Goal: Task Accomplishment & Management: Manage account settings

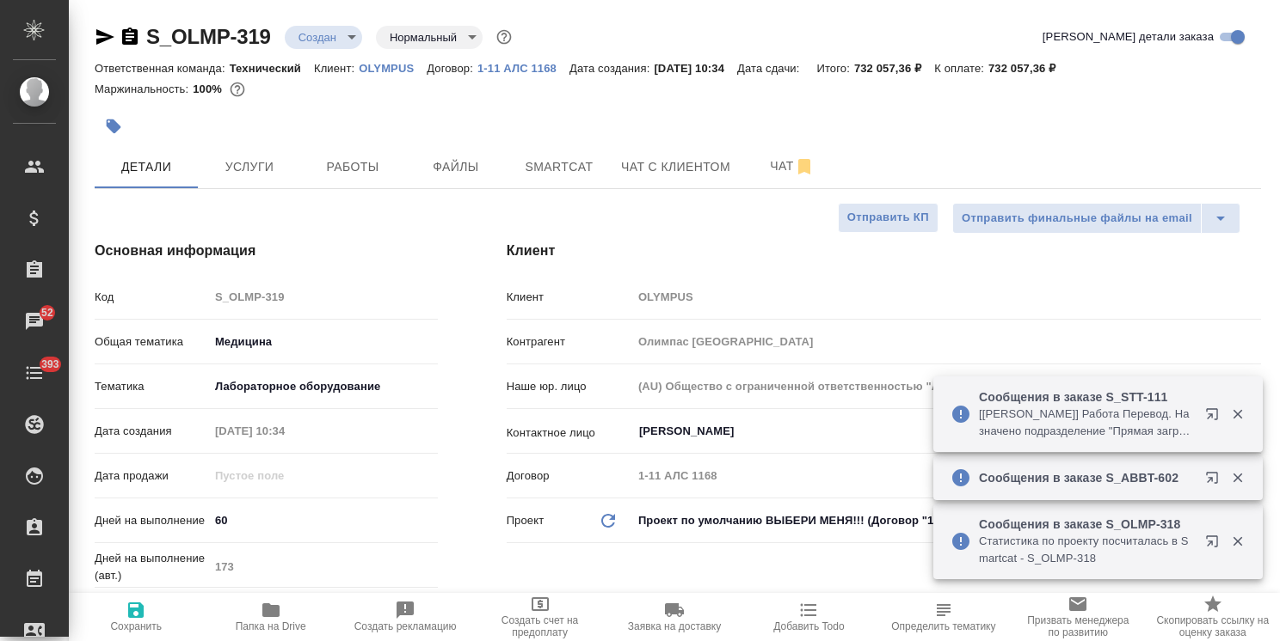
select select "RU"
click at [100, 33] on icon "button" at bounding box center [105, 36] width 18 height 15
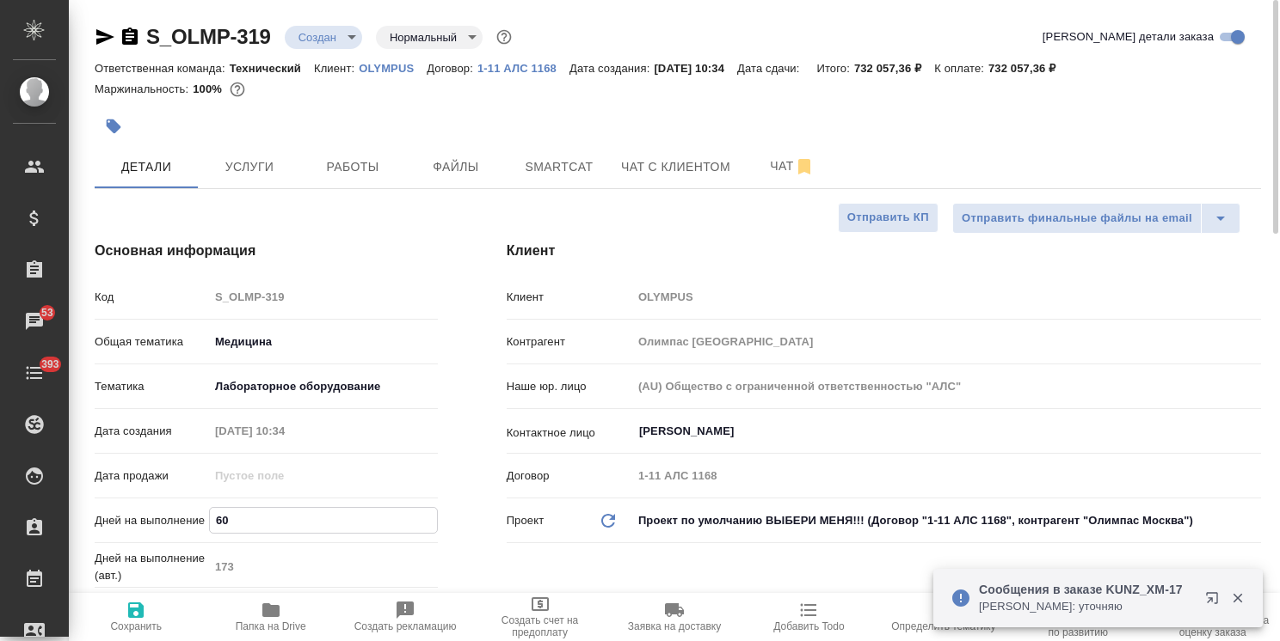
drag, startPoint x: 266, startPoint y: 523, endPoint x: 110, endPoint y: 549, distance: 157.8
click at [112, 549] on div "Дней на выполнение 60" at bounding box center [266, 528] width 343 height 45
type input "30"
click at [130, 634] on button "Сохранить" at bounding box center [136, 617] width 134 height 48
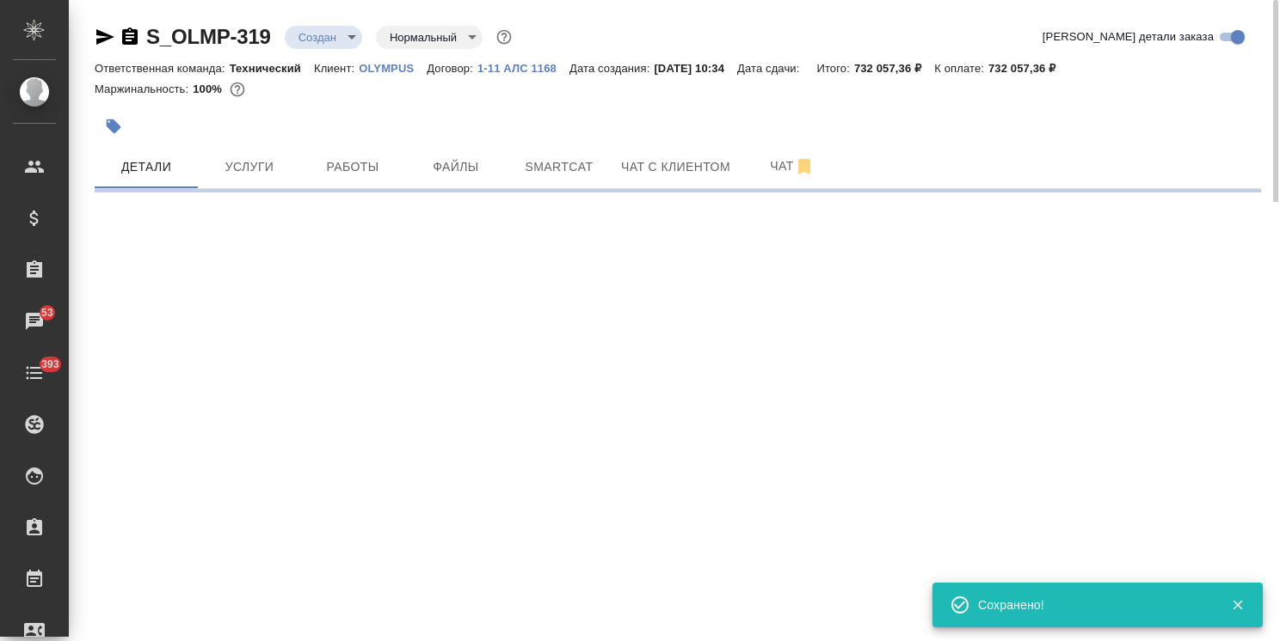
select select "RU"
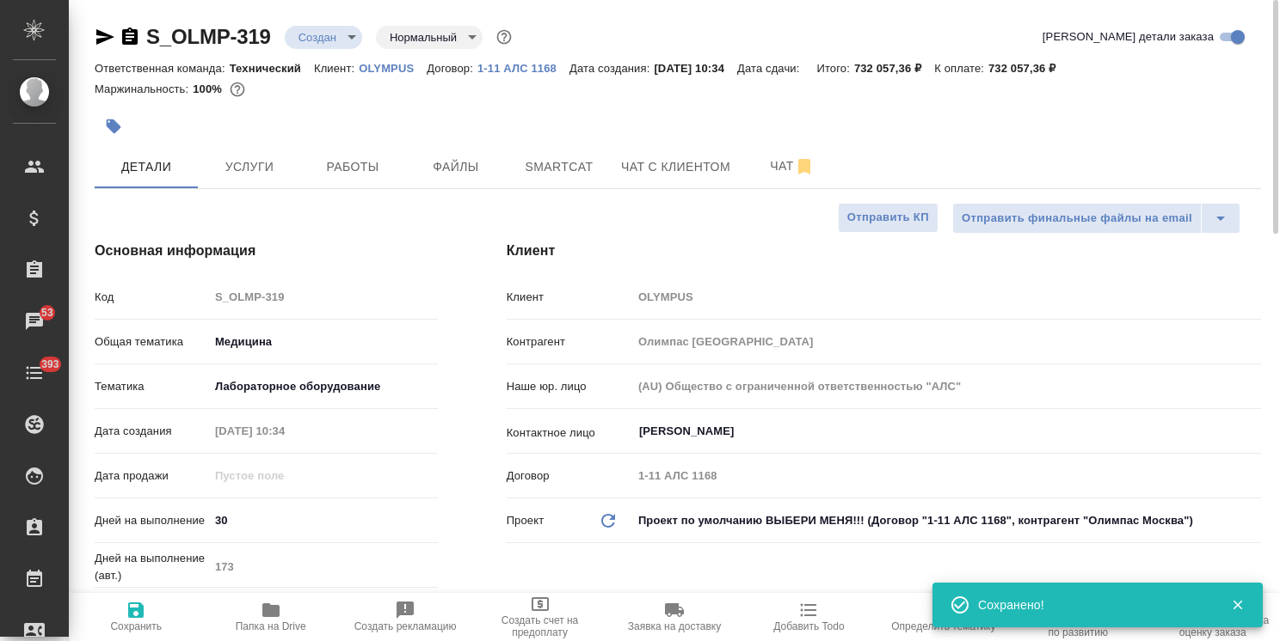
type textarea "x"
type input "Сергеева Анастасия"
type input "Комаров Роман"
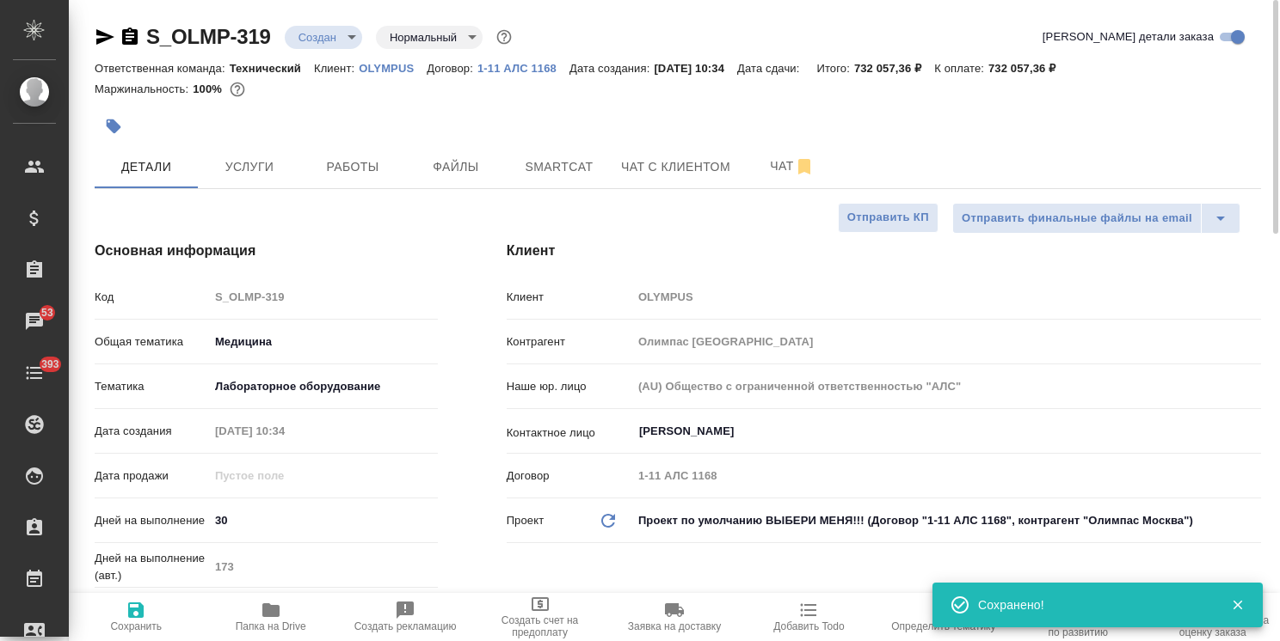
click at [326, 28] on body ".cls-1 fill:#fff; AWATERA Usmanova Olga Клиенты Спецификации Заказы 53 Чаты 393…" at bounding box center [640, 320] width 1280 height 641
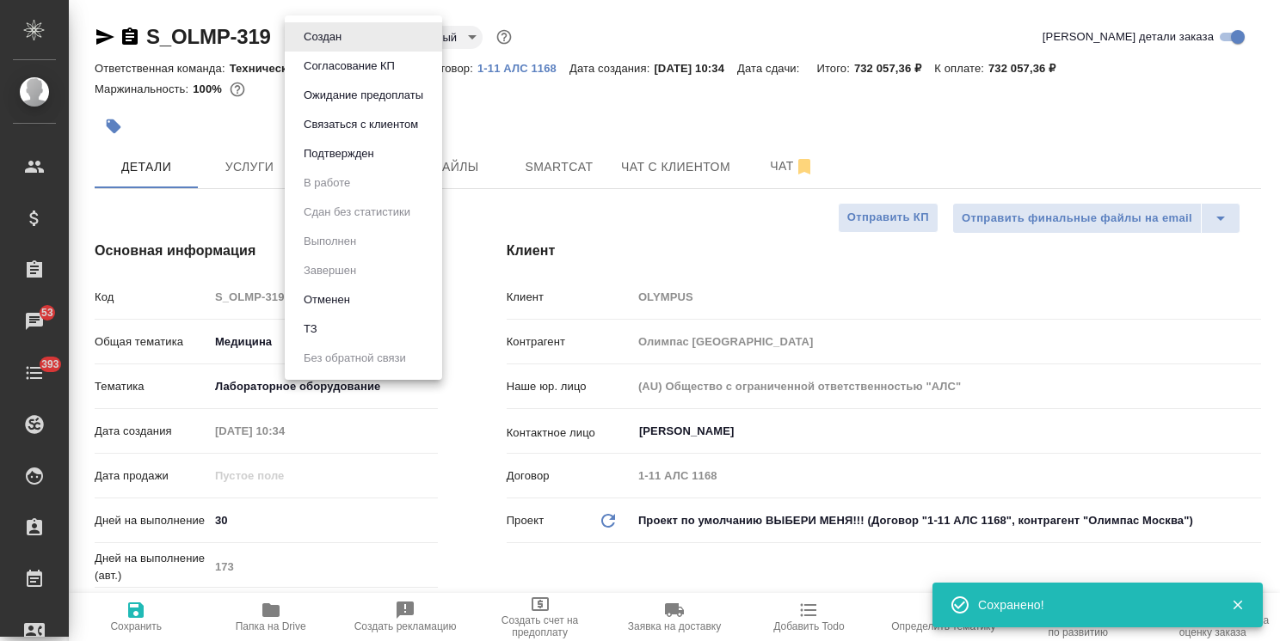
click at [329, 60] on button "Согласование КП" at bounding box center [348, 66] width 101 height 19
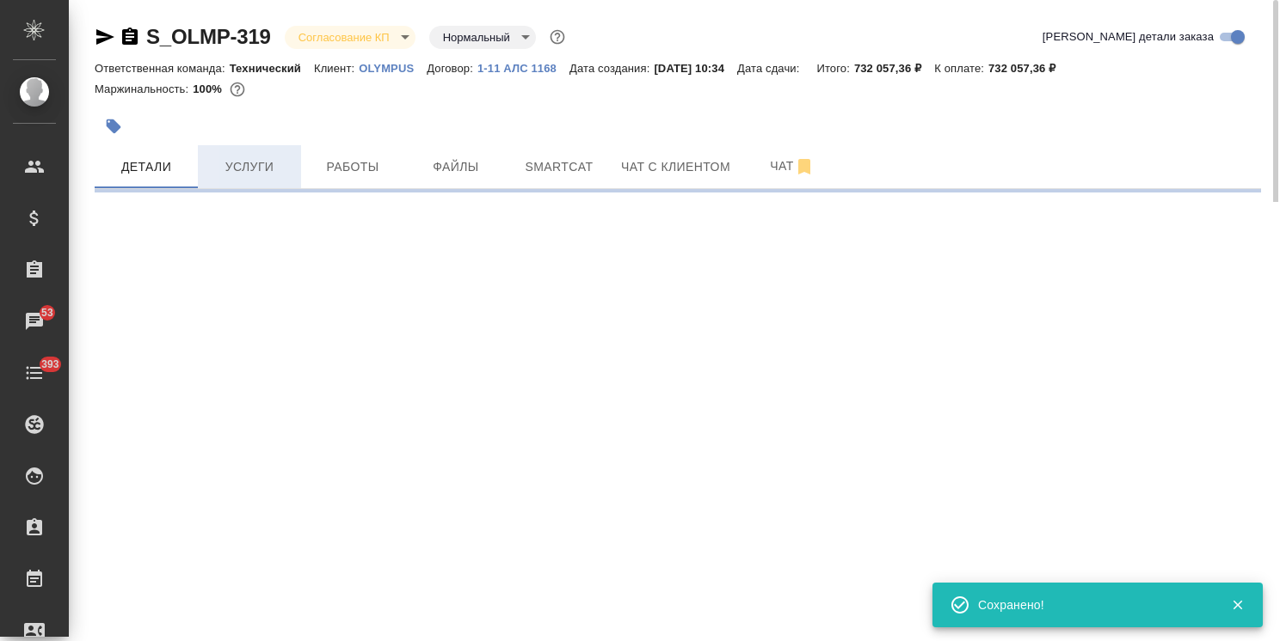
select select "RU"
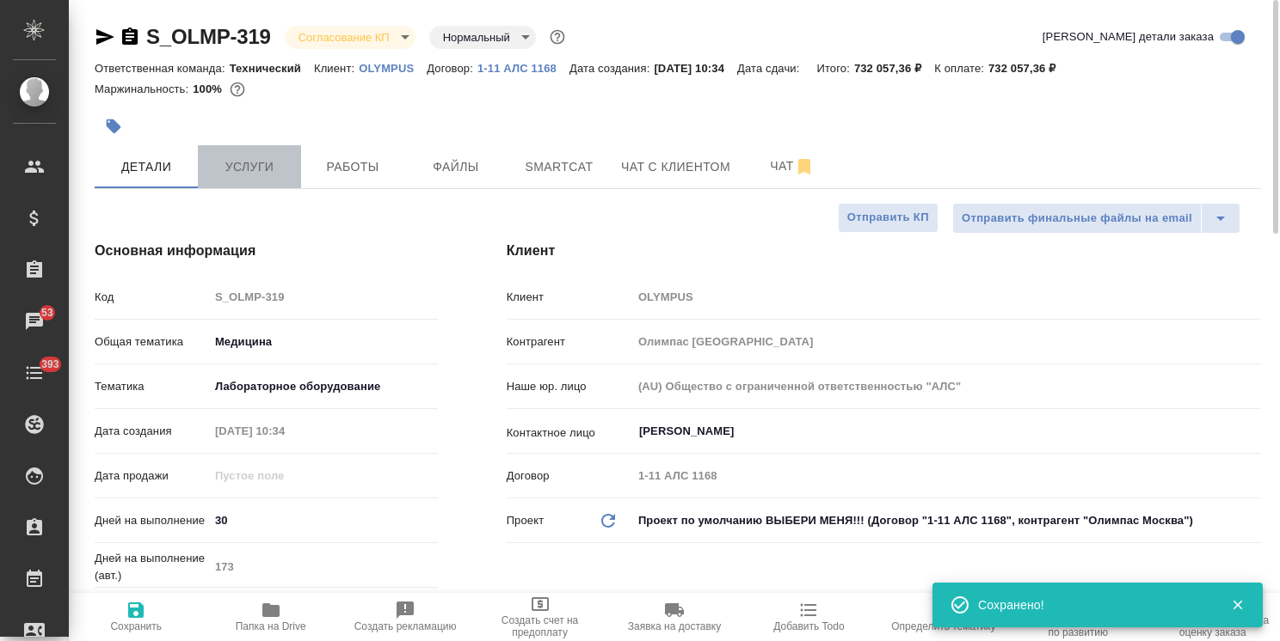
click at [249, 166] on span "Услуги" at bounding box center [249, 167] width 83 height 21
type textarea "x"
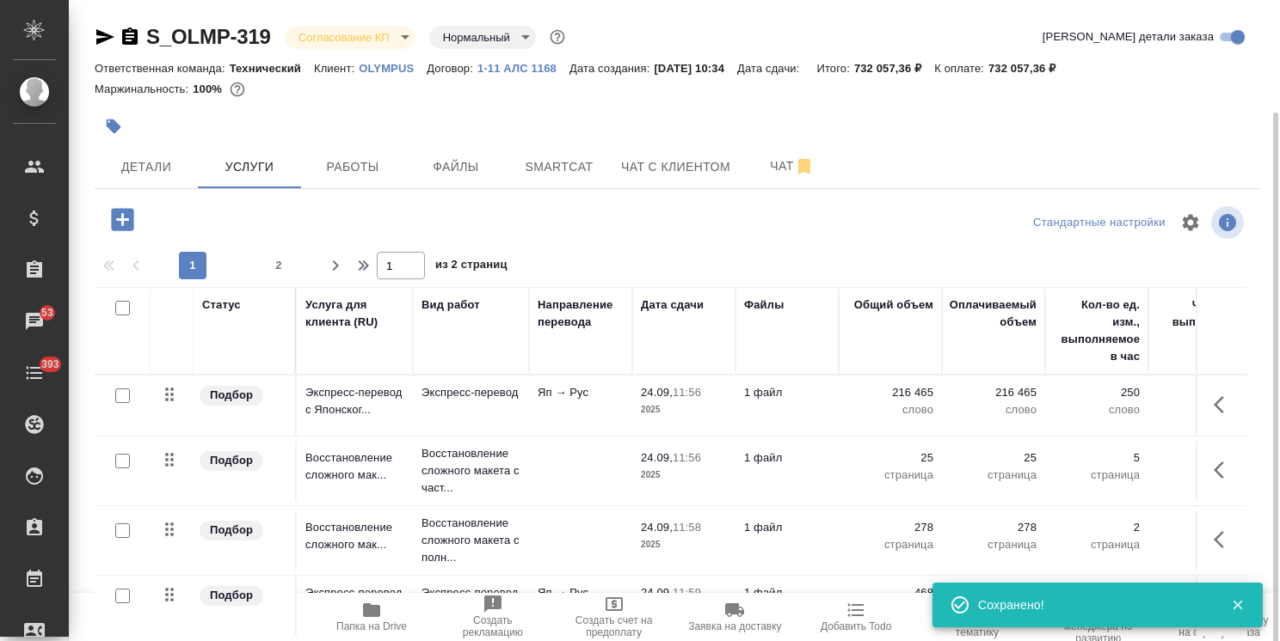
scroll to position [58, 0]
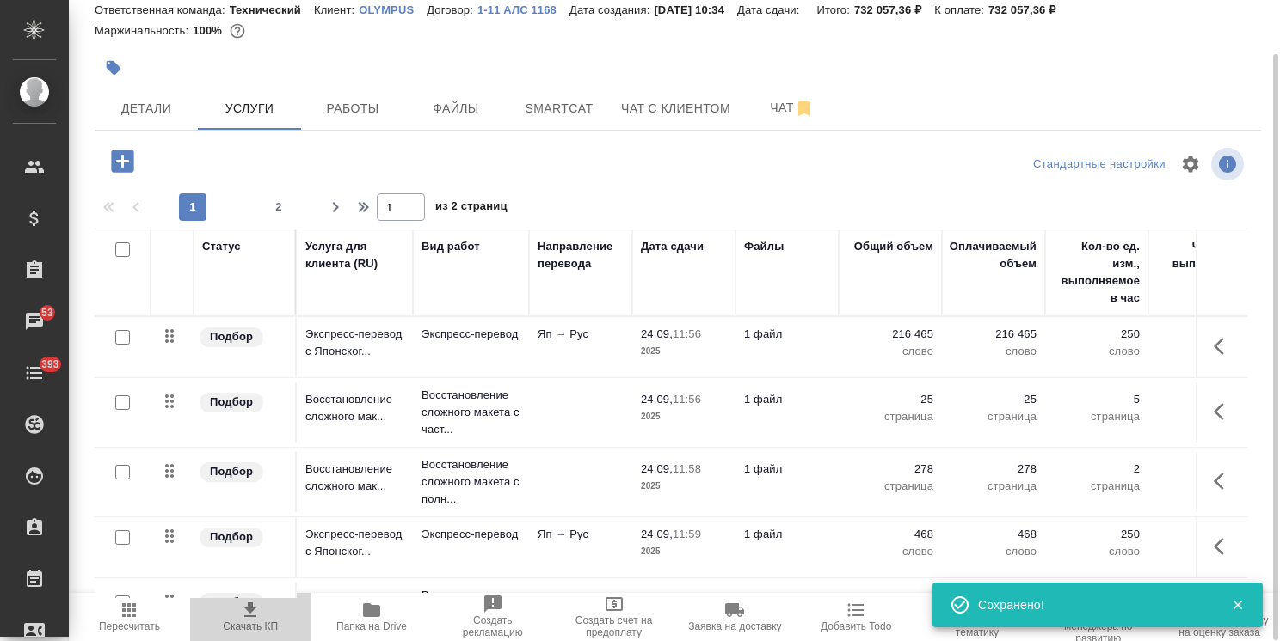
click at [252, 617] on icon "button" at bounding box center [250, 610] width 12 height 15
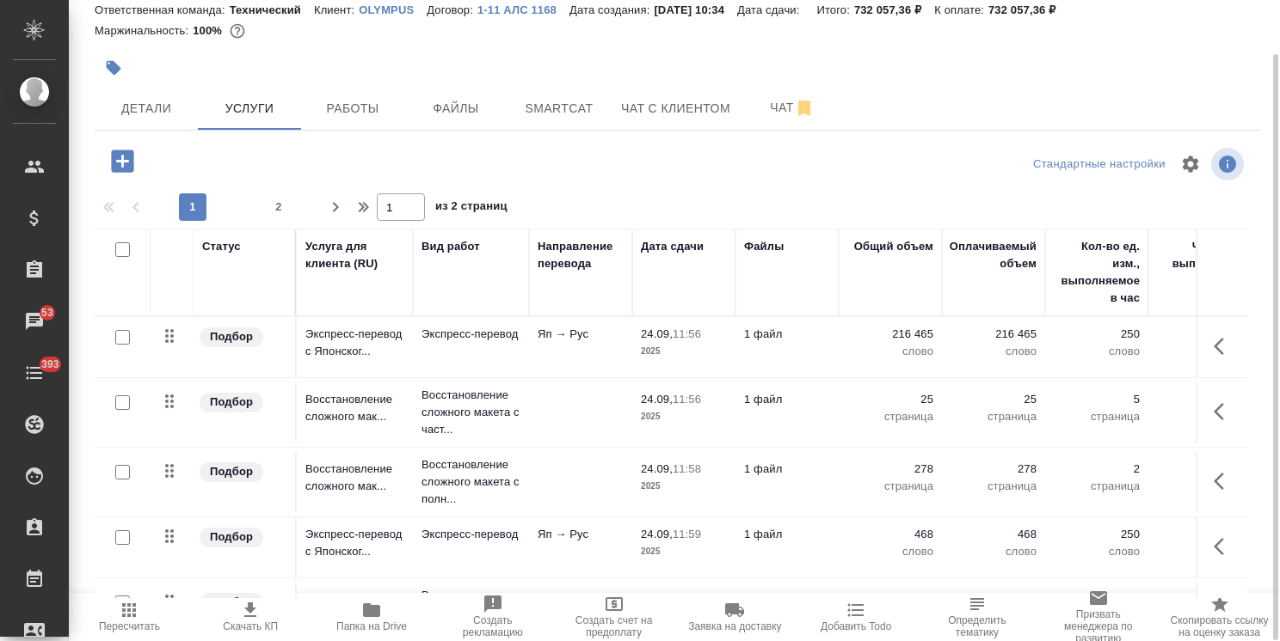
scroll to position [0, 0]
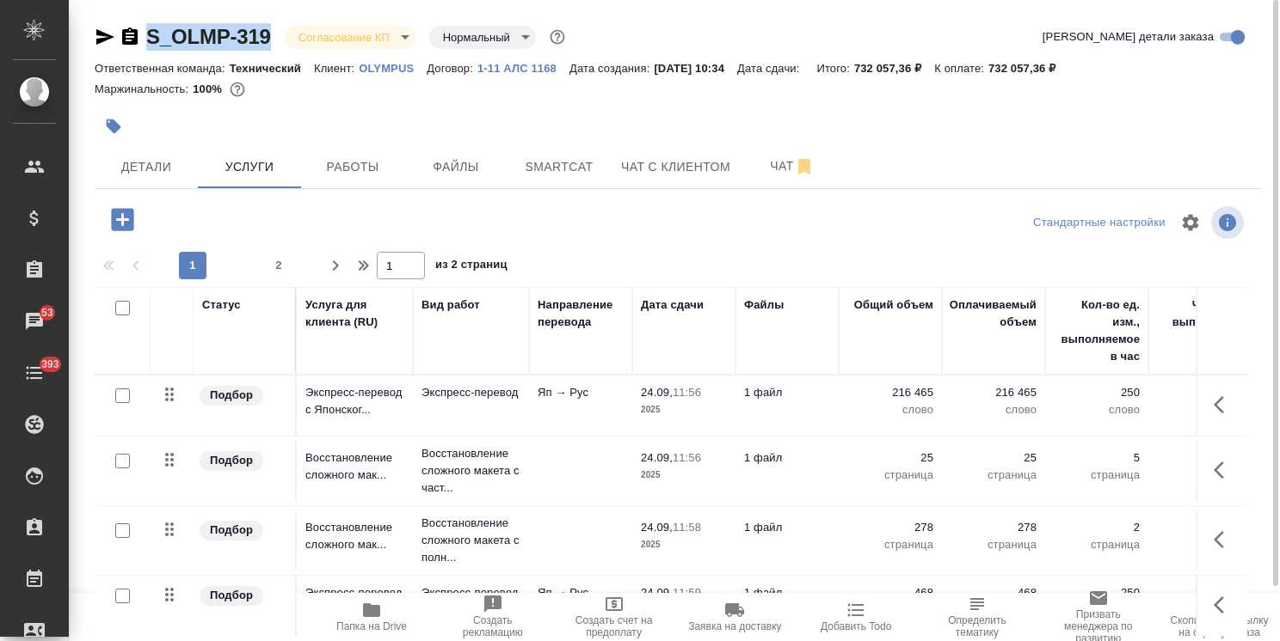
drag, startPoint x: 276, startPoint y: 18, endPoint x: 107, endPoint y: 10, distance: 169.6
click at [113, 19] on div "S_OLMP-319 Согласование КП kpNegotiation Нормальный normal Кратко детали заказа…" at bounding box center [677, 350] width 1185 height 701
copy link "S_OLMP-319"
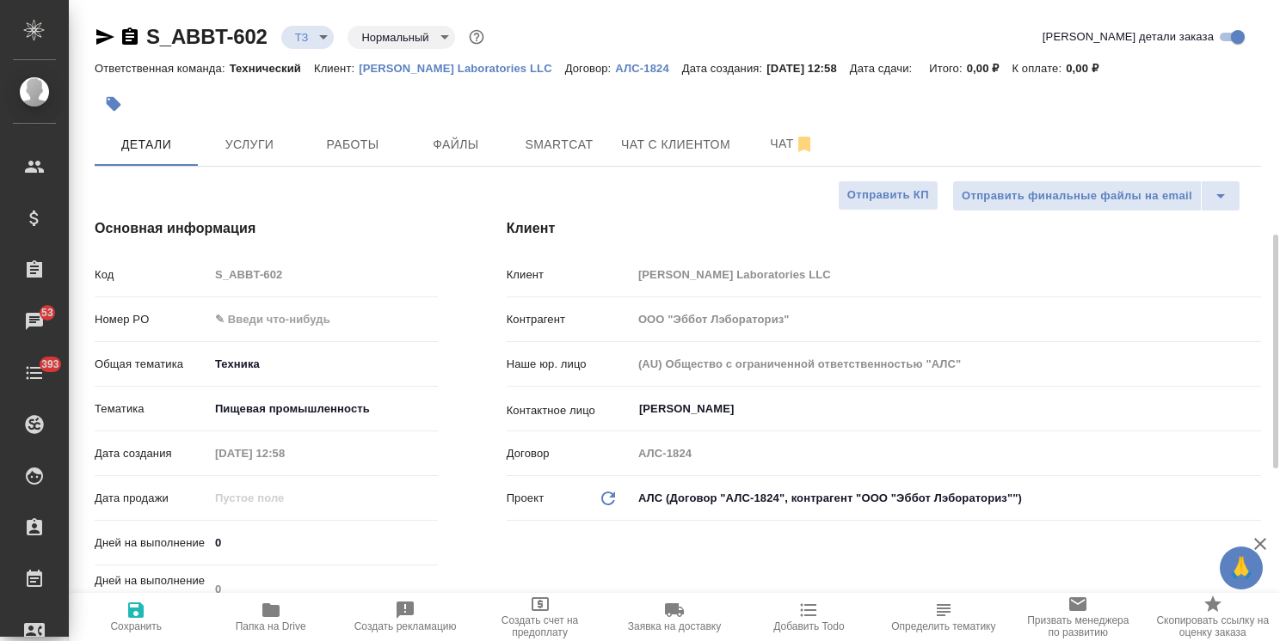
select select "RU"
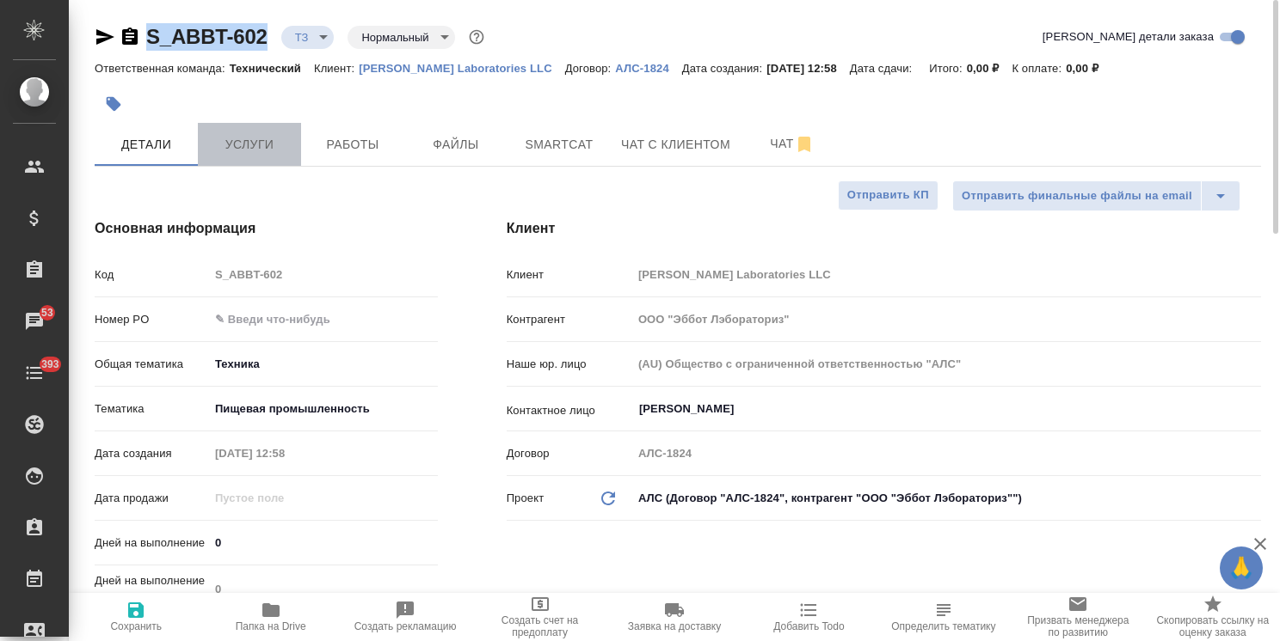
click at [271, 153] on span "Услуги" at bounding box center [249, 144] width 83 height 21
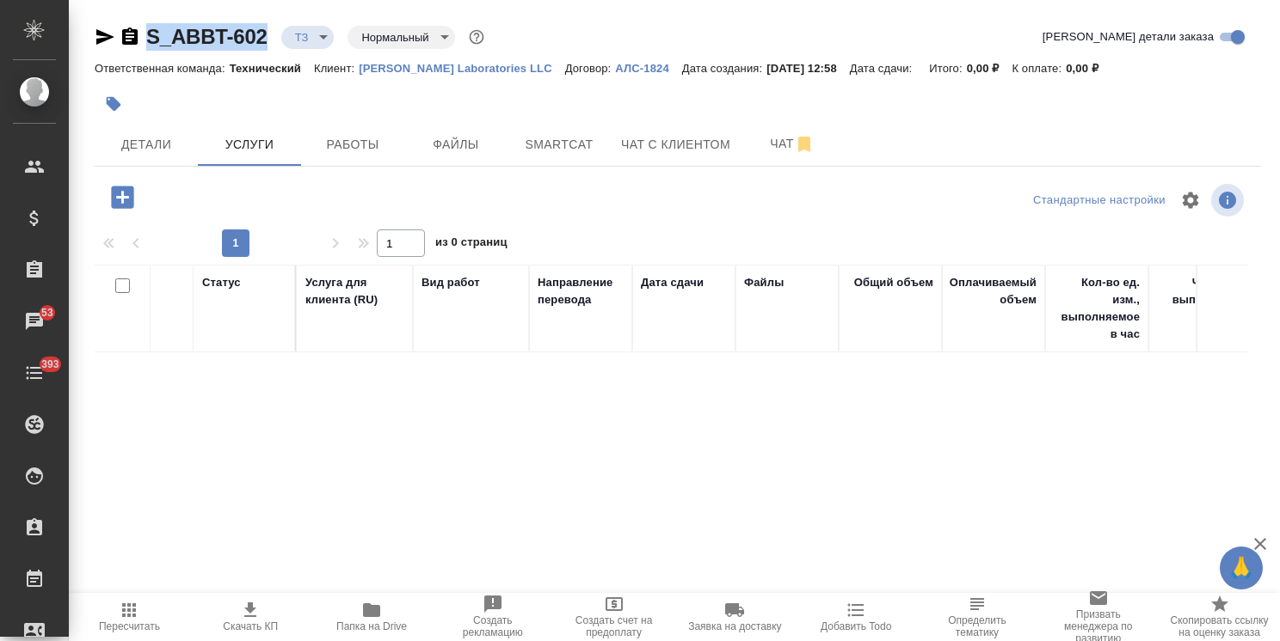
click at [131, 201] on icon "button" at bounding box center [122, 197] width 22 height 22
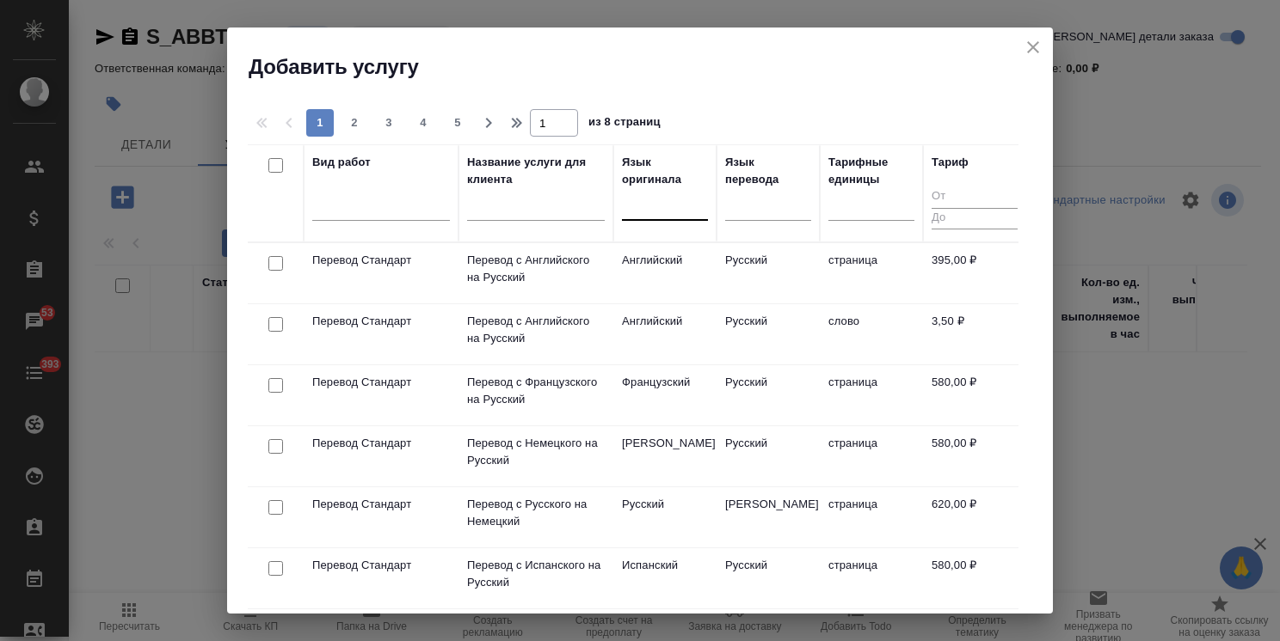
click at [664, 218] on div at bounding box center [665, 204] width 86 height 33
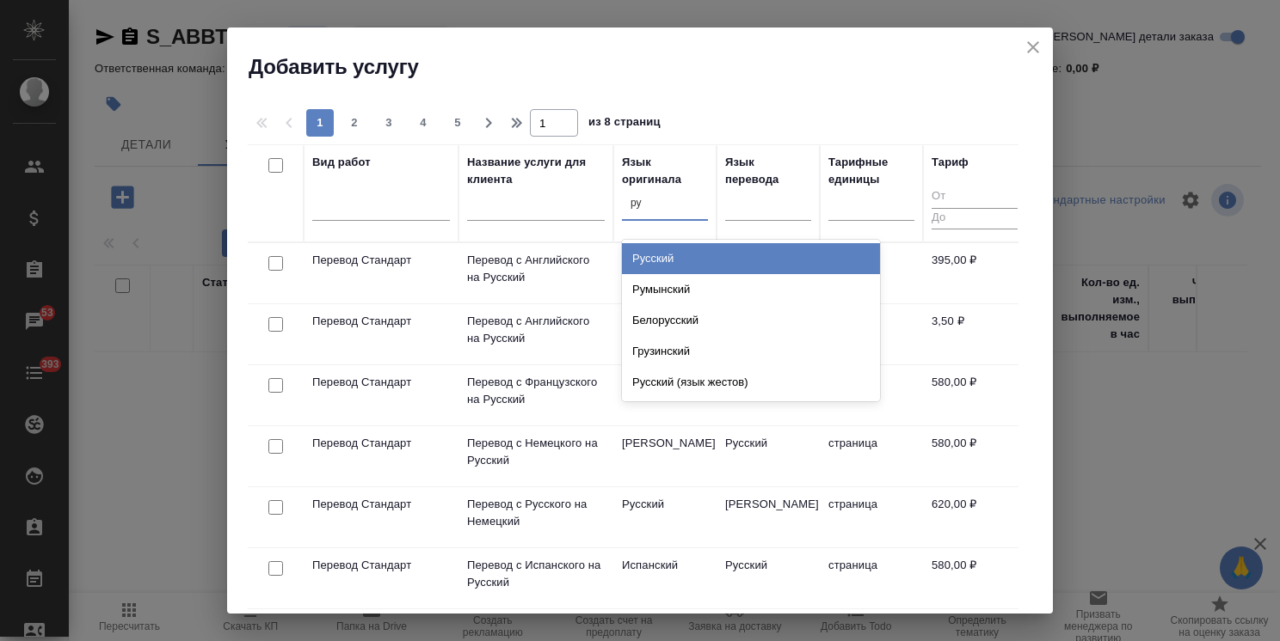
type input "рус"
click at [669, 263] on div "Русский" at bounding box center [751, 258] width 258 height 31
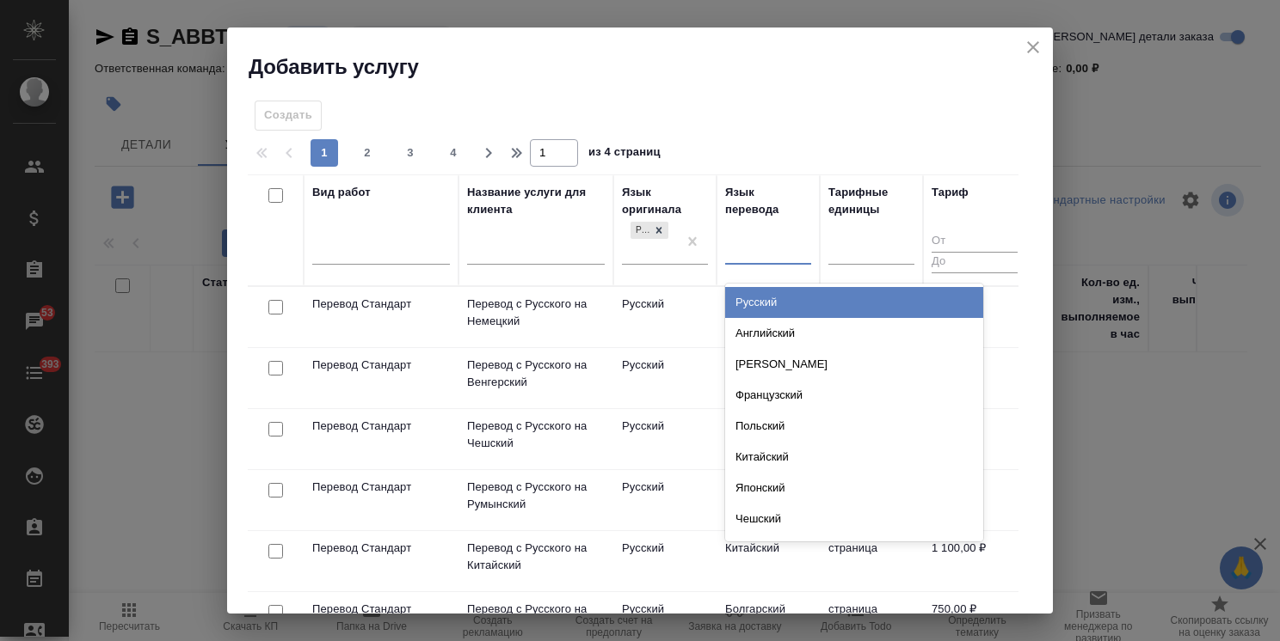
click at [767, 256] on div at bounding box center [768, 248] width 86 height 25
type input "каза"
click at [767, 299] on div "Казахский" at bounding box center [854, 302] width 258 height 31
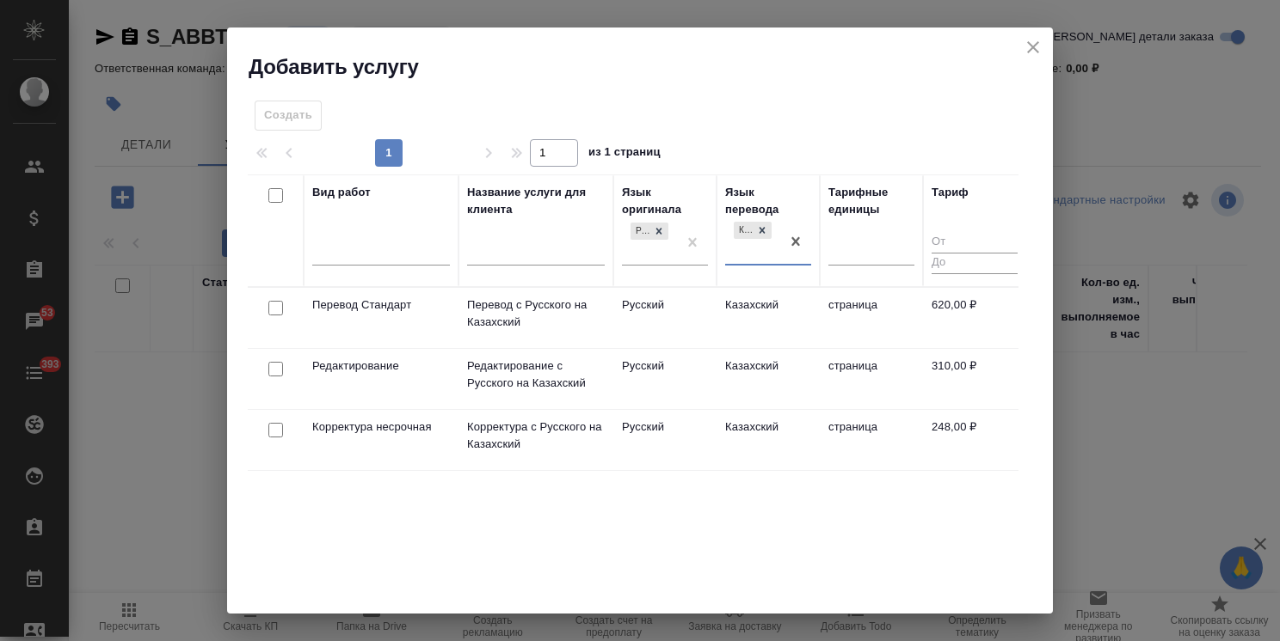
click at [279, 306] on input "checkbox" at bounding box center [275, 308] width 15 height 15
checkbox input "true"
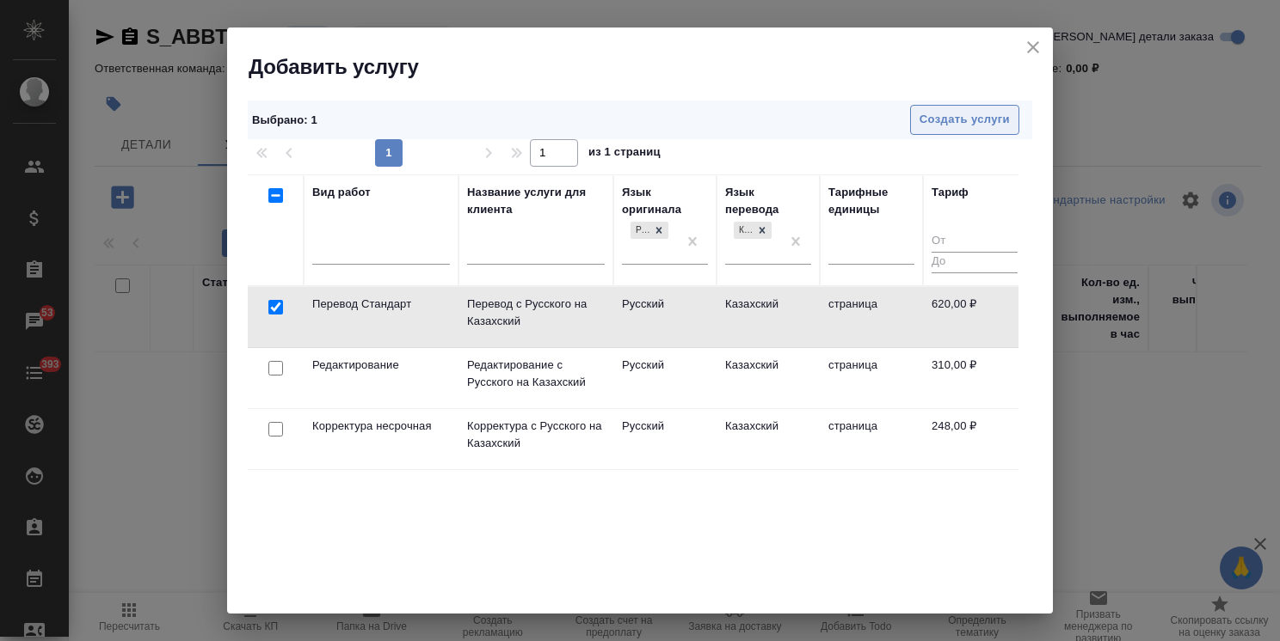
click at [938, 128] on span "Создать услуги" at bounding box center [964, 120] width 90 height 20
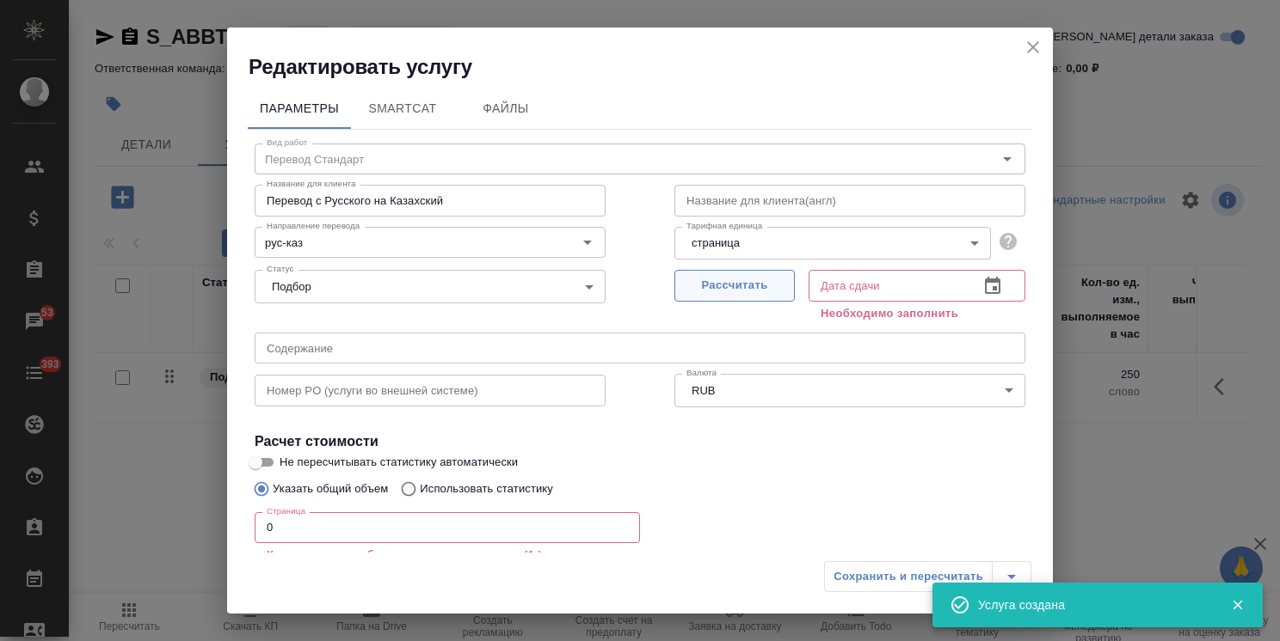
click at [712, 294] on span "Рассчитать" at bounding box center [734, 286] width 101 height 20
type input "24.09.2025 14:10"
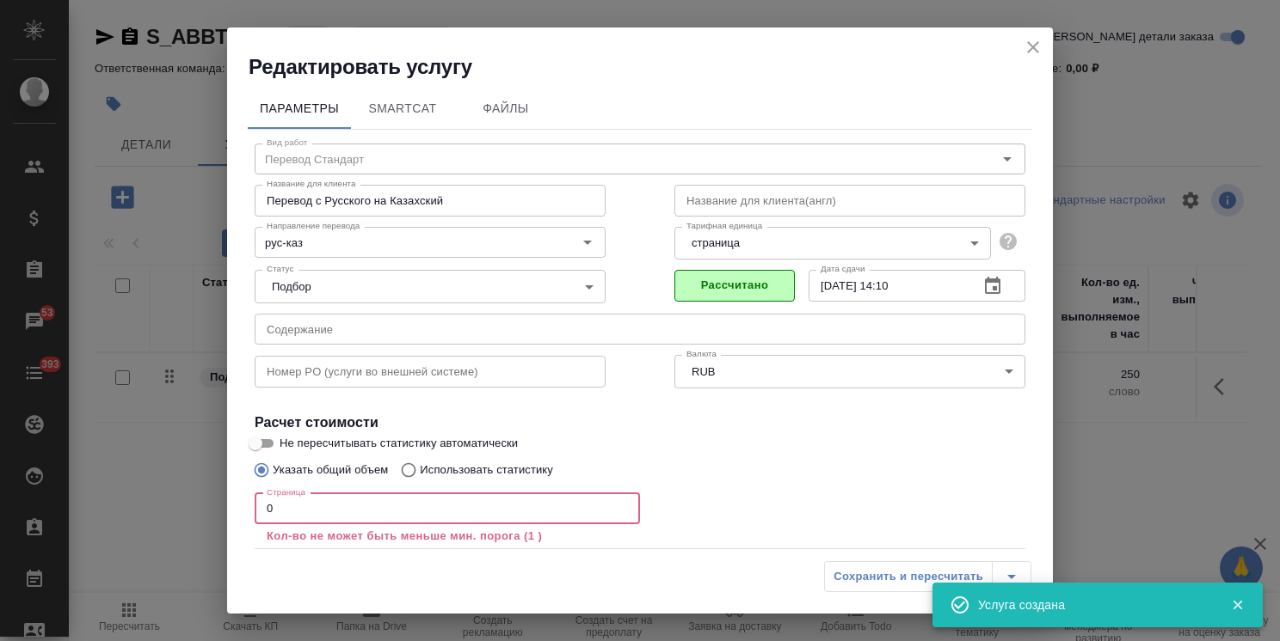
drag, startPoint x: 292, startPoint y: 515, endPoint x: 223, endPoint y: 495, distance: 71.6
click at [224, 501] on div "Редактировать услугу Параметры SmartCat Файлы Вид работ Перевод Стандарт Вид ра…" at bounding box center [640, 320] width 1280 height 641
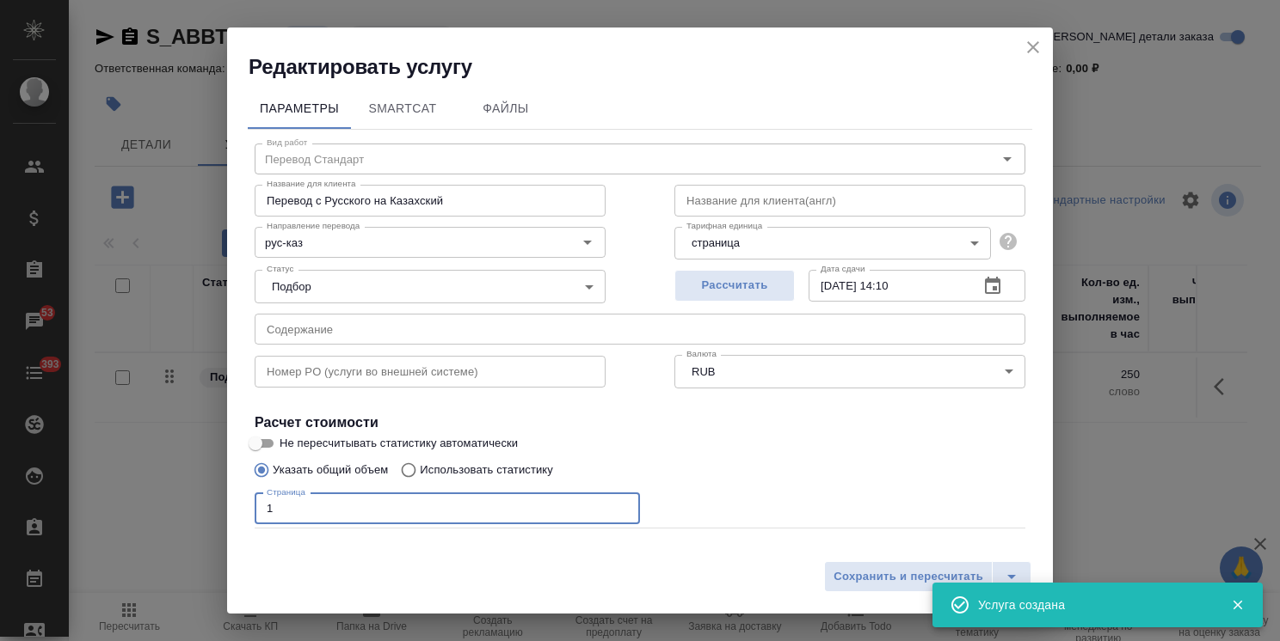
type input "1"
click at [269, 436] on input "Не пересчитывать статистику автоматически" at bounding box center [255, 443] width 62 height 21
checkbox input "true"
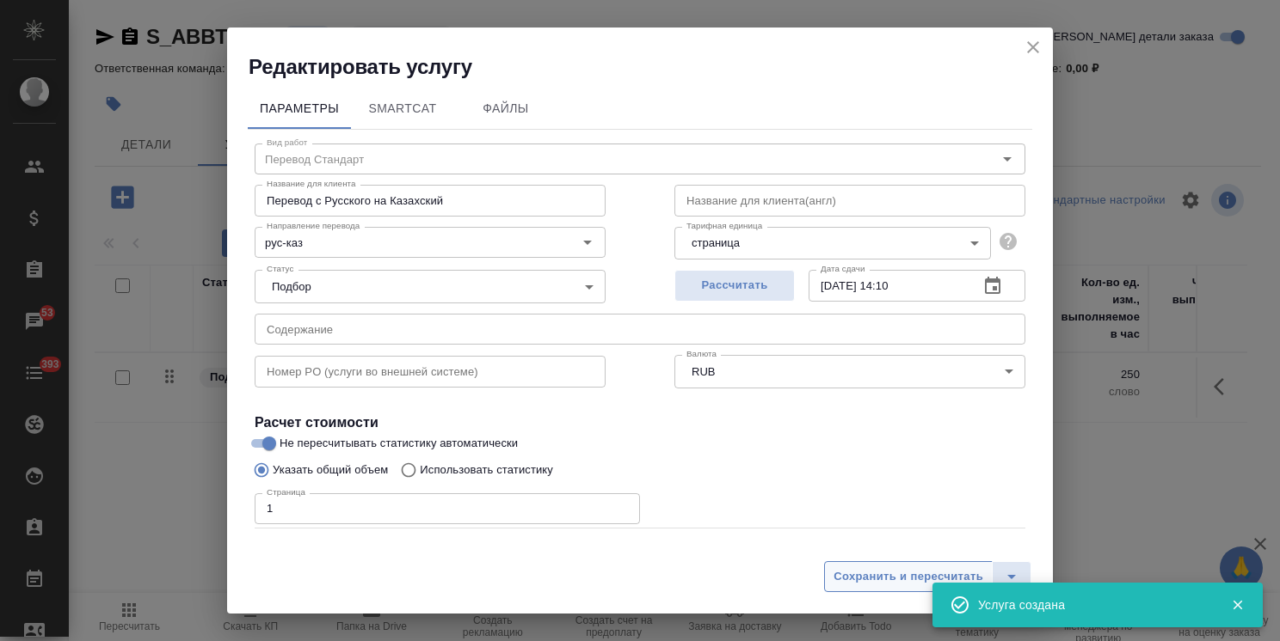
click at [876, 580] on span "Сохранить и пересчитать" at bounding box center [908, 578] width 150 height 20
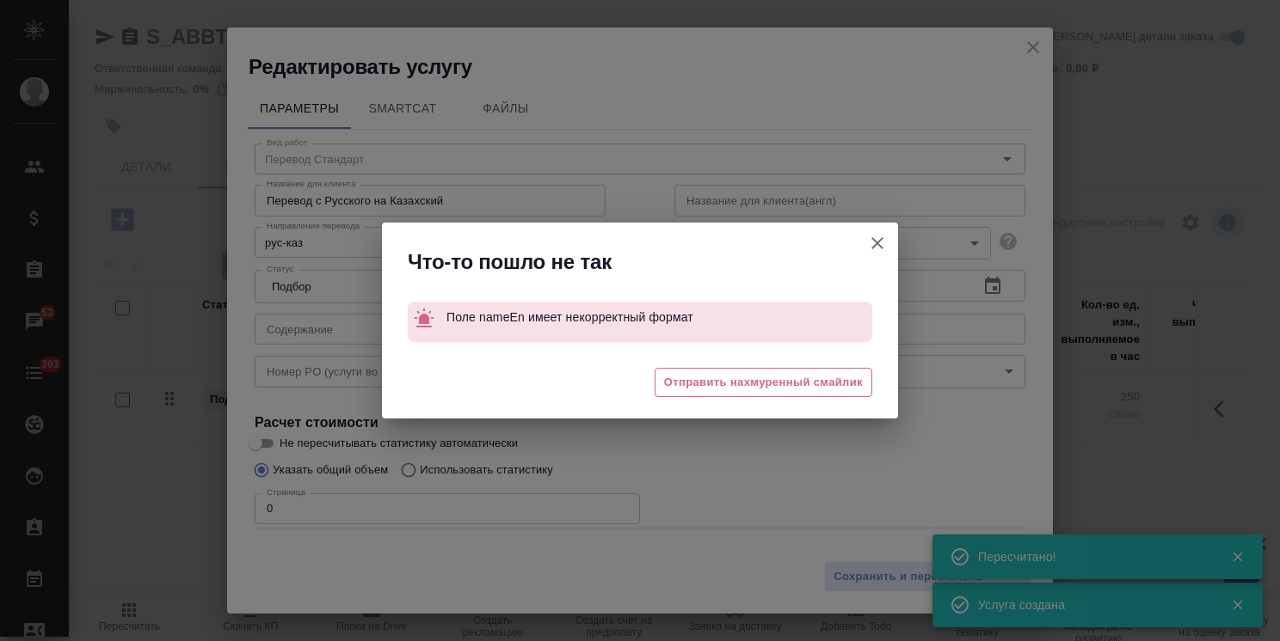
type input "new"
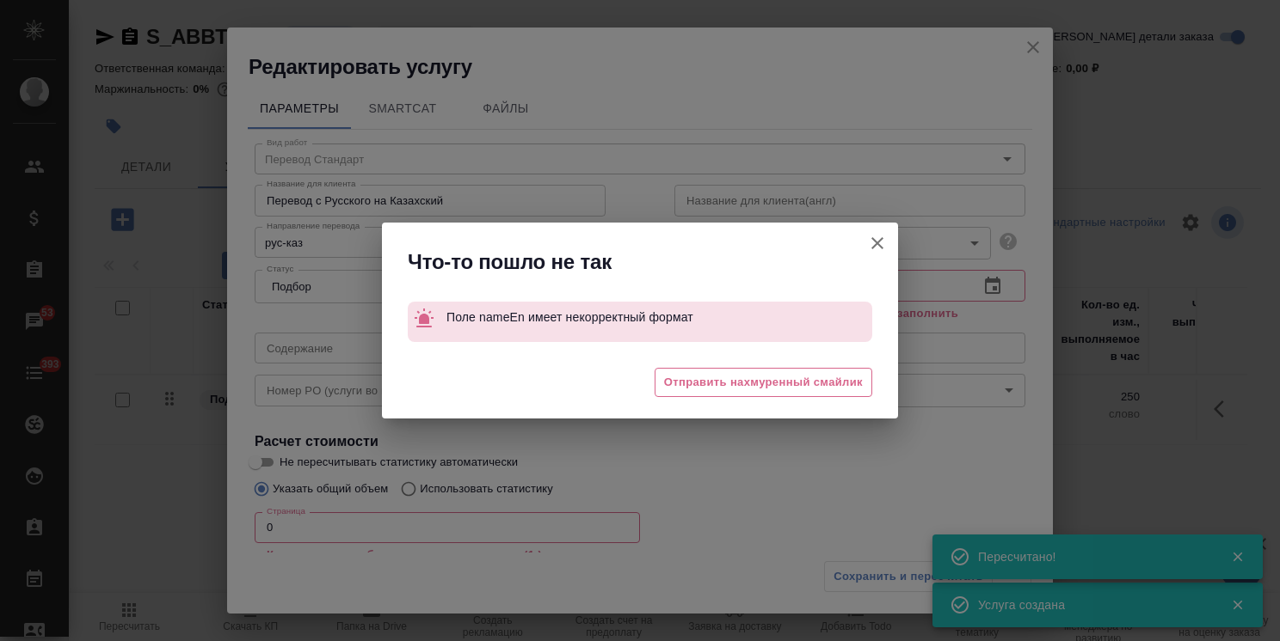
click at [742, 101] on div "Что-то пошло не так Поле nameEn имеет некорректный формат 🥲 Отправить нахмуренн…" at bounding box center [640, 320] width 1280 height 641
drag, startPoint x: 879, startPoint y: 236, endPoint x: 909, endPoint y: 215, distance: 36.5
click at [879, 236] on icon "button" at bounding box center [877, 243] width 21 height 21
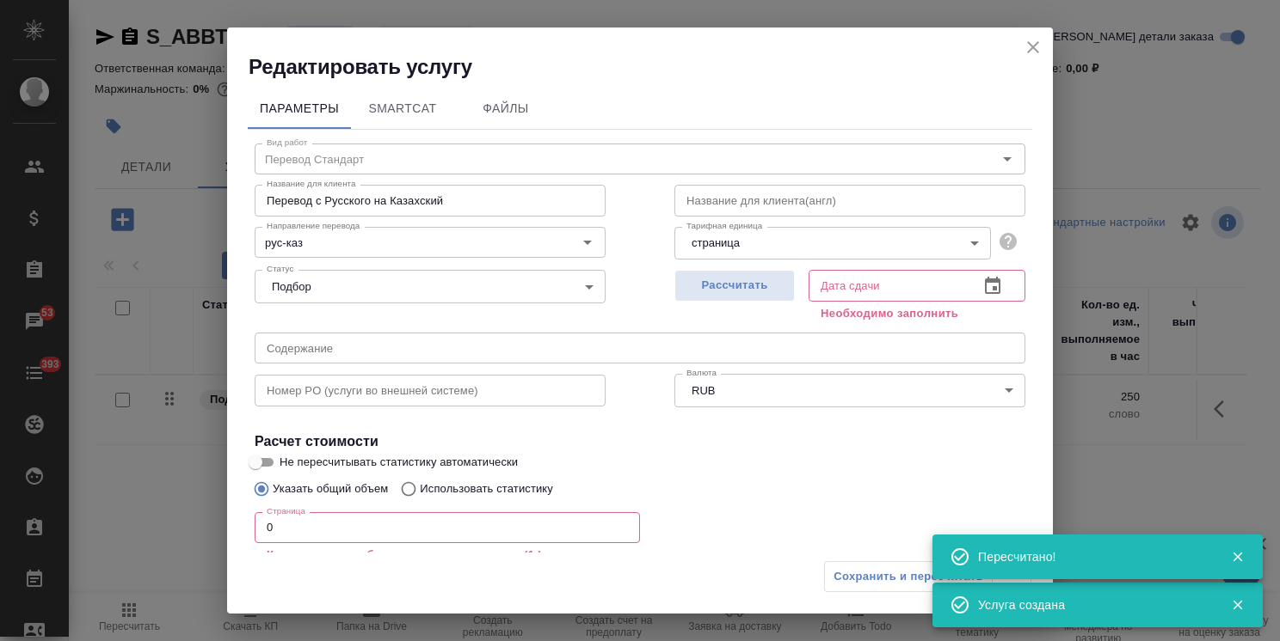
click at [1036, 45] on icon "close" at bounding box center [1032, 47] width 21 height 21
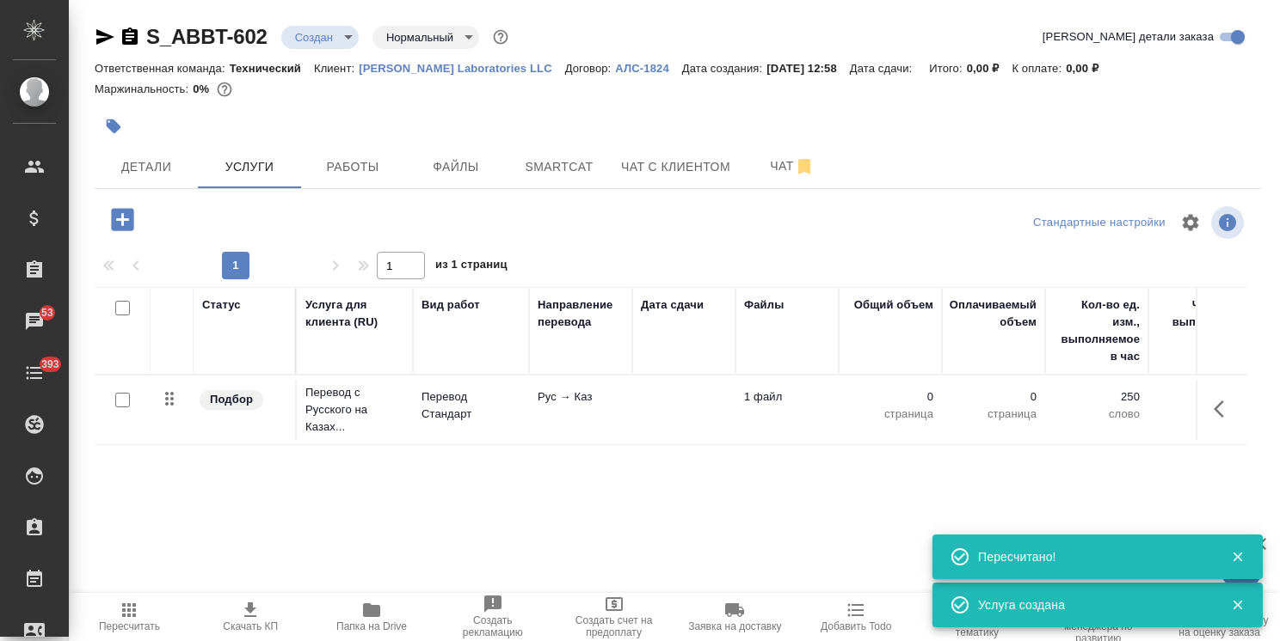
click at [537, 408] on td "Рус → Каз" at bounding box center [580, 410] width 103 height 60
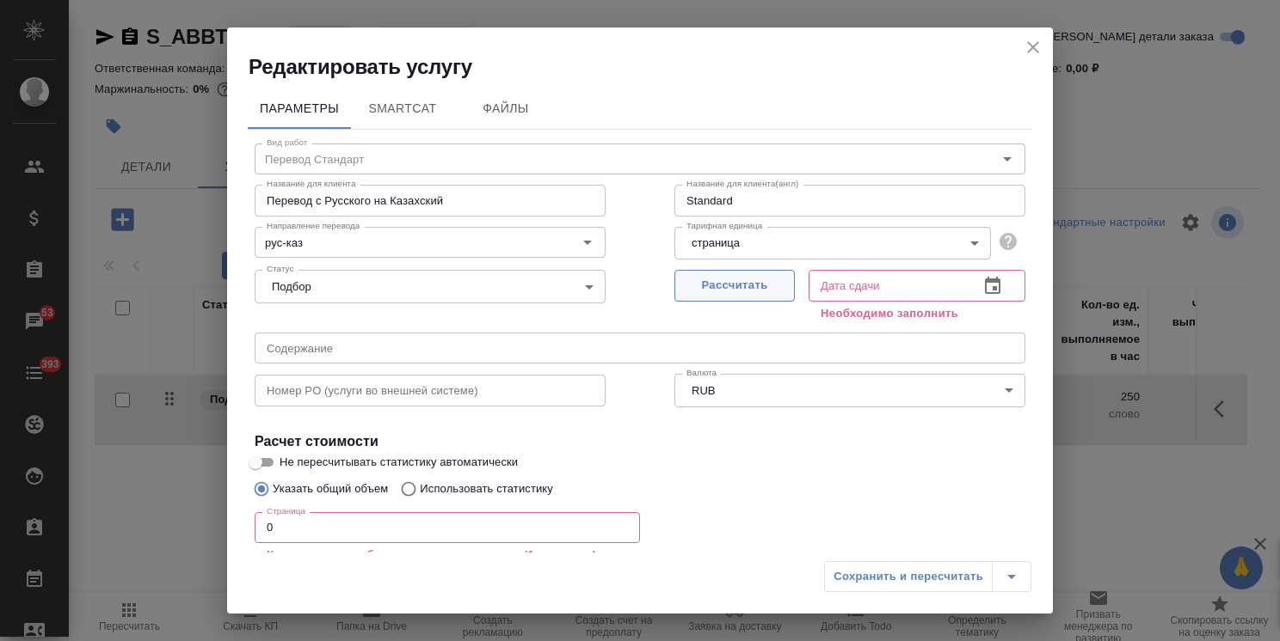
click at [701, 286] on span "Рассчитать" at bounding box center [734, 286] width 101 height 20
type input "24.09.2025 14:10"
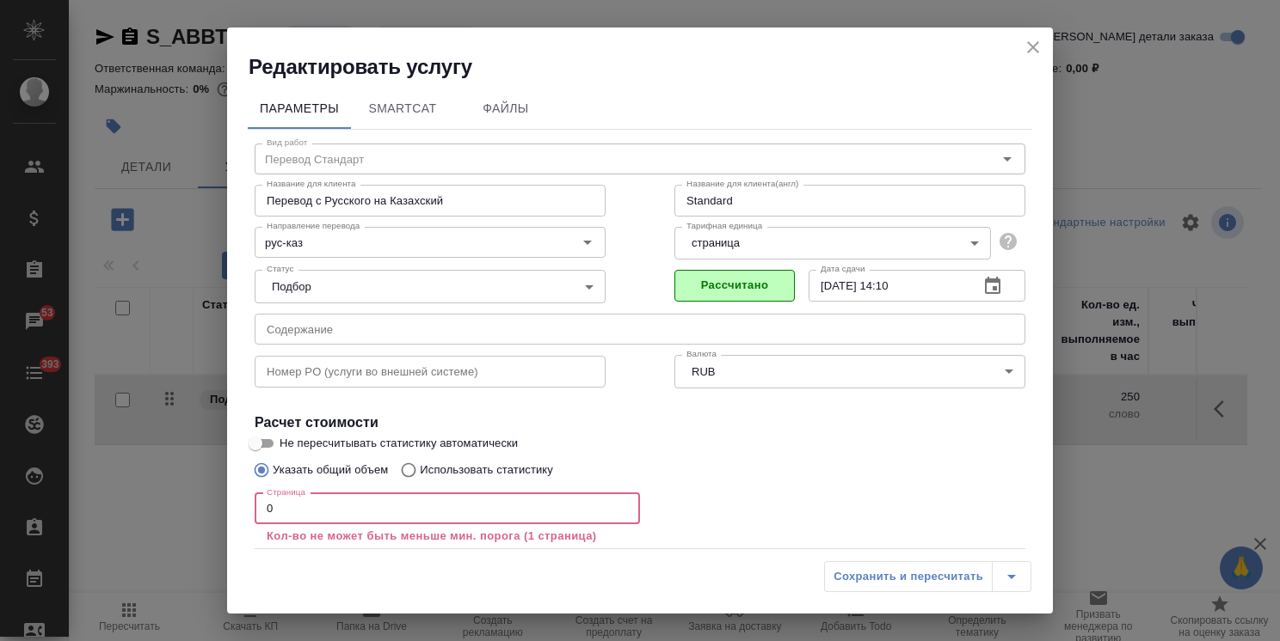
drag, startPoint x: 304, startPoint y: 512, endPoint x: 220, endPoint y: 500, distance: 84.3
click at [223, 500] on div "Редактировать услугу Параметры SmartCat Файлы Вид работ Перевод Стандарт Вид ра…" at bounding box center [640, 320] width 1280 height 641
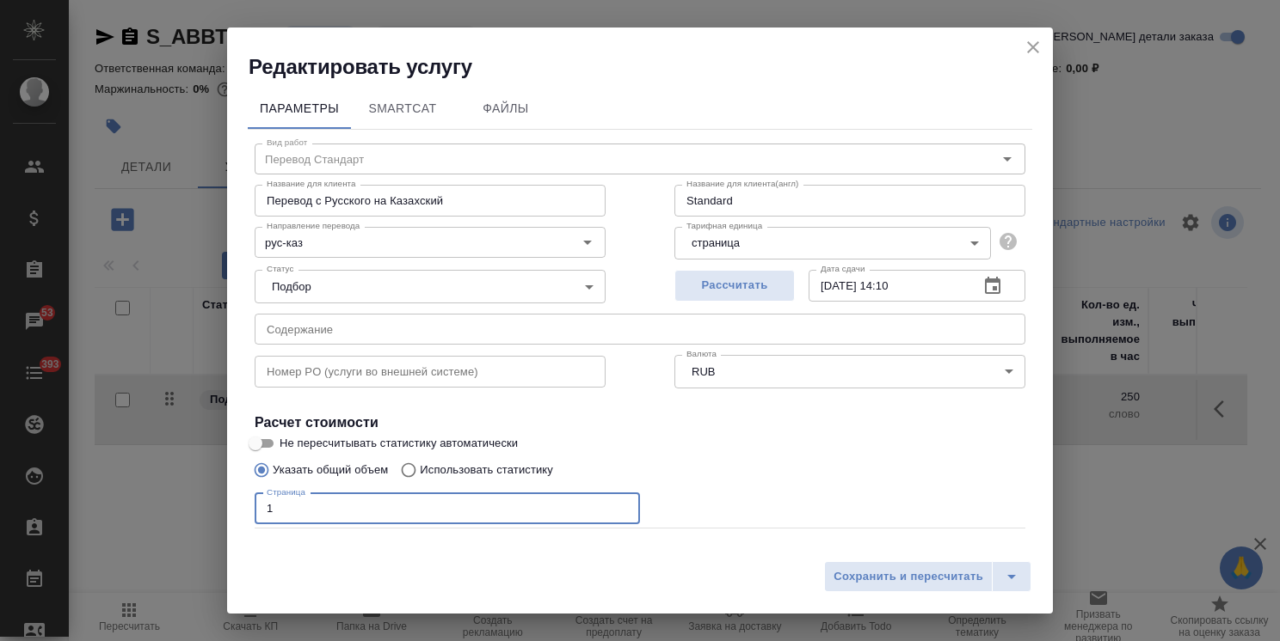
type input "1"
drag, startPoint x: 275, startPoint y: 442, endPoint x: 403, endPoint y: 490, distance: 136.9
click at [275, 442] on input "Не пересчитывать статистику автоматически" at bounding box center [255, 443] width 62 height 21
checkbox input "true"
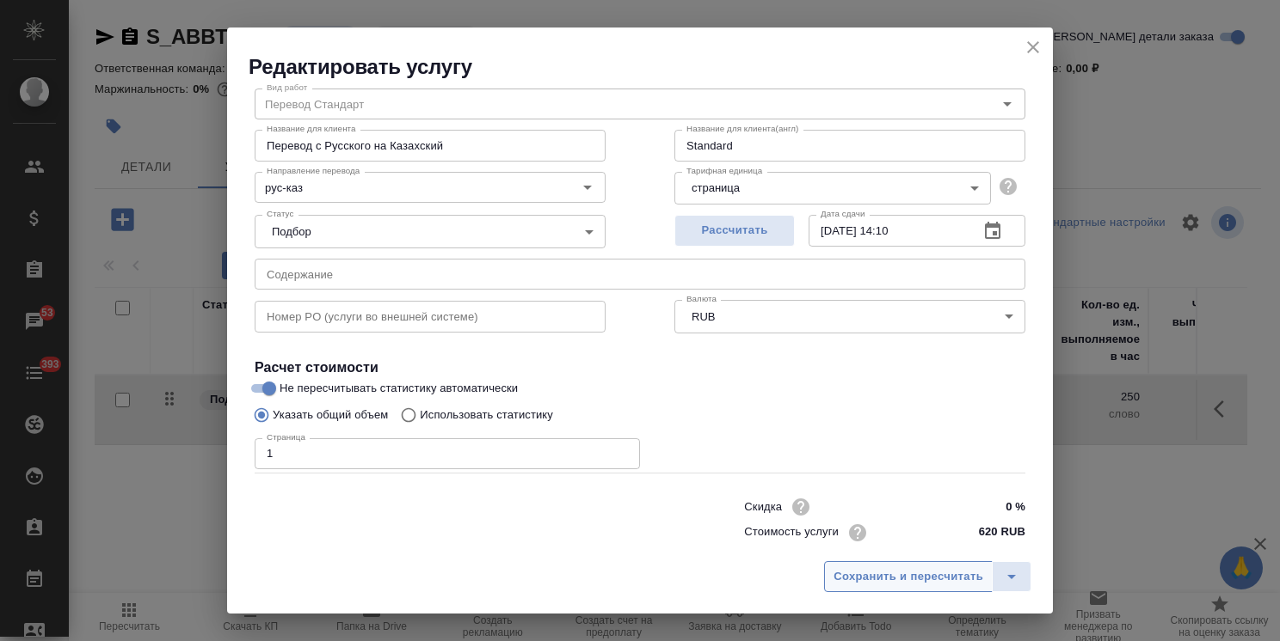
scroll to position [83, 0]
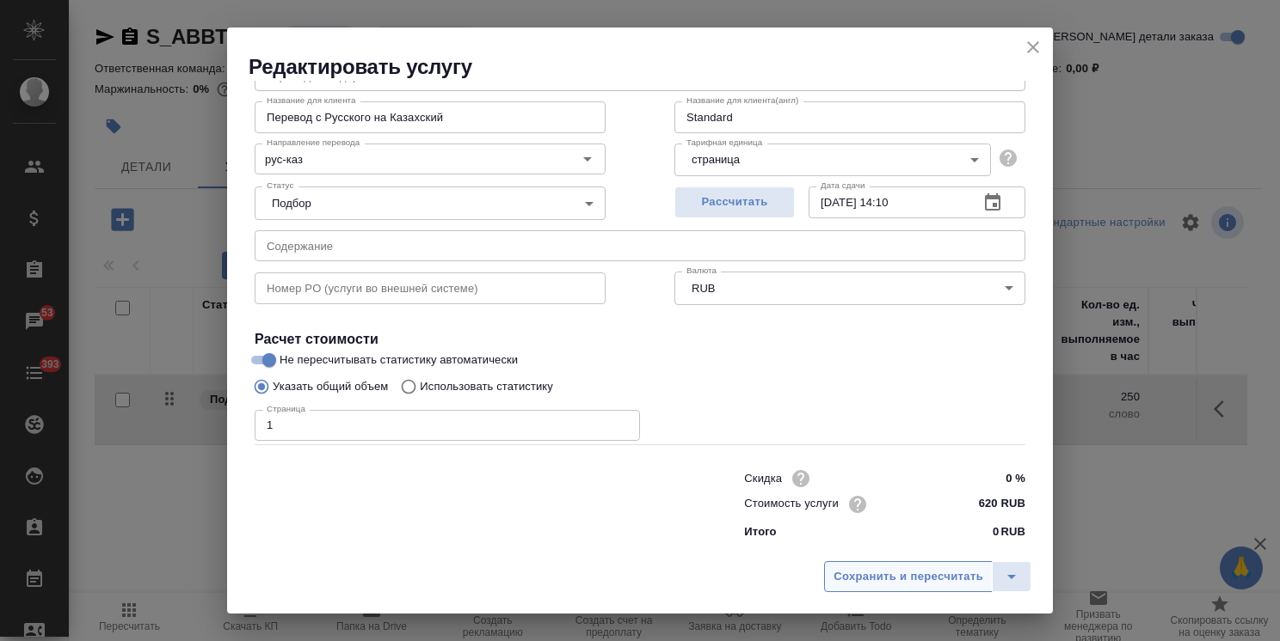
click at [882, 562] on button "Сохранить и пересчитать" at bounding box center [908, 577] width 169 height 31
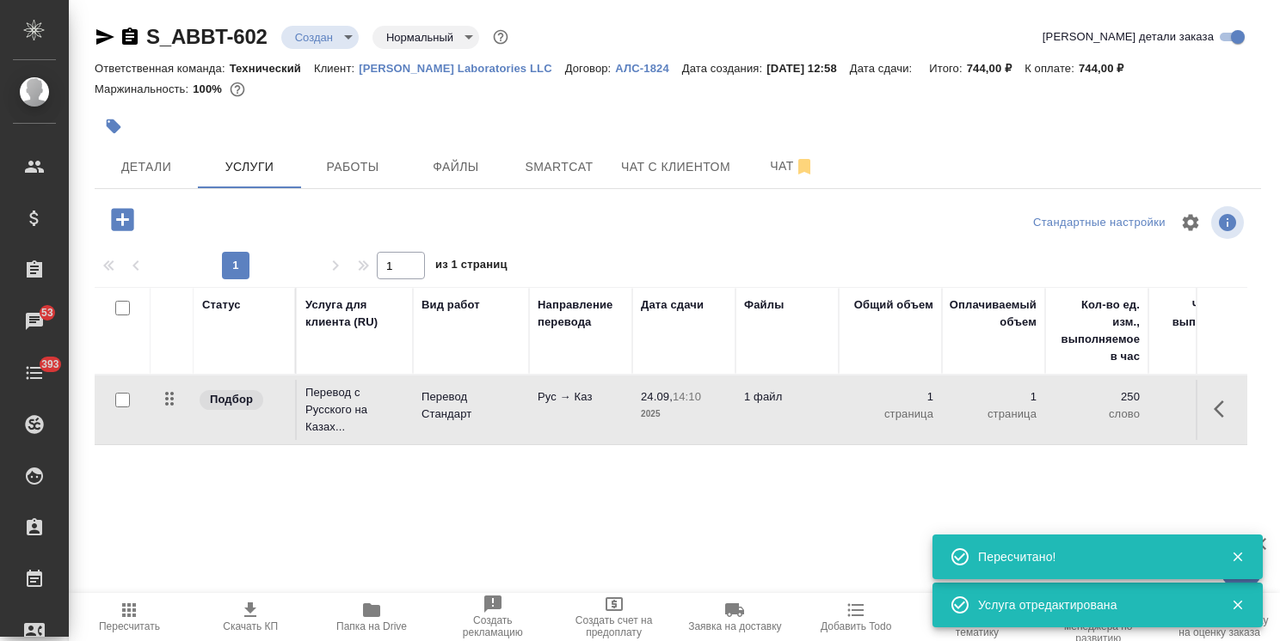
click at [414, 494] on div "Статус Услуга для клиента (RU) Вид работ Направление перевода Дата сдачи Файлы …" at bounding box center [671, 472] width 1152 height 370
click at [117, 396] on input "checkbox" at bounding box center [122, 400] width 15 height 15
checkbox input "true"
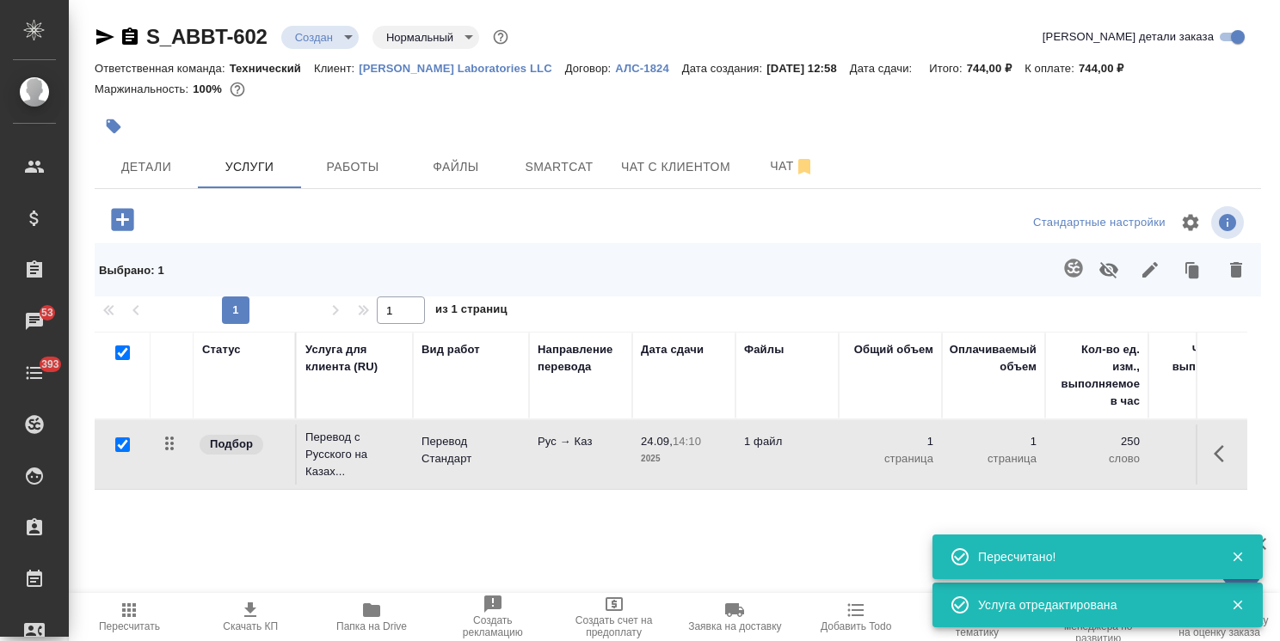
click at [1064, 268] on icon "button" at bounding box center [1073, 268] width 18 height 18
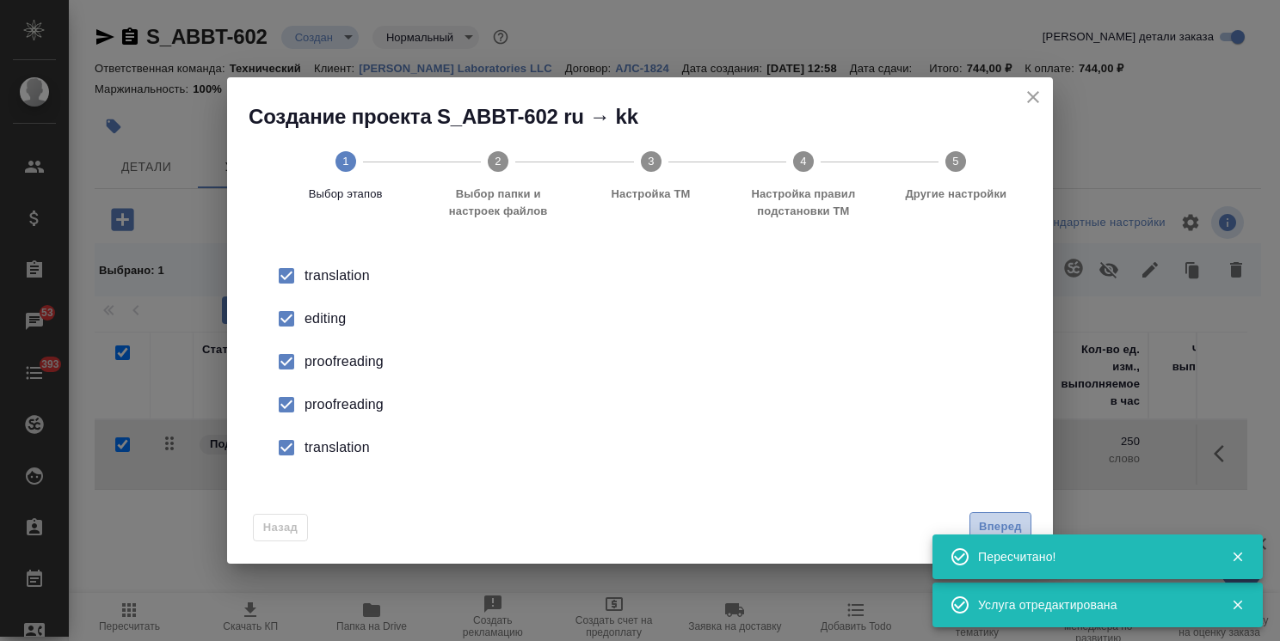
click at [1017, 522] on span "Вперед" at bounding box center [1000, 528] width 43 height 20
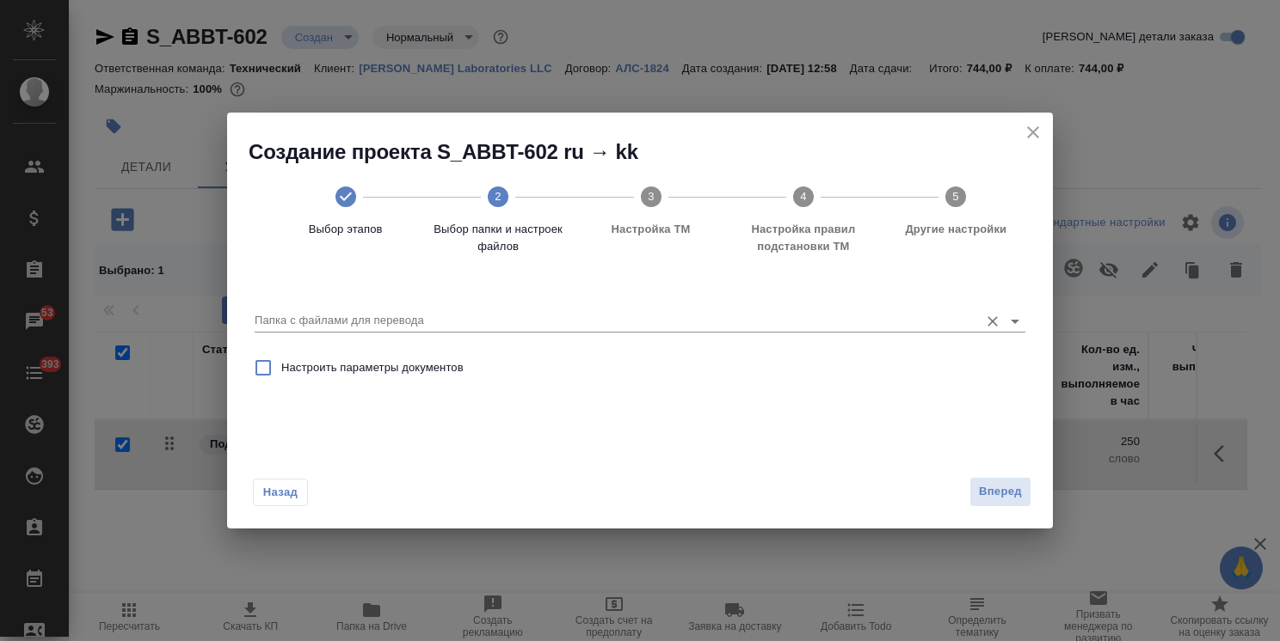
click at [452, 312] on input "Папка с файлами для перевода" at bounding box center [612, 320] width 715 height 21
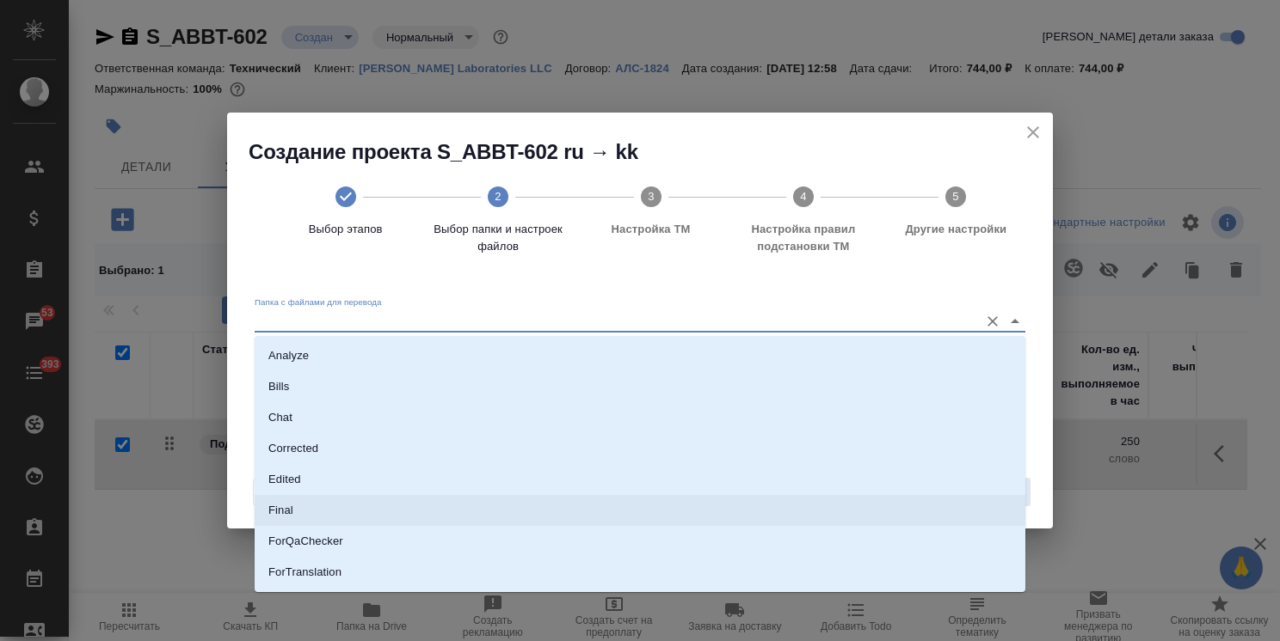
scroll to position [151, 0]
click at [306, 511] on li "Source" at bounding box center [640, 514] width 770 height 31
type input "Source"
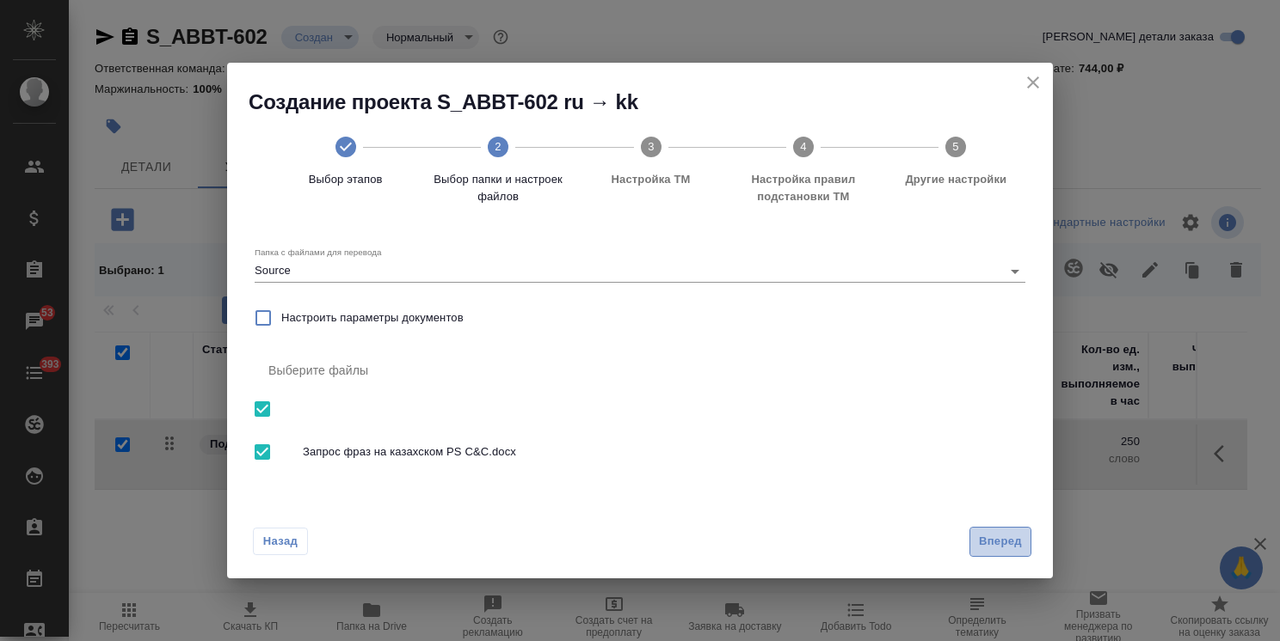
click at [992, 540] on span "Вперед" at bounding box center [1000, 542] width 43 height 20
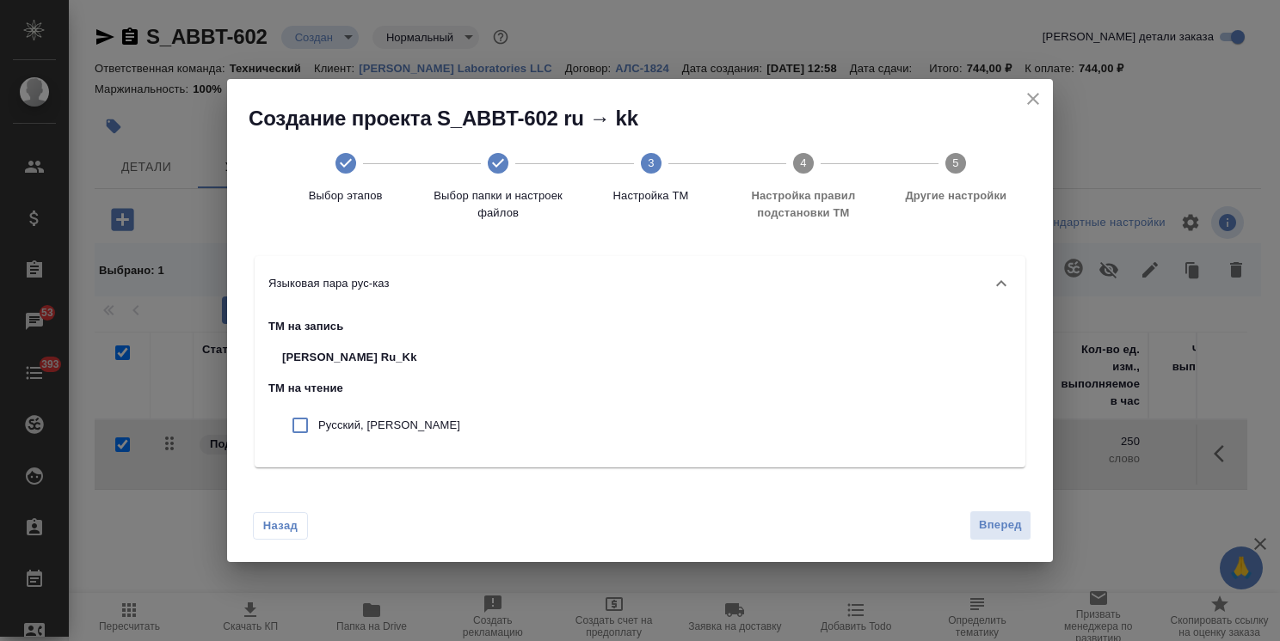
click at [387, 398] on ul "Русский, ABBOTT" at bounding box center [371, 425] width 206 height 57
click at [387, 425] on p "Русский, ABBOTT" at bounding box center [389, 425] width 142 height 17
checkbox input "true"
click at [1006, 527] on span "Вперед" at bounding box center [1000, 526] width 43 height 20
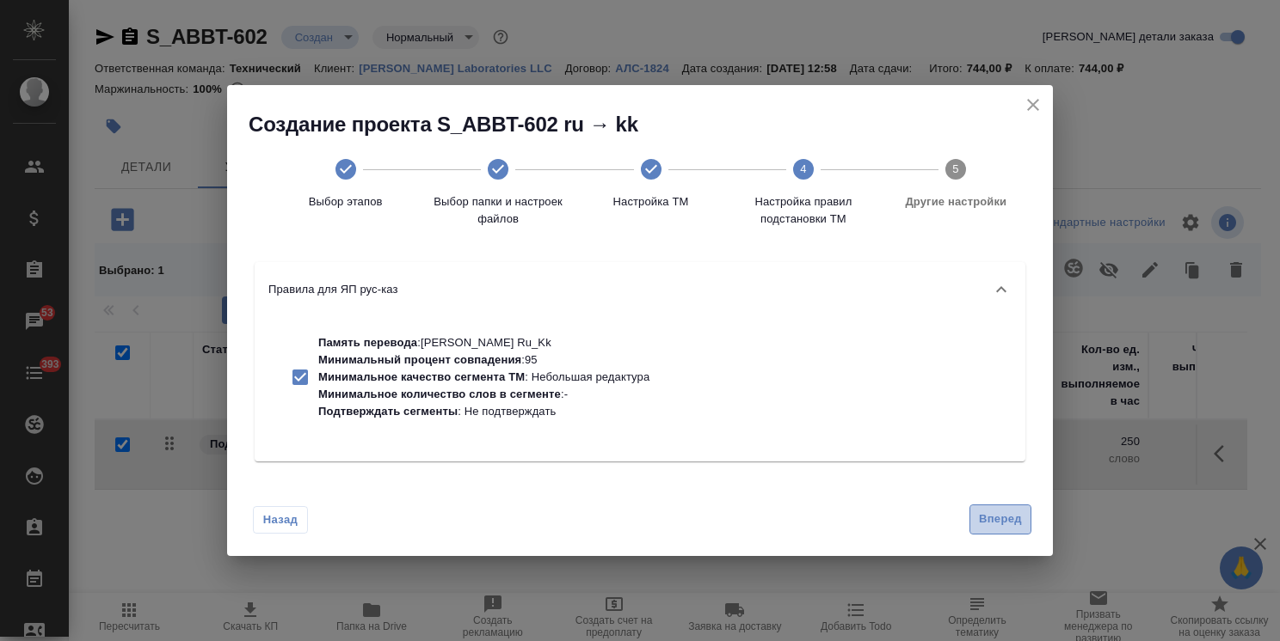
click at [1000, 514] on span "Вперед" at bounding box center [1000, 520] width 43 height 20
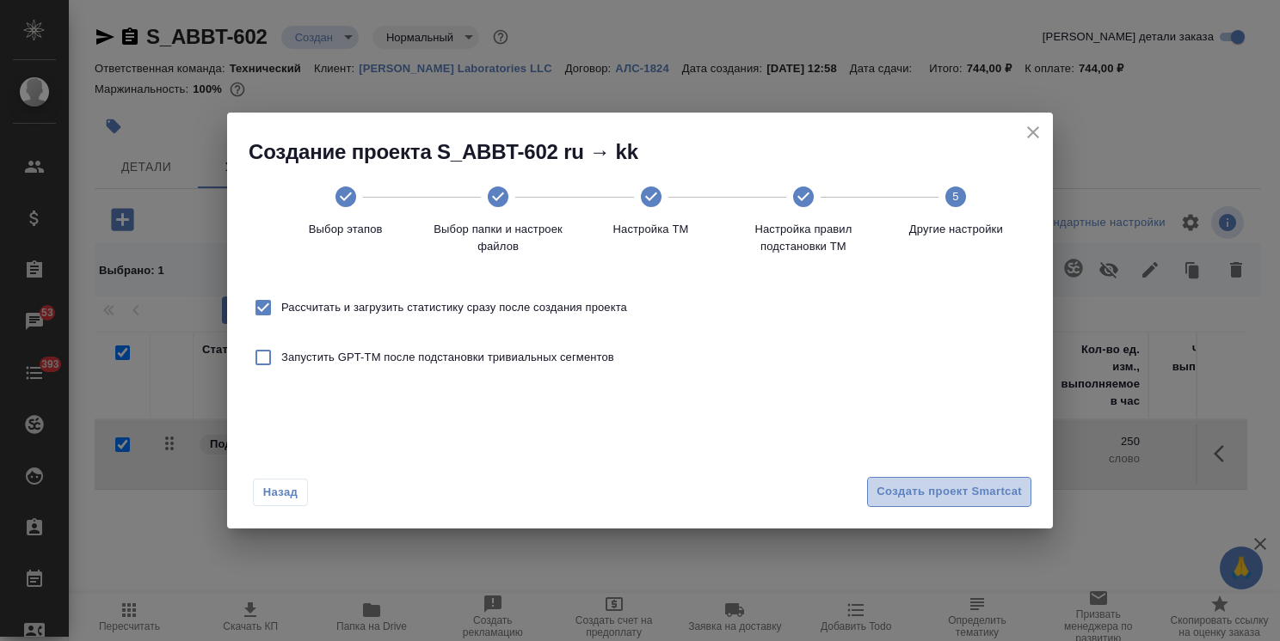
click at [1015, 483] on span "Создать проект Smartcat" at bounding box center [948, 492] width 145 height 20
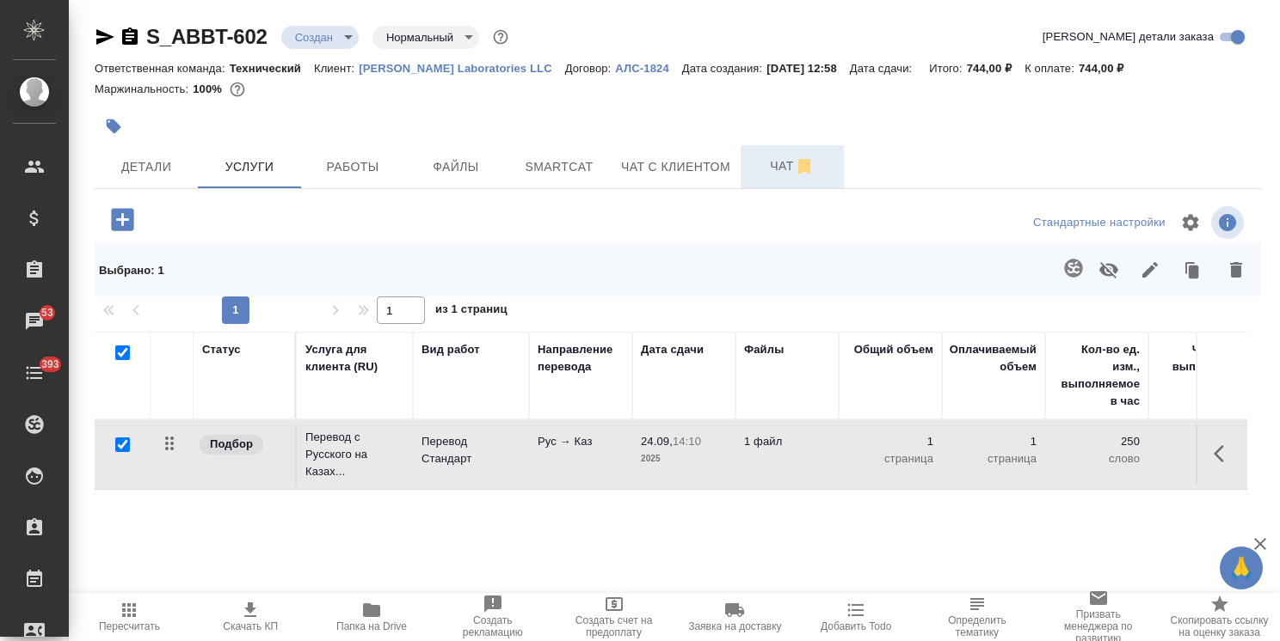
click at [760, 178] on button "Чат" at bounding box center [791, 166] width 103 height 43
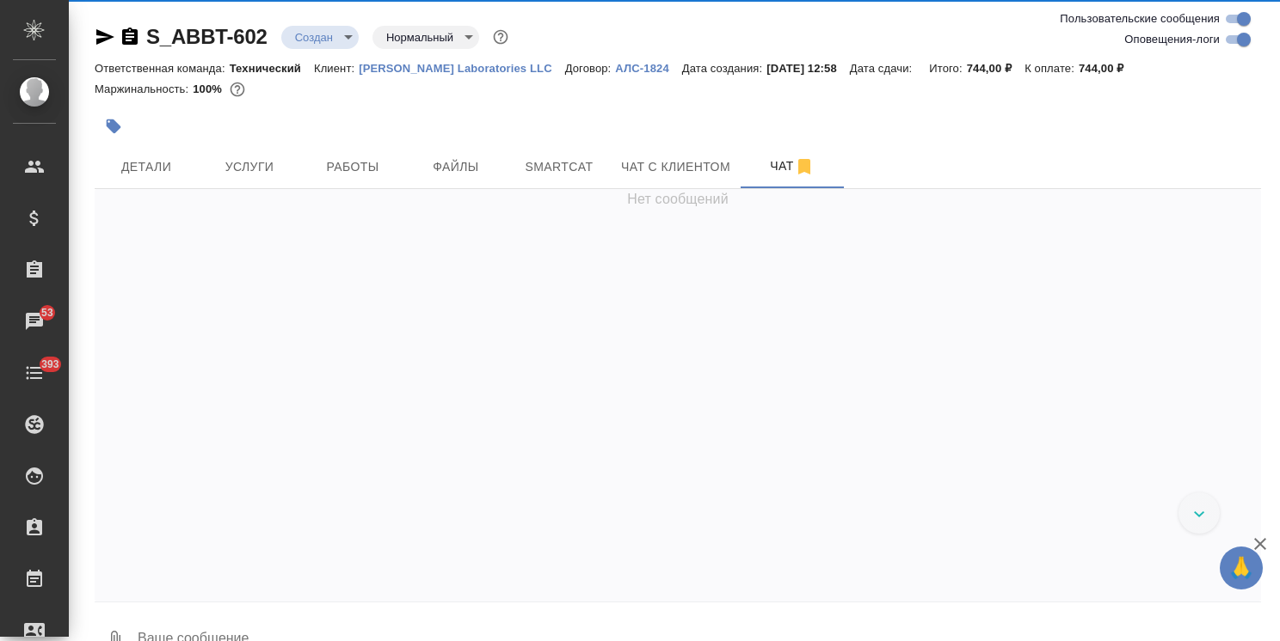
scroll to position [543, 0]
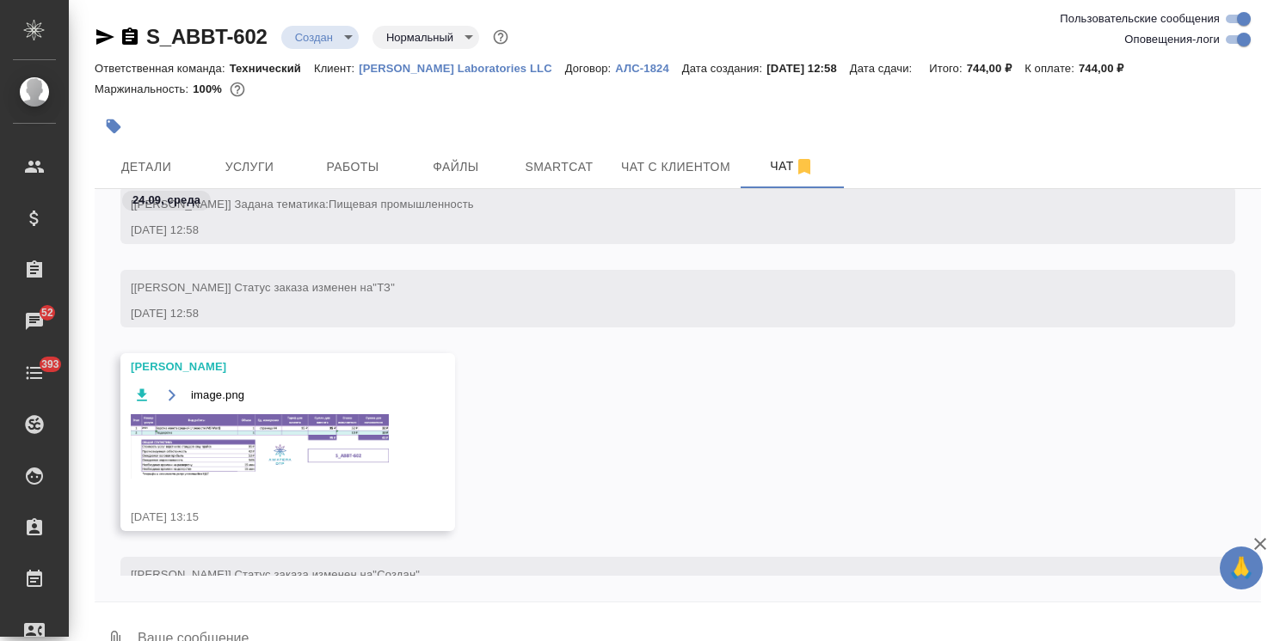
click at [224, 452] on img at bounding box center [260, 446] width 258 height 64
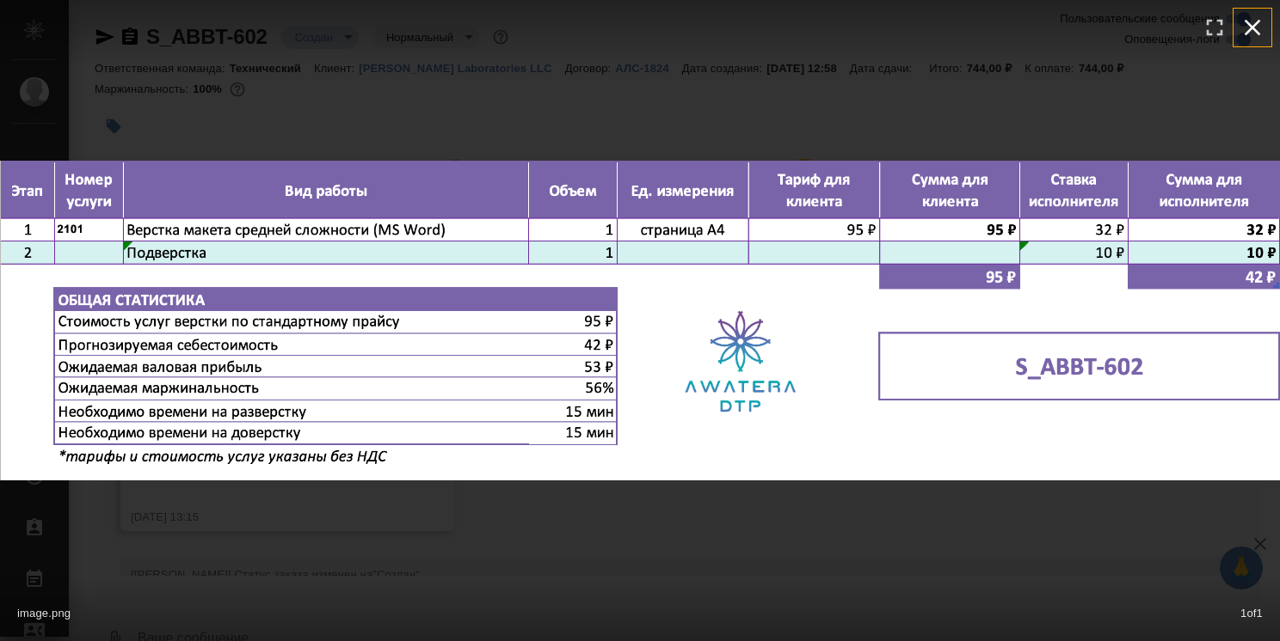
click at [1266, 28] on button "button" at bounding box center [1252, 28] width 38 height 38
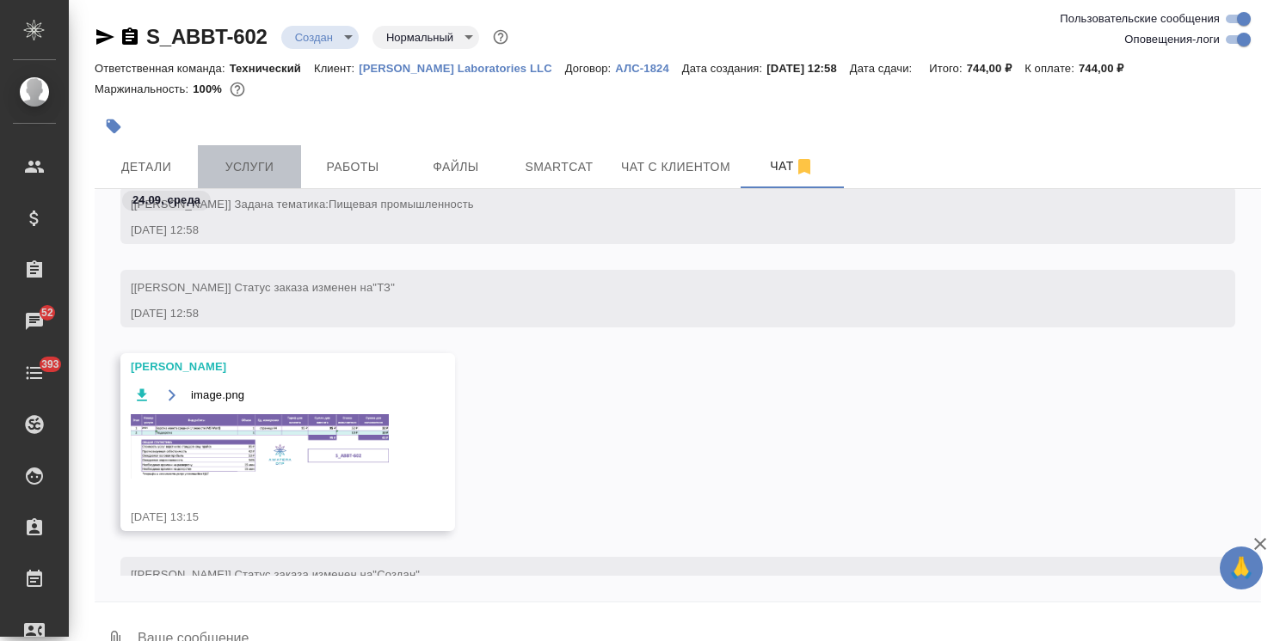
click at [273, 147] on button "Услуги" at bounding box center [249, 166] width 103 height 43
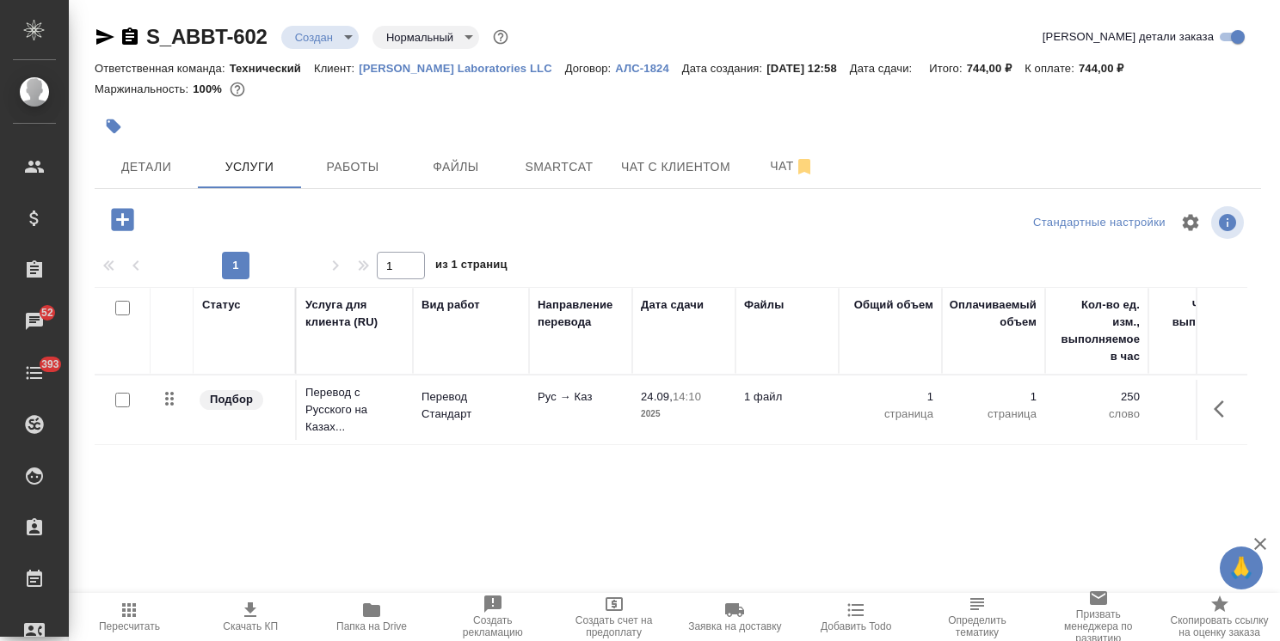
click at [127, 215] on icon "button" at bounding box center [122, 219] width 22 height 22
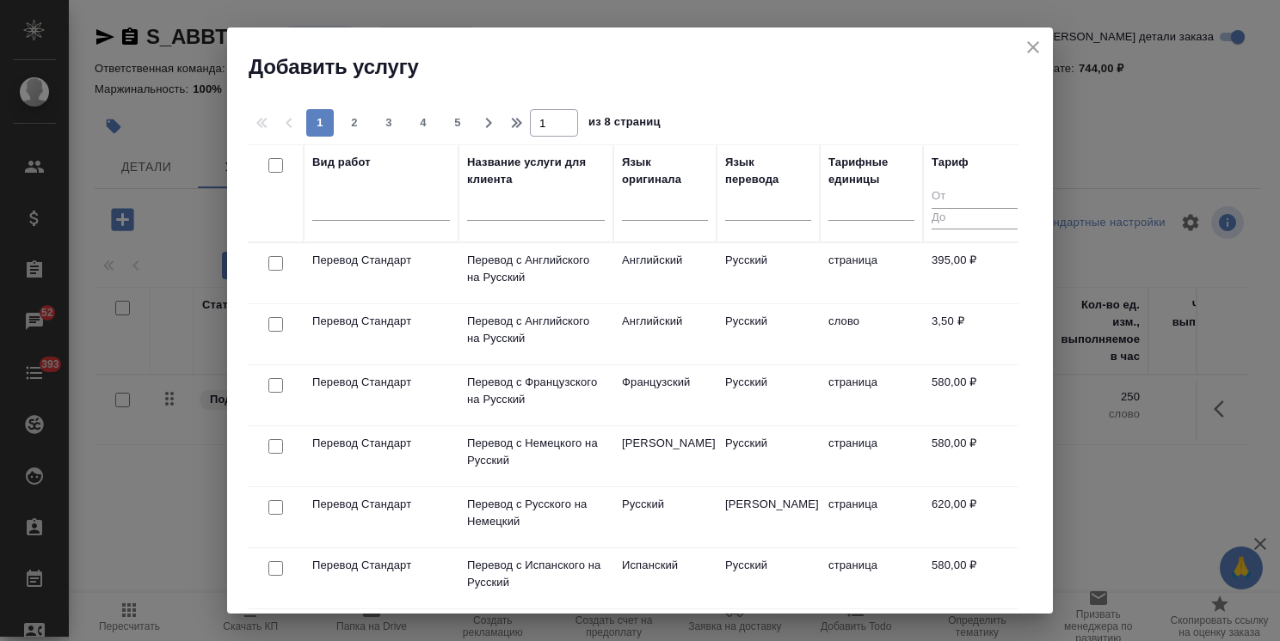
click at [500, 214] on input "text" at bounding box center [536, 210] width 138 height 21
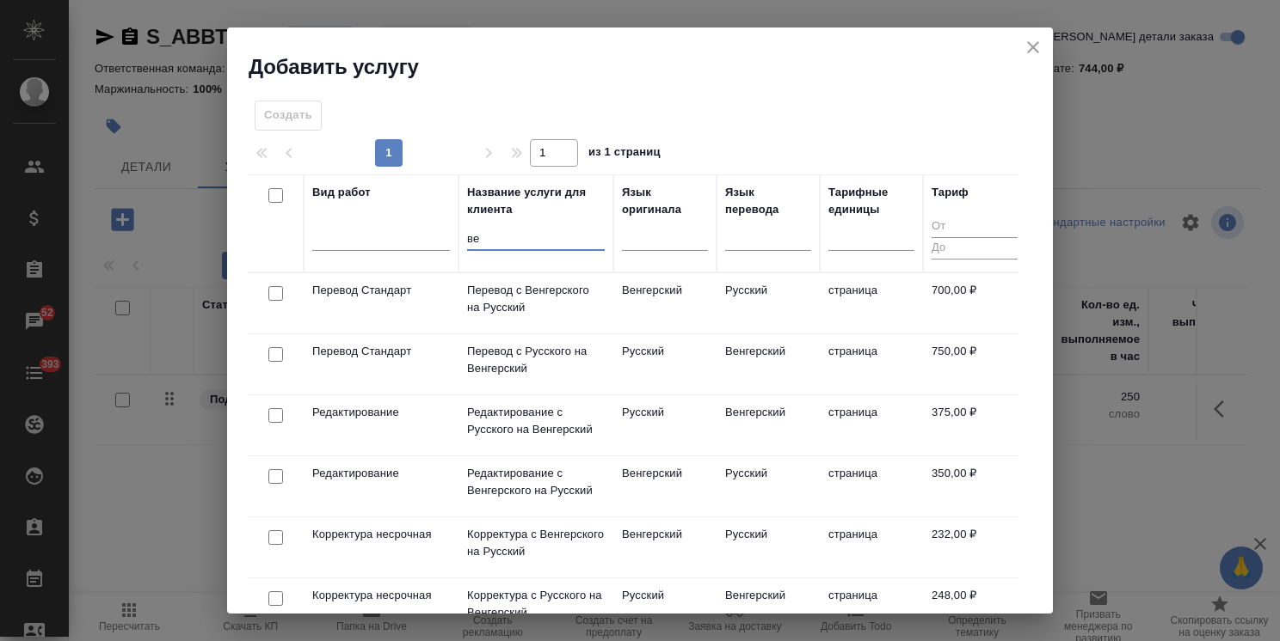
type input "в"
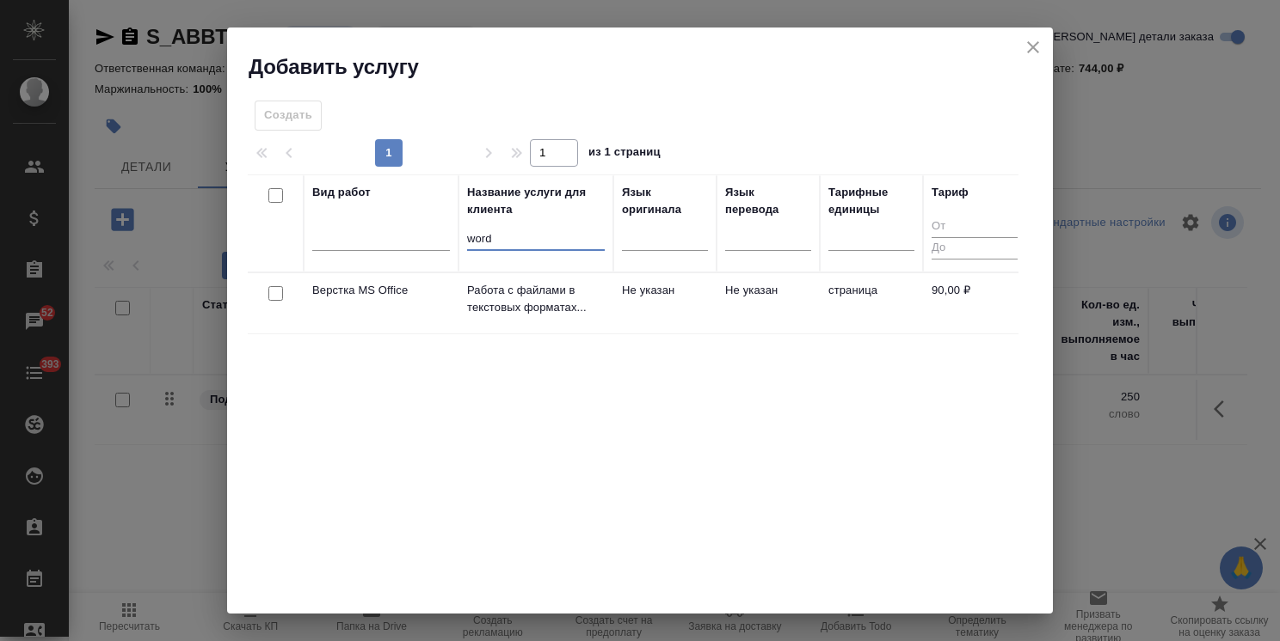
type input "word"
click at [275, 294] on input "checkbox" at bounding box center [275, 293] width 15 height 15
checkbox input "true"
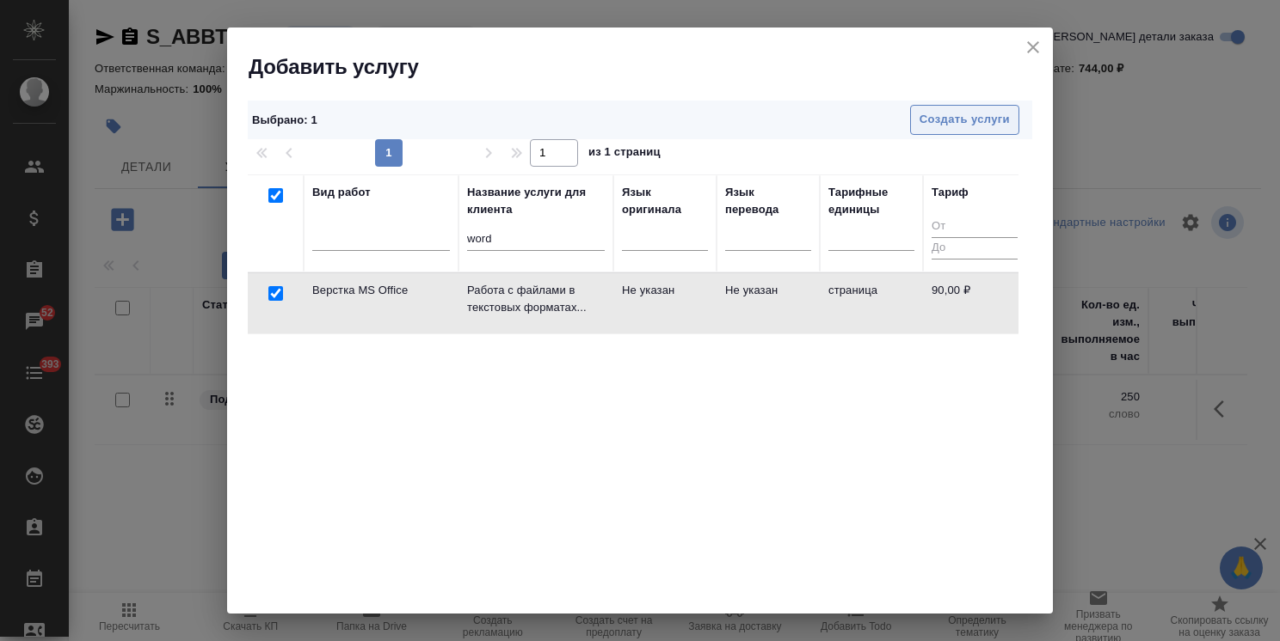
click at [934, 119] on span "Создать услуги" at bounding box center [964, 120] width 90 height 20
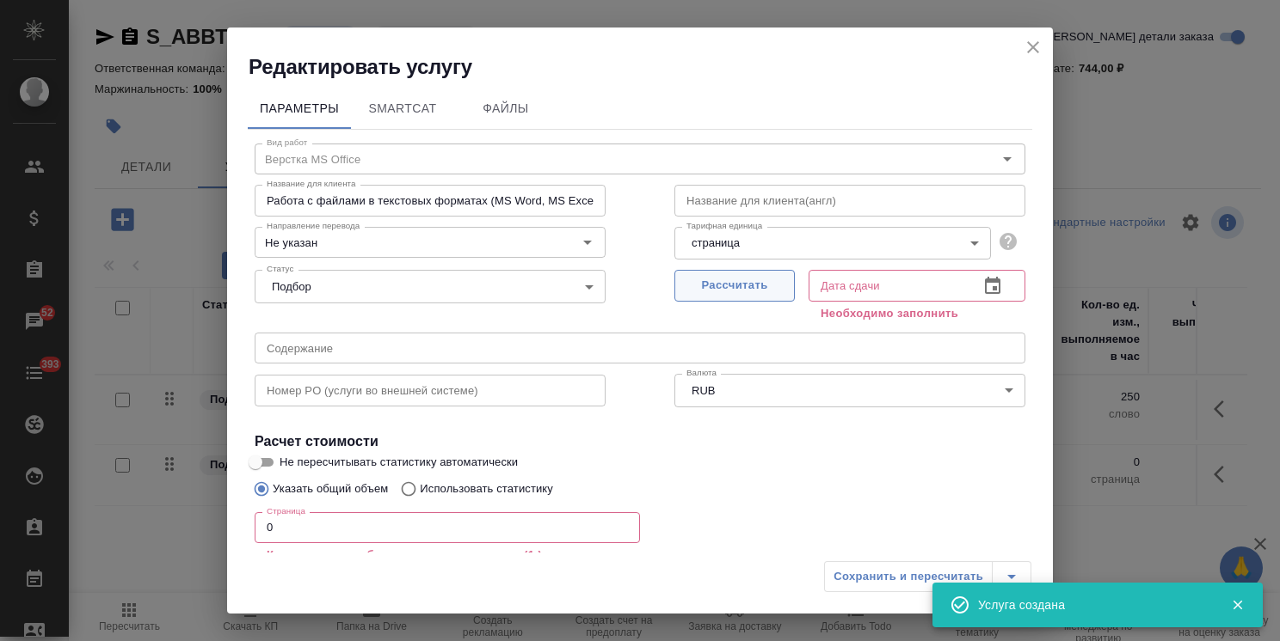
click at [695, 291] on span "Рассчитать" at bounding box center [734, 286] width 101 height 20
type input "24.09.2025 14:11"
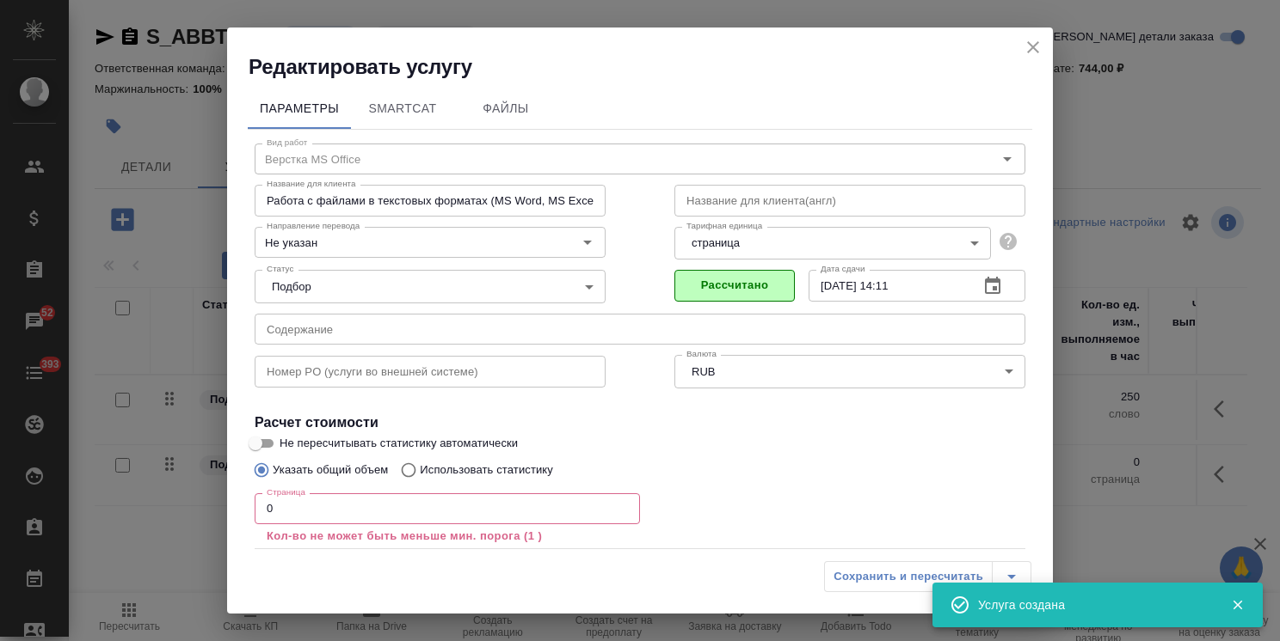
drag, startPoint x: 297, startPoint y: 513, endPoint x: 257, endPoint y: 517, distance: 39.7
click at [256, 516] on input "0" at bounding box center [447, 509] width 385 height 31
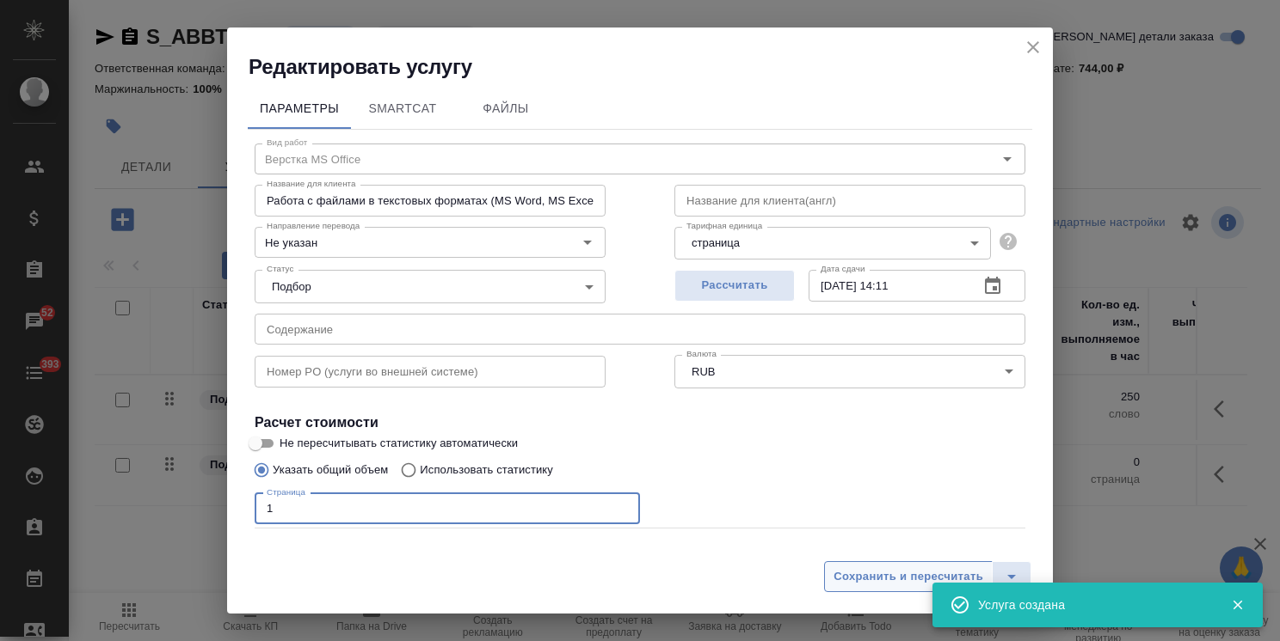
type input "1"
click at [872, 578] on span "Сохранить и пересчитать" at bounding box center [908, 578] width 150 height 20
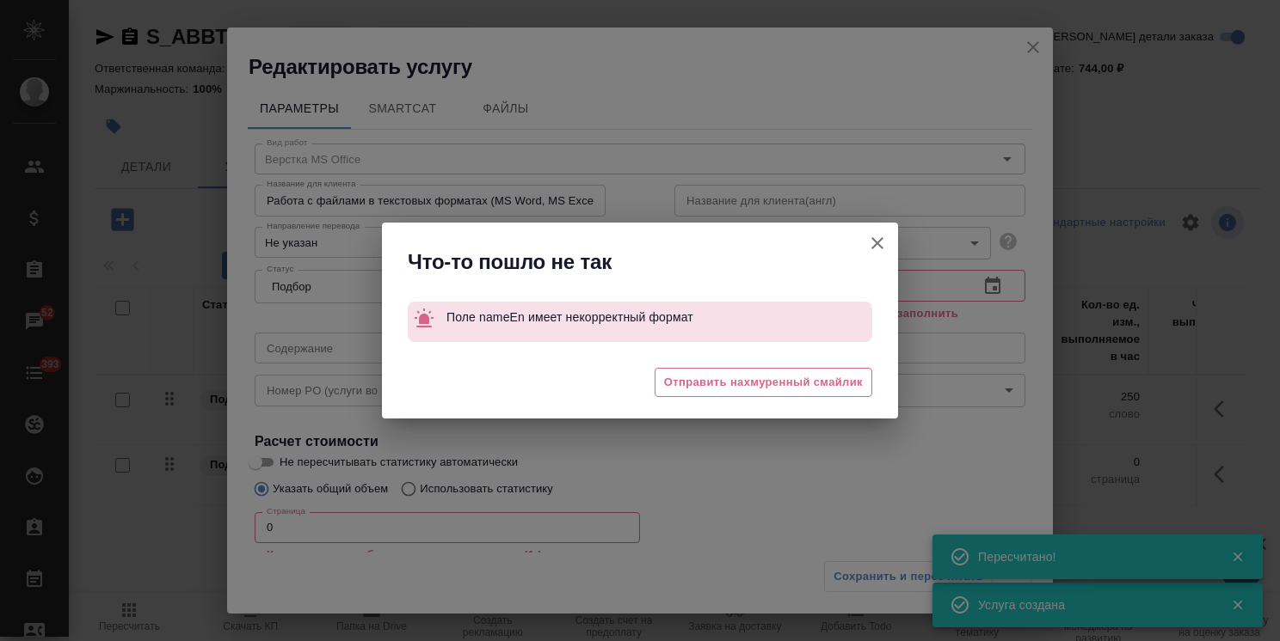
click at [876, 241] on icon "button" at bounding box center [877, 243] width 21 height 21
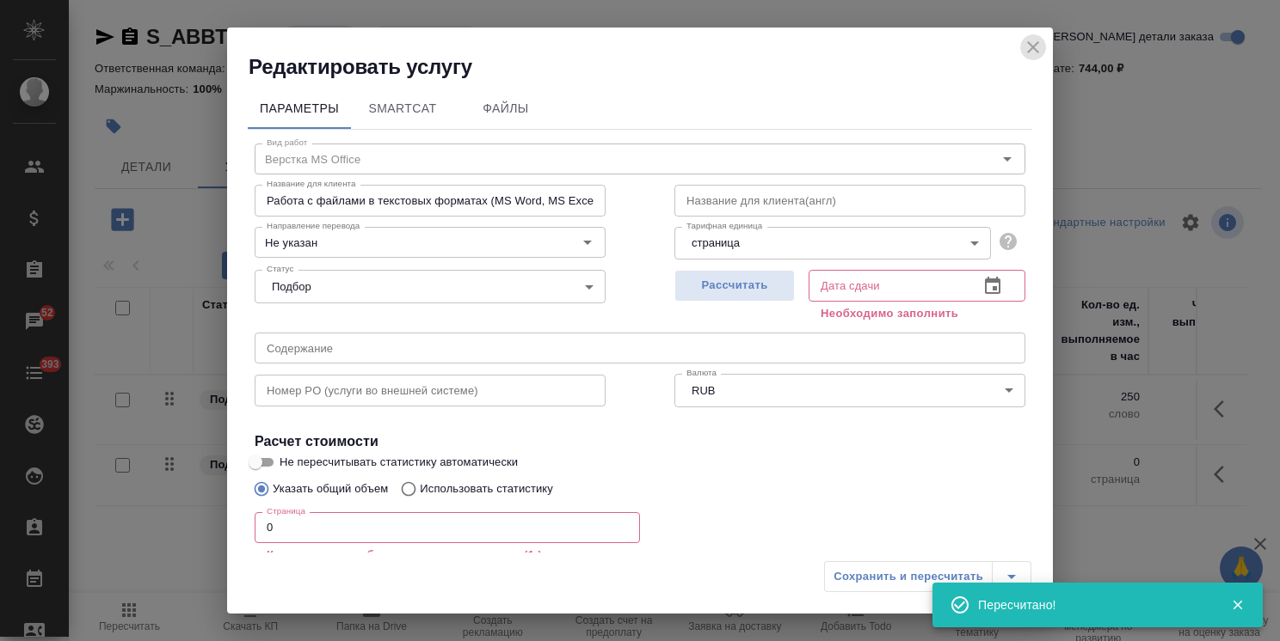
click at [1028, 50] on icon "close" at bounding box center [1033, 47] width 12 height 12
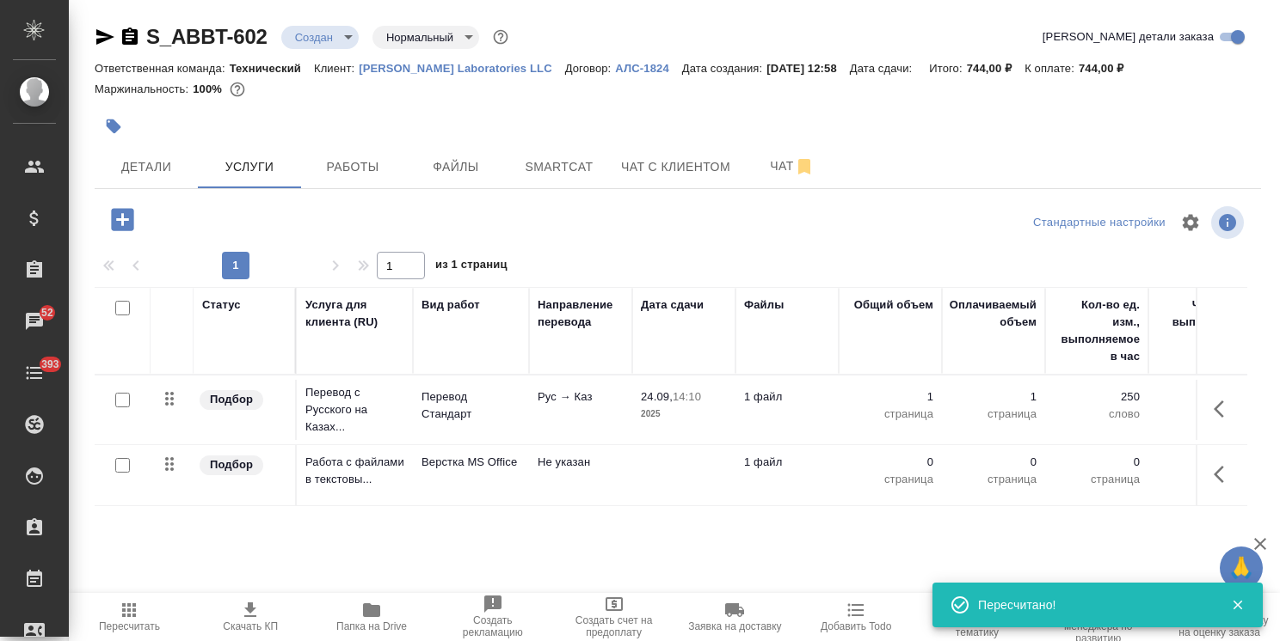
click at [549, 464] on p "Не указан" at bounding box center [580, 462] width 86 height 17
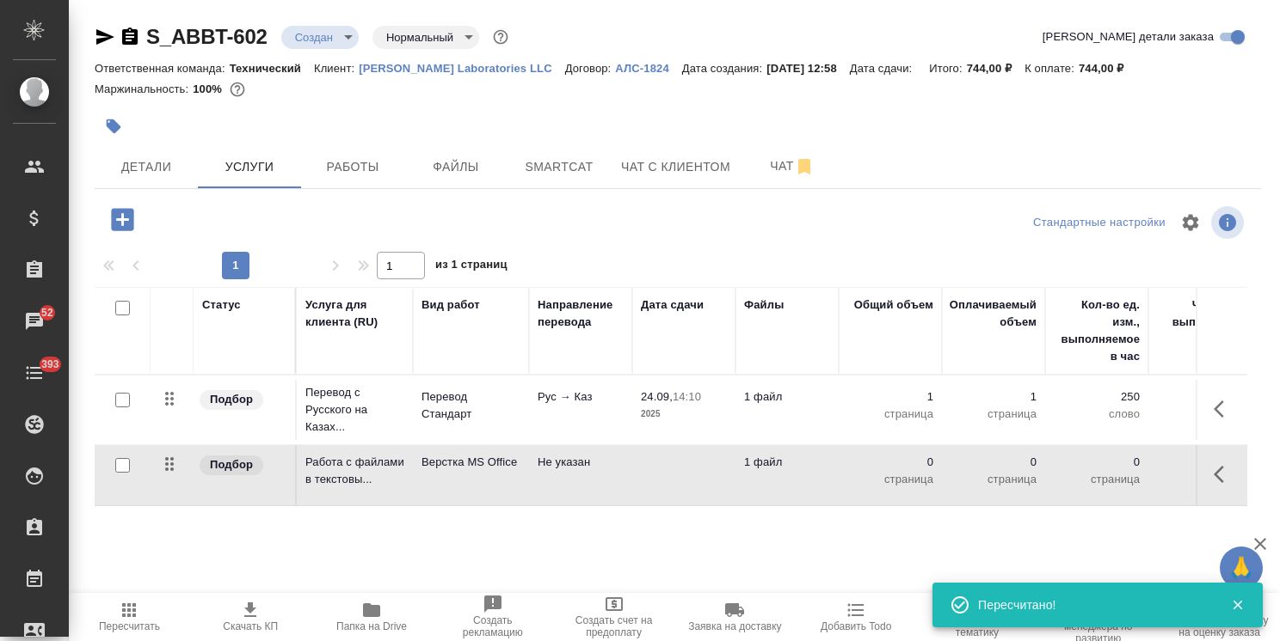
click at [549, 464] on p "Не указан" at bounding box center [580, 462] width 86 height 17
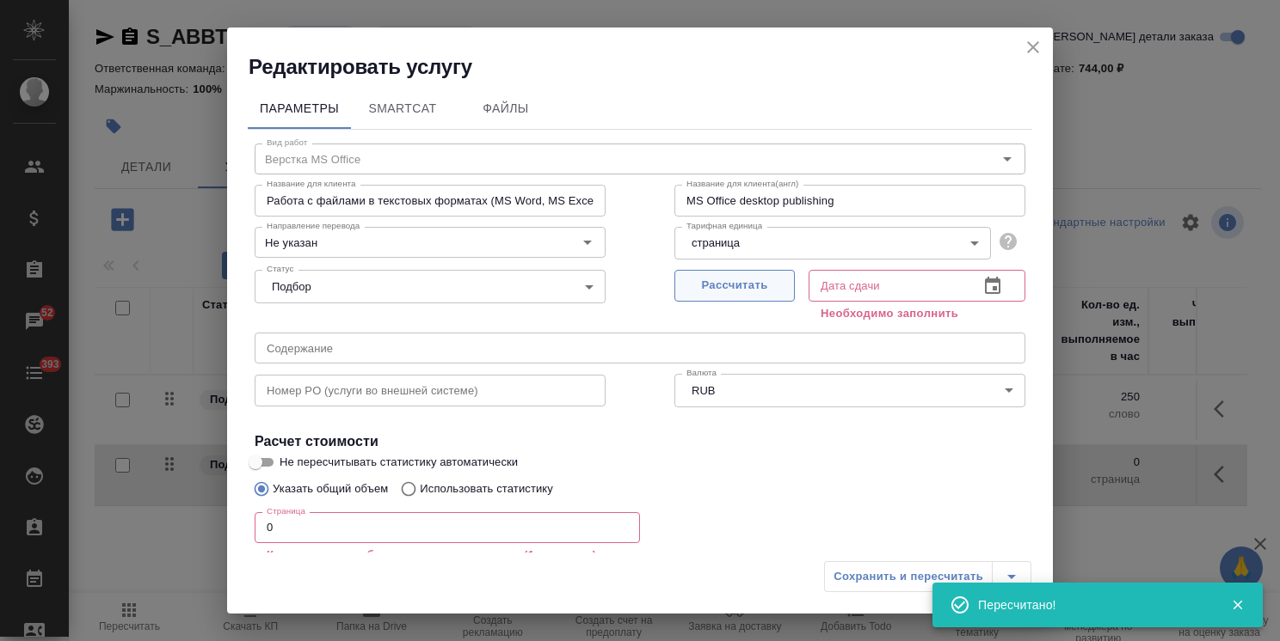
click at [712, 279] on span "Рассчитать" at bounding box center [734, 286] width 101 height 20
type input "24.09.2025 14:11"
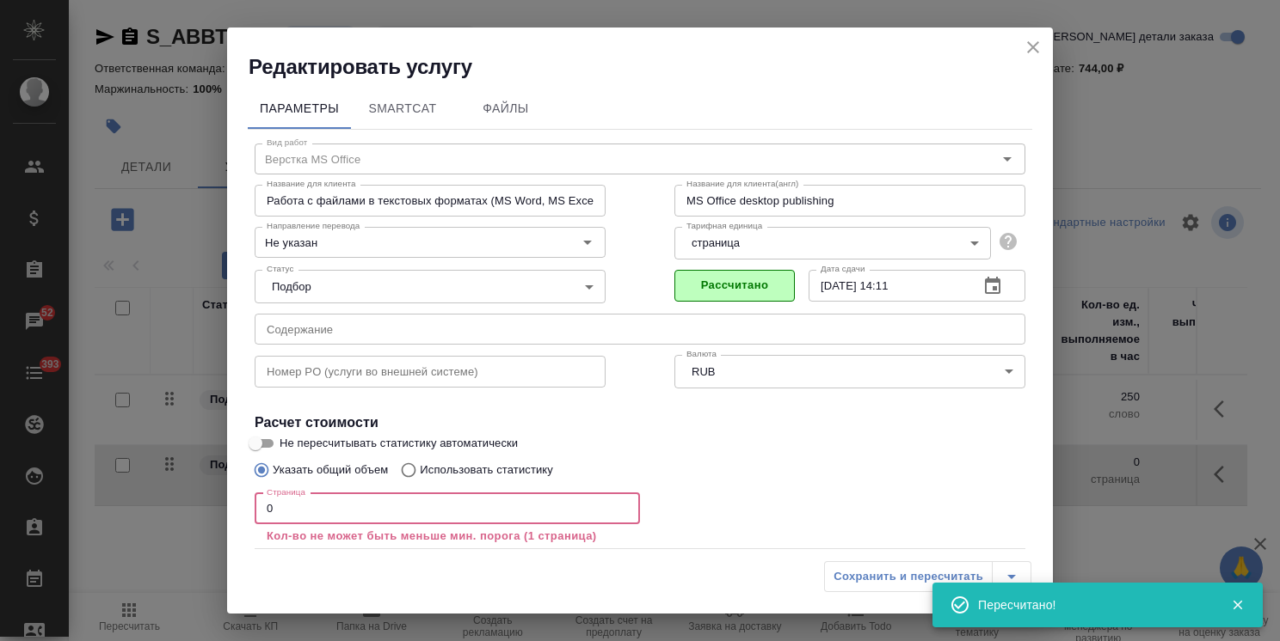
drag, startPoint x: 289, startPoint y: 501, endPoint x: 196, endPoint y: 485, distance: 94.3
click at [193, 484] on div "Редактировать услугу Параметры SmartCat Файлы Вид работ Верстка MS Office Вид р…" at bounding box center [640, 320] width 1280 height 641
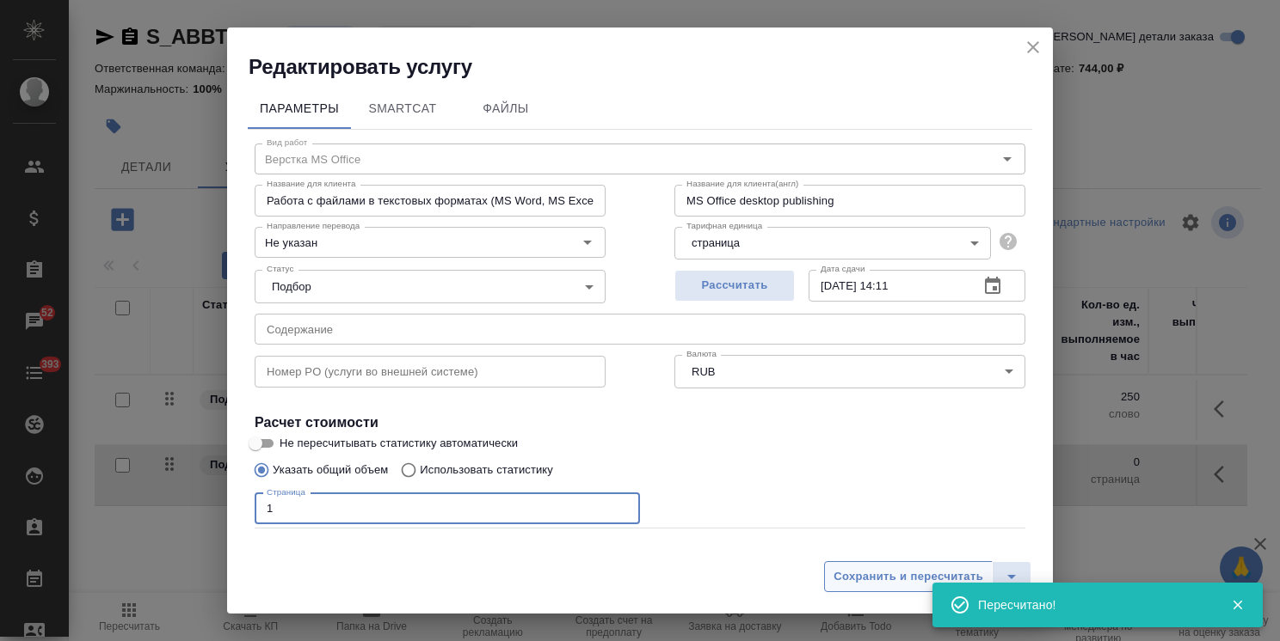
type input "1"
click at [862, 573] on span "Сохранить и пересчитать" at bounding box center [908, 578] width 150 height 20
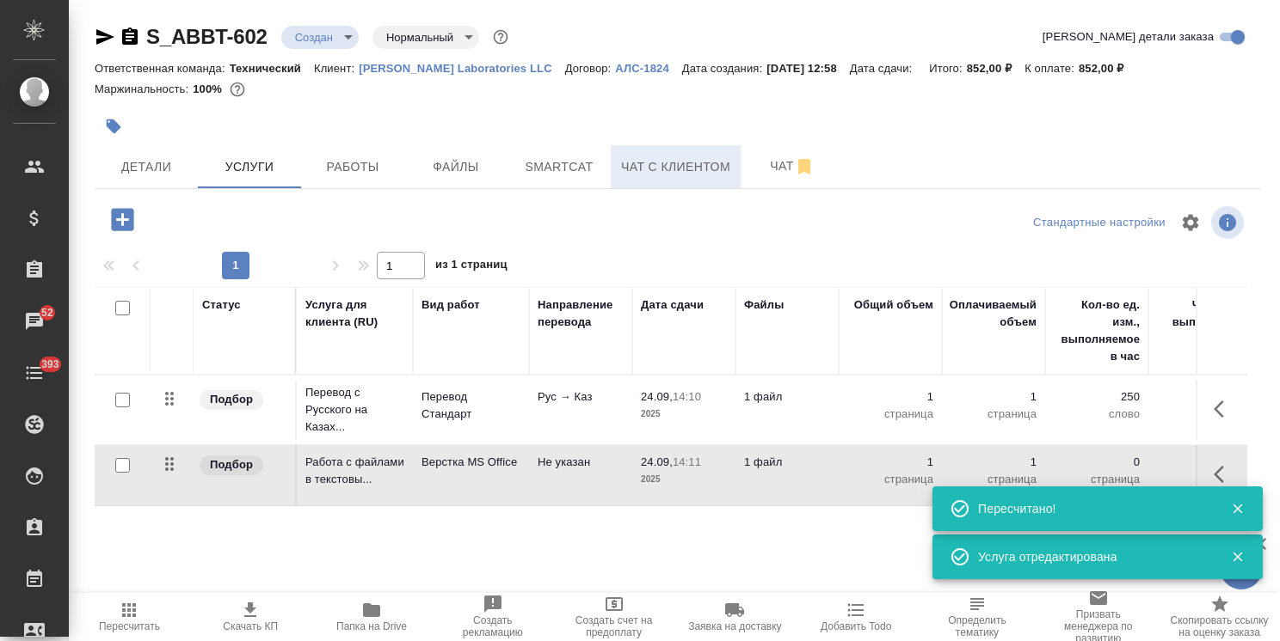
click at [740, 169] on button "Чат с клиентом" at bounding box center [676, 166] width 130 height 43
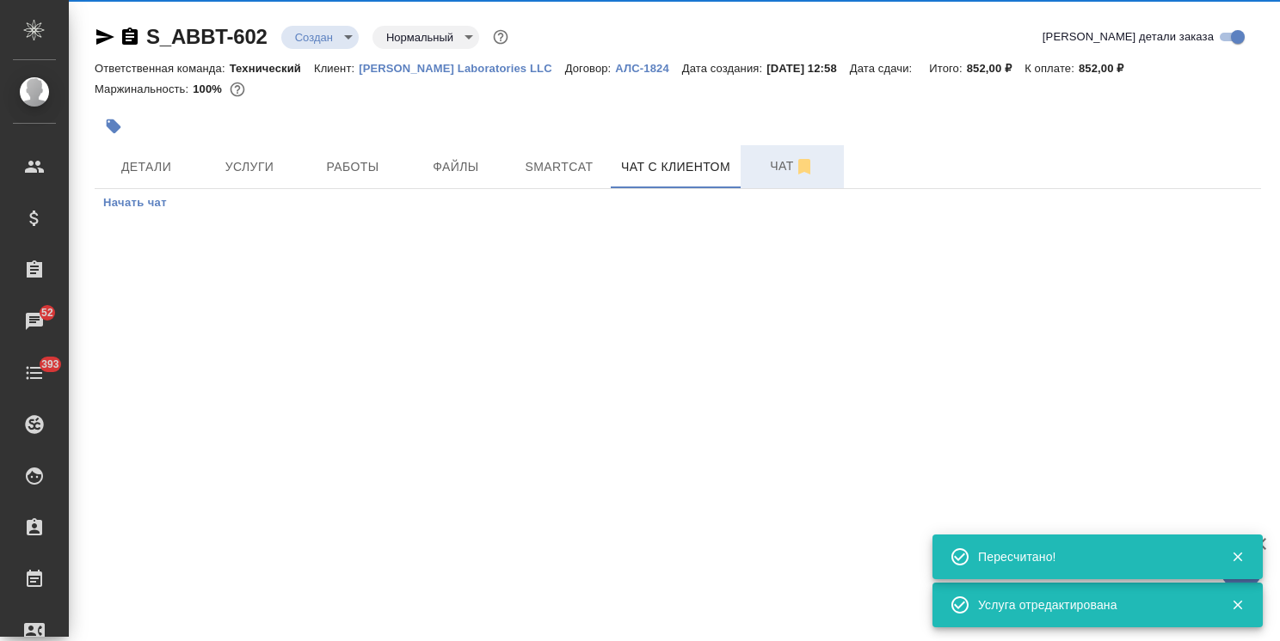
click at [757, 174] on span "Чат" at bounding box center [792, 166] width 83 height 21
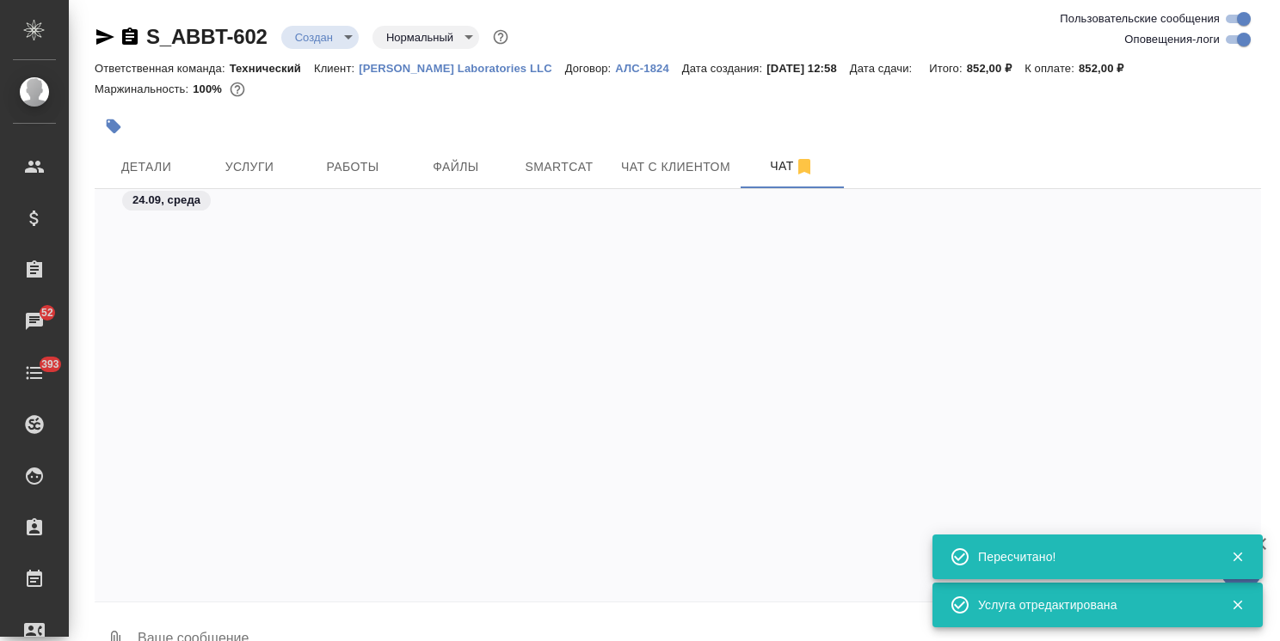
scroll to position [607, 0]
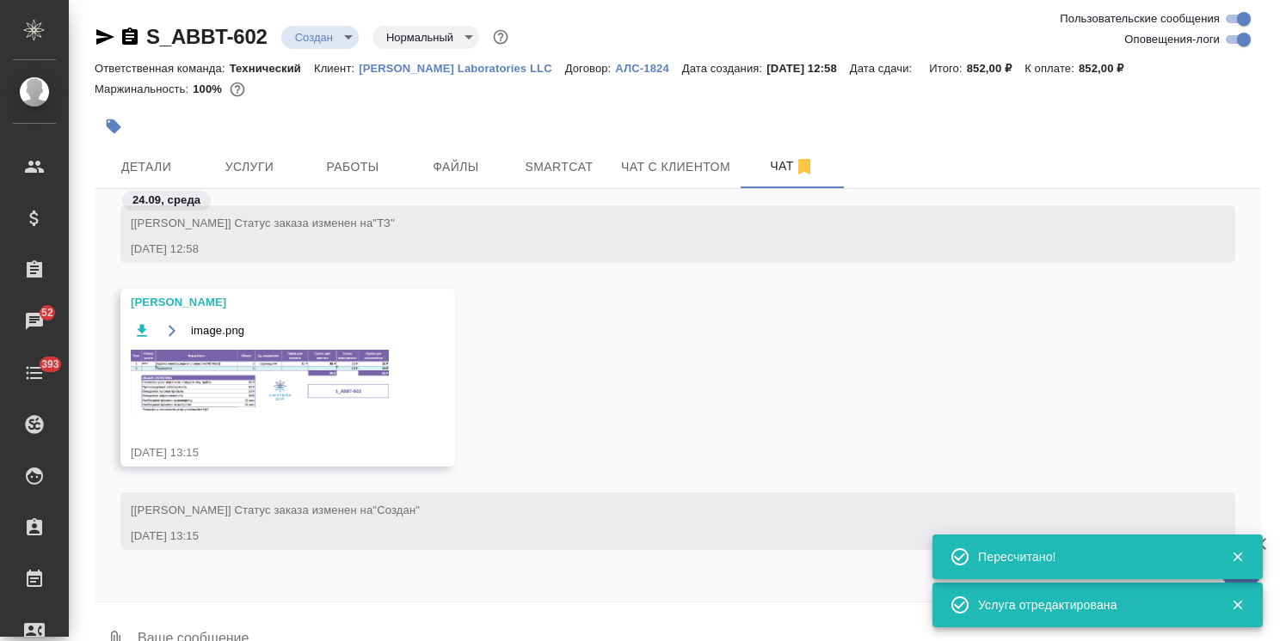
click at [264, 351] on img at bounding box center [260, 382] width 258 height 64
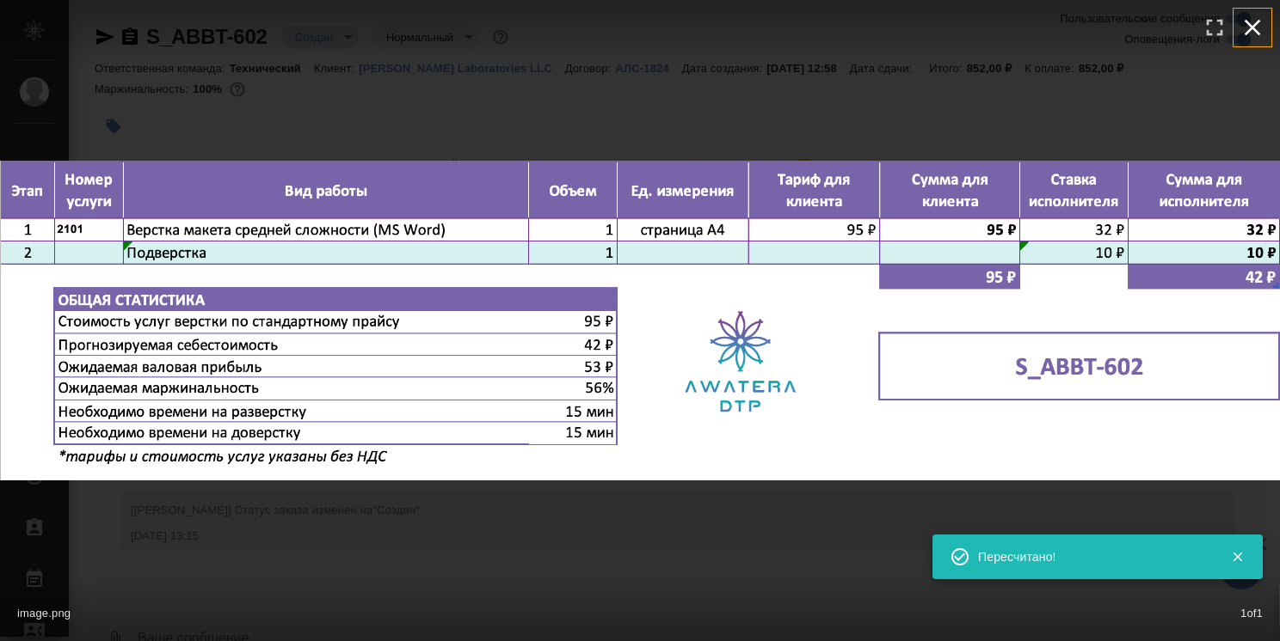
click at [1248, 30] on icon "button" at bounding box center [1252, 28] width 16 height 16
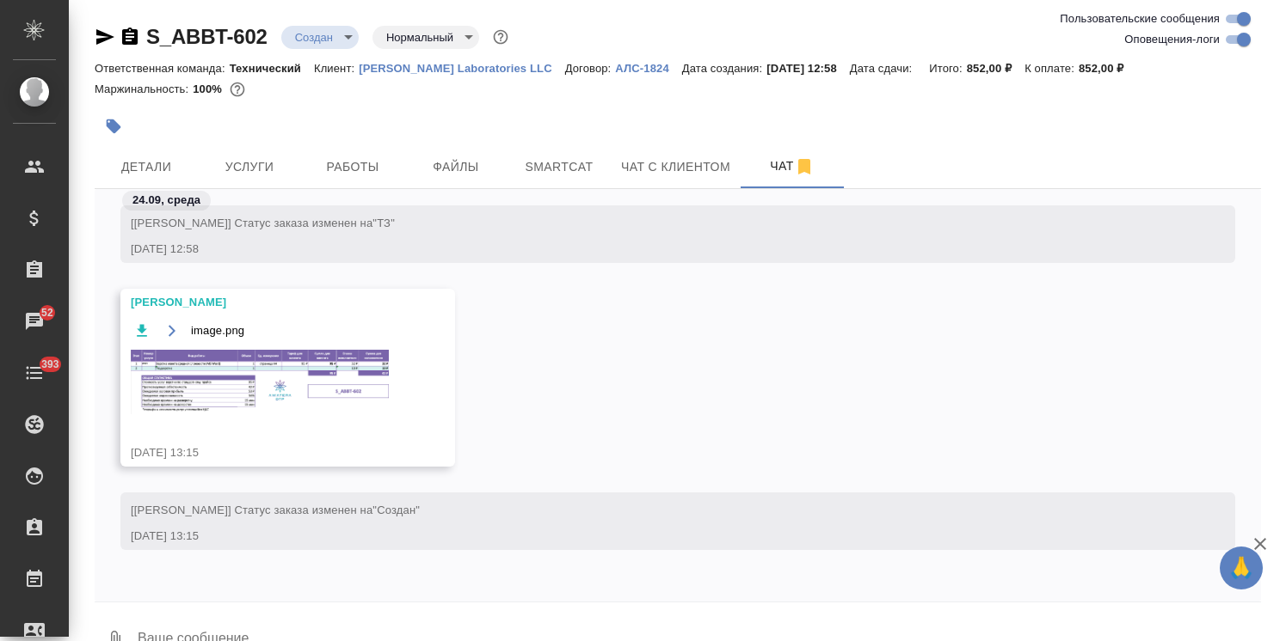
click at [249, 165] on span "Услуги" at bounding box center [249, 167] width 83 height 21
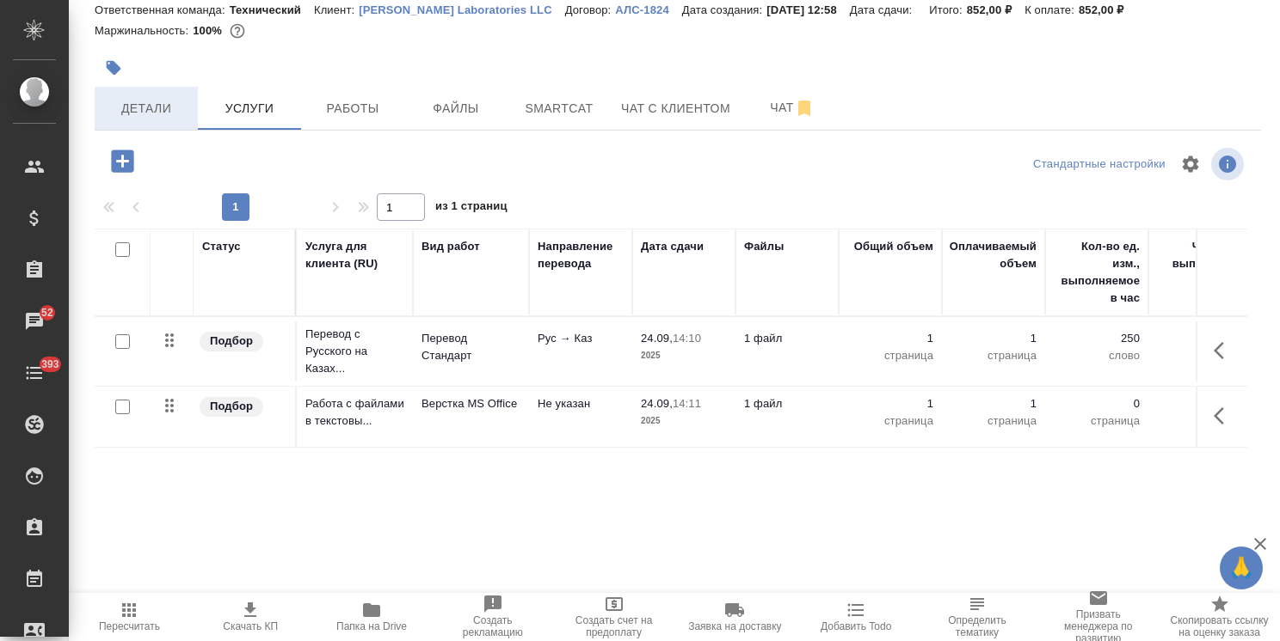
click at [174, 107] on span "Детали" at bounding box center [146, 108] width 83 height 21
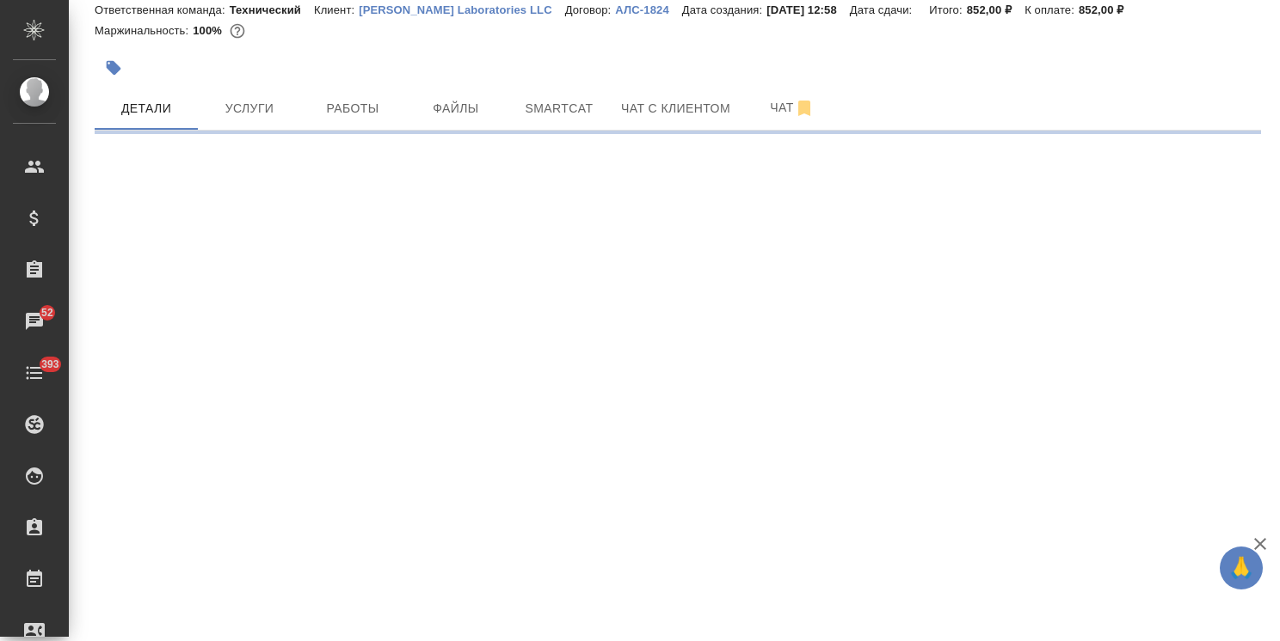
select select "RU"
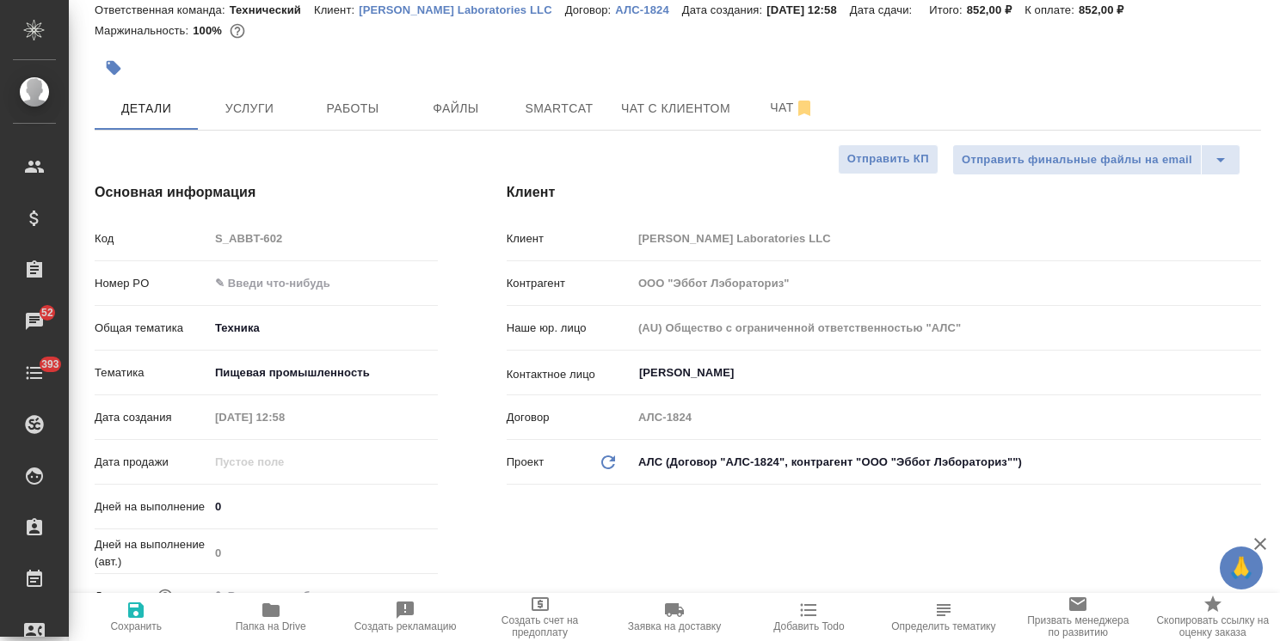
type textarea "x"
click at [158, 511] on div "Дней на выполнение 0" at bounding box center [266, 507] width 343 height 30
type input "1"
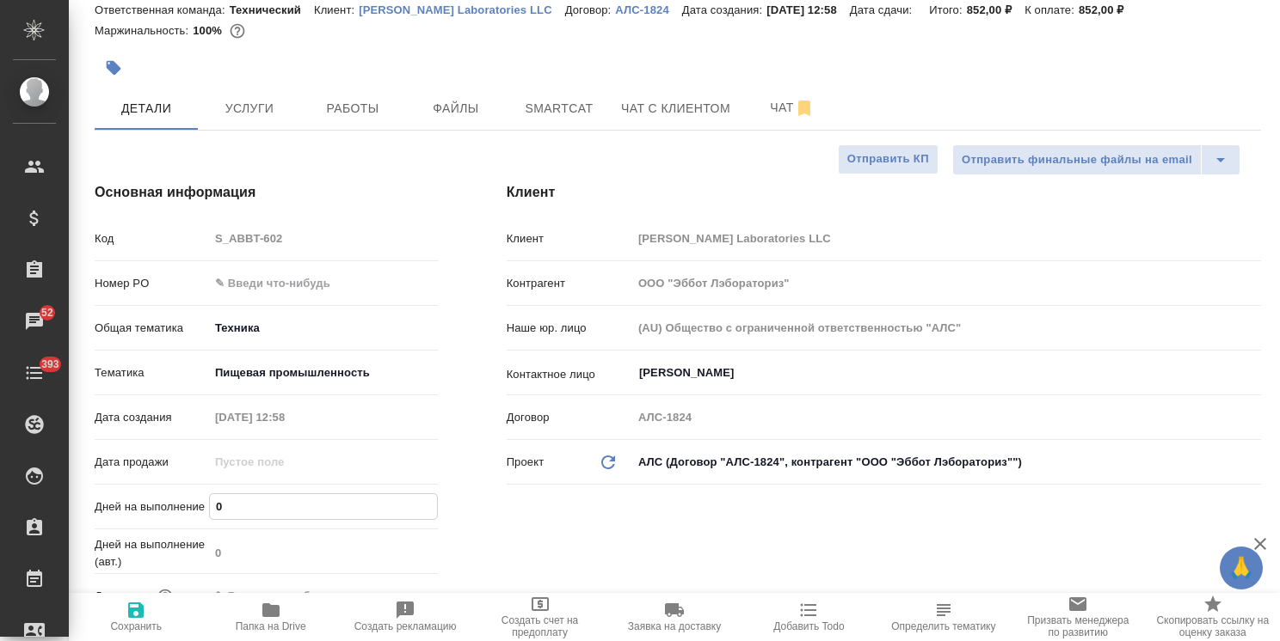
type textarea "x"
type input "1"
click at [108, 605] on span "Сохранить" at bounding box center [136, 616] width 114 height 33
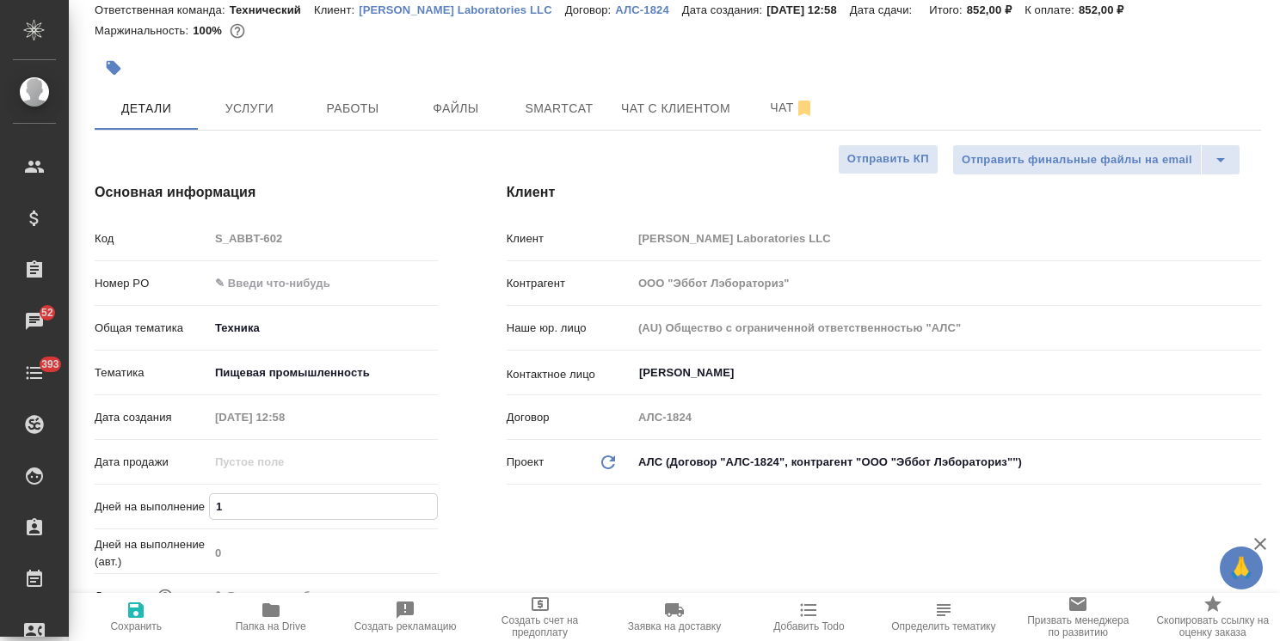
type textarea "x"
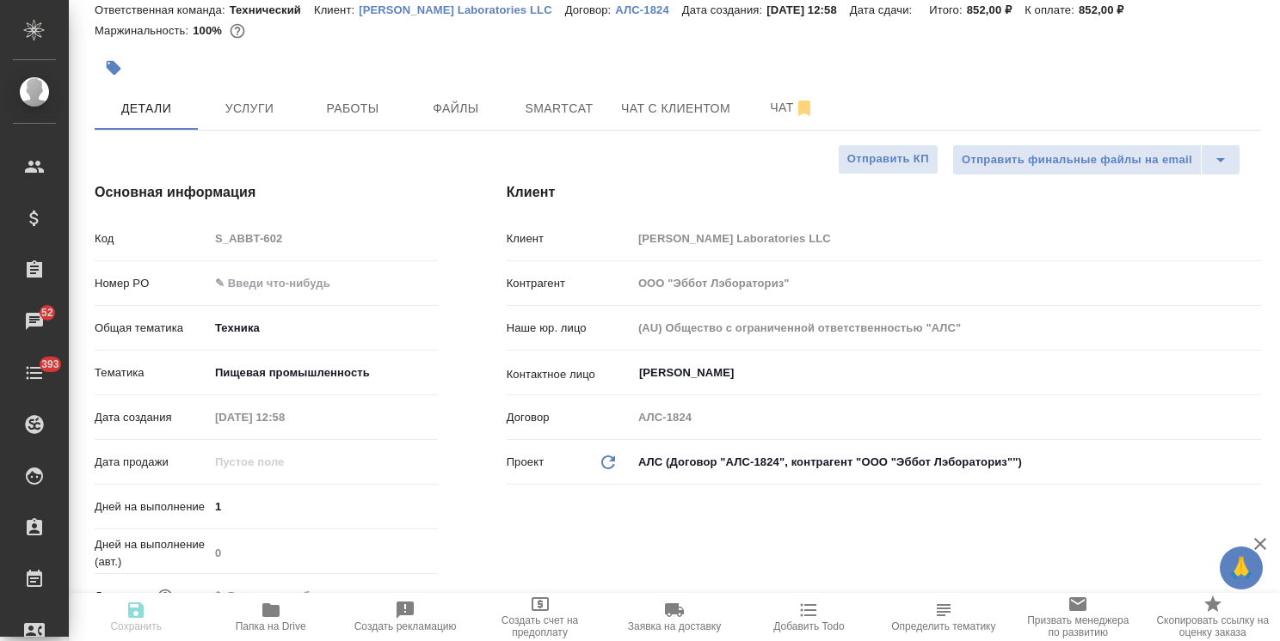
type textarea "x"
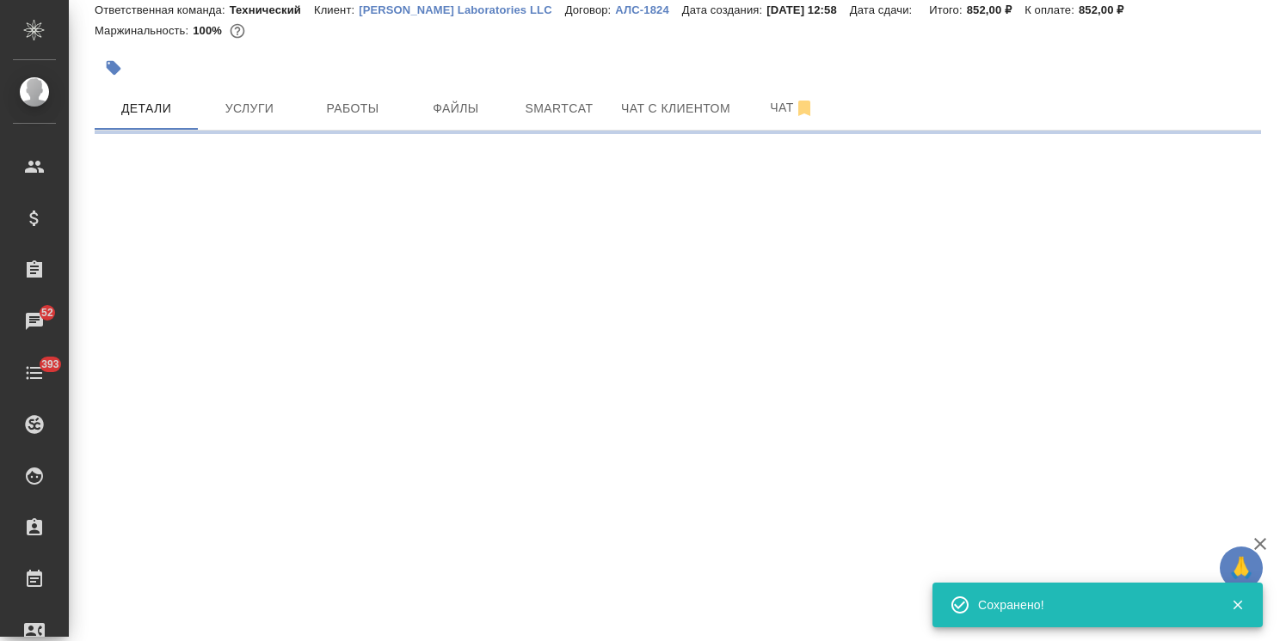
select select "RU"
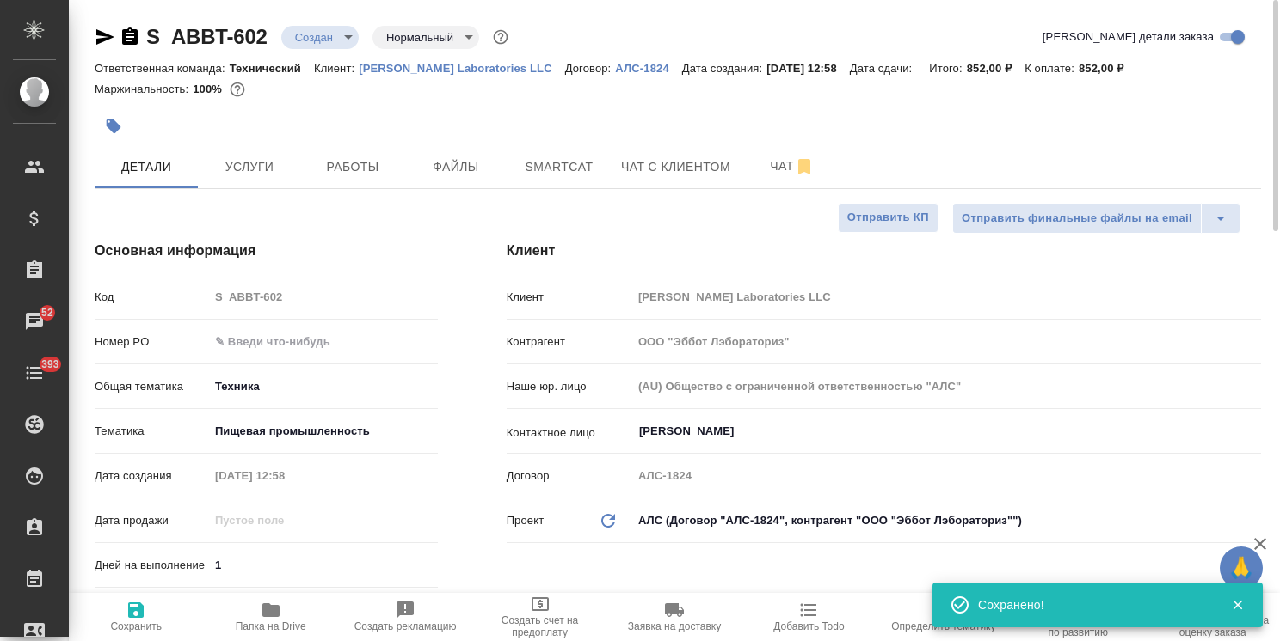
type textarea "x"
click at [304, 28] on body "🙏 .cls-1 fill:#fff; AWATERA Usmanova Olga Клиенты Спецификации Заказы 52 Чаты 3…" at bounding box center [640, 320] width 1280 height 641
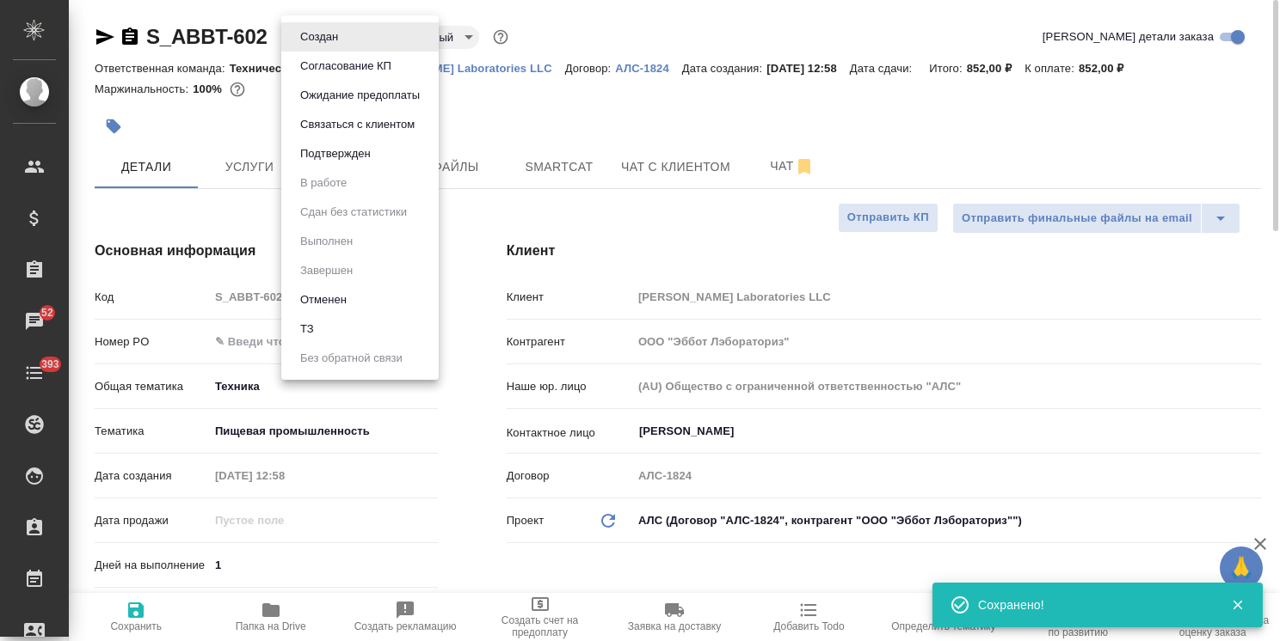
click at [341, 64] on button "Согласование КП" at bounding box center [345, 66] width 101 height 19
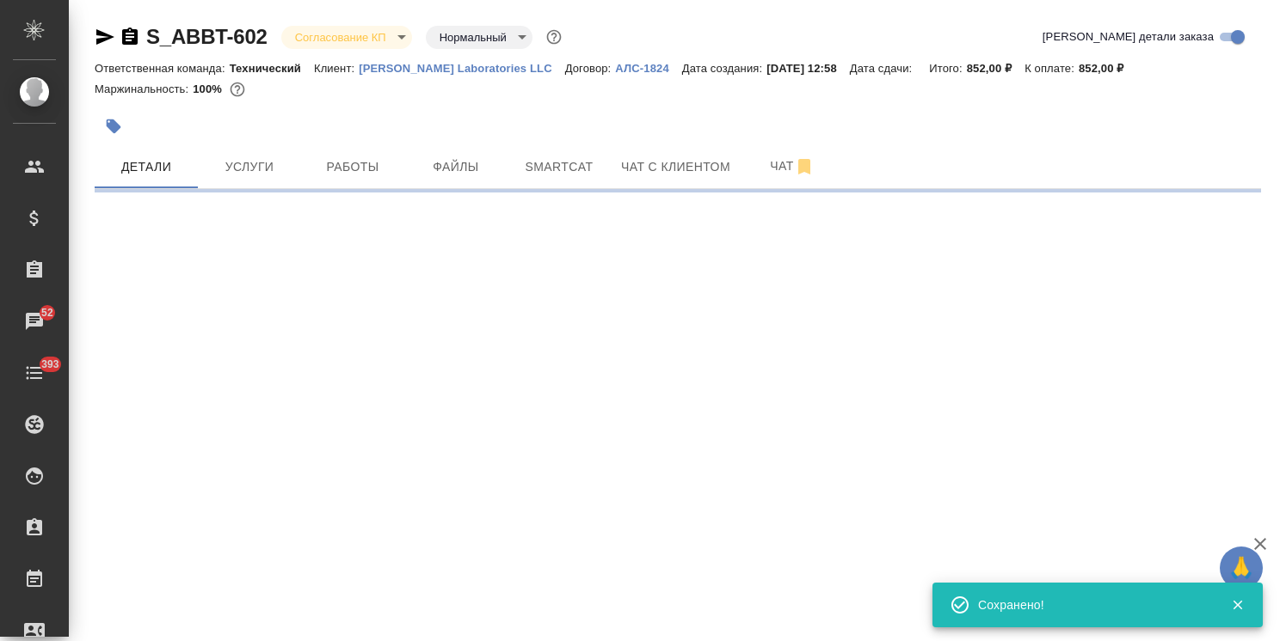
select select "RU"
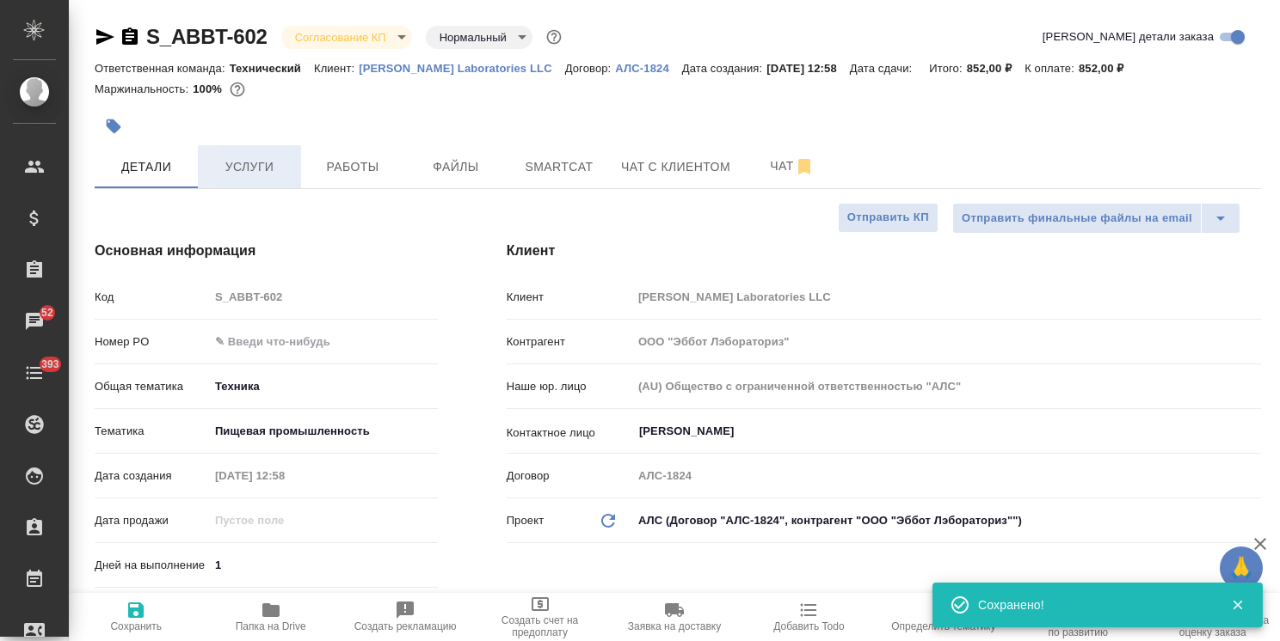
click at [265, 175] on span "Услуги" at bounding box center [249, 167] width 83 height 21
type textarea "x"
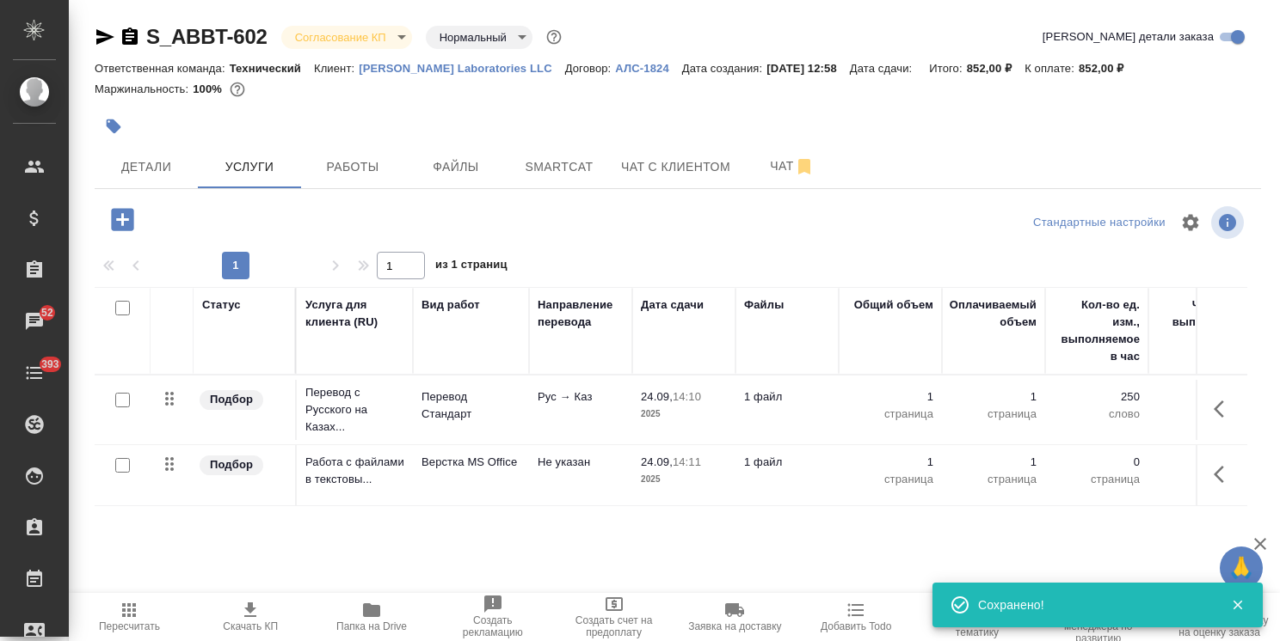
click at [240, 609] on icon "button" at bounding box center [250, 610] width 21 height 21
drag, startPoint x: 180, startPoint y: 21, endPoint x: 121, endPoint y: 24, distance: 58.6
click at [121, 24] on div "S_ABBT-602 Согласование КП kpNegotiation Нормальный normal Кратко детали заказа…" at bounding box center [677, 350] width 1185 height 701
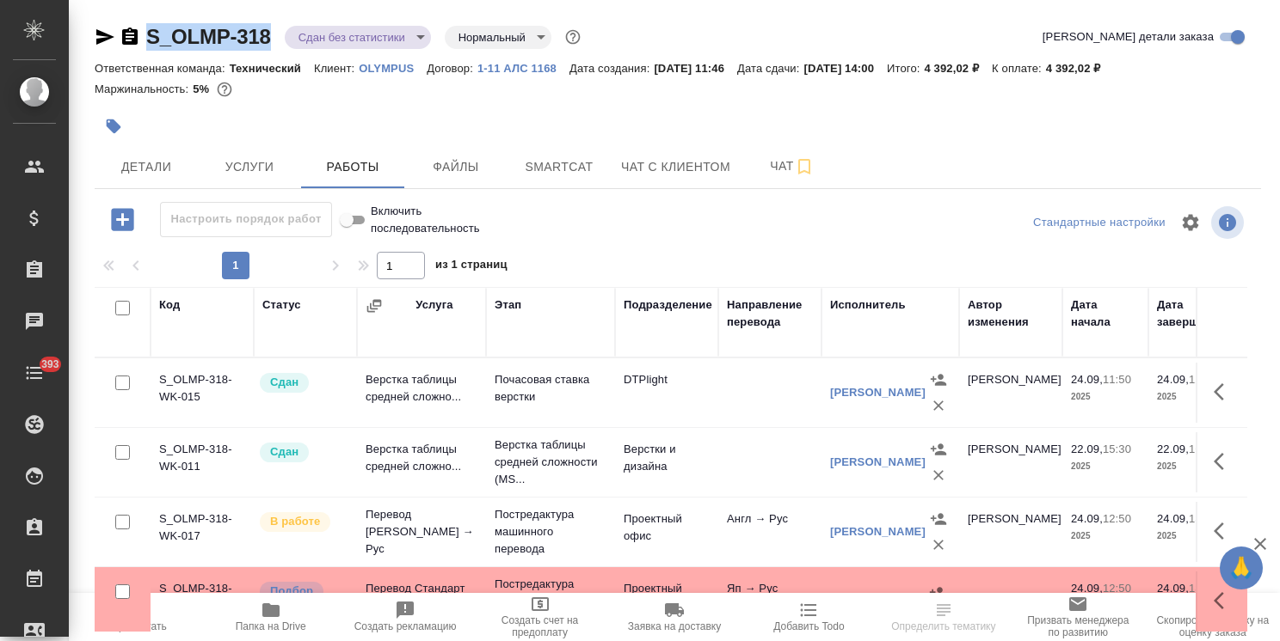
drag, startPoint x: 182, startPoint y: 15, endPoint x: 129, endPoint y: 15, distance: 53.3
click at [129, 15] on div "S_OLMP-318 Сдан без статистики distributed Нормальный normal Кратко детали зака…" at bounding box center [677, 359] width 1185 height 718
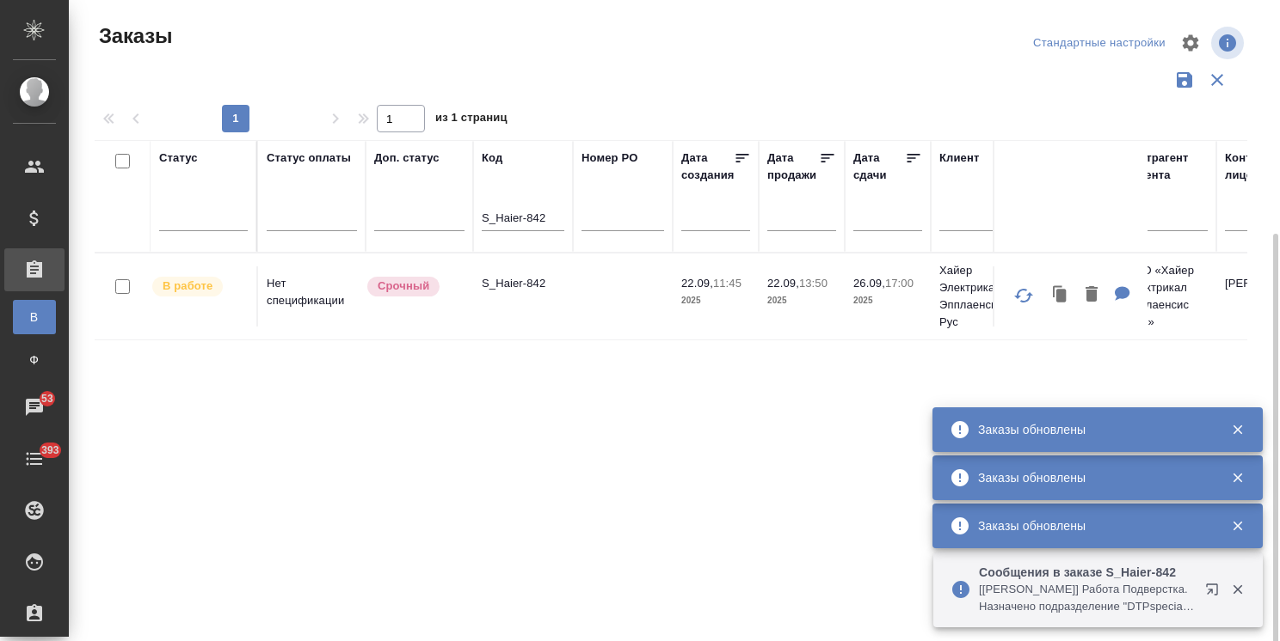
scroll to position [127, 0]
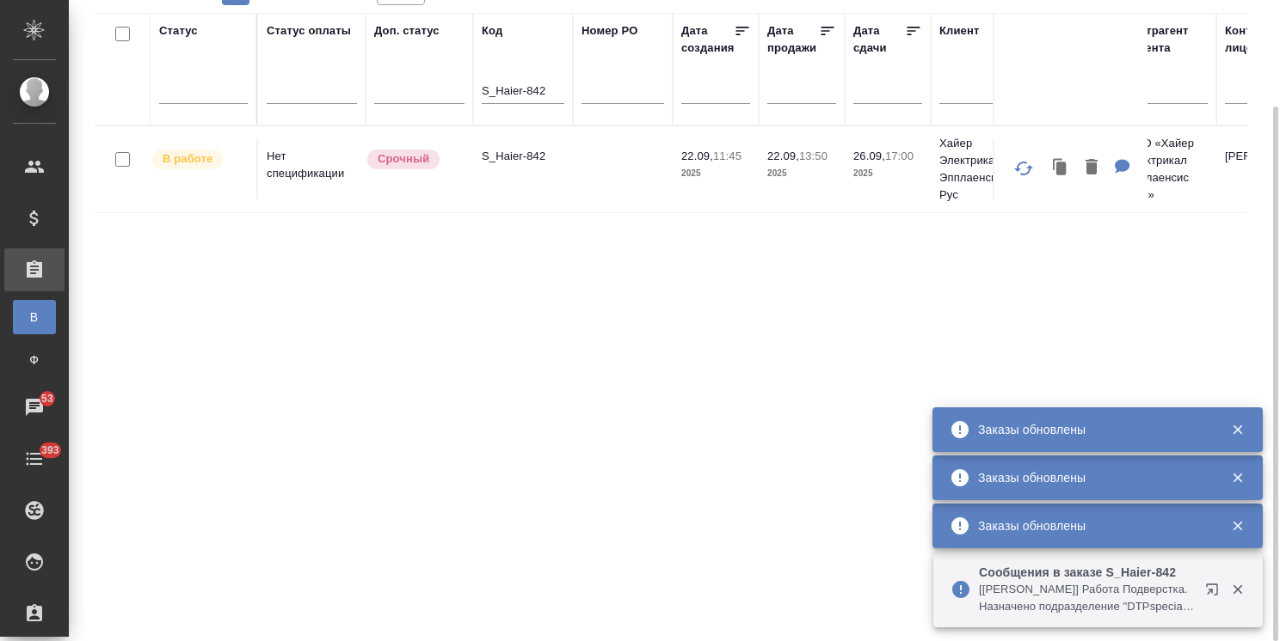
drag, startPoint x: 549, startPoint y: 93, endPoint x: 358, endPoint y: 88, distance: 191.0
paste input "JNJ-854"
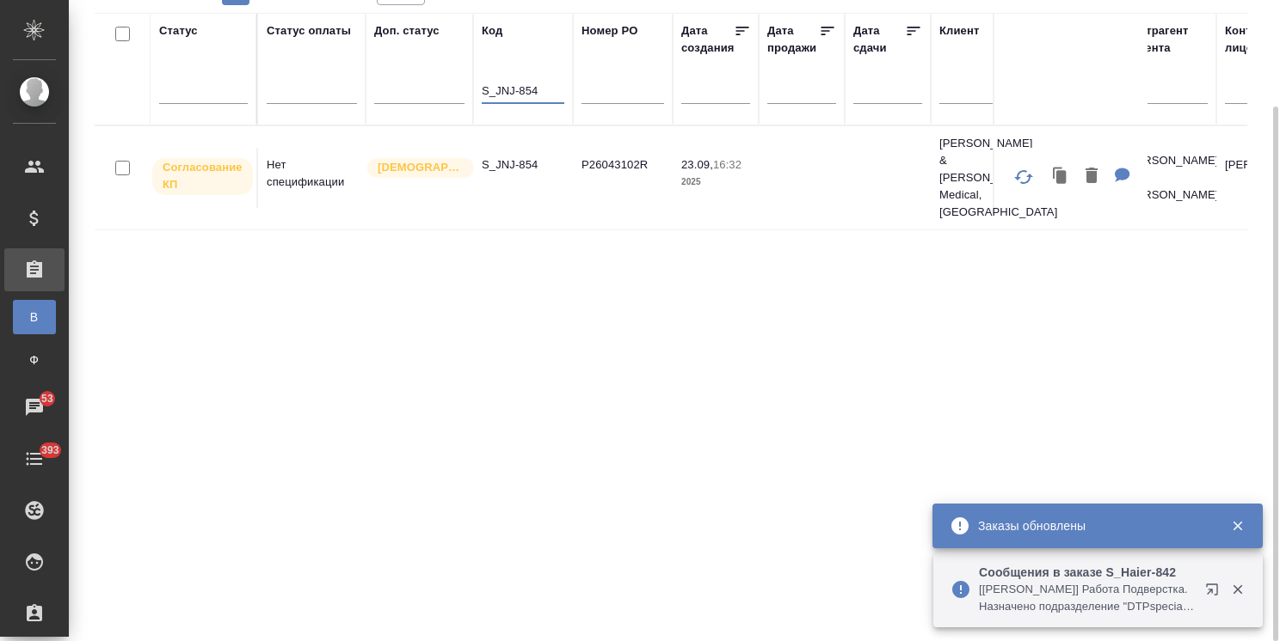
type input "S_JNJ-854"
click at [526, 157] on p "S_JNJ-854" at bounding box center [523, 165] width 83 height 17
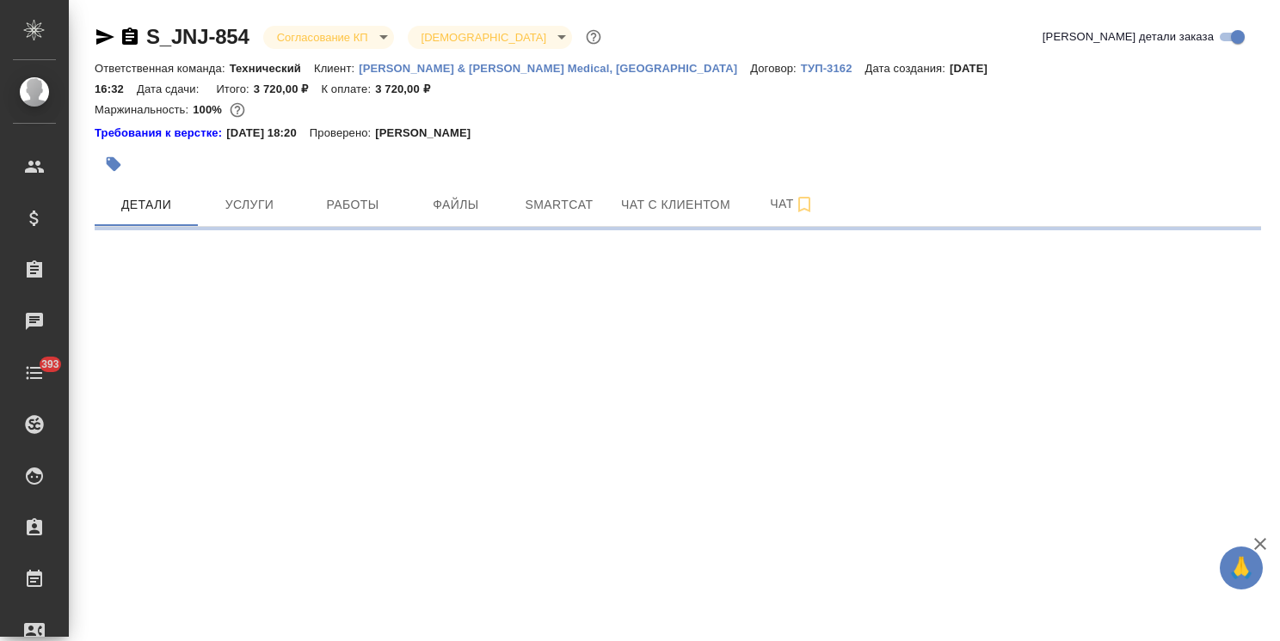
select select "RU"
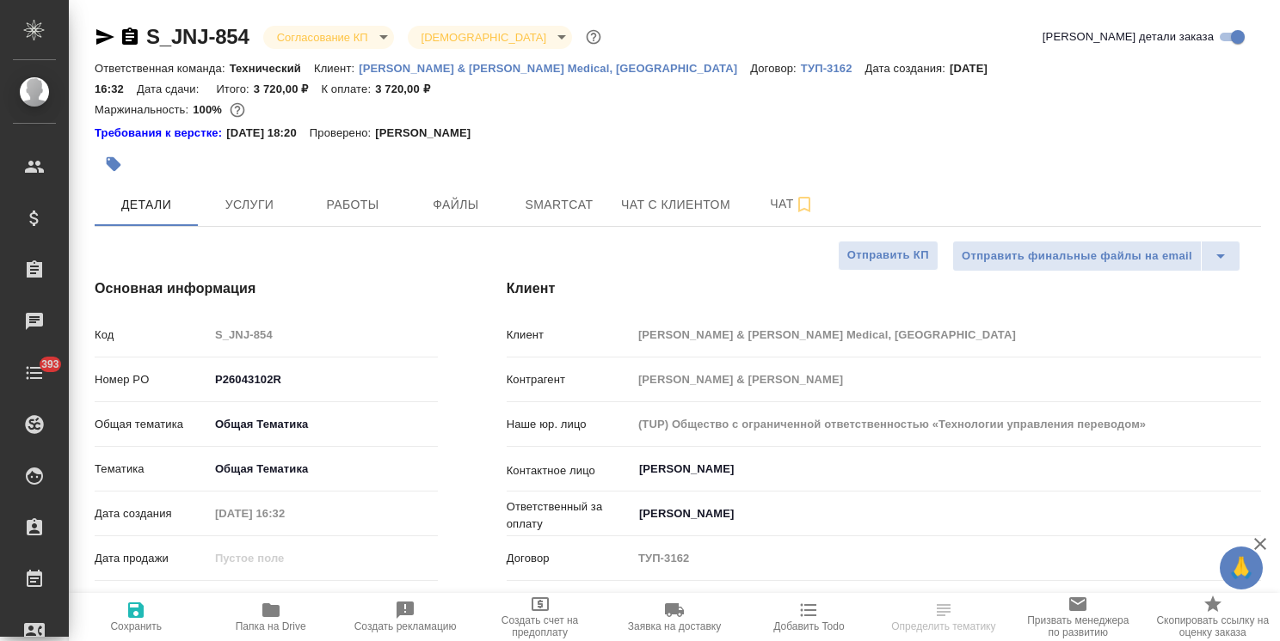
type textarea "x"
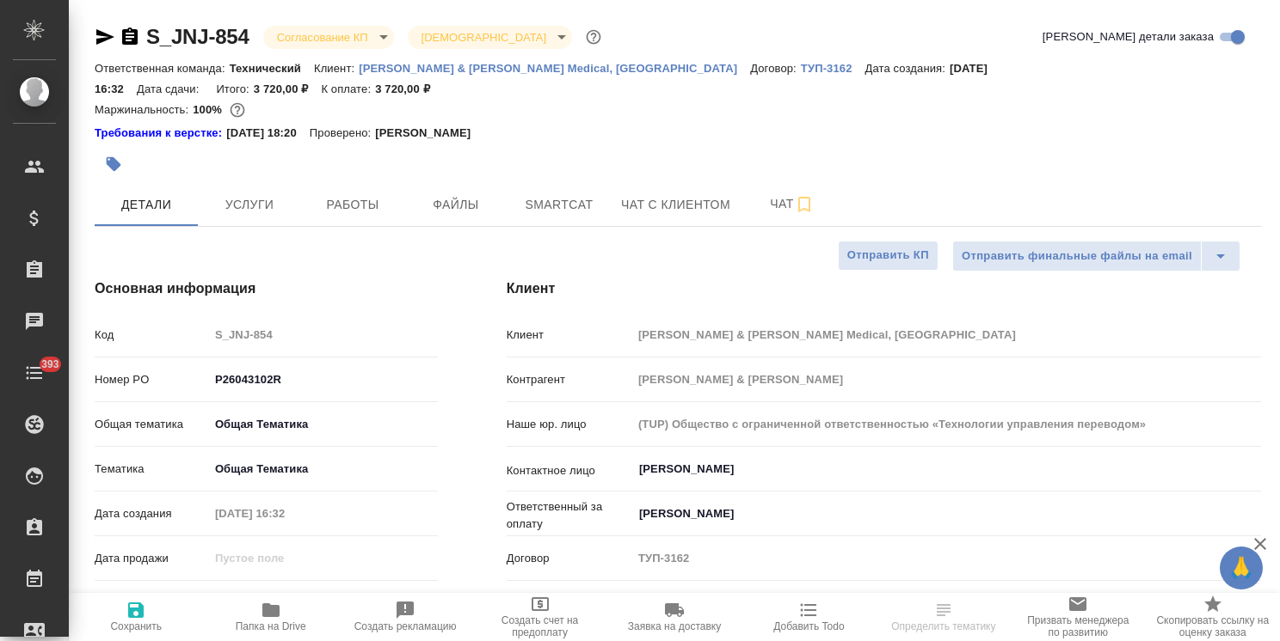
type textarea "x"
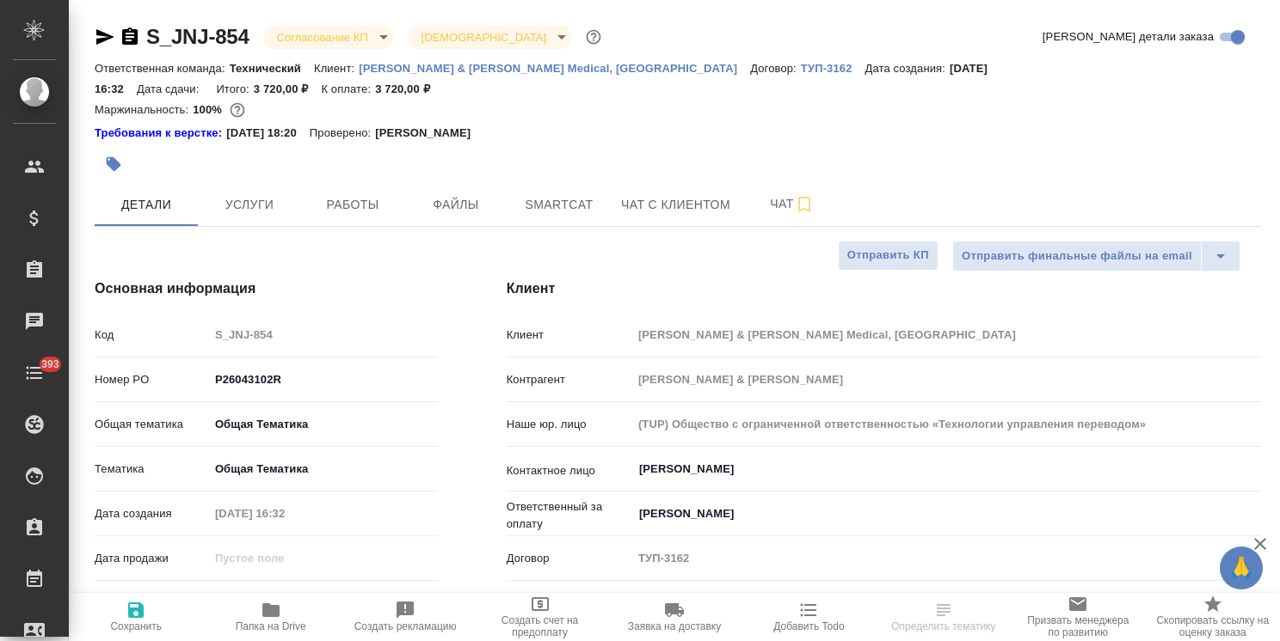
type textarea "x"
select select "RU"
type textarea "x"
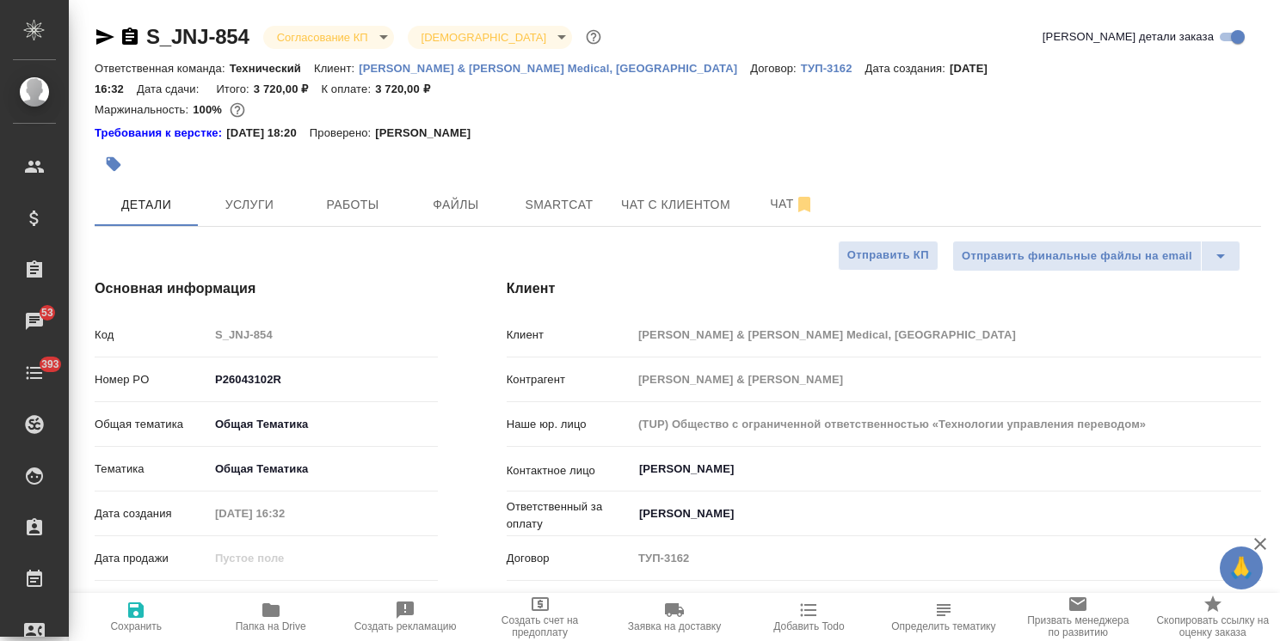
type textarea "x"
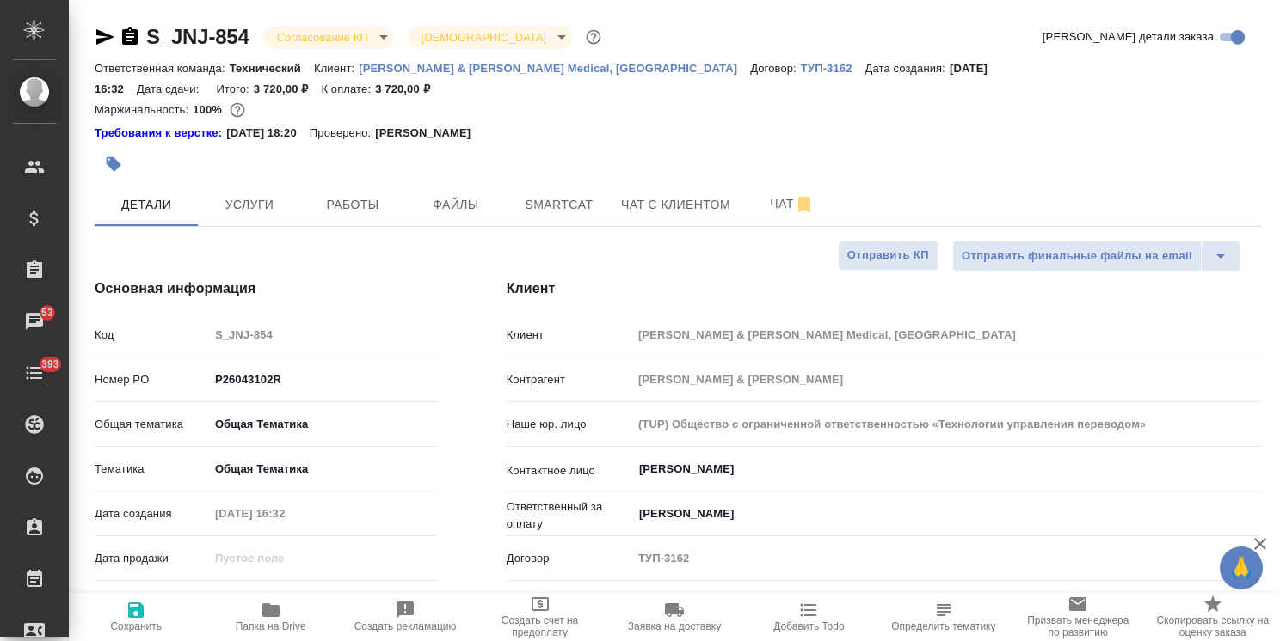
type textarea "x"
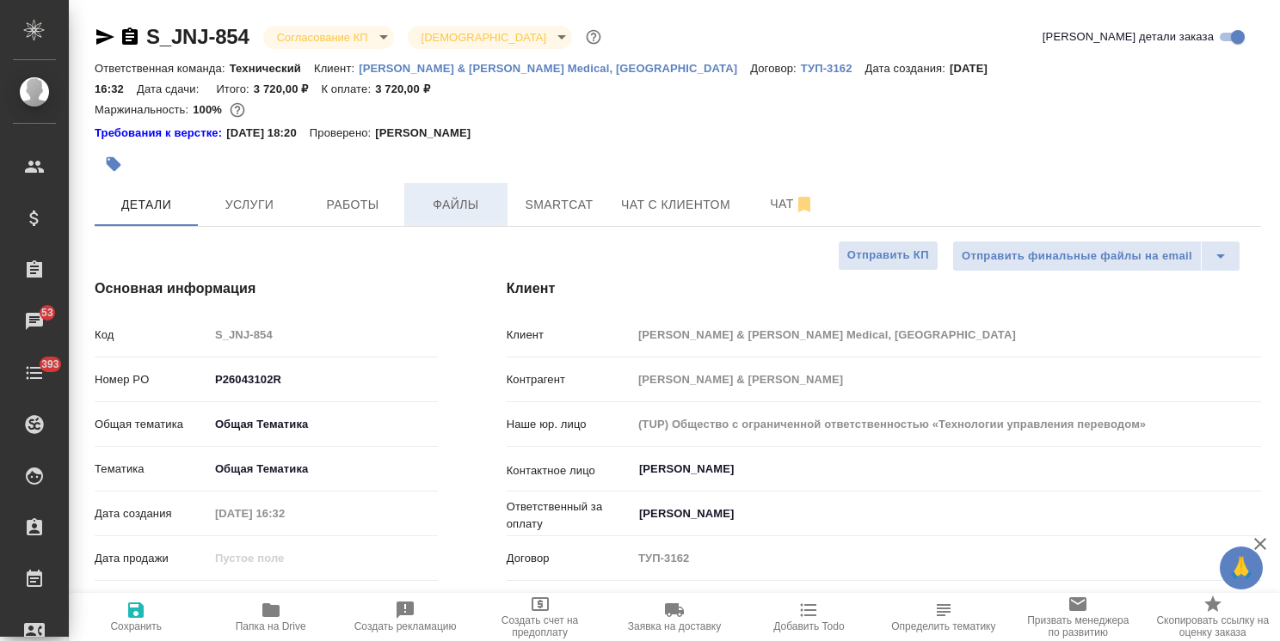
click at [455, 203] on button "Файлы" at bounding box center [455, 204] width 103 height 43
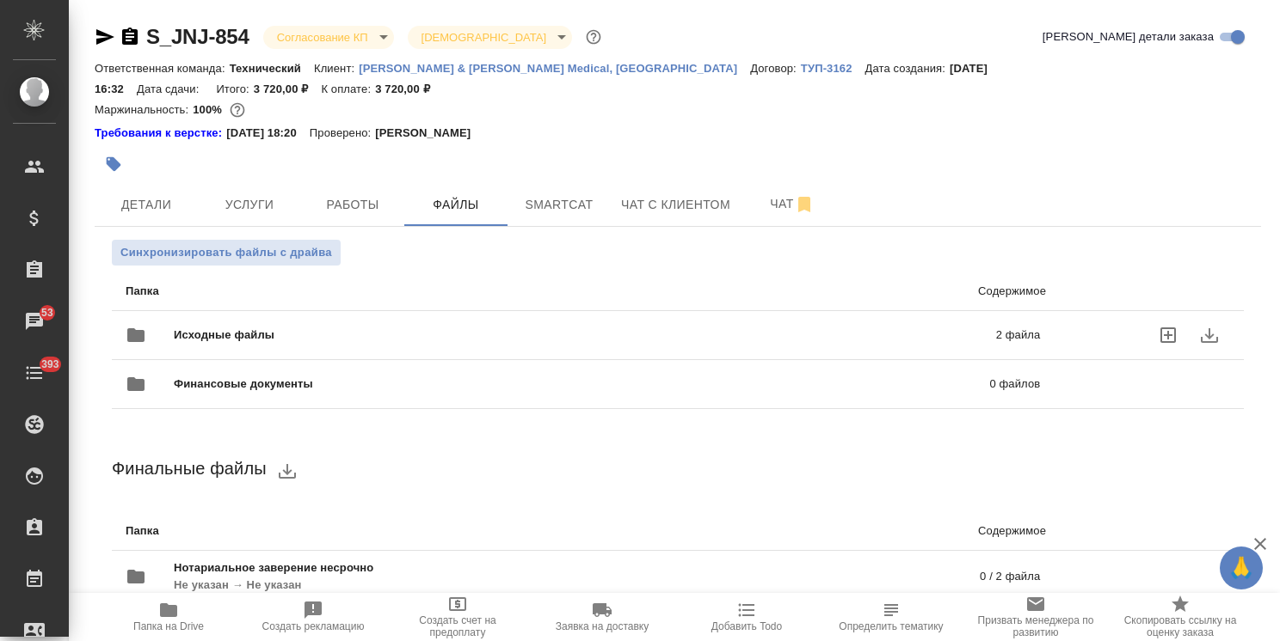
click at [292, 327] on span "Исходные файлы" at bounding box center [404, 335] width 461 height 17
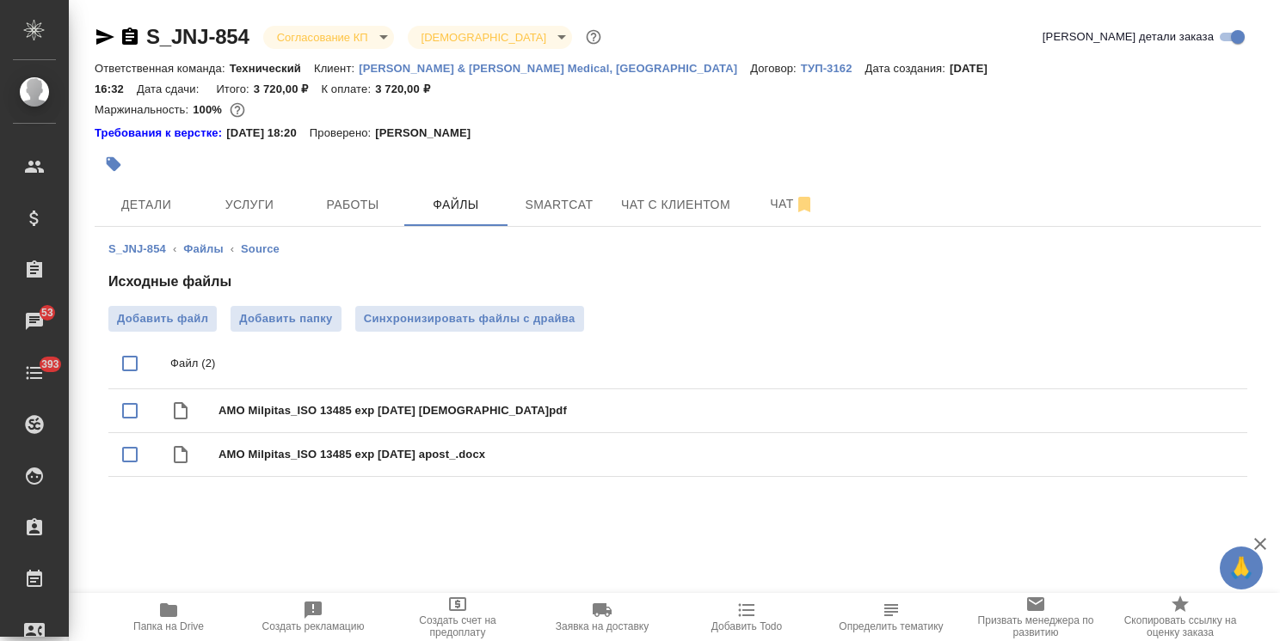
click at [130, 346] on input "checkbox" at bounding box center [130, 364] width 36 height 36
checkbox input "true"
click at [1212, 357] on icon "delete" at bounding box center [1212, 364] width 12 height 15
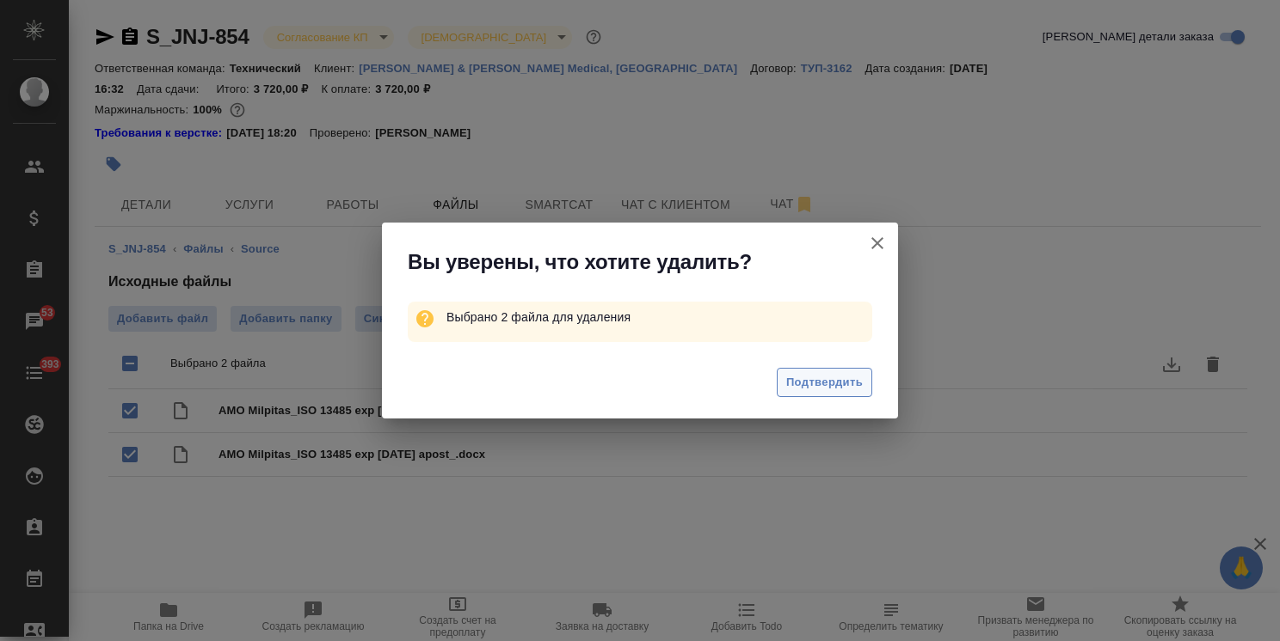
click at [843, 383] on span "Подтвердить" at bounding box center [824, 383] width 77 height 20
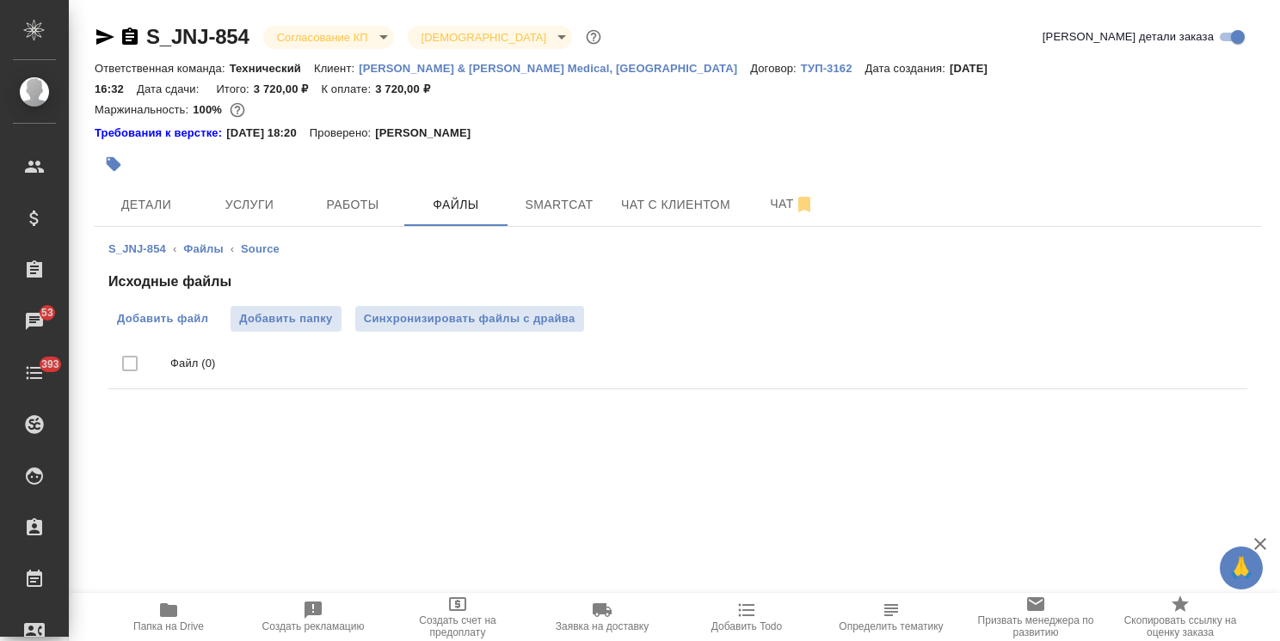
click at [193, 310] on span "Добавить файл" at bounding box center [162, 318] width 91 height 17
click at [0, 0] on input "Добавить файл" at bounding box center [0, 0] width 0 height 0
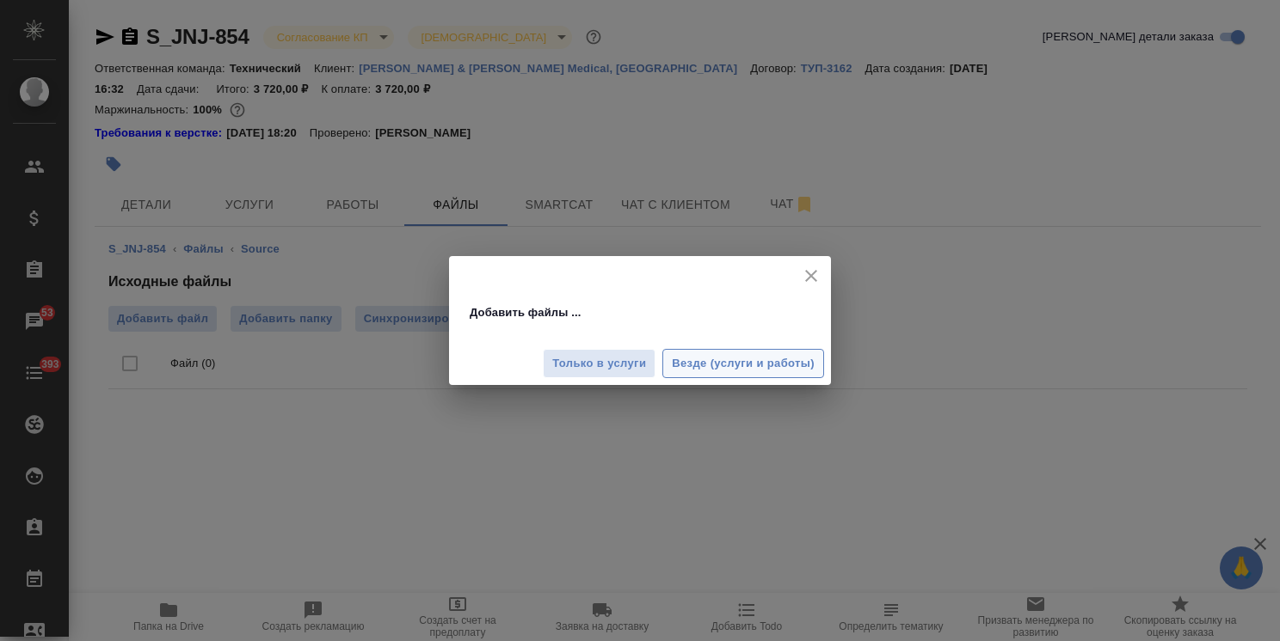
click at [740, 362] on span "Везде (услуги и работы)" at bounding box center [743, 364] width 143 height 20
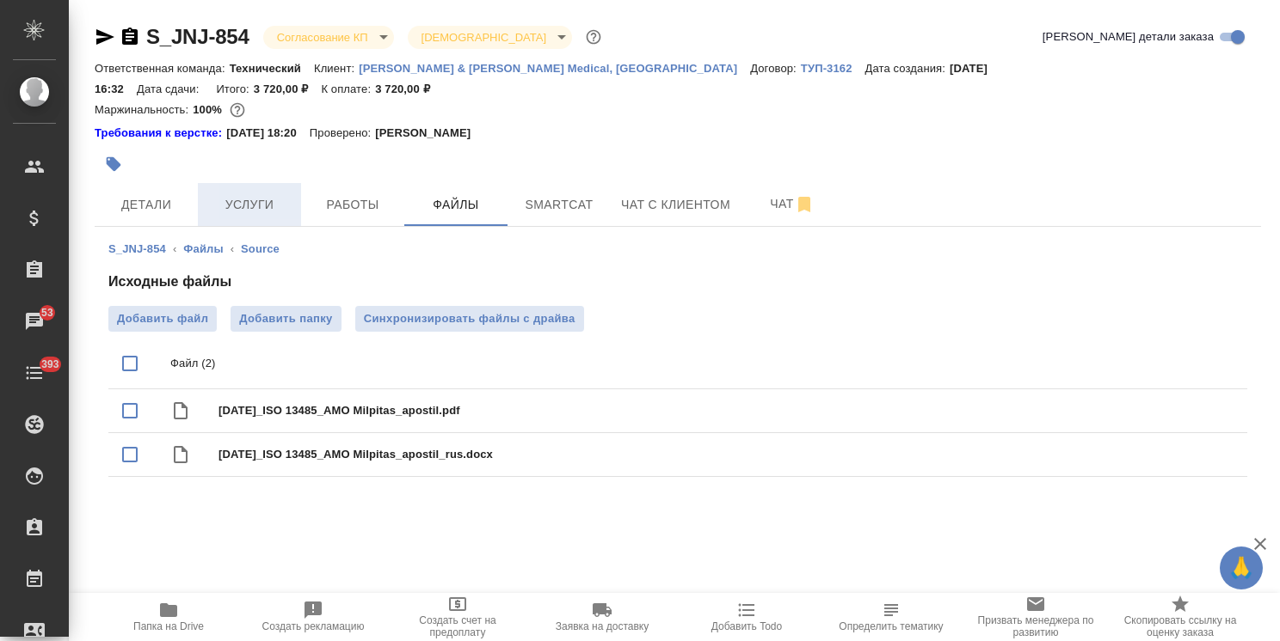
click at [261, 183] on button "Услуги" at bounding box center [249, 204] width 103 height 43
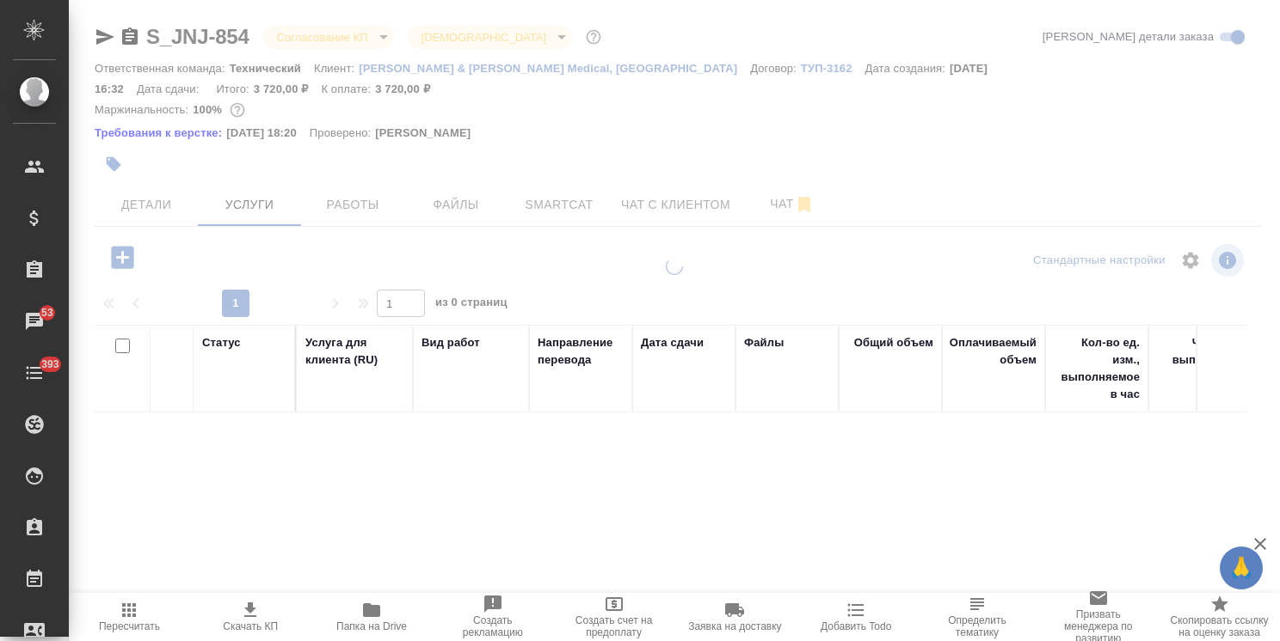
click at [481, 194] on span "Файлы" at bounding box center [455, 204] width 83 height 21
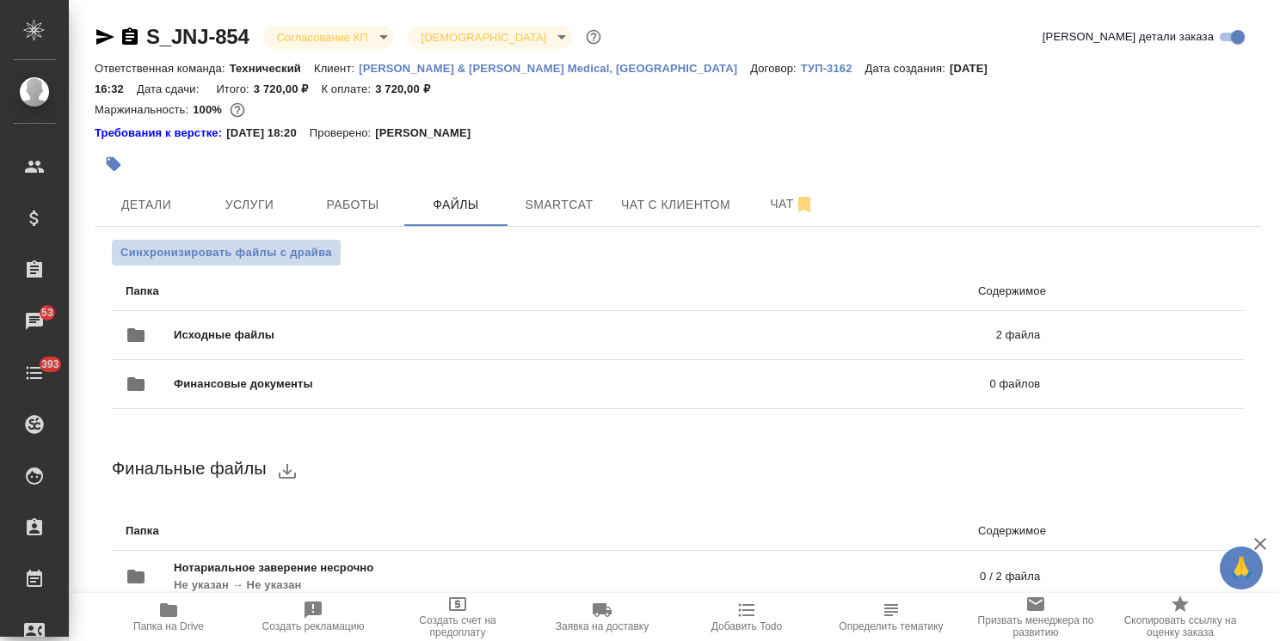
click at [266, 244] on span "Синхронизировать файлы с драйва" at bounding box center [226, 252] width 212 height 17
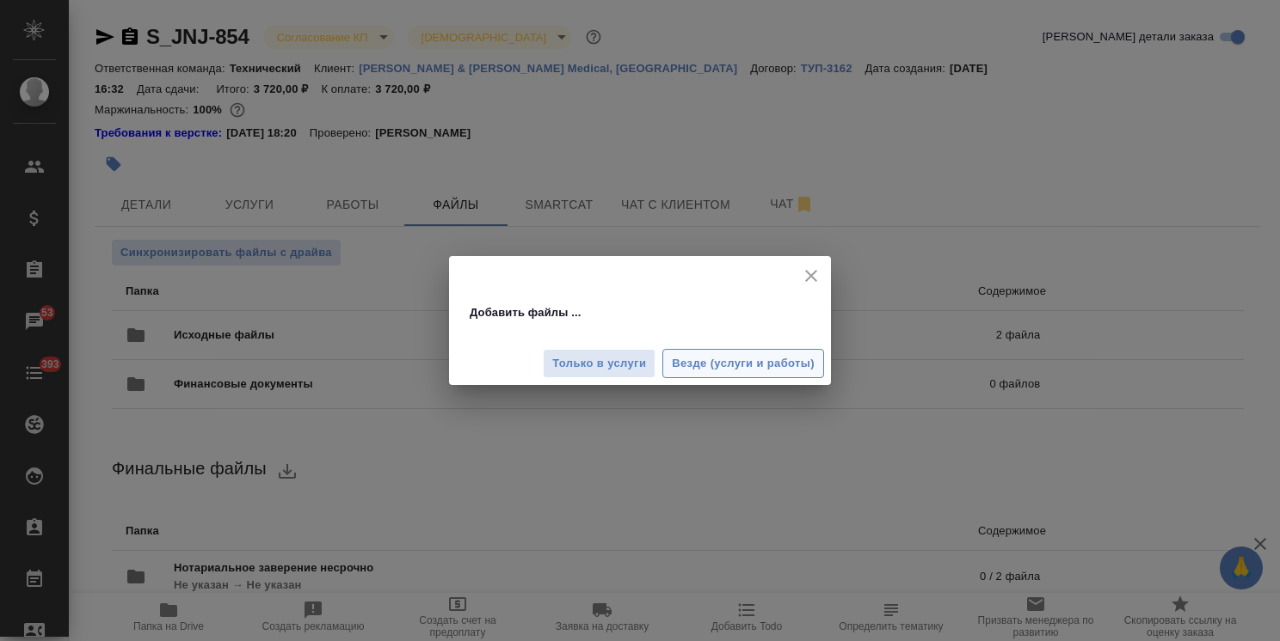
click at [768, 356] on span "Везде (услуги и работы)" at bounding box center [743, 364] width 143 height 20
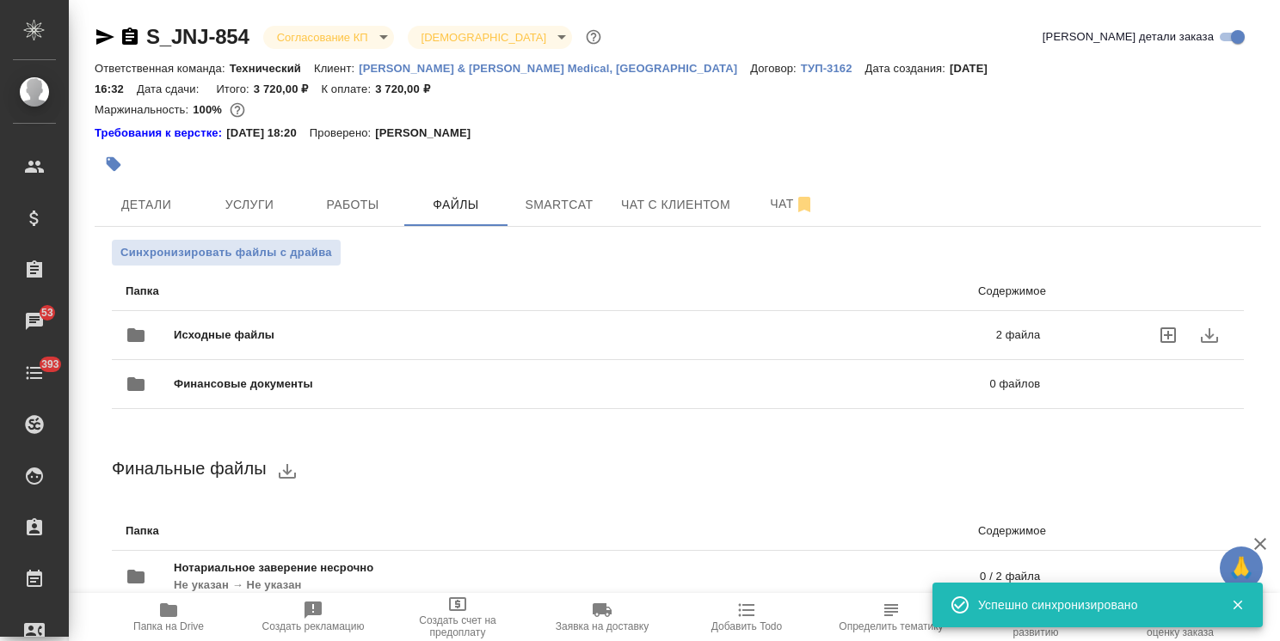
click at [341, 327] on span "Исходные файлы" at bounding box center [404, 335] width 461 height 17
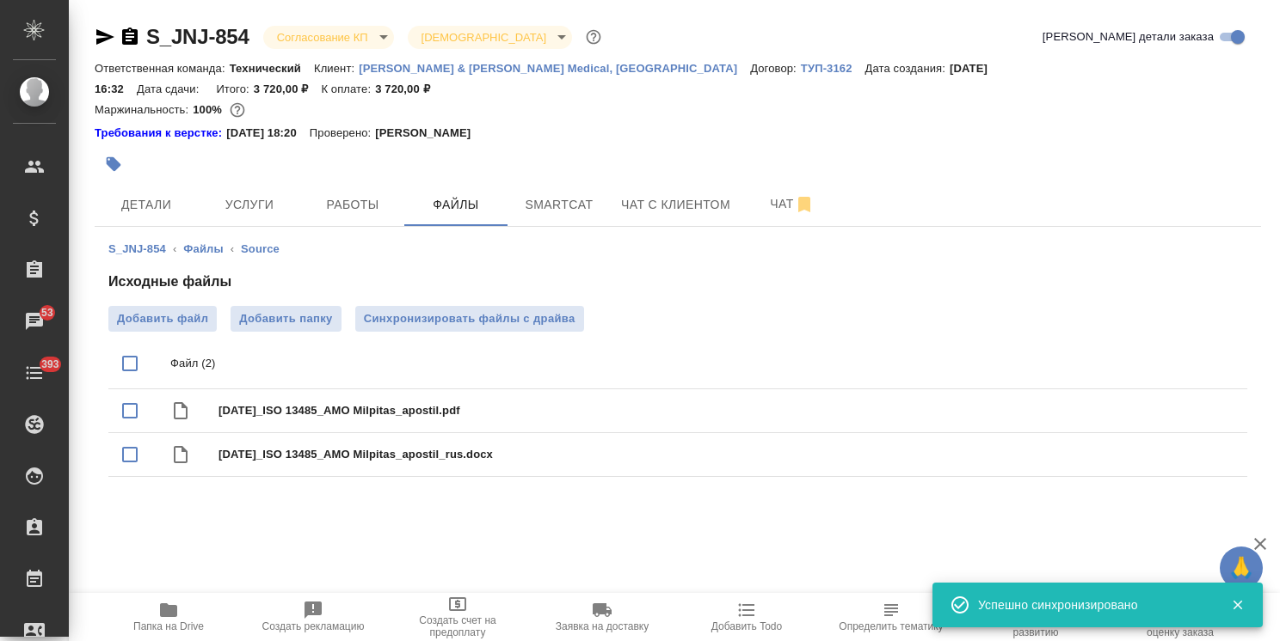
click at [242, 158] on div at bounding box center [483, 164] width 777 height 38
click at [258, 194] on span "Услуги" at bounding box center [249, 204] width 83 height 21
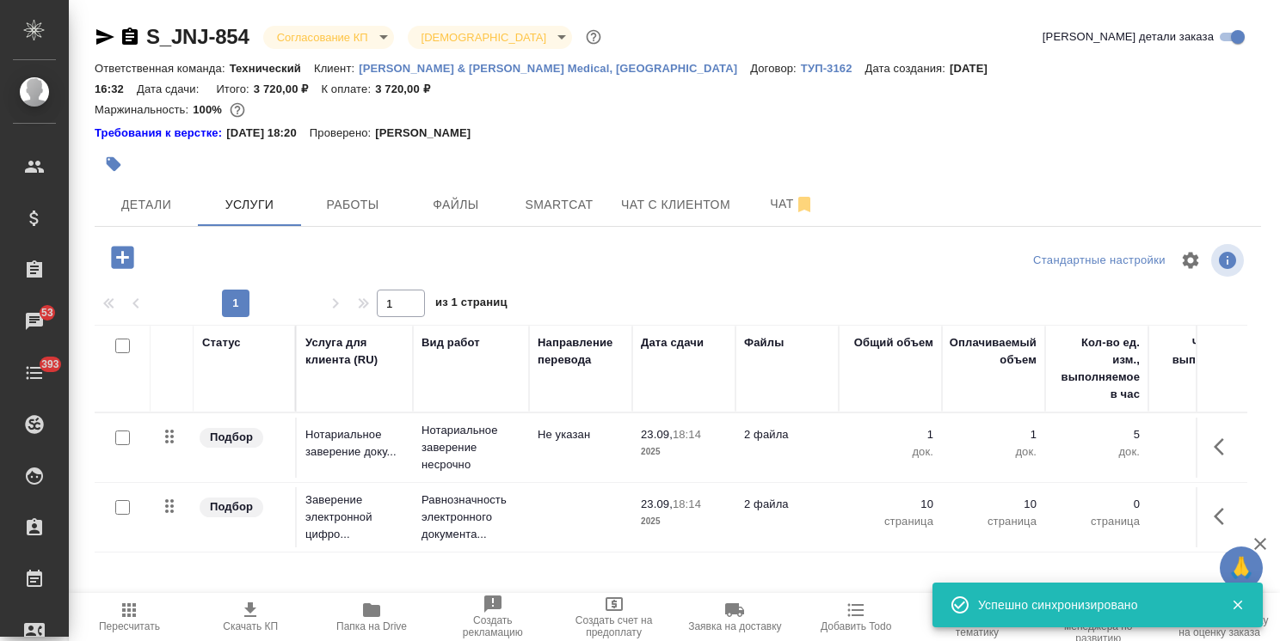
click at [360, 622] on span "Папка на Drive" at bounding box center [371, 627] width 71 height 12
click at [172, 194] on span "Детали" at bounding box center [146, 204] width 83 height 21
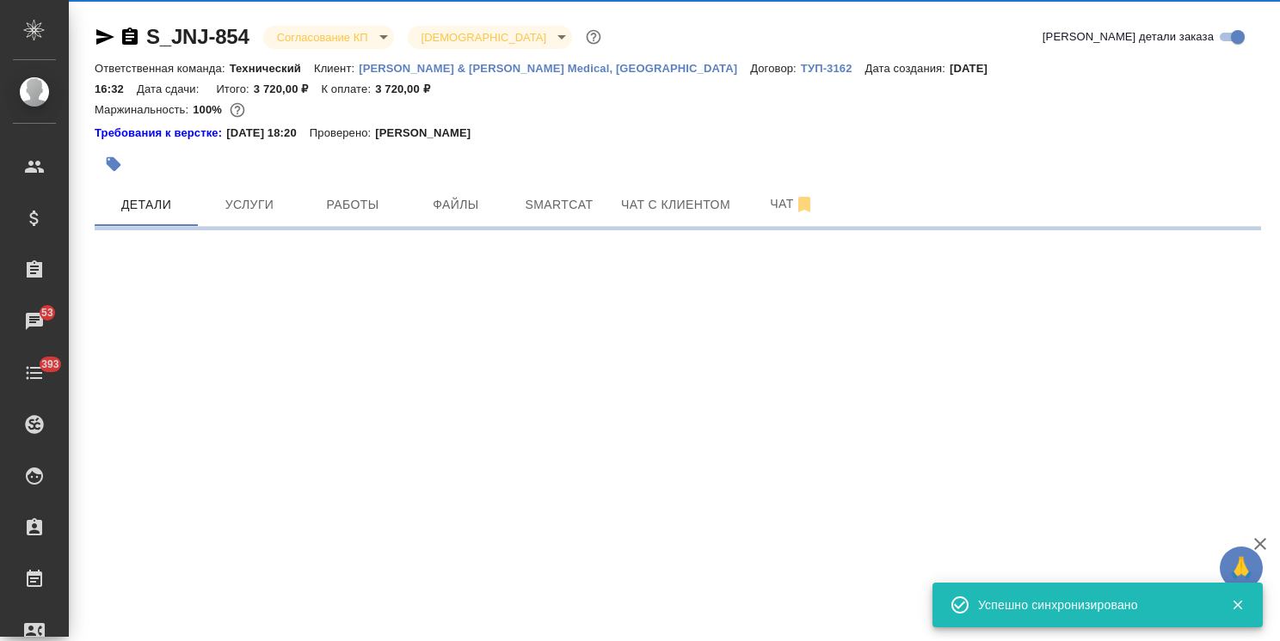
select select "RU"
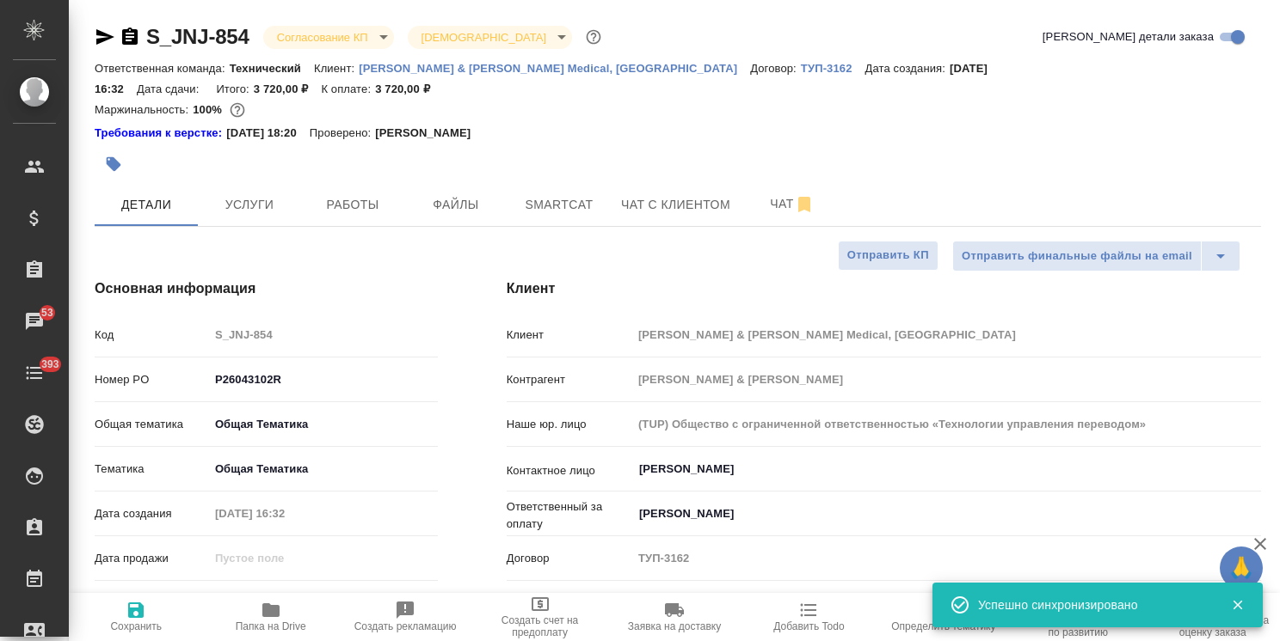
type textarea "x"
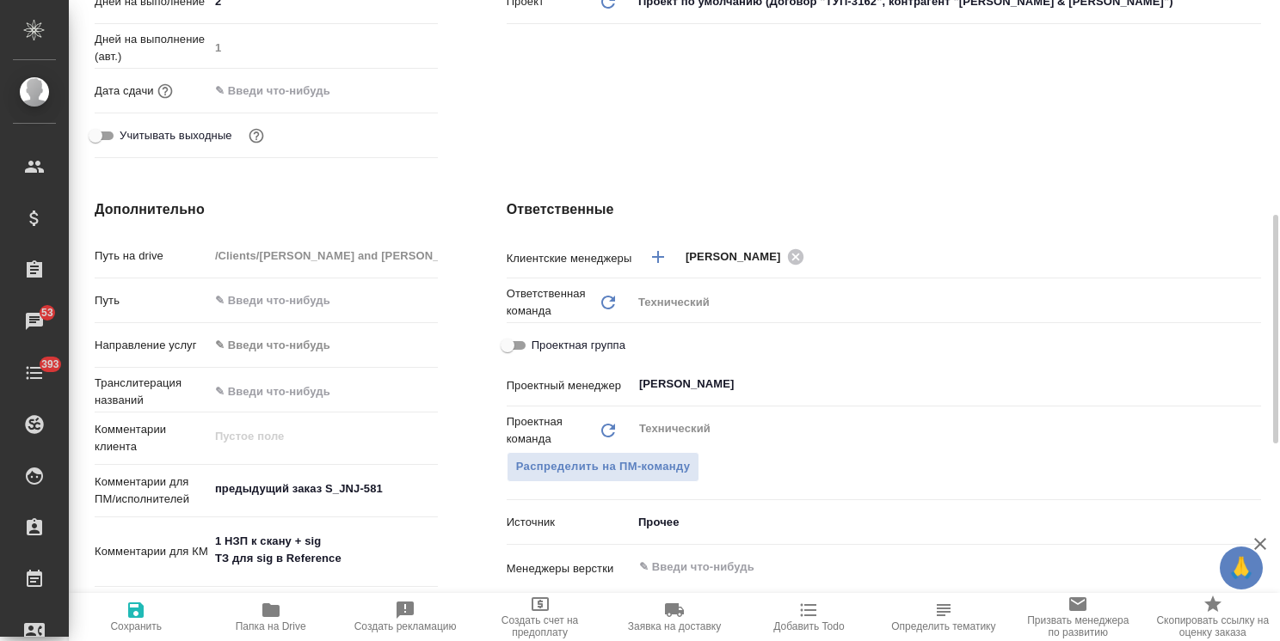
scroll to position [688, 0]
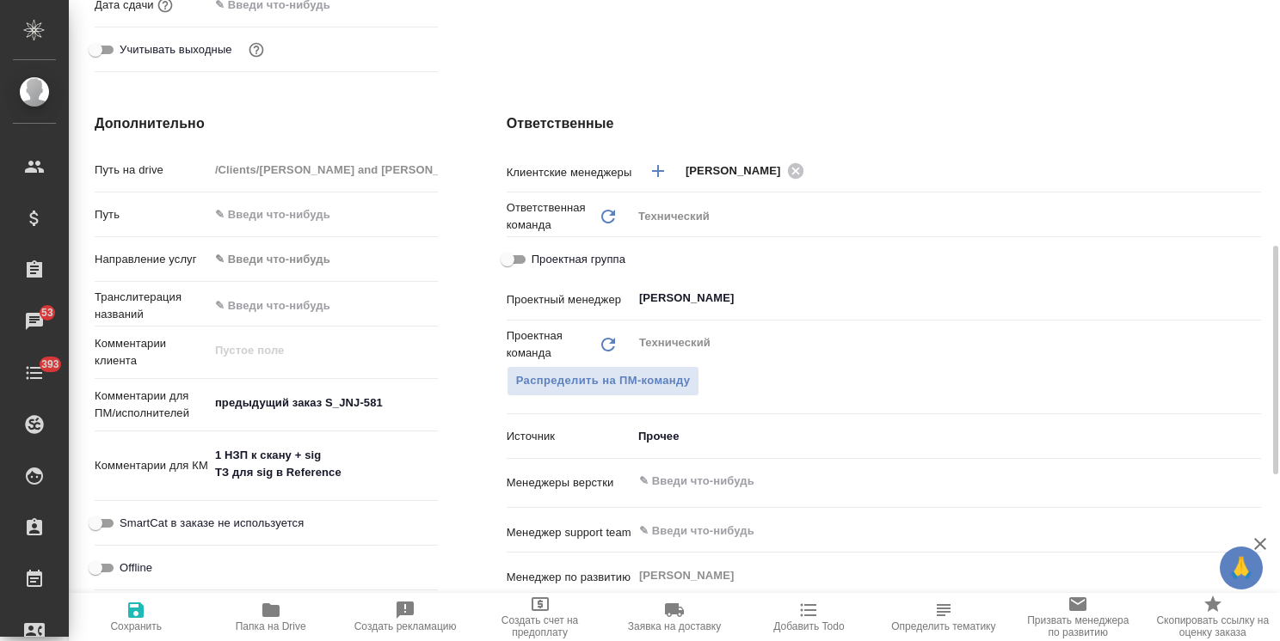
type textarea "x"
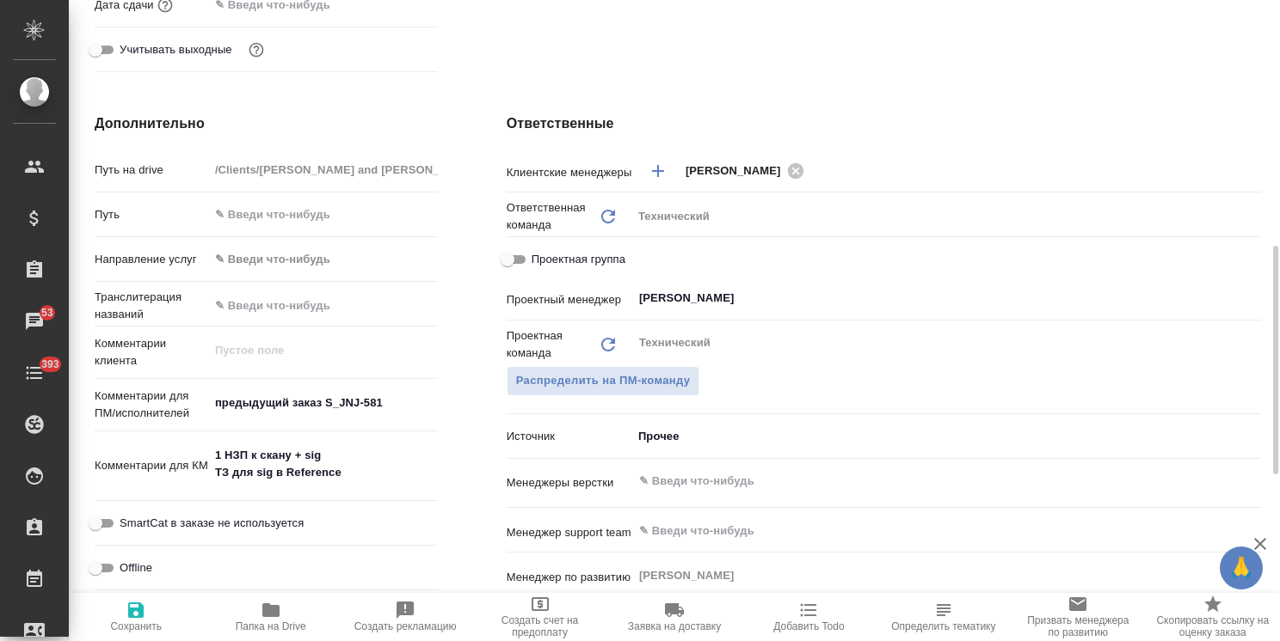
type textarea "x"
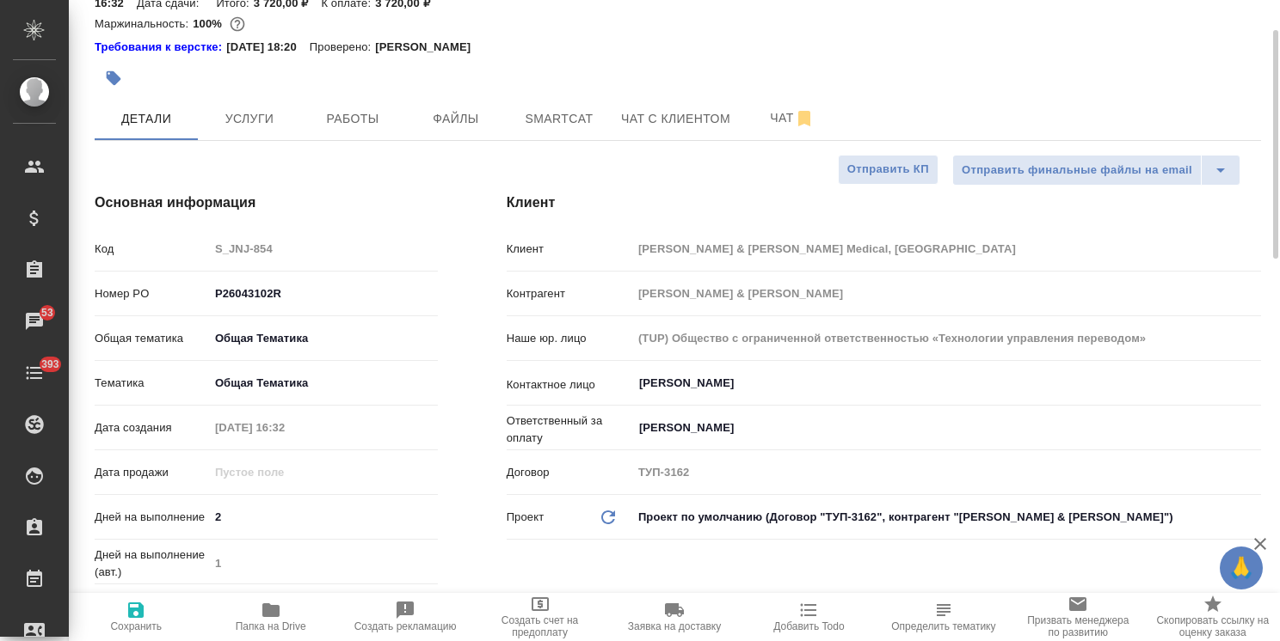
scroll to position [0, 0]
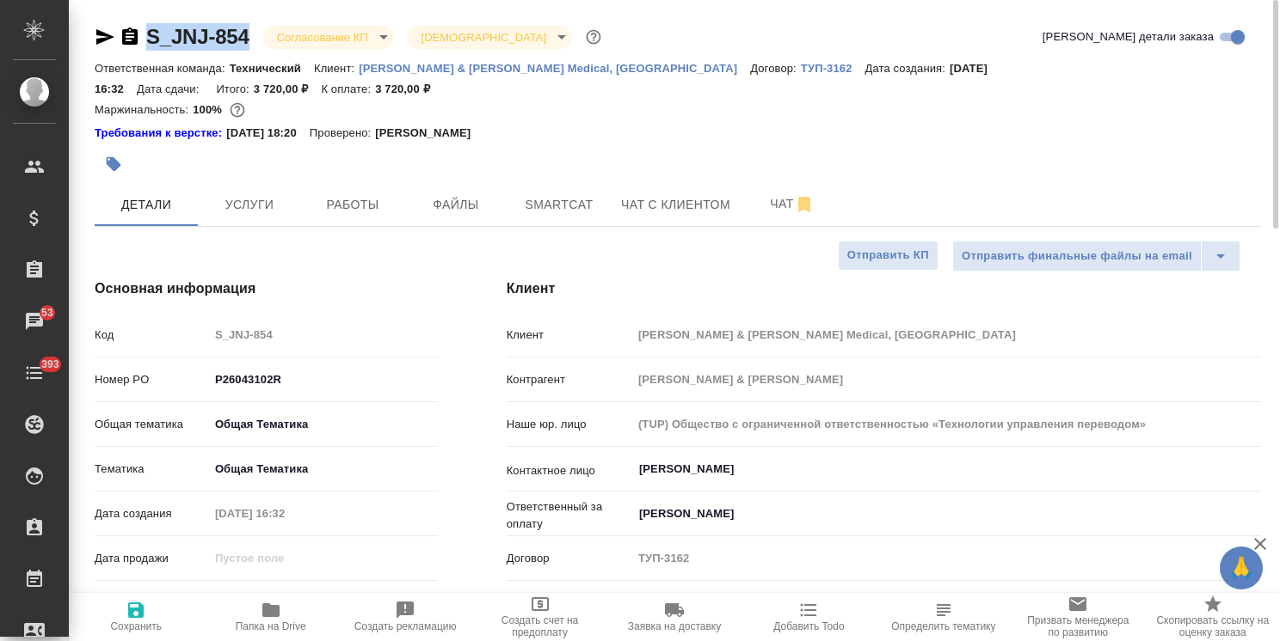
drag, startPoint x: 230, startPoint y: 21, endPoint x: 126, endPoint y: 12, distance: 104.4
copy link "S_JNJ-854"
type textarea "x"
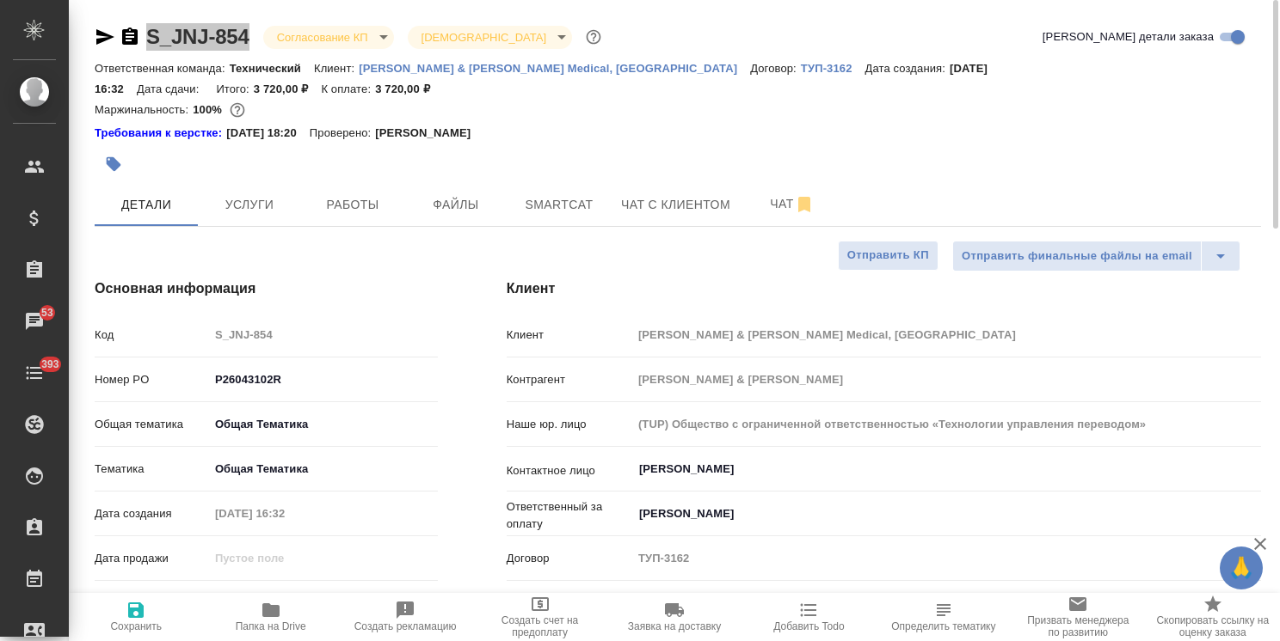
type textarea "x"
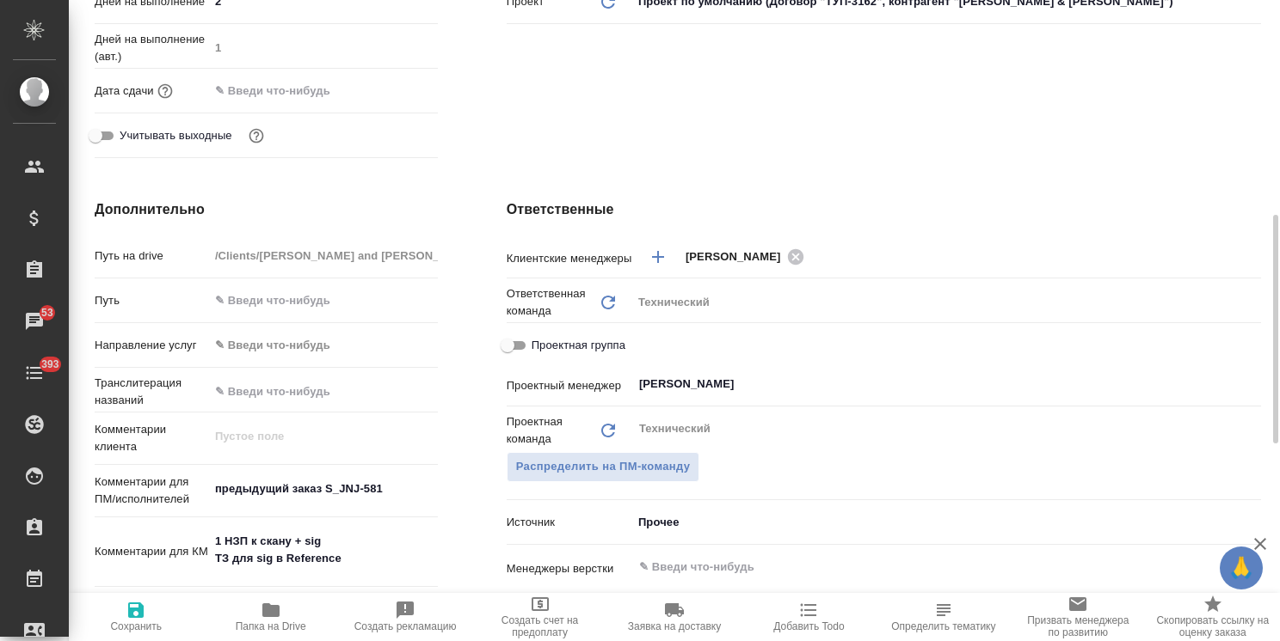
scroll to position [774, 0]
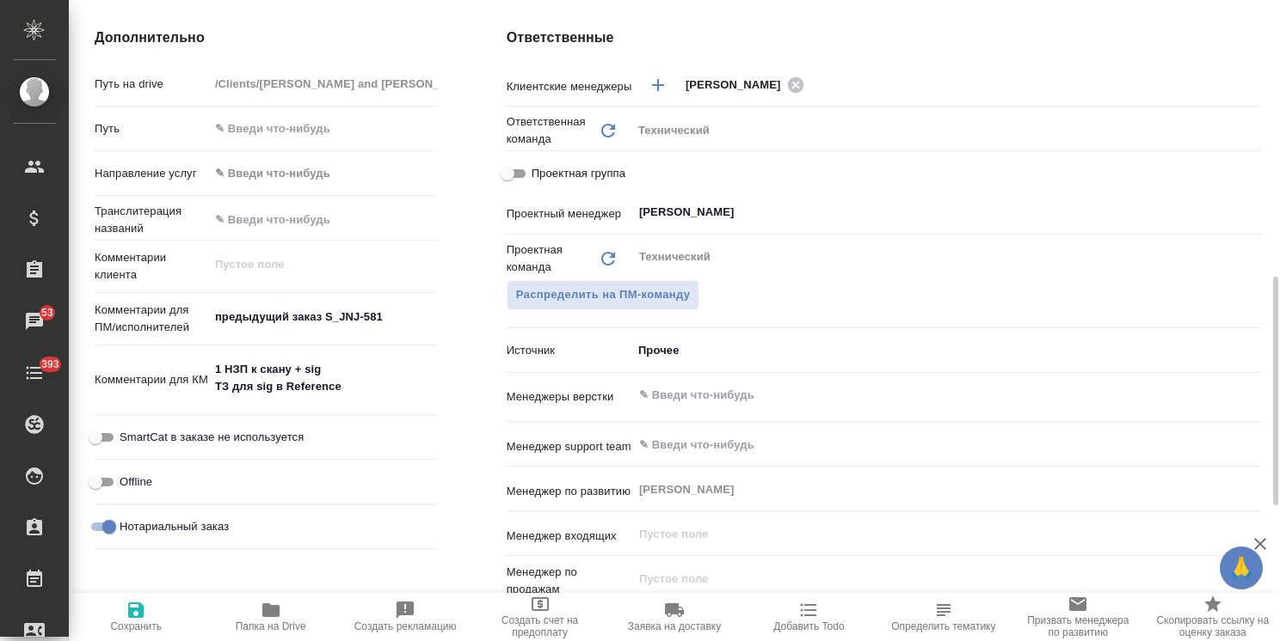
type textarea "x"
drag, startPoint x: 341, startPoint y: 350, endPoint x: 157, endPoint y: 328, distance: 184.4
click at [158, 353] on div "Комментарии для КМ 1 НЗП к скану + sig ТЗ для sig в Reference x" at bounding box center [266, 381] width 343 height 57
type textarea "x"
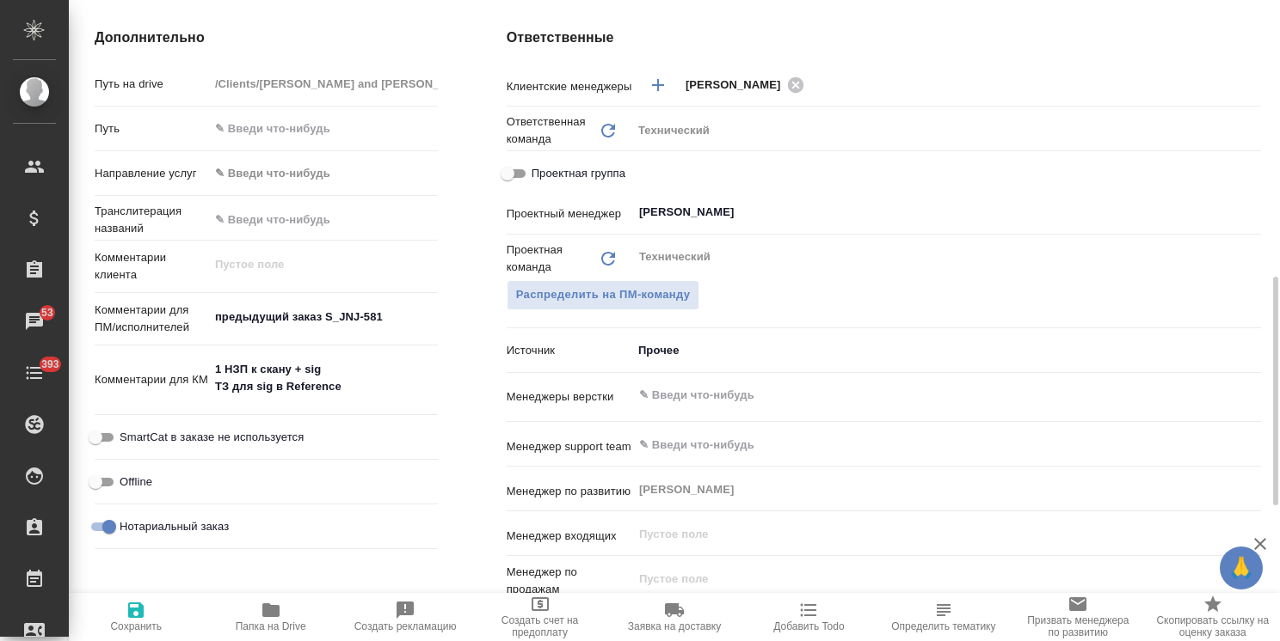
type textarea "x"
click at [360, 359] on textarea "1 НЗП к скану + sig ТЗ для sig в Reference" at bounding box center [323, 379] width 227 height 46
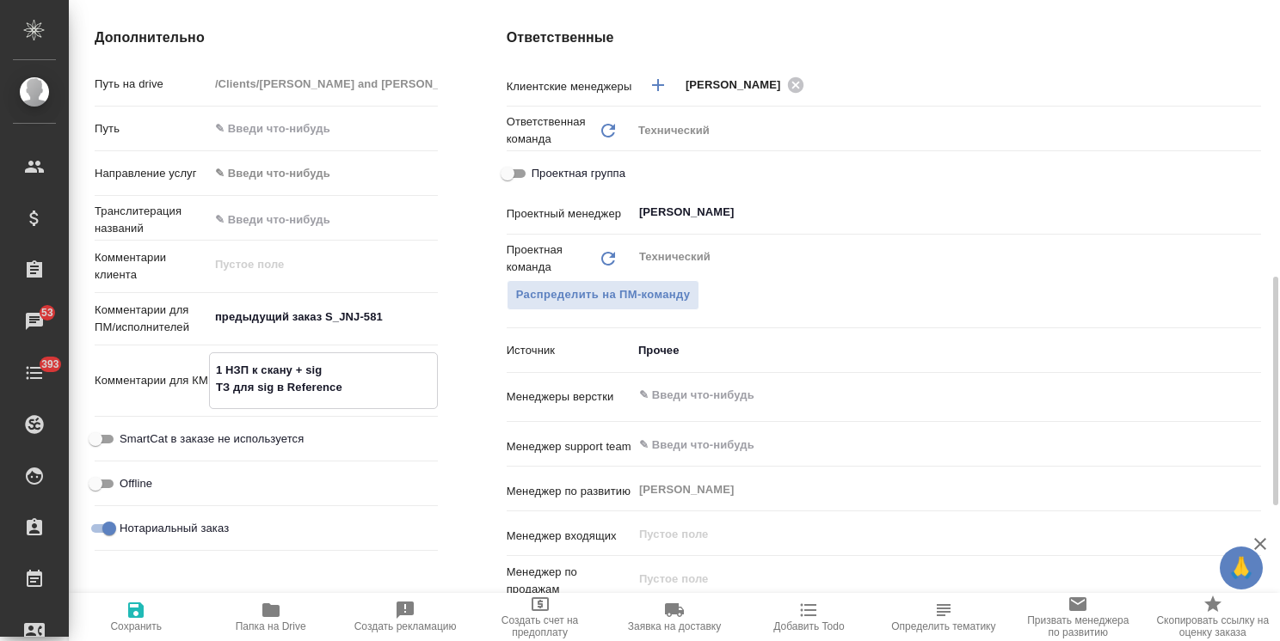
drag, startPoint x: 353, startPoint y: 366, endPoint x: 169, endPoint y: 355, distance: 184.4
click at [169, 355] on div "Комментарии для КМ 1 НЗП к скану + sig ТЗ для sig в Reference x" at bounding box center [266, 381] width 343 height 57
type textarea "x"
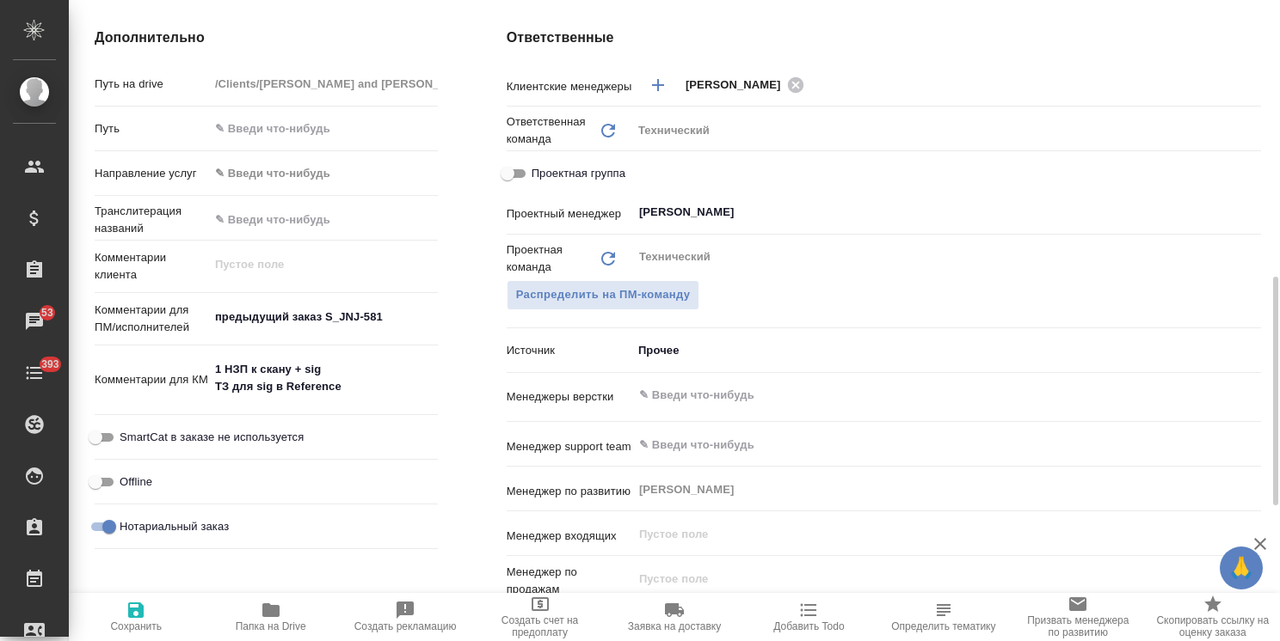
type textarea "x"
click at [296, 617] on span "Папка на Drive" at bounding box center [270, 616] width 114 height 33
type textarea "x"
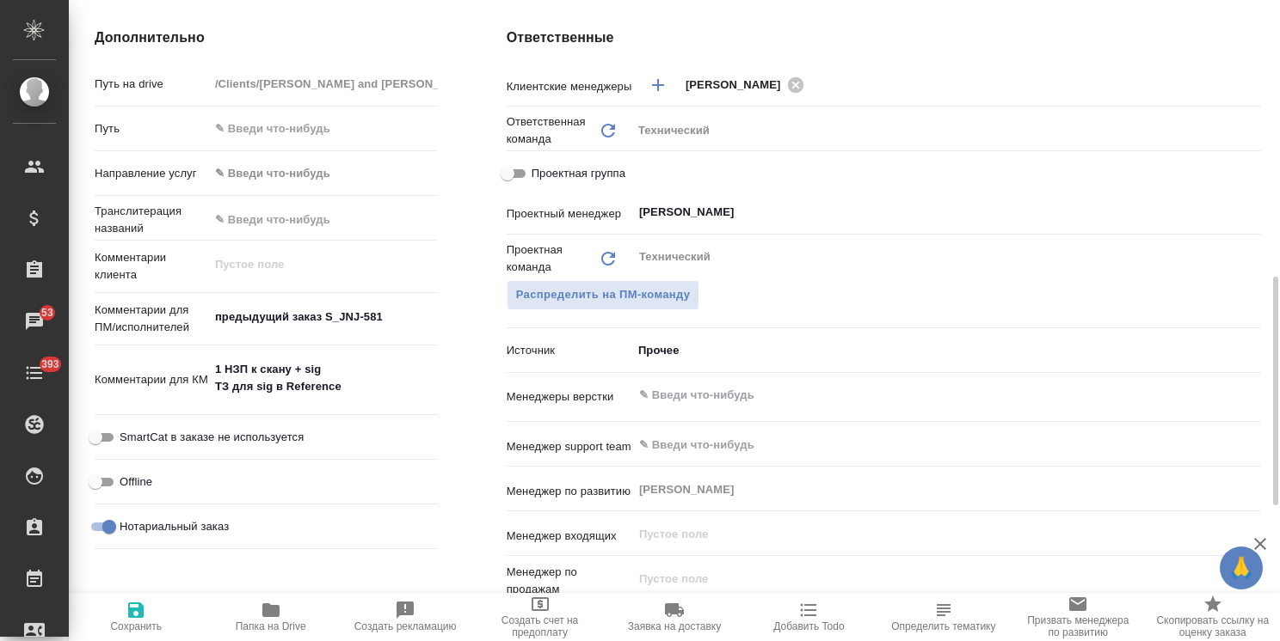
type textarea "x"
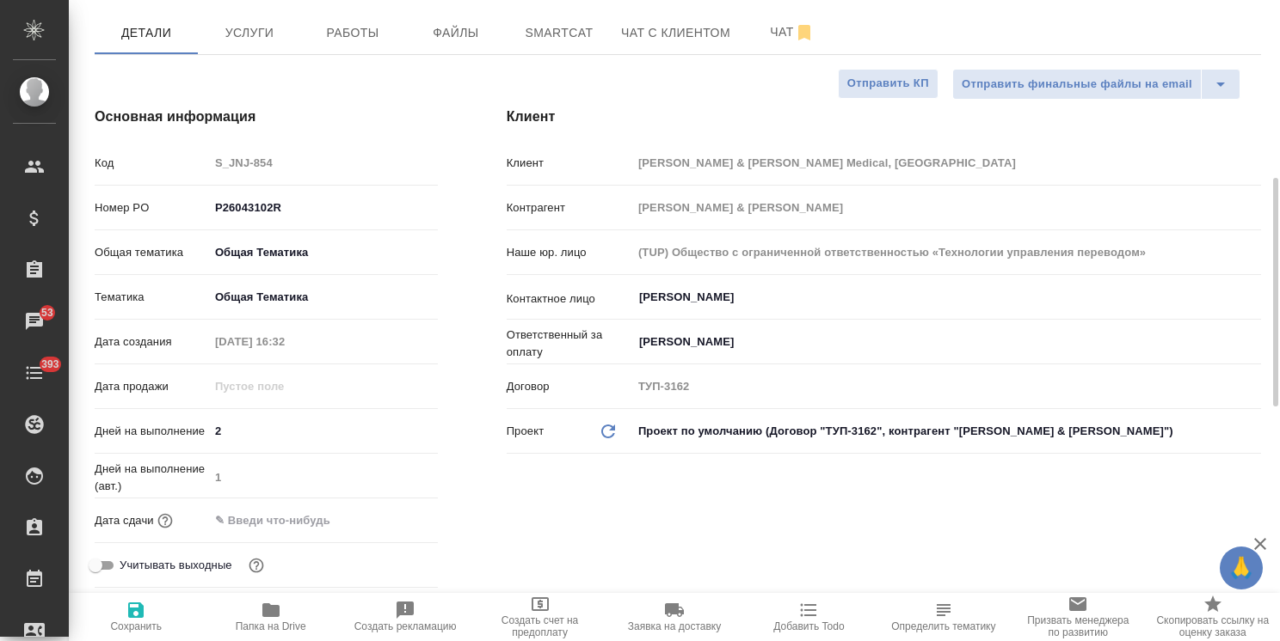
scroll to position [258, 0]
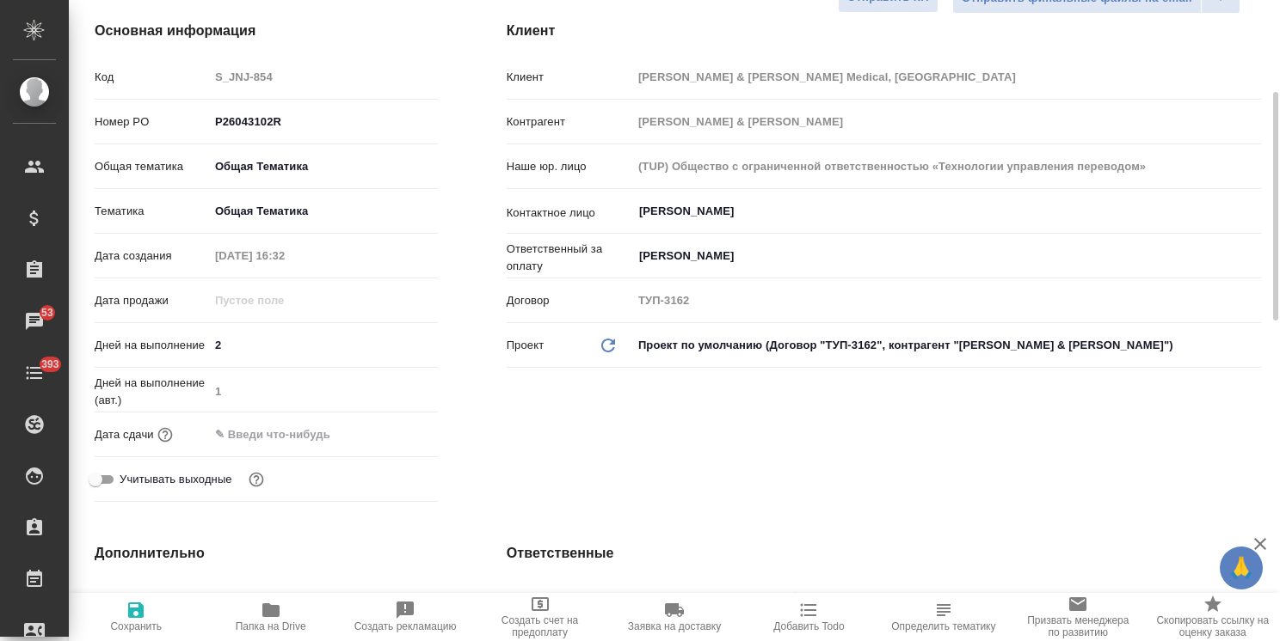
type textarea "x"
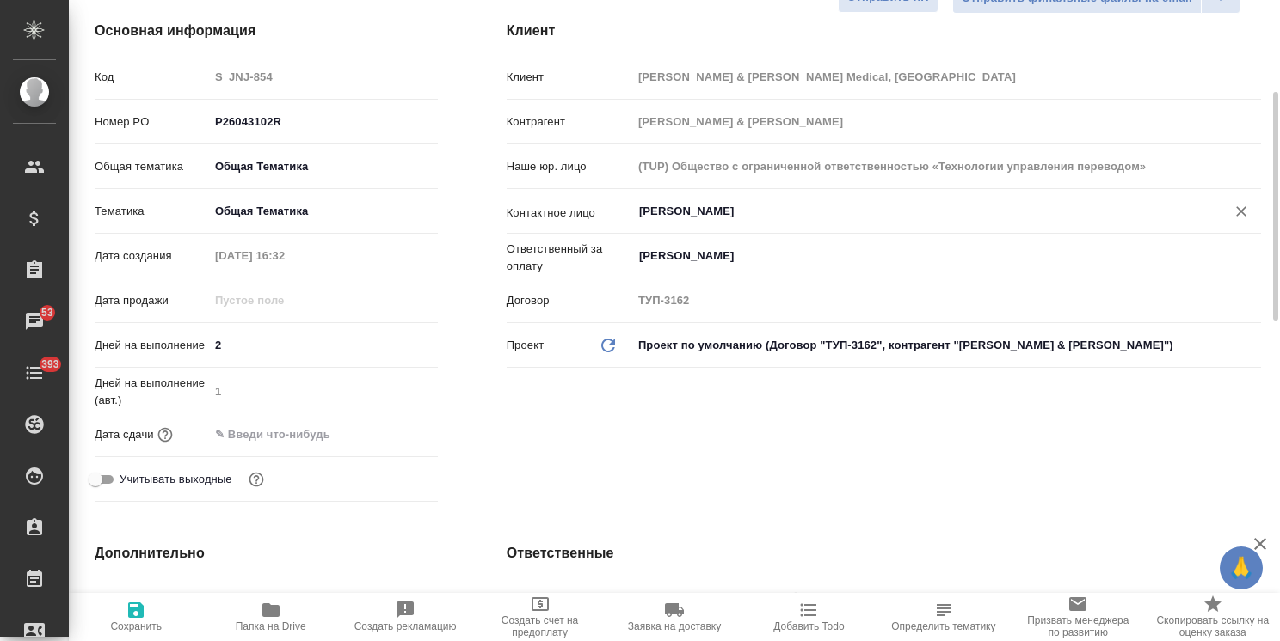
type textarea "x"
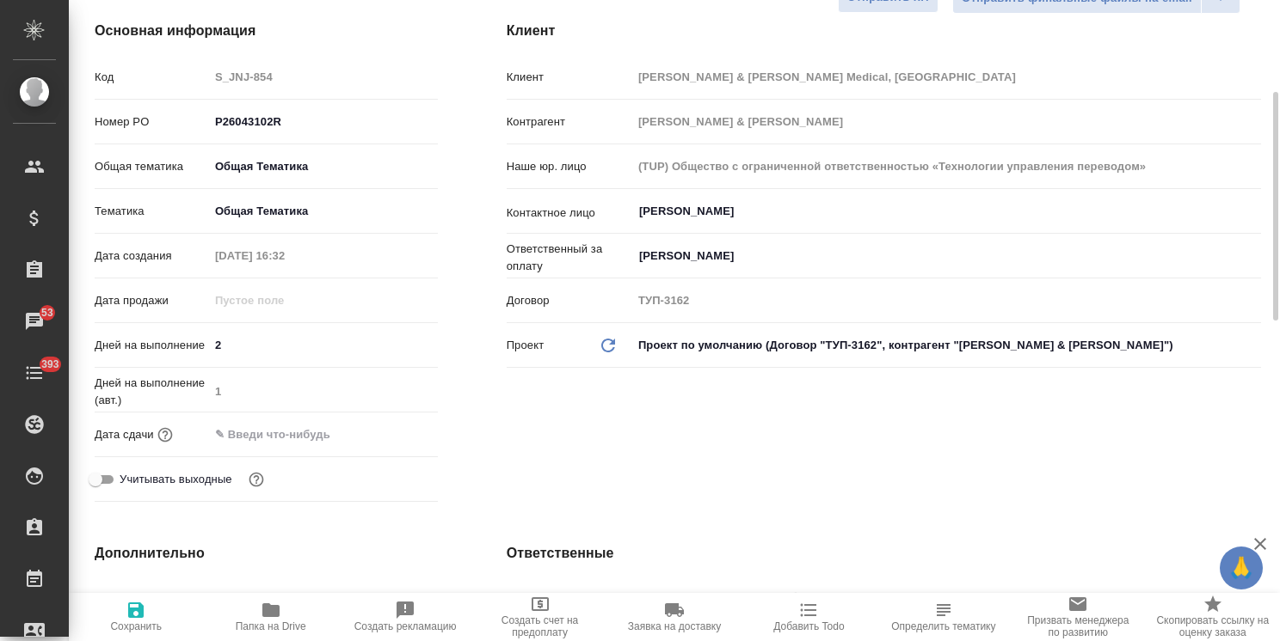
type textarea "x"
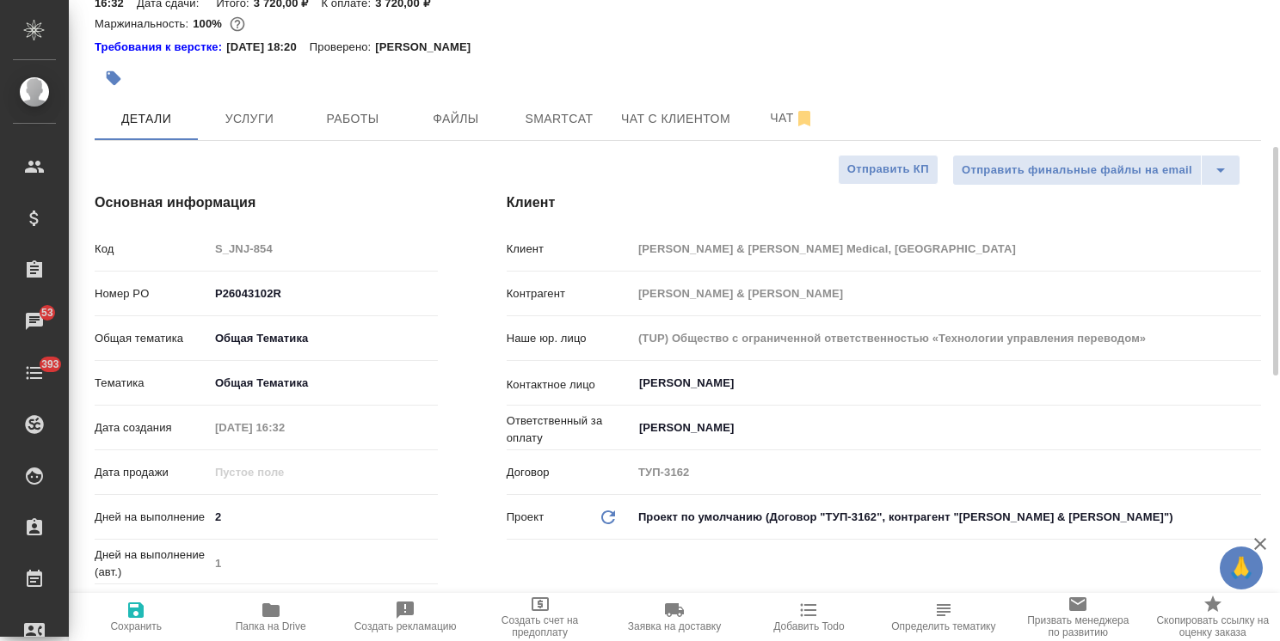
scroll to position [0, 0]
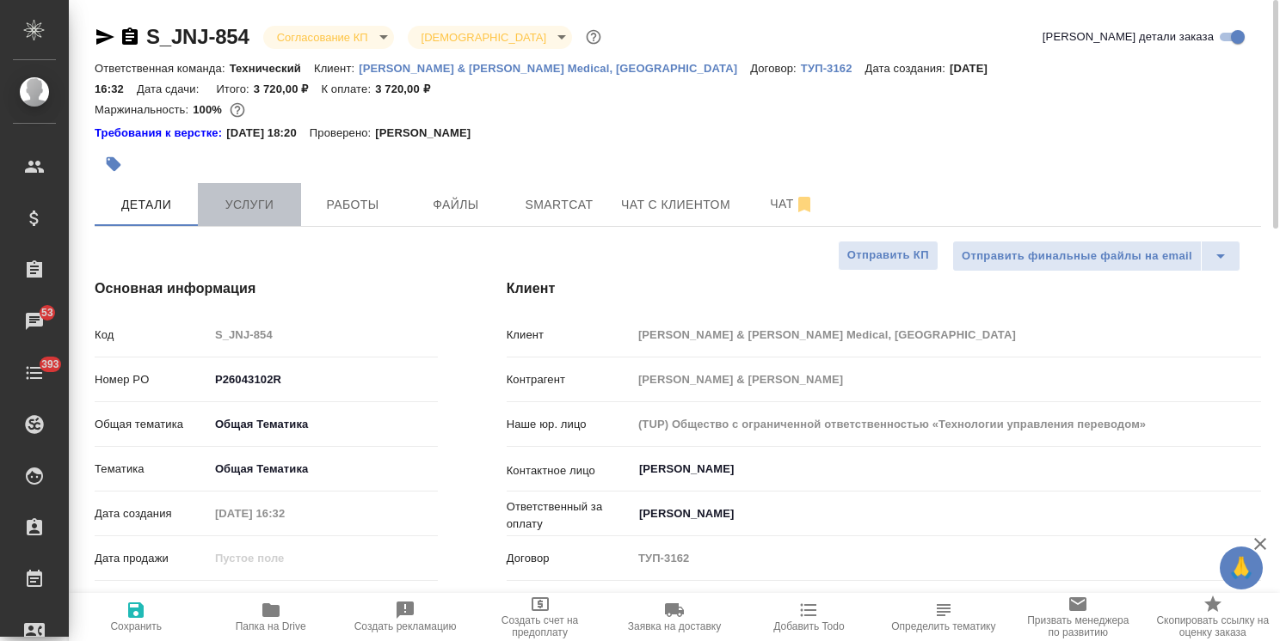
click at [234, 194] on span "Услуги" at bounding box center [249, 204] width 83 height 21
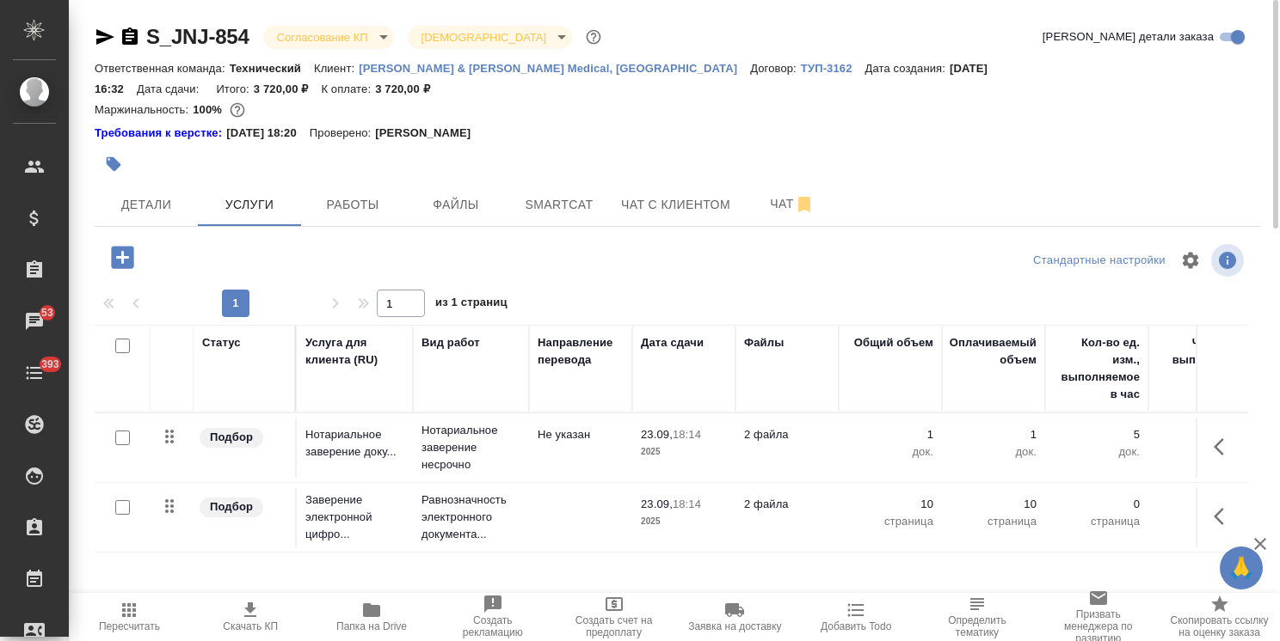
click at [343, 44] on body "🙏 .cls-1 fill:#fff; AWATERA Usmanova Olga Клиенты Спецификации Заказы 53 Чаты 3…" at bounding box center [640, 320] width 1280 height 641
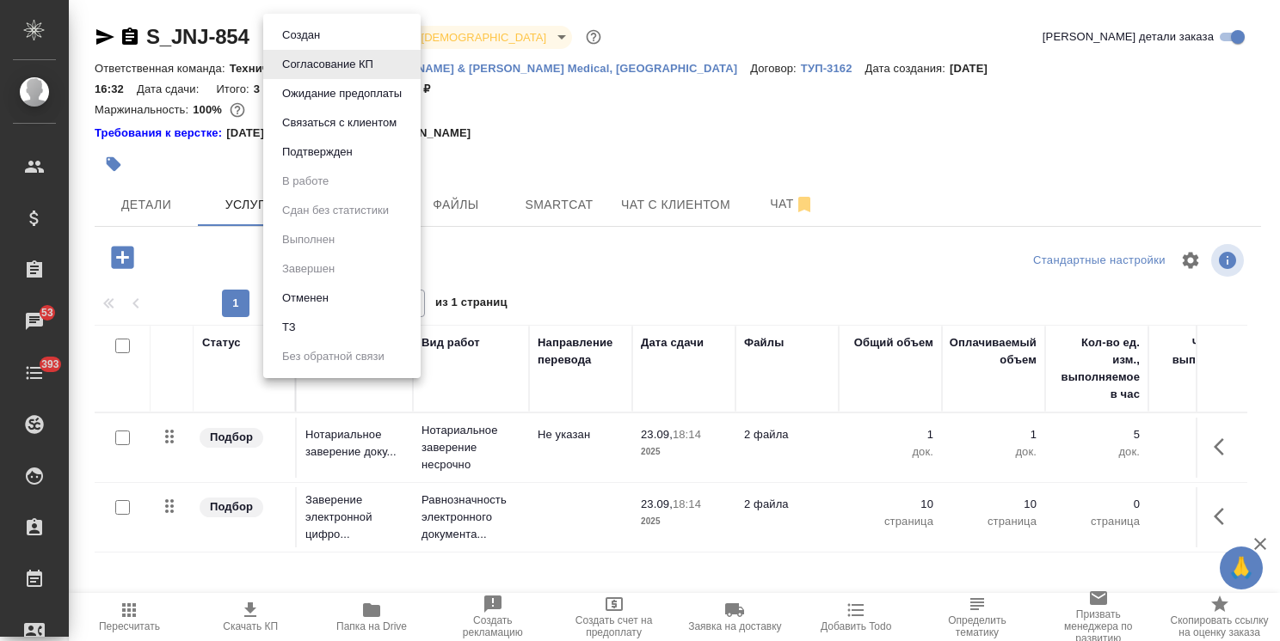
click at [154, 163] on div at bounding box center [640, 320] width 1280 height 641
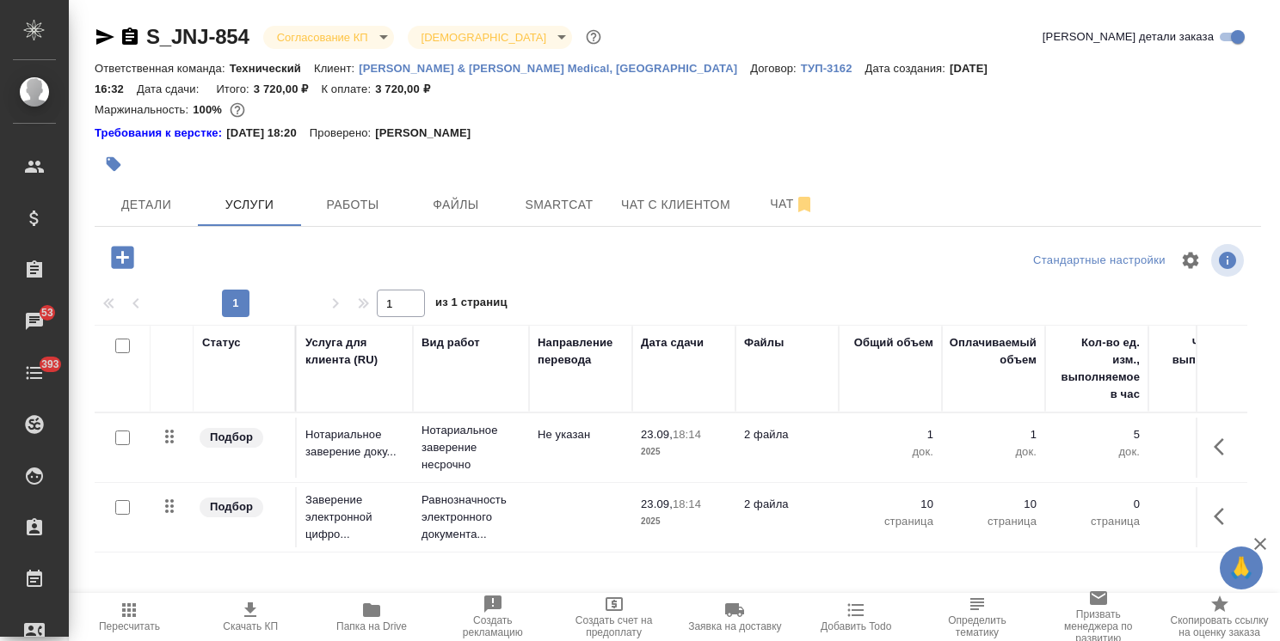
click at [147, 177] on div "Создан Согласование КП Ожидание предоплаты Связаться с клиентом Подтвержден В р…" at bounding box center [640, 320] width 1280 height 641
click at [134, 194] on span "Детали" at bounding box center [146, 204] width 83 height 21
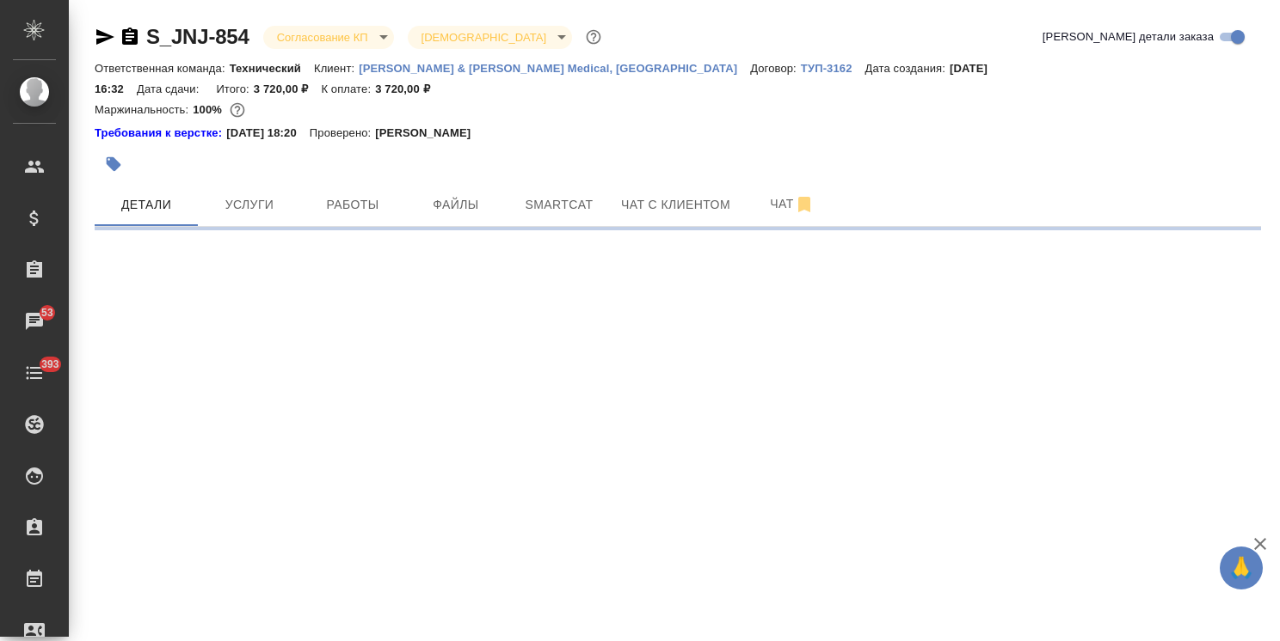
select select "RU"
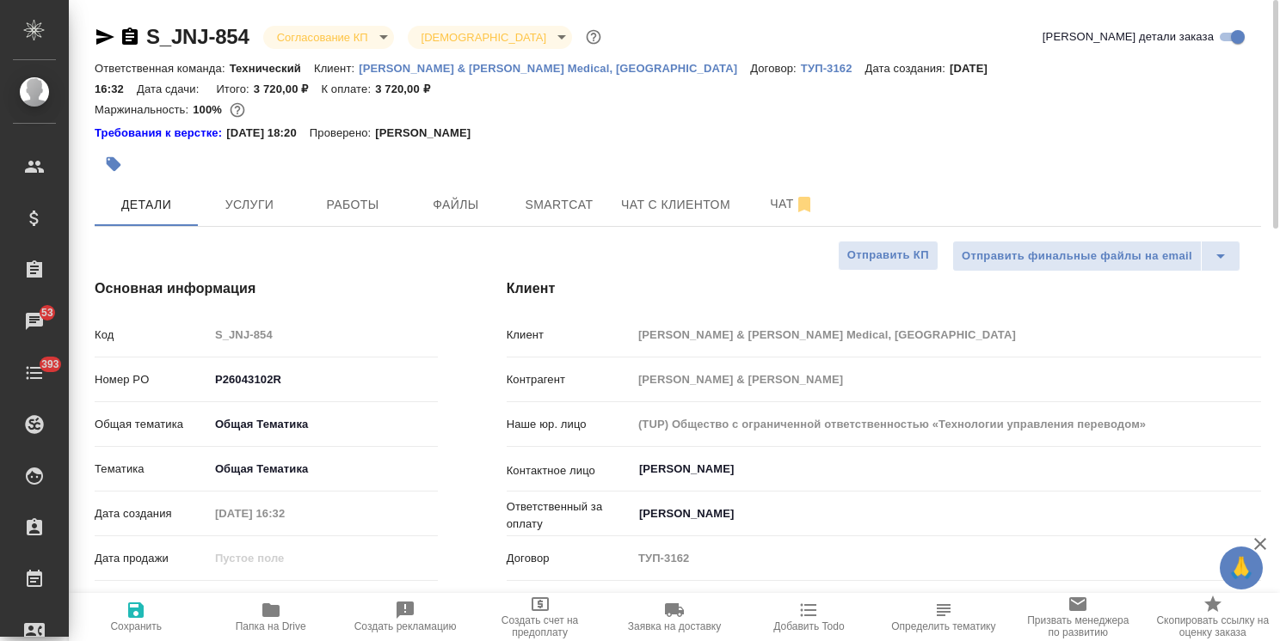
type textarea "x"
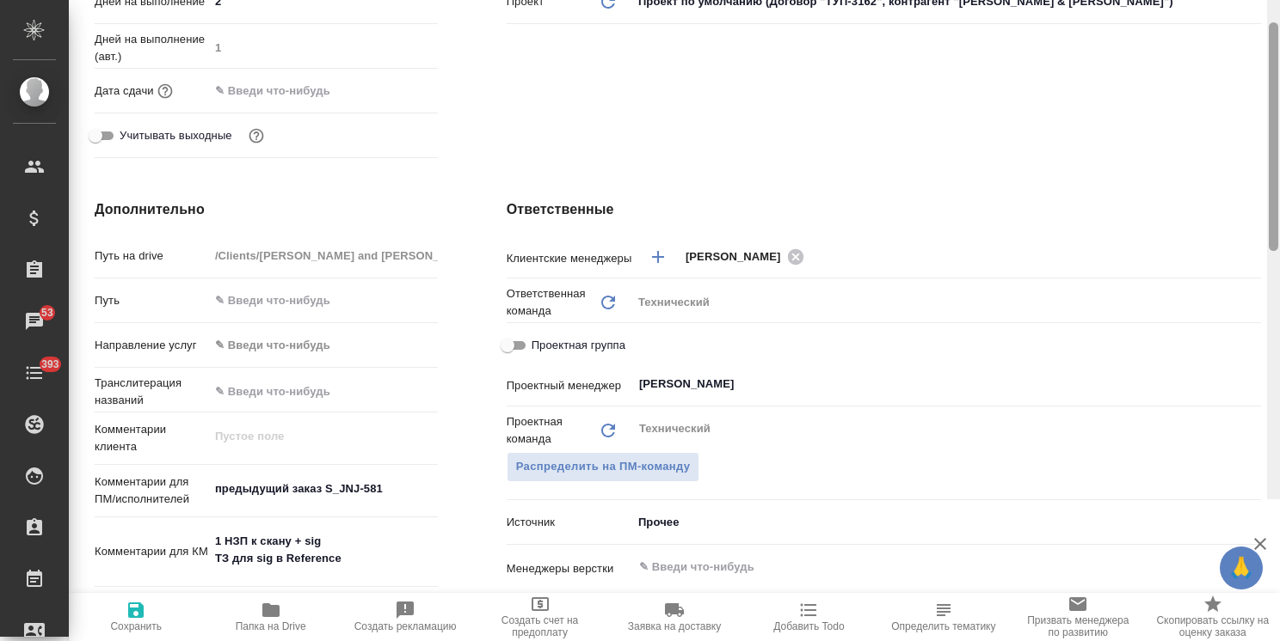
scroll to position [102, 0]
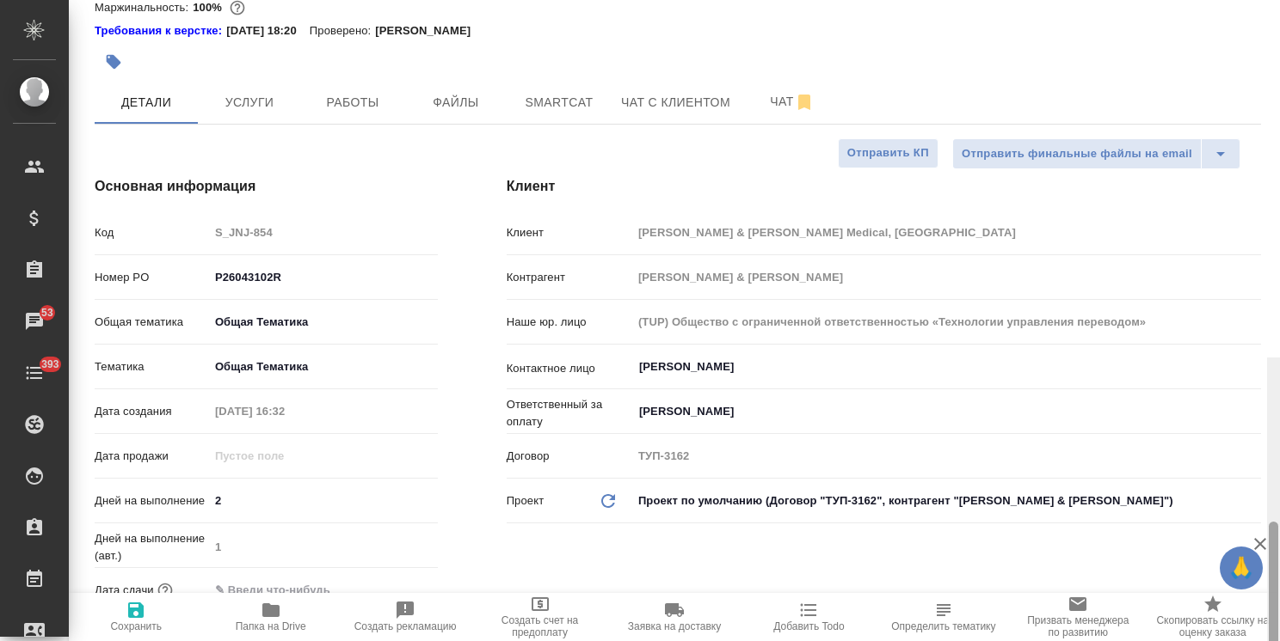
drag, startPoint x: 1274, startPoint y: 397, endPoint x: 733, endPoint y: 50, distance: 643.6
click at [1221, 138] on div "S_JNJ-854 Согласование КП kpNegotiation Святая троица holyTrinity Кратко детали…" at bounding box center [674, 320] width 1211 height 641
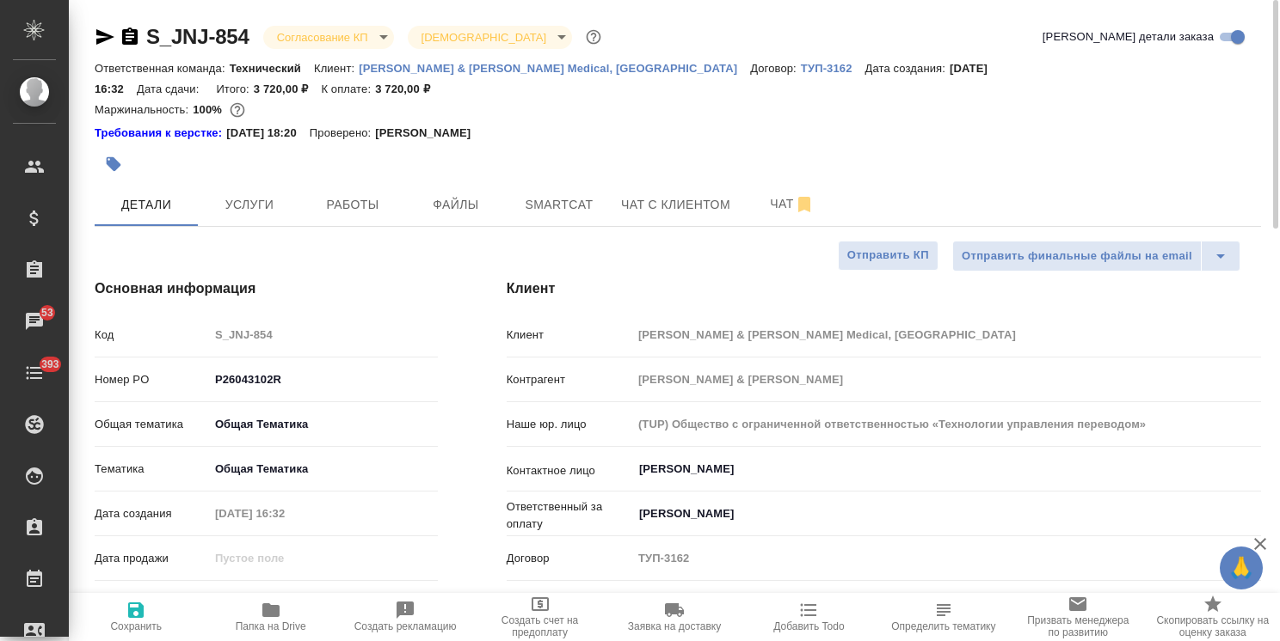
click at [338, 41] on body "🙏 .cls-1 fill:#fff; AWATERA Usmanova Olga Клиенты Спецификации Заказы 53 Чаты 3…" at bounding box center [640, 320] width 1280 height 641
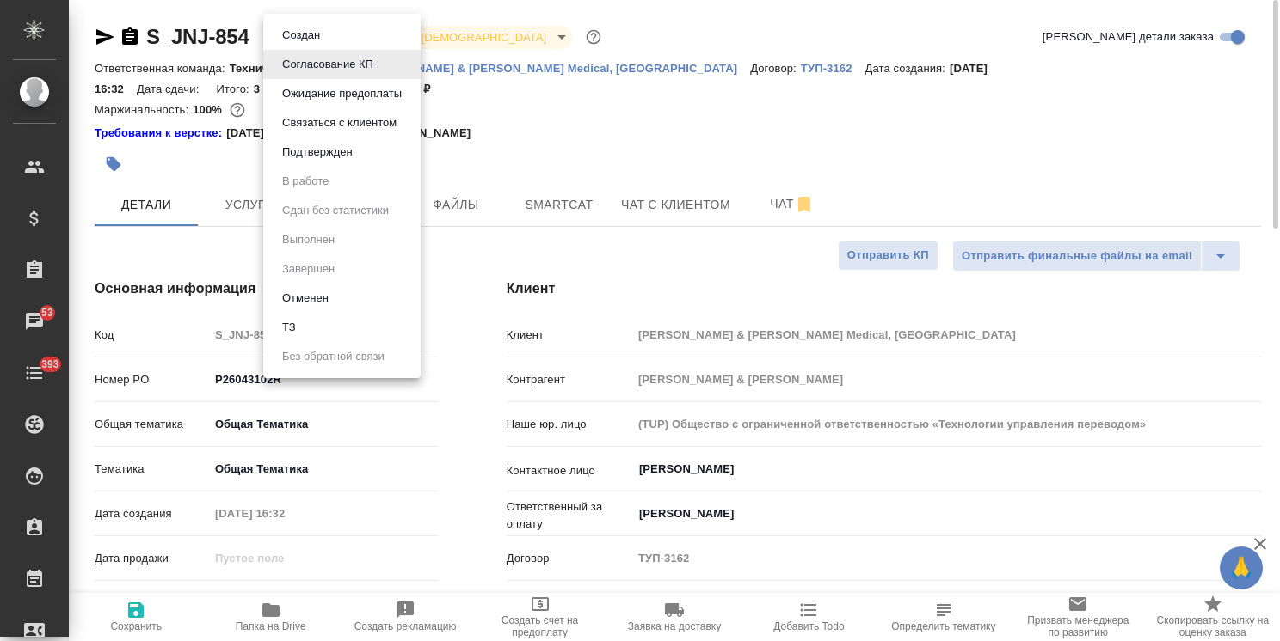
click at [348, 153] on button "Подтвержден" at bounding box center [317, 152] width 81 height 19
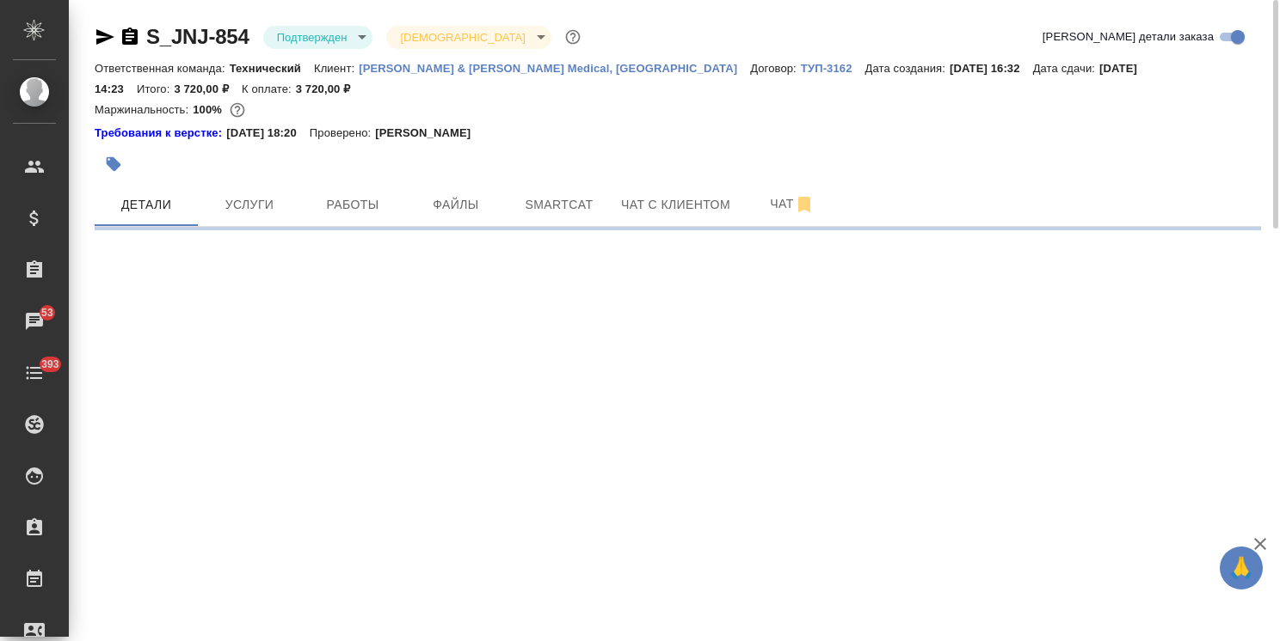
select select "RU"
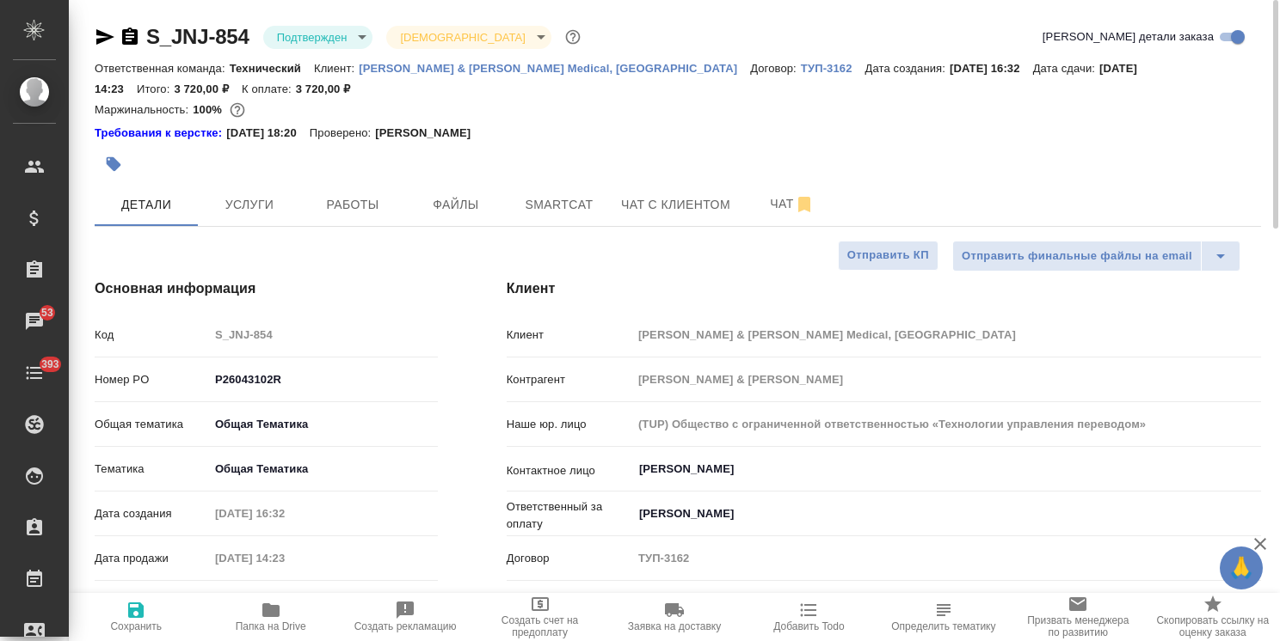
type textarea "x"
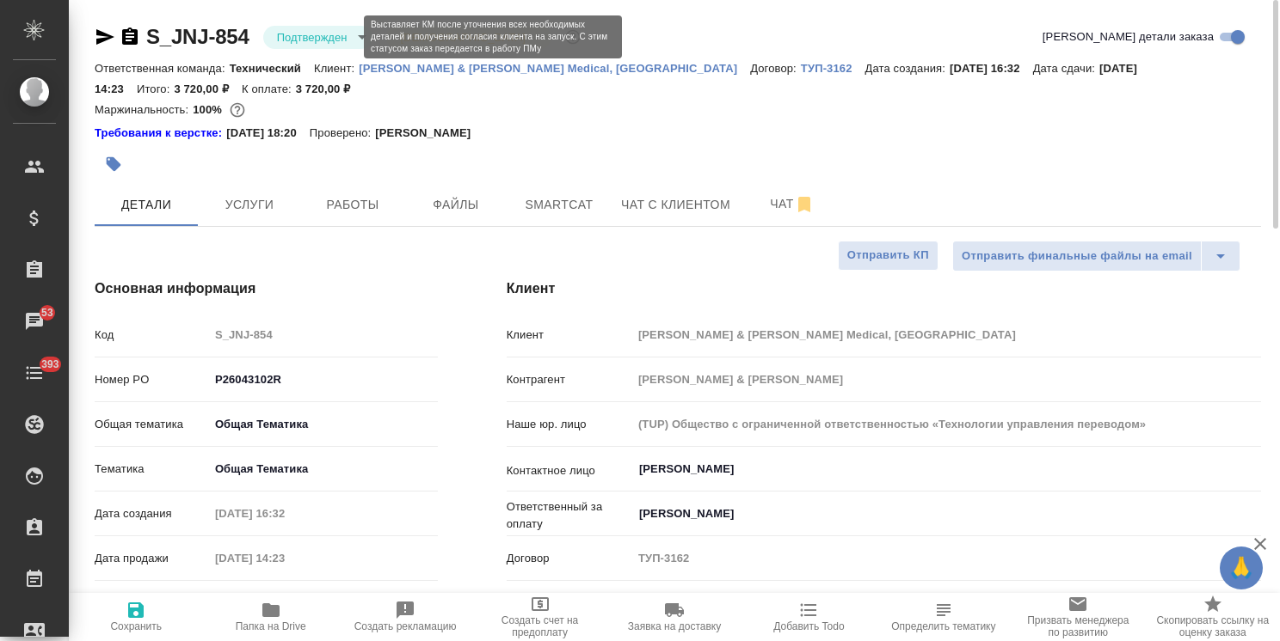
click at [330, 33] on body "🙏 .cls-1 fill:#fff; AWATERA Usmanova Olga Клиенты Спецификации Заказы 53 Чаты 3…" at bounding box center [640, 320] width 1280 height 641
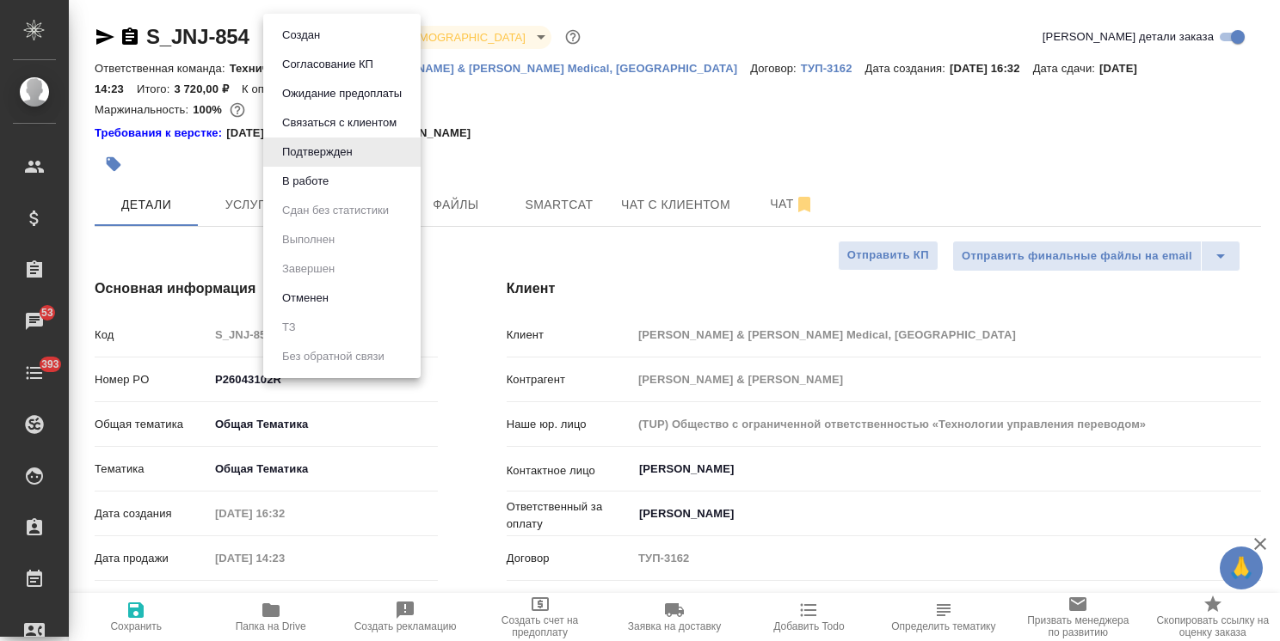
click at [320, 177] on button "В работе" at bounding box center [305, 181] width 57 height 19
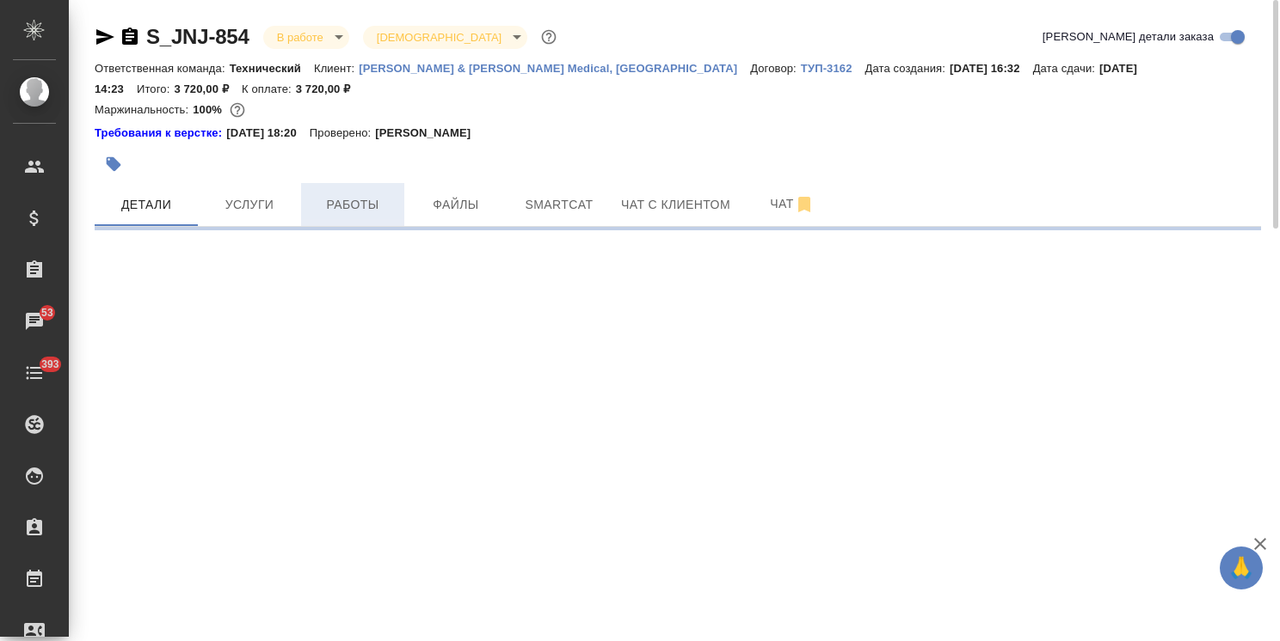
select select "RU"
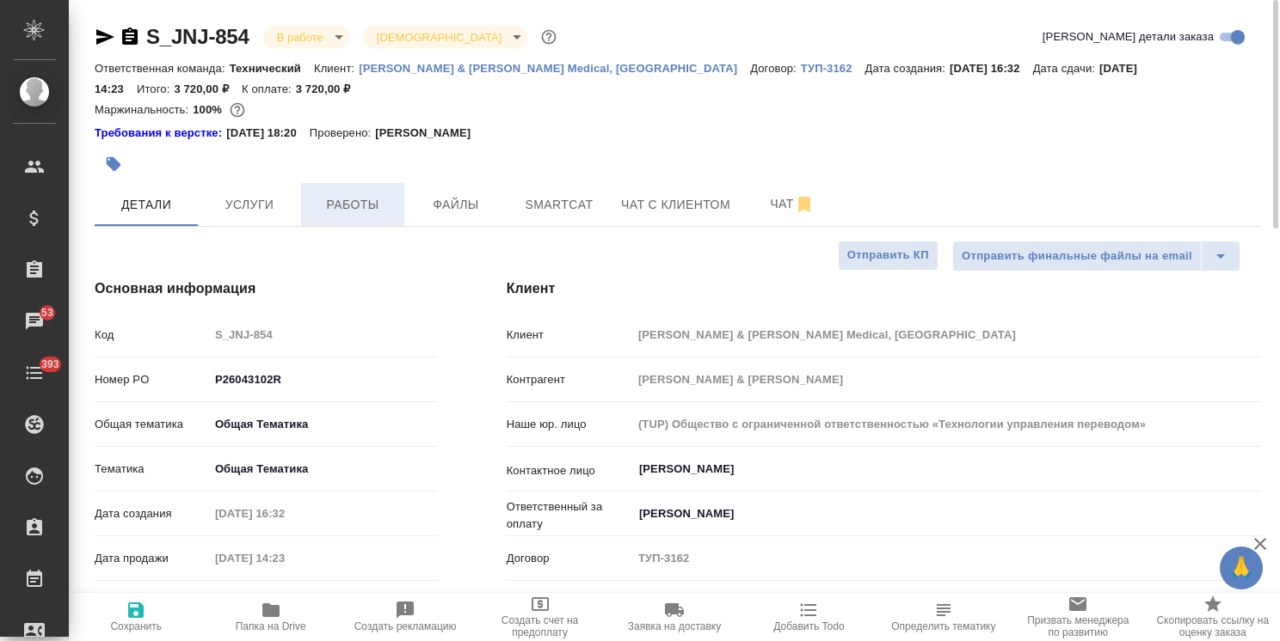
type textarea "x"
click at [351, 211] on span "Работы" at bounding box center [352, 204] width 83 height 21
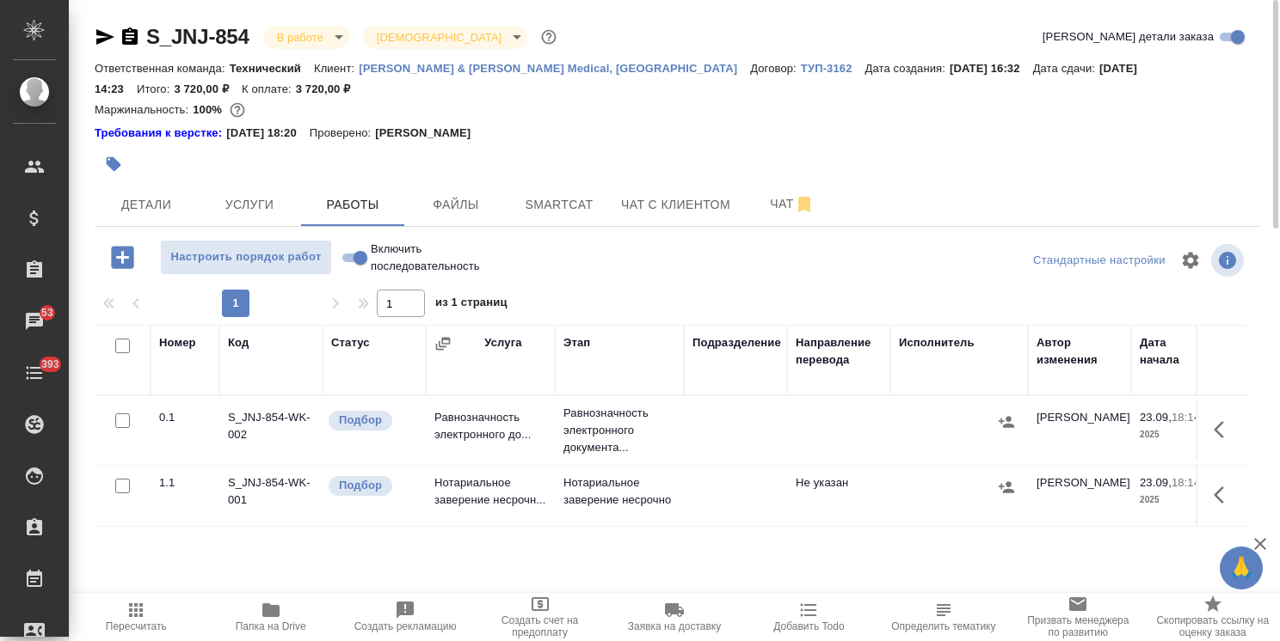
scroll to position [86, 0]
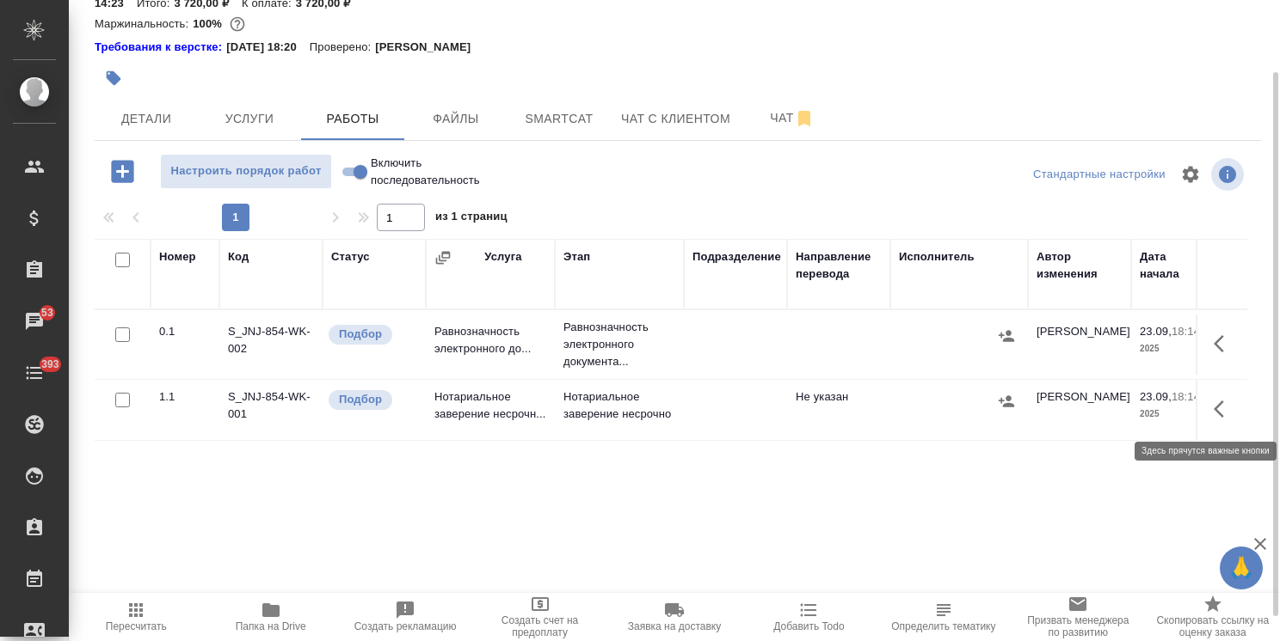
click at [1222, 415] on icon "button" at bounding box center [1218, 409] width 10 height 17
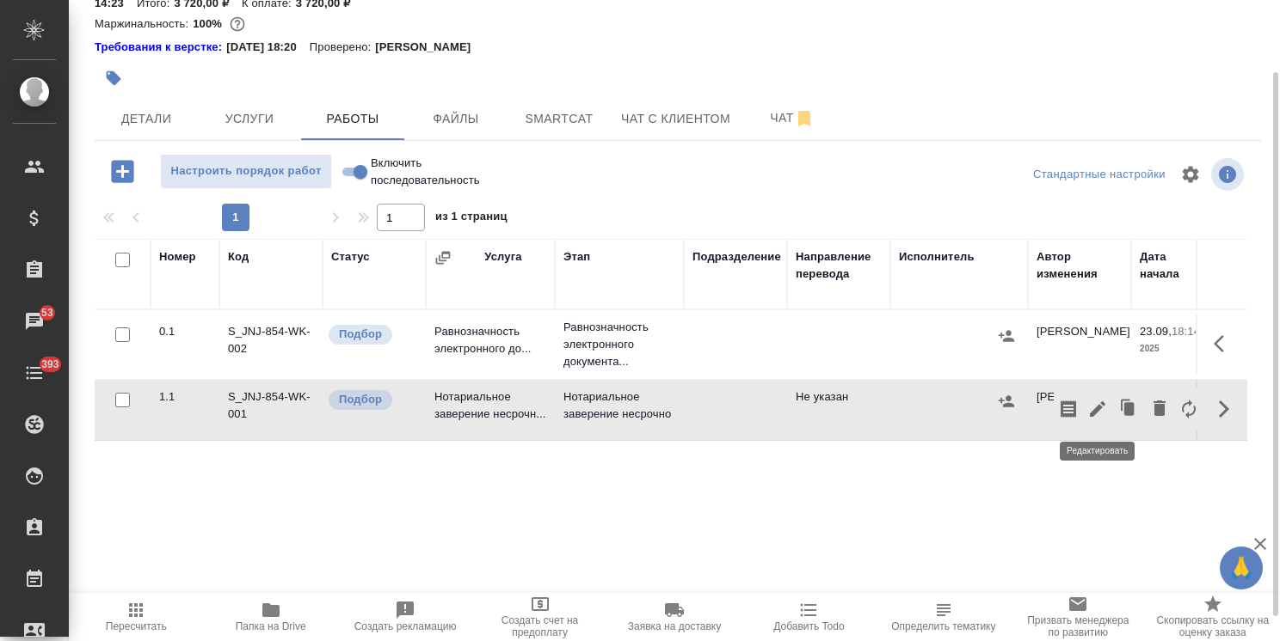
click at [1103, 409] on icon "button" at bounding box center [1097, 409] width 21 height 21
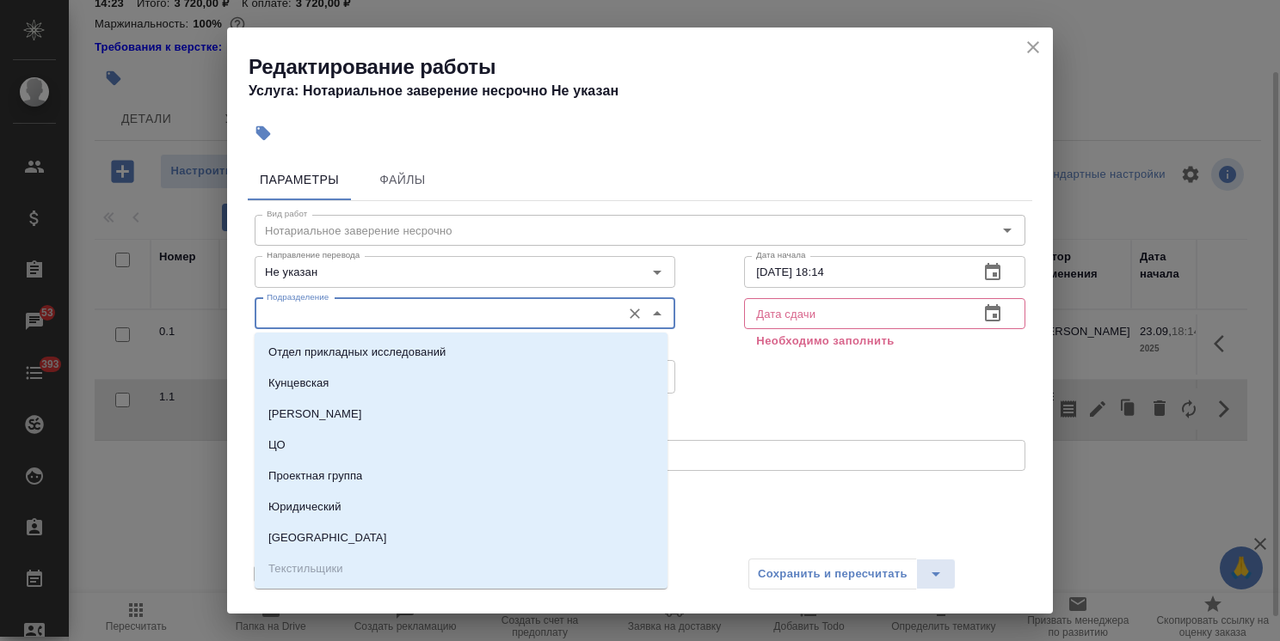
click at [332, 316] on input "Подразделение" at bounding box center [436, 314] width 353 height 21
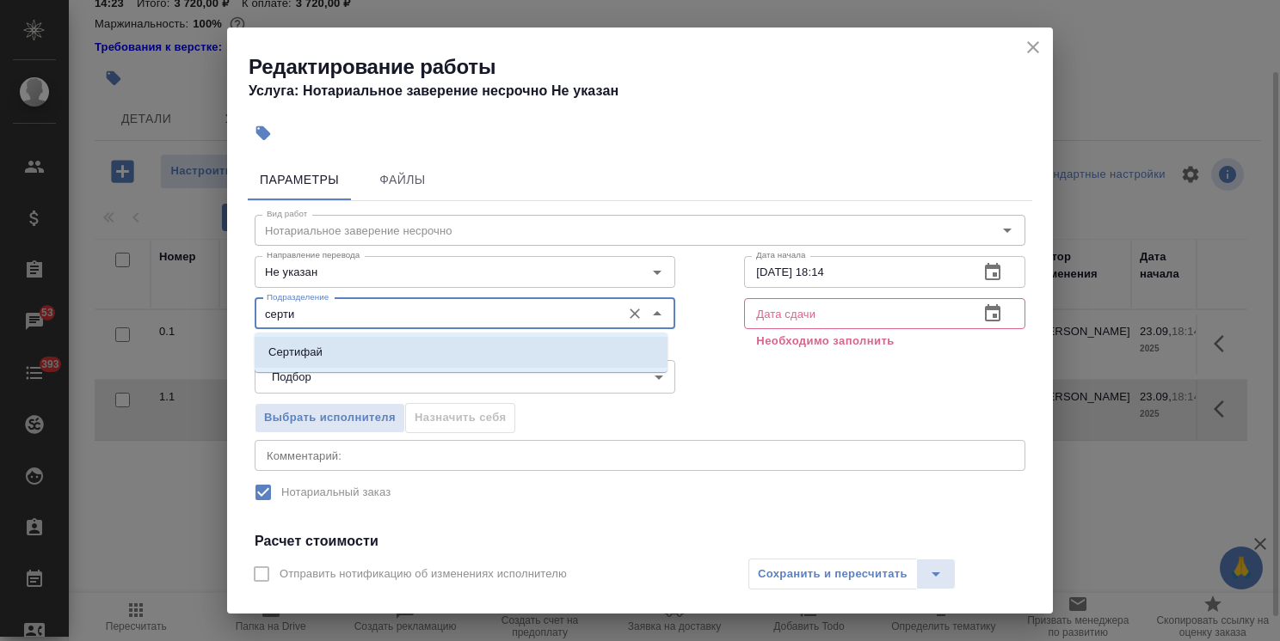
click at [325, 354] on li "Сертифай" at bounding box center [461, 352] width 413 height 31
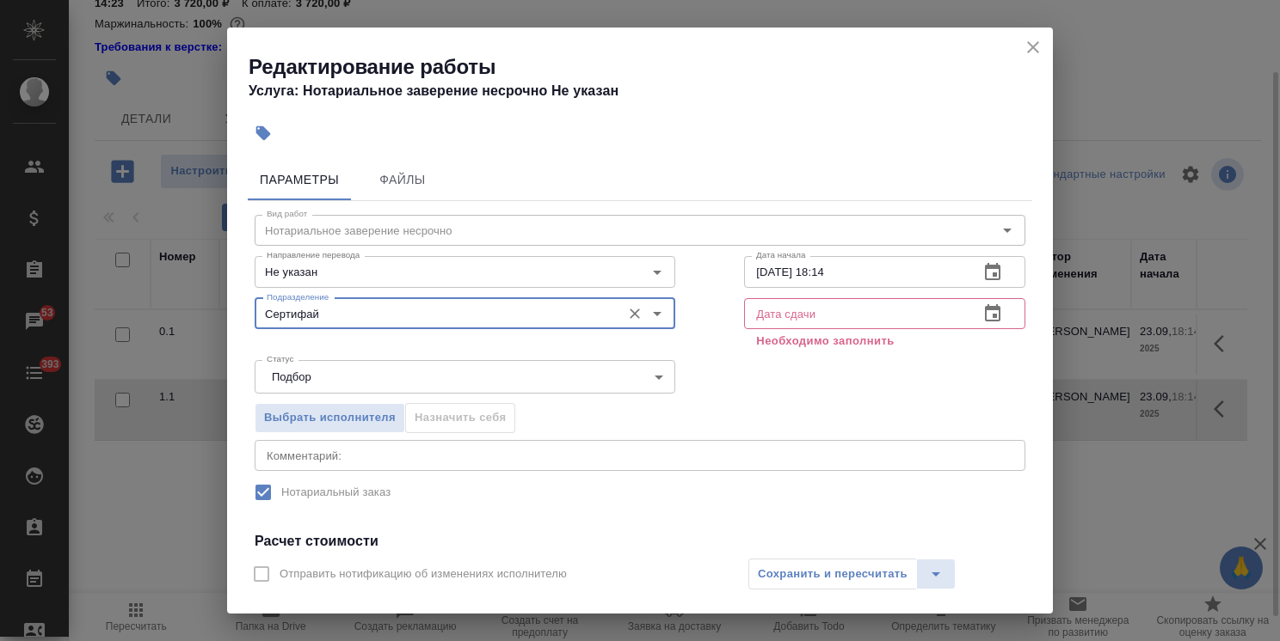
type input "Сертифай"
click at [993, 305] on button "button" at bounding box center [992, 313] width 41 height 41
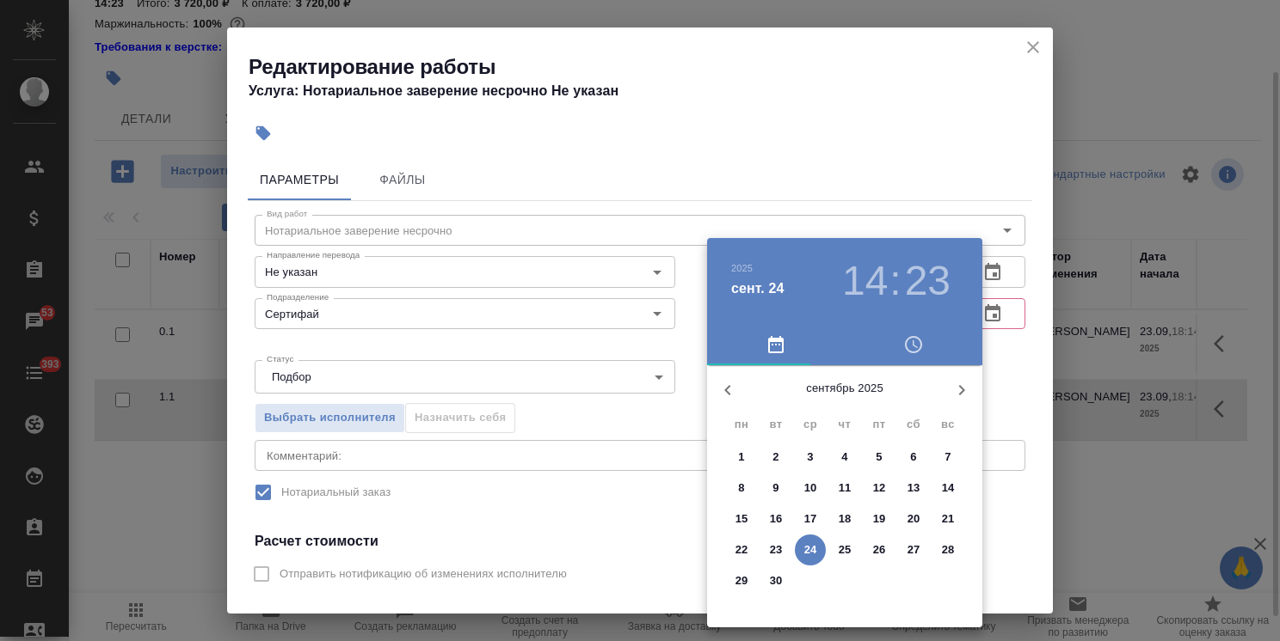
click at [1042, 51] on div at bounding box center [640, 320] width 1280 height 641
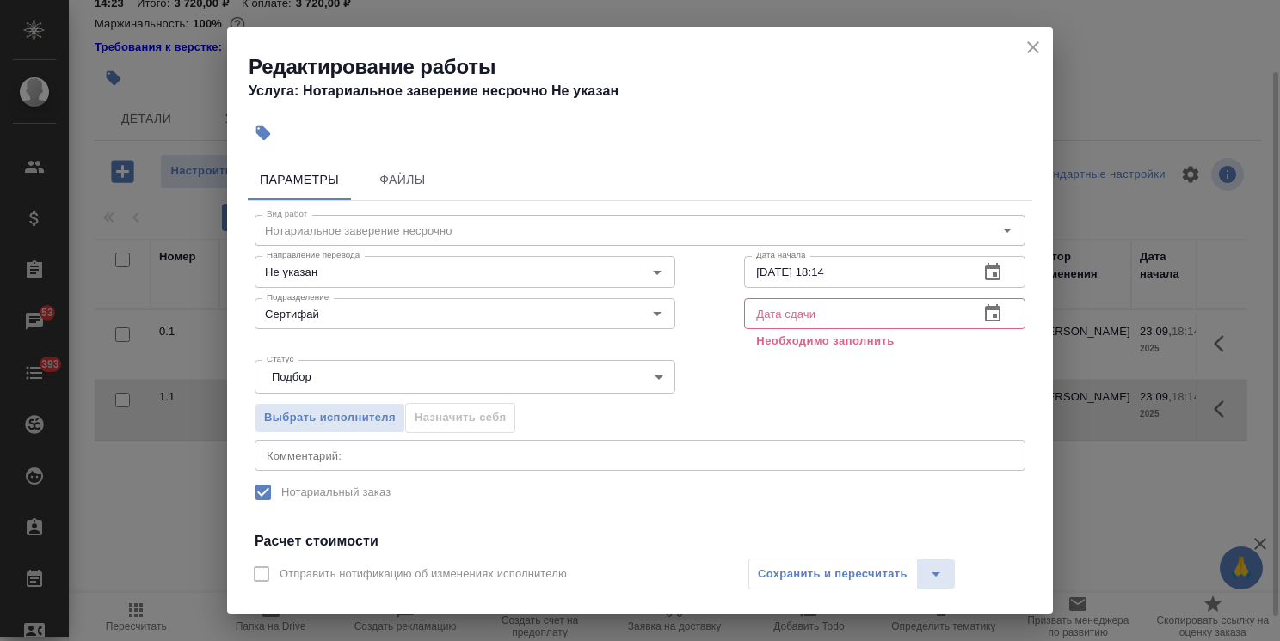
click at [1036, 49] on div "2025 сент. 24 14 : 23 сентябрь 2025 пн вт ср чт пт сб вс 1 2 3 4 5 6 7 8 9 10 1…" at bounding box center [640, 320] width 1280 height 641
click at [1033, 50] on icon "close" at bounding box center [1032, 47] width 21 height 21
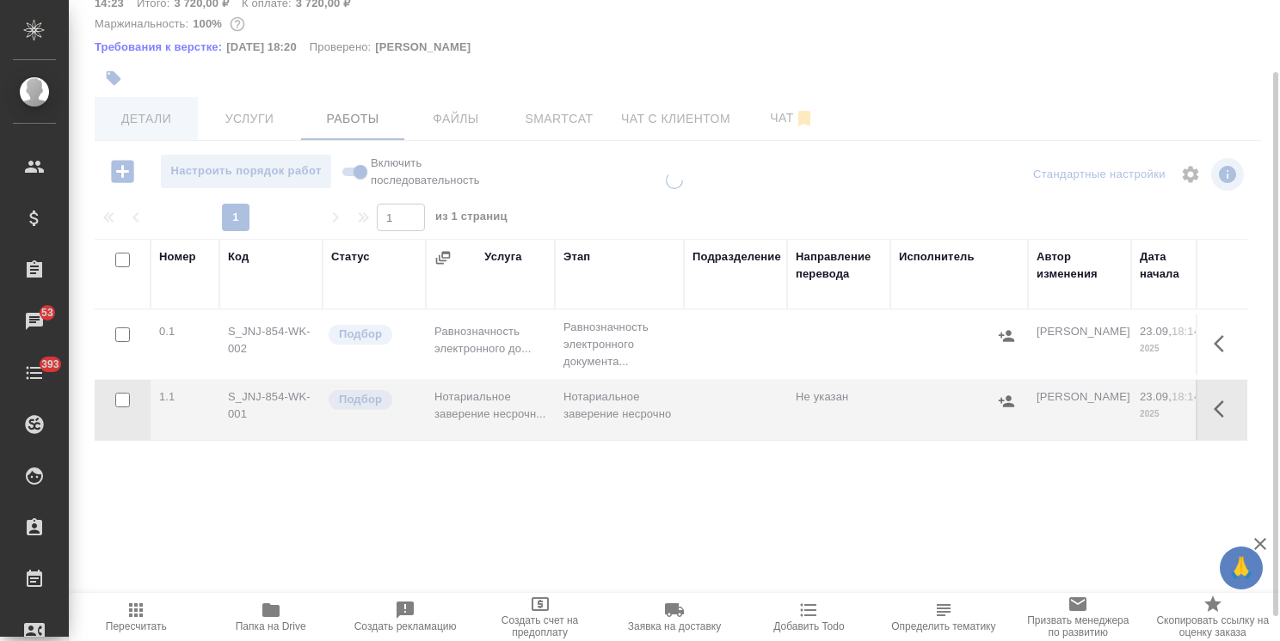
click at [145, 127] on span "Детали" at bounding box center [146, 118] width 83 height 21
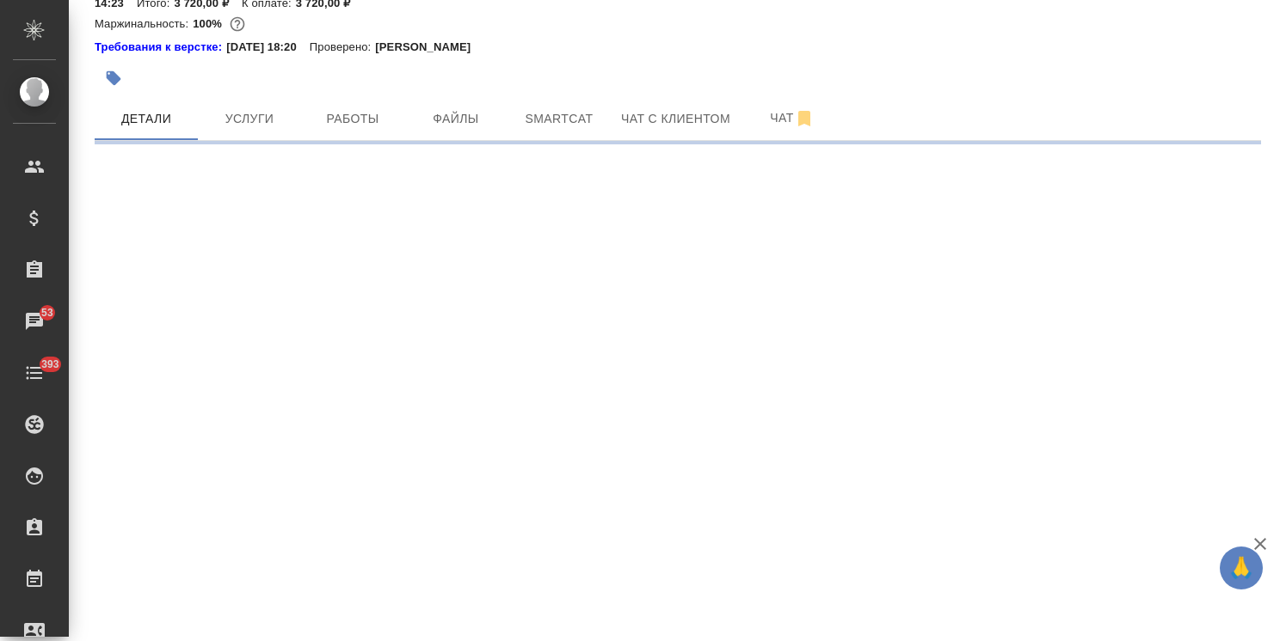
select select "RU"
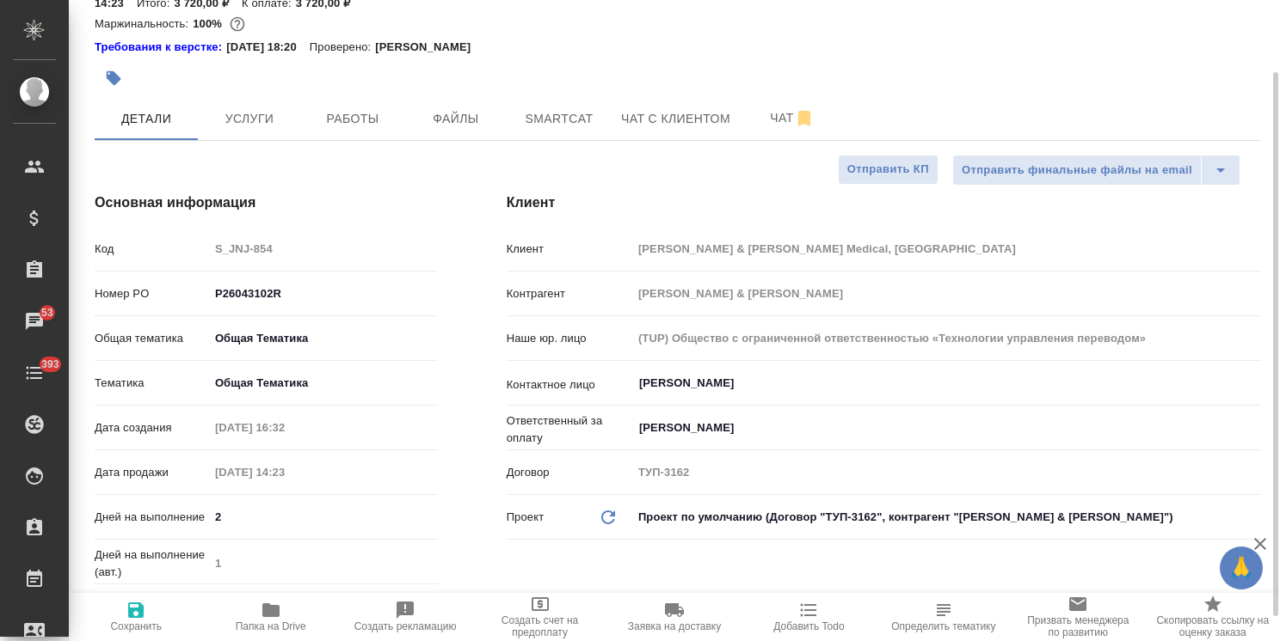
type textarea "x"
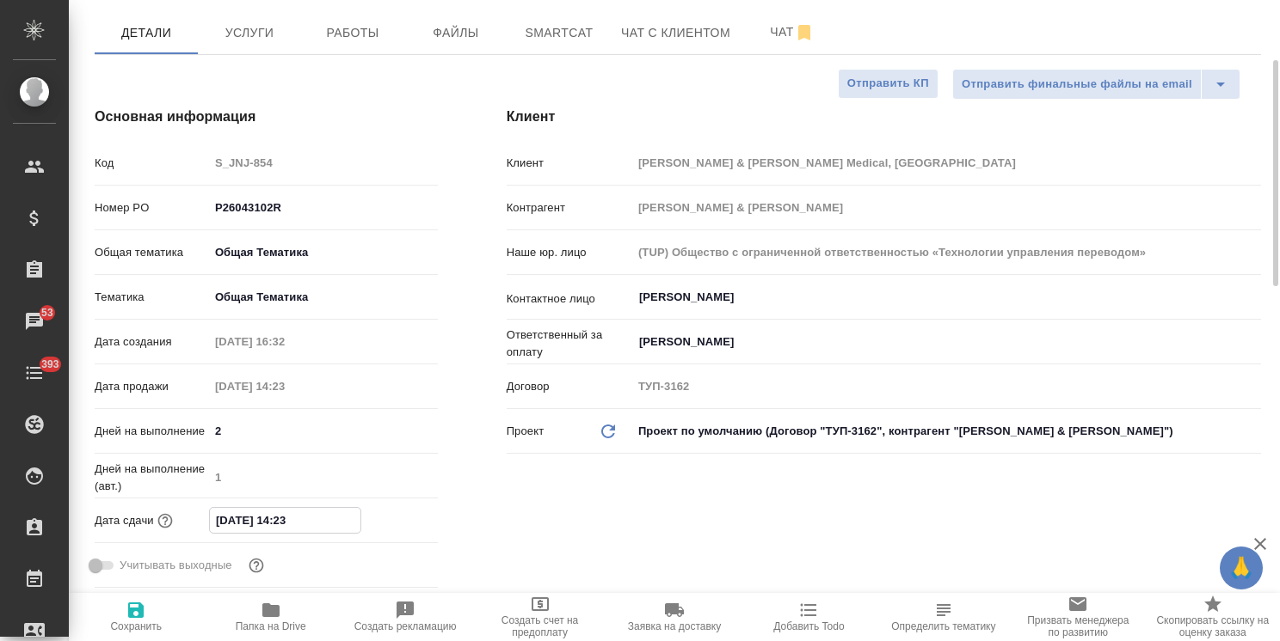
click at [310, 517] on input "25.09.2025 14:23" at bounding box center [285, 520] width 150 height 25
click at [387, 522] on icon "button" at bounding box center [388, 519] width 21 height 21
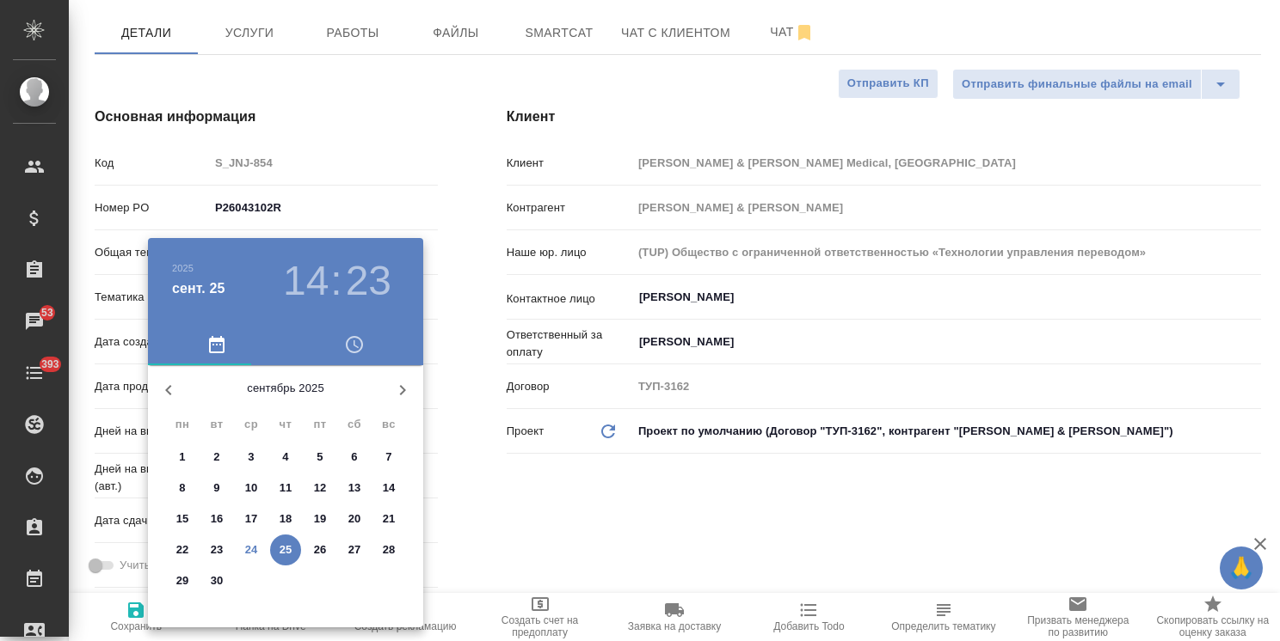
click at [492, 507] on div at bounding box center [640, 320] width 1280 height 641
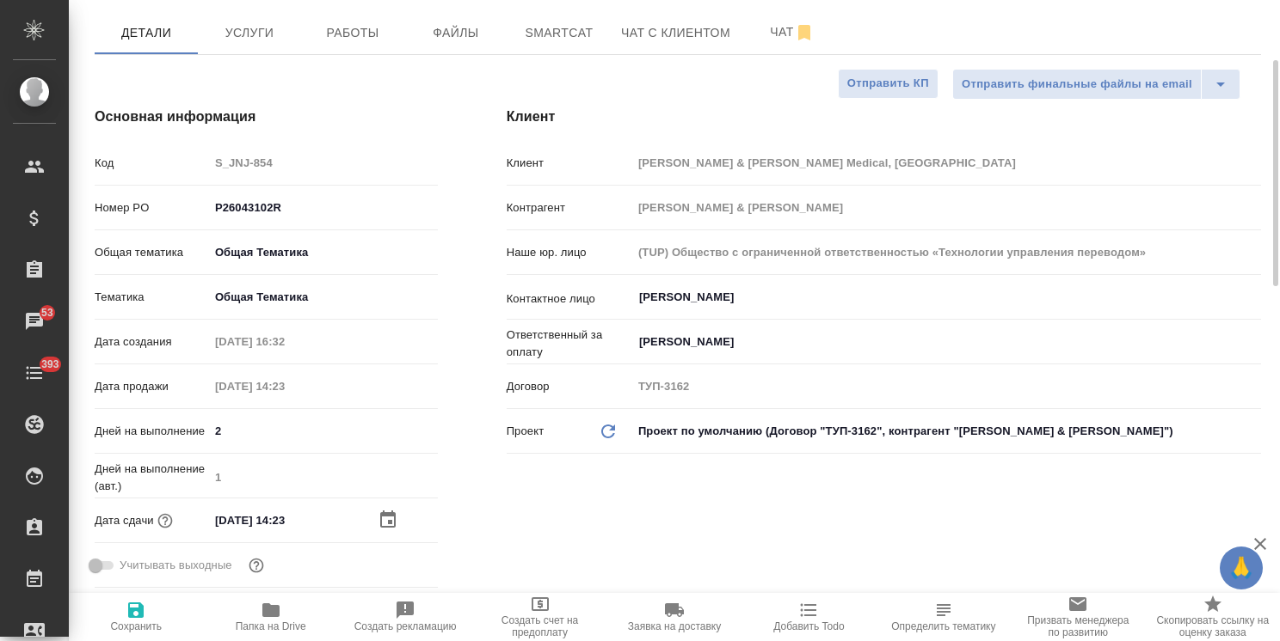
click at [396, 520] on icon "button" at bounding box center [388, 520] width 21 height 21
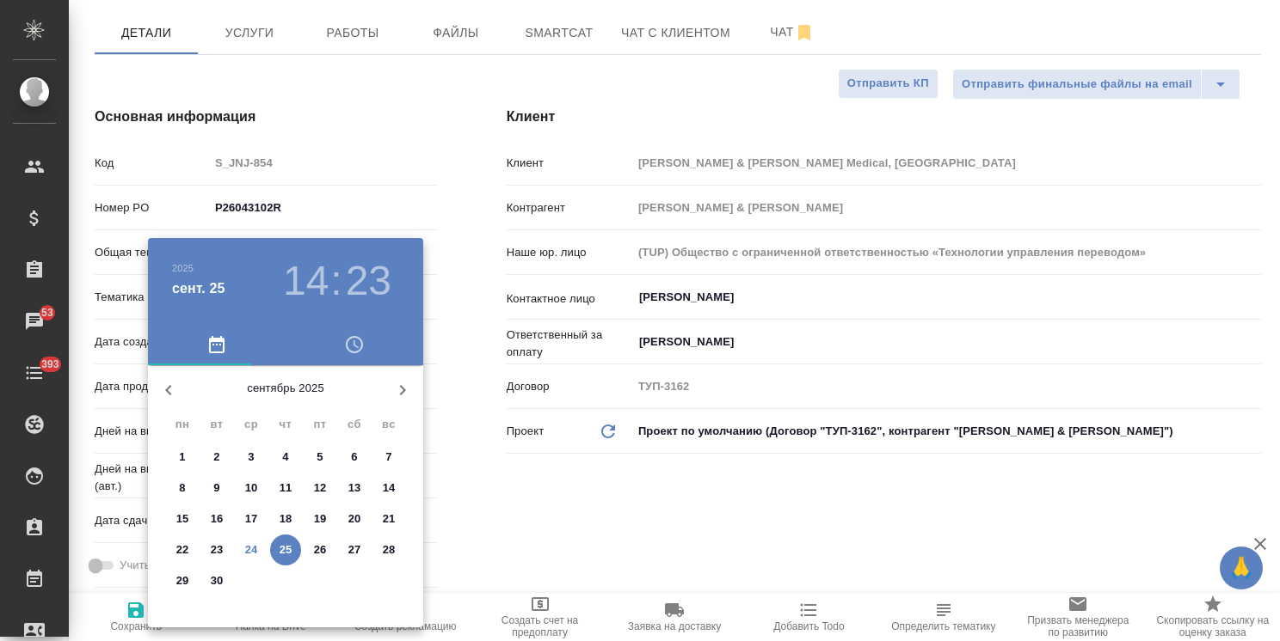
click at [510, 490] on div at bounding box center [640, 320] width 1280 height 641
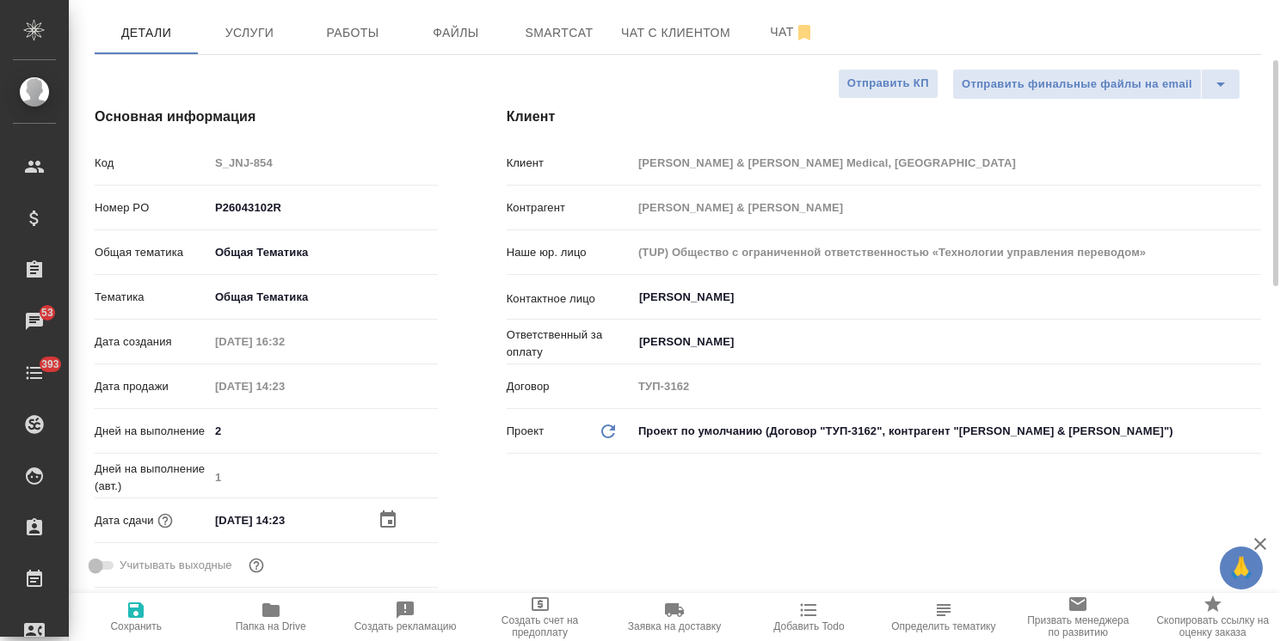
click at [308, 526] on input "25.09.2025 14:23" at bounding box center [284, 520] width 150 height 25
click at [282, 517] on input "25.09.2025 14:23" at bounding box center [285, 520] width 150 height 25
type input "25.09.2025 17:23"
type textarea "x"
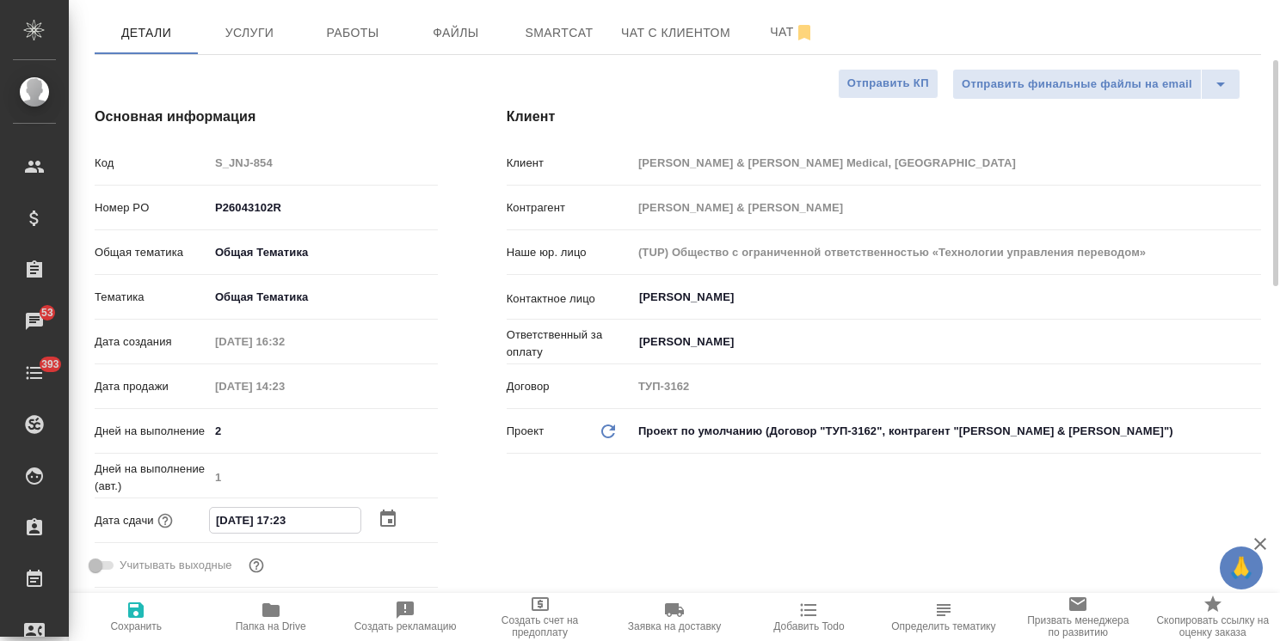
type textarea "x"
drag, startPoint x: 305, startPoint y: 521, endPoint x: 292, endPoint y: 521, distance: 12.9
click at [292, 521] on input "25.09.2025 17:23" at bounding box center [285, 520] width 150 height 25
type input "25.09.2025 17:0_"
type textarea "x"
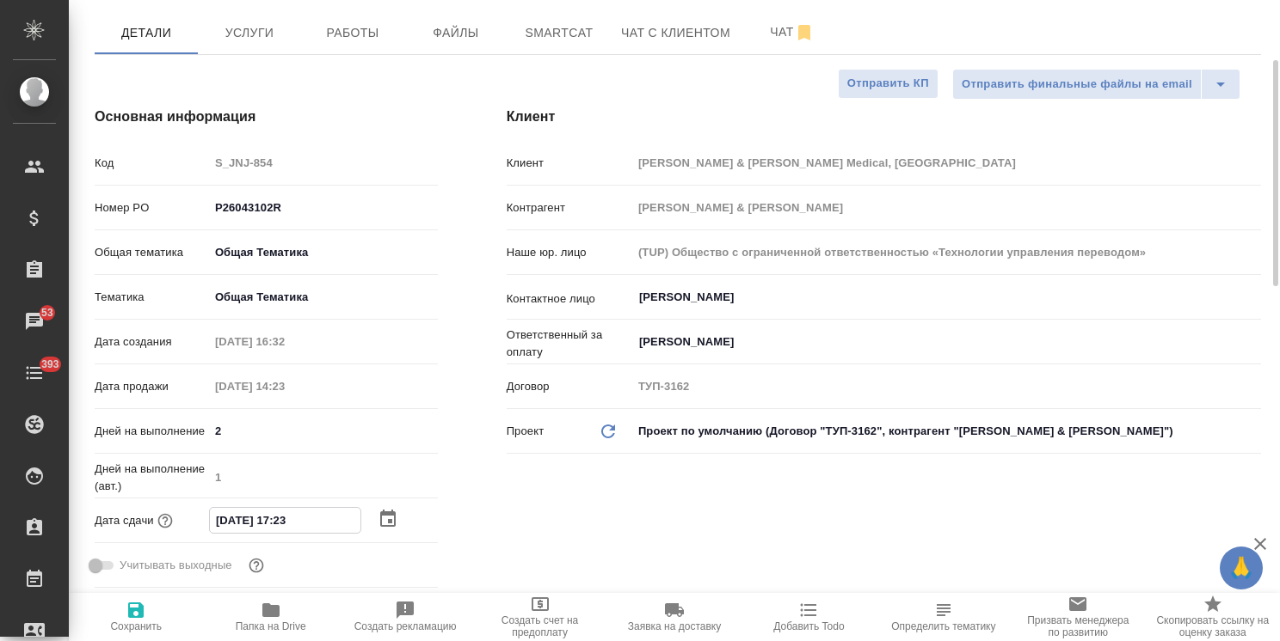
type textarea "x"
type input "25.09.2025 17:00"
type textarea "x"
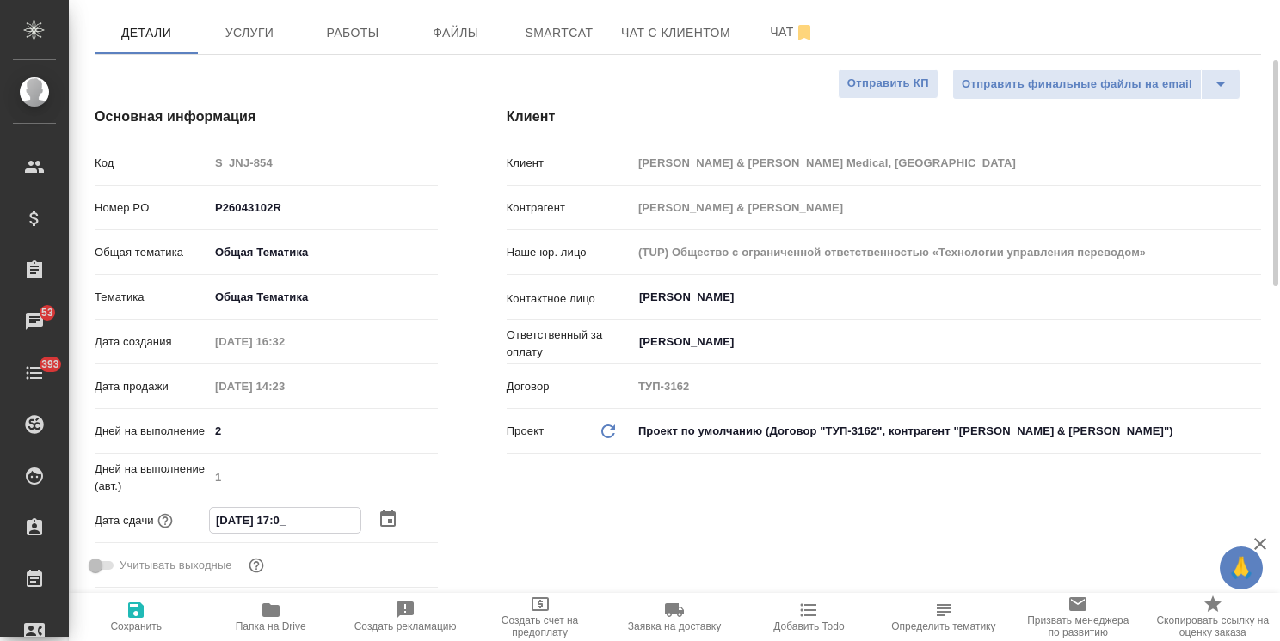
type textarea "x"
type input "25.09.2025 17:00"
click at [153, 603] on span "Сохранить" at bounding box center [136, 616] width 114 height 33
type textarea "x"
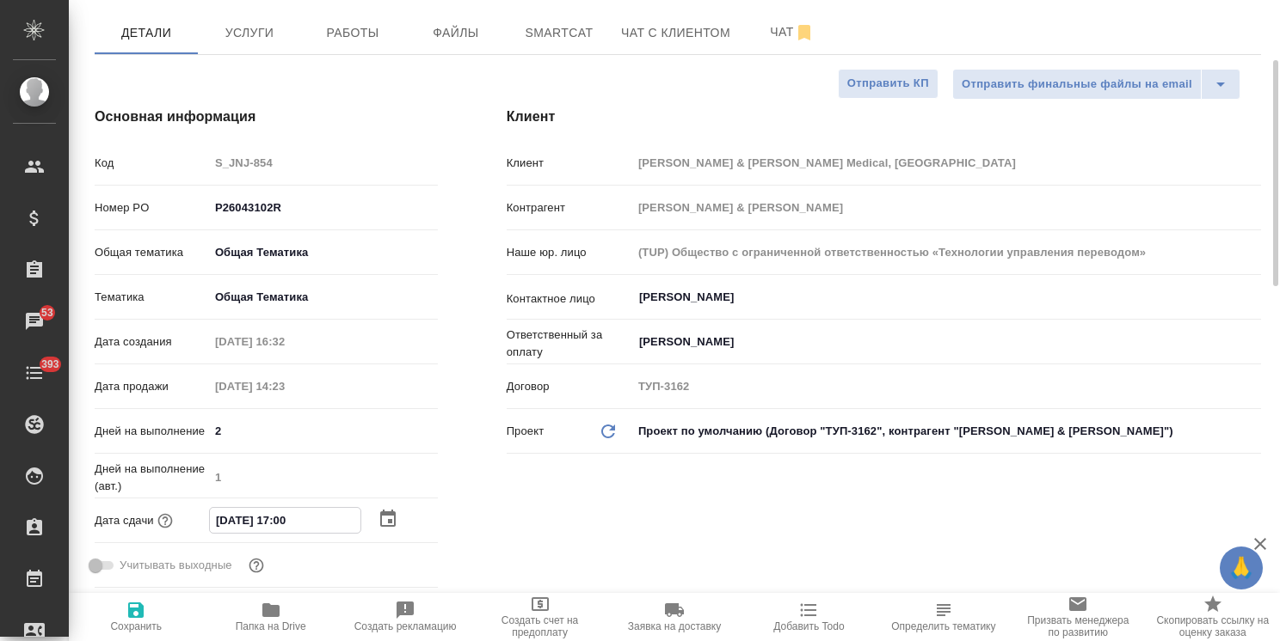
type textarea "x"
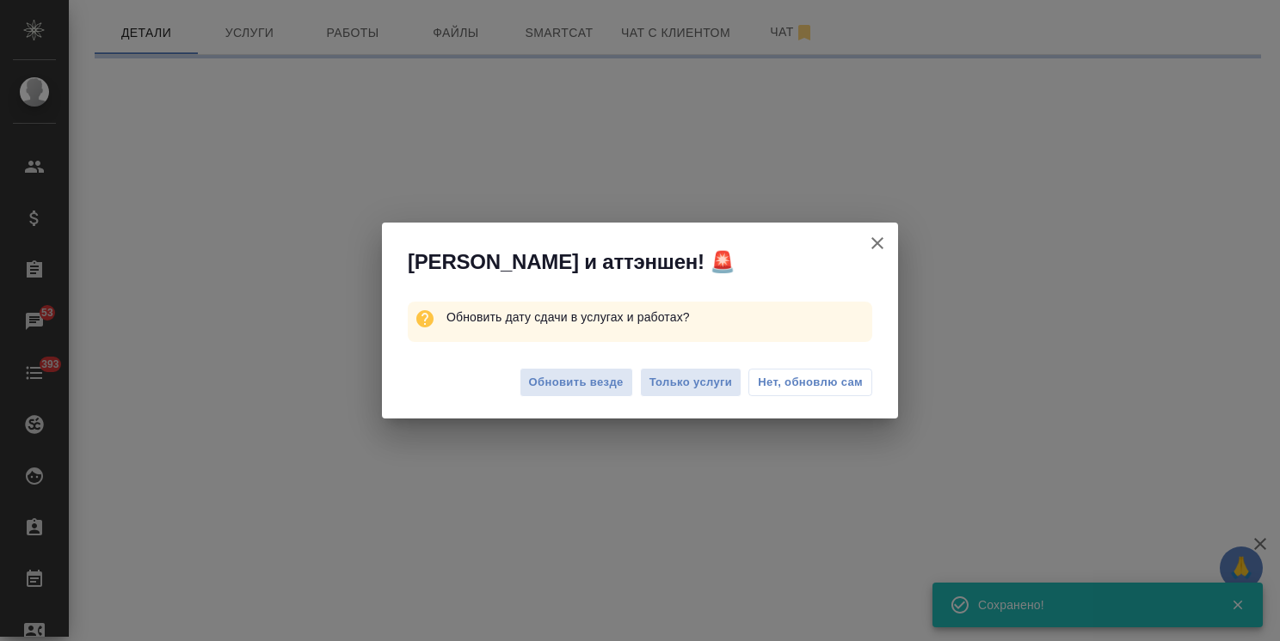
select select "RU"
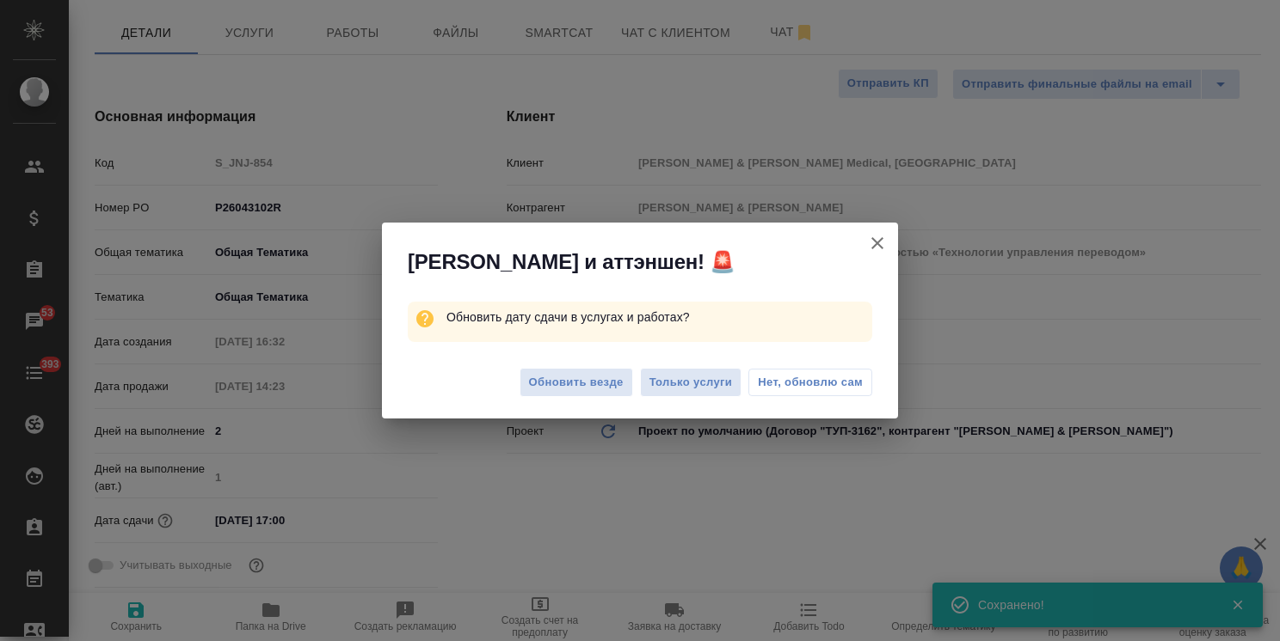
type textarea "x"
click at [581, 386] on span "Обновить везде" at bounding box center [576, 383] width 95 height 20
type textarea "x"
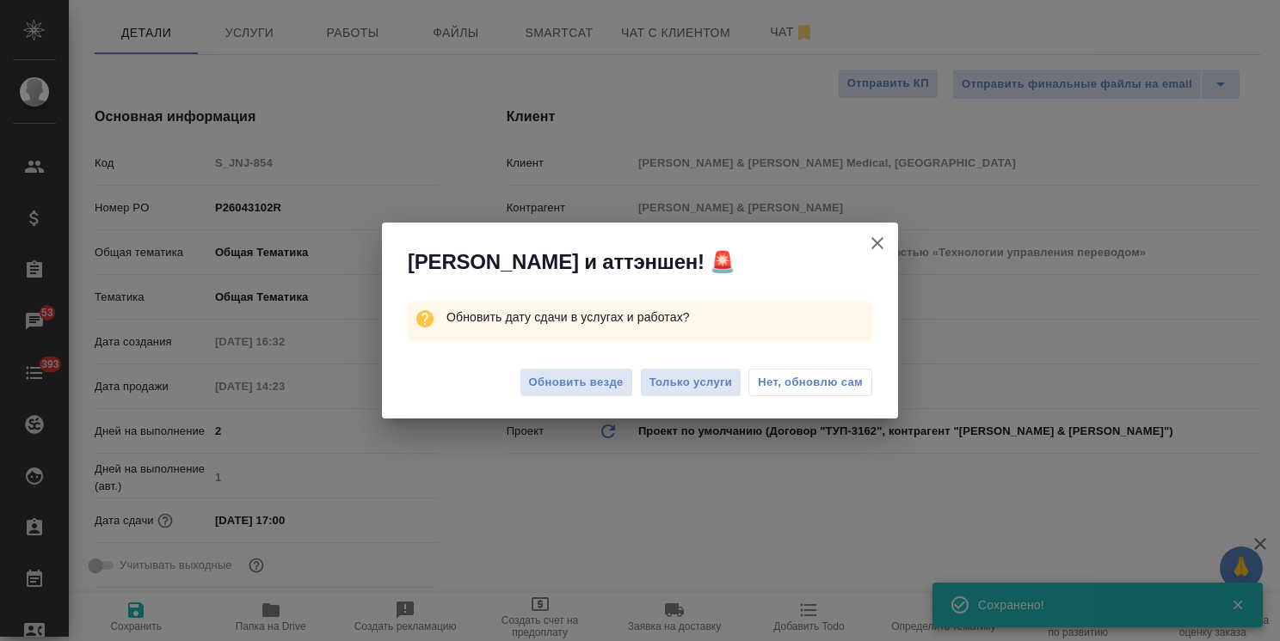
type textarea "x"
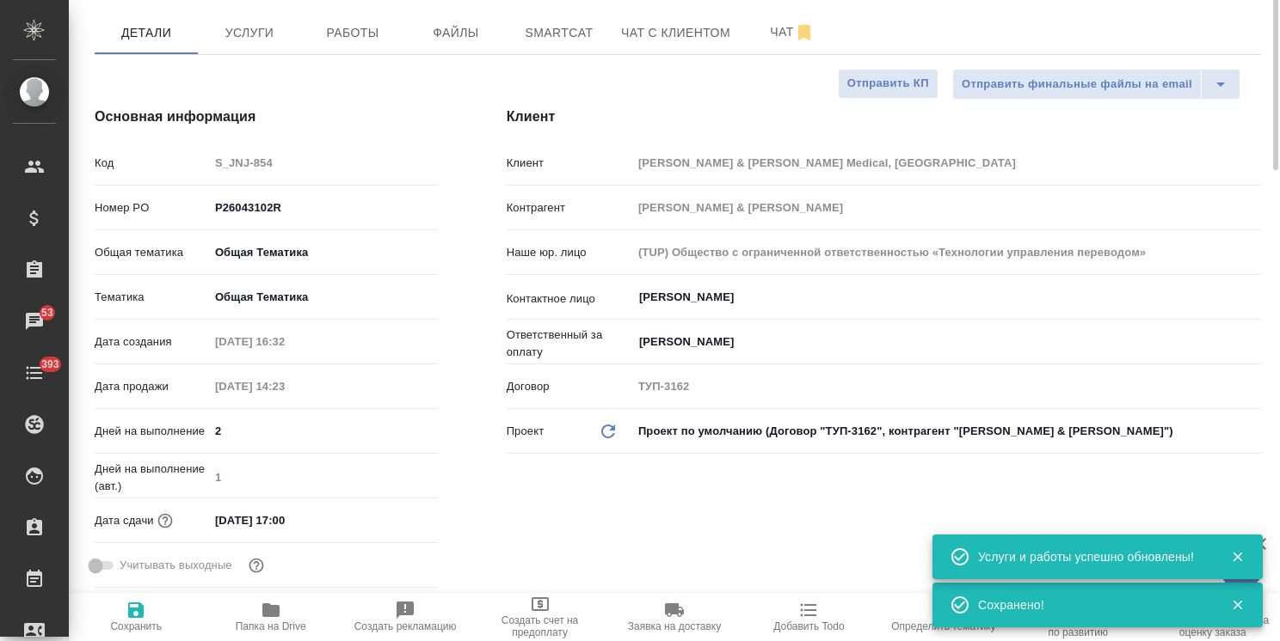
scroll to position [86, 0]
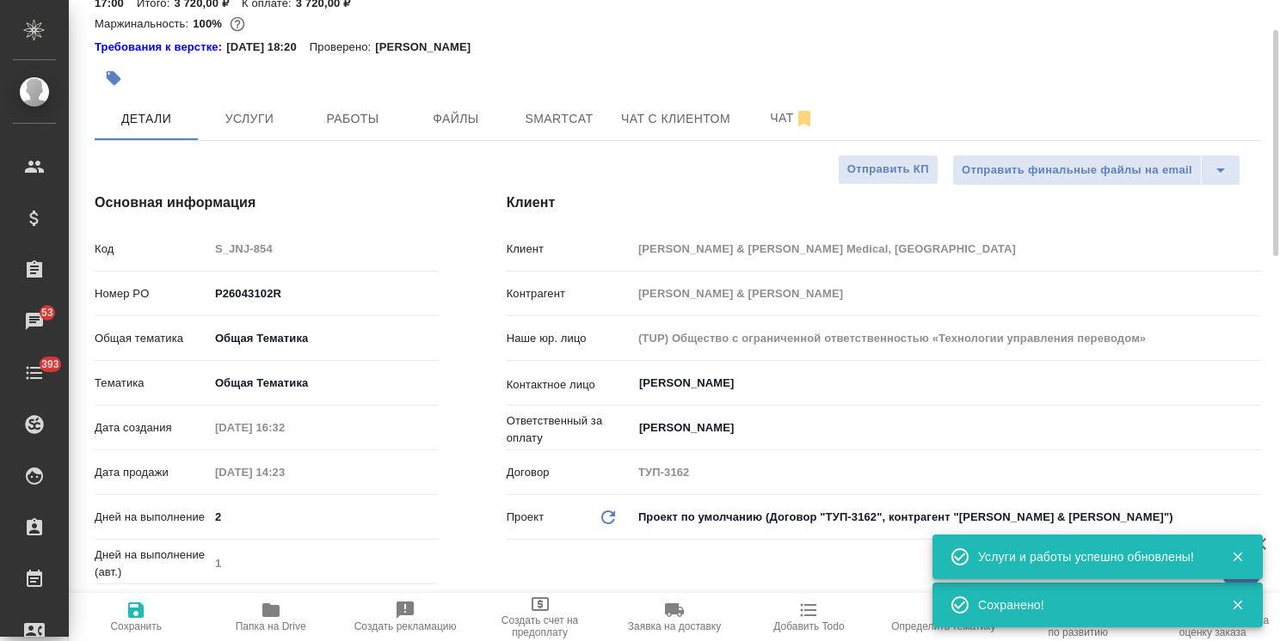
click at [348, 88] on div at bounding box center [483, 78] width 777 height 38
click at [338, 115] on span "Работы" at bounding box center [352, 118] width 83 height 21
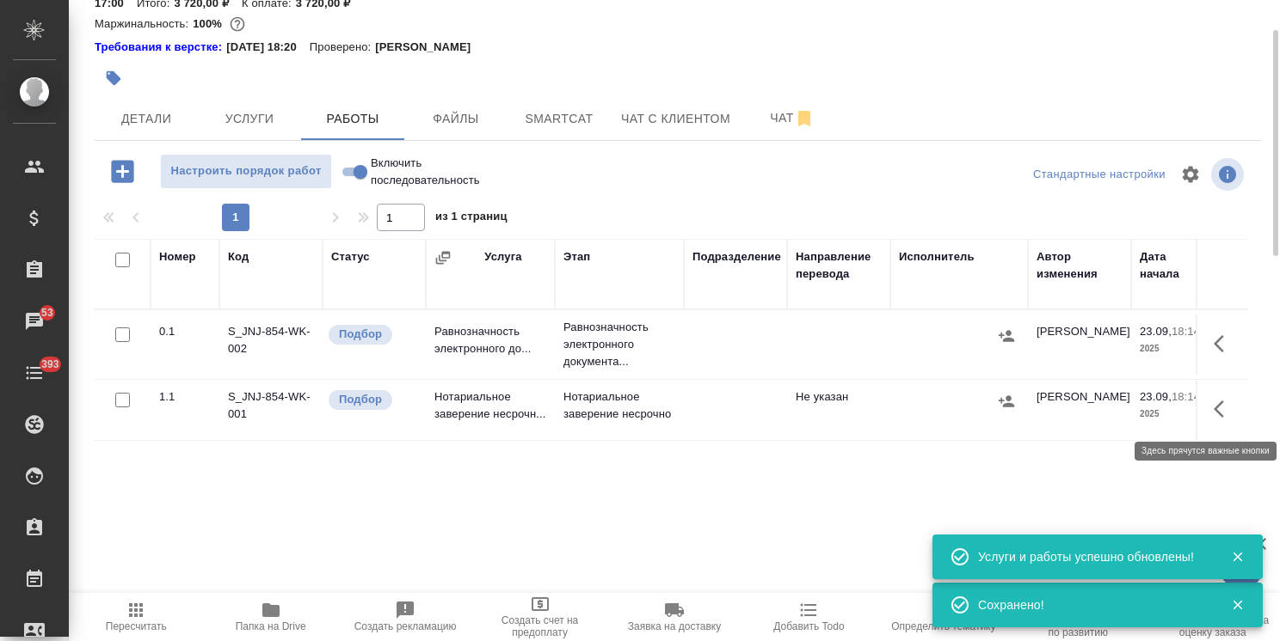
click at [1225, 399] on icon "button" at bounding box center [1223, 409] width 21 height 21
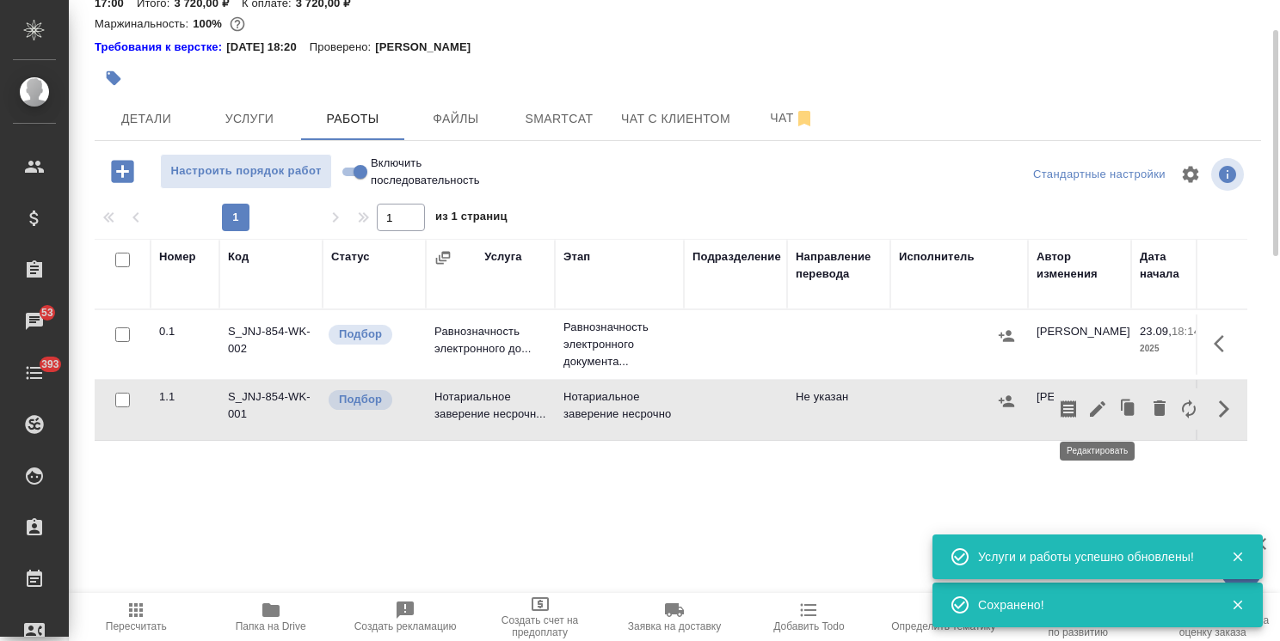
click at [1096, 414] on icon "button" at bounding box center [1097, 409] width 21 height 21
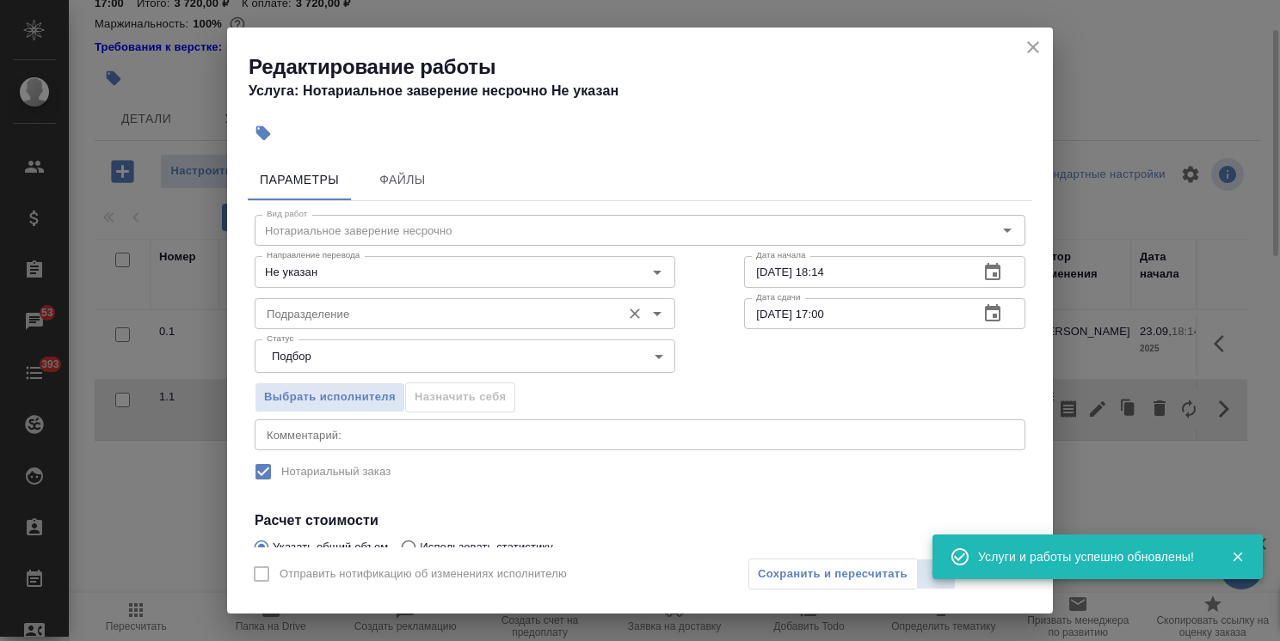
click at [402, 309] on input "Подразделение" at bounding box center [436, 314] width 353 height 21
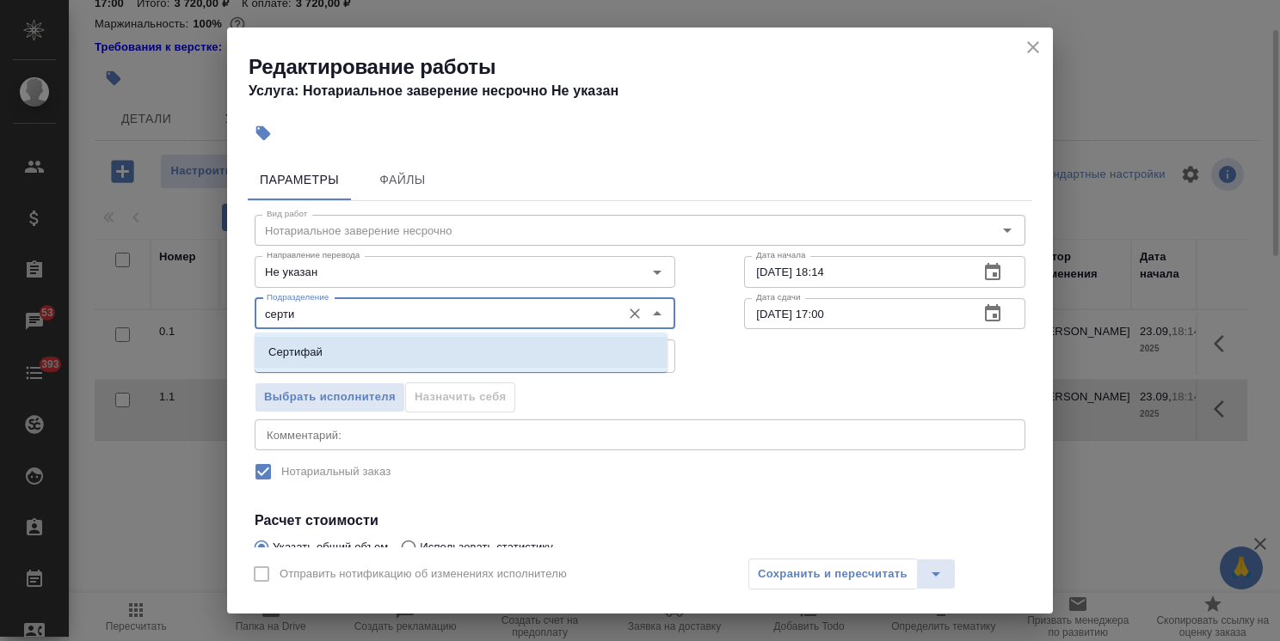
click at [382, 354] on li "Сертифай" at bounding box center [461, 352] width 413 height 31
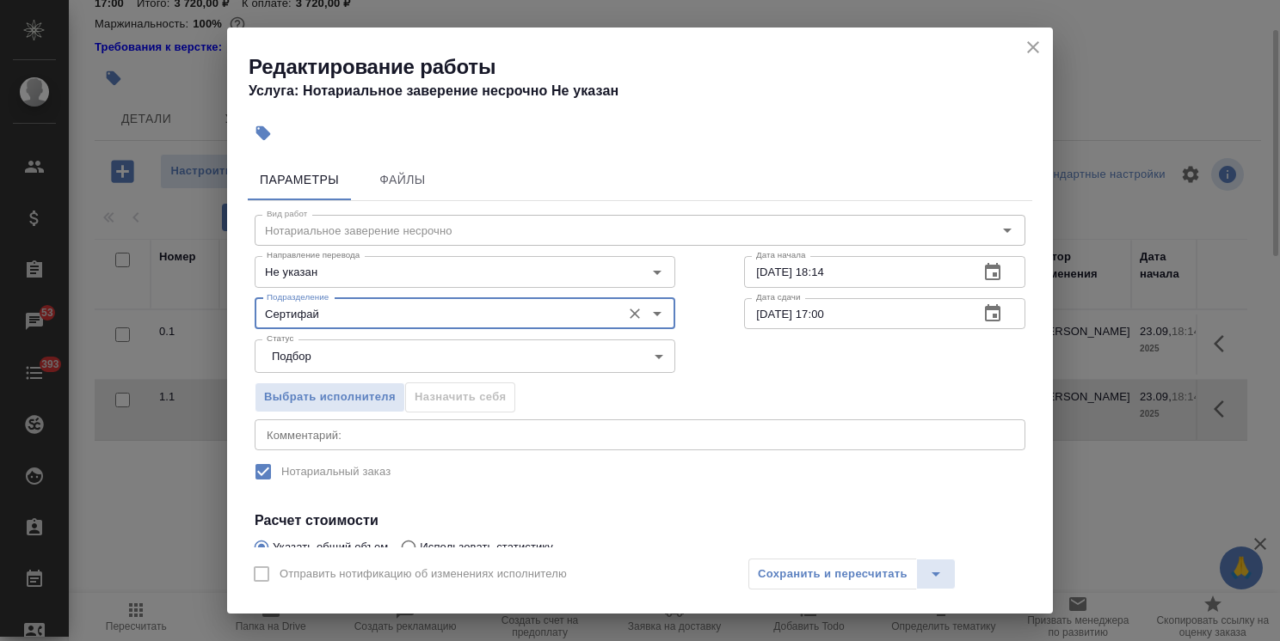
type input "Сертифай"
click at [982, 314] on icon "button" at bounding box center [992, 314] width 21 height 21
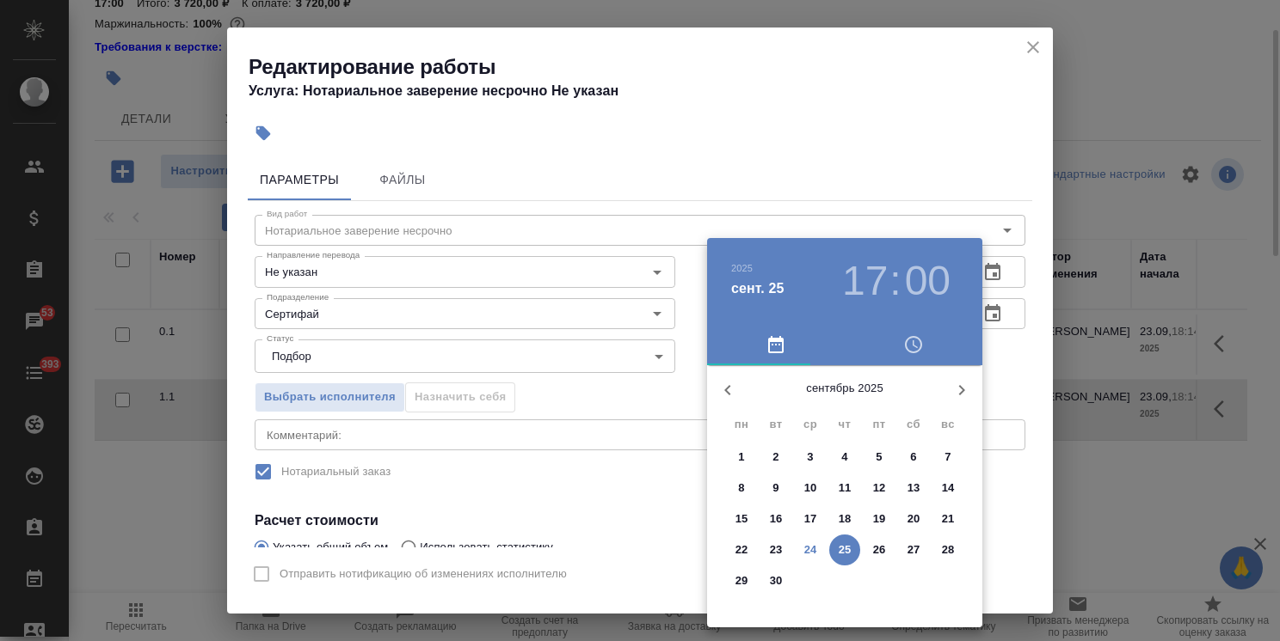
click at [719, 157] on div at bounding box center [640, 320] width 1280 height 641
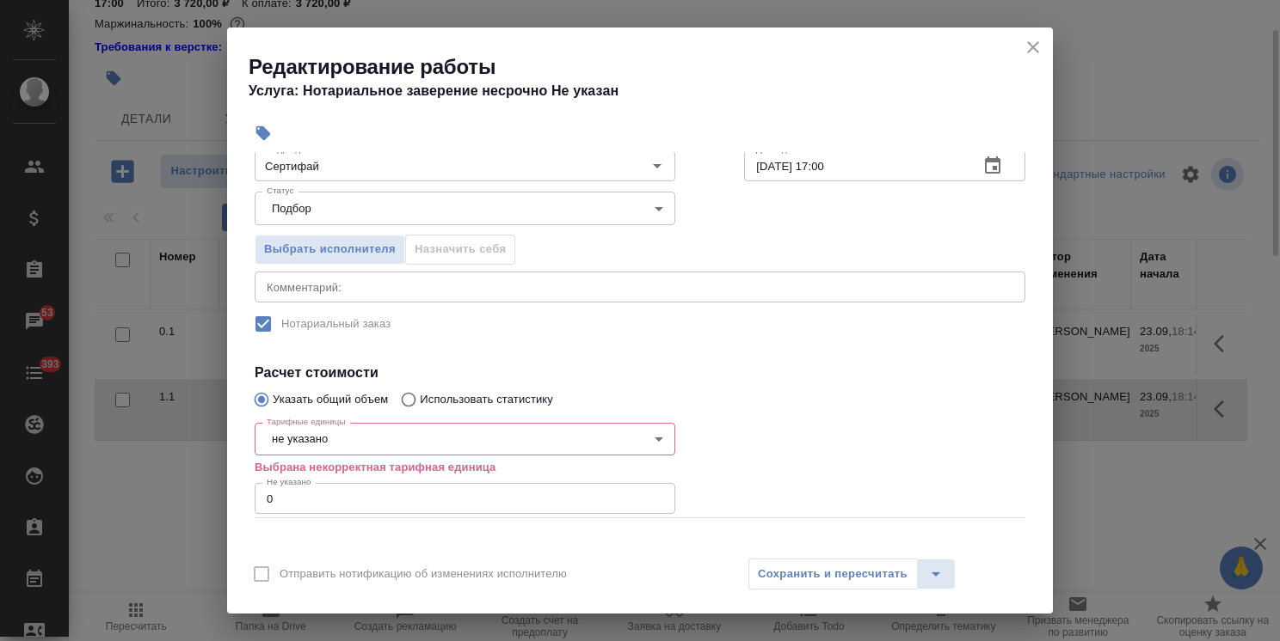
scroll to position [220, 0]
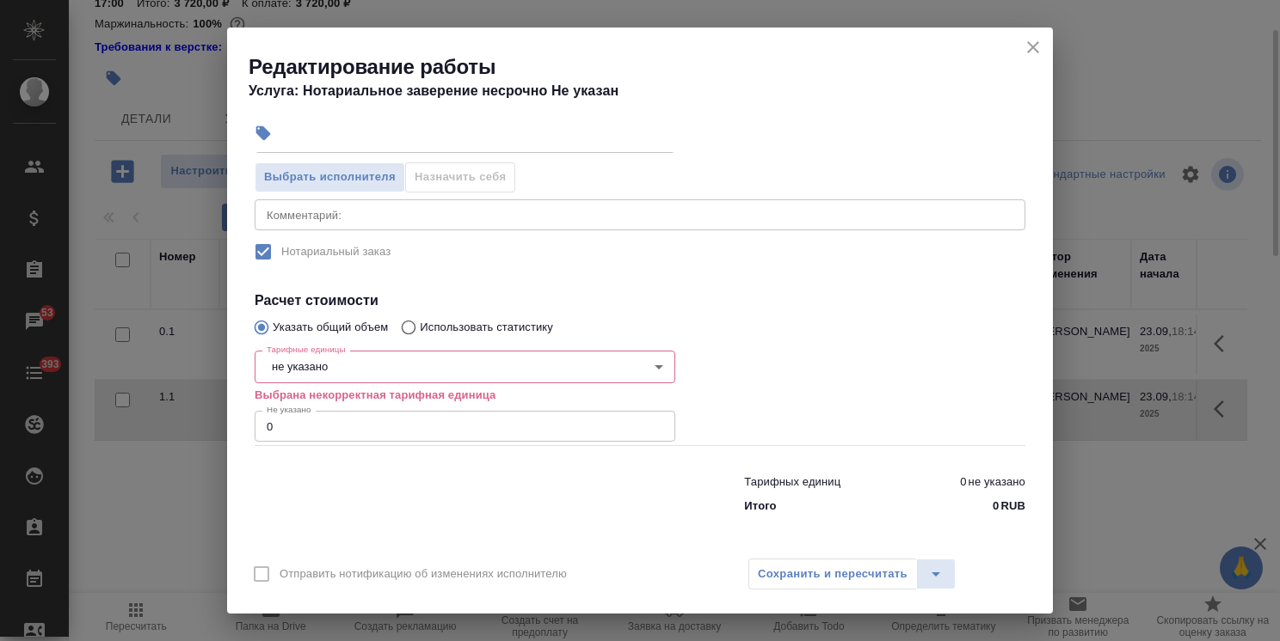
click at [313, 361] on body "🙏 .cls-1 fill:#fff; AWATERA Usmanova Olga Клиенты Спецификации Заказы 53 Чаты 3…" at bounding box center [640, 320] width 1280 height 641
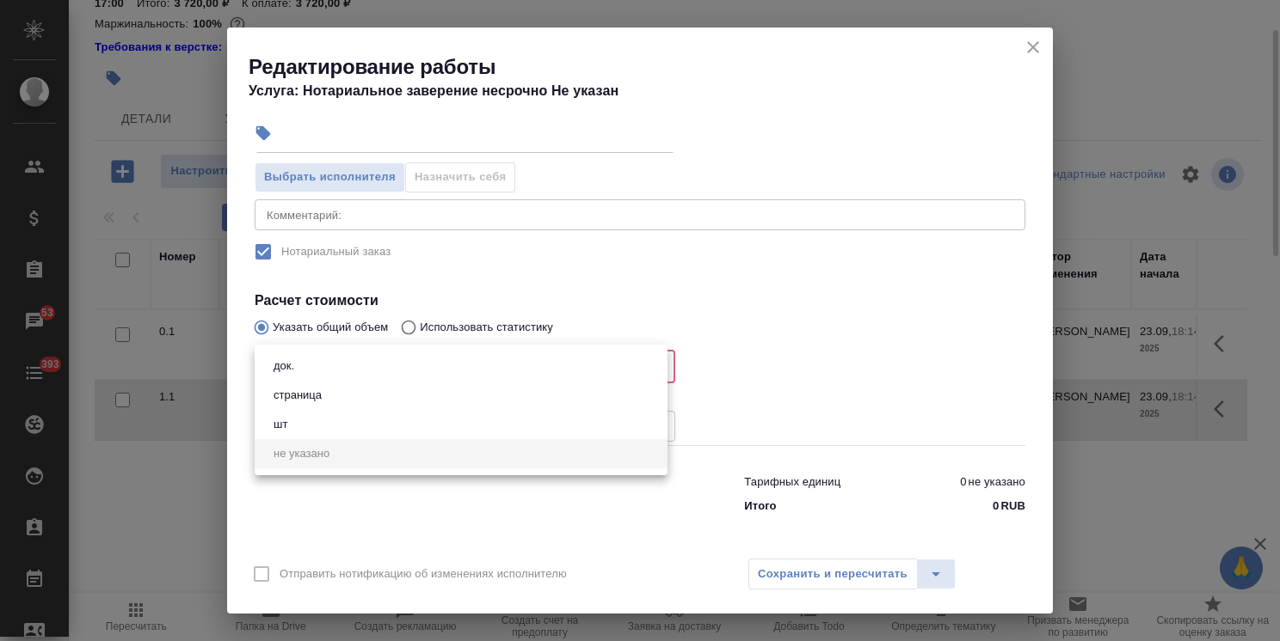
click at [308, 363] on li "док." at bounding box center [461, 366] width 413 height 29
type input "5a8b1489cc6b4906c91bfd8b"
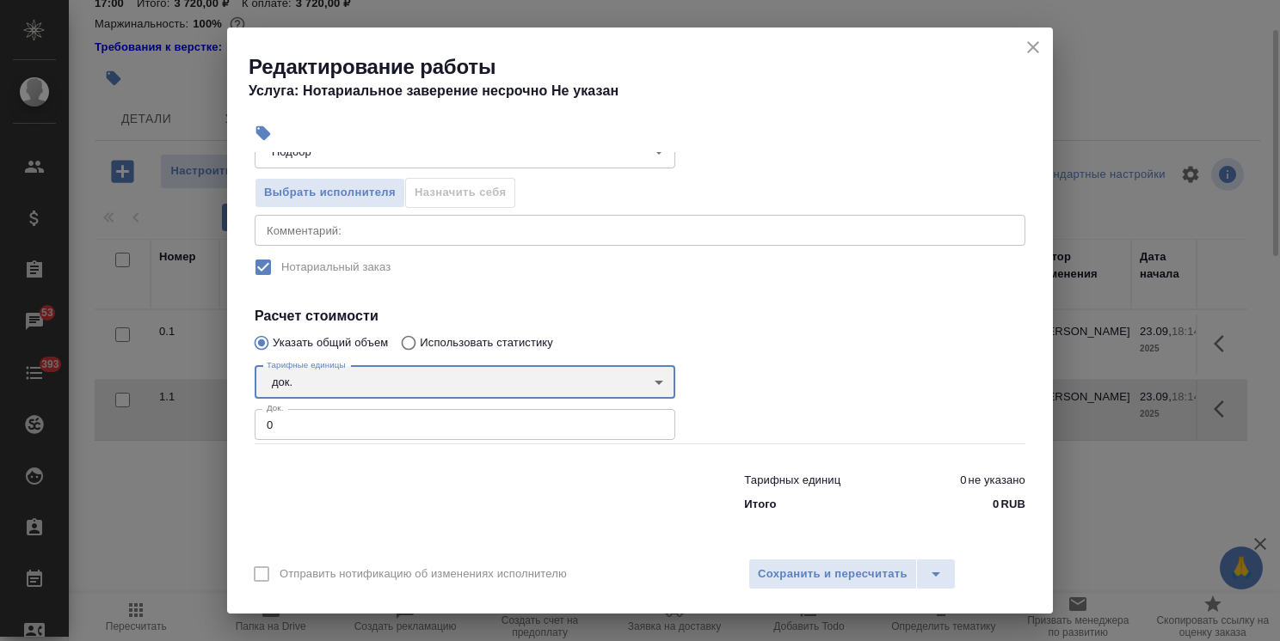
scroll to position [203, 0]
click at [191, 418] on div "Редактирование работы Услуга: Нотариальное заверение несрочно Не указан Парамет…" at bounding box center [640, 320] width 1280 height 641
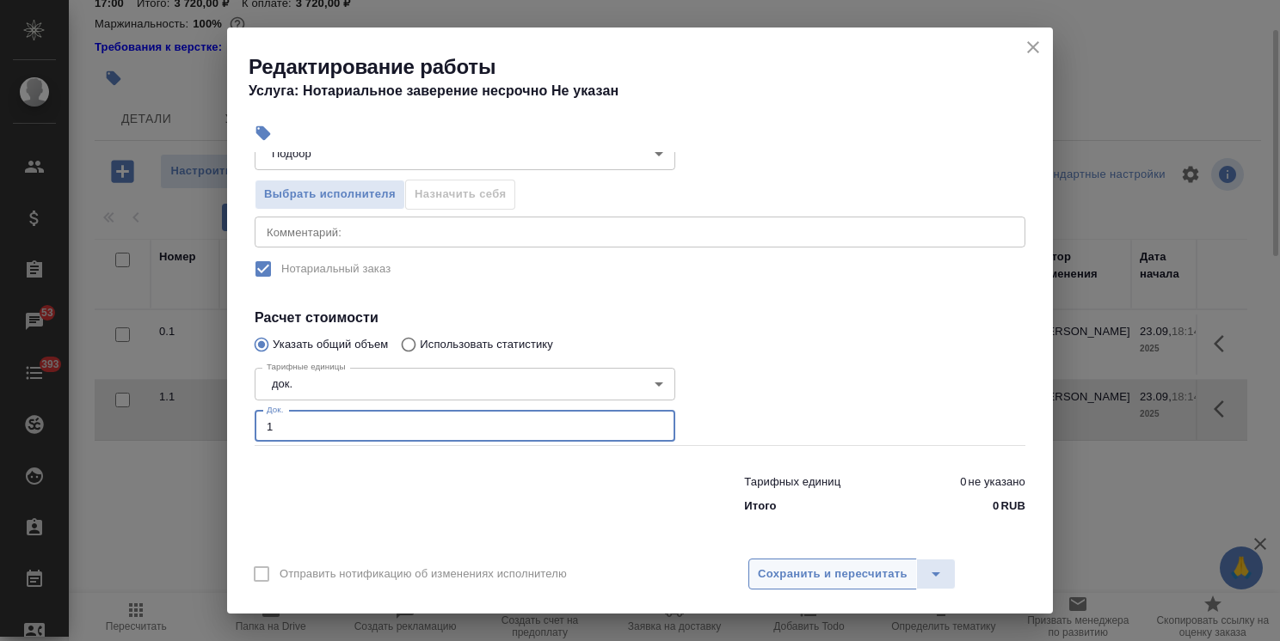
type input "1"
click at [856, 574] on span "Сохранить и пересчитать" at bounding box center [833, 575] width 150 height 20
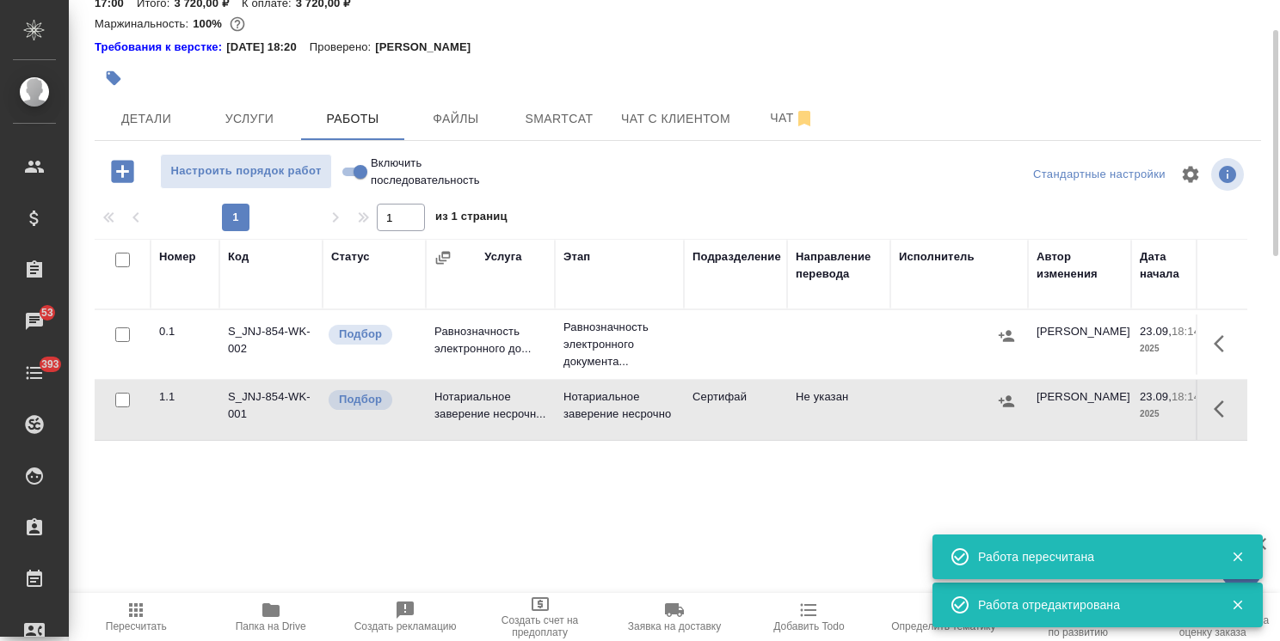
click at [1207, 406] on button "button" at bounding box center [1223, 409] width 41 height 41
click at [1097, 408] on icon "button" at bounding box center [1097, 409] width 15 height 15
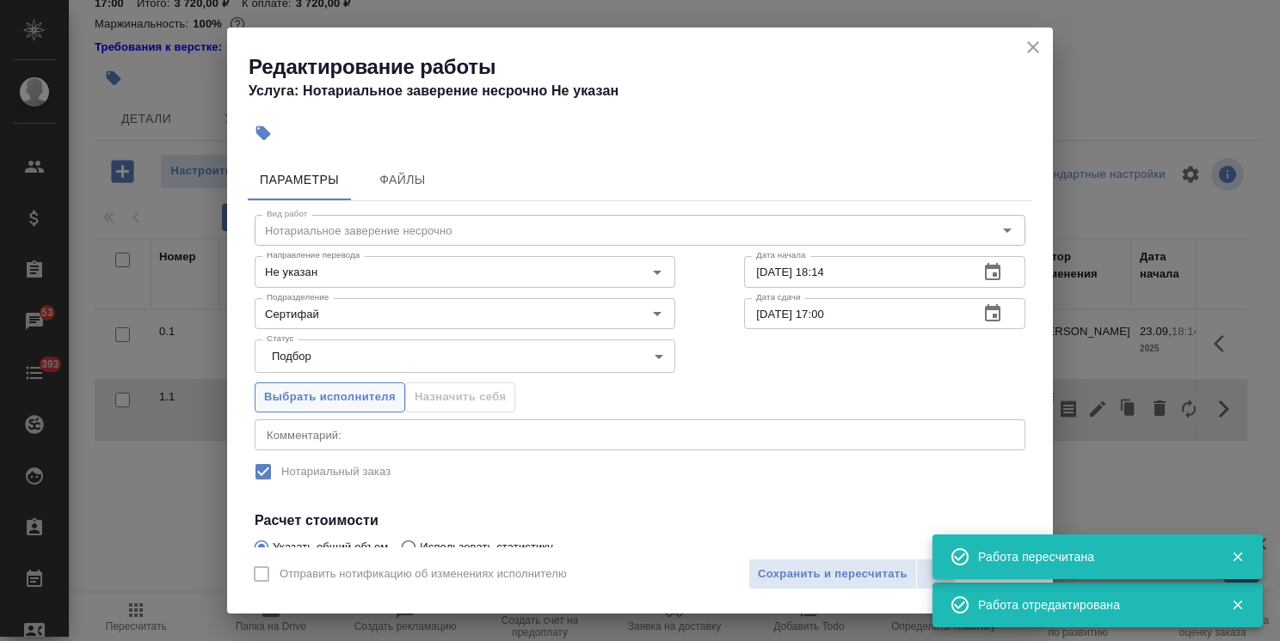
click at [362, 398] on span "Выбрать исполнителя" at bounding box center [330, 398] width 132 height 20
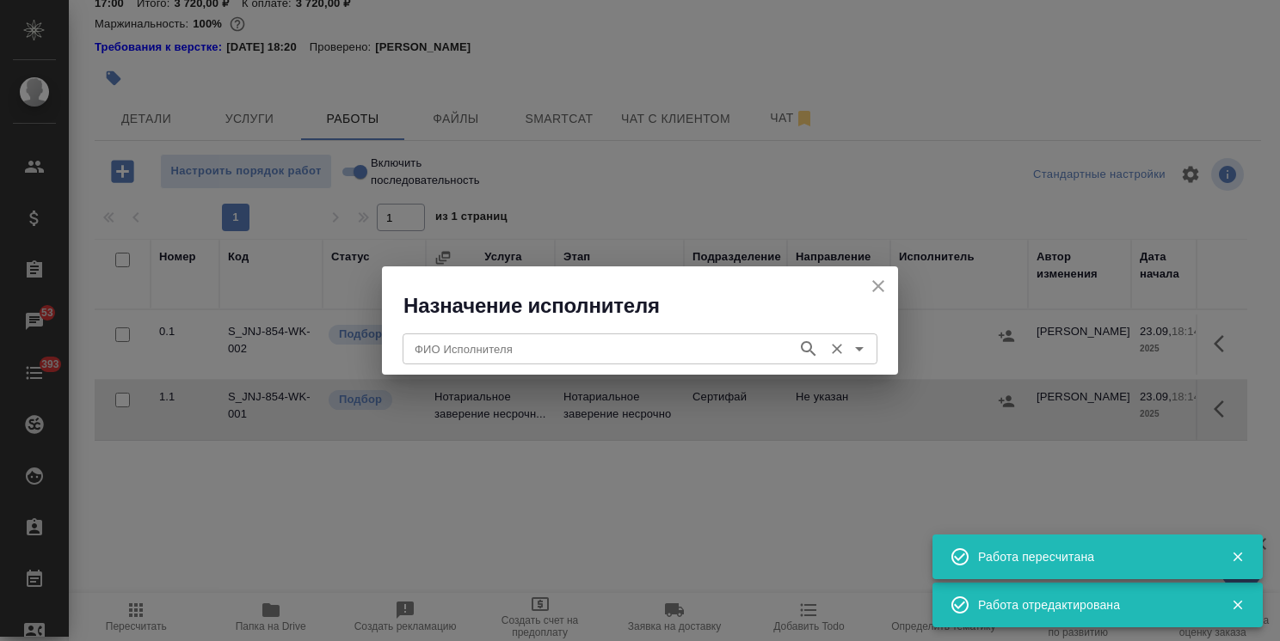
click at [464, 345] on input "ФИО Исполнителя" at bounding box center [598, 349] width 381 height 21
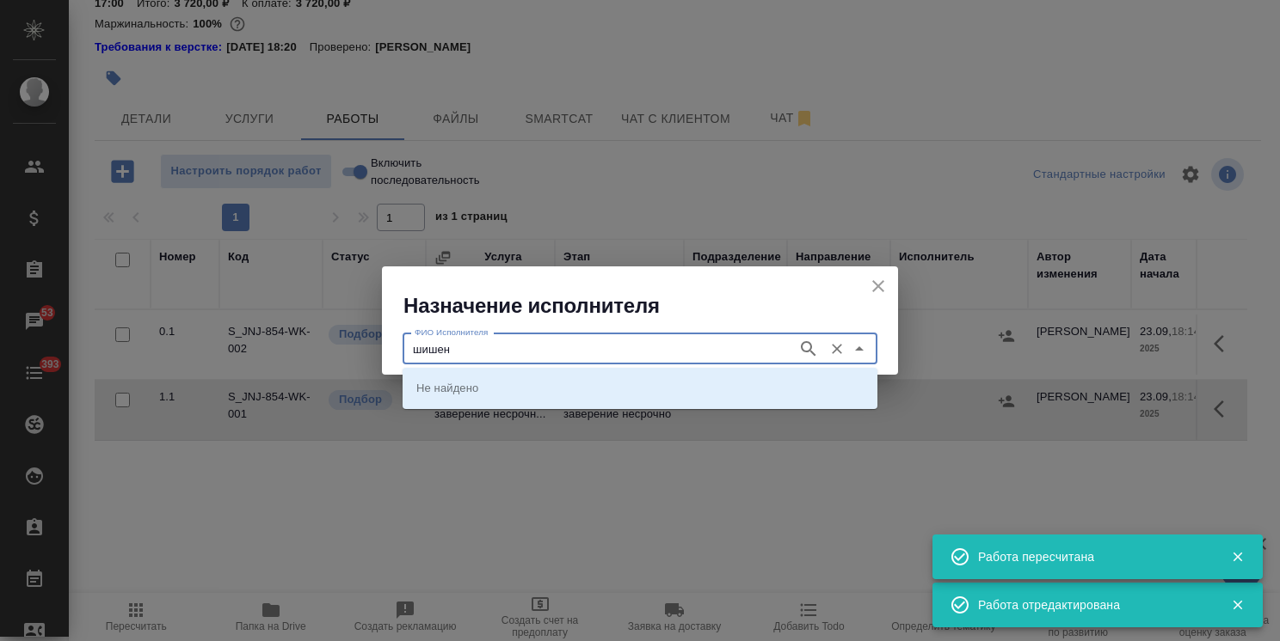
type input "шишен"
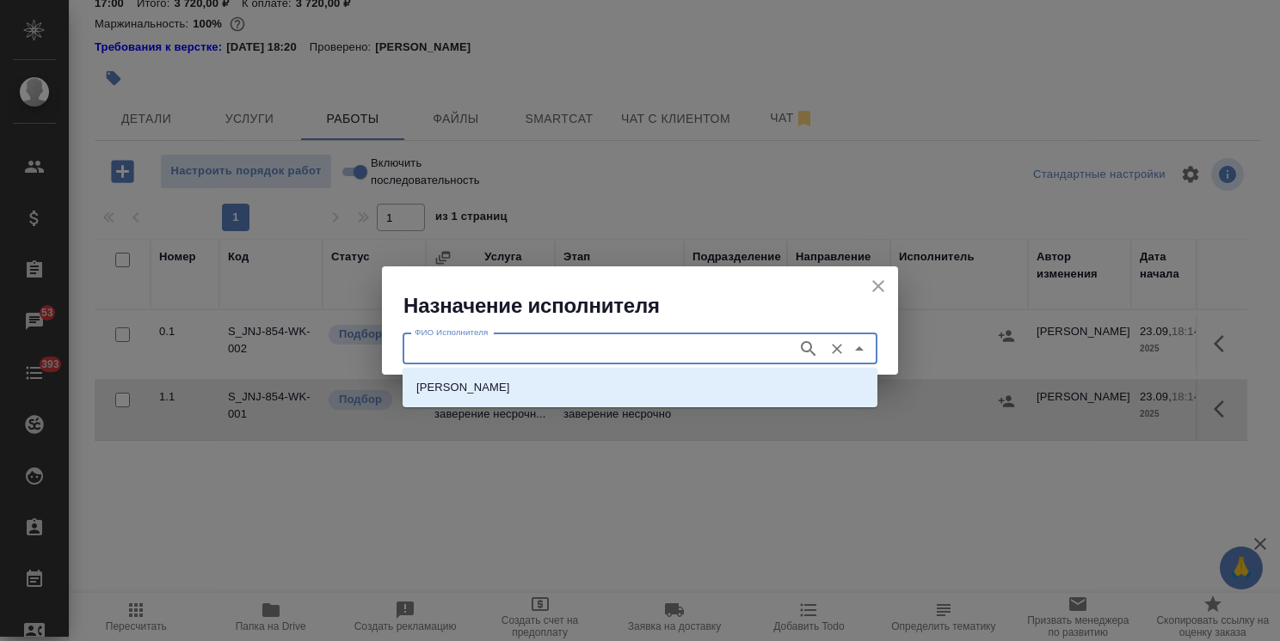
click at [495, 386] on p "НОТАРИУС Шишенков Леонид Васильевич" at bounding box center [463, 387] width 94 height 17
type input "НОТАРИУС Шишенков Леонид Васильевич"
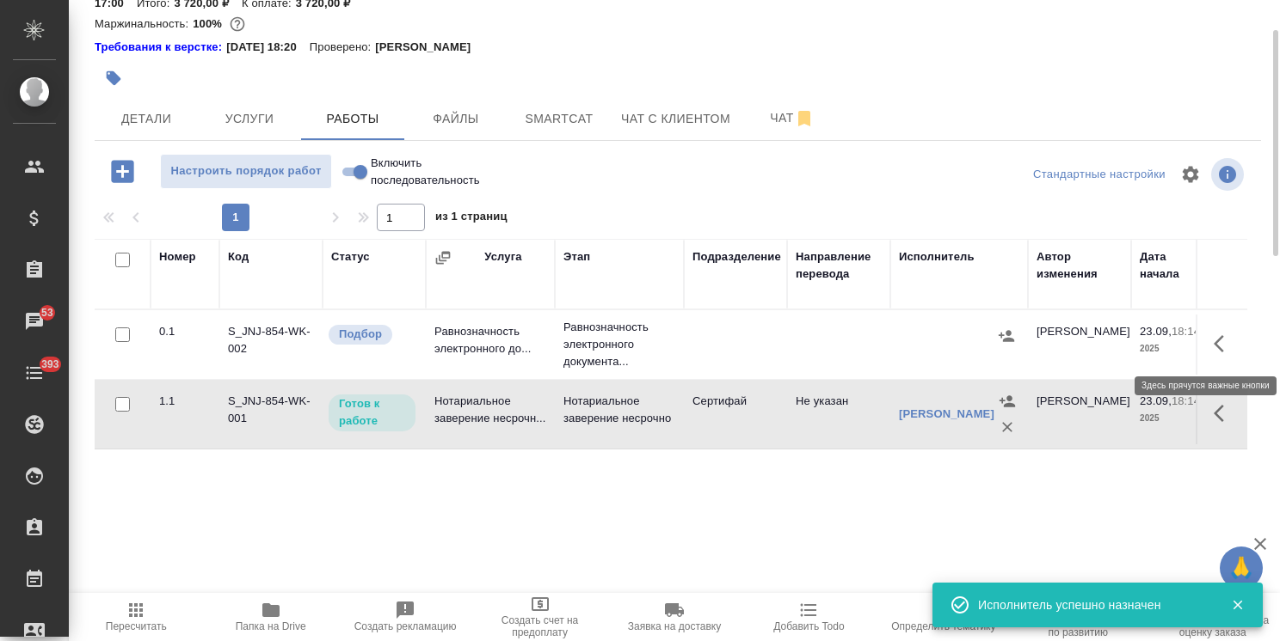
drag, startPoint x: 1224, startPoint y: 348, endPoint x: 1206, endPoint y: 353, distance: 18.6
click at [1224, 348] on icon "button" at bounding box center [1223, 344] width 21 height 21
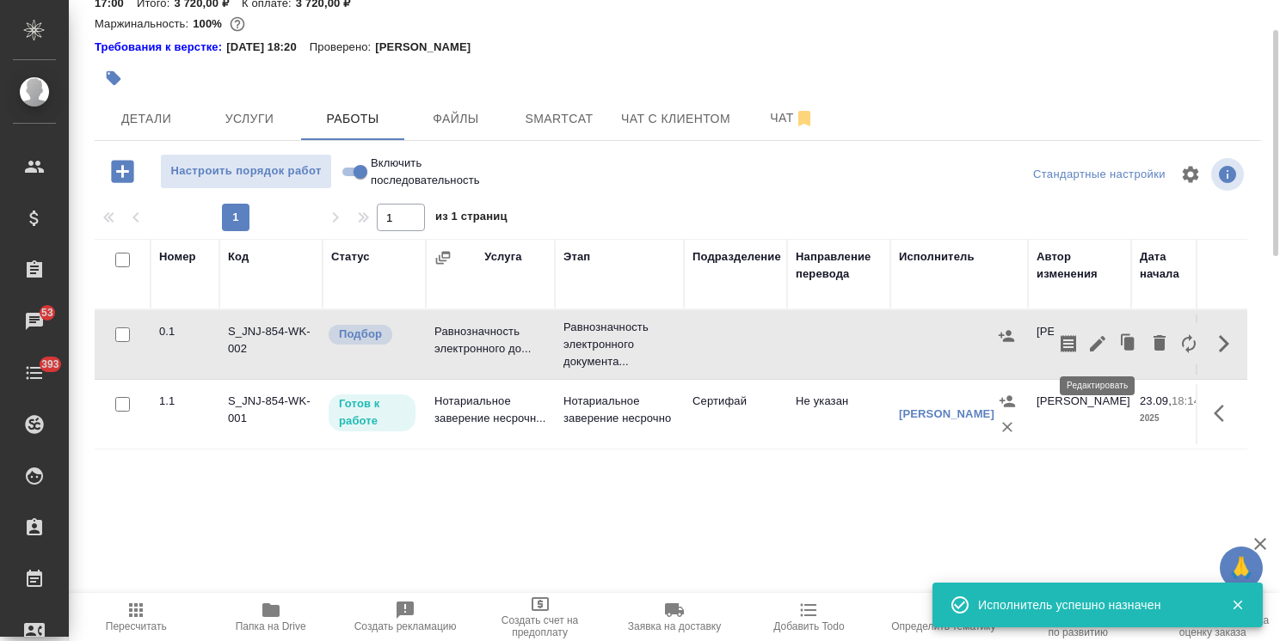
click at [1100, 337] on icon "button" at bounding box center [1097, 344] width 21 height 21
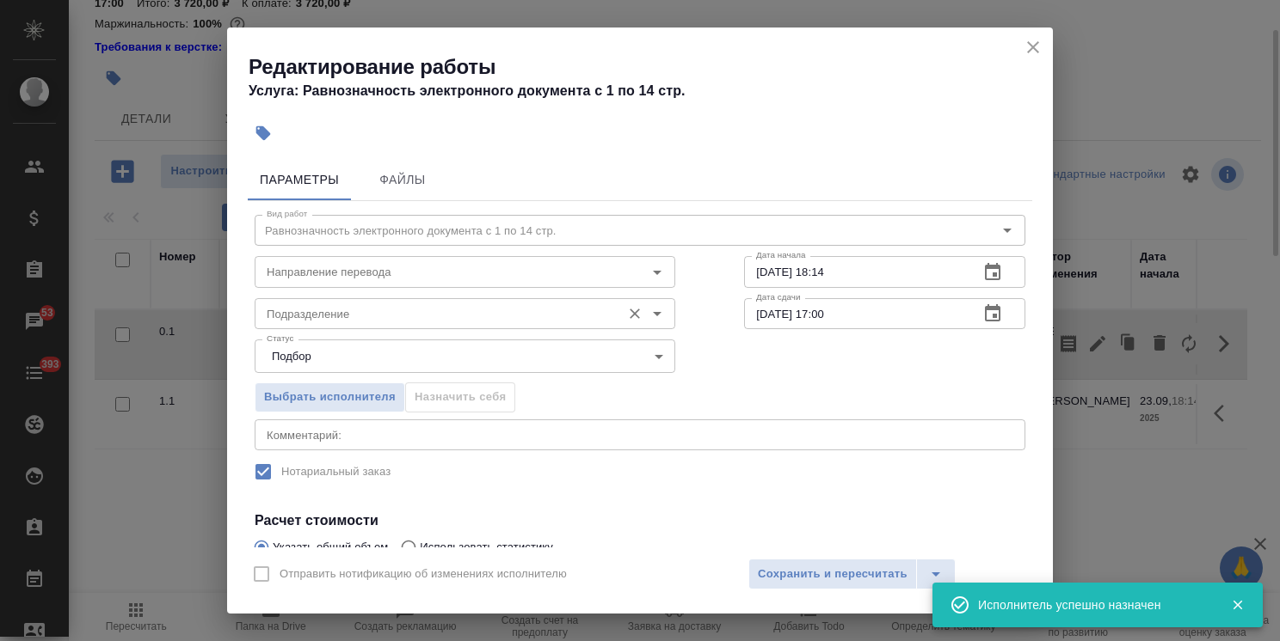
click at [355, 318] on input "Подразделение" at bounding box center [436, 314] width 353 height 21
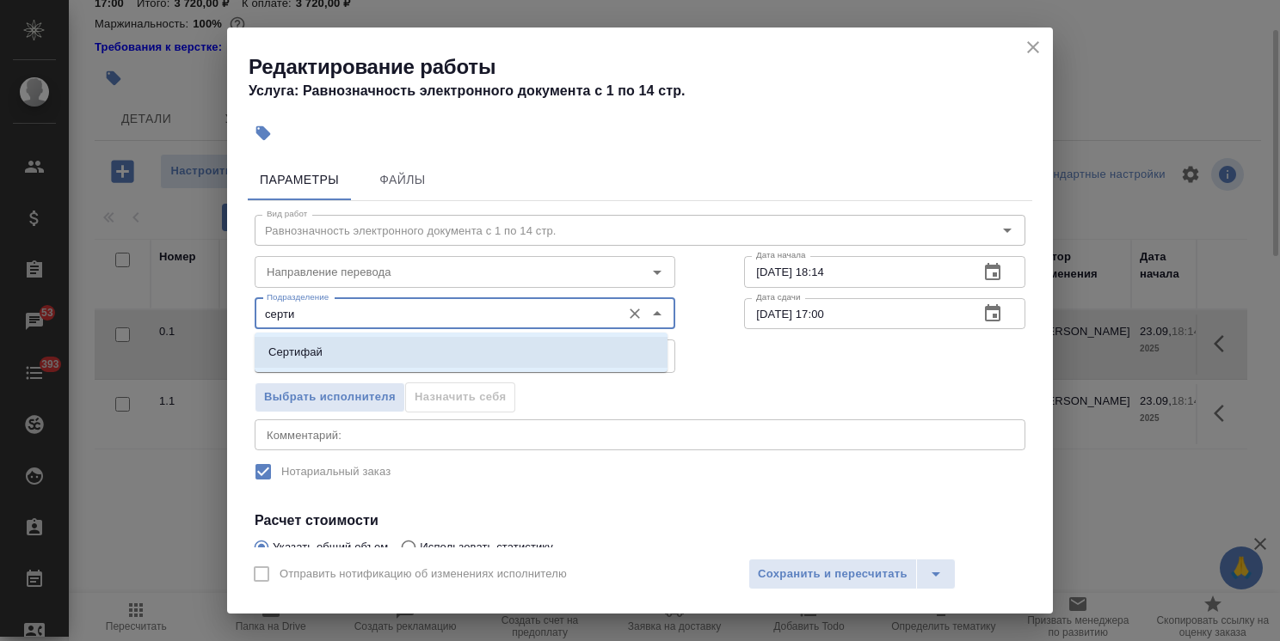
click at [356, 353] on li "Сертифай" at bounding box center [461, 352] width 413 height 31
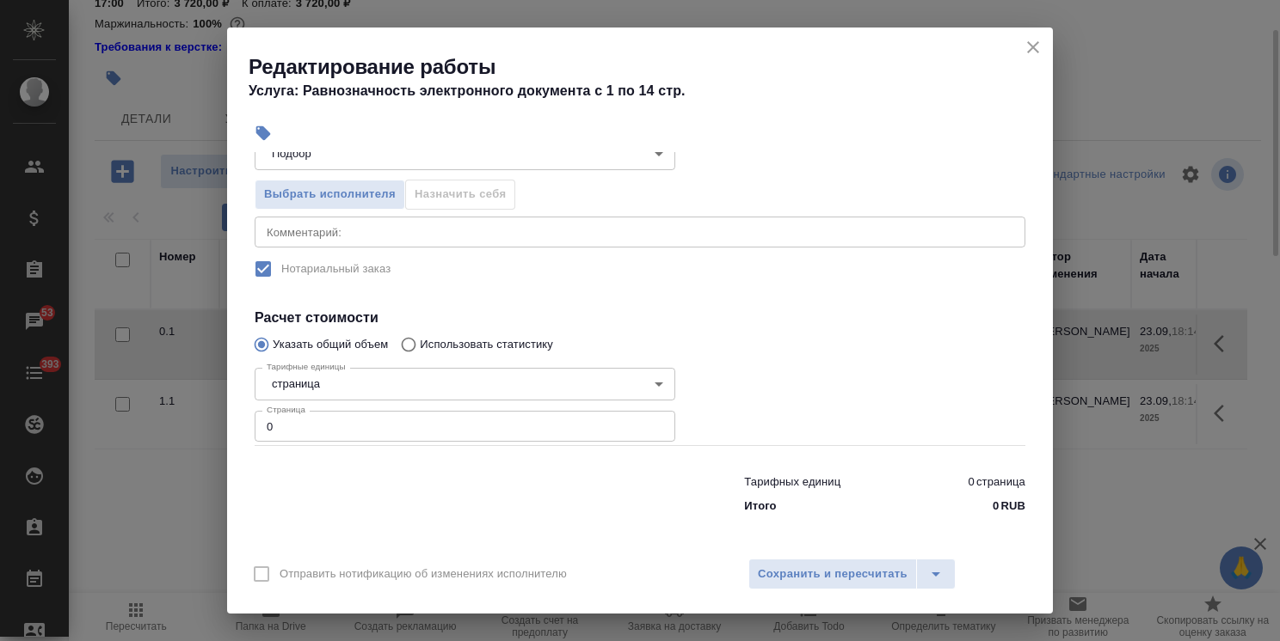
type input "Сертифай"
drag, startPoint x: 296, startPoint y: 426, endPoint x: 103, endPoint y: 426, distance: 192.6
click at [115, 426] on div "Редактирование работы Услуга: Равнозначность электронного документа с 1 по 14 с…" at bounding box center [640, 320] width 1280 height 641
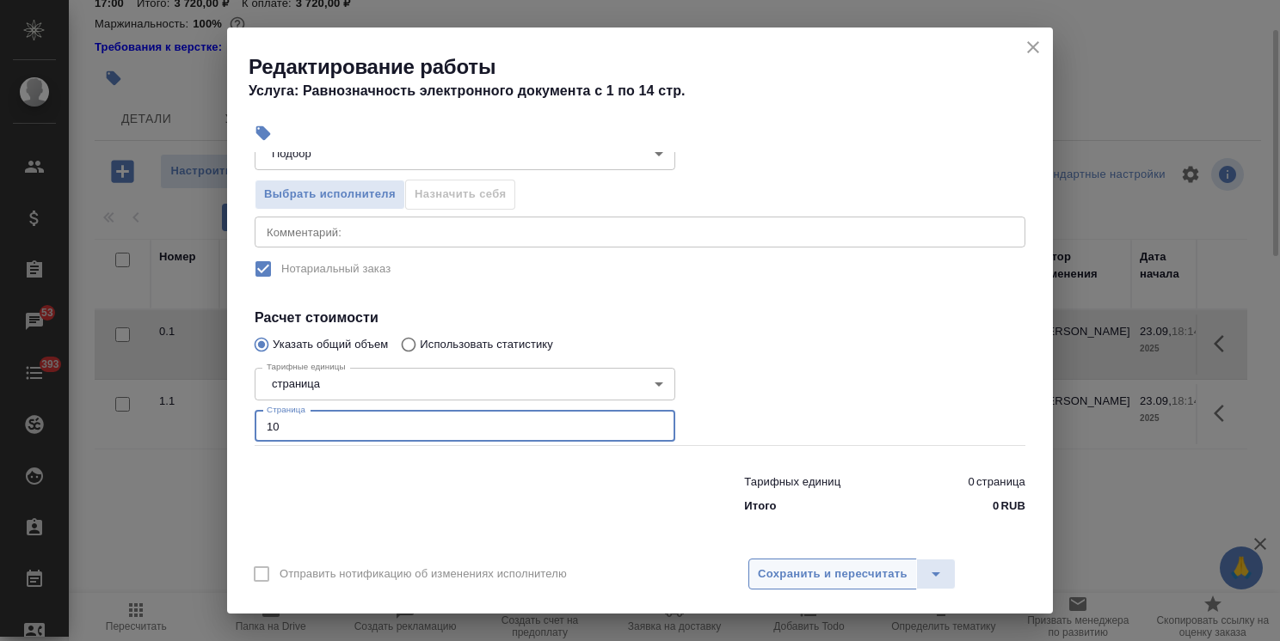
type input "10"
click at [810, 561] on button "Сохранить и пересчитать" at bounding box center [832, 574] width 169 height 31
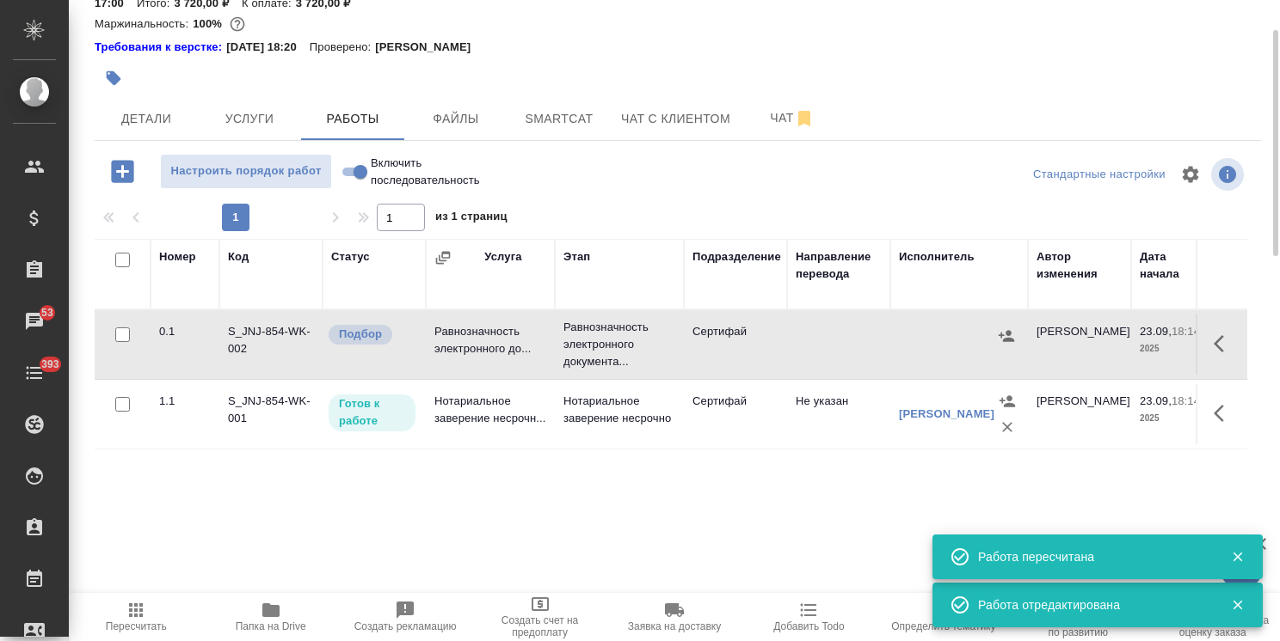
click at [1221, 342] on icon "button" at bounding box center [1223, 344] width 21 height 21
click at [1097, 341] on icon "button" at bounding box center [1097, 343] width 15 height 15
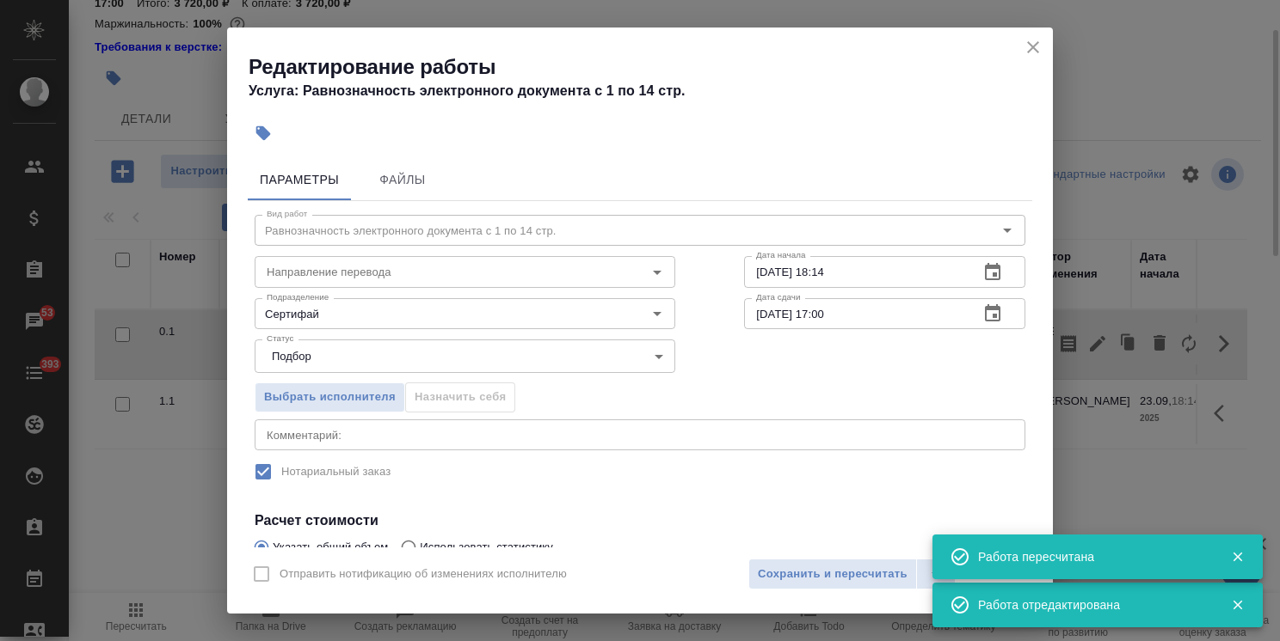
click at [334, 348] on body "🙏 .cls-1 fill:#fff; AWATERA Usmanova Olga Клиенты Спецификации Заказы 53 Чаты 3…" at bounding box center [640, 320] width 1280 height 641
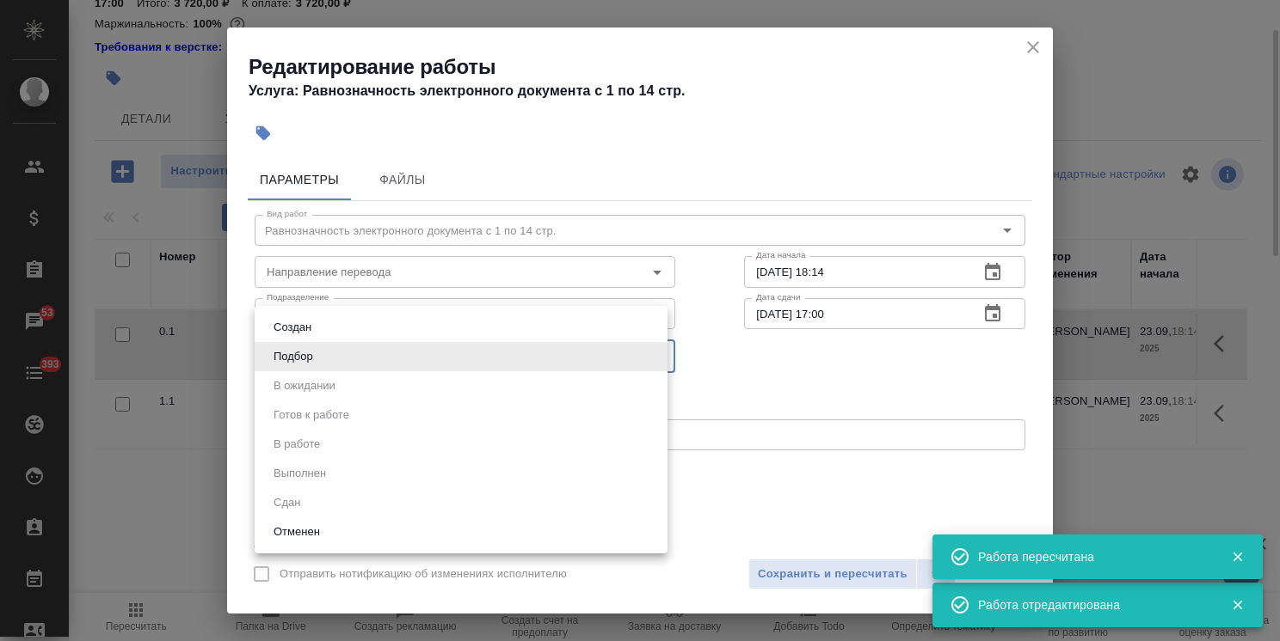
click at [807, 435] on div at bounding box center [640, 320] width 1280 height 641
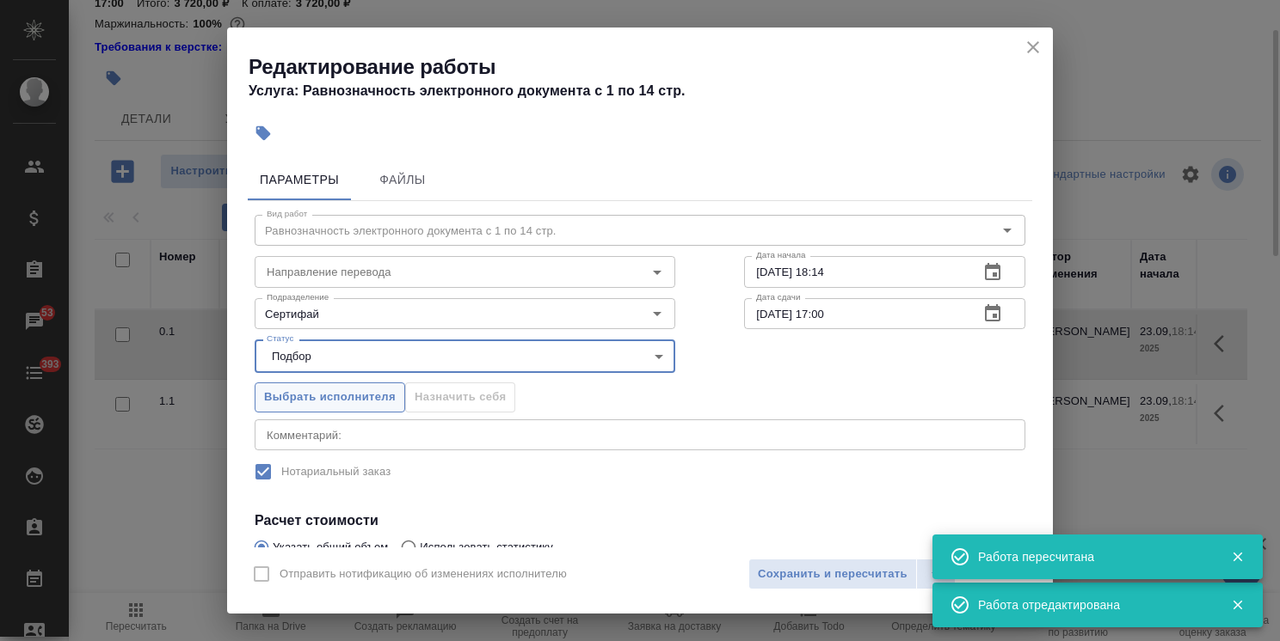
click at [349, 404] on span "Выбрать исполнителя" at bounding box center [330, 398] width 132 height 20
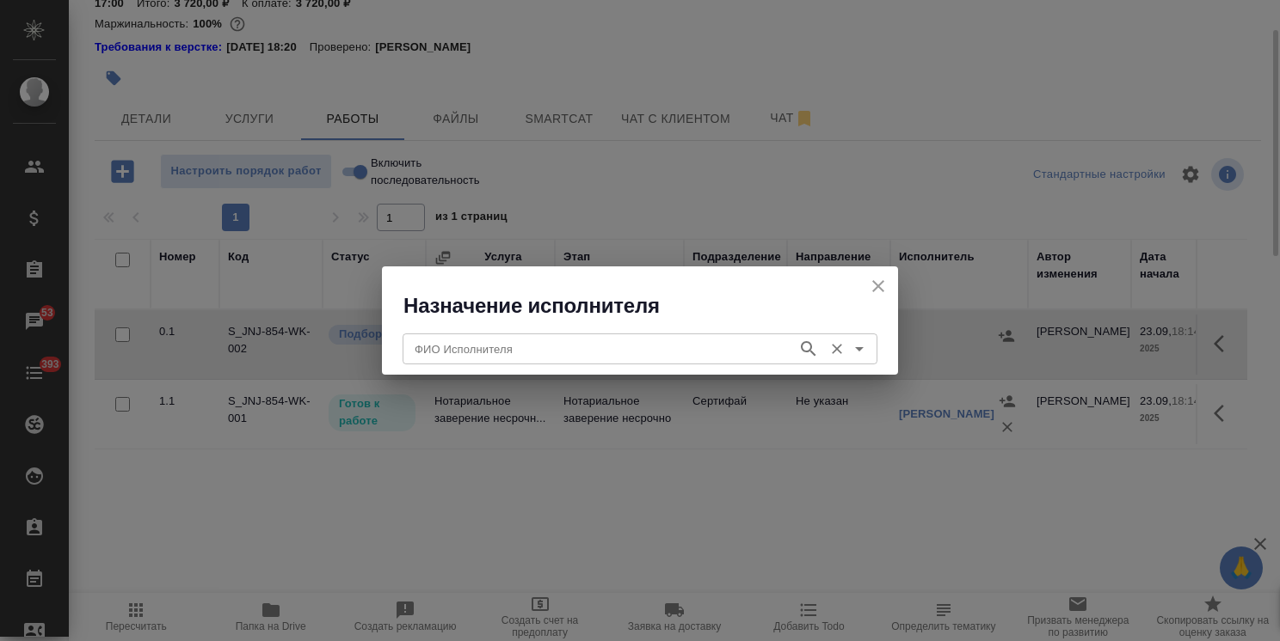
click at [443, 349] on input "ФИО Исполнителя" at bounding box center [598, 349] width 381 height 21
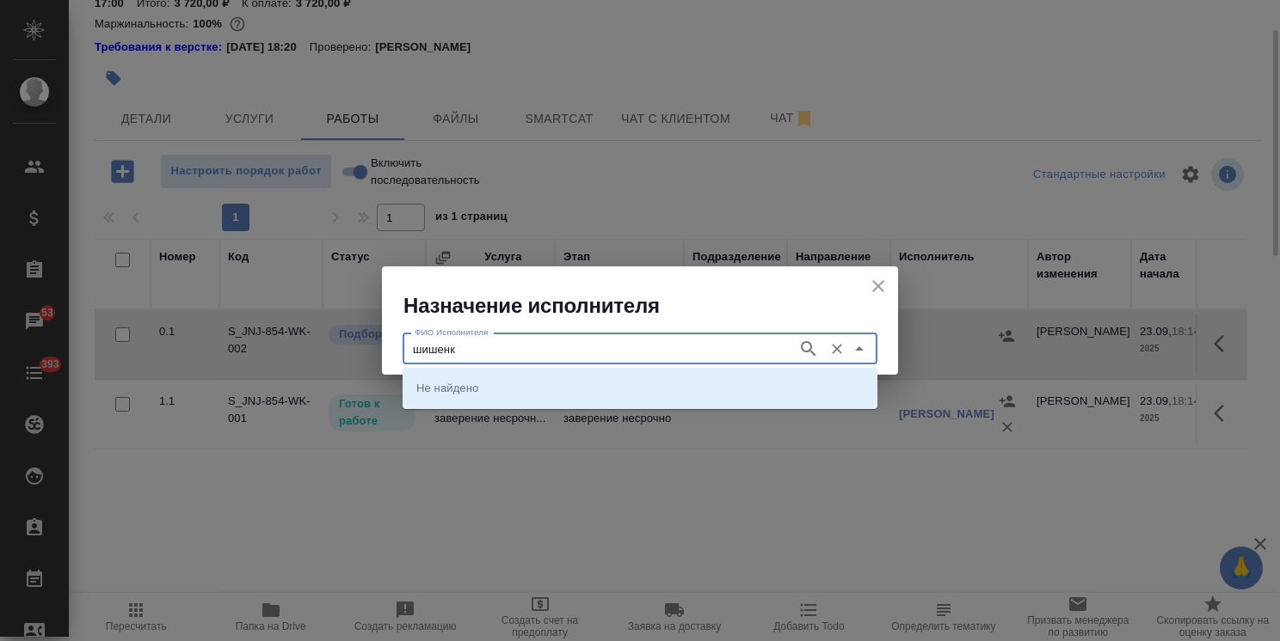
type input "шишенк"
click at [476, 383] on p "НОТАРИУС Шишенков Леонид Васильевич" at bounding box center [463, 387] width 94 height 17
type input "НОТАРИУС Шишенков Леонид Васильевич"
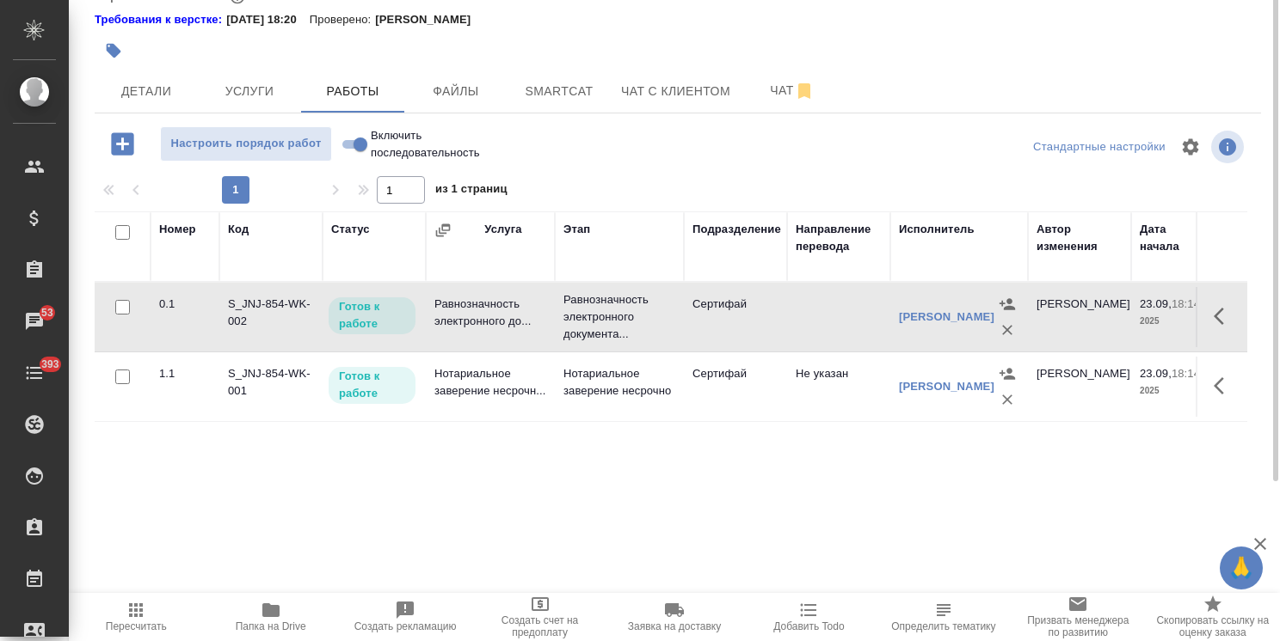
scroll to position [0, 0]
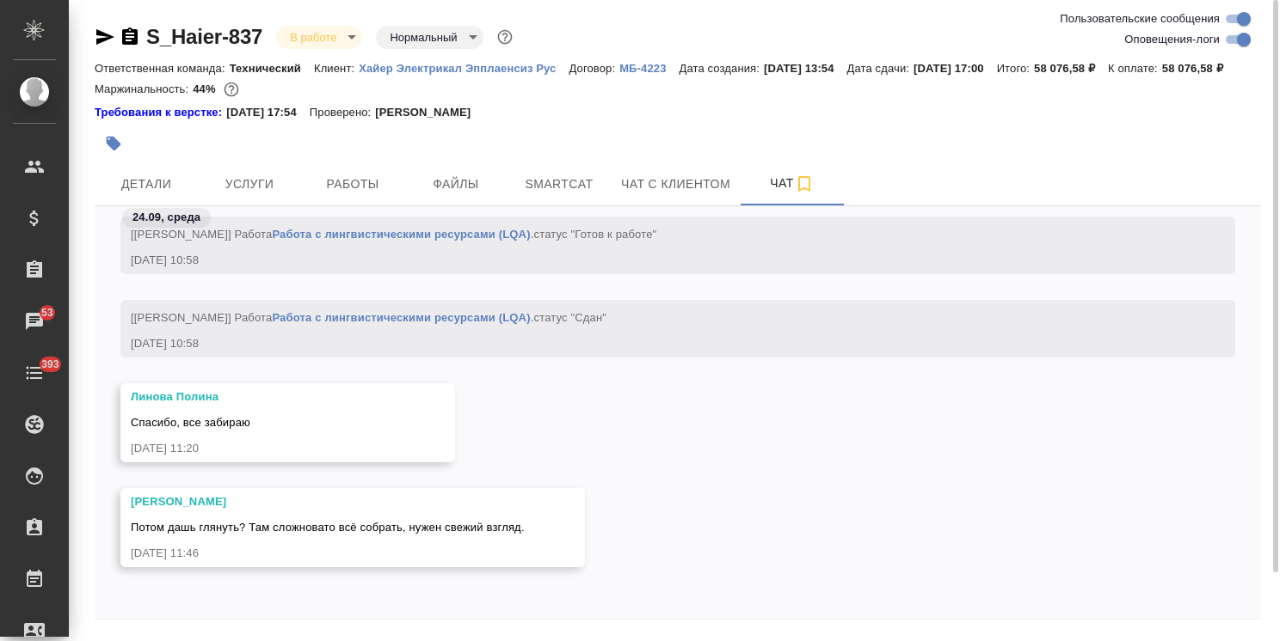
scroll to position [76, 0]
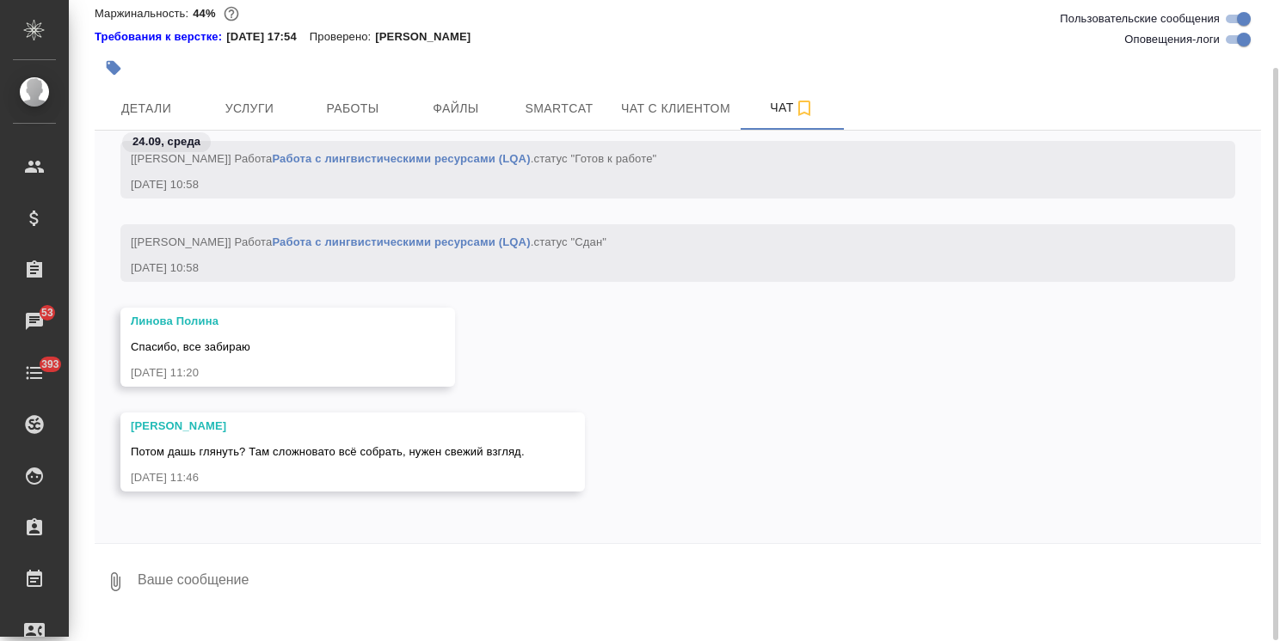
click at [242, 607] on textarea at bounding box center [698, 582] width 1125 height 58
type textarea "Коллеги, как скоро тут будет готово?"
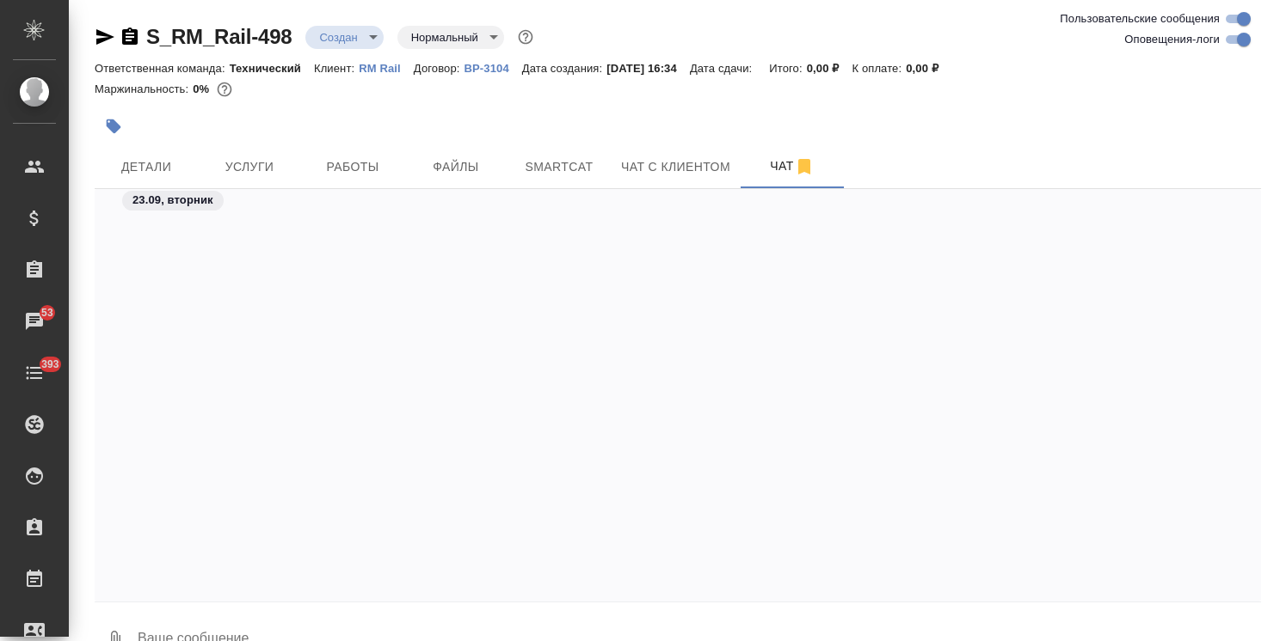
scroll to position [1470, 0]
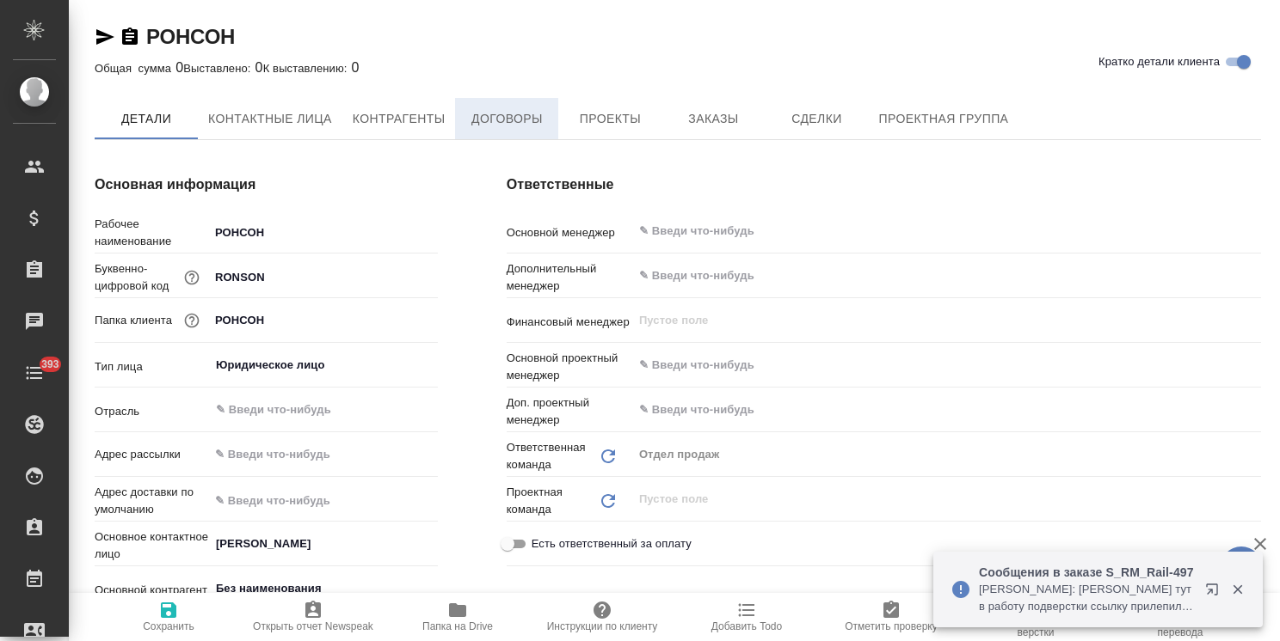
click at [481, 124] on span "Договоры" at bounding box center [506, 118] width 83 height 21
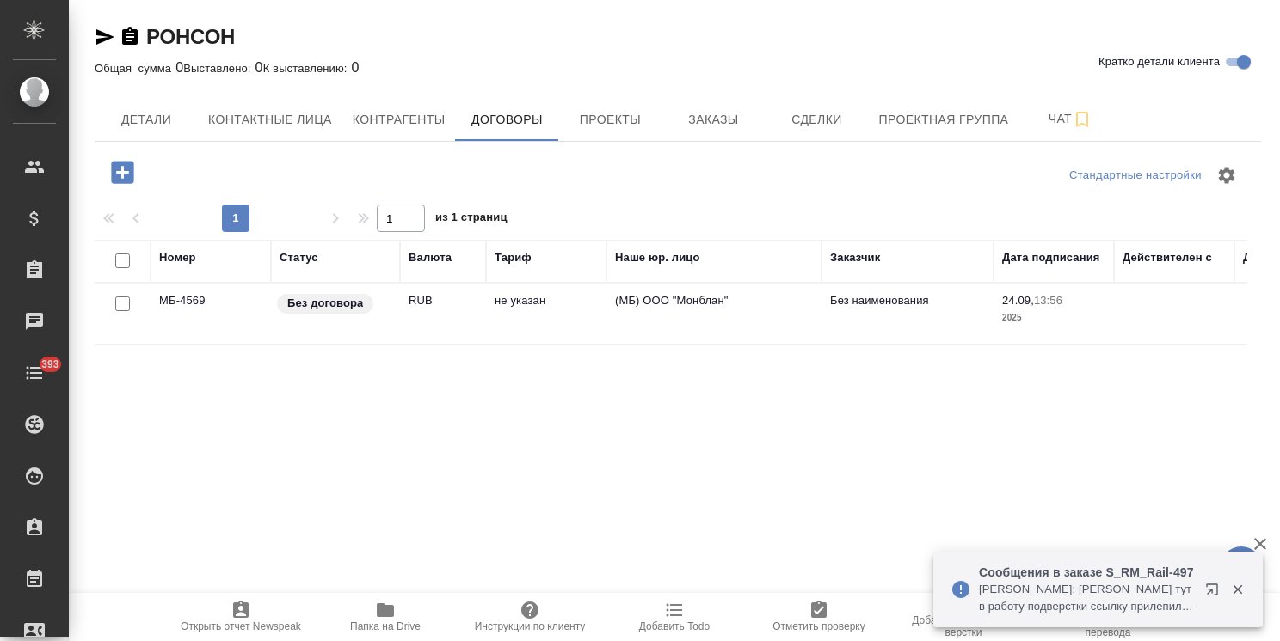
click at [220, 316] on td "МБ-4569" at bounding box center [210, 314] width 120 height 60
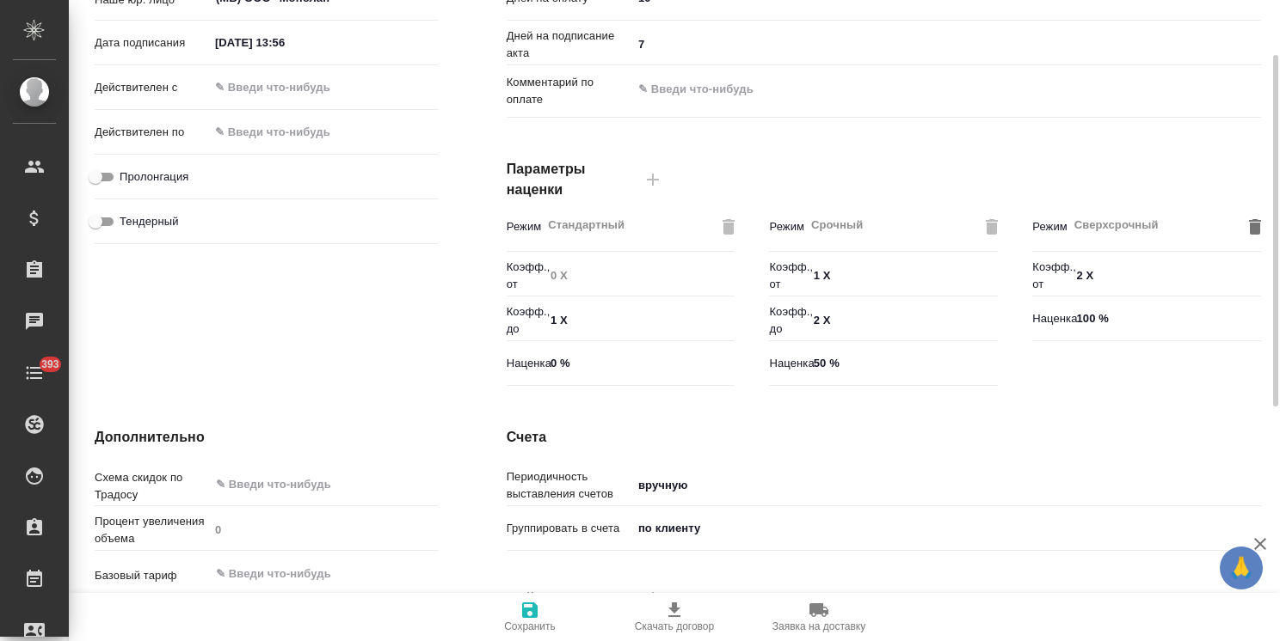
scroll to position [528, 0]
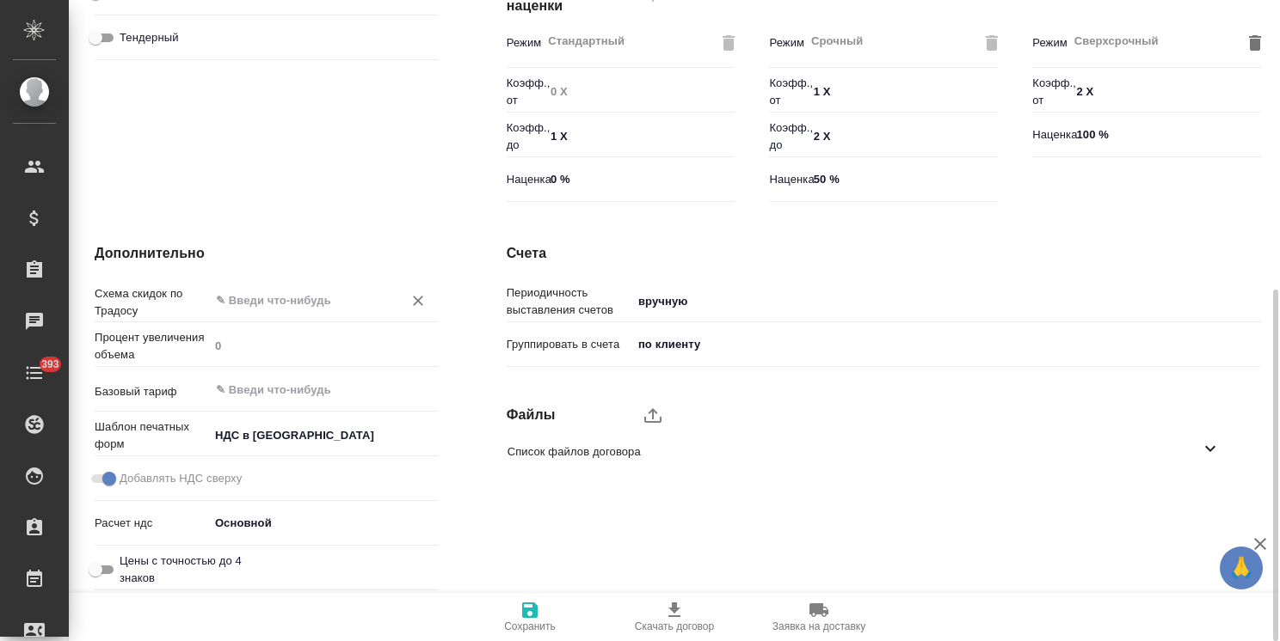
click at [284, 290] on input "text" at bounding box center [294, 300] width 161 height 21
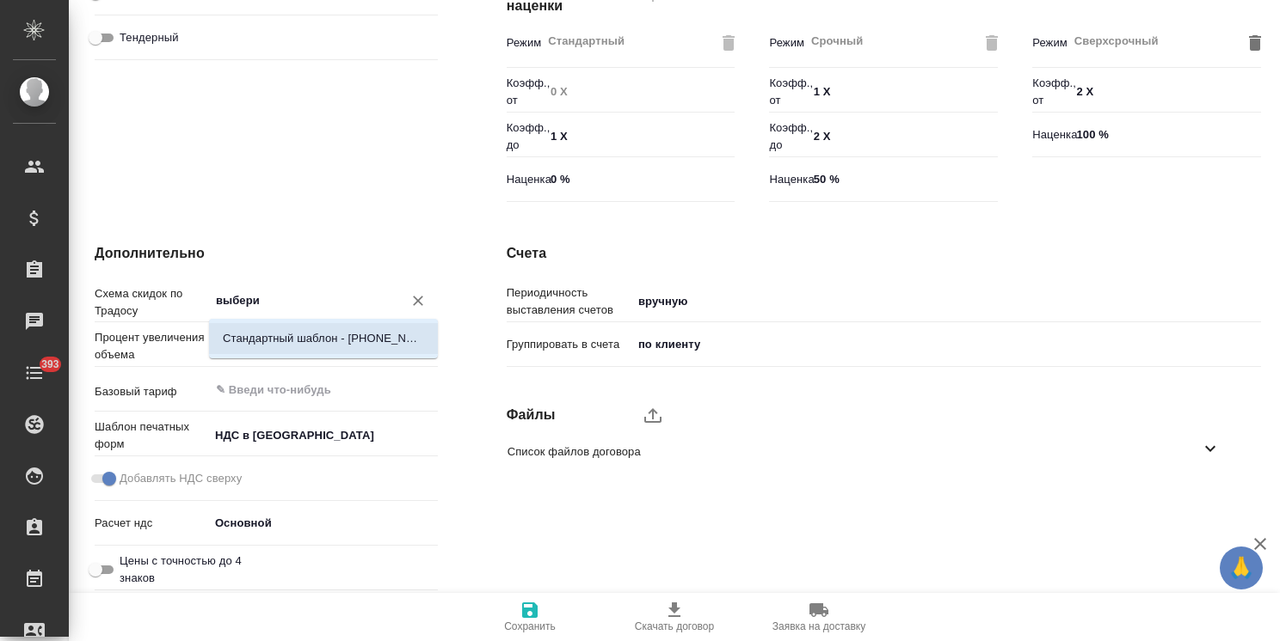
click at [291, 332] on p "Стандартный шаблон - 30-70-100 - ВЫБЕРИ МЕНЯ!" at bounding box center [323, 338] width 201 height 17
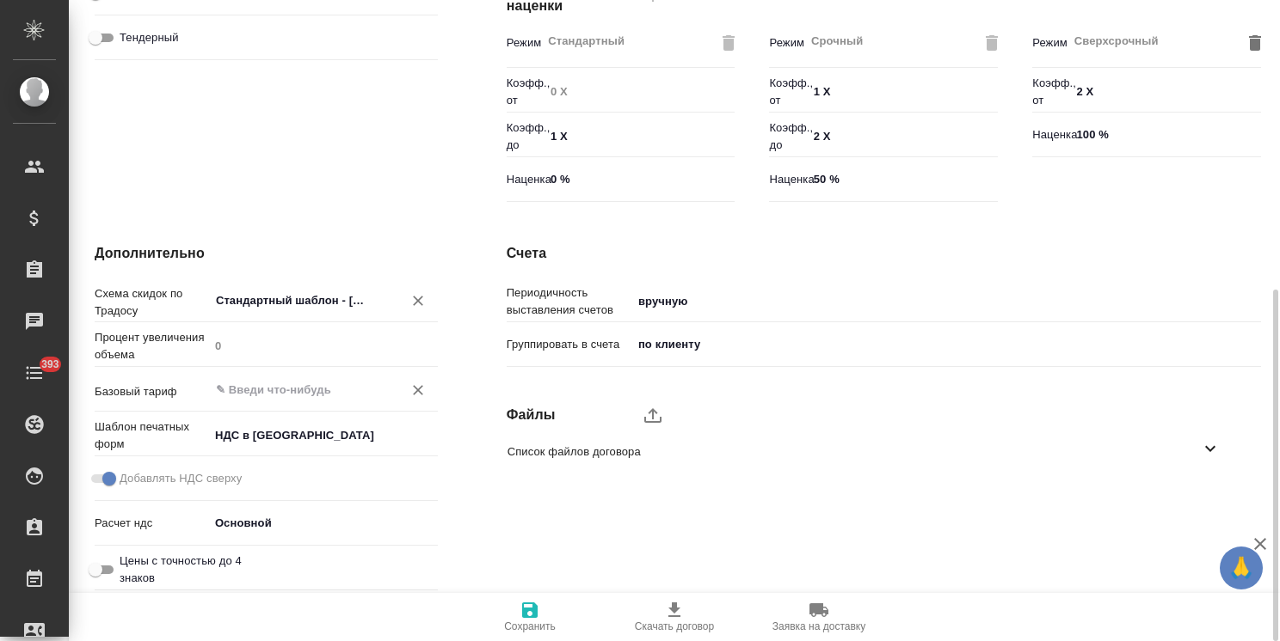
type input "Стандартный шаблон - 30-70-100 - ВЫБЕРИ МЕНЯ!"
click at [290, 388] on input "text" at bounding box center [294, 389] width 161 height 21
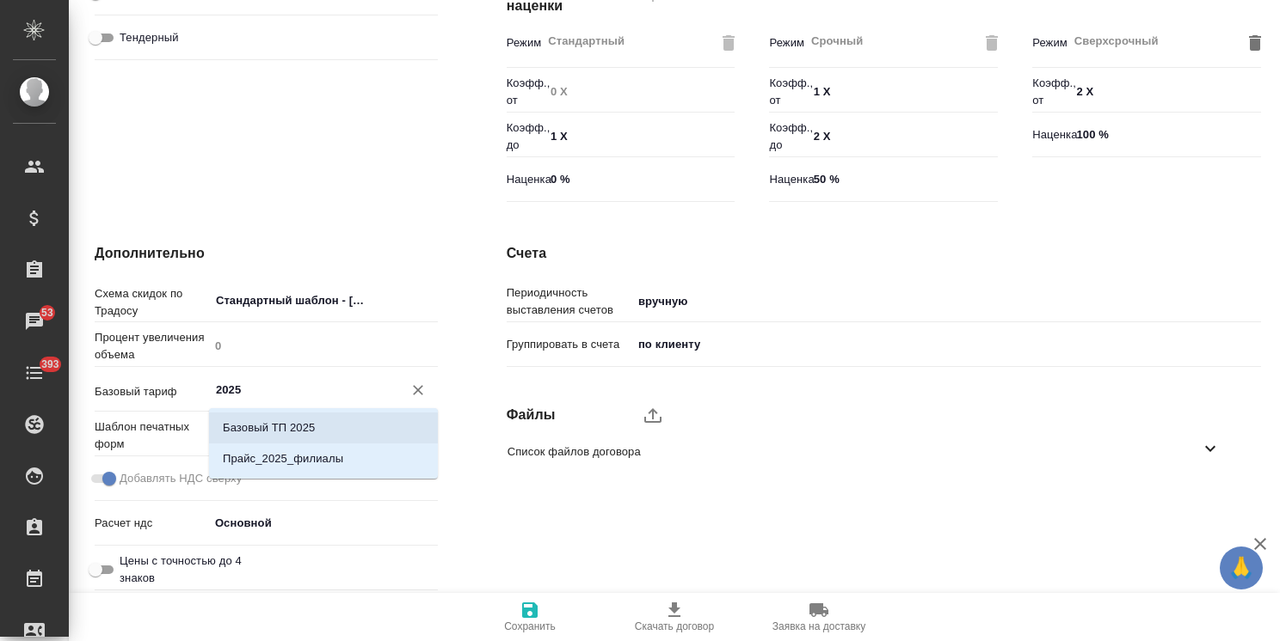
click at [299, 434] on p "Базовый ТП 2025" at bounding box center [269, 428] width 92 height 17
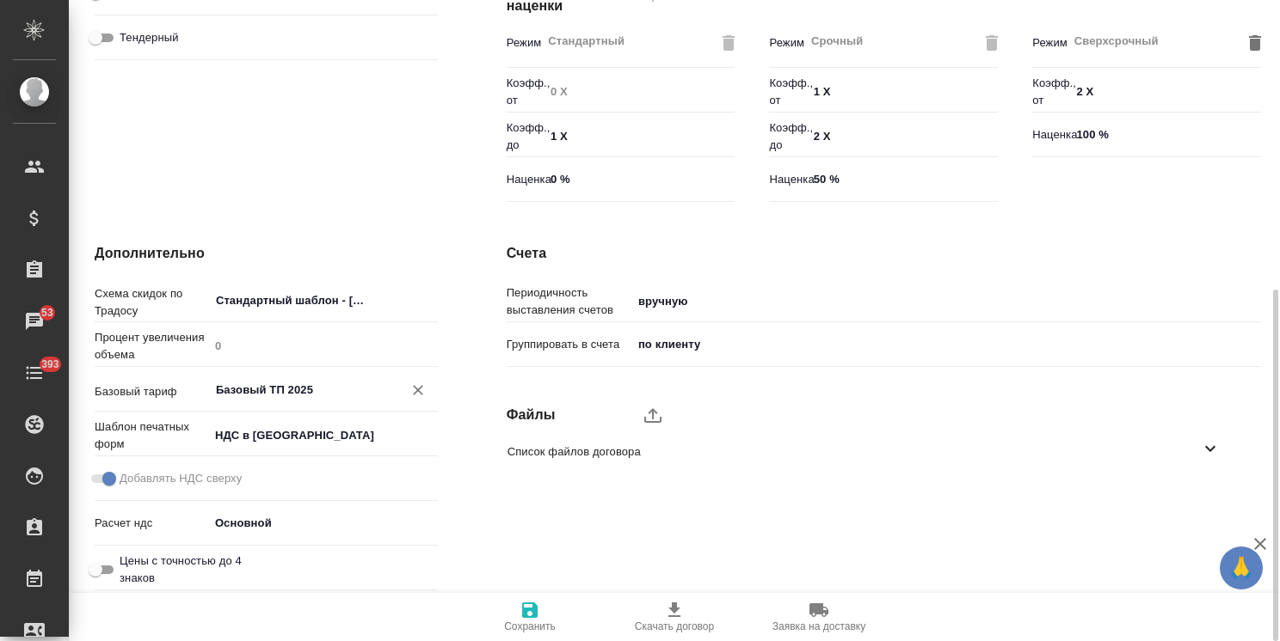
type input "Базовый ТП 2025"
click at [530, 621] on span "Сохранить" at bounding box center [530, 627] width 52 height 12
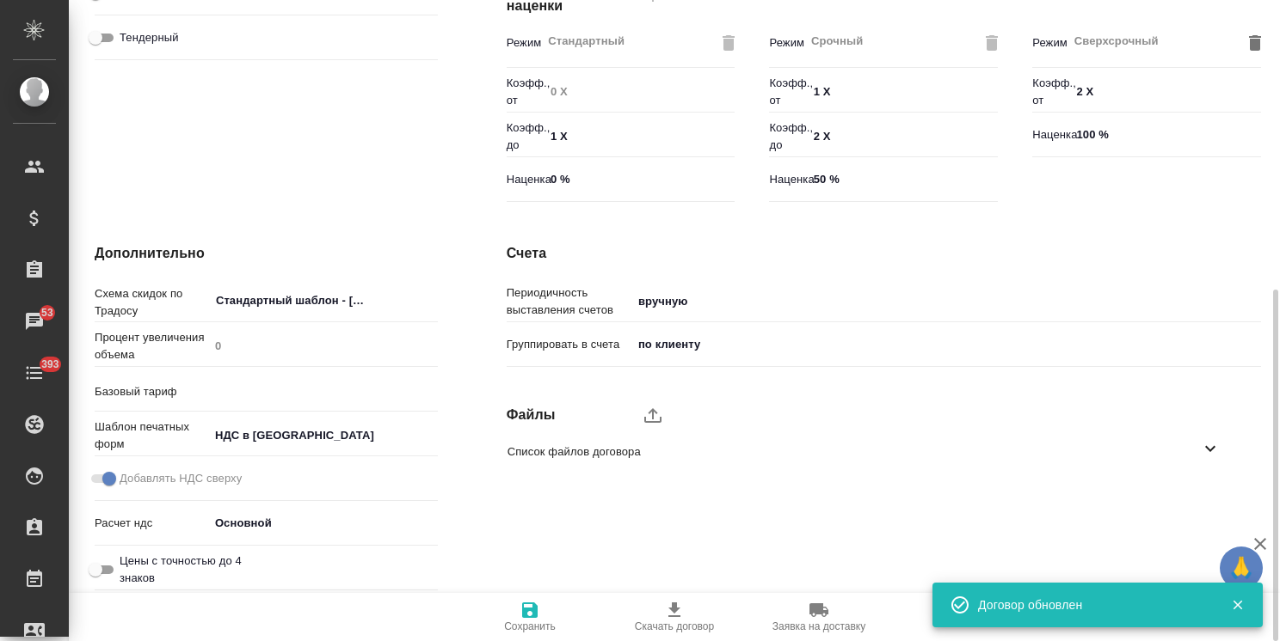
type input "Базовый ТП 2025"
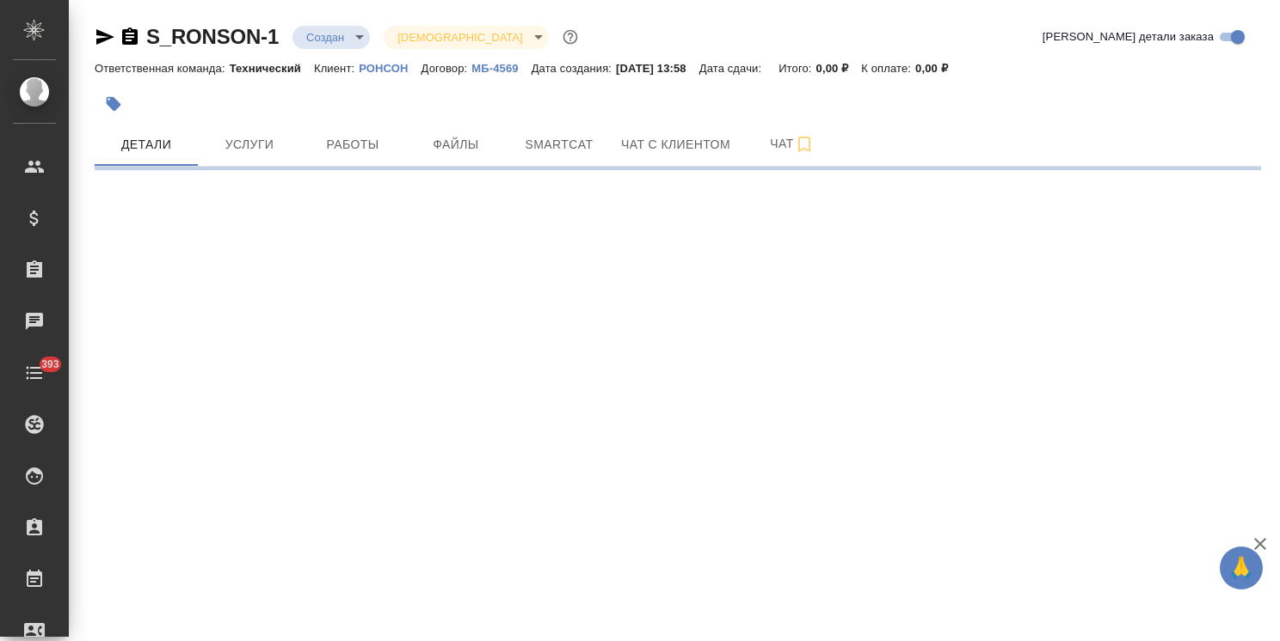
select select "RU"
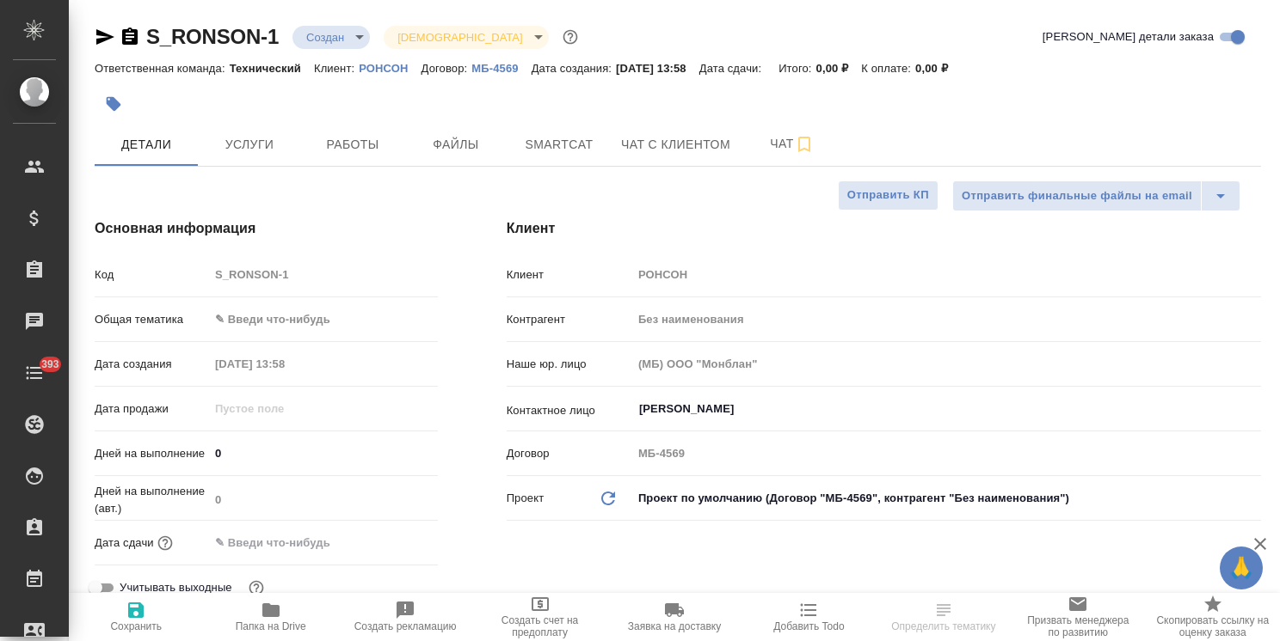
type textarea "x"
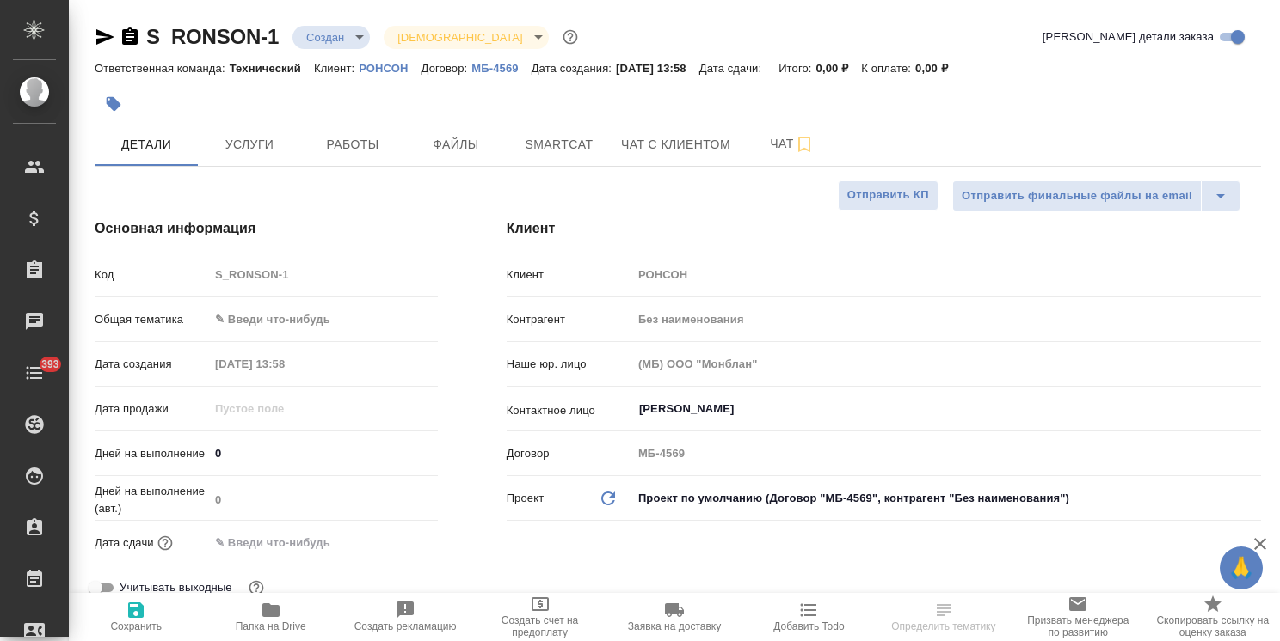
type textarea "x"
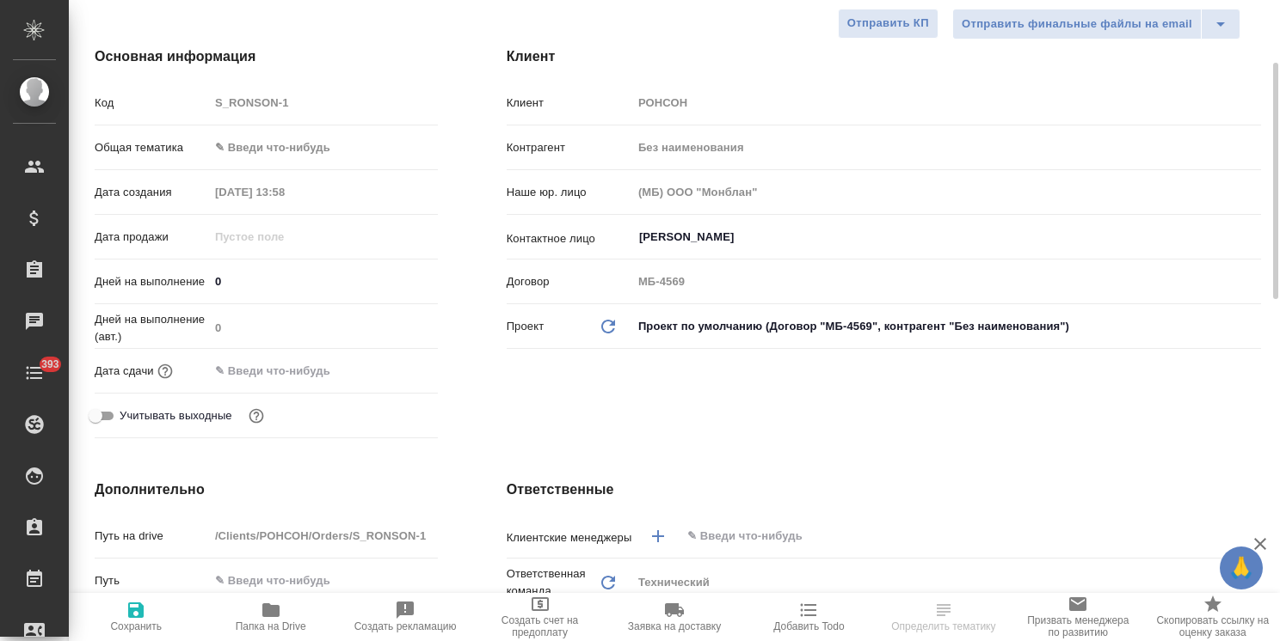
scroll to position [258, 0]
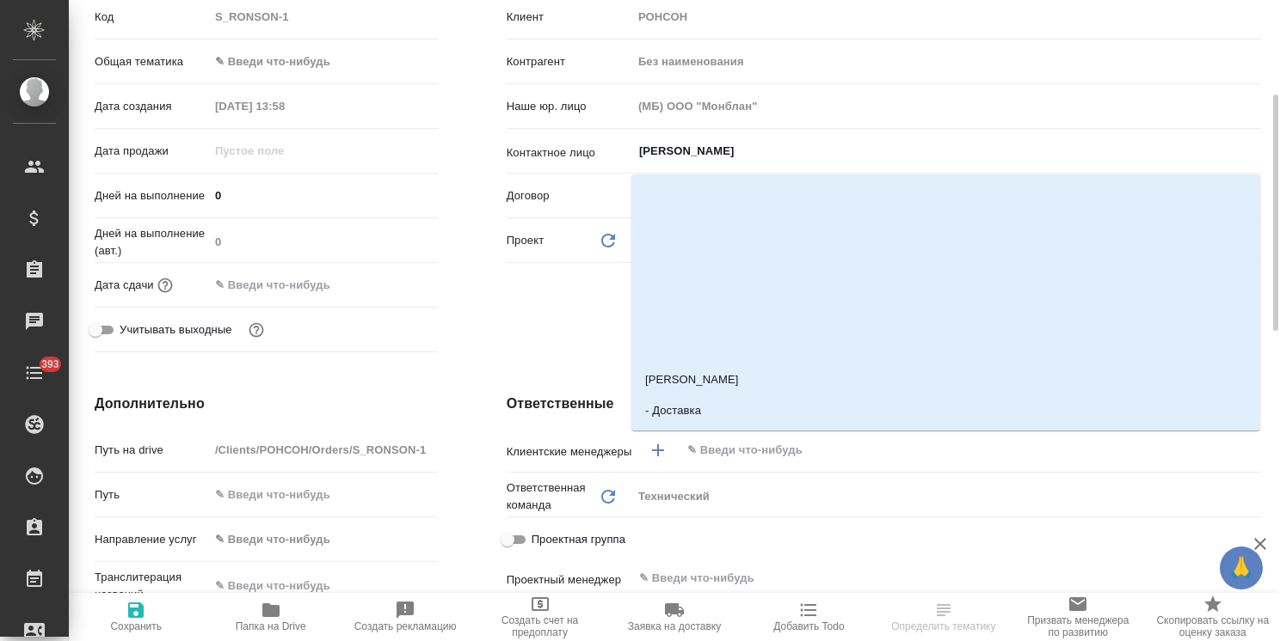
click at [743, 444] on input "text" at bounding box center [941, 450] width 513 height 21
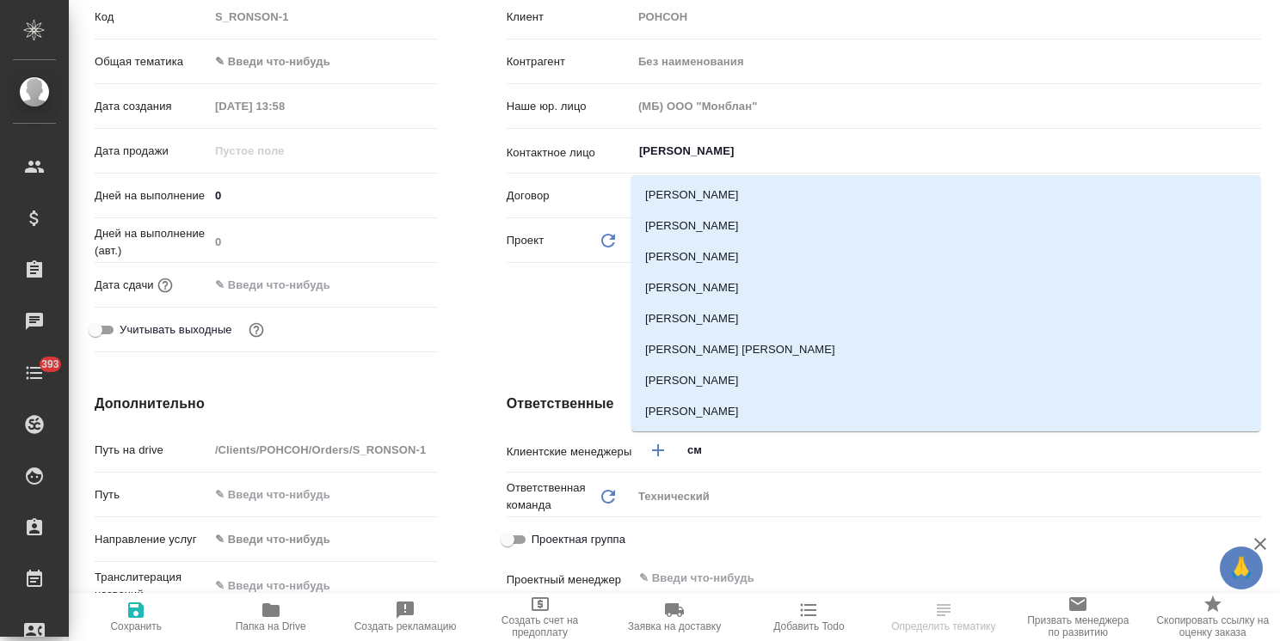
type input "с"
type input "усма"
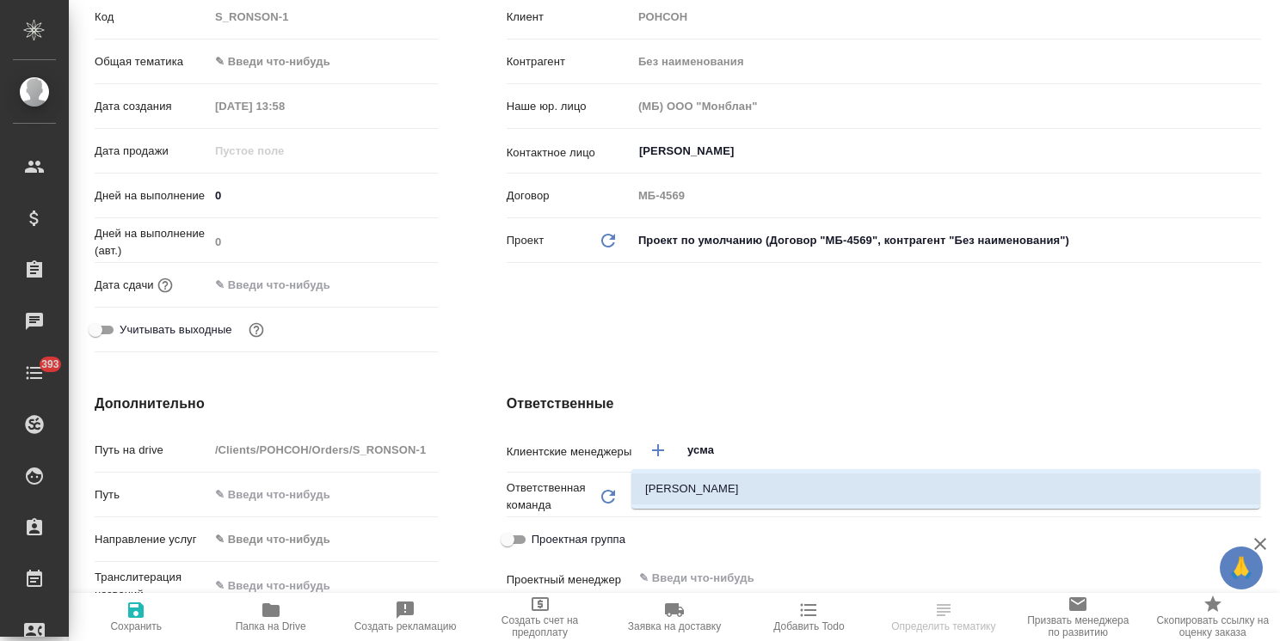
click at [728, 500] on li "Усманова Ольга" at bounding box center [945, 489] width 629 height 31
type textarea "x"
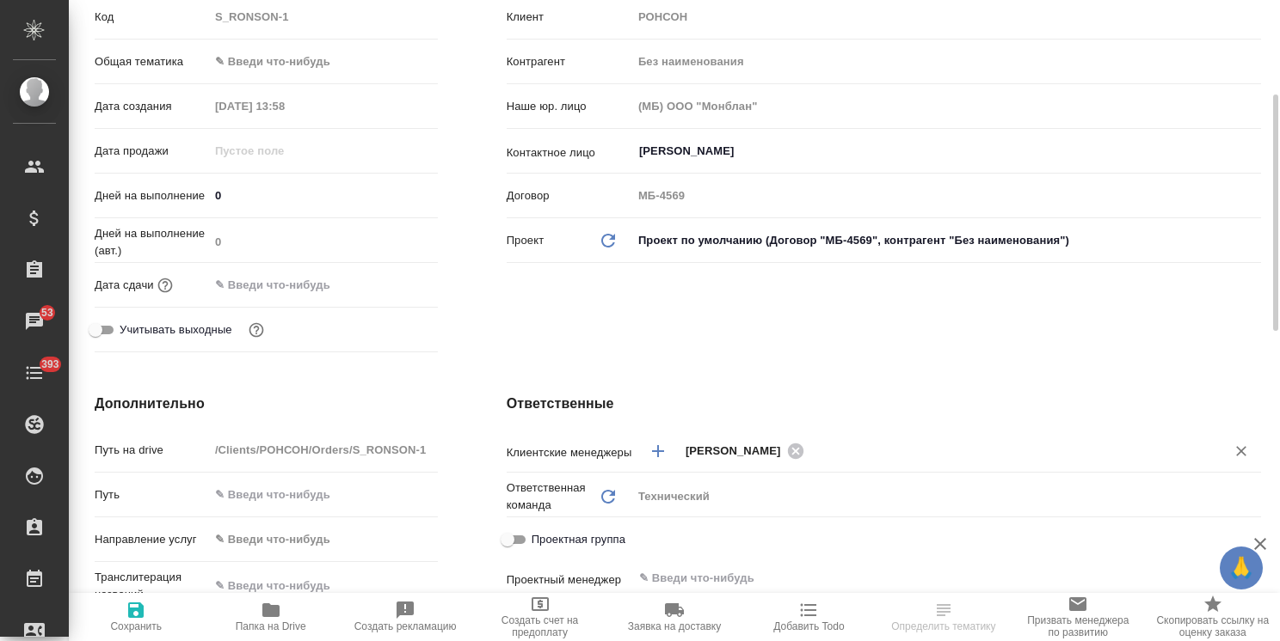
click at [121, 617] on span "Сохранить" at bounding box center [136, 616] width 114 height 33
type textarea "x"
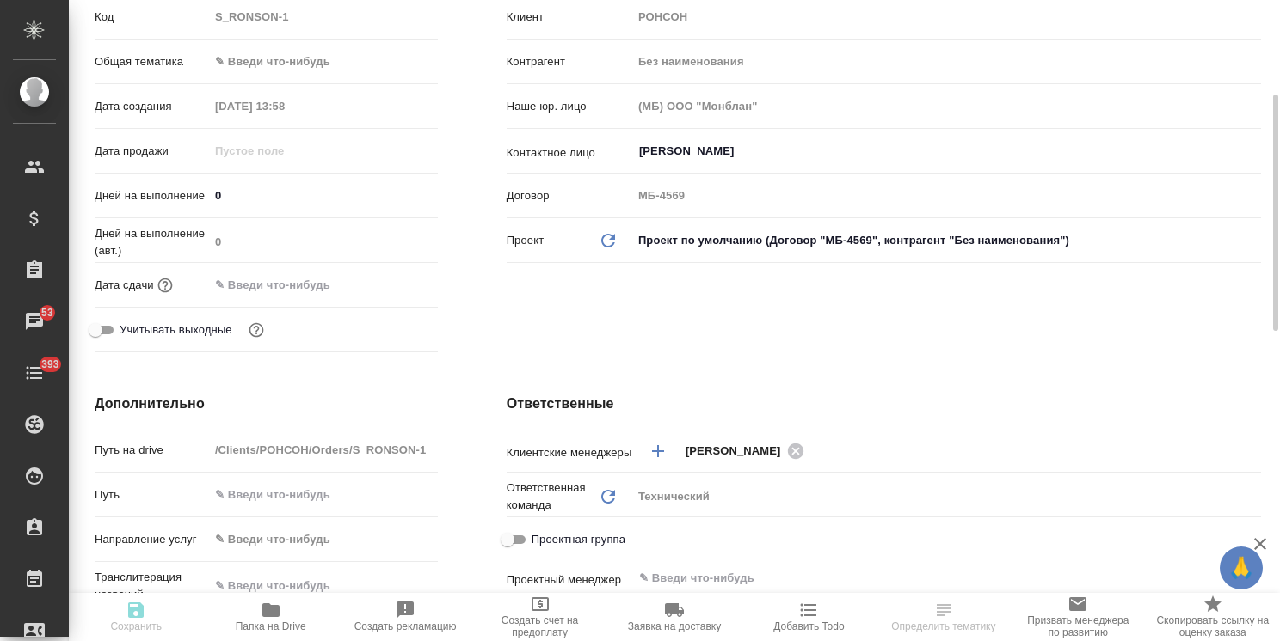
type textarea "x"
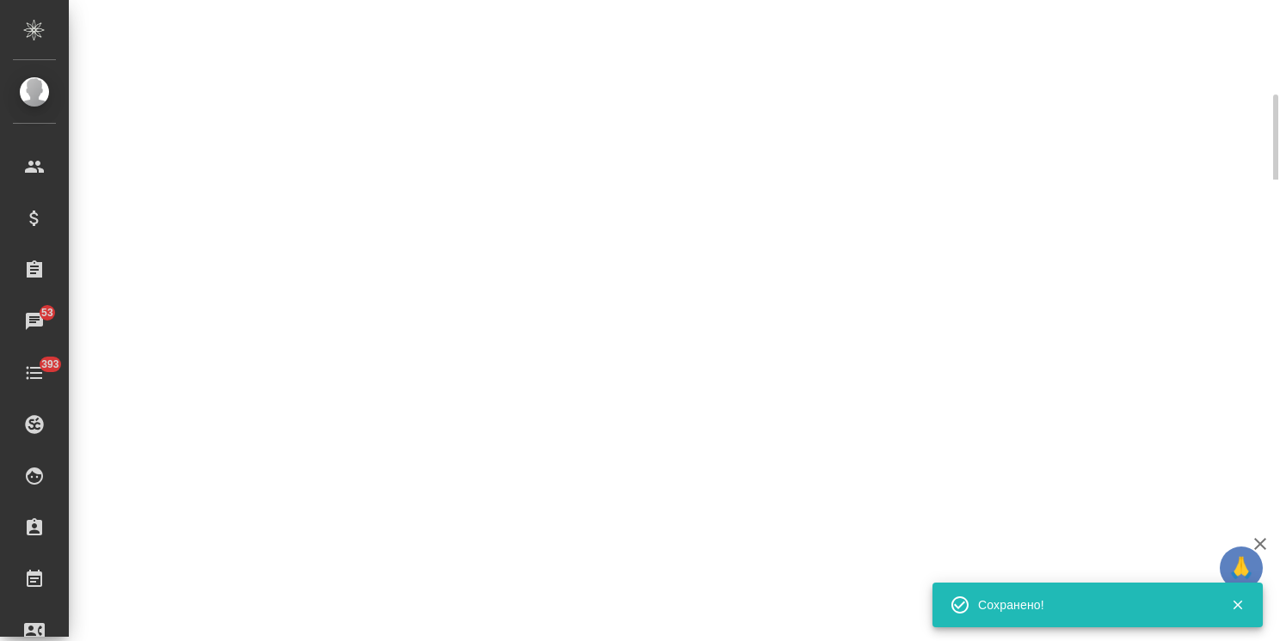
select select "RU"
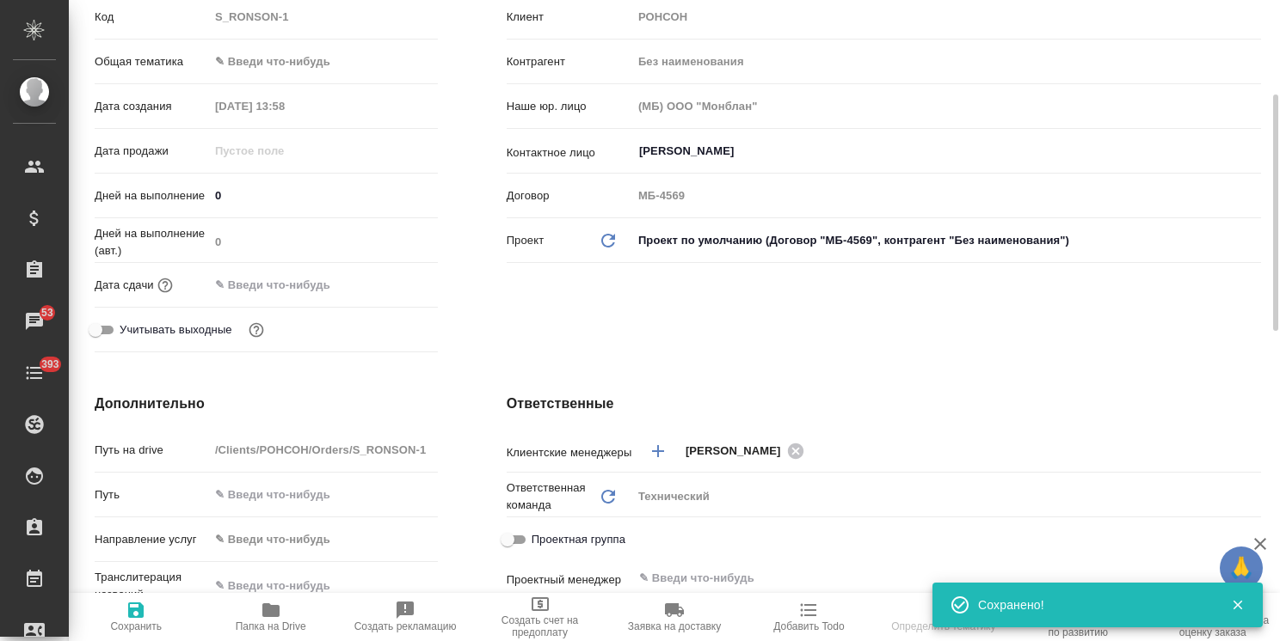
type textarea "x"
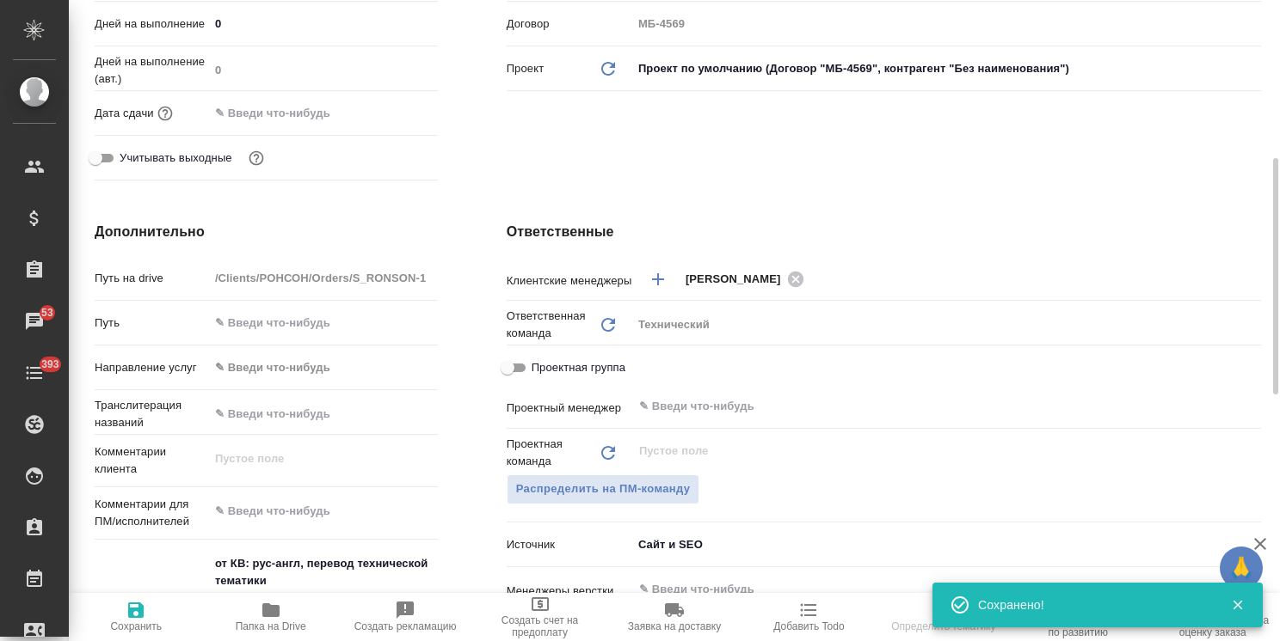
scroll to position [688, 0]
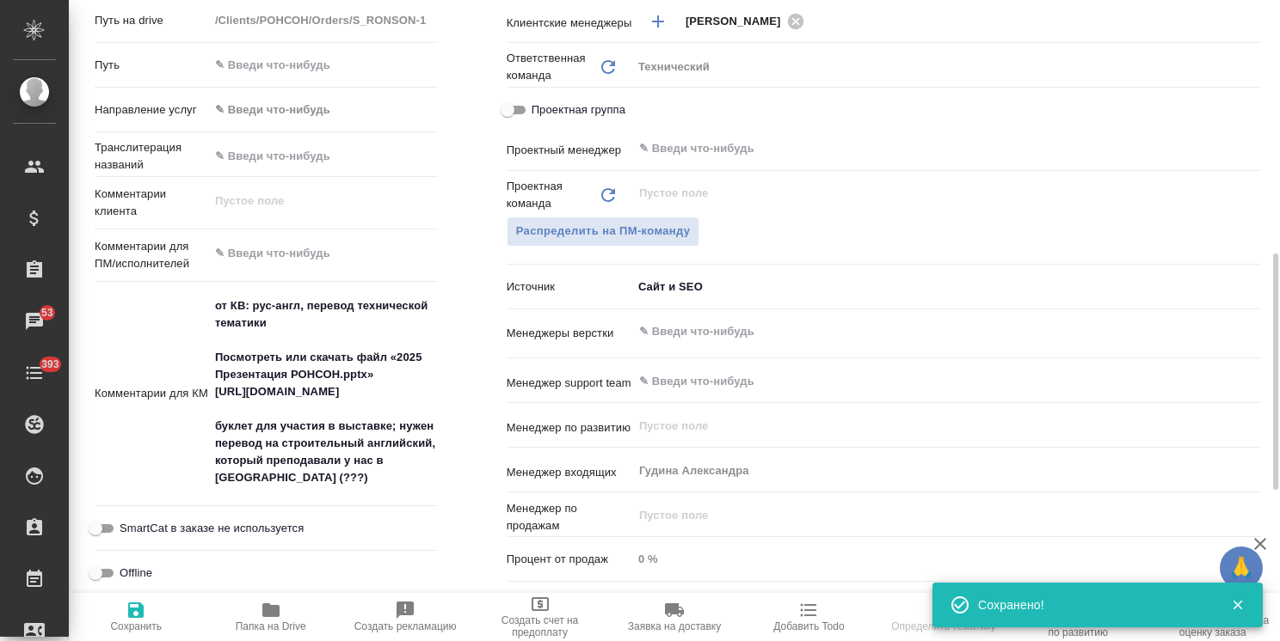
type textarea "x"
drag, startPoint x: 267, startPoint y: 485, endPoint x: 153, endPoint y: 294, distance: 222.5
click at [153, 294] on div "Комментарии для КМ от КВ: рус-англ, перевод технической тематики Посмотреть или…" at bounding box center [266, 395] width 343 height 212
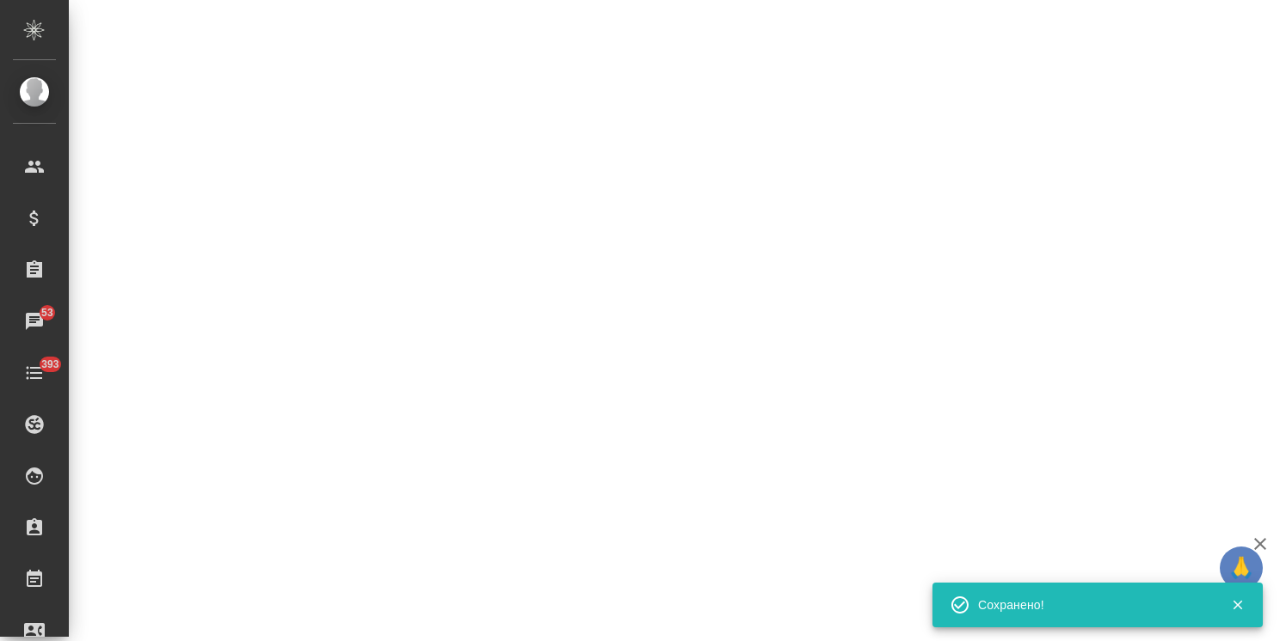
select select "RU"
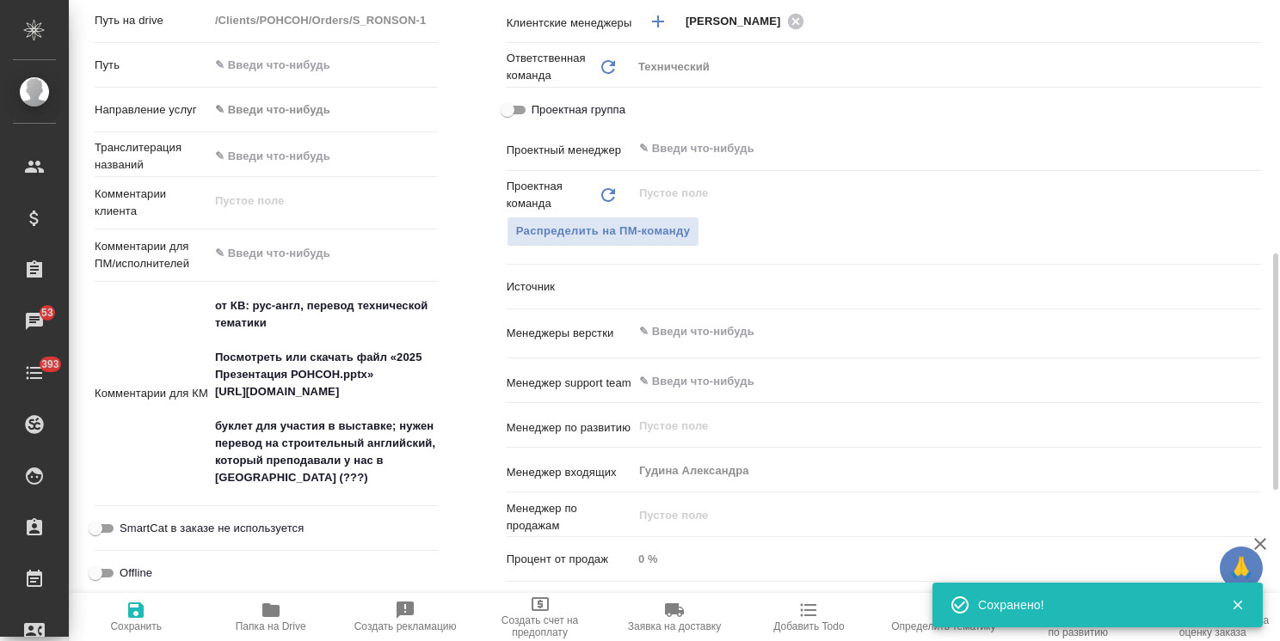
type textarea "x"
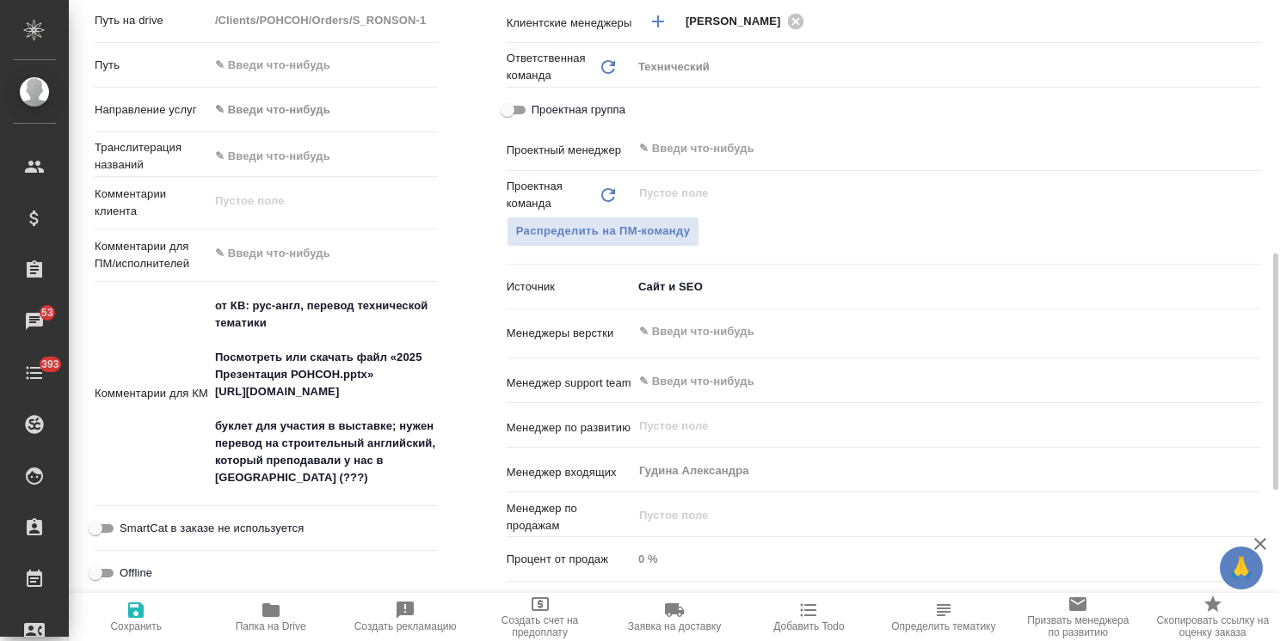
type textarea "x"
click at [304, 483] on textarea "от КВ: рус-англ, перевод технической тематики Посмотреть или скачать файл «2025…" at bounding box center [323, 392] width 229 height 201
drag, startPoint x: 279, startPoint y: 479, endPoint x: 173, endPoint y: 298, distance: 209.3
click at [173, 298] on div "Комментарии для КМ от КВ: рус-англ, перевод технической тематики Посмотреть или…" at bounding box center [266, 395] width 343 height 212
type textarea "x"
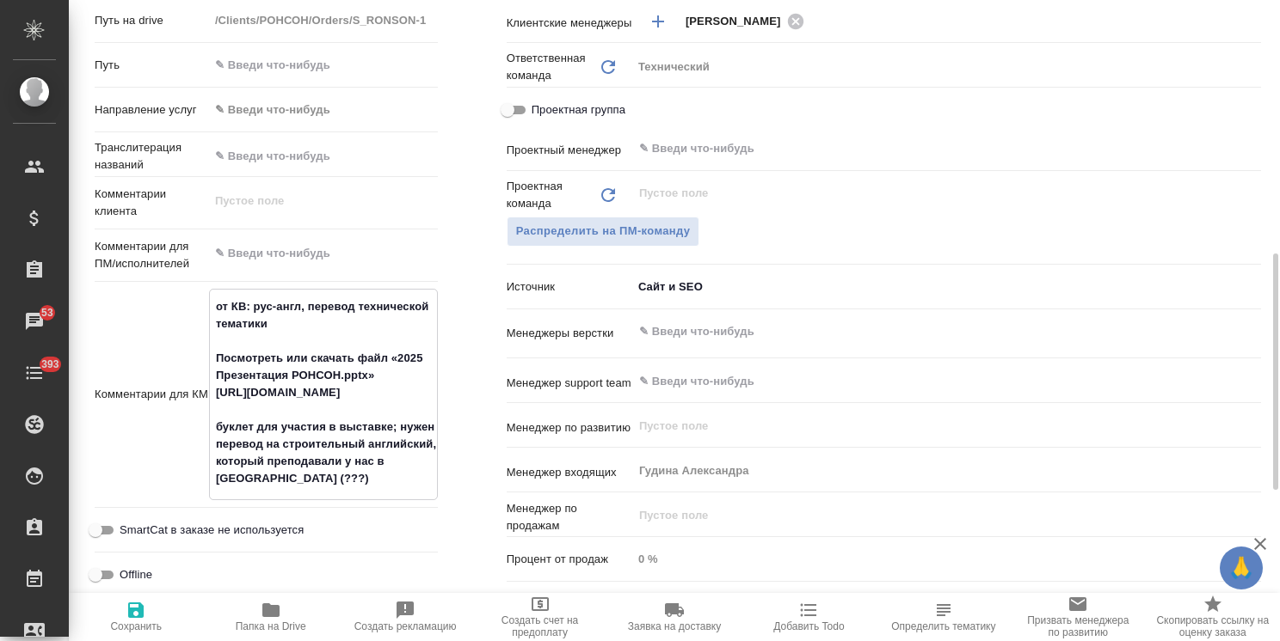
type textarea "x"
click at [249, 267] on textarea at bounding box center [323, 253] width 229 height 29
paste textarea "от КВ: рус-англ, перевод технической тематики Посмотреть или скачать файл «2025…"
type textarea "x"
type textarea "от КВ: рус-англ, перевод технической тематики Посмотреть или скачать файл «2025…"
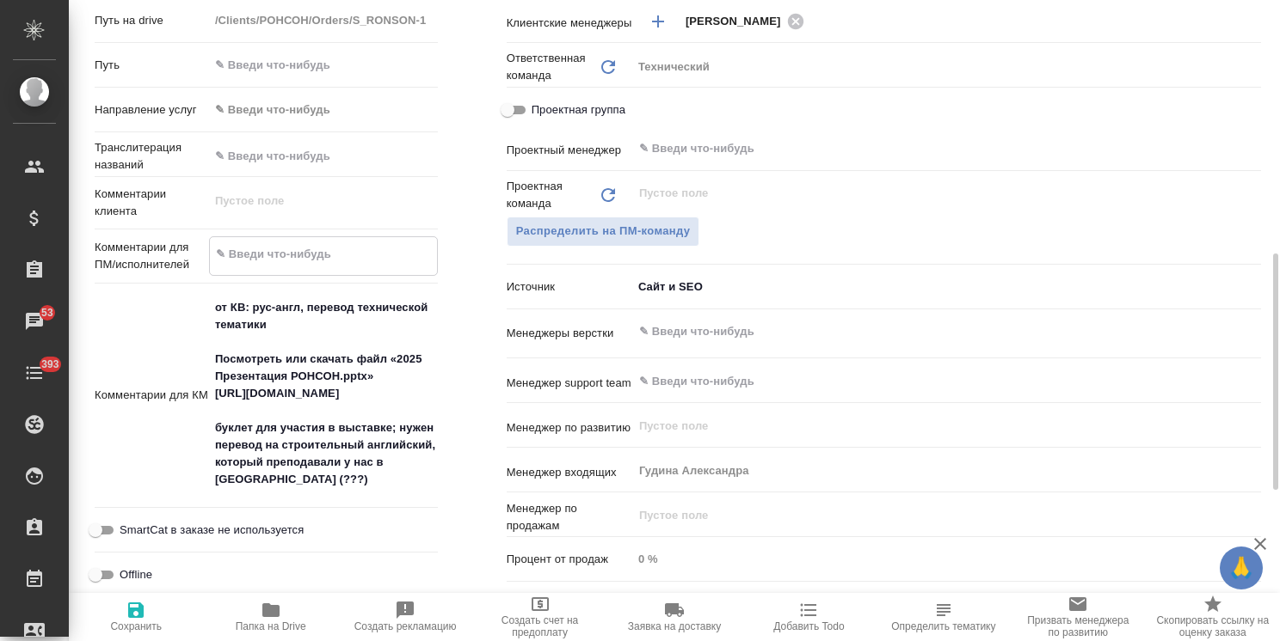
type textarea "x"
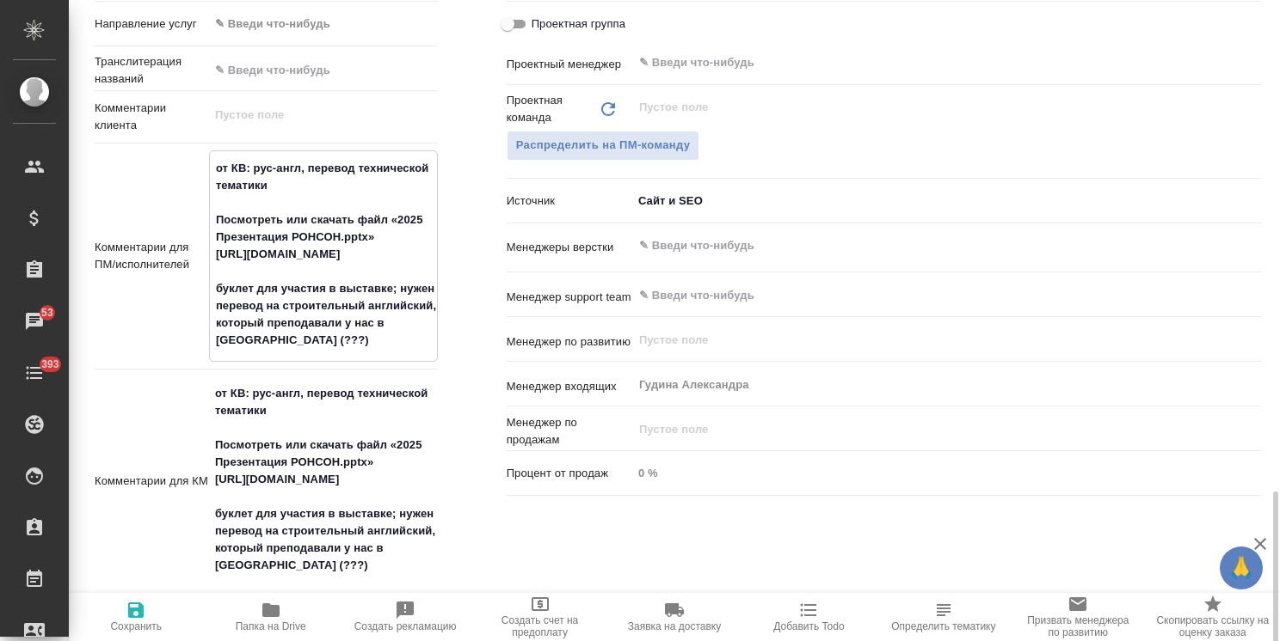
scroll to position [946, 0]
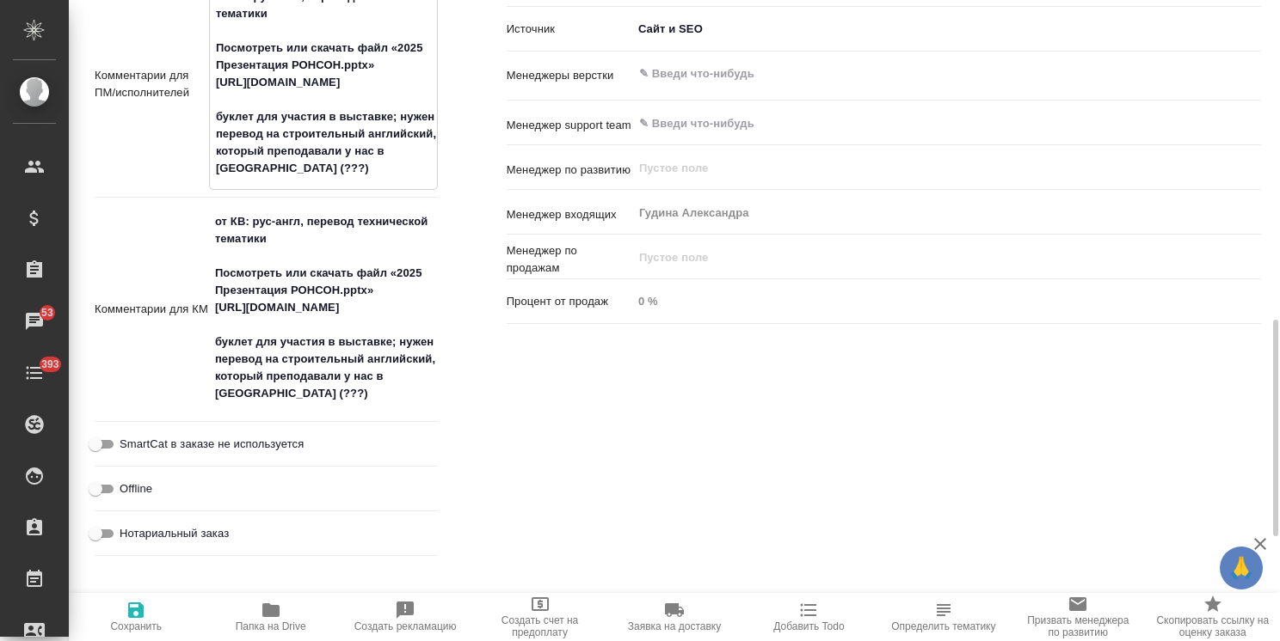
type textarea "от КВ: рус-англ, перевод технической тематики Посмотреть или скачать файл «2025…"
type textarea "x"
drag, startPoint x: 242, startPoint y: 236, endPoint x: 357, endPoint y: 390, distance: 193.0
click at [357, 390] on textarea "от КВ: рус-англ, перевод технической тематики Посмотреть или скачать файл «2025…" at bounding box center [323, 306] width 227 height 201
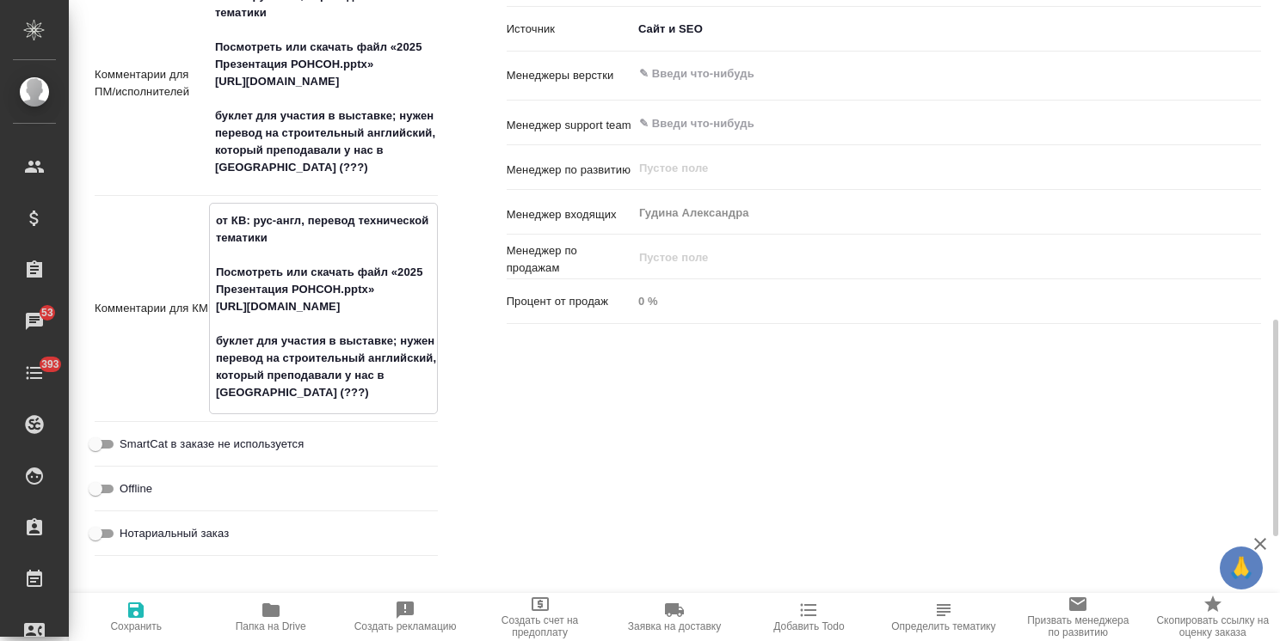
type textarea "x"
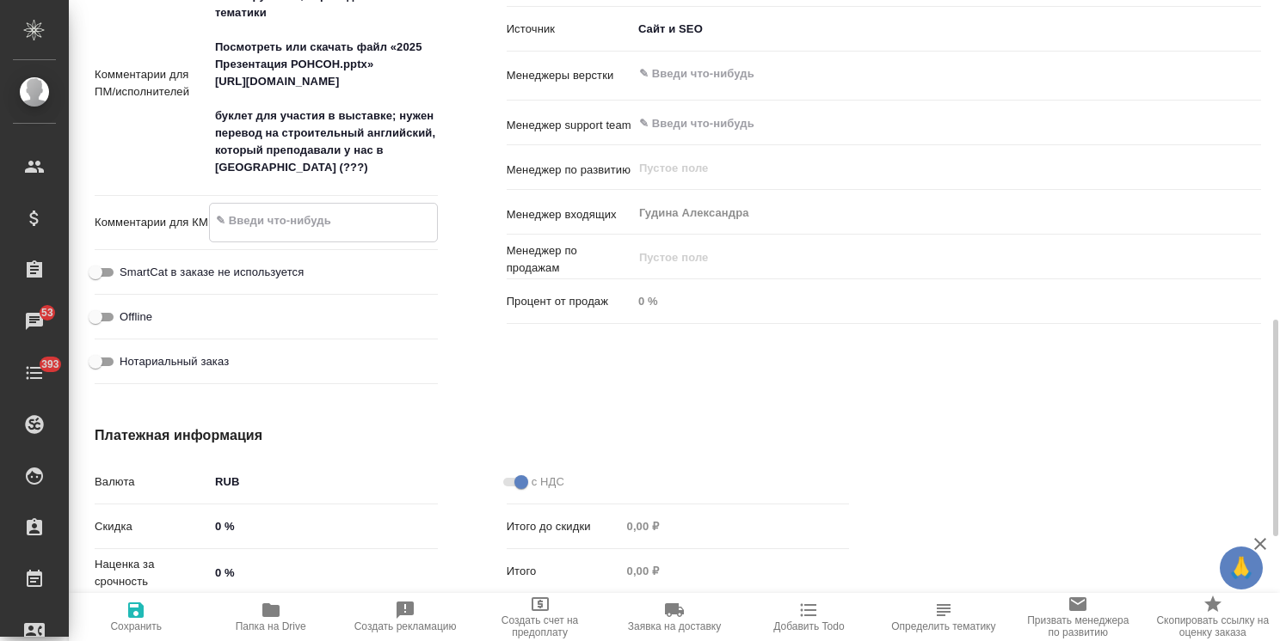
type textarea "x"
click at [146, 620] on span "Сохранить" at bounding box center [136, 616] width 114 height 33
type textarea "x"
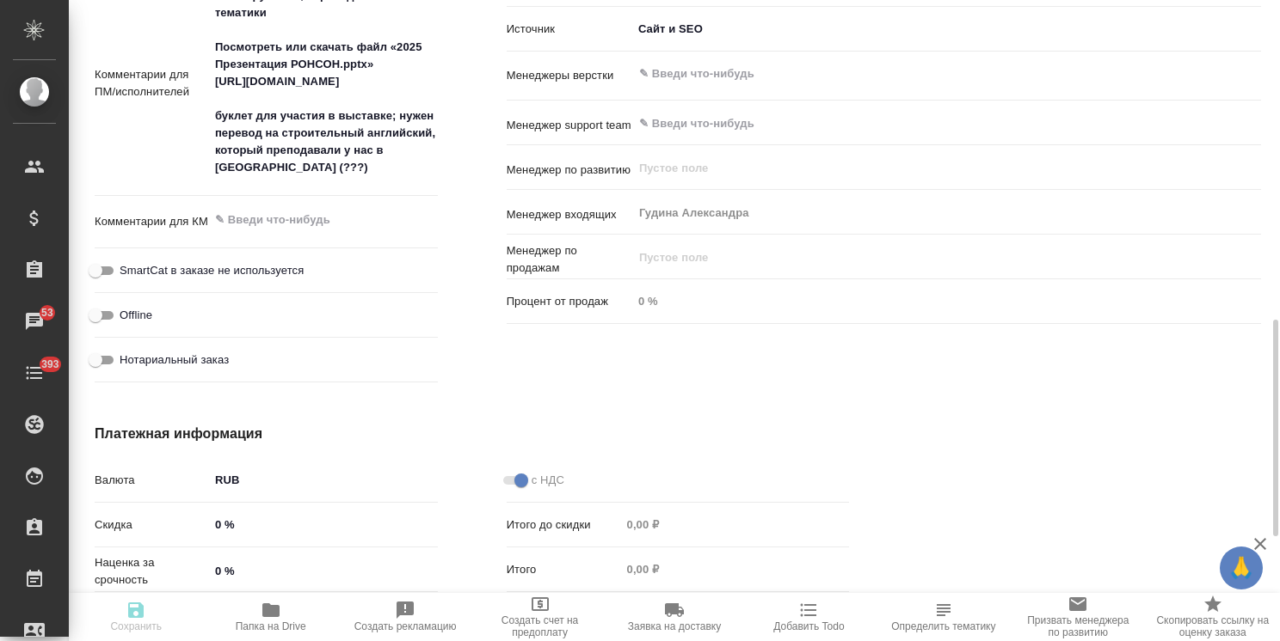
type textarea "x"
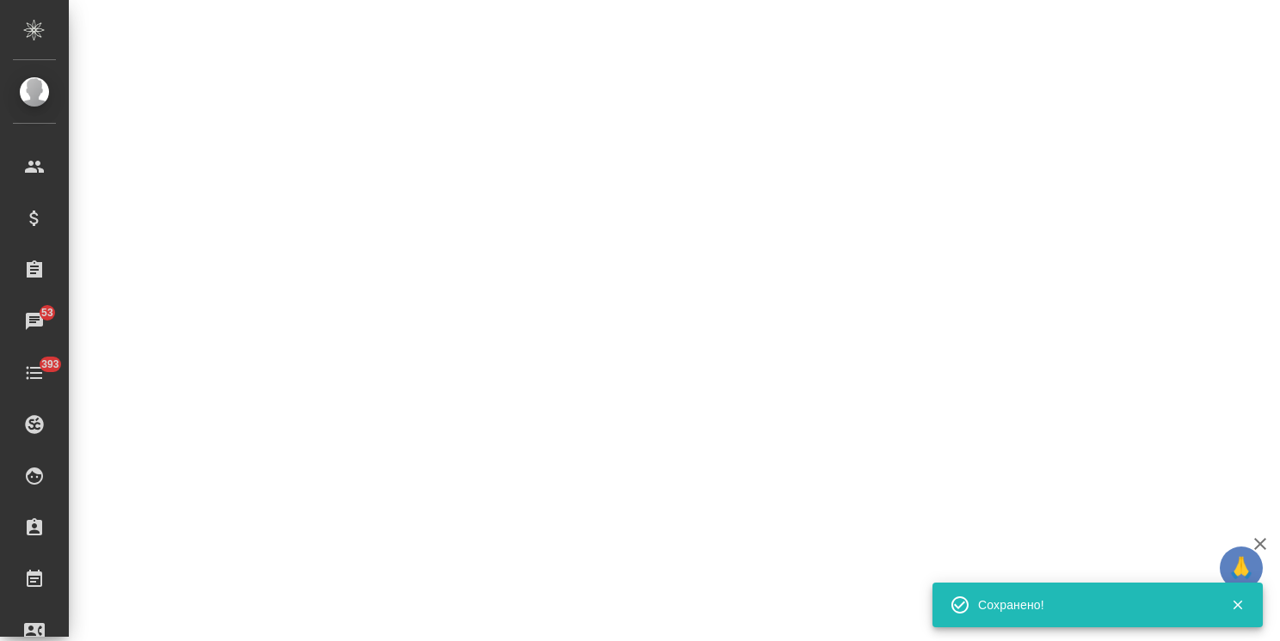
select select "RU"
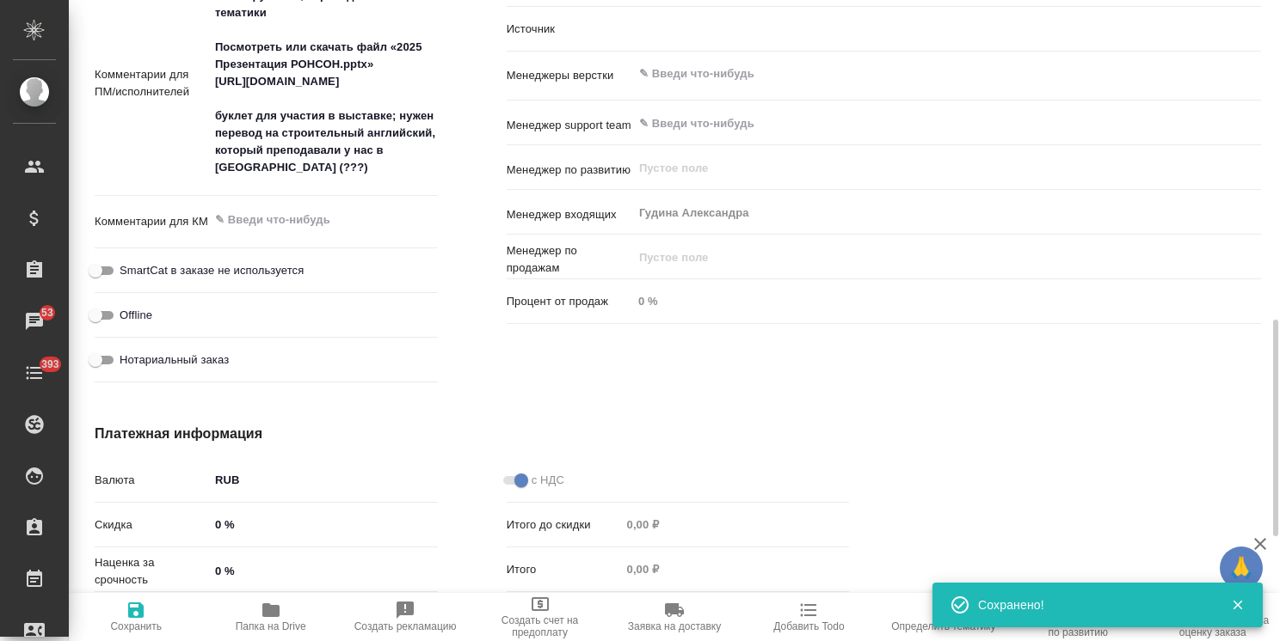
type textarea "x"
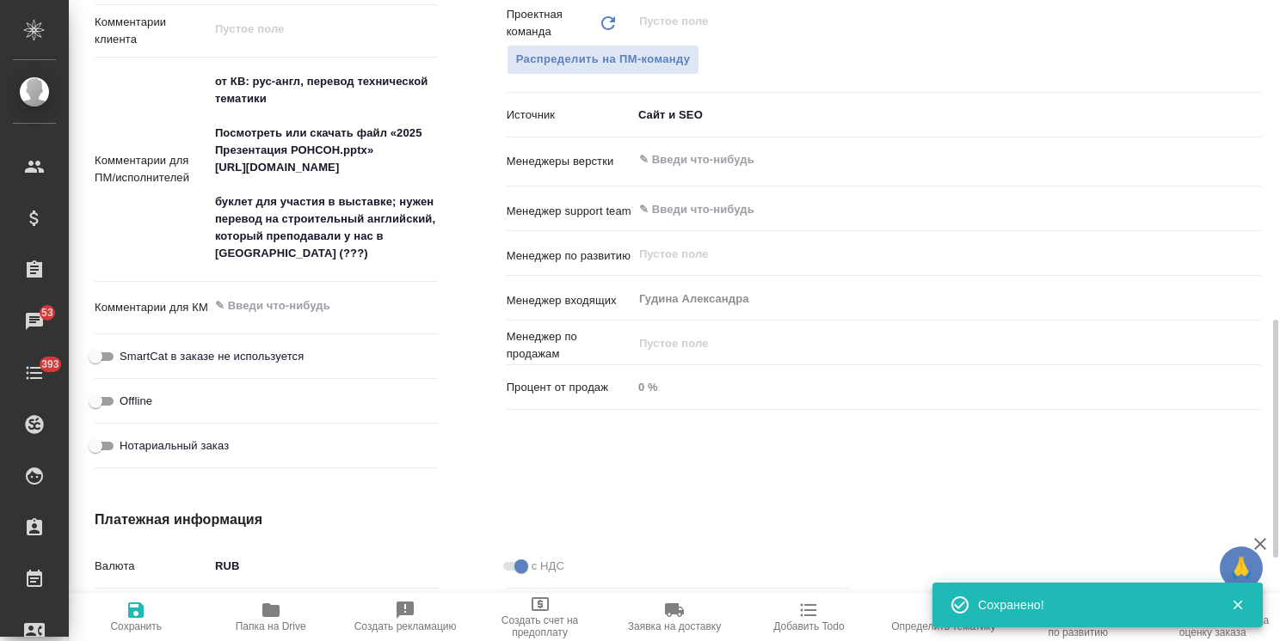
scroll to position [774, 0]
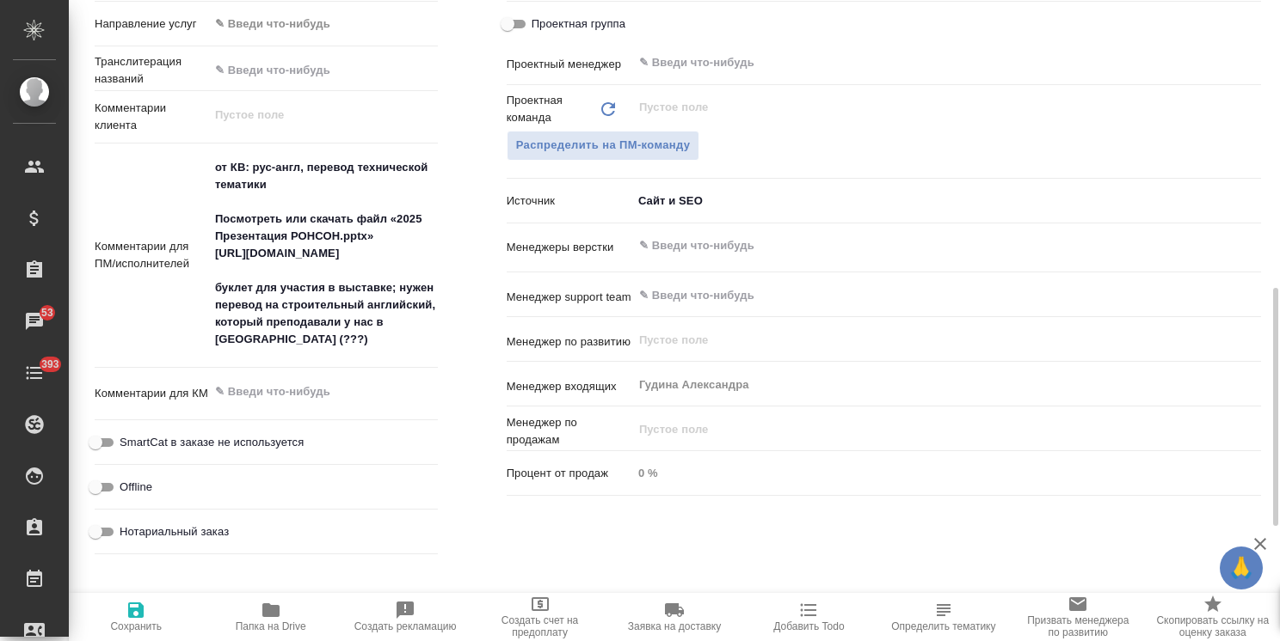
type textarea "x"
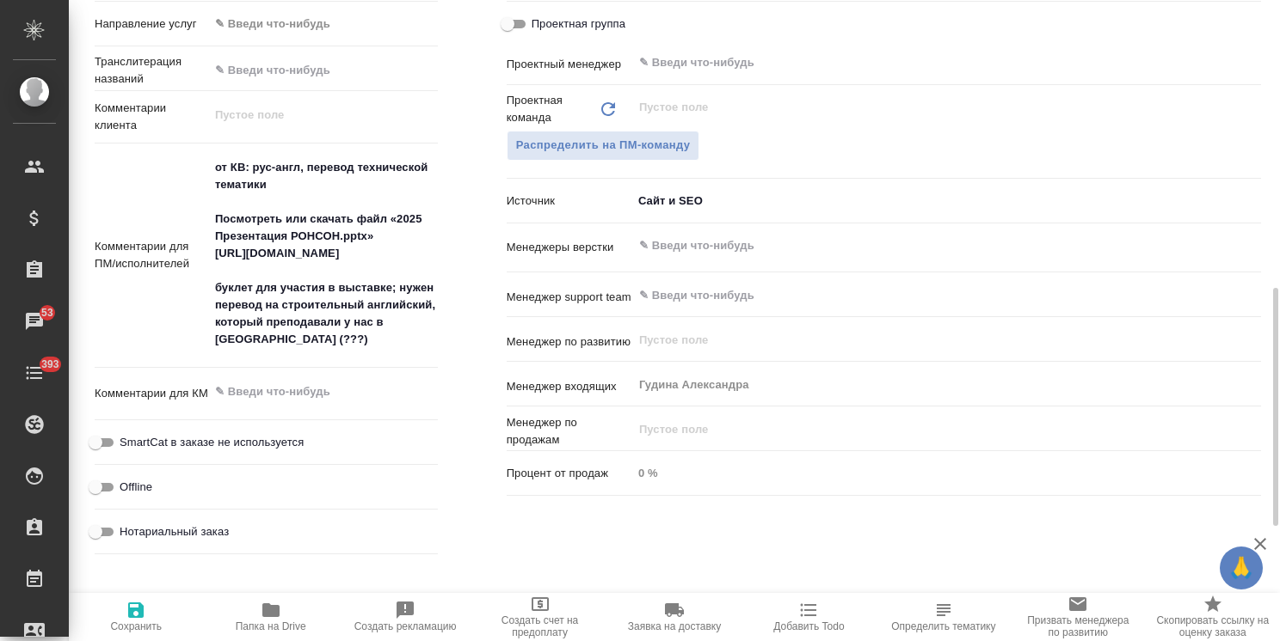
type textarea "x"
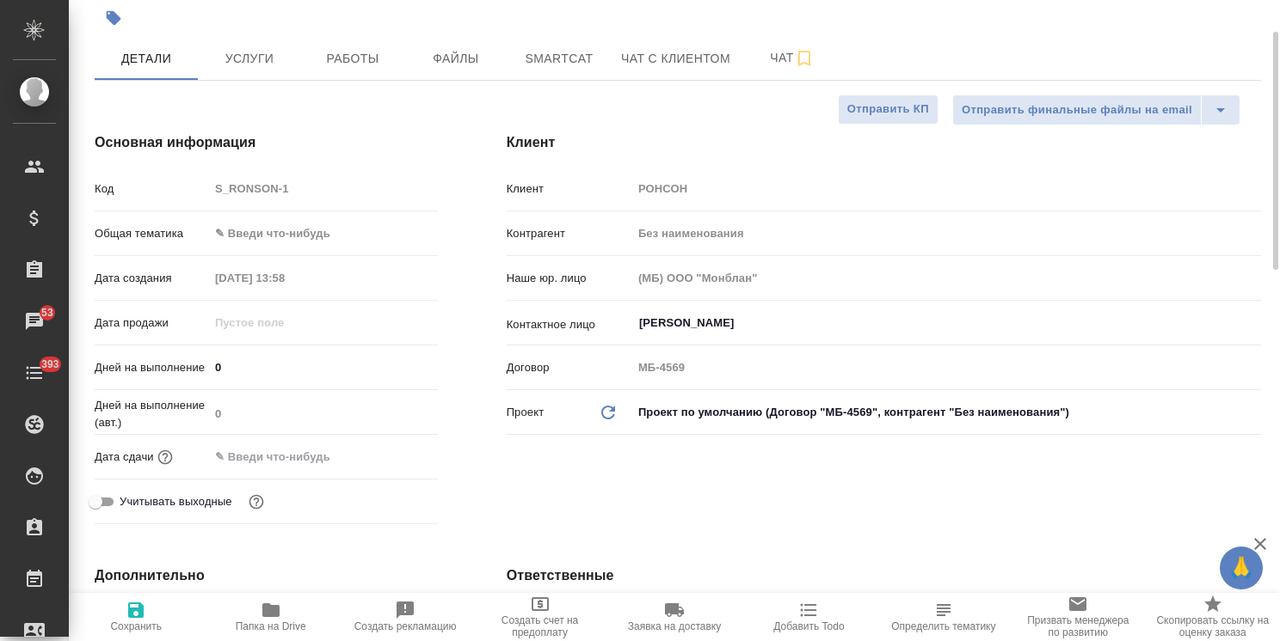
scroll to position [0, 0]
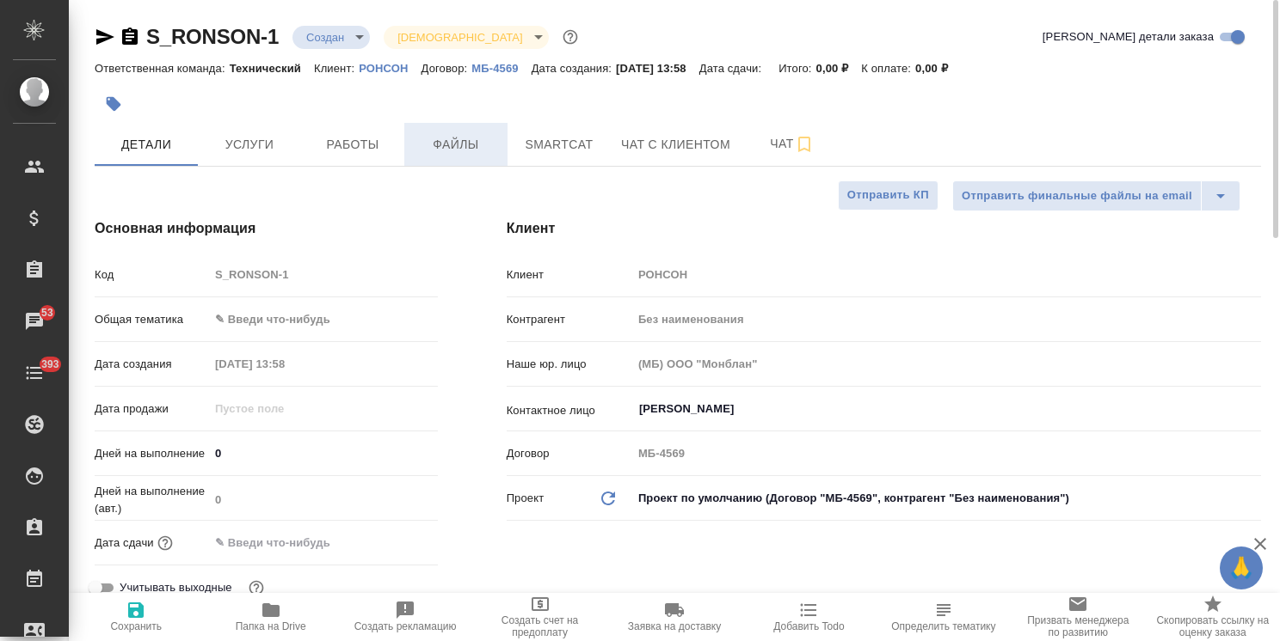
click at [464, 155] on button "Файлы" at bounding box center [455, 144] width 103 height 43
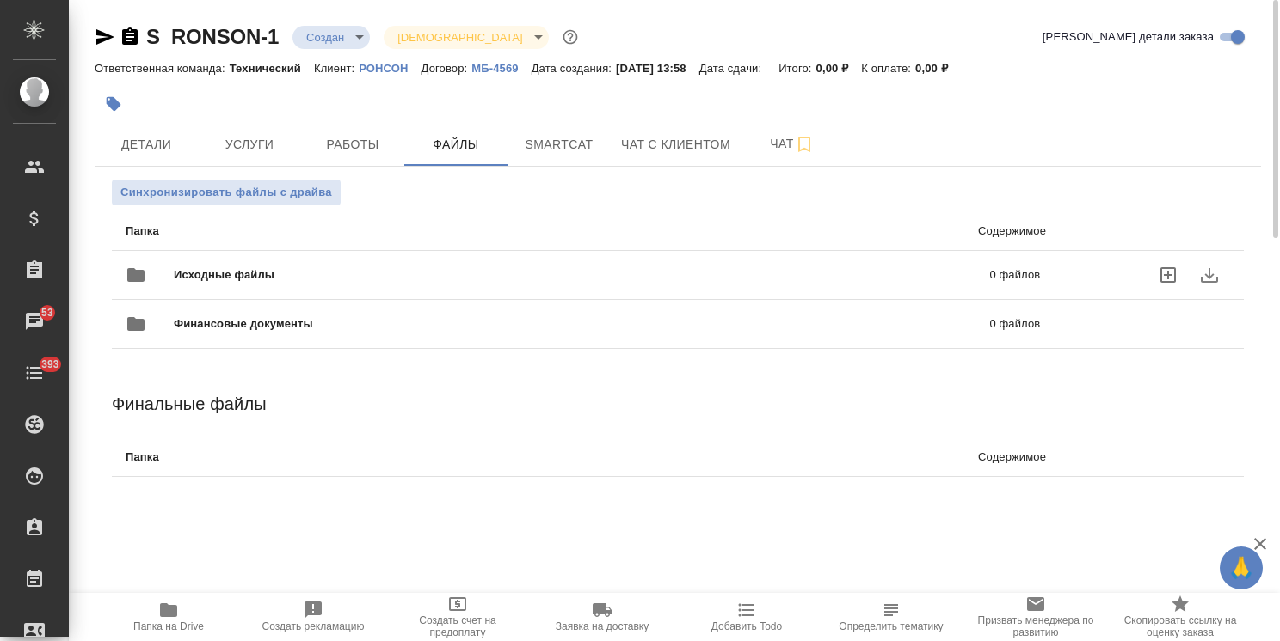
click at [347, 256] on div "Исходные файлы 0 файлов" at bounding box center [583, 275] width 914 height 41
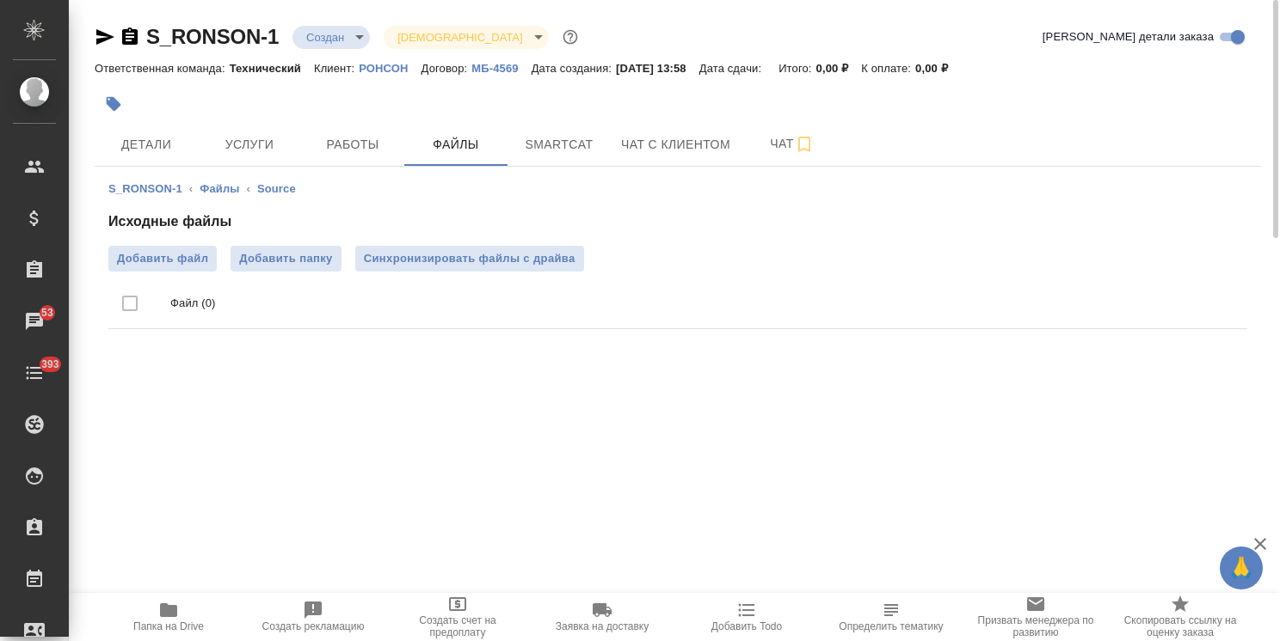
click at [179, 610] on span "Папка на Drive" at bounding box center [169, 616] width 124 height 33
drag, startPoint x: 182, startPoint y: 19, endPoint x: 103, endPoint y: 19, distance: 79.1
click at [108, 21] on div "S_RONSON-1 Создан new Святая троица holyTrinity Кратко детали заказа Ответствен…" at bounding box center [677, 190] width 1185 height 380
click at [448, 265] on span "Синхронизировать файлы с драйва" at bounding box center [470, 258] width 212 height 17
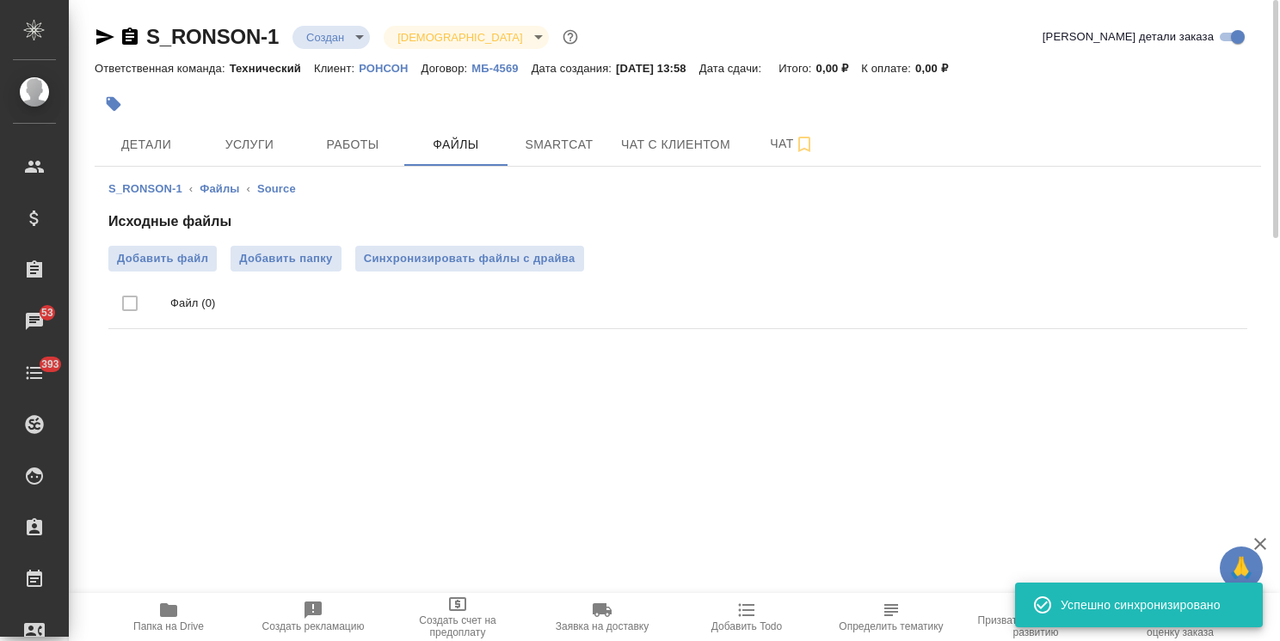
click at [419, 272] on ul "Файл (0)" at bounding box center [677, 304] width 1139 height 64
click at [429, 267] on button "Синхронизировать файлы с драйва" at bounding box center [469, 259] width 229 height 26
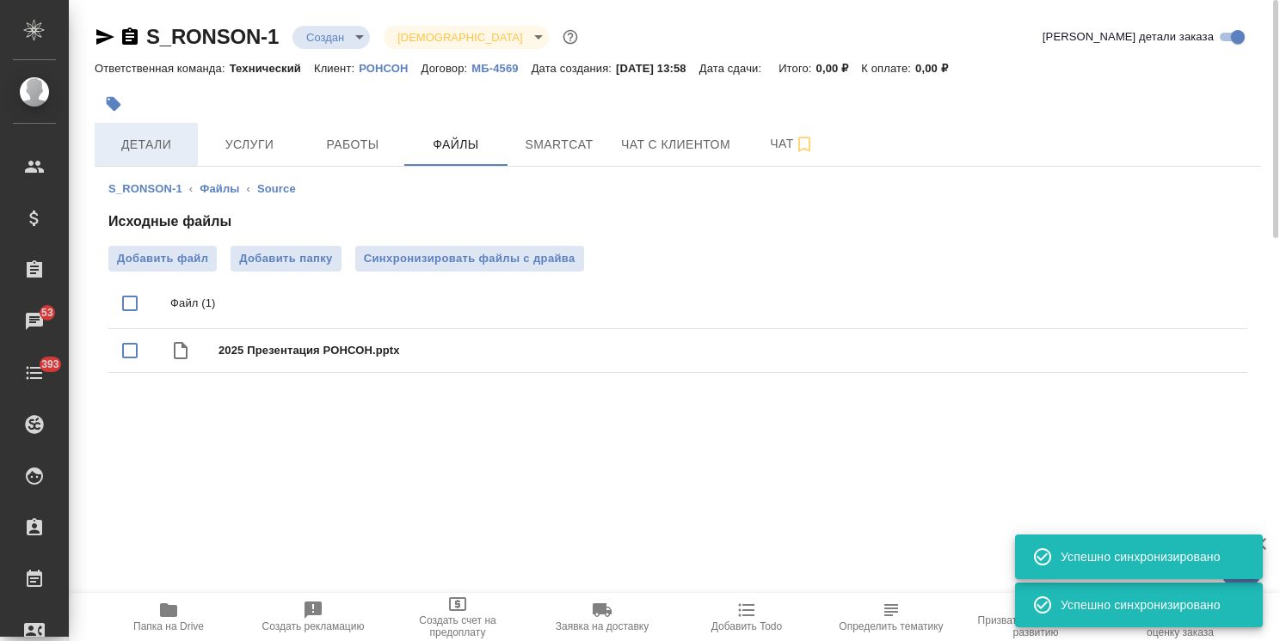
click at [158, 134] on span "Детали" at bounding box center [146, 144] width 83 height 21
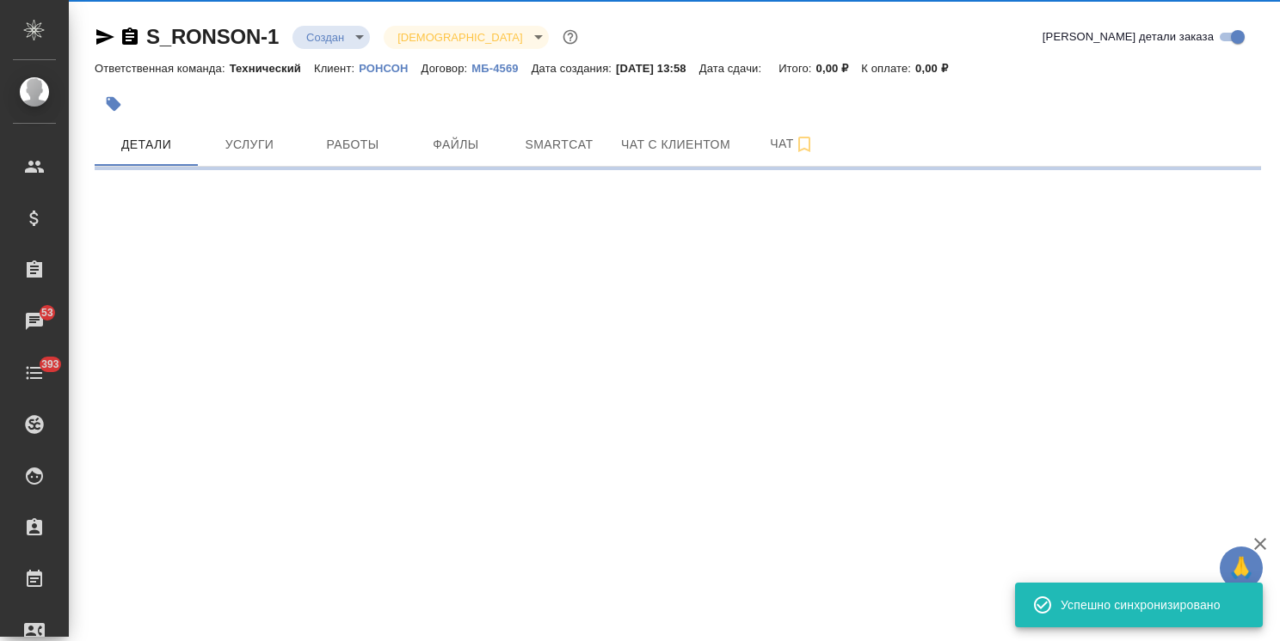
select select "RU"
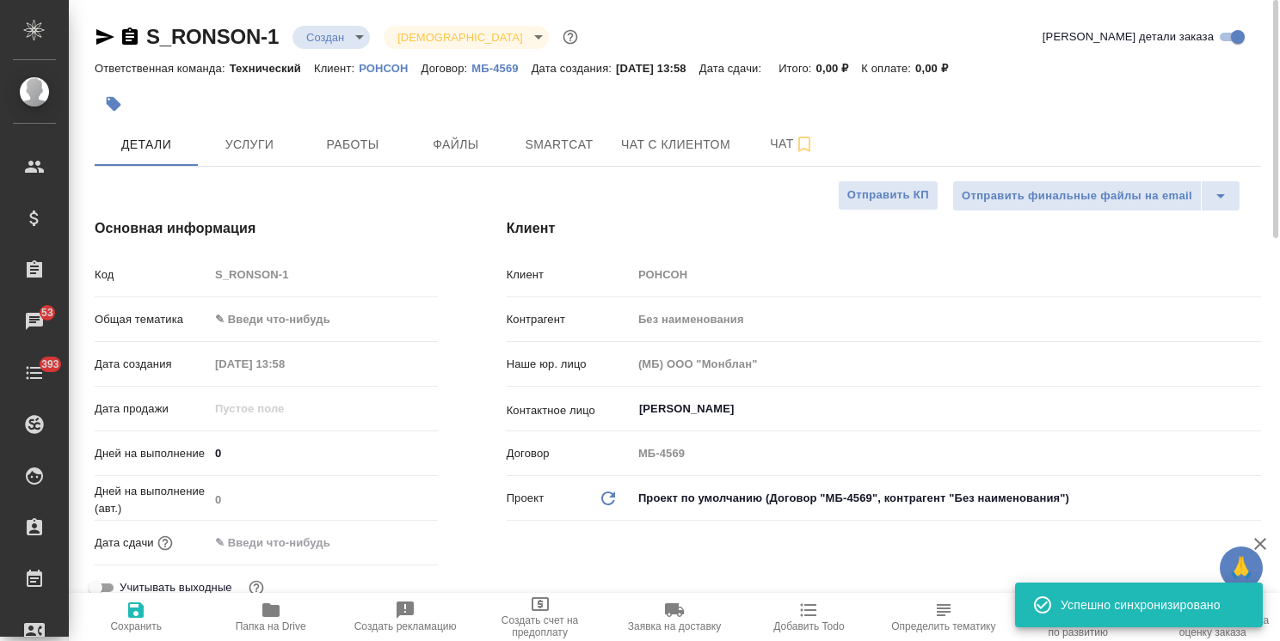
type textarea "x"
click at [323, 328] on body "🙏 .cls-1 fill:#fff; AWATERA Usmanova Olga Клиенты Спецификации Заказы 53 Чаты 3…" at bounding box center [640, 320] width 1280 height 641
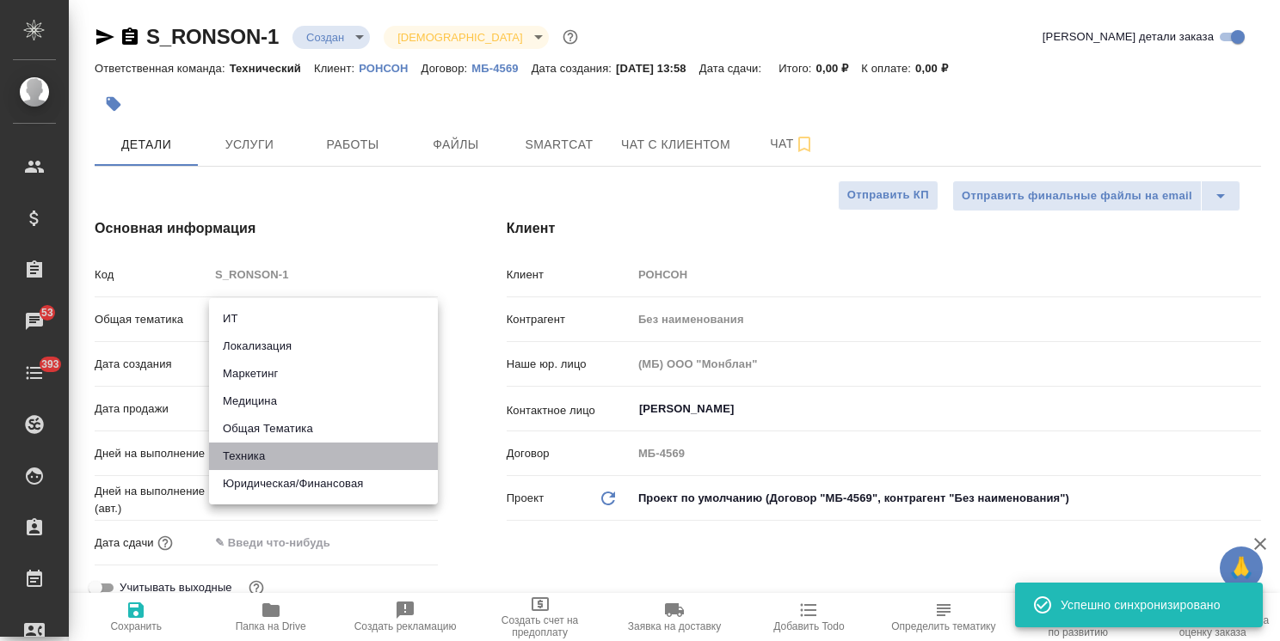
click at [279, 457] on li "Техника" at bounding box center [323, 457] width 229 height 28
type input "tech"
type textarea "x"
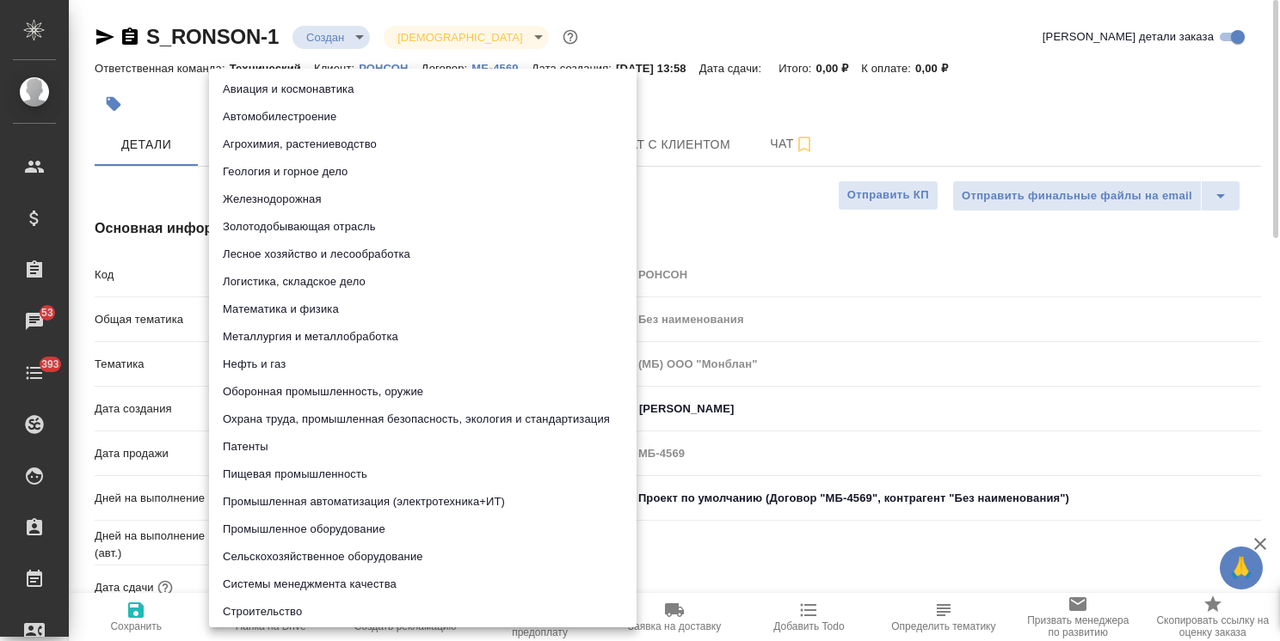
click at [304, 360] on body "🙏 .cls-1 fill:#fff; AWATERA Usmanova Olga Клиенты Спецификации Заказы 53 Чаты 3…" at bounding box center [640, 320] width 1280 height 641
click at [263, 611] on li "Строительство" at bounding box center [422, 613] width 427 height 28
type textarea "x"
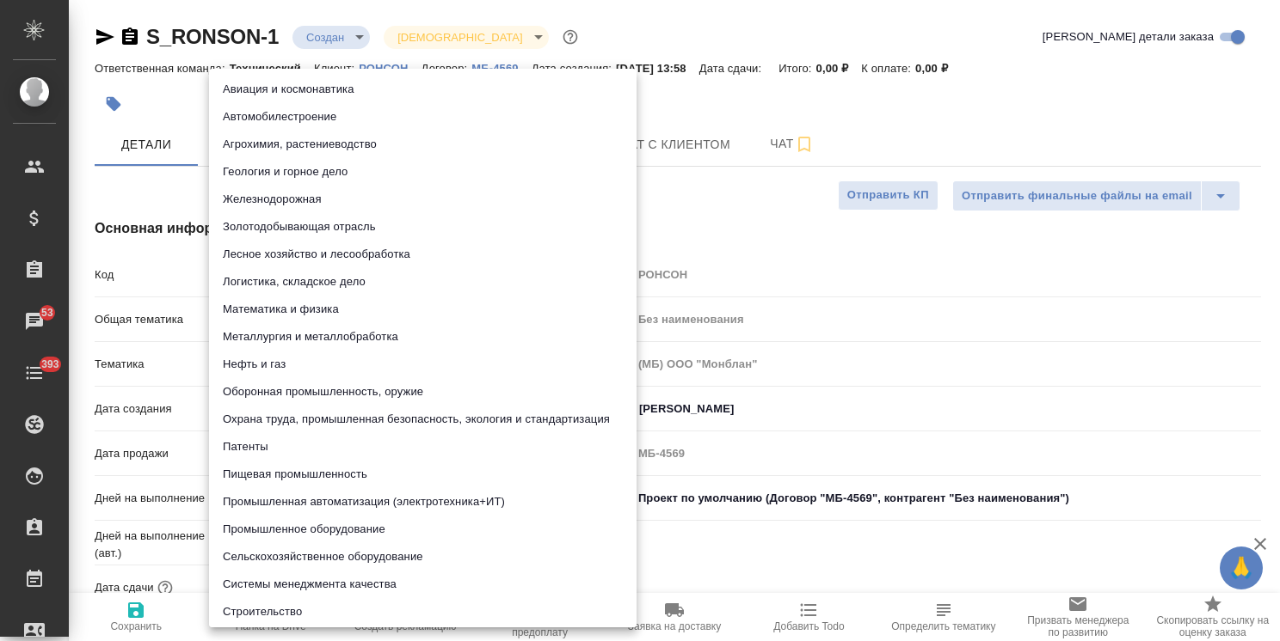
type input "5a8b8b956a9677013d343d92"
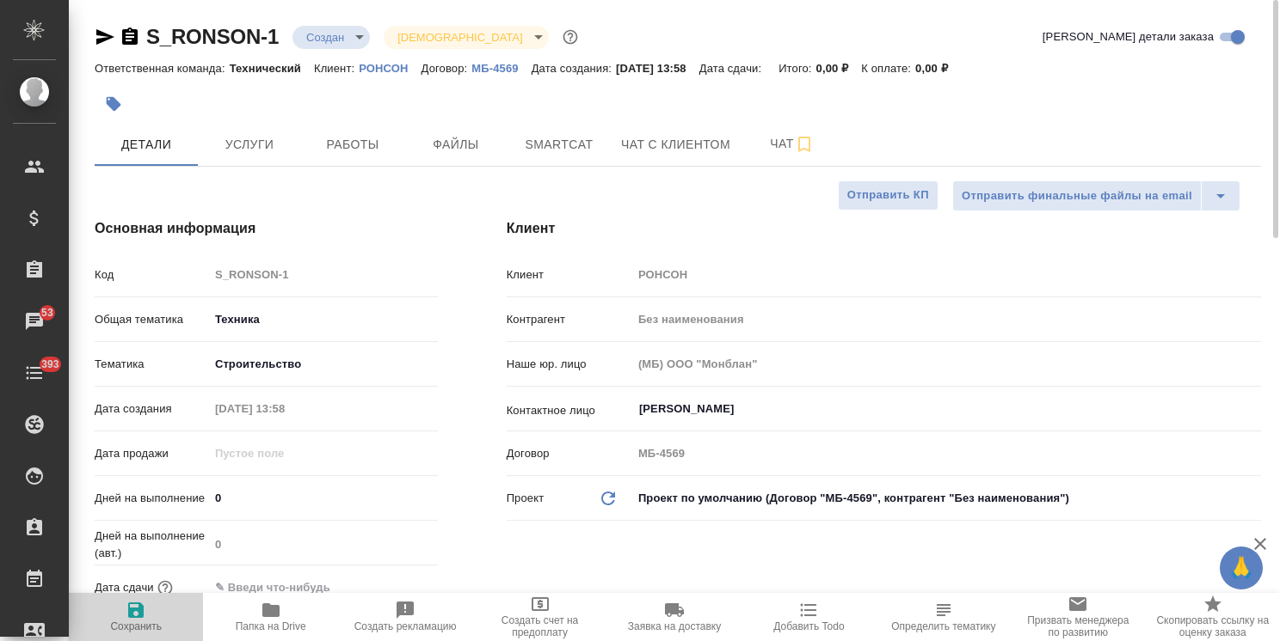
click at [134, 621] on span "Сохранить" at bounding box center [136, 627] width 52 height 12
type textarea "x"
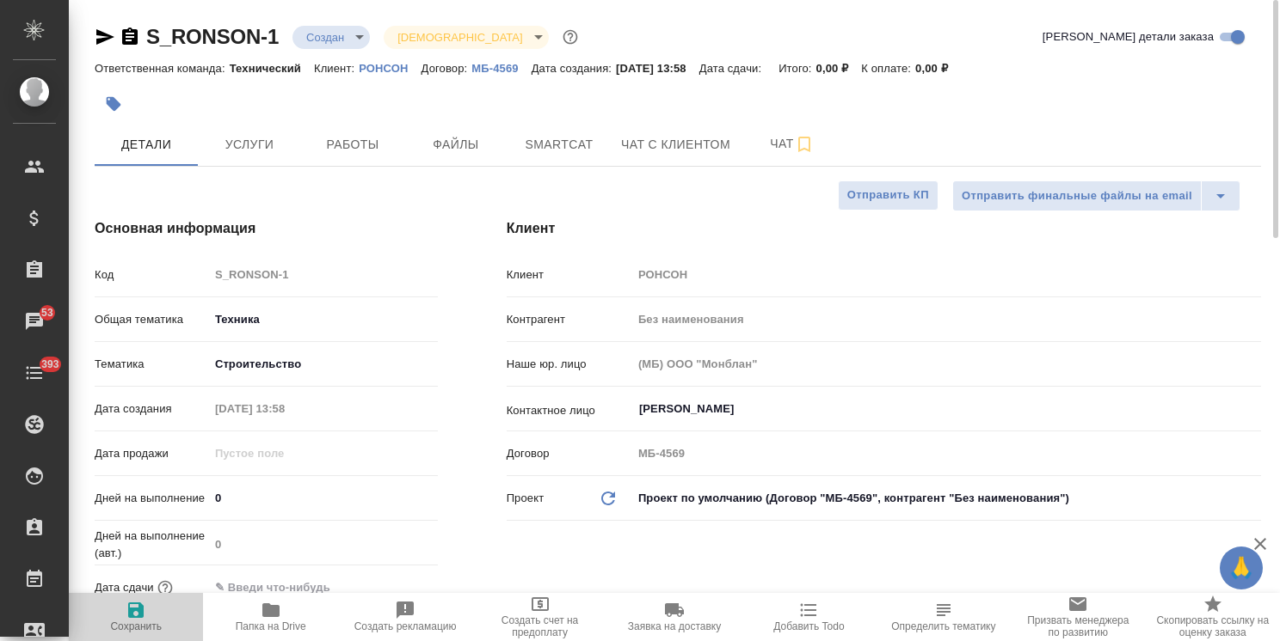
type textarea "x"
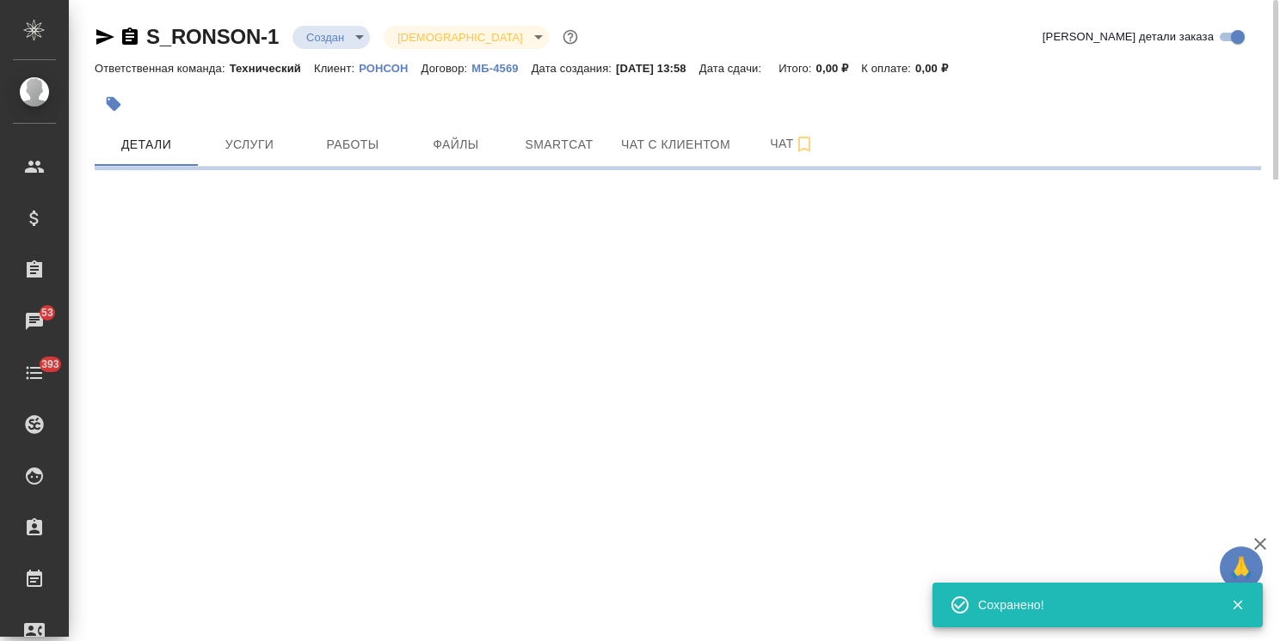
select select "RU"
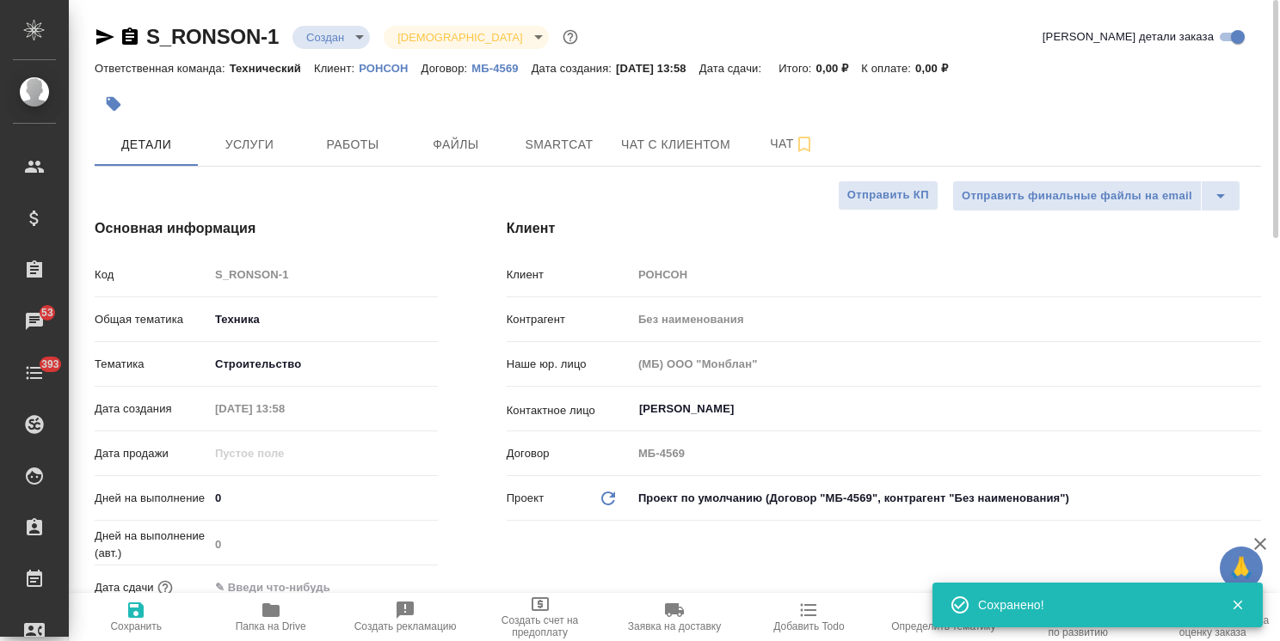
type textarea "x"
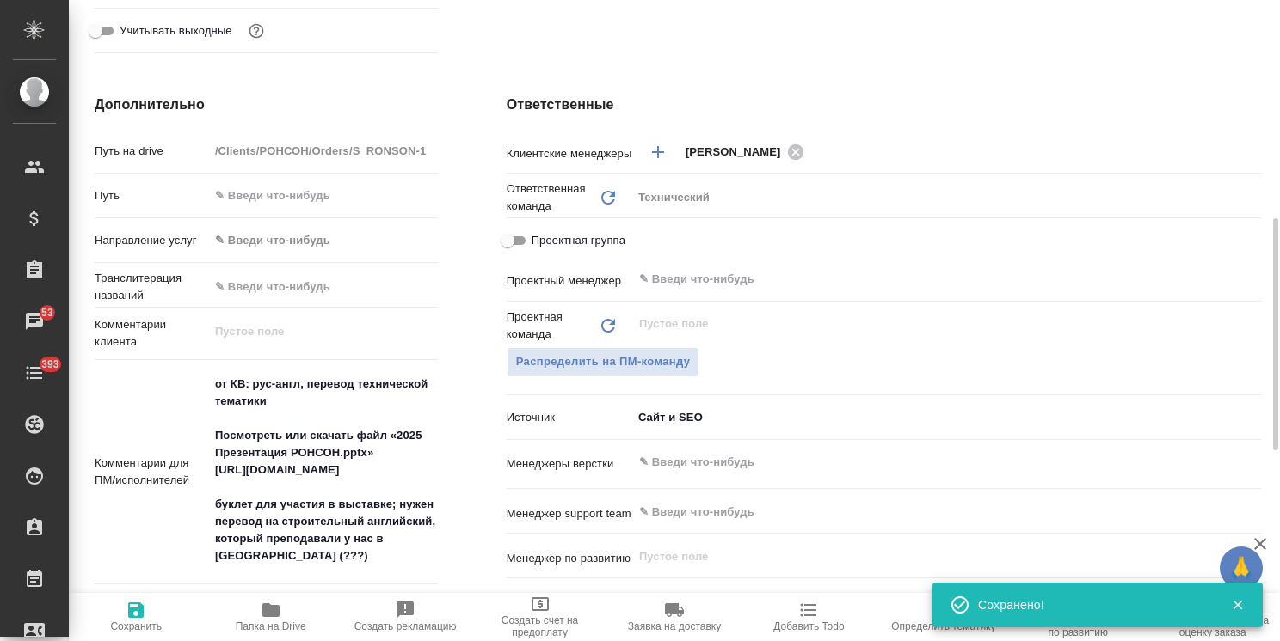
scroll to position [688, 0]
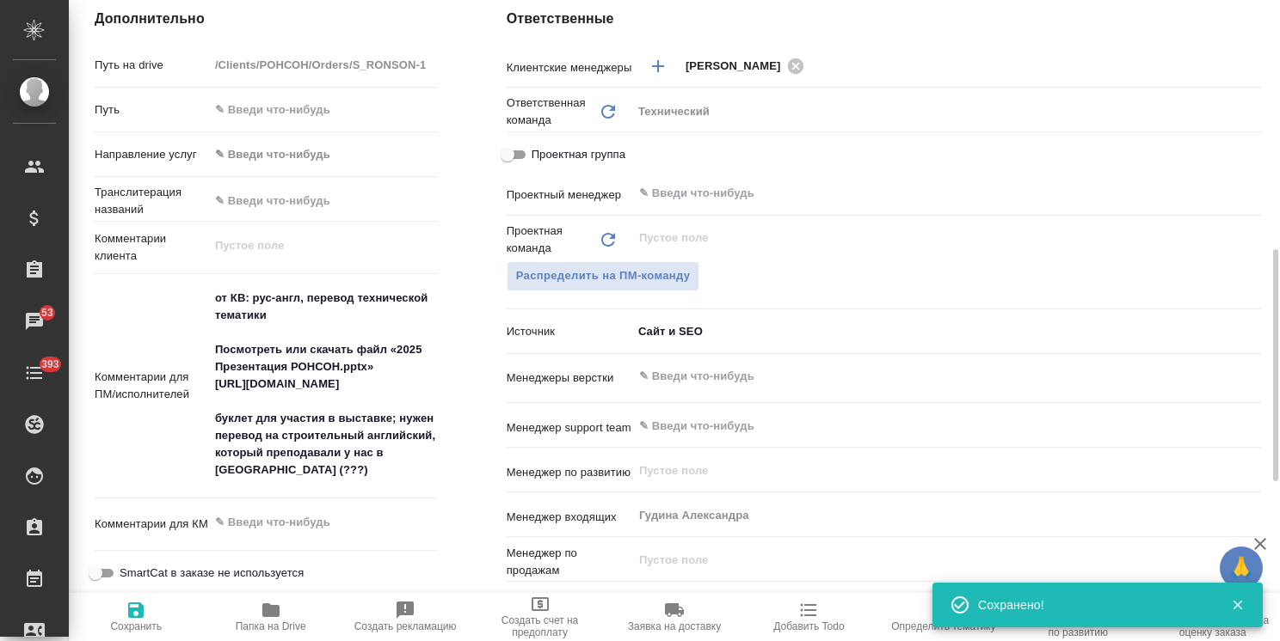
type textarea "x"
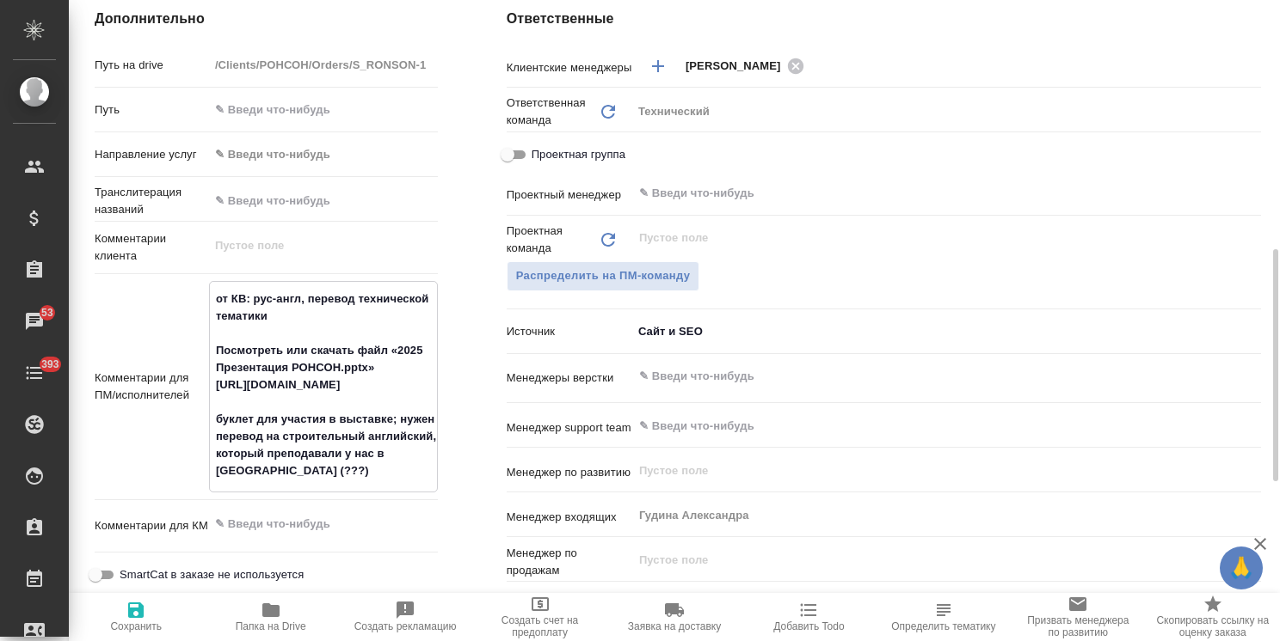
drag, startPoint x: 218, startPoint y: 349, endPoint x: 436, endPoint y: 392, distance: 221.8
click at [436, 392] on textarea "от КВ: рус-англ, перевод технической тематики Посмотреть или скачать файл «2025…" at bounding box center [323, 385] width 227 height 201
type textarea "от КВ: рус-англ, перевод технической тематики буклет для участия в выставке; ну…"
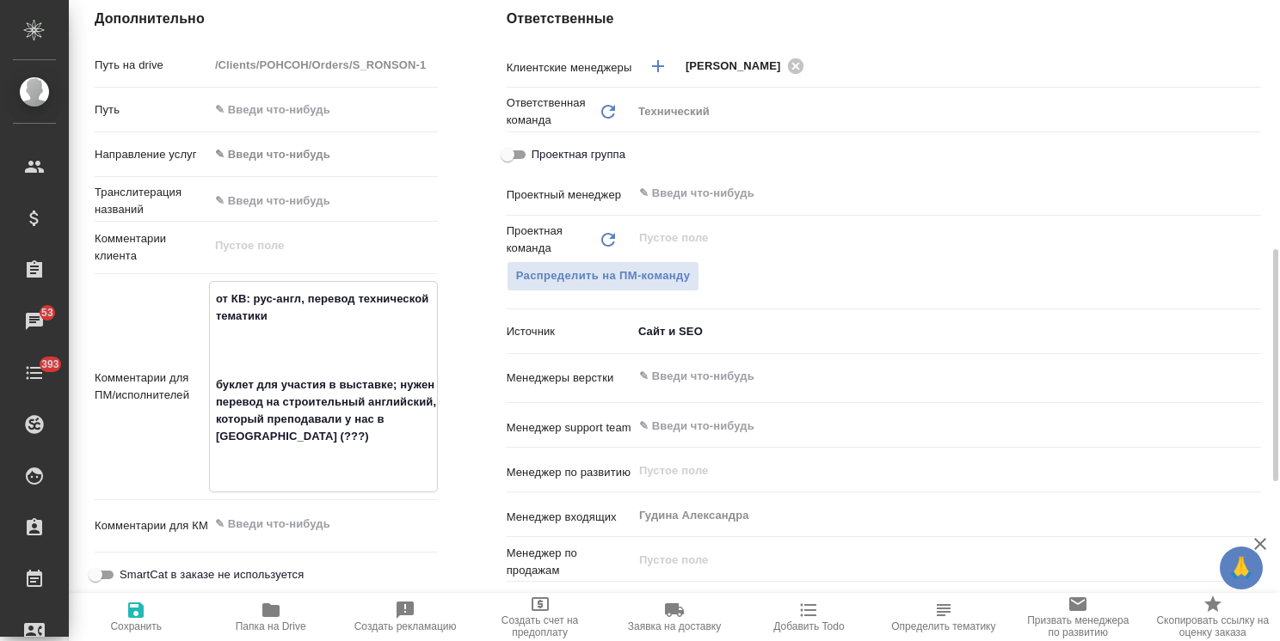
type textarea "x"
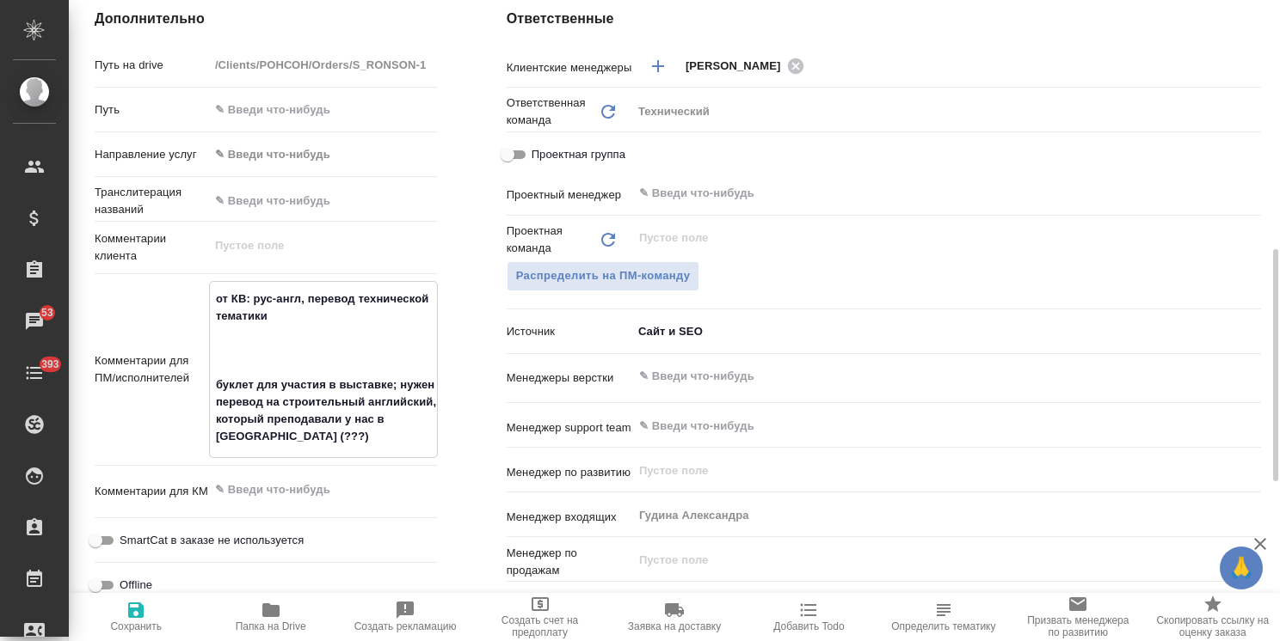
type textarea "от КВ: рус-англ, перевод технической тематики буклет для участия в выставке; ну…"
type textarea "x"
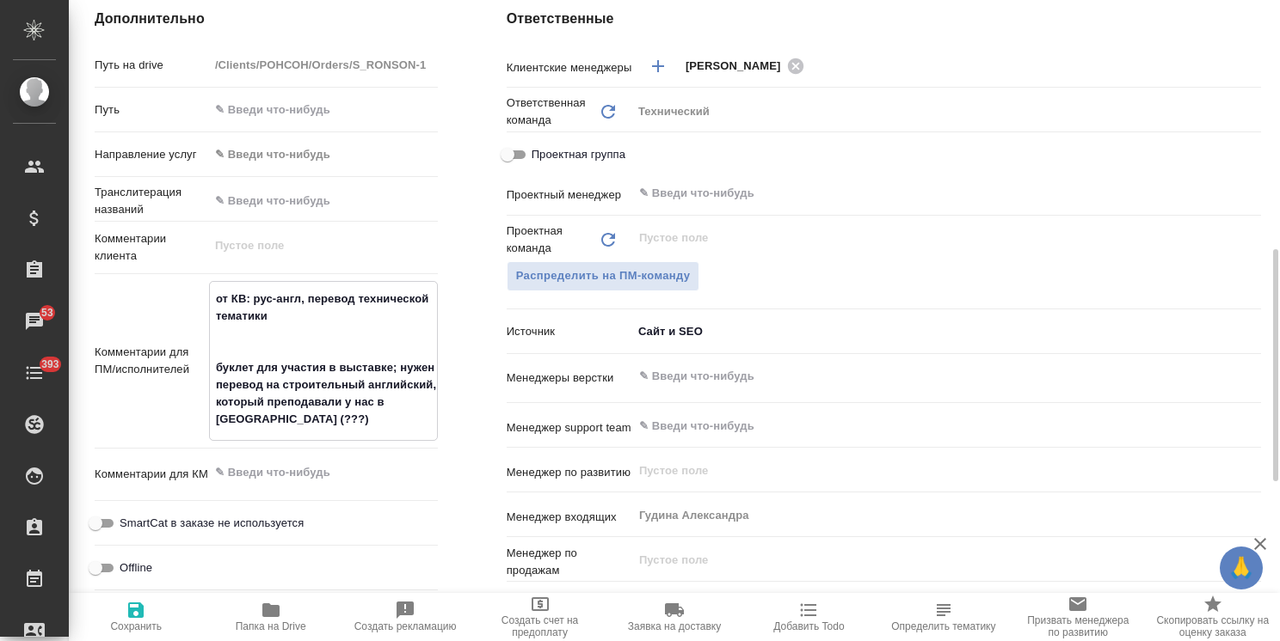
type textarea "x"
type textarea "от КВ: рус-англ, перевод технической тематики буклет для участия в выставке; ну…"
type textarea "x"
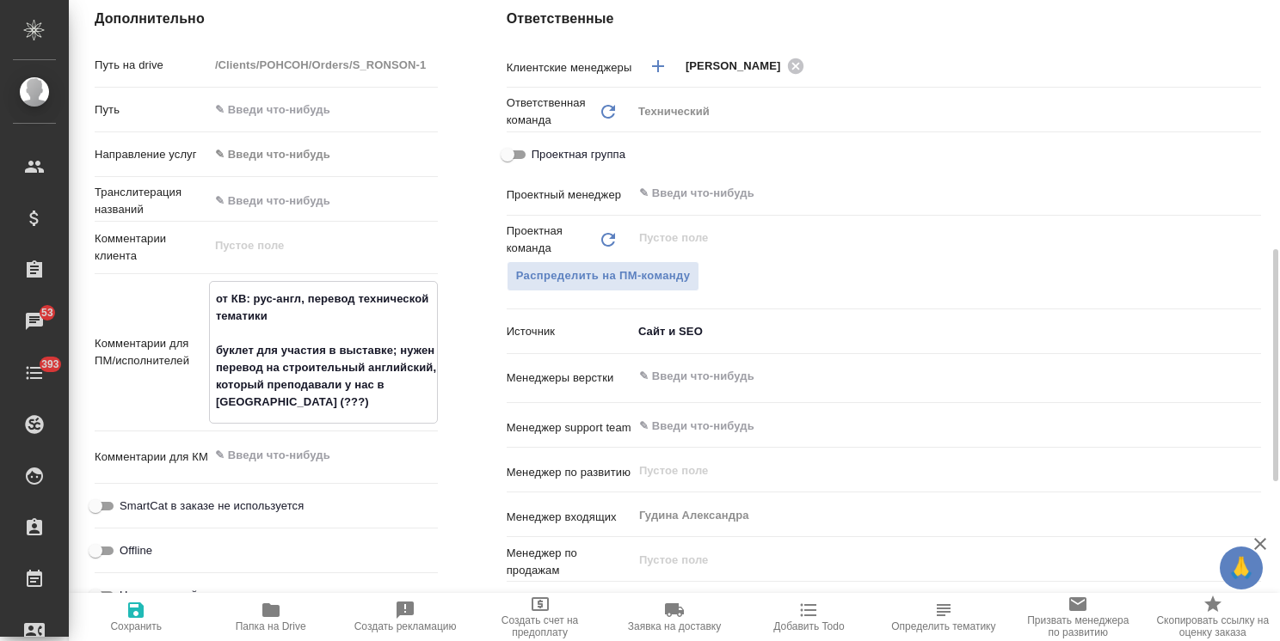
drag, startPoint x: 255, startPoint y: 406, endPoint x: 190, endPoint y: 398, distance: 65.0
click at [190, 398] on div "Комментарии для ПМ/исполнителей от КВ: рус-англ, перевод технической тематики б…" at bounding box center [266, 352] width 343 height 143
type textarea "x"
type textarea "от КВ: рус-англ, перевод технической тематики буклет для участия в выставке; ну…"
type textarea "x"
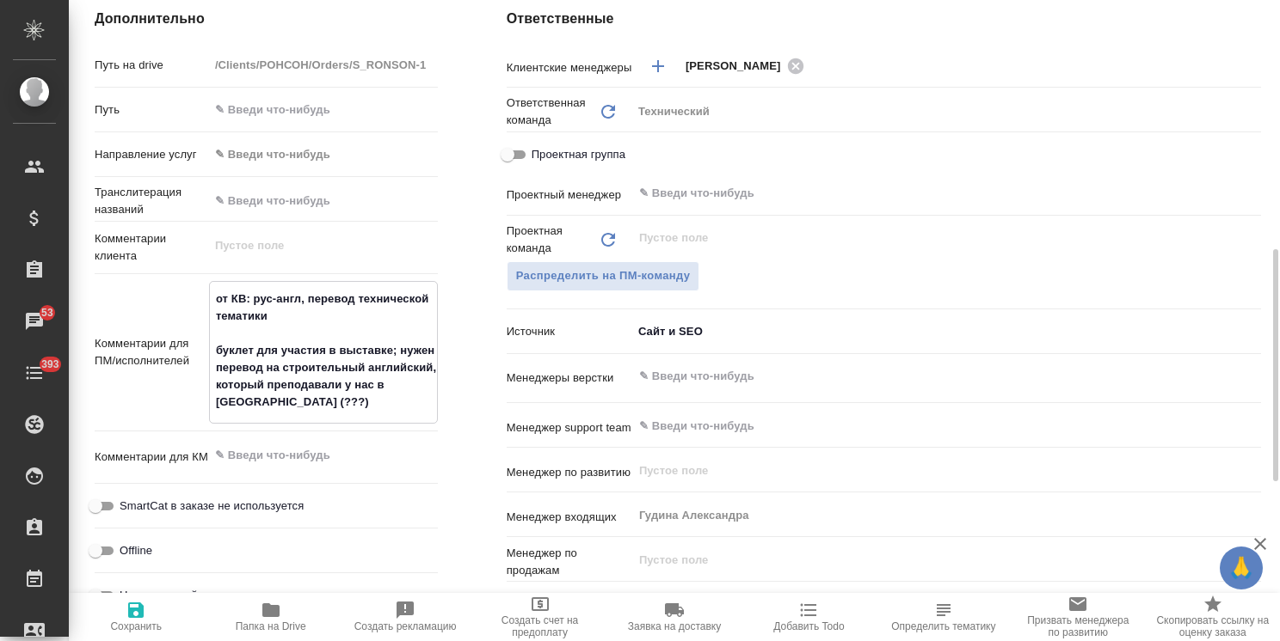
type textarea "x"
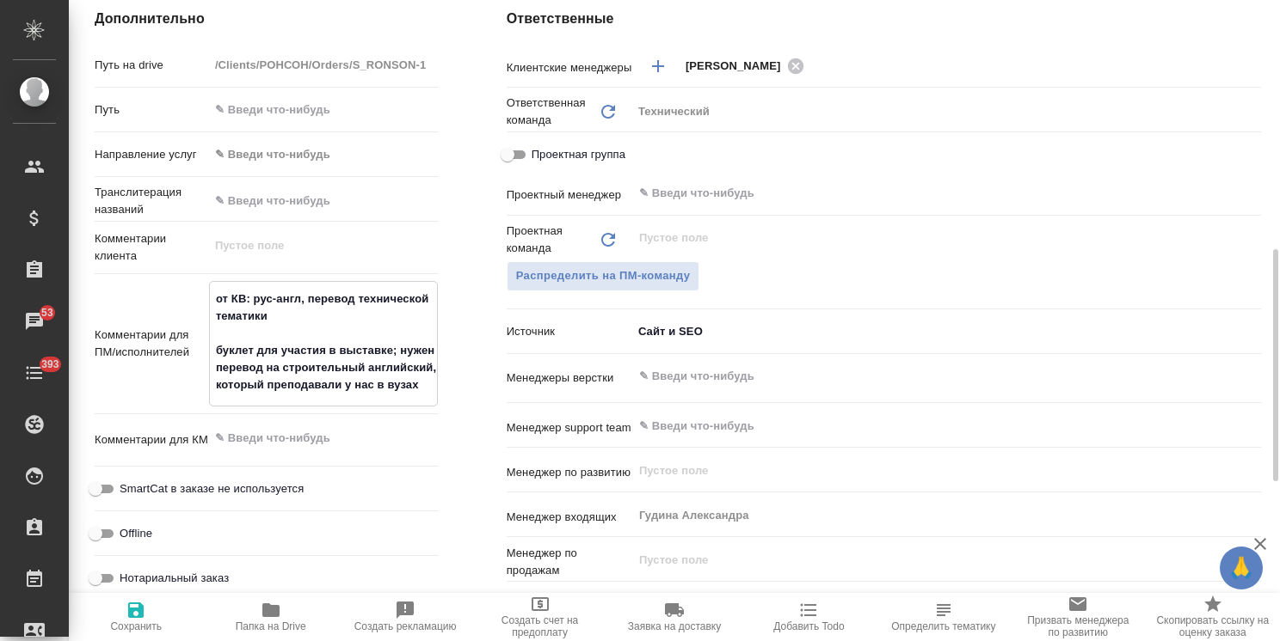
type textarea "от КВ: рус-англ, перевод технической тематики буклет для участия в выставке; ну…"
type textarea "x"
type textarea "от КВ: рус-англ, перевод технической тематики буклет для участия в выставке; ну…"
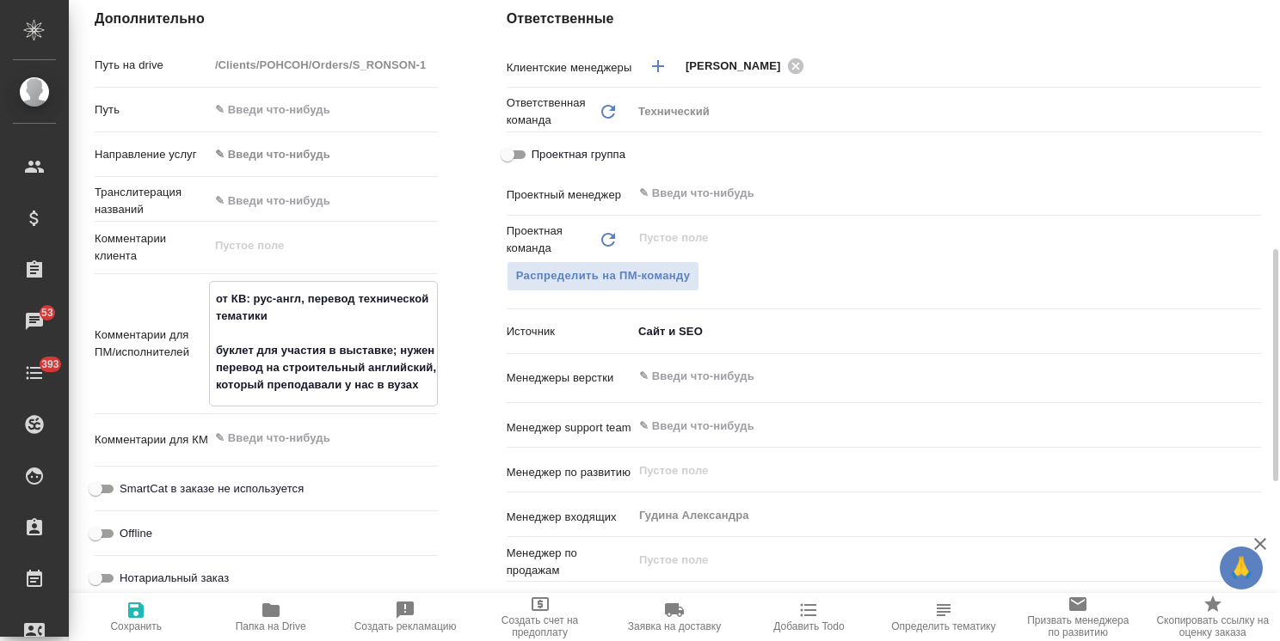
type textarea "x"
click at [132, 613] on icon "button" at bounding box center [135, 610] width 15 height 15
type textarea "x"
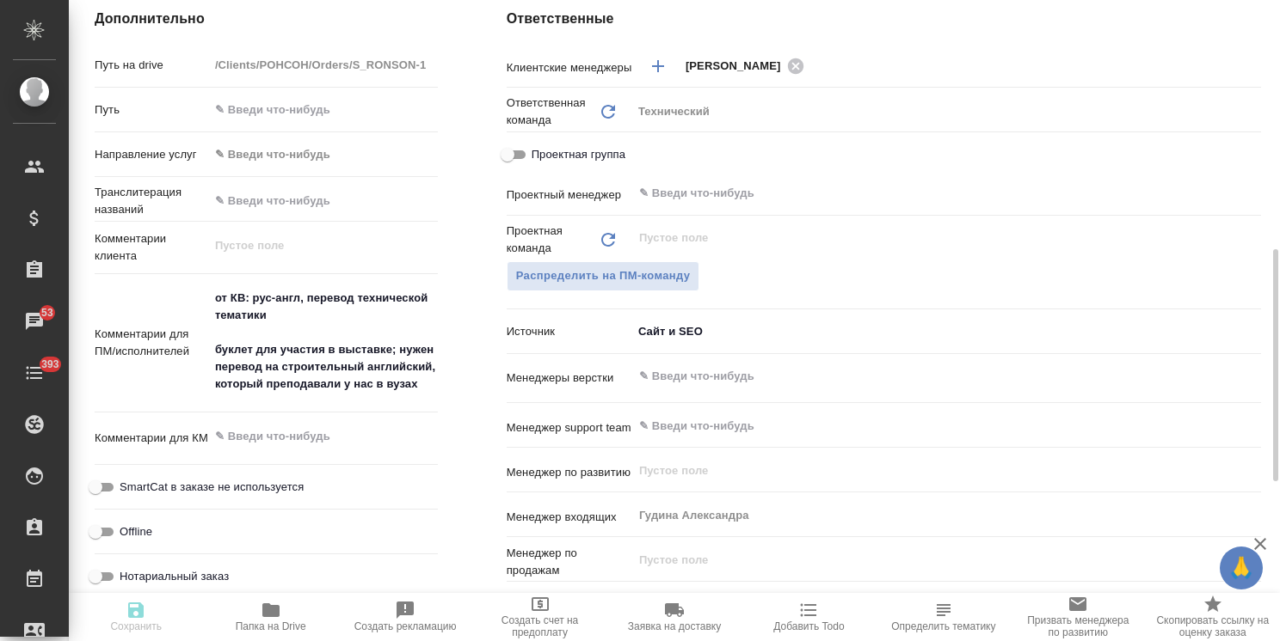
type textarea "x"
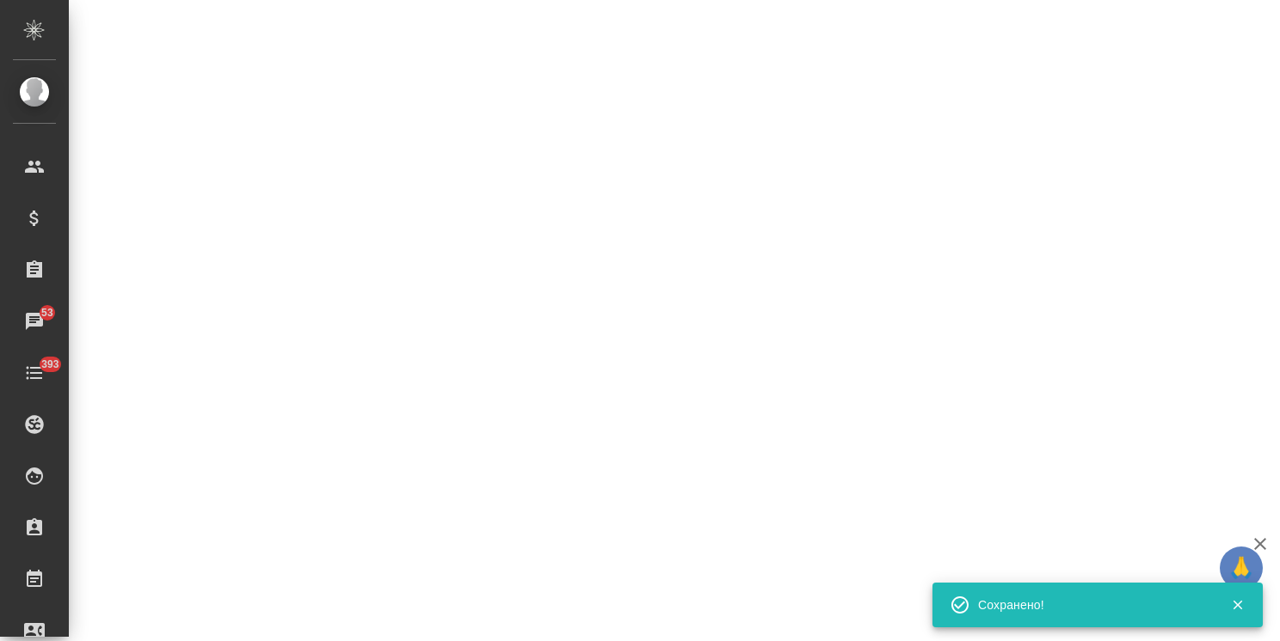
select select "RU"
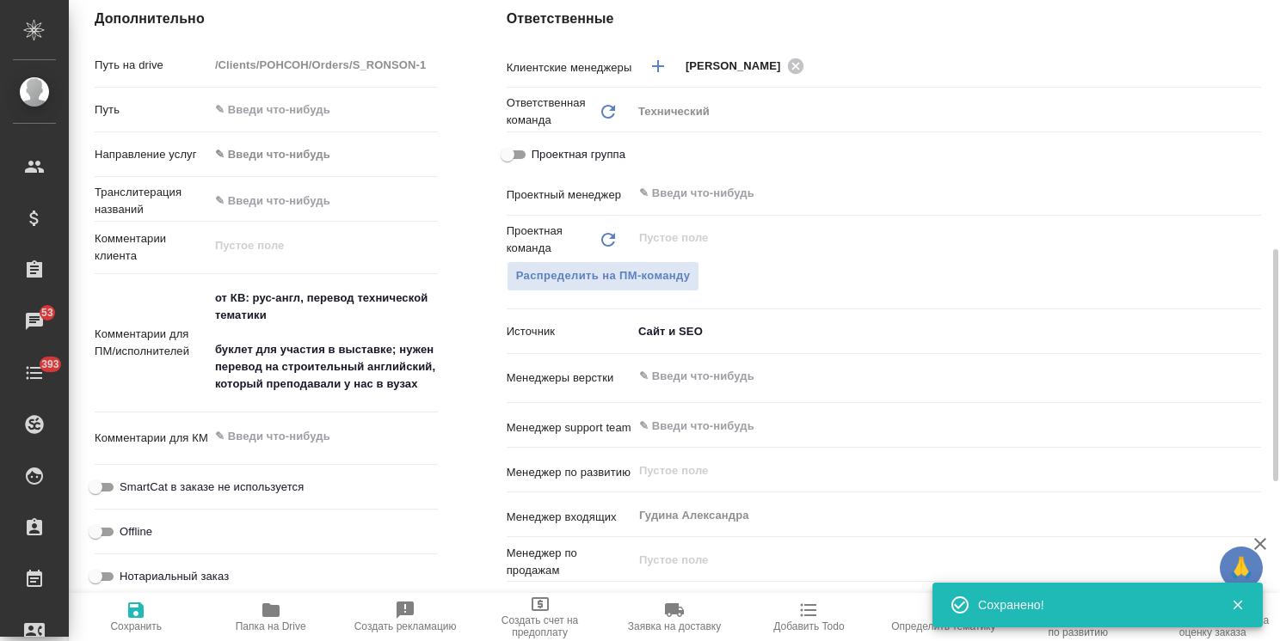
type textarea "x"
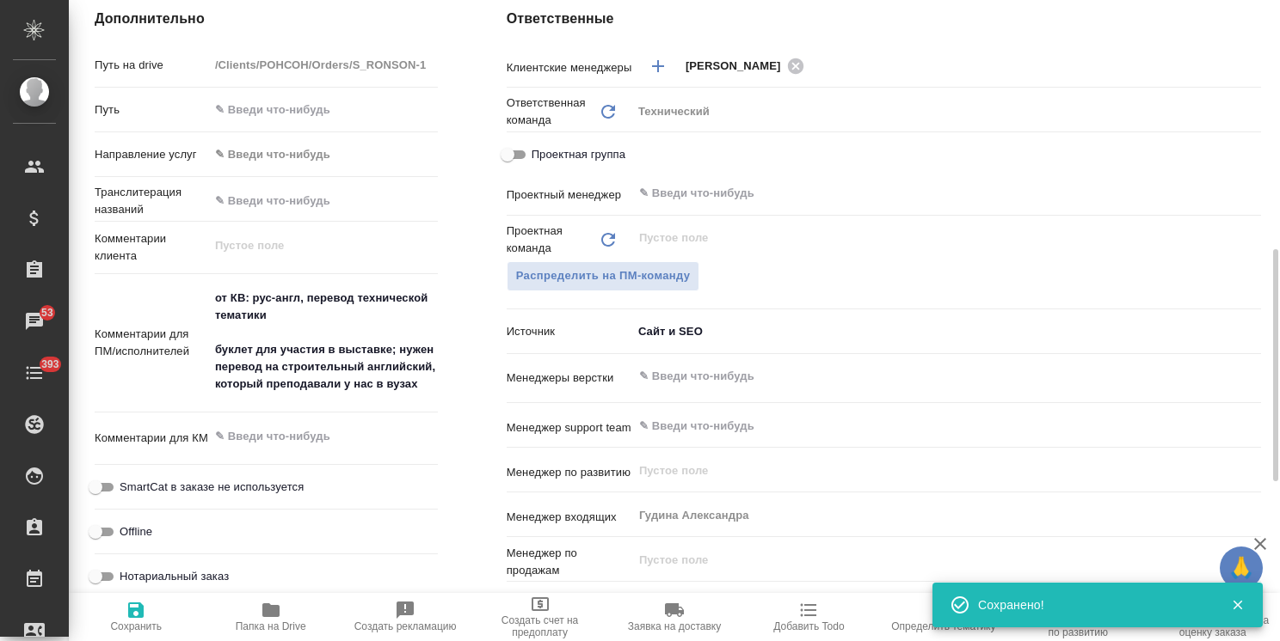
type textarea "x"
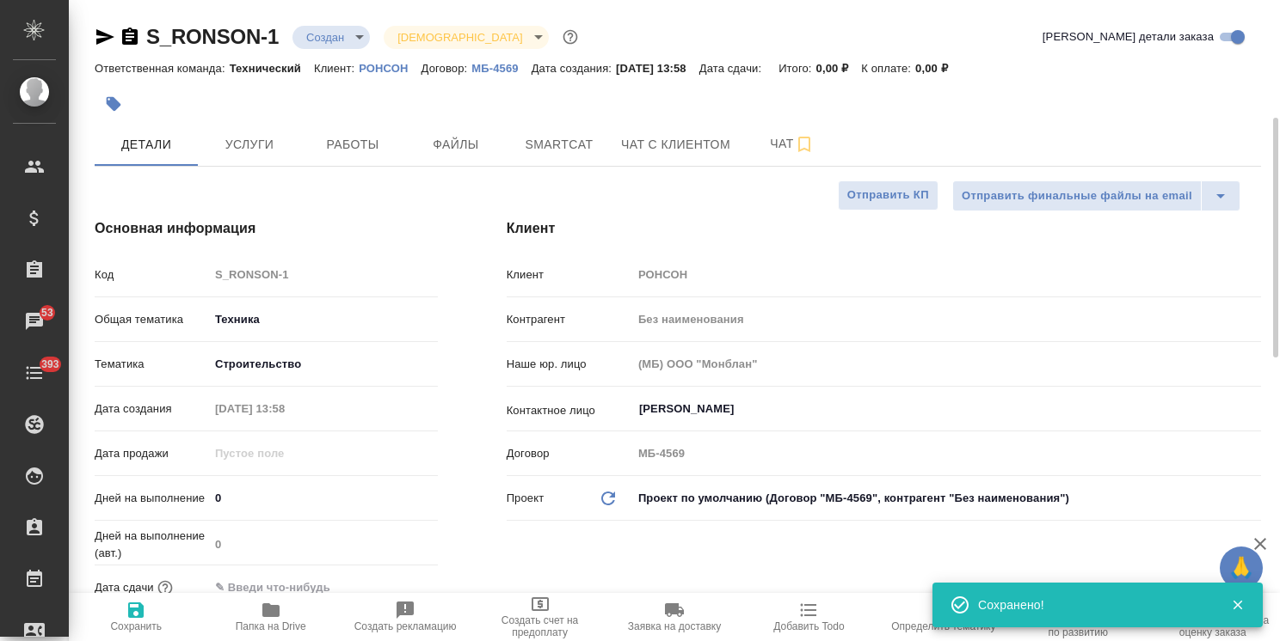
scroll to position [0, 0]
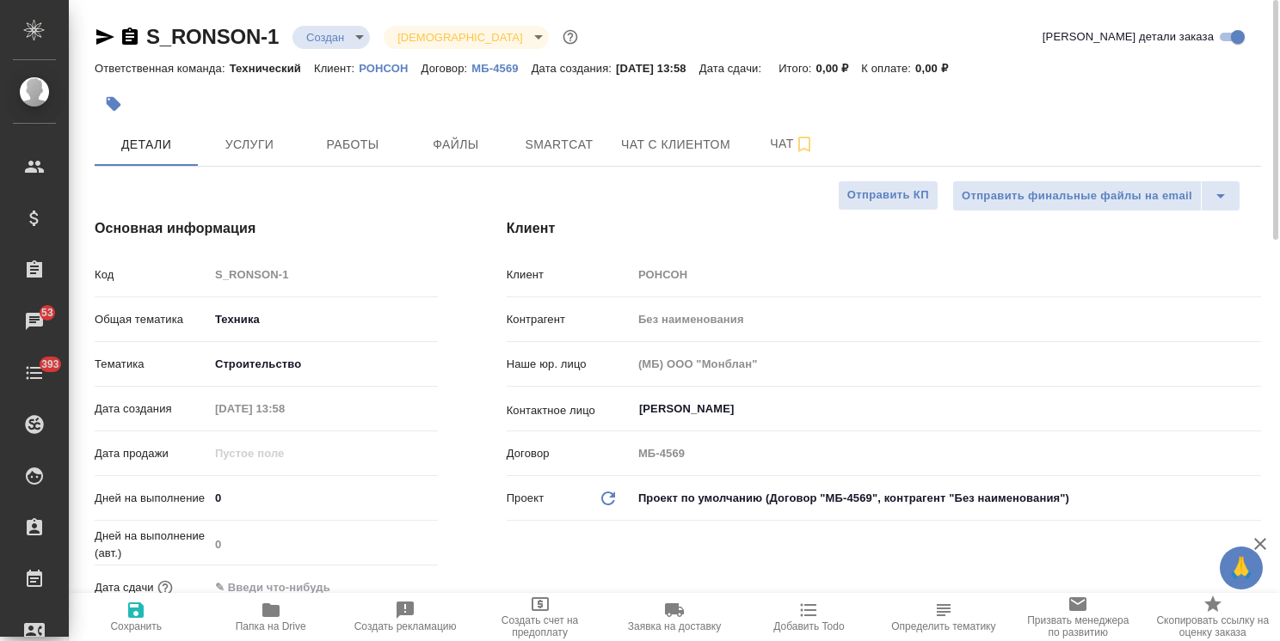
click at [108, 31] on icon "button" at bounding box center [105, 37] width 21 height 21
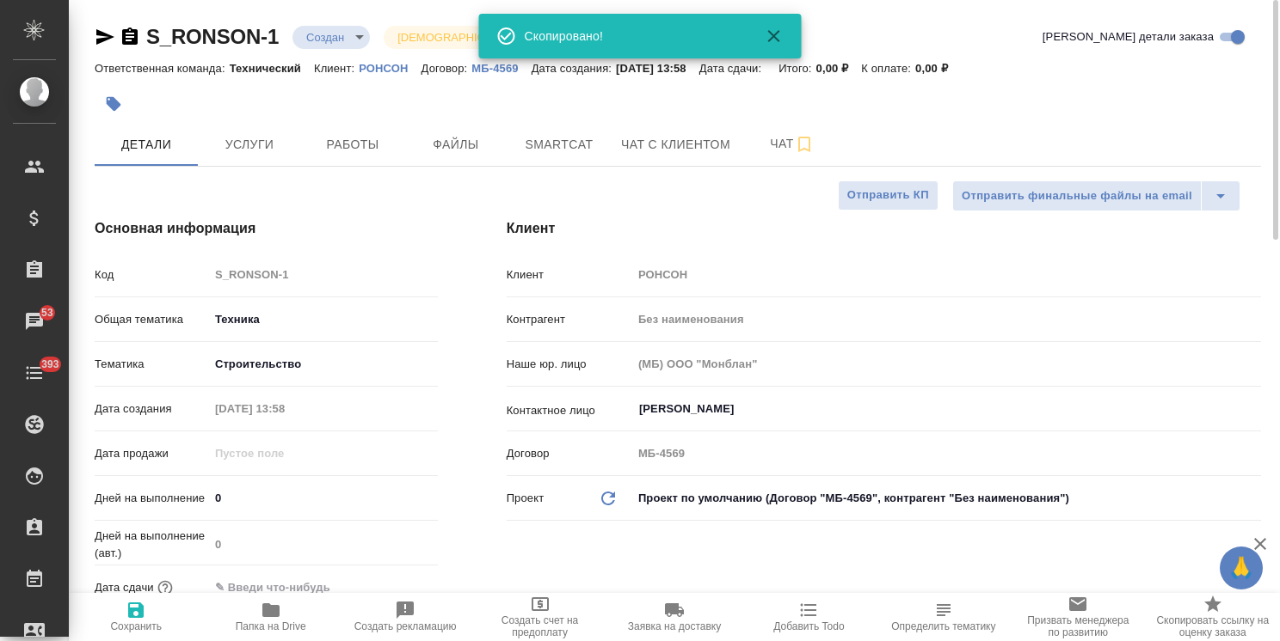
type textarea "x"
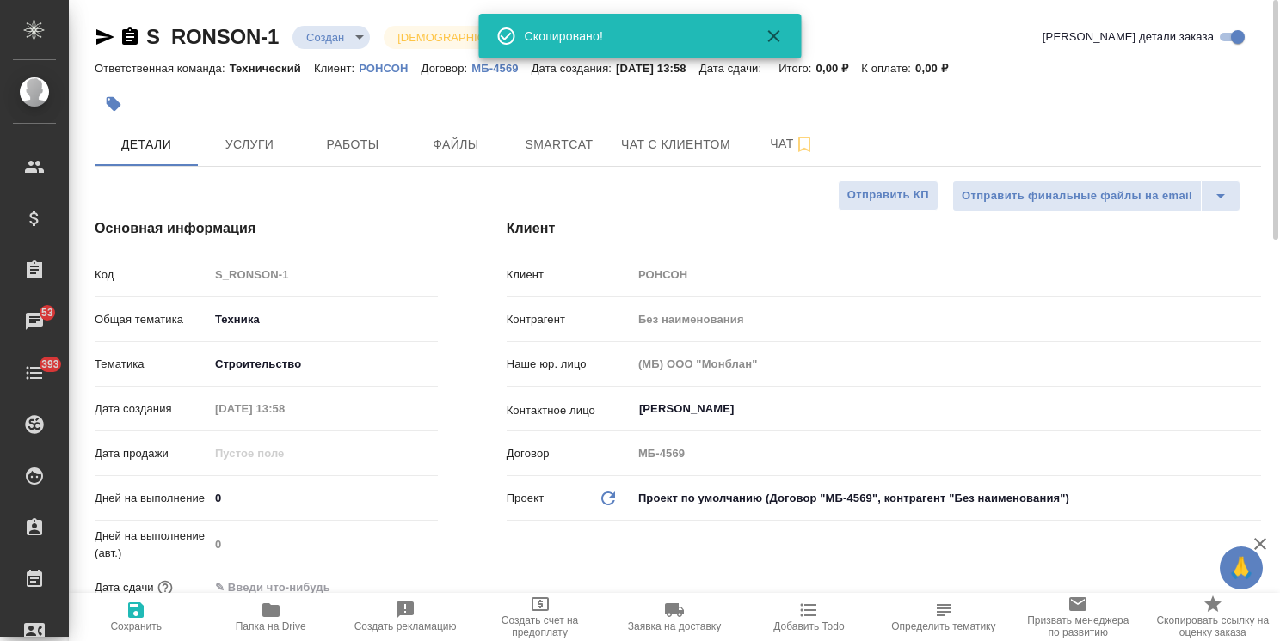
type textarea "x"
click at [471, 150] on span "Файлы" at bounding box center [455, 144] width 83 height 21
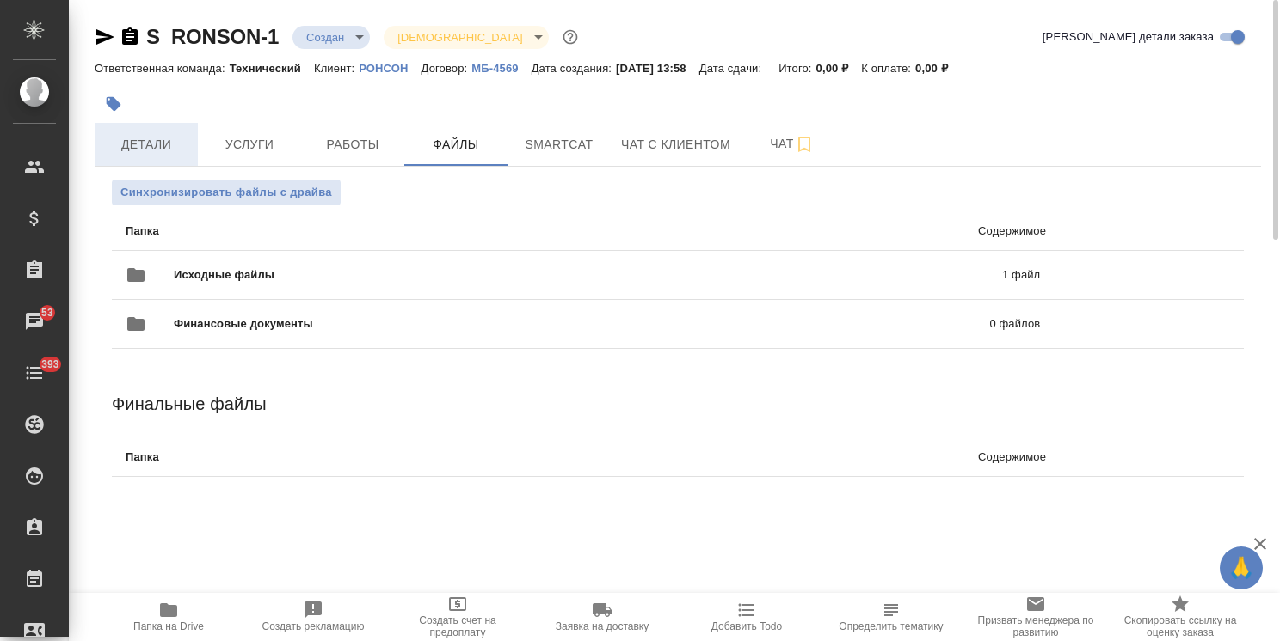
click at [122, 159] on button "Детали" at bounding box center [146, 144] width 103 height 43
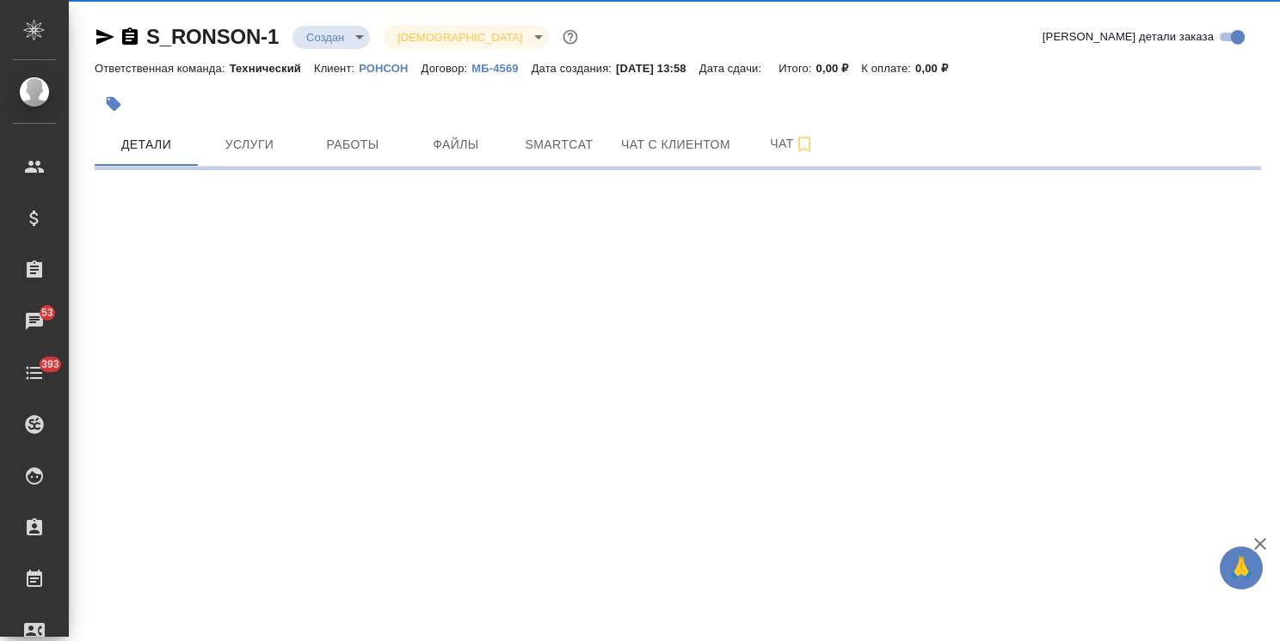
select select "RU"
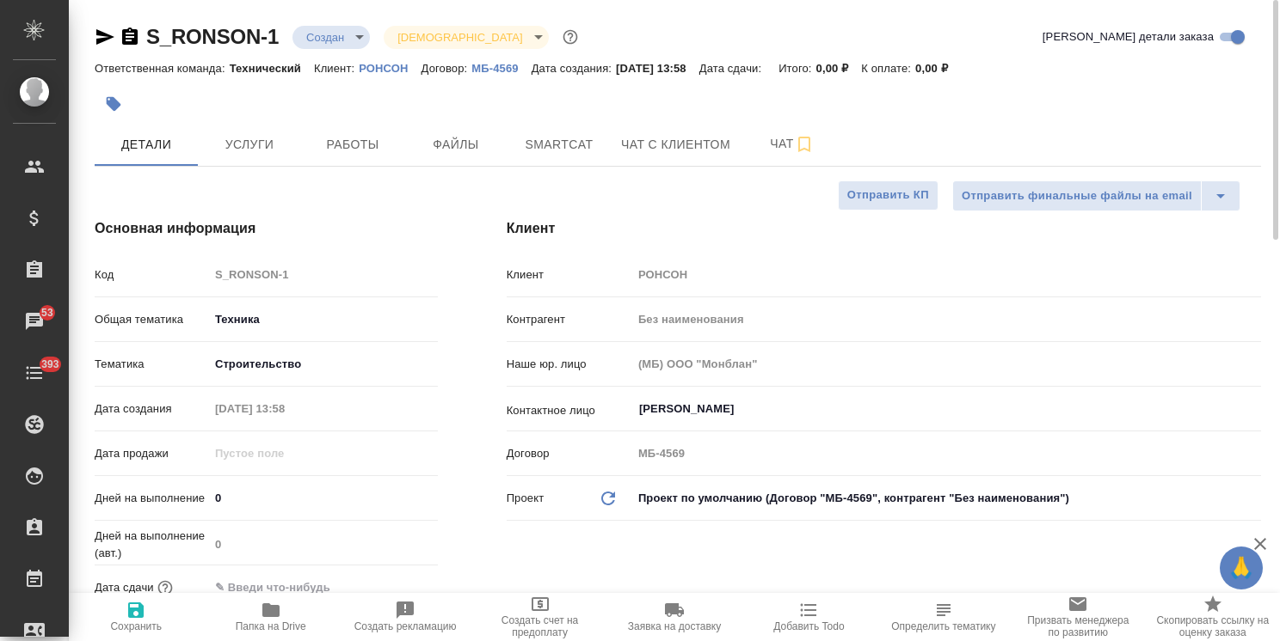
type textarea "x"
click at [458, 160] on button "Файлы" at bounding box center [455, 144] width 103 height 43
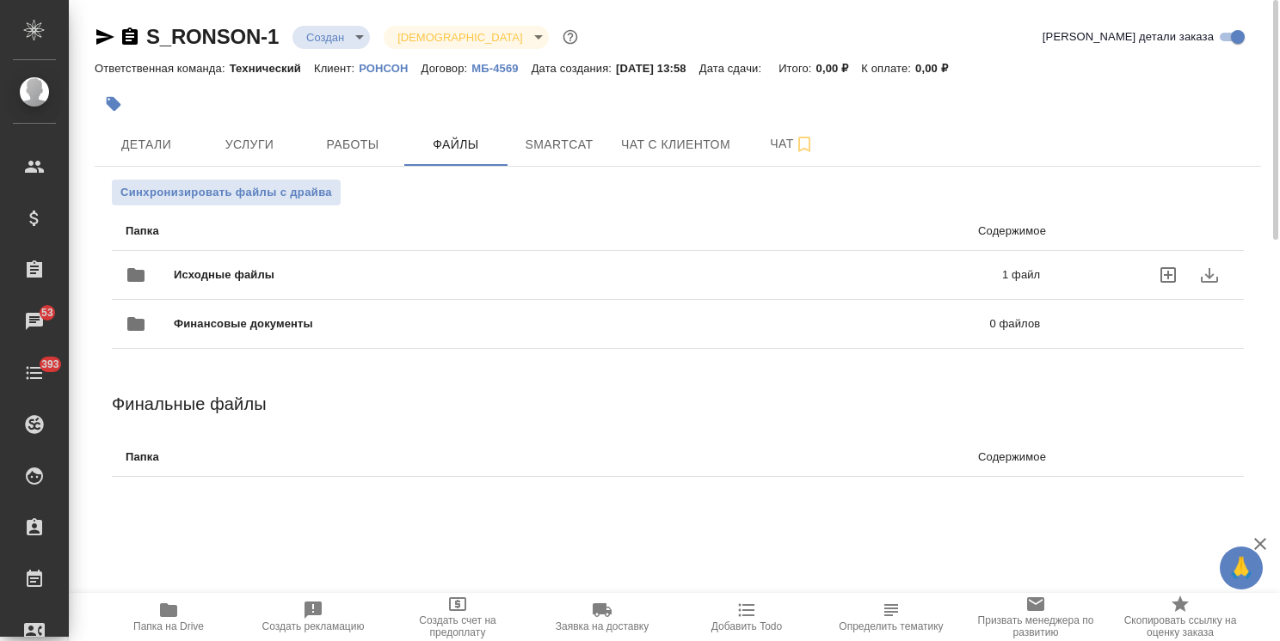
click at [254, 267] on span "Исходные файлы" at bounding box center [406, 275] width 464 height 17
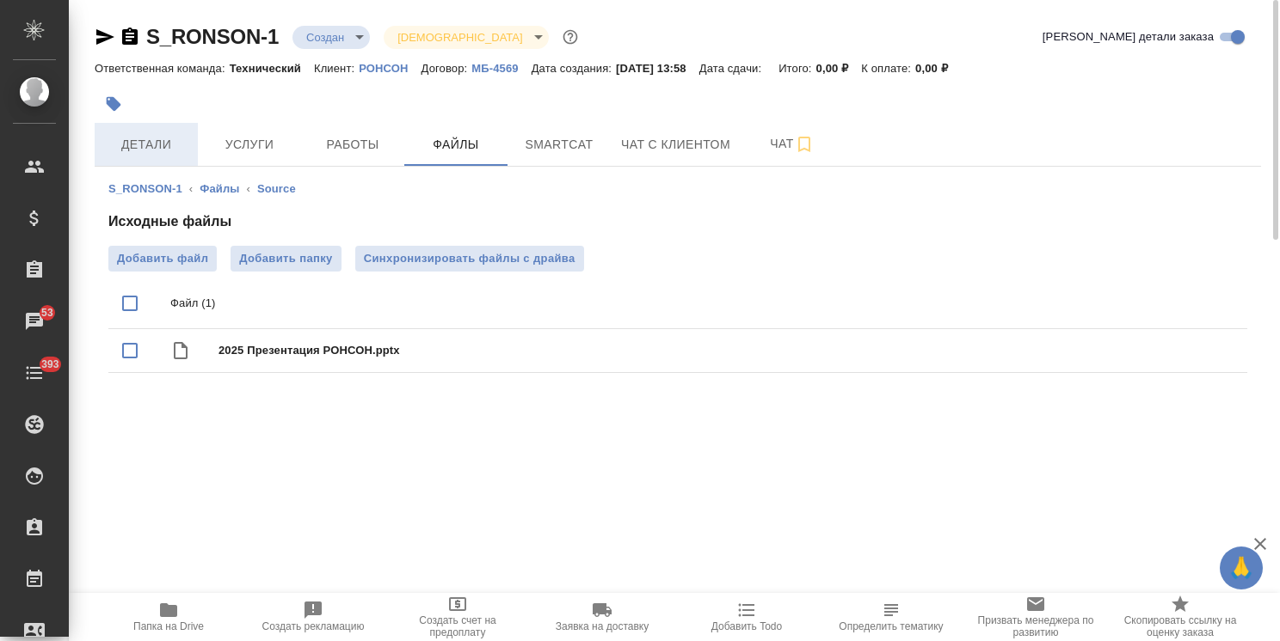
click at [155, 149] on span "Детали" at bounding box center [146, 144] width 83 height 21
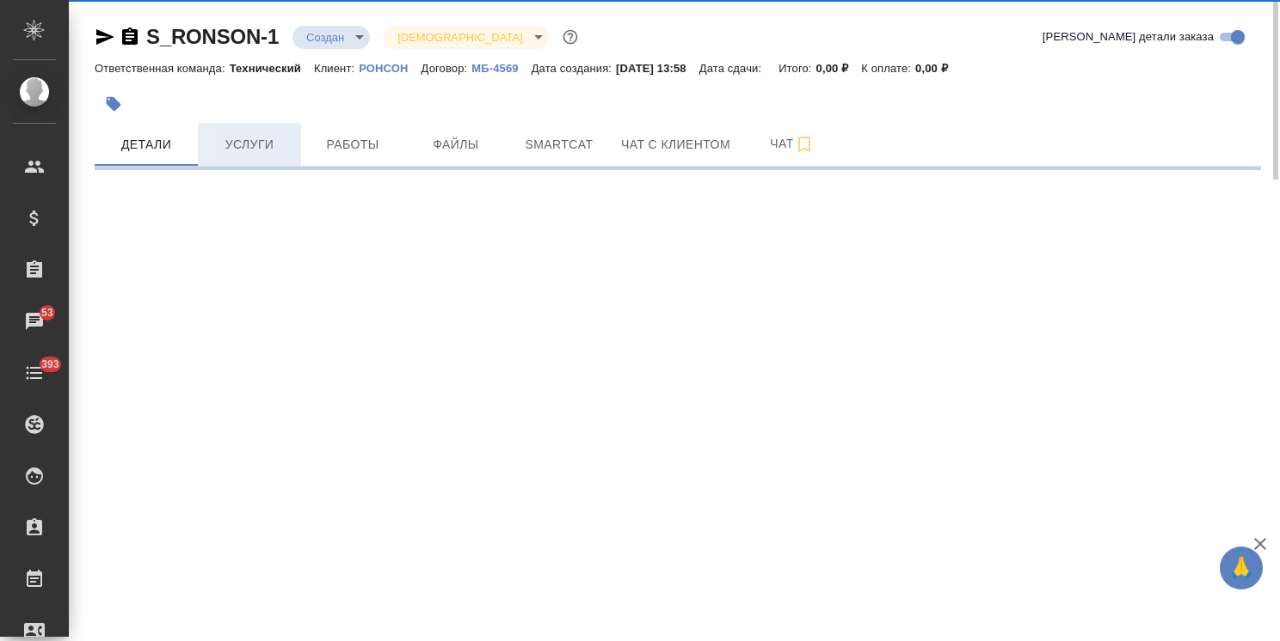
select select "RU"
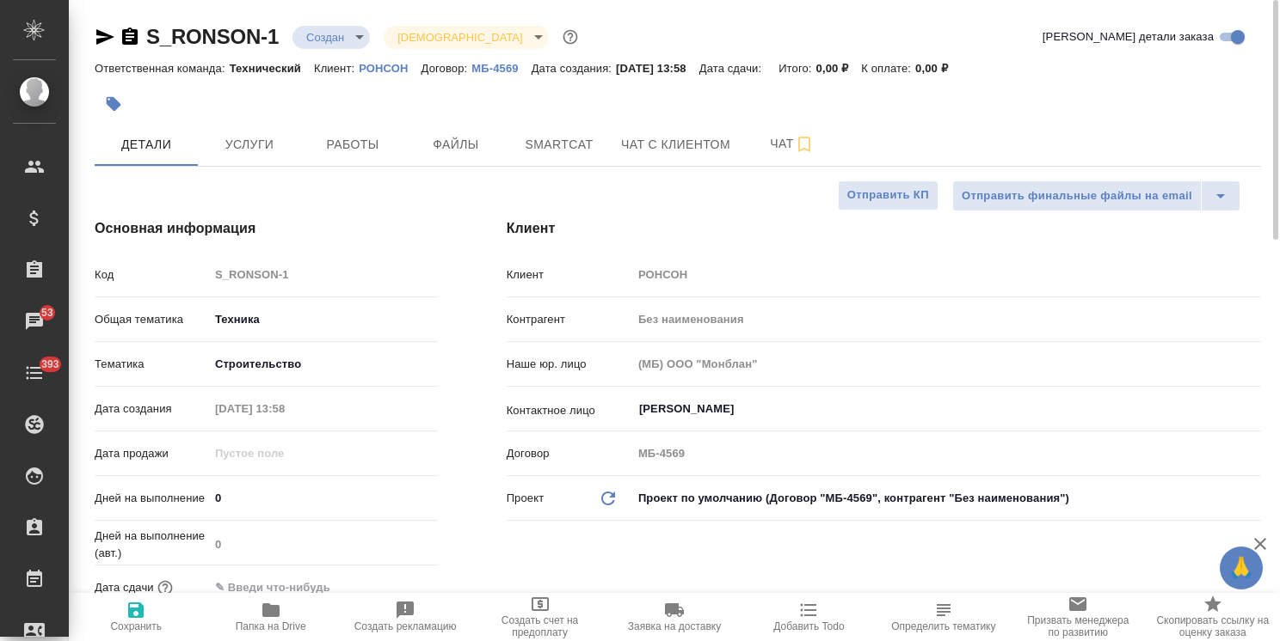
type textarea "x"
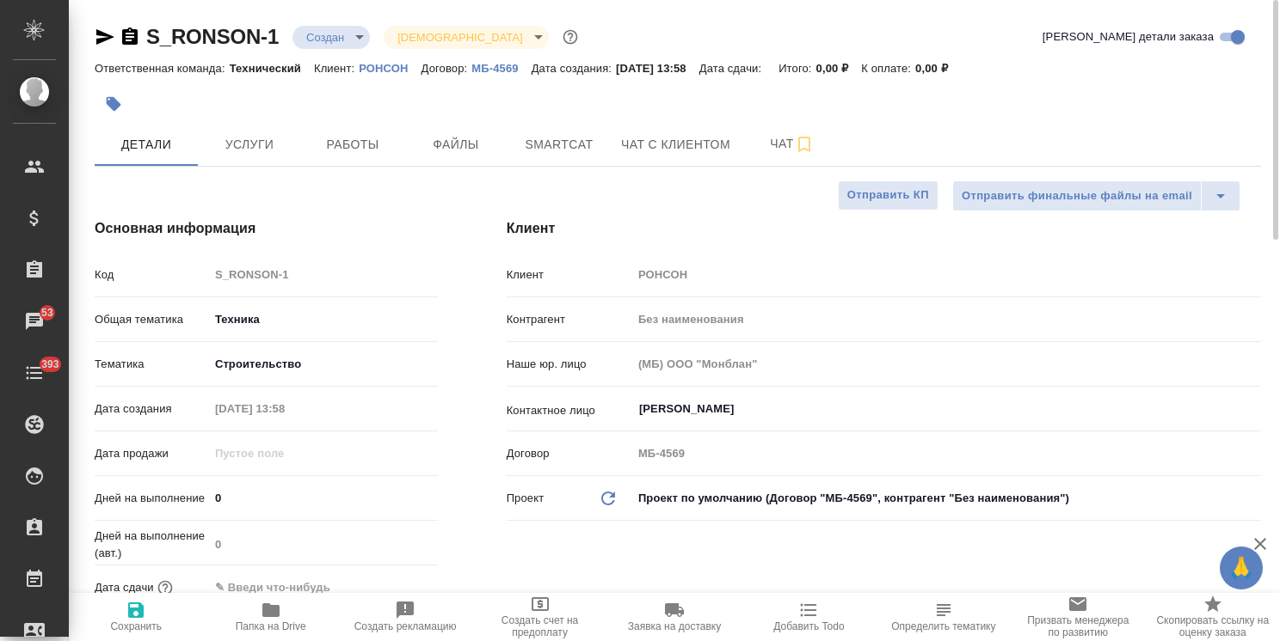
type textarea "x"
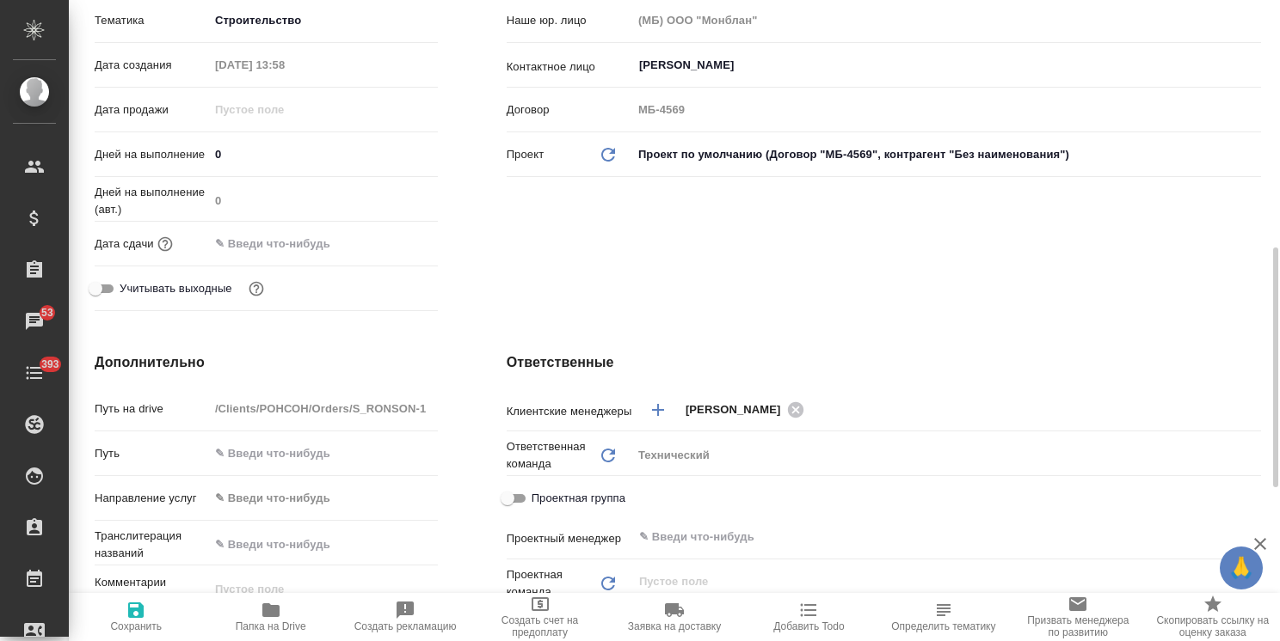
scroll to position [430, 0]
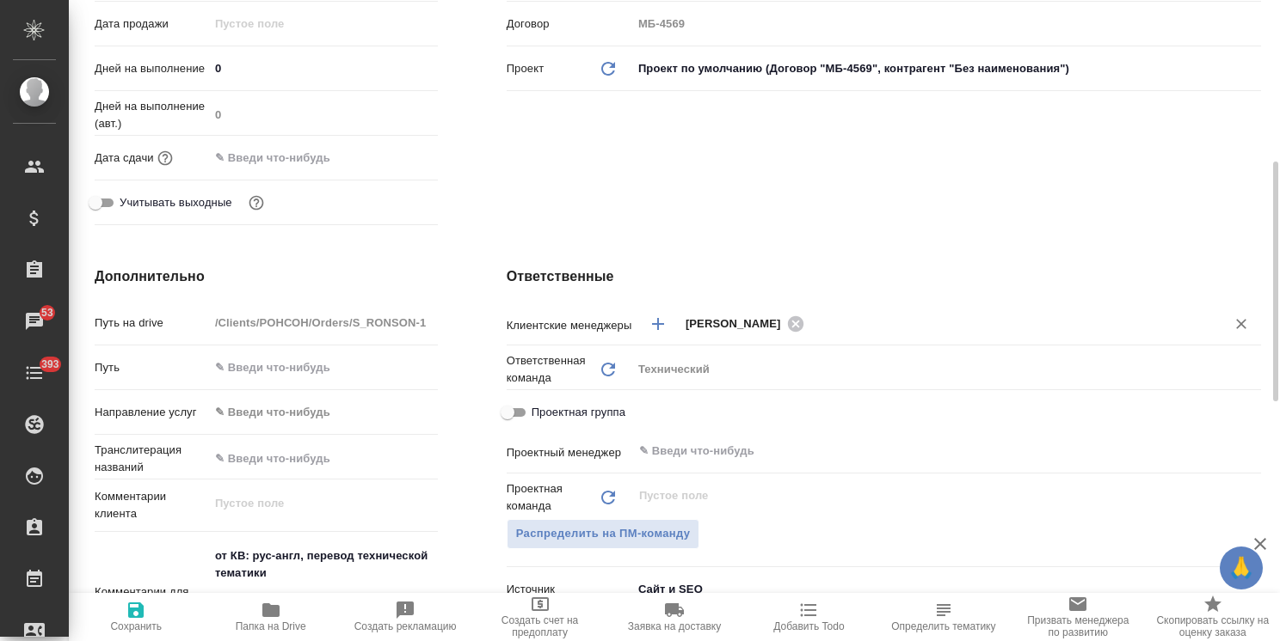
click at [789, 315] on icon at bounding box center [795, 324] width 19 height 19
type textarea "x"
click at [144, 626] on span "Сохранить" at bounding box center [136, 627] width 52 height 12
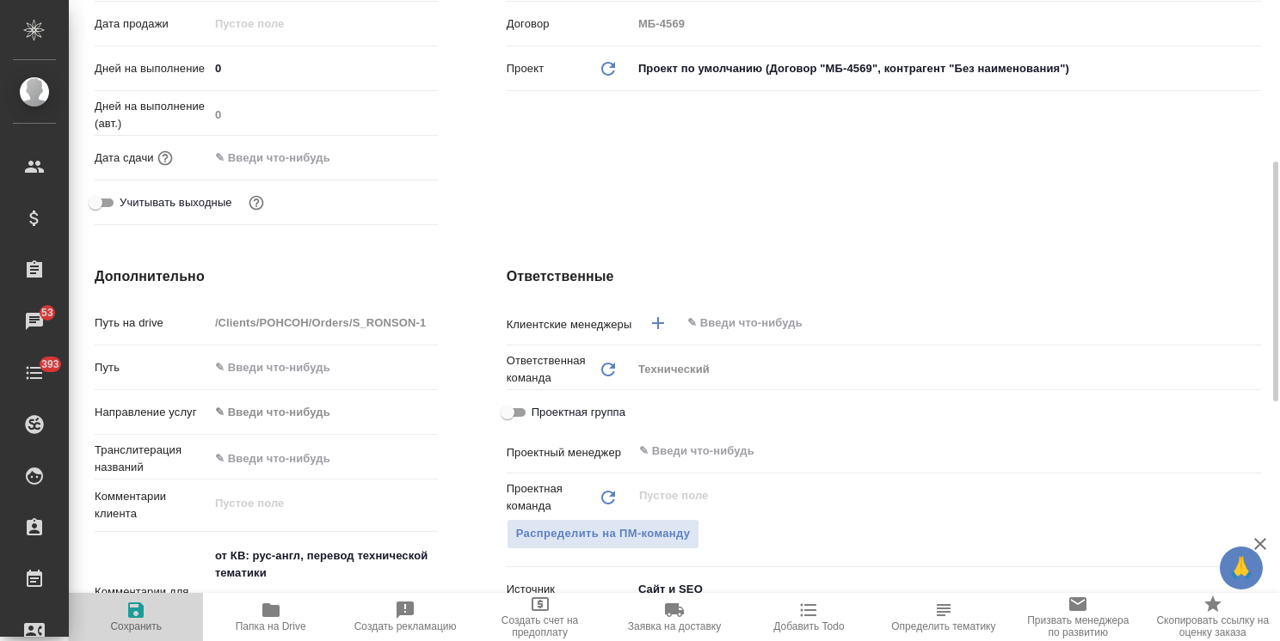
type textarea "x"
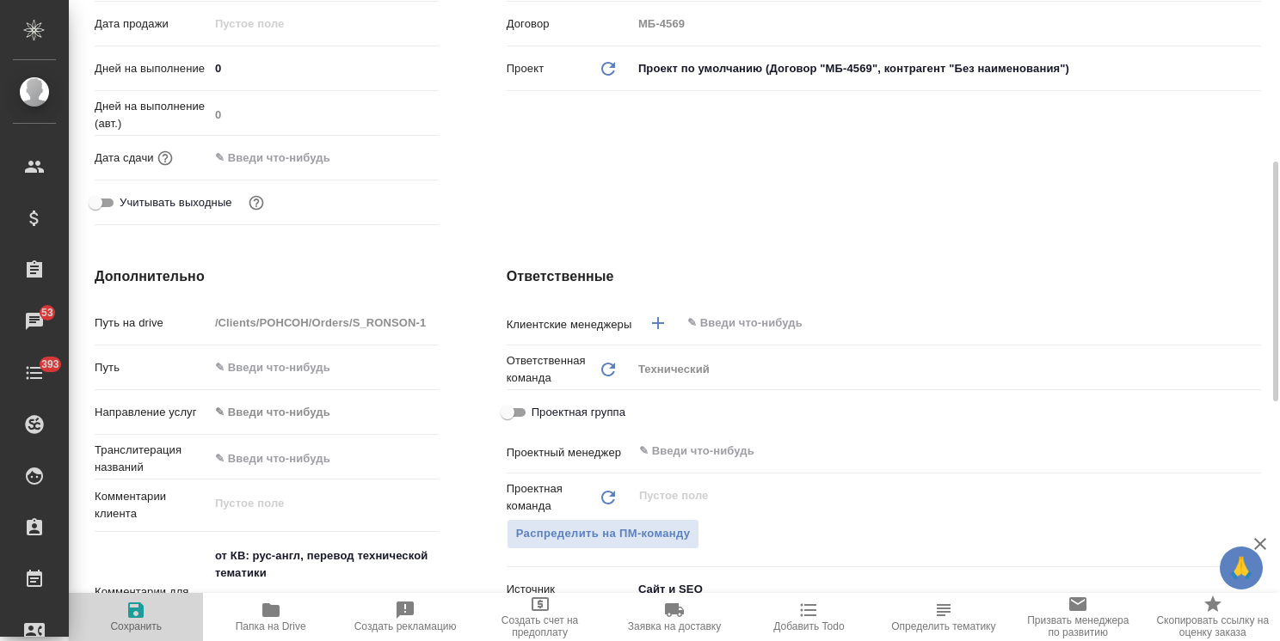
type textarea "x"
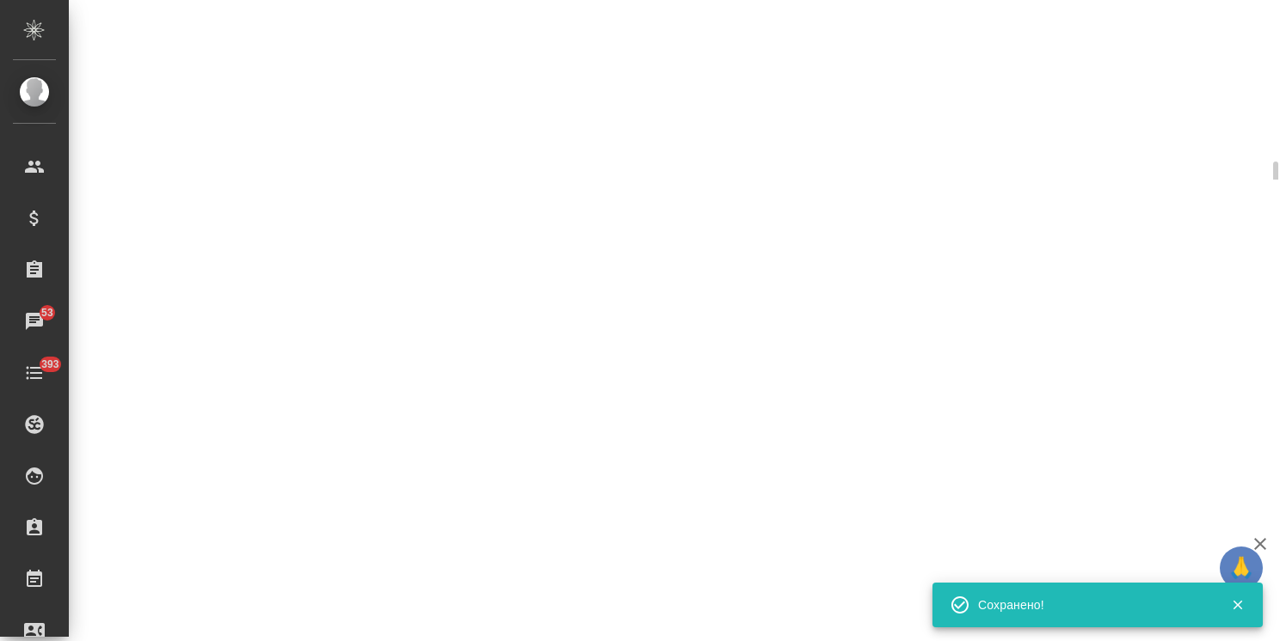
select select "RU"
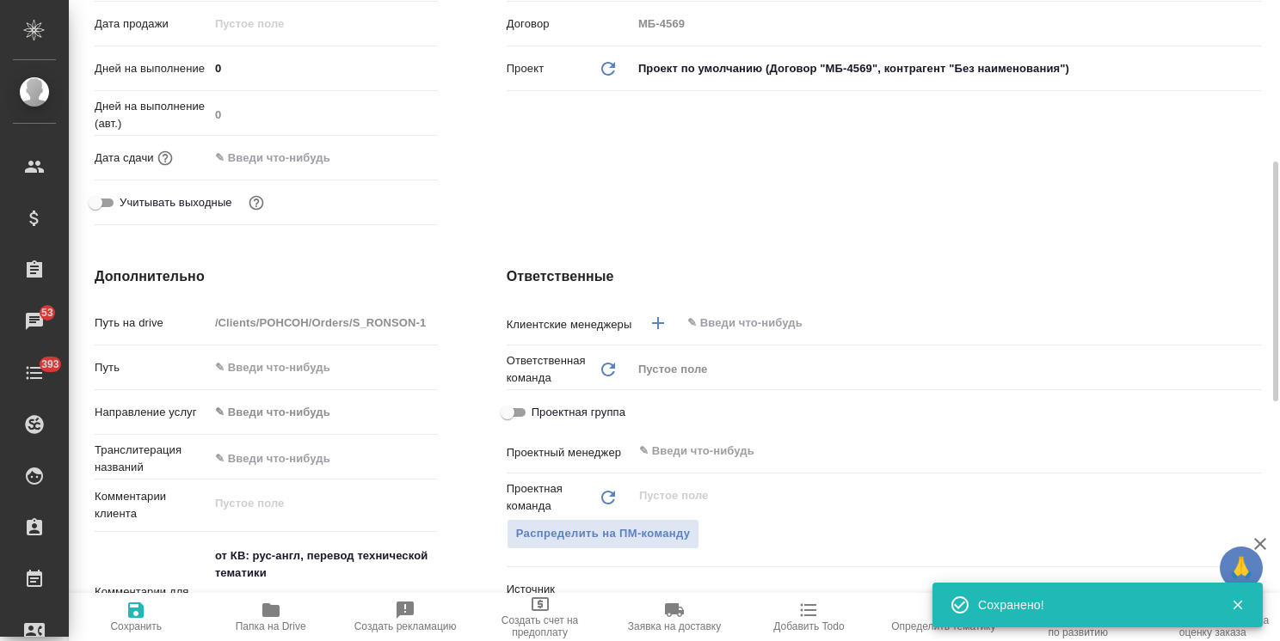
type textarea "x"
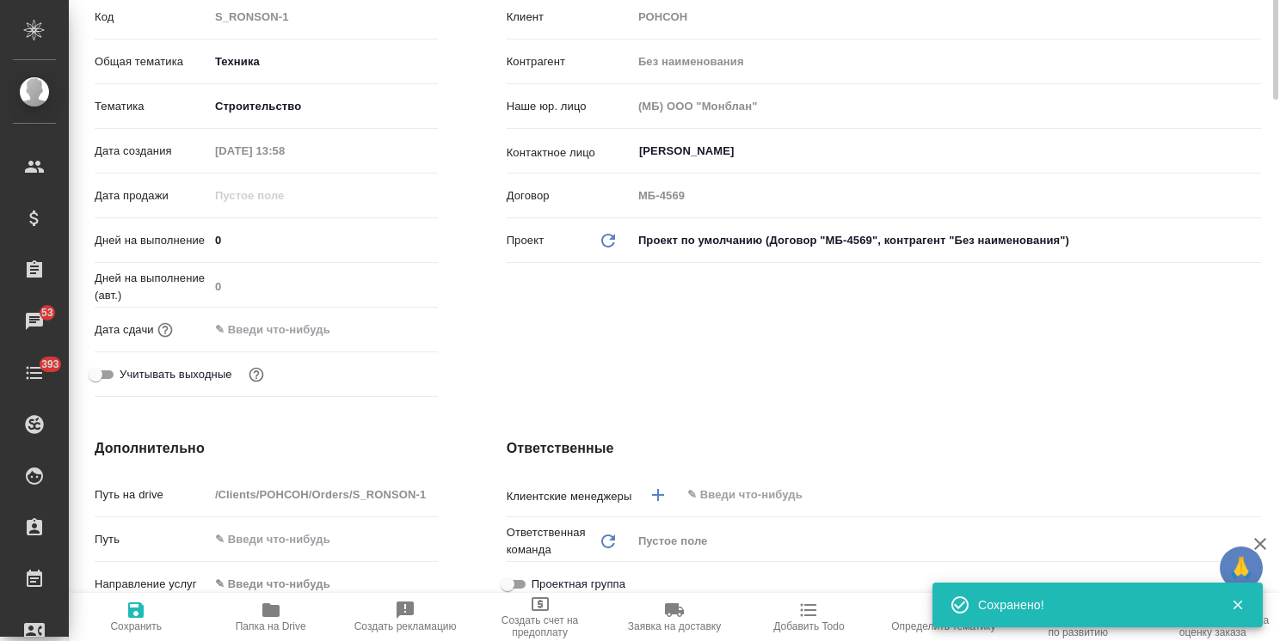
scroll to position [0, 0]
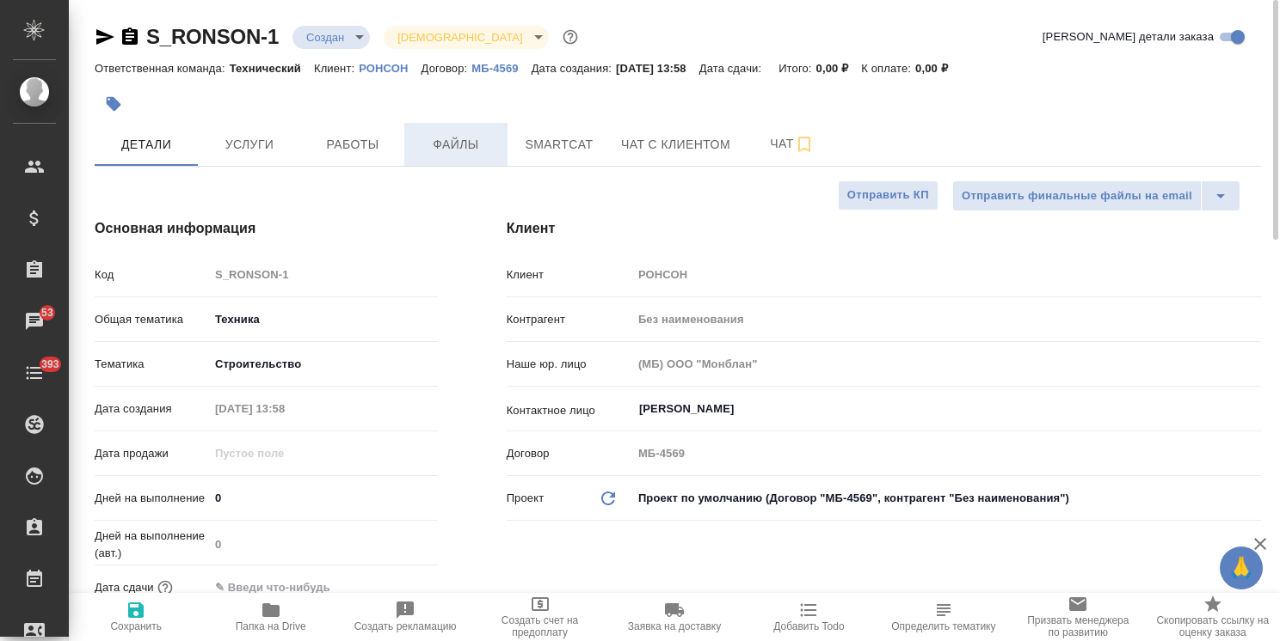
click at [445, 140] on span "Файлы" at bounding box center [455, 144] width 83 height 21
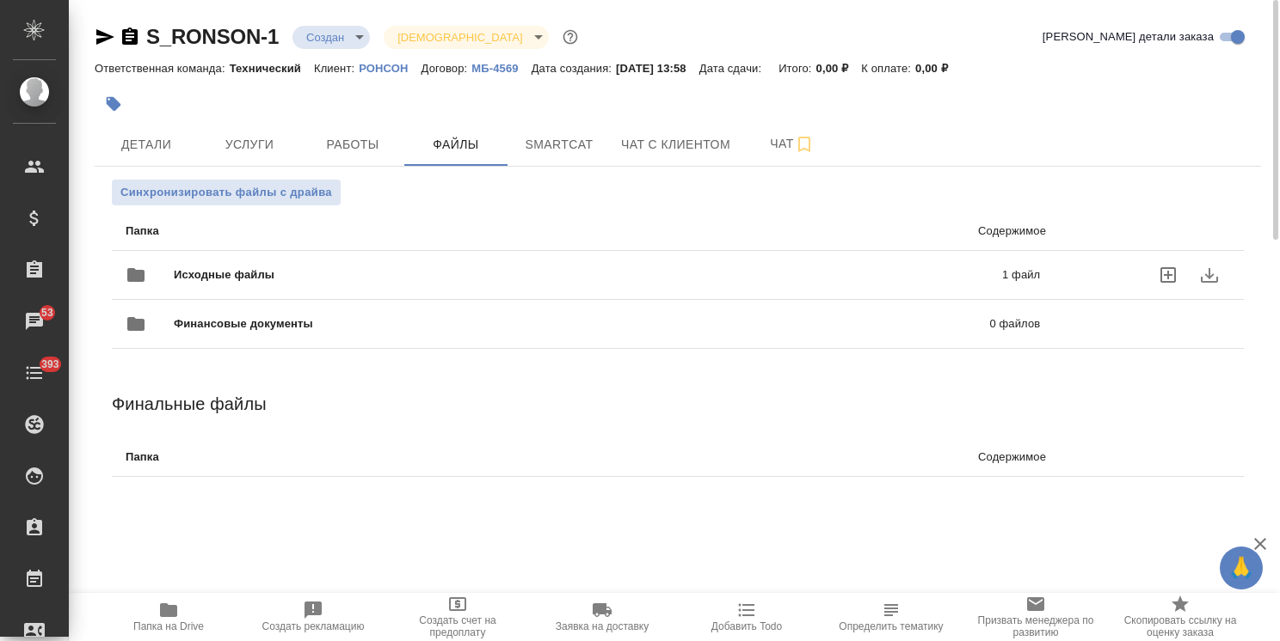
click at [411, 264] on div "Исходные файлы 1 файл" at bounding box center [583, 275] width 914 height 41
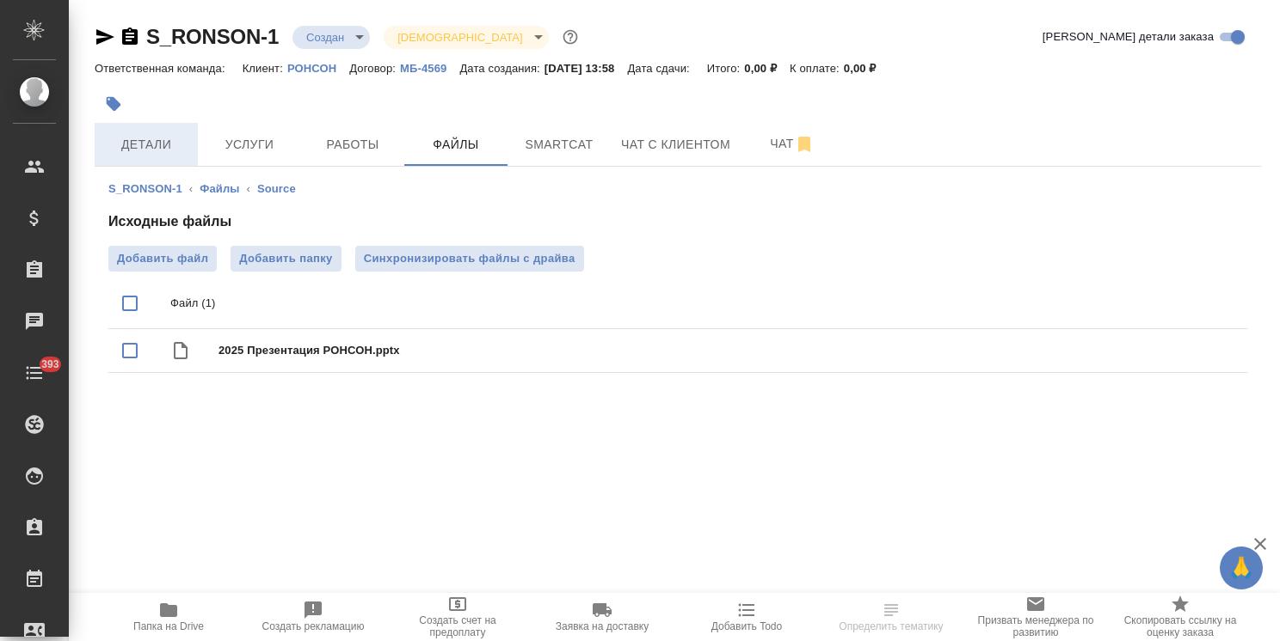
click at [149, 141] on span "Детали" at bounding box center [146, 144] width 83 height 21
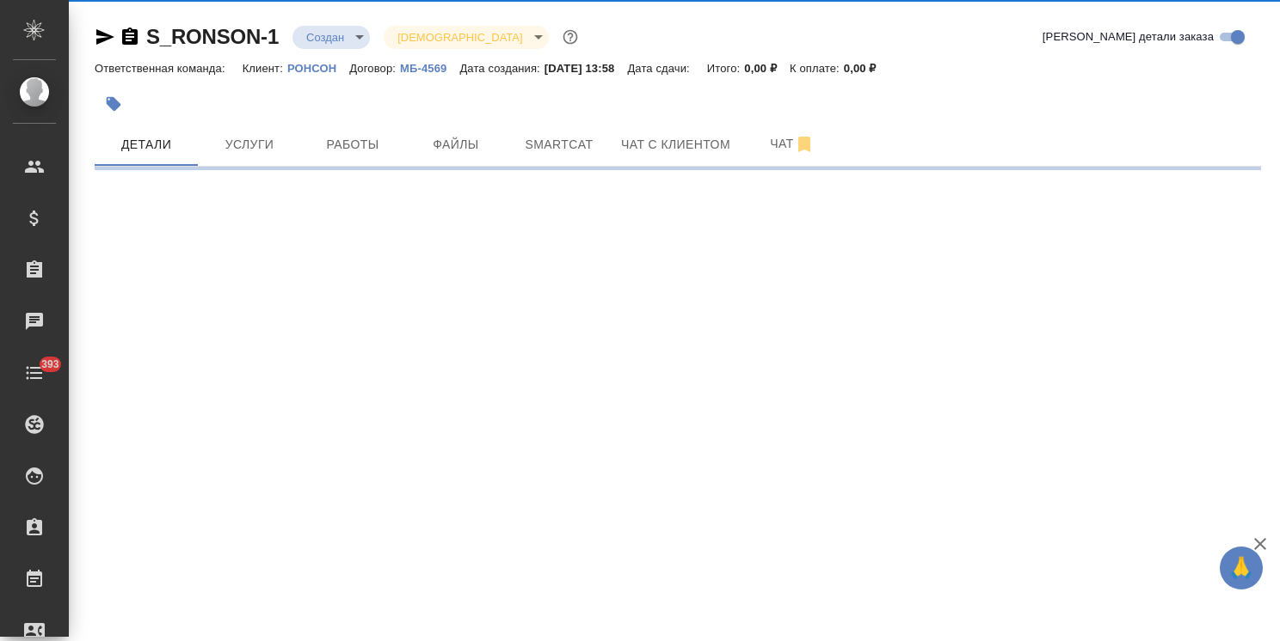
select select "RU"
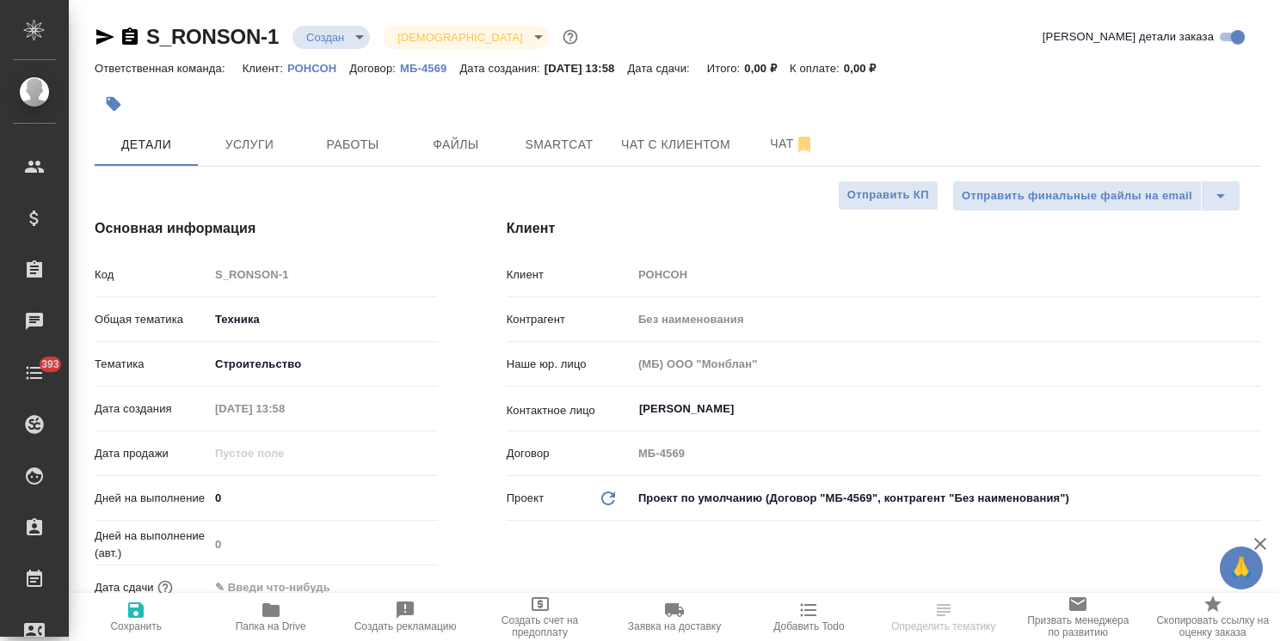
type textarea "x"
click at [326, 34] on body "🙏 .cls-1 fill:#fff; AWATERA [PERSON_NAME] Спецификации Заказы Чаты 393 Todo Про…" at bounding box center [640, 320] width 1280 height 641
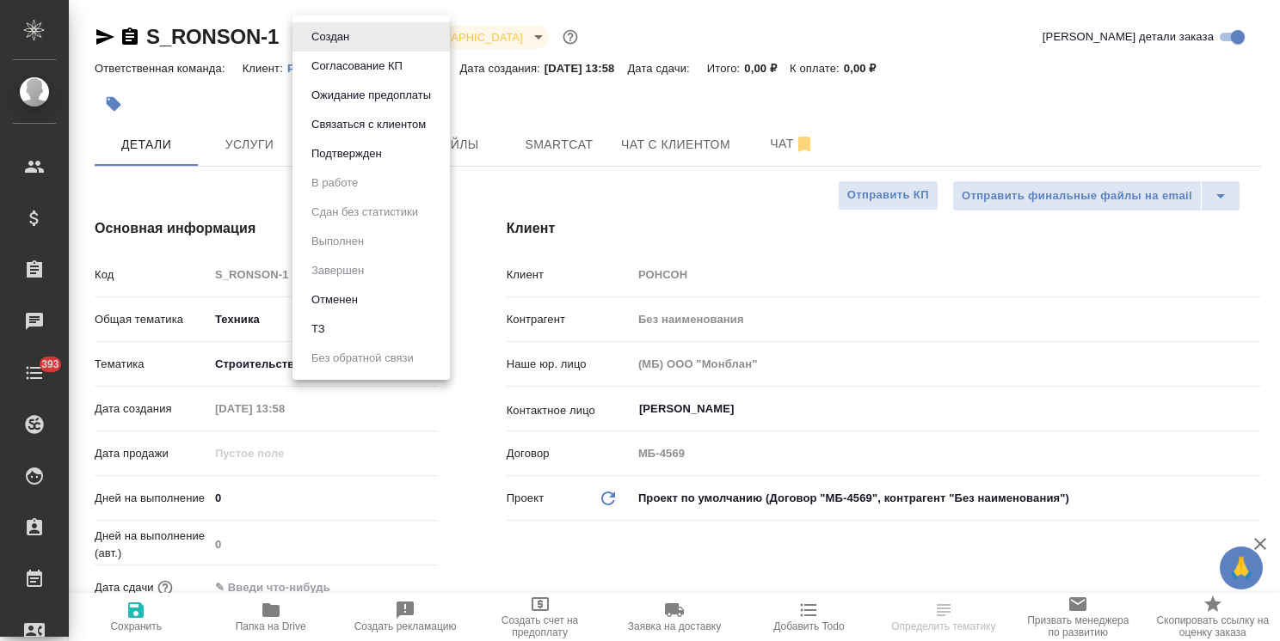
click at [381, 570] on div at bounding box center [640, 320] width 1280 height 641
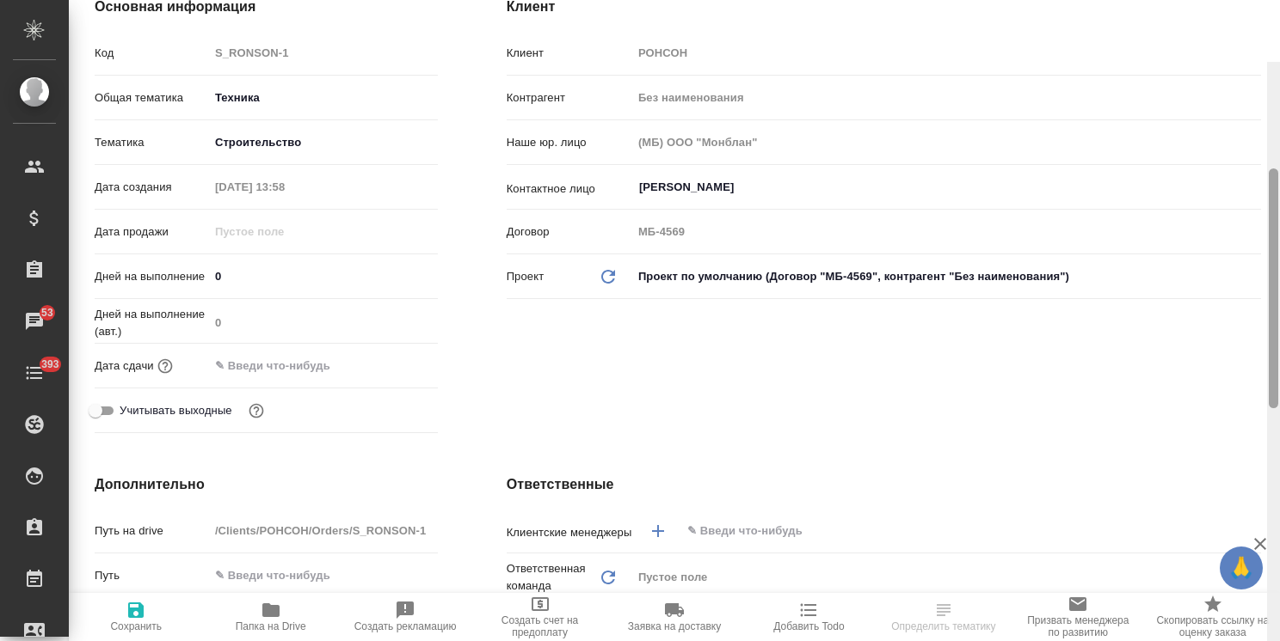
scroll to position [58, 0]
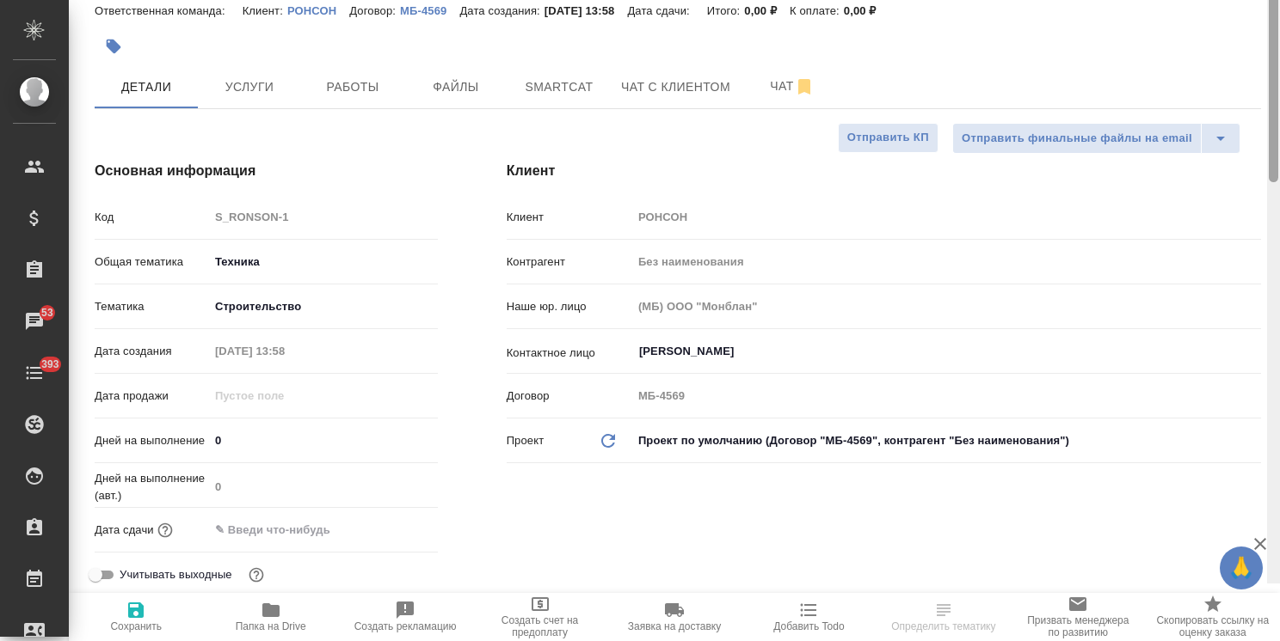
drag, startPoint x: 1273, startPoint y: 414, endPoint x: 1232, endPoint y: 101, distance: 315.6
click at [1235, 107] on div "S_RONSON-1 Создан new Святая троица holyTrinity Кратко детали заказа Ответствен…" at bounding box center [674, 320] width 1211 height 641
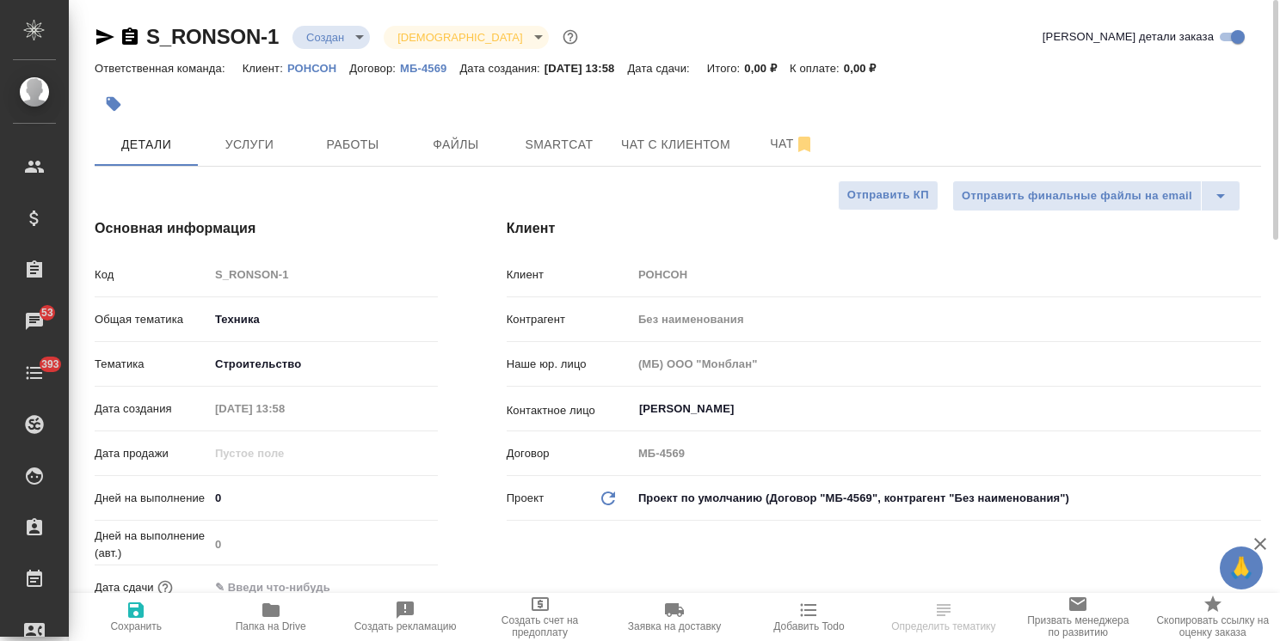
click at [328, 40] on body "🙏 .cls-1 fill:#fff; AWATERA Usmanova Olga Клиенты Спецификации Заказы 53 Чаты 3…" at bounding box center [640, 320] width 1280 height 641
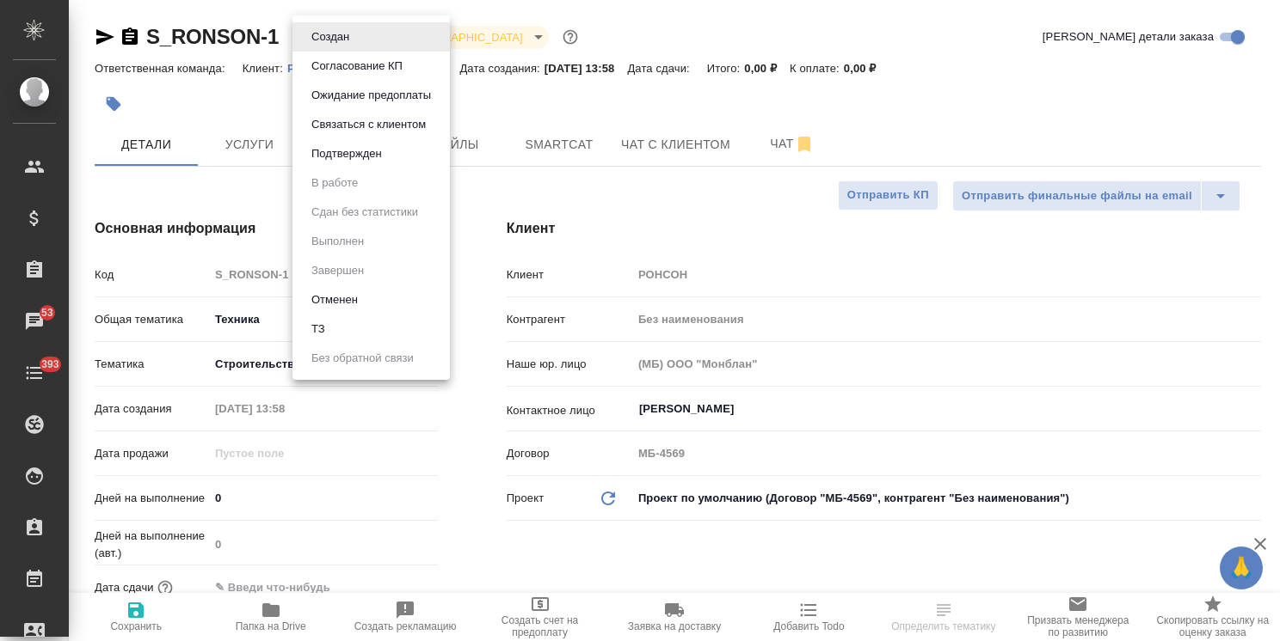
click at [341, 325] on li "ТЗ" at bounding box center [370, 329] width 157 height 29
type textarea "x"
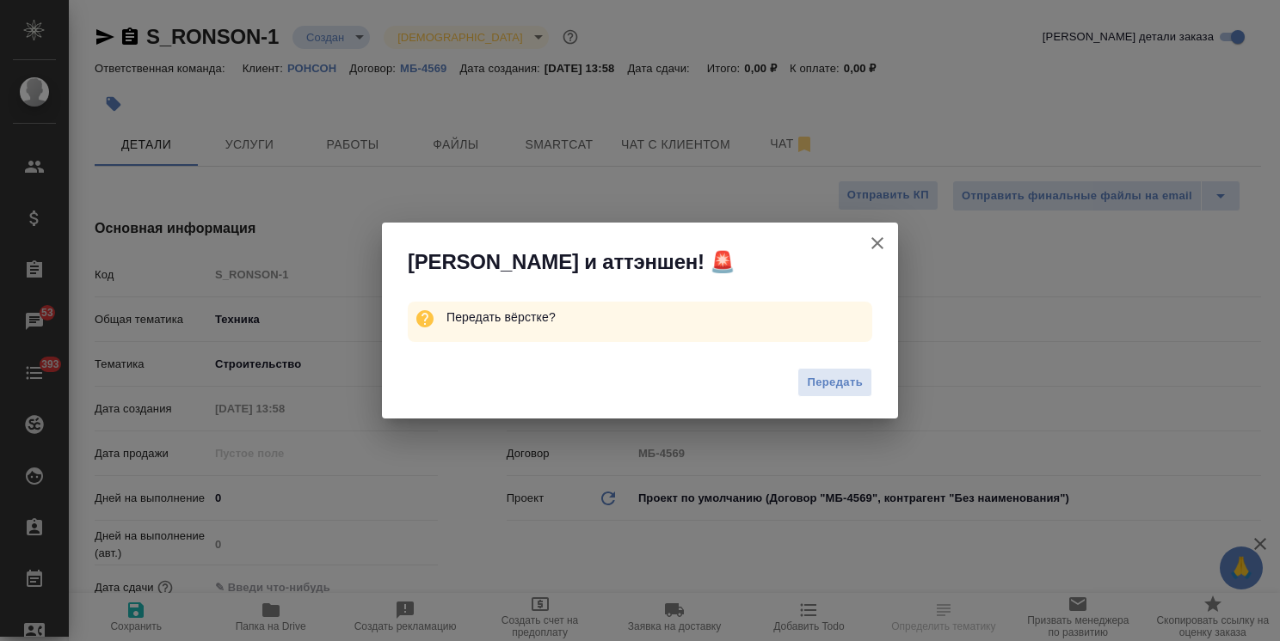
click at [873, 241] on icon "button" at bounding box center [877, 243] width 21 height 21
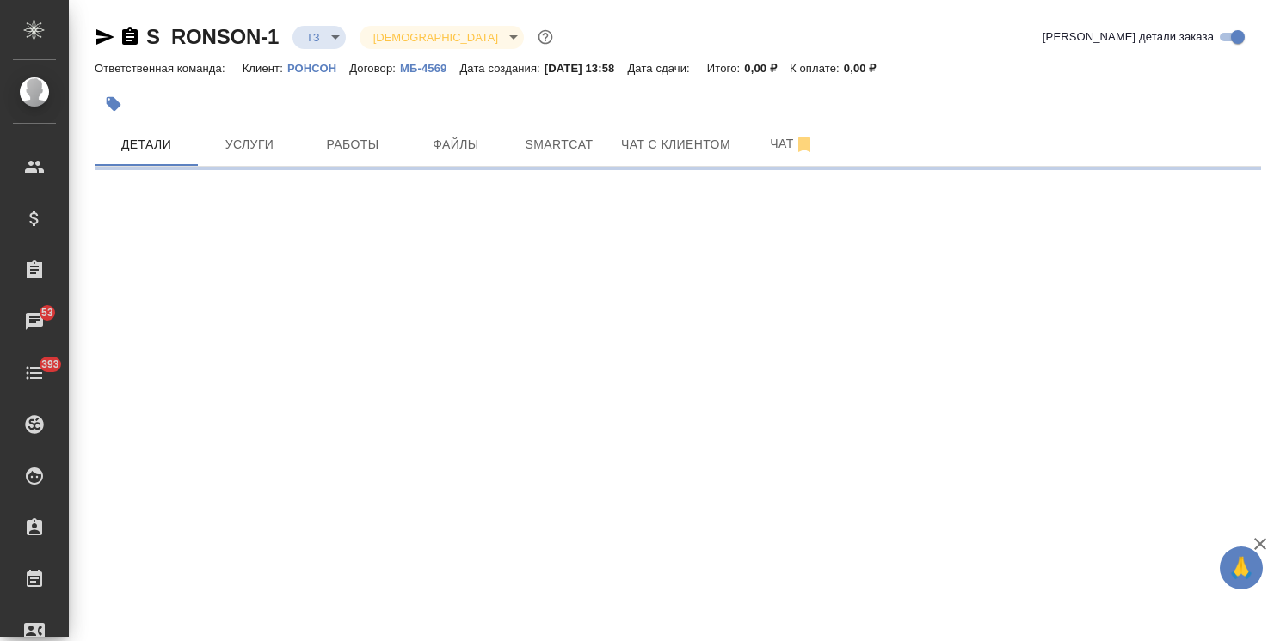
select select "RU"
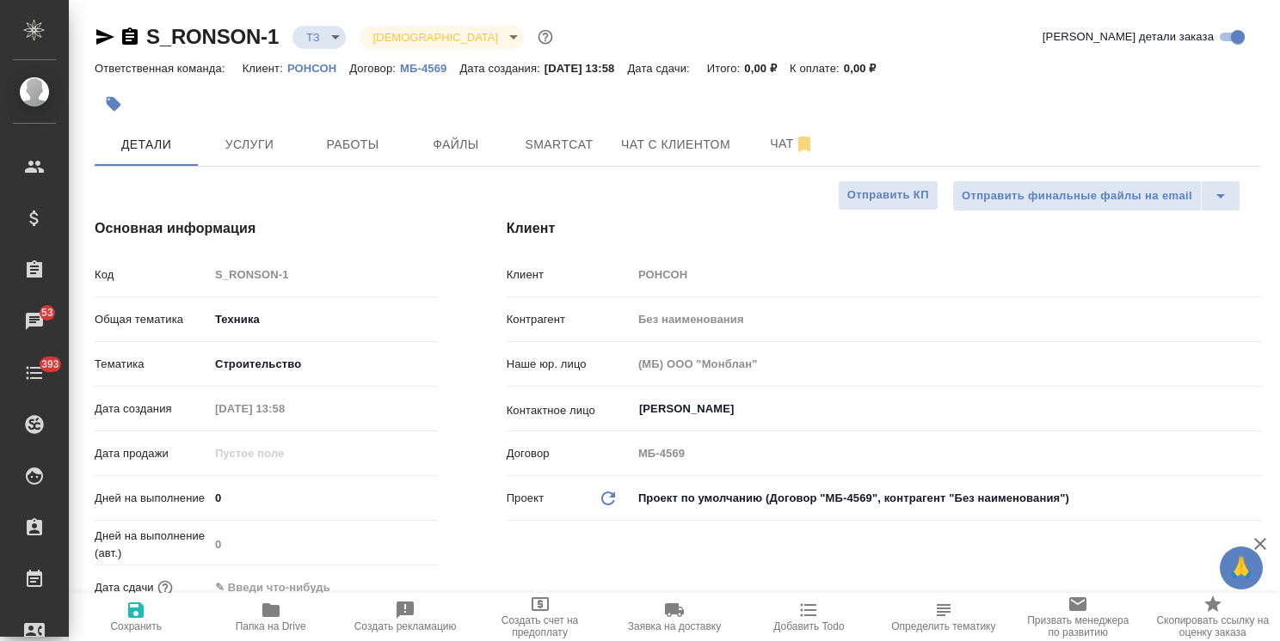
type textarea "x"
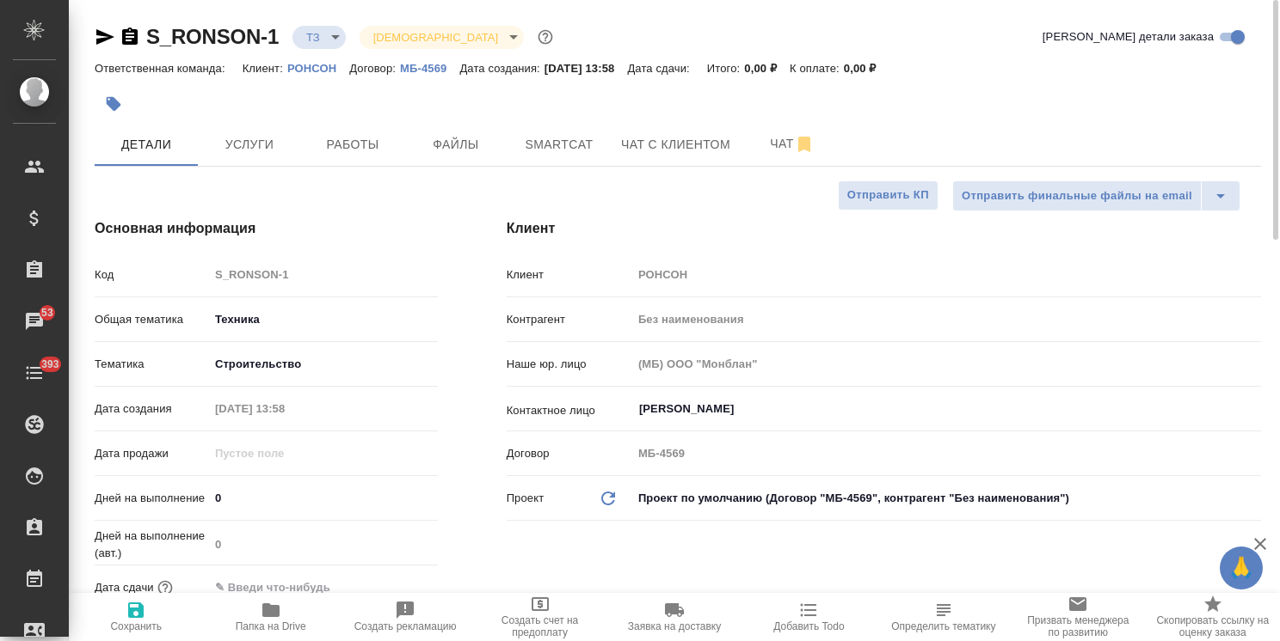
type textarea "x"
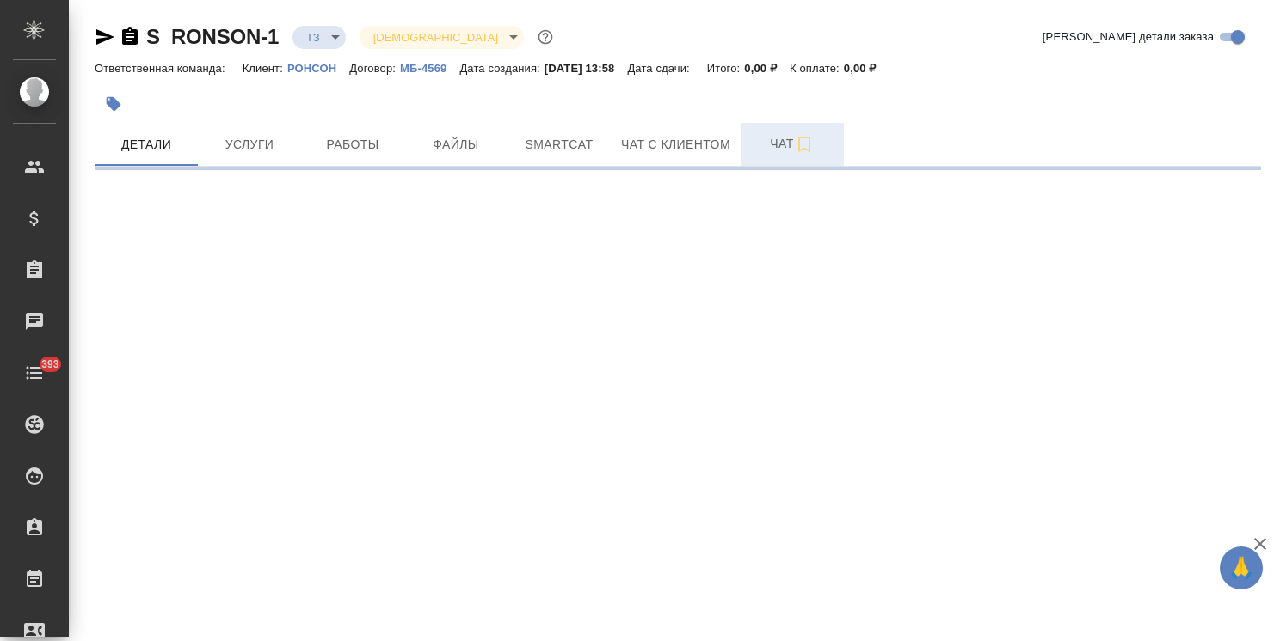
click at [786, 139] on span "Чат" at bounding box center [792, 143] width 83 height 21
select select "RU"
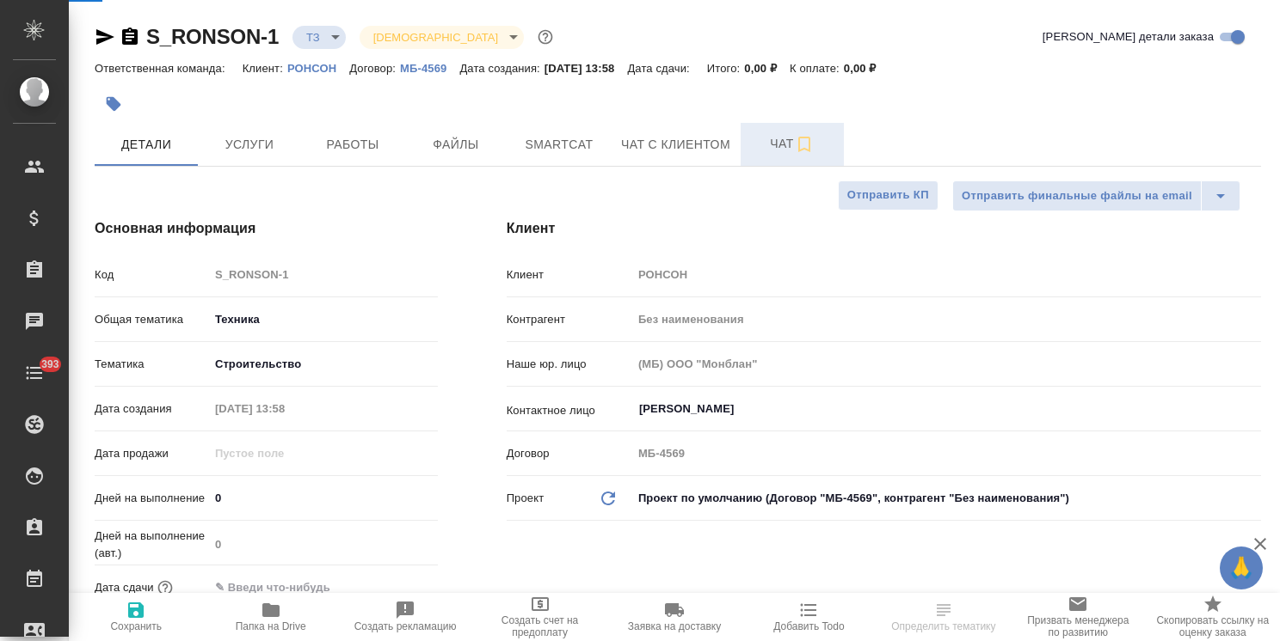
type textarea "x"
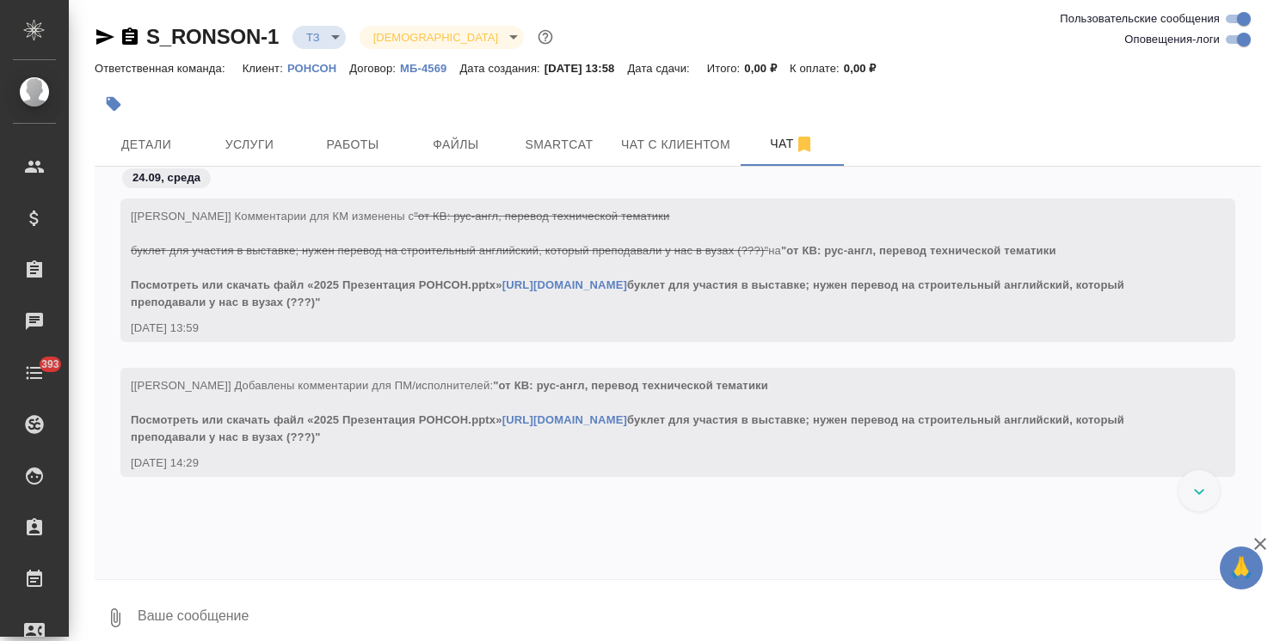
scroll to position [710, 0]
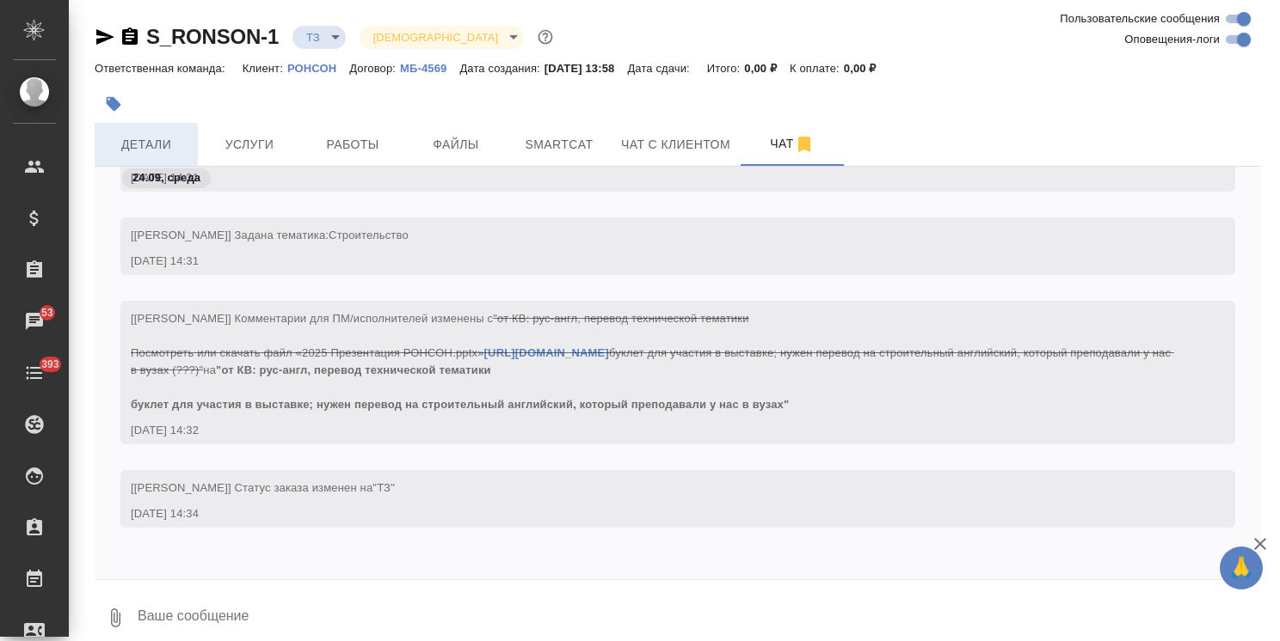
click at [177, 150] on span "Детали" at bounding box center [146, 144] width 83 height 21
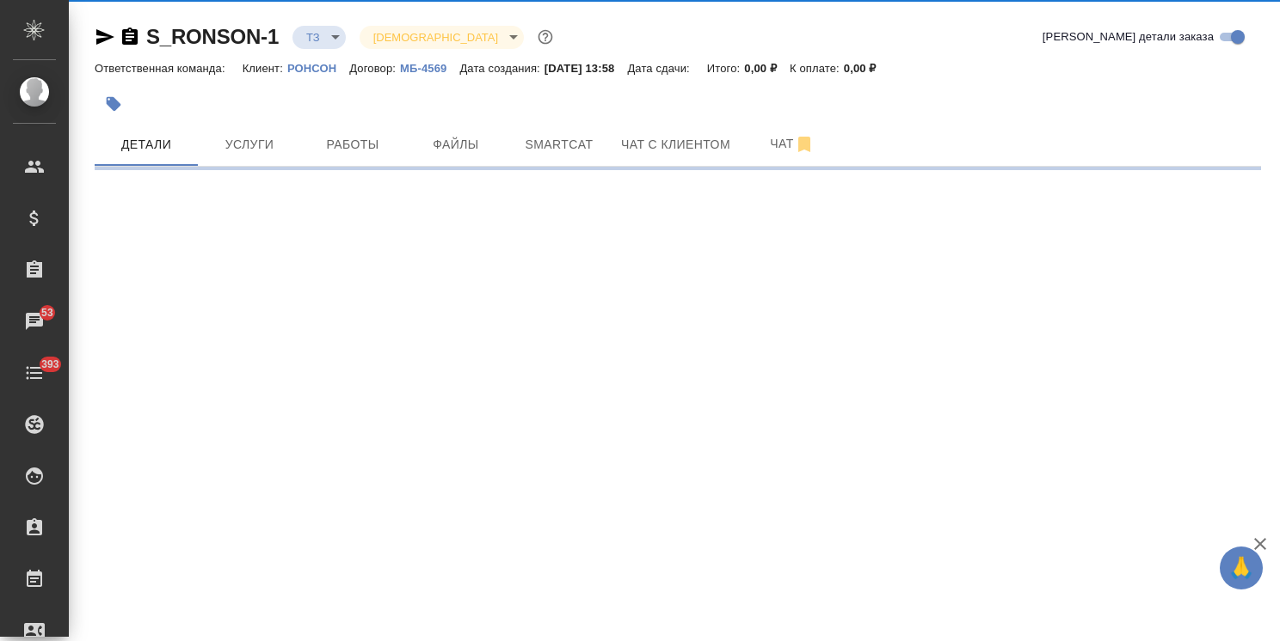
select select "RU"
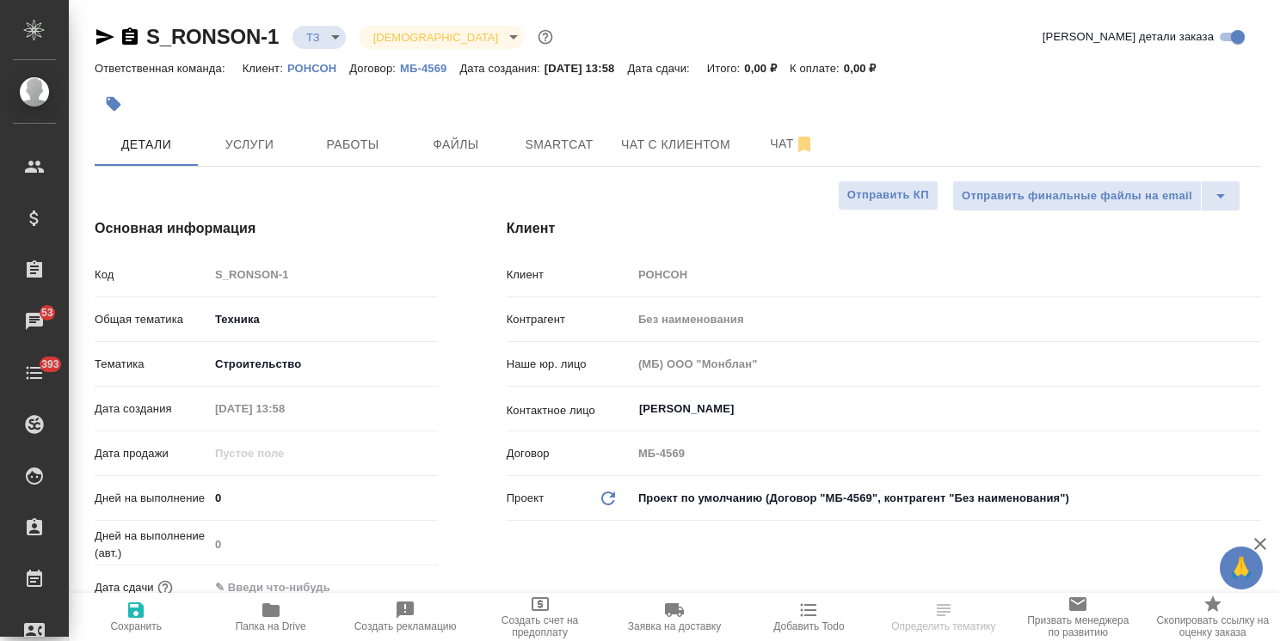
type textarea "x"
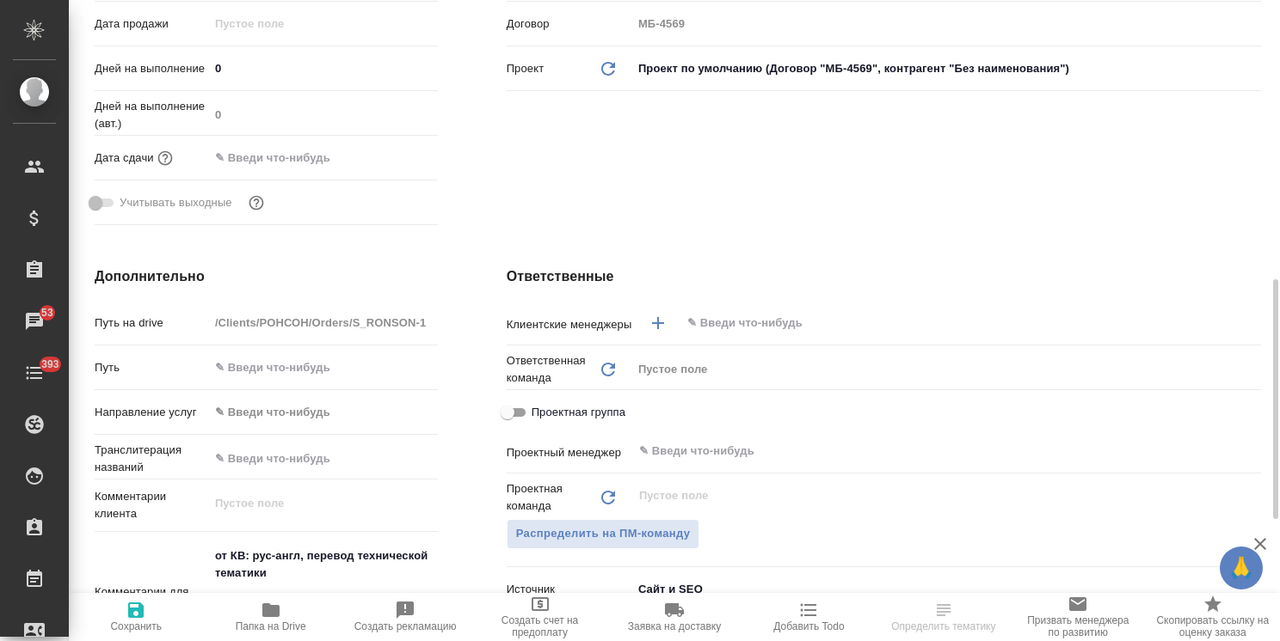
scroll to position [516, 0]
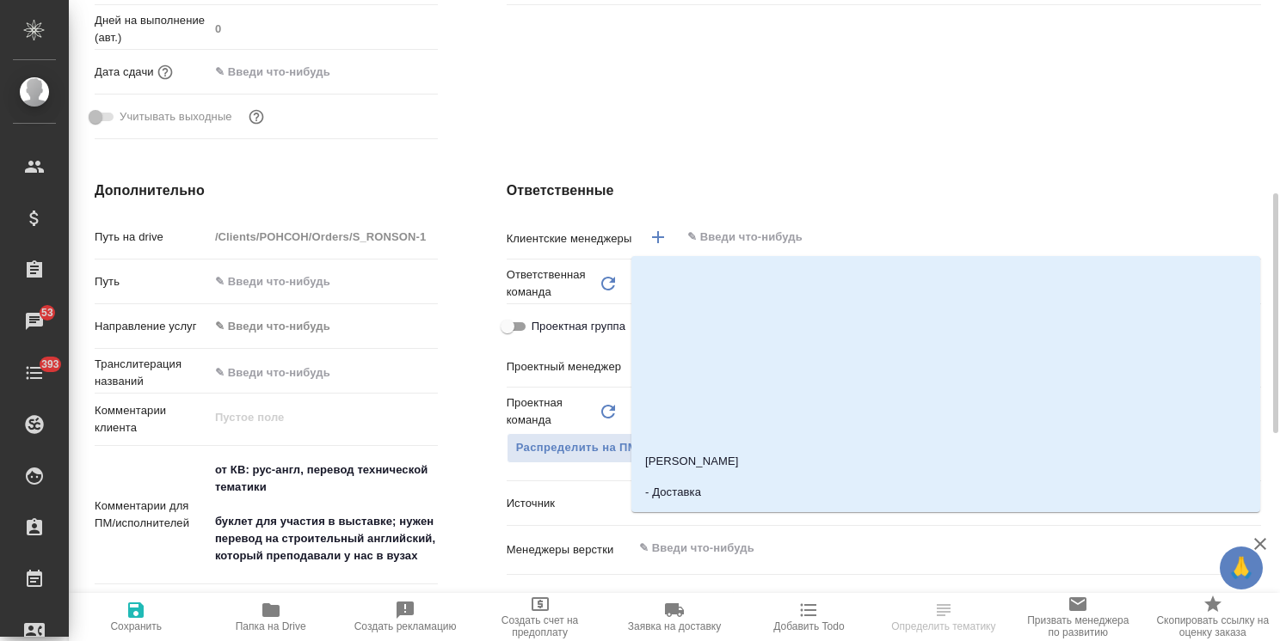
click at [756, 238] on input "text" at bounding box center [941, 237] width 513 height 21
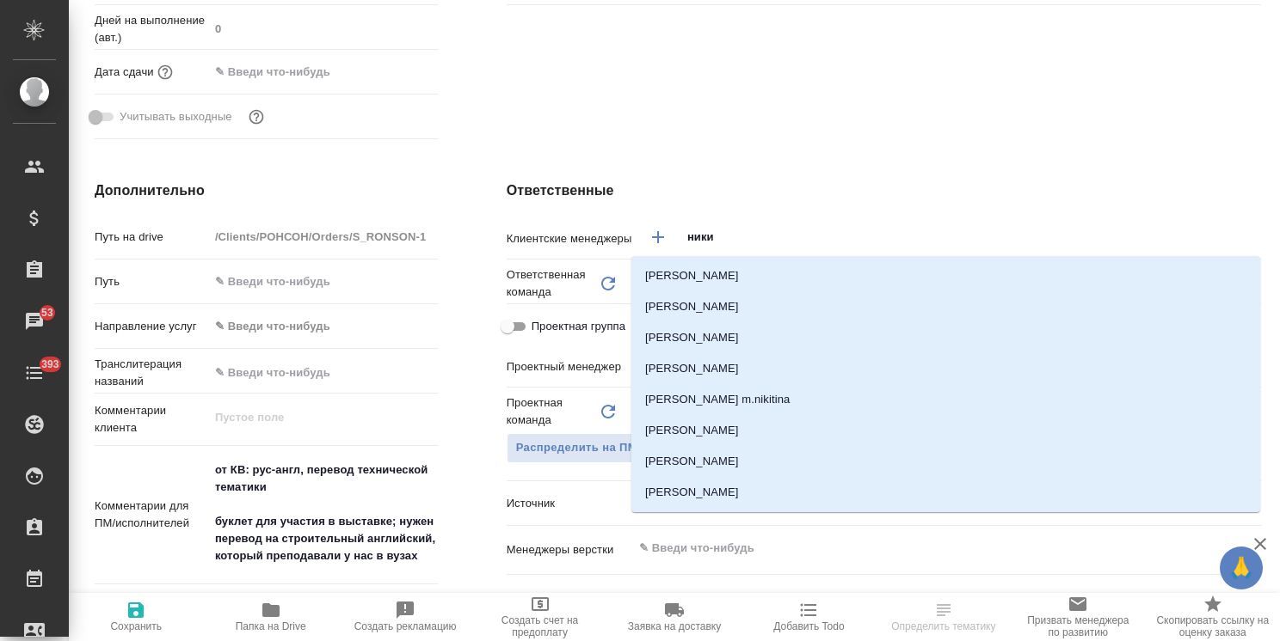
type input "никиф"
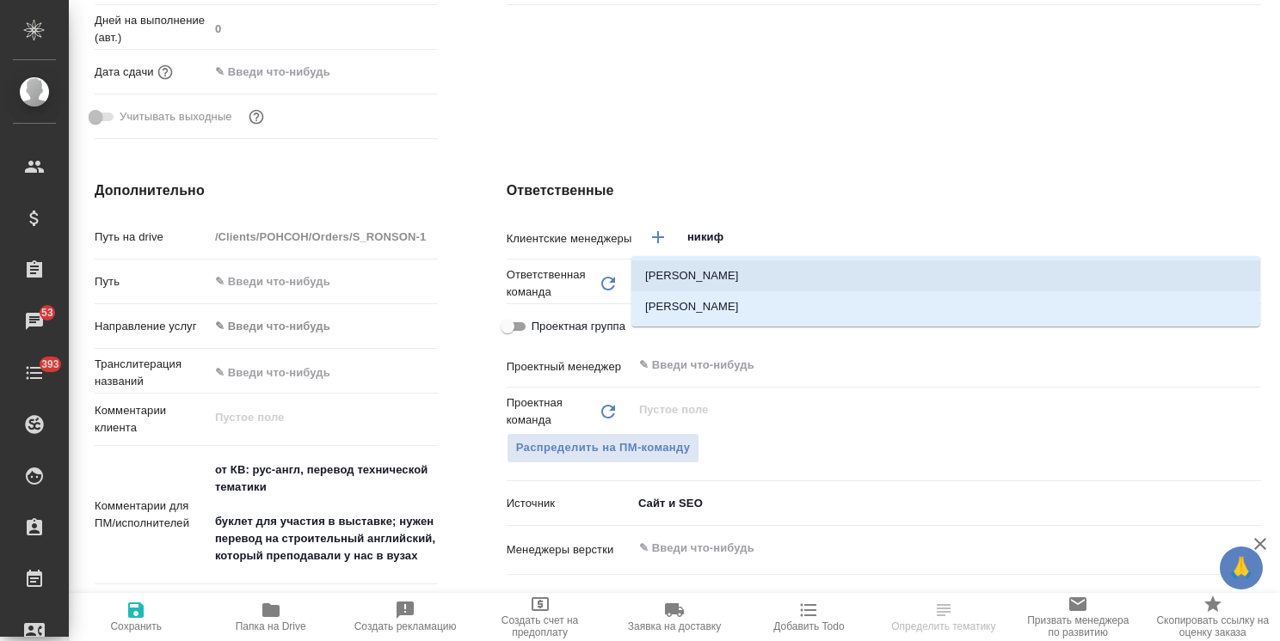
click at [764, 272] on li "[PERSON_NAME]" at bounding box center [945, 276] width 629 height 31
type textarea "x"
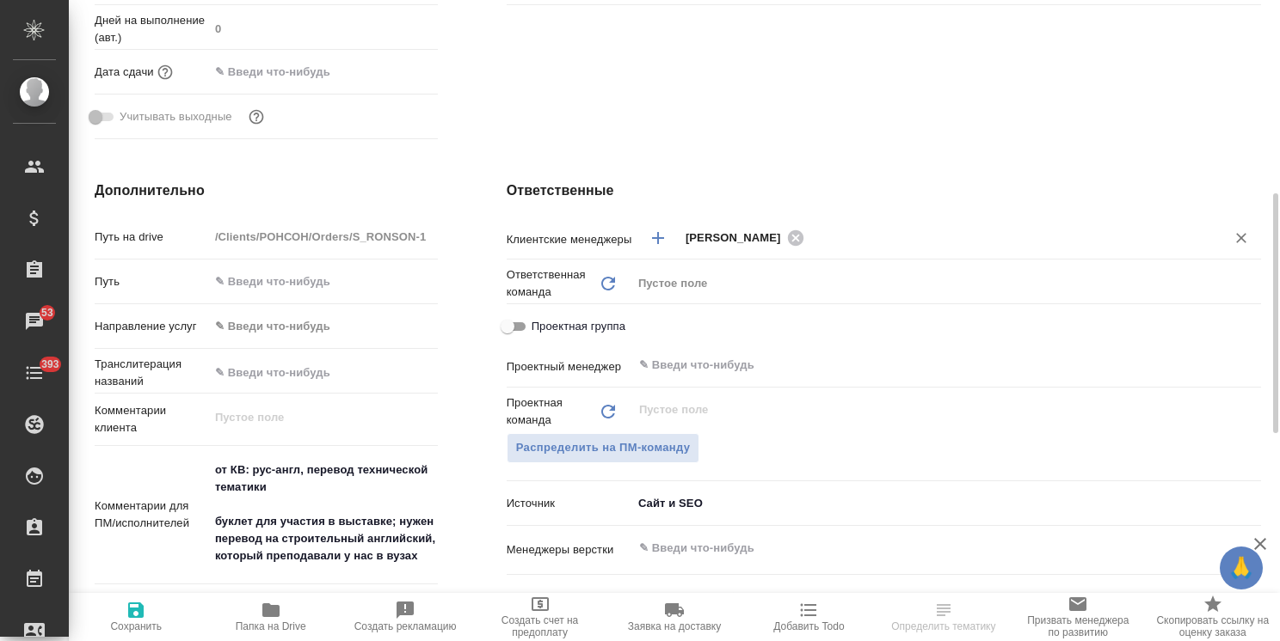
click at [146, 617] on span "Сохранить" at bounding box center [136, 616] width 114 height 33
type textarea "x"
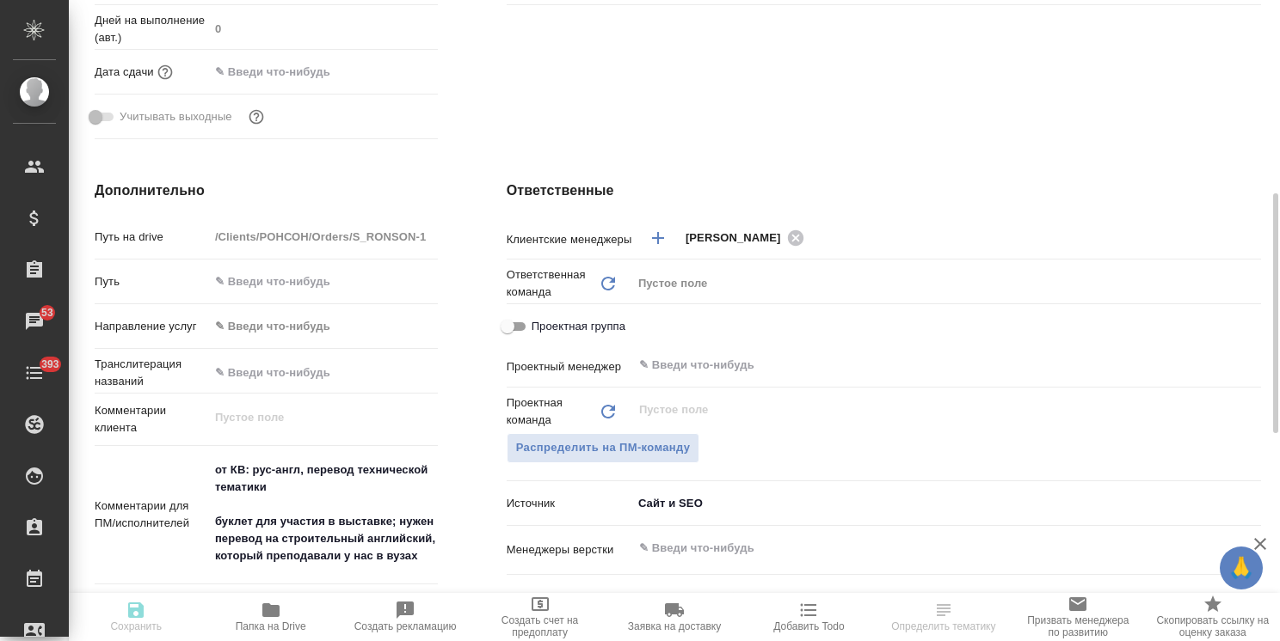
type textarea "x"
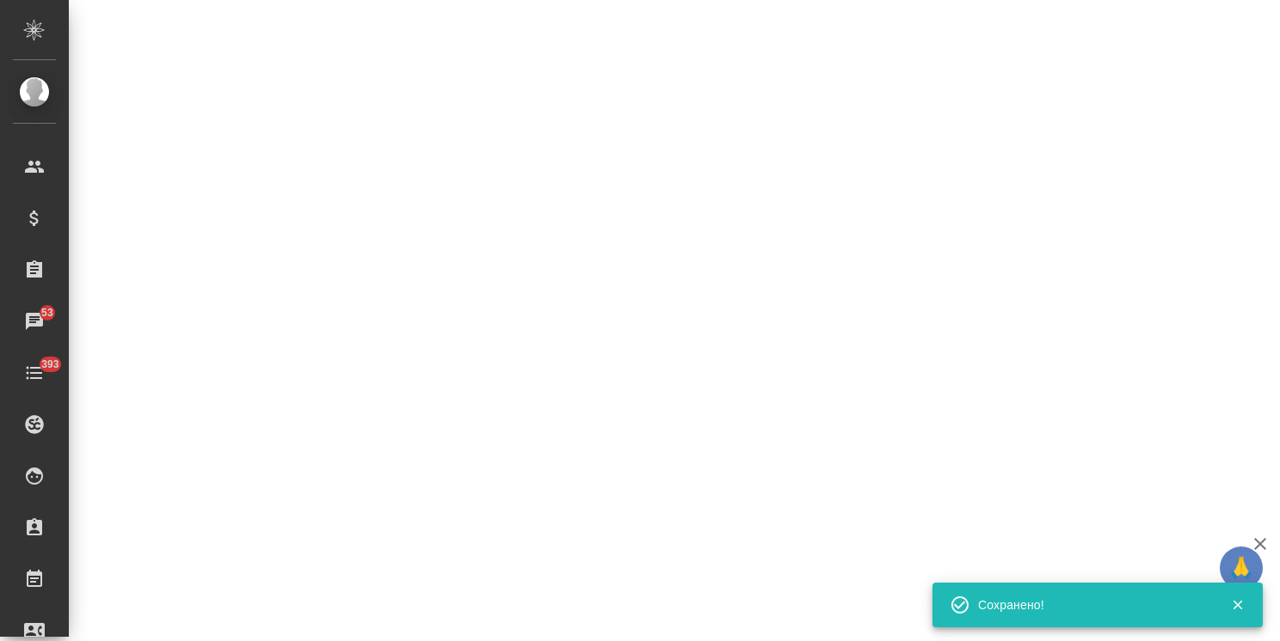
select select "RU"
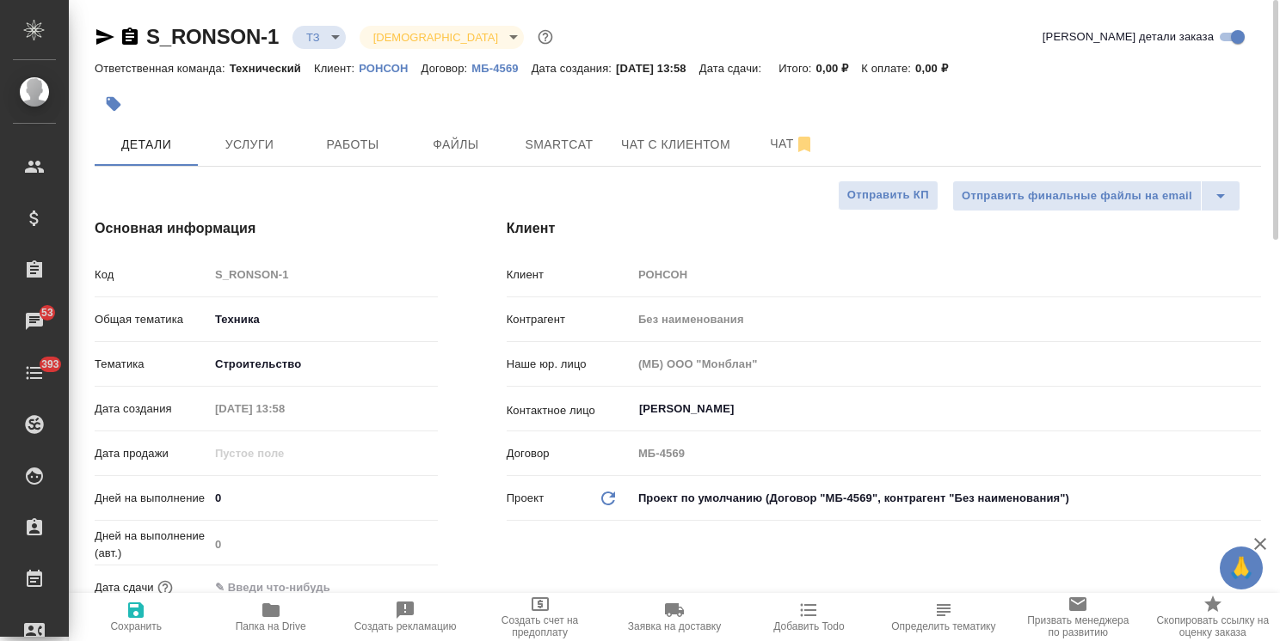
scroll to position [0, 0]
click at [768, 146] on span "Чат" at bounding box center [792, 143] width 83 height 21
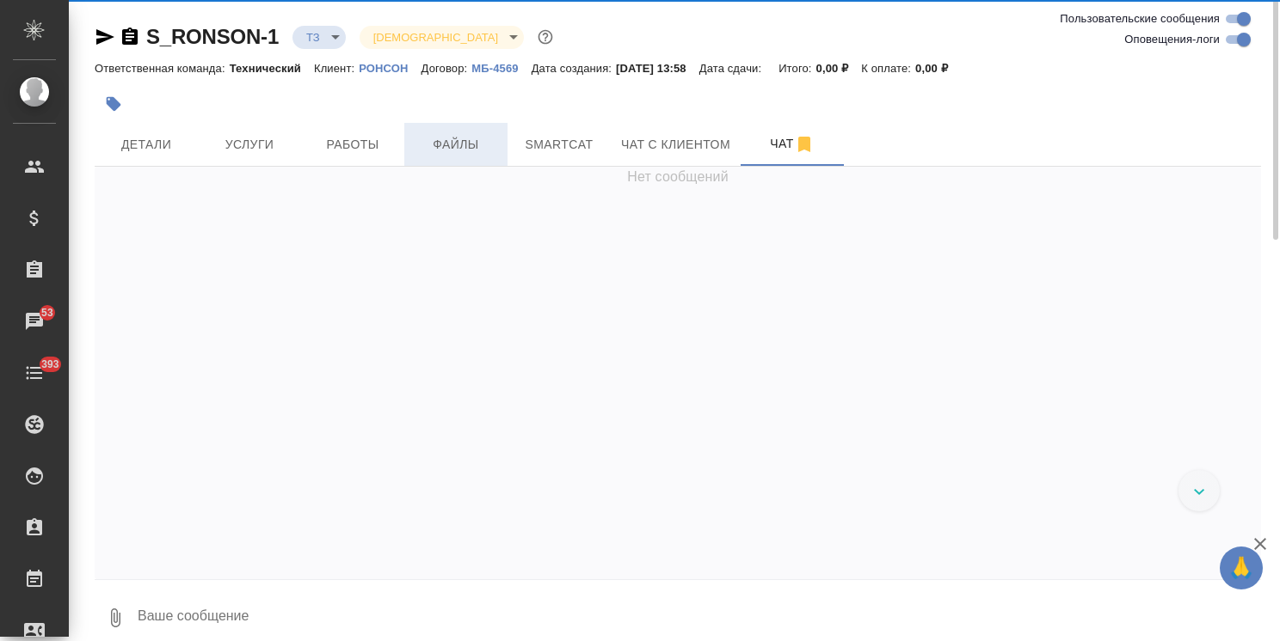
scroll to position [710, 0]
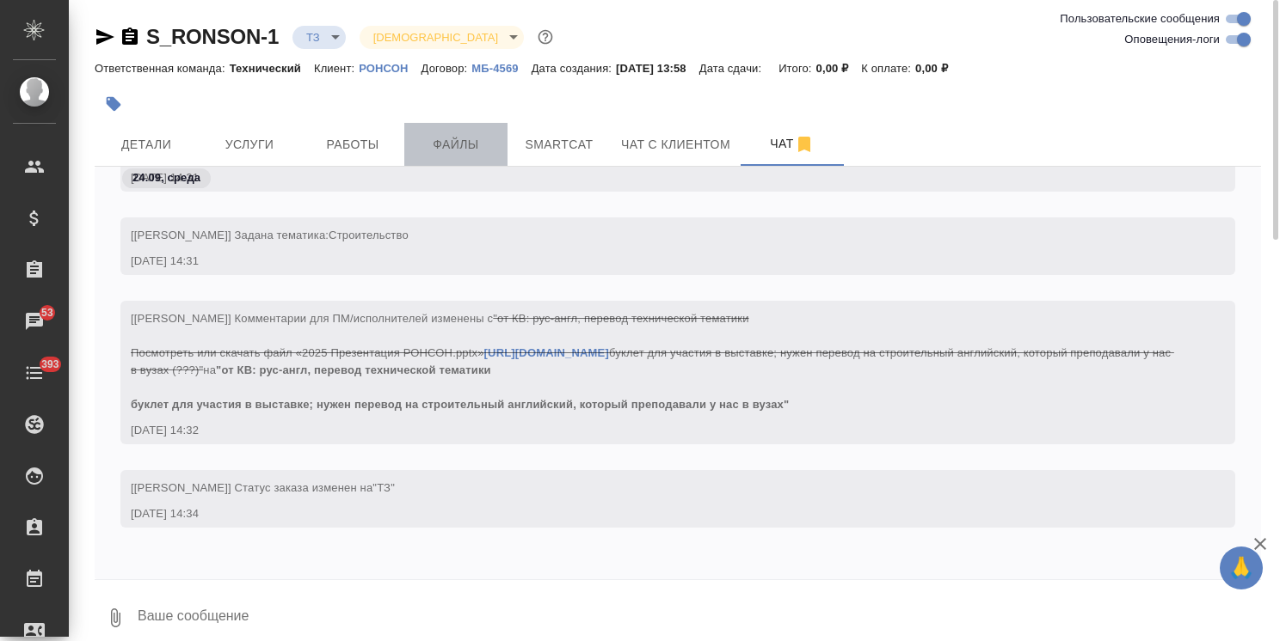
click at [478, 138] on span "Файлы" at bounding box center [455, 144] width 83 height 21
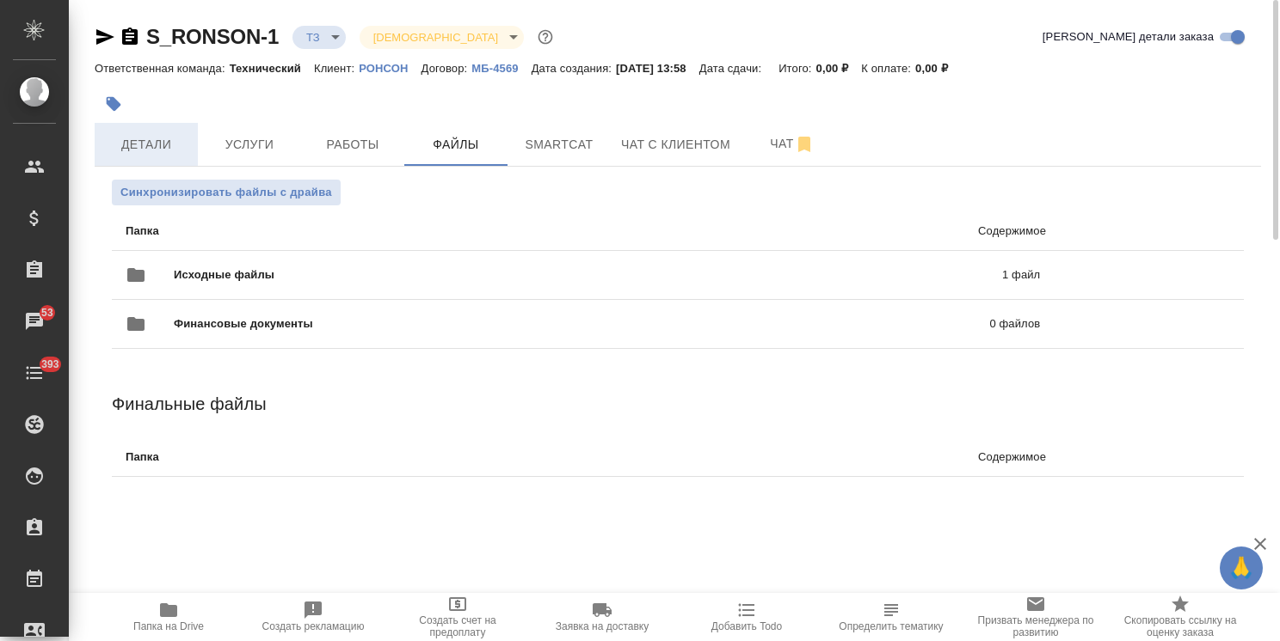
click at [129, 143] on span "Детали" at bounding box center [146, 144] width 83 height 21
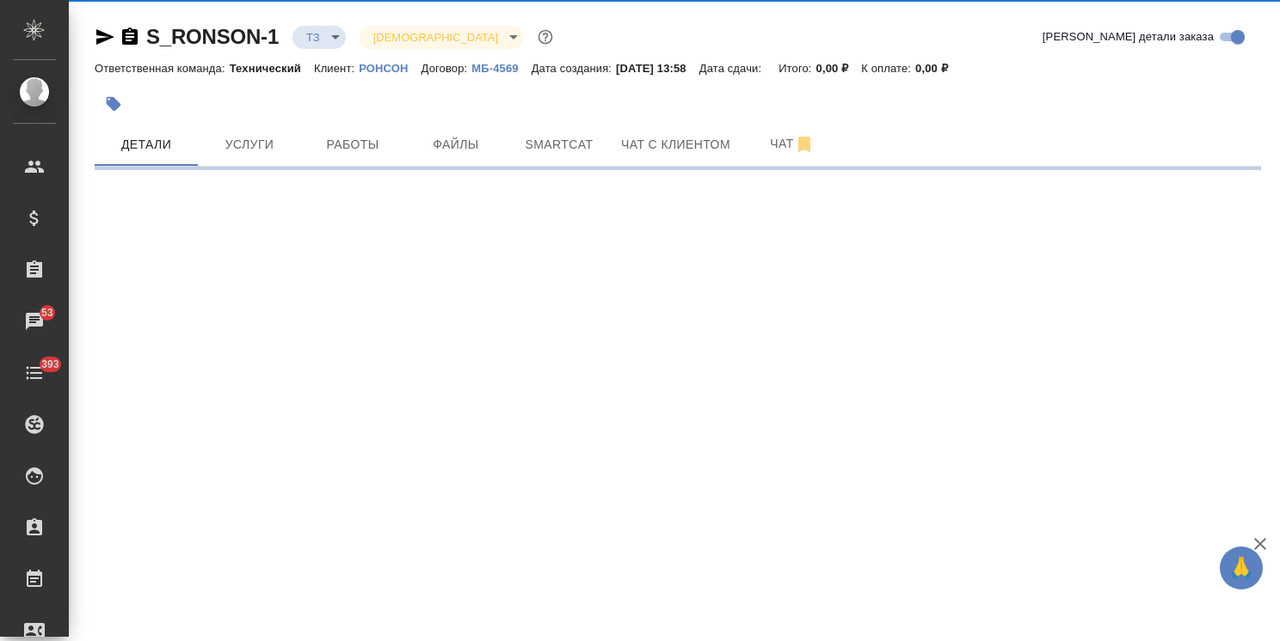
select select "RU"
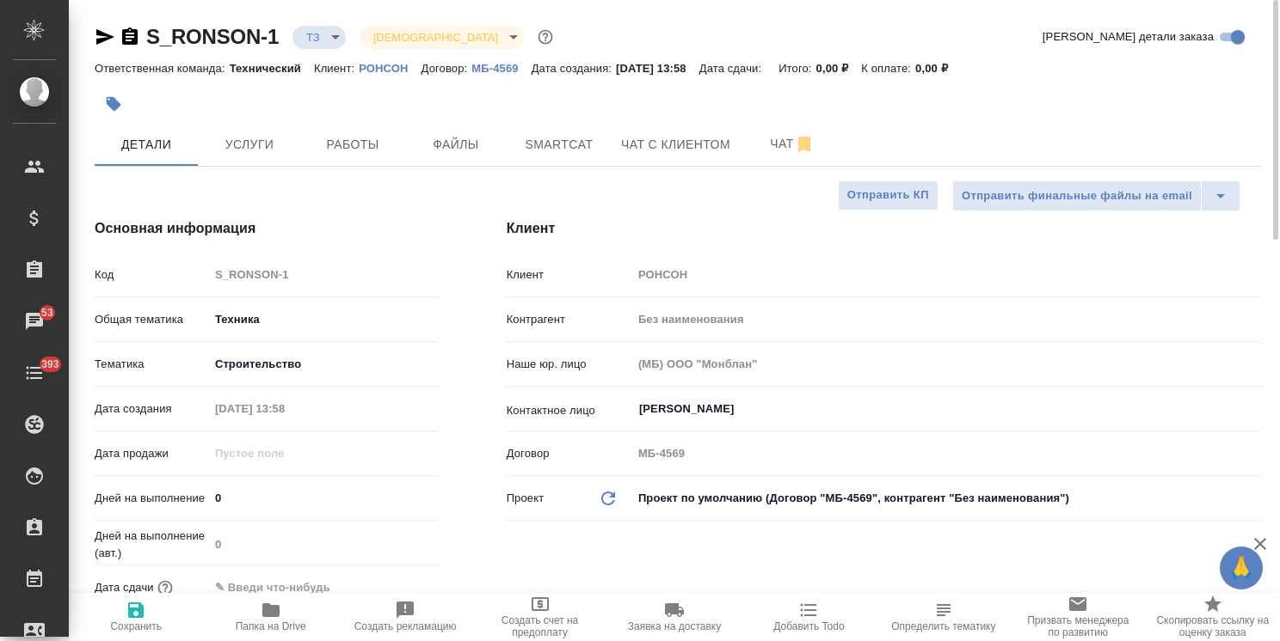
type textarea "x"
click at [775, 126] on button "Чат" at bounding box center [791, 144] width 103 height 43
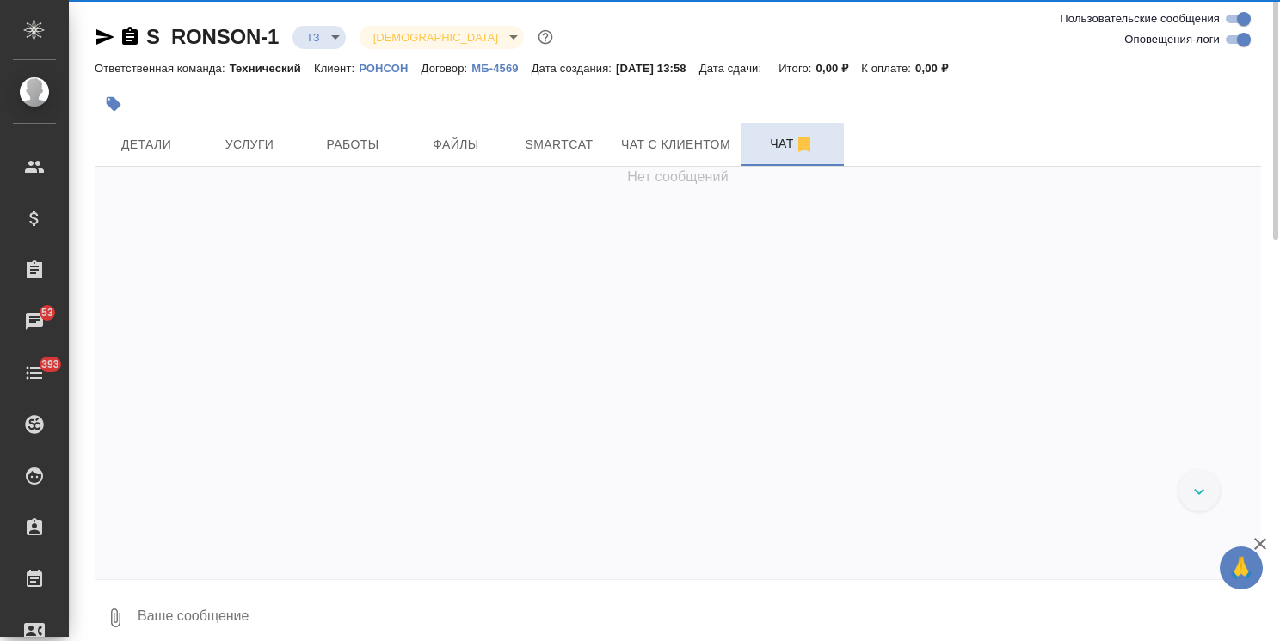
scroll to position [710, 0]
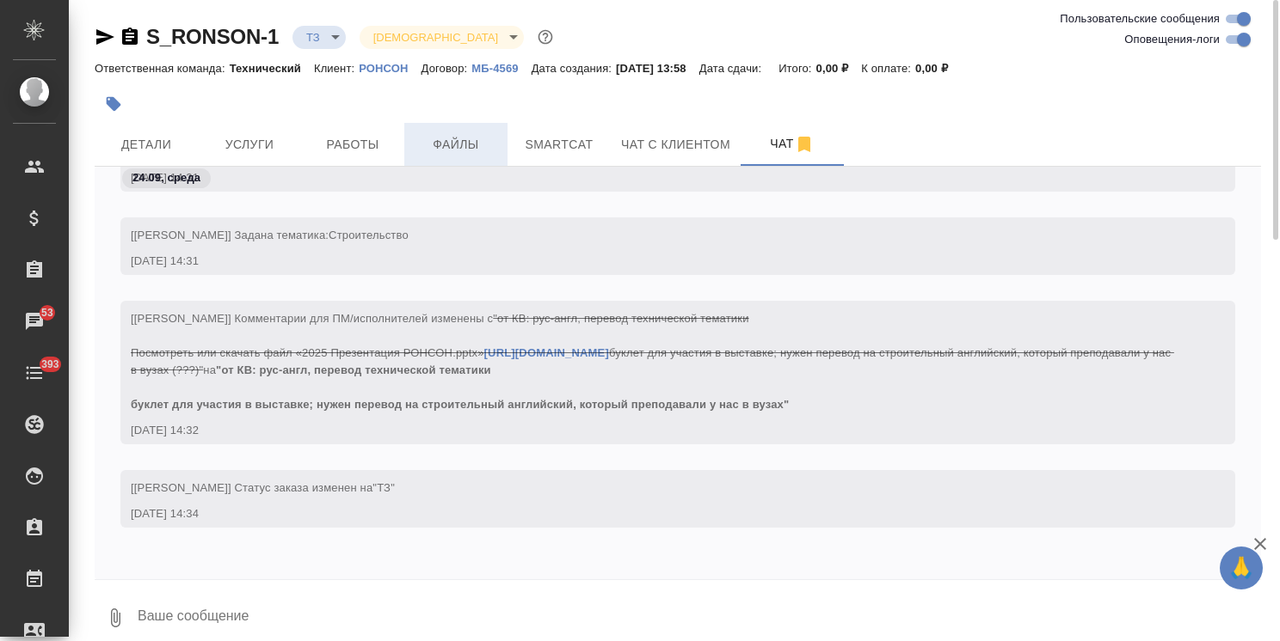
click at [475, 156] on button "Файлы" at bounding box center [455, 144] width 103 height 43
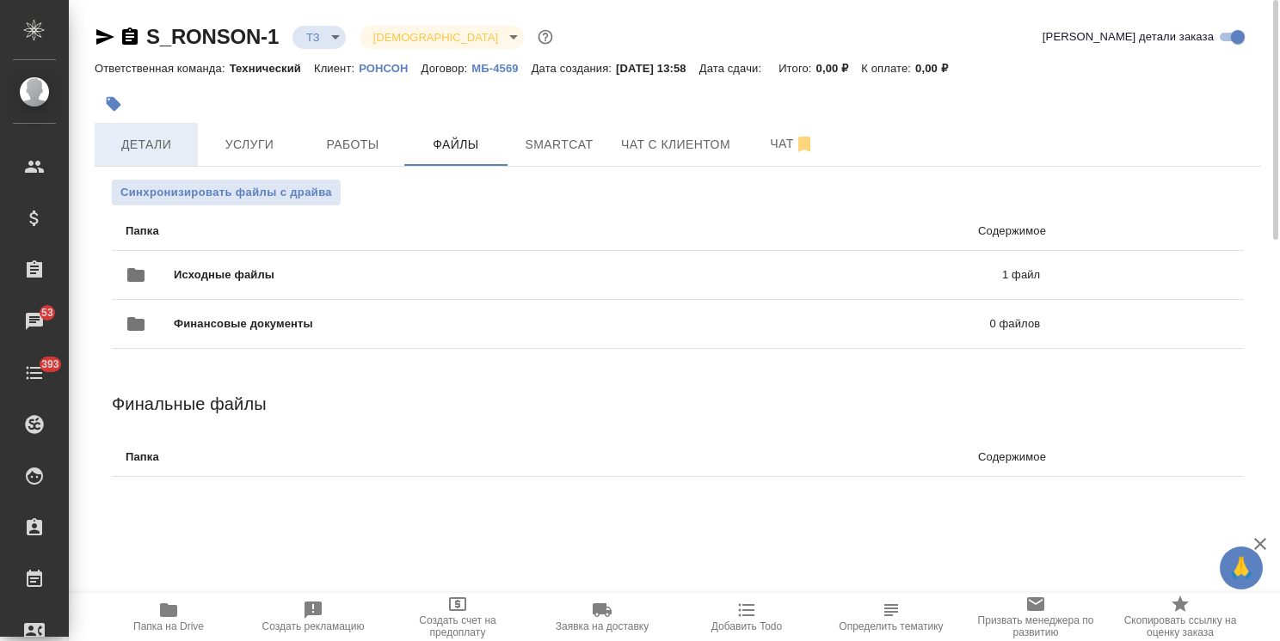
click at [172, 129] on button "Детали" at bounding box center [146, 144] width 103 height 43
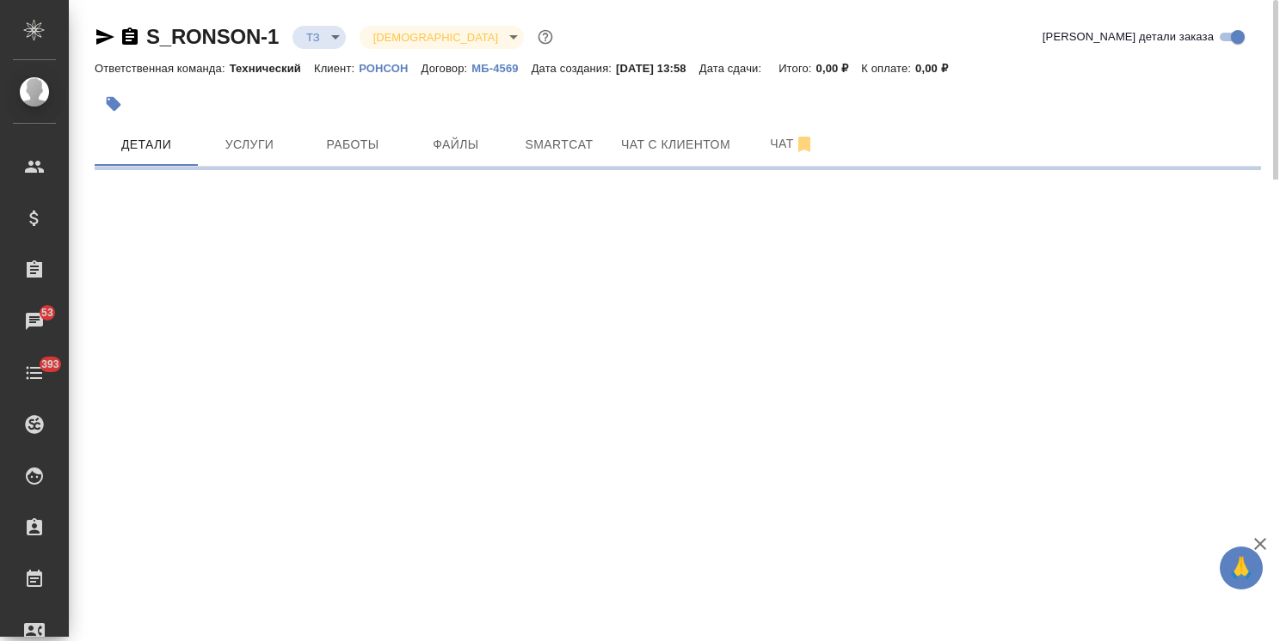
select select "RU"
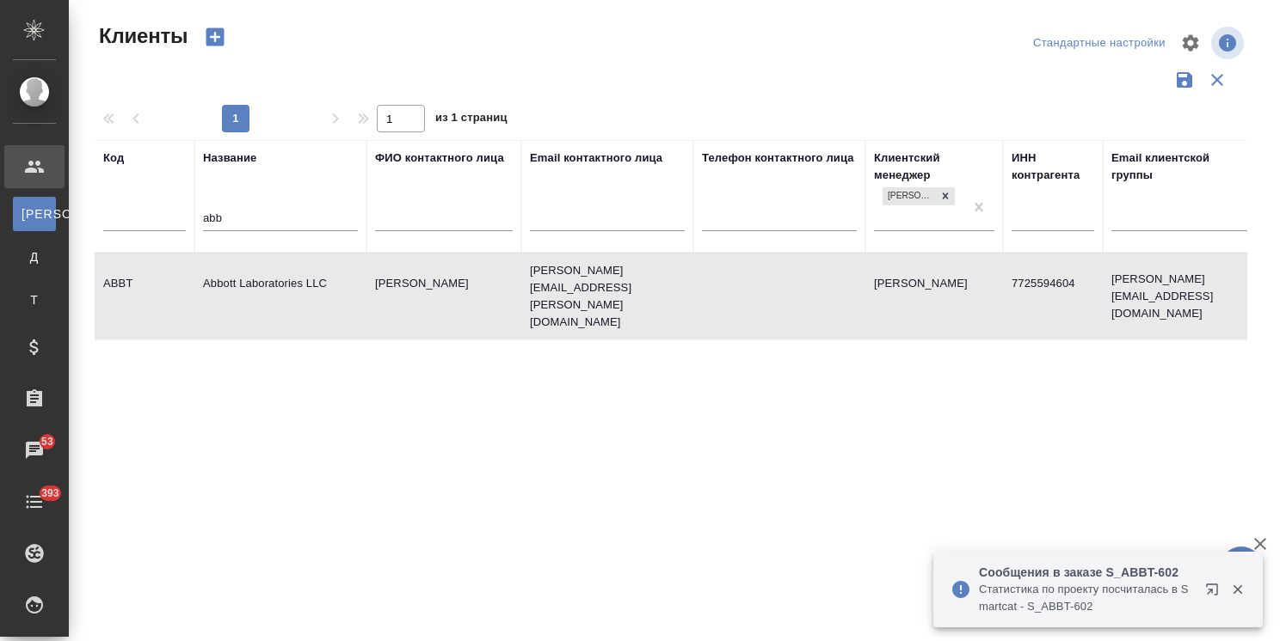
select select "RU"
drag, startPoint x: 74, startPoint y: 217, endPoint x: 48, endPoint y: 219, distance: 25.9
click at [48, 219] on div ".cls-1 fill:#fff; AWATERA Usmanova Olga Клиенты К Клиенты Д Договоры Т Тендеры …" at bounding box center [640, 320] width 1280 height 641
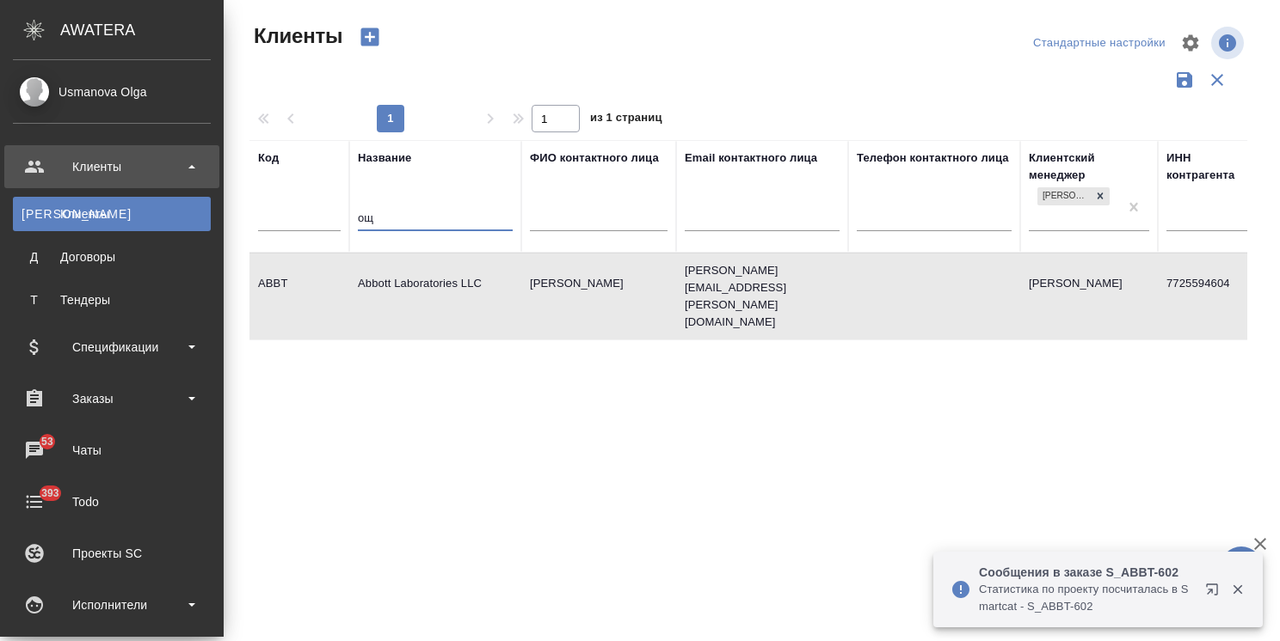
type input "о"
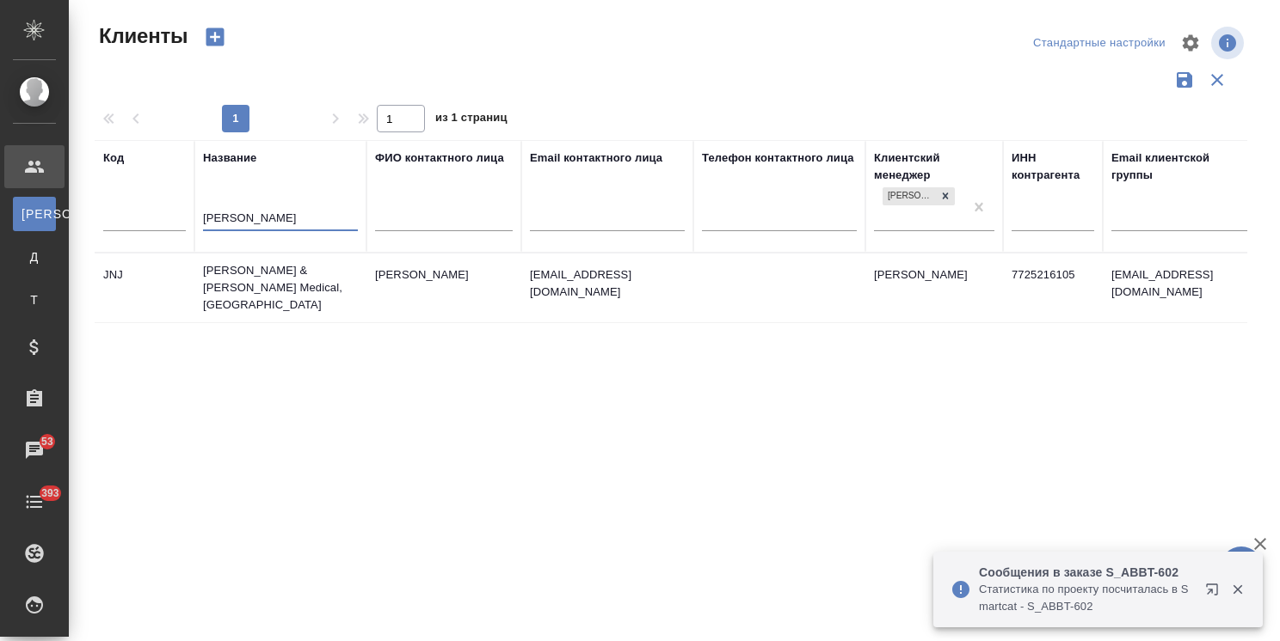
type input "john"
click at [259, 277] on td "Johnson & Johnson Medical, Russia" at bounding box center [280, 288] width 172 height 69
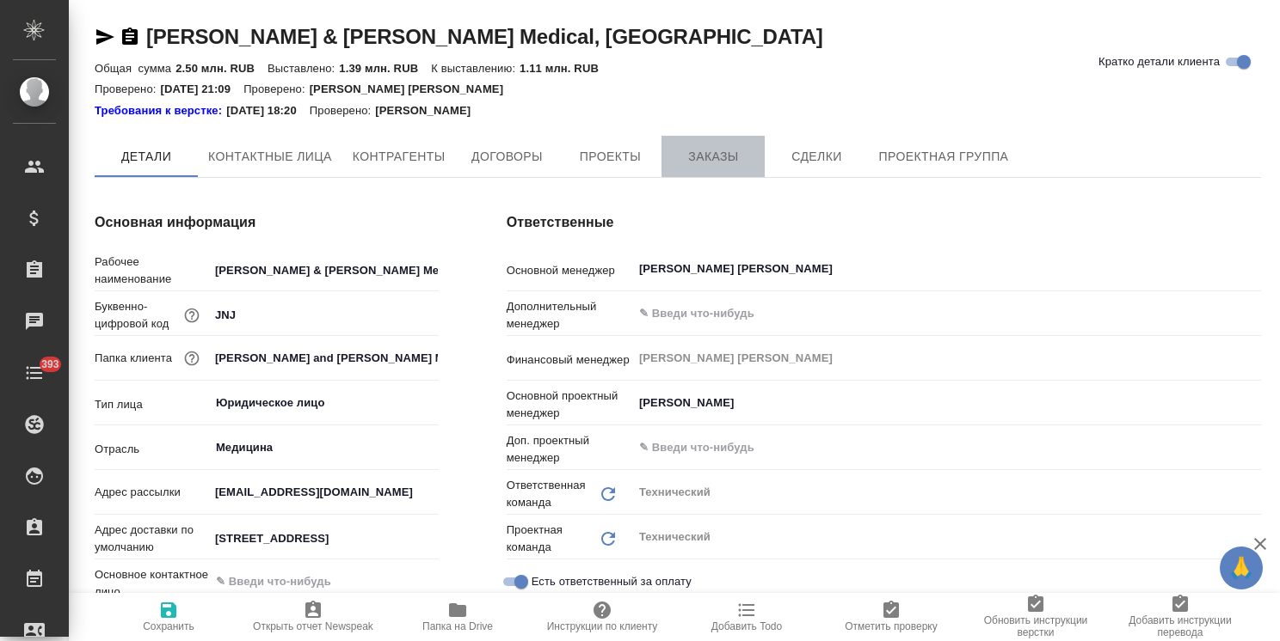
click at [709, 157] on span "Заказы" at bounding box center [713, 156] width 83 height 21
type textarea "x"
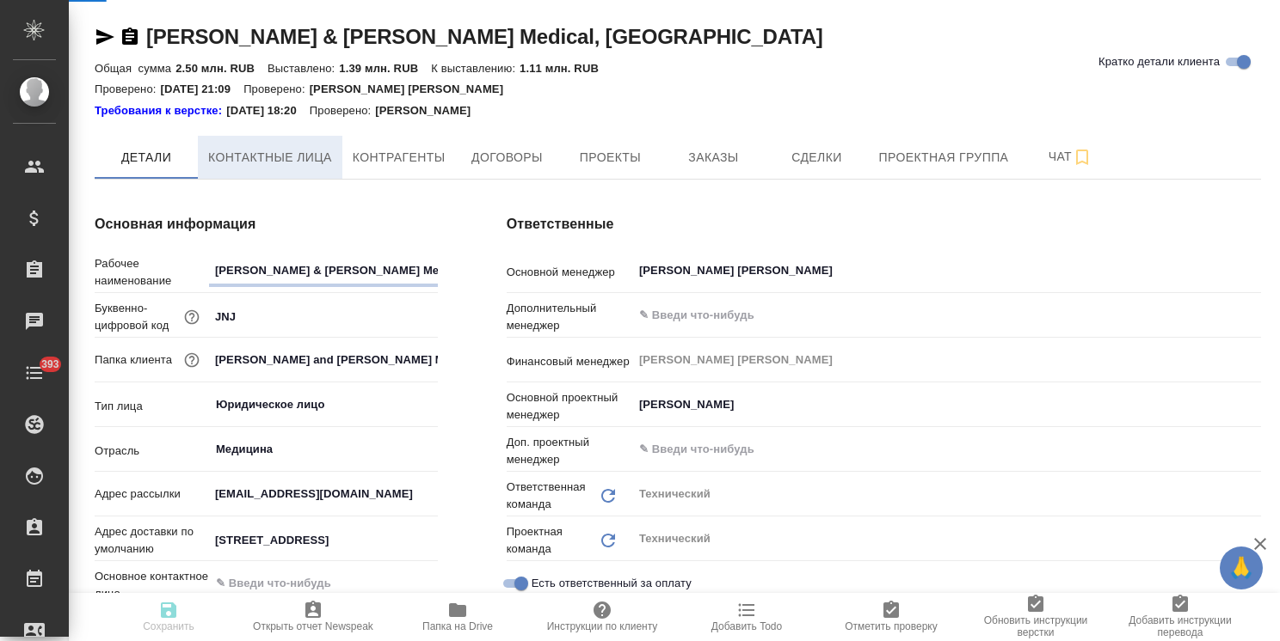
type textarea "x"
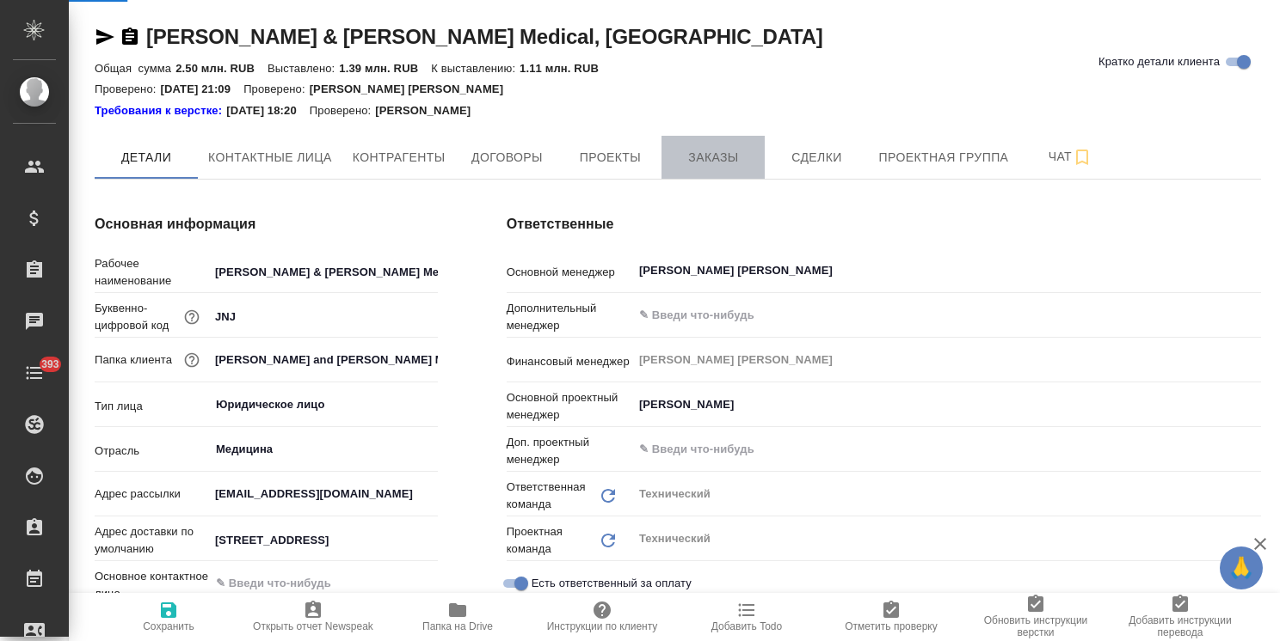
click at [723, 156] on span "Заказы" at bounding box center [713, 157] width 83 height 21
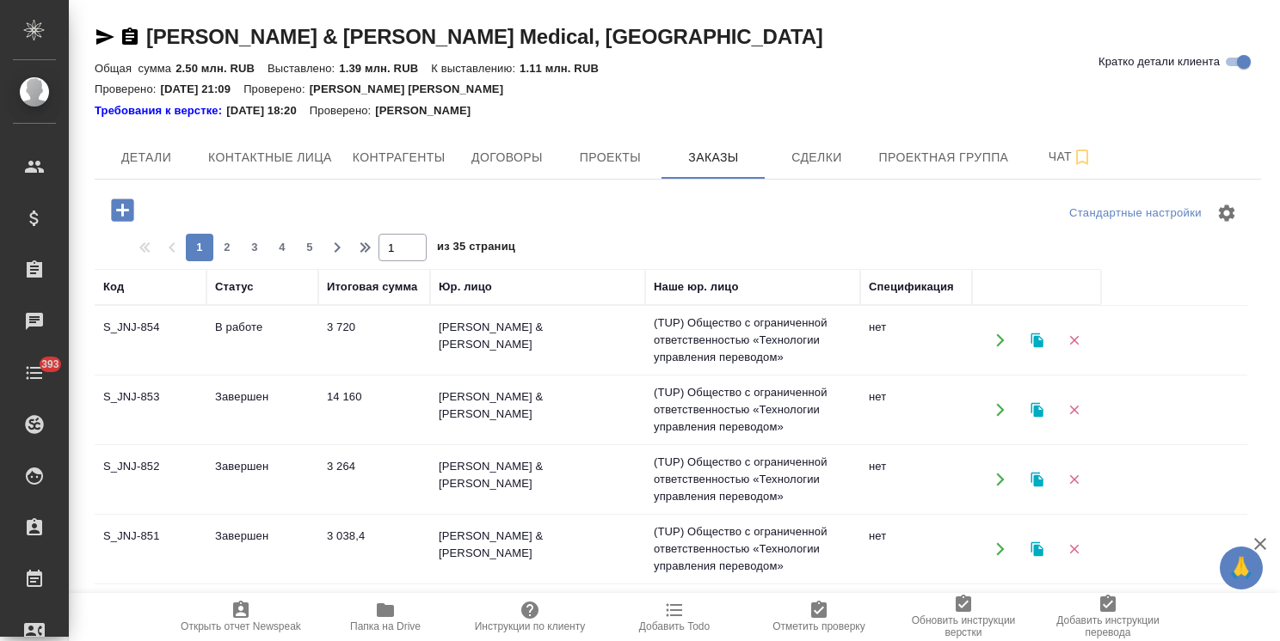
click at [115, 218] on icon "button" at bounding box center [122, 210] width 22 height 22
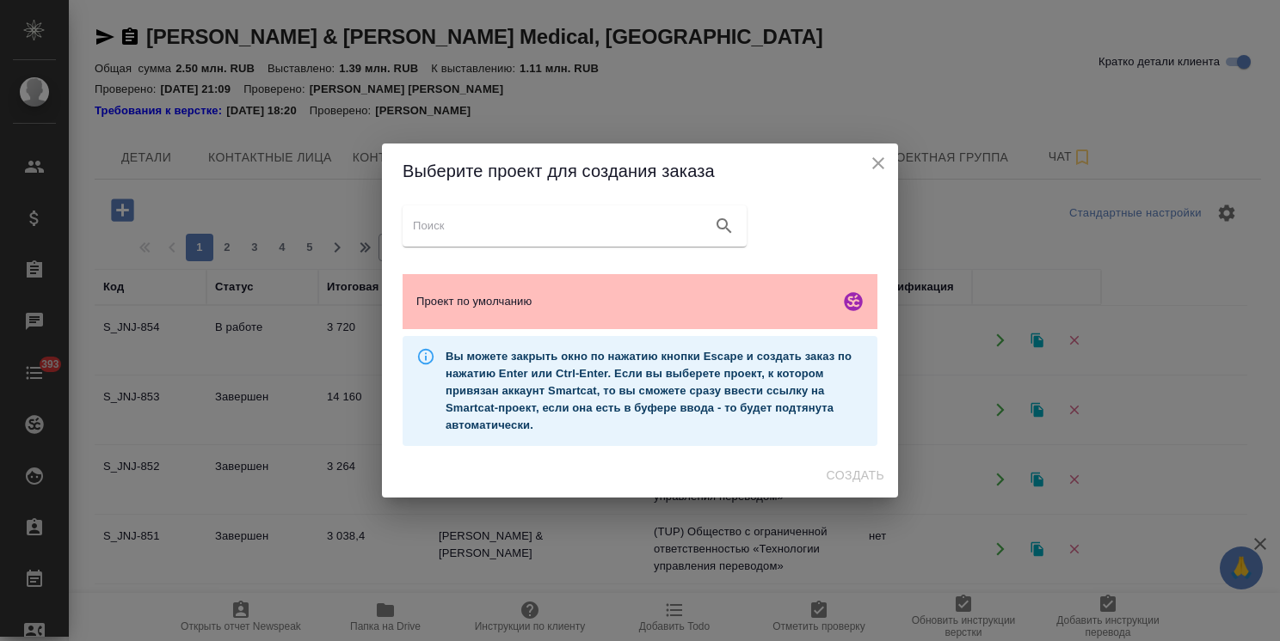
click at [619, 311] on div "Проект по умолчанию" at bounding box center [639, 301] width 475 height 55
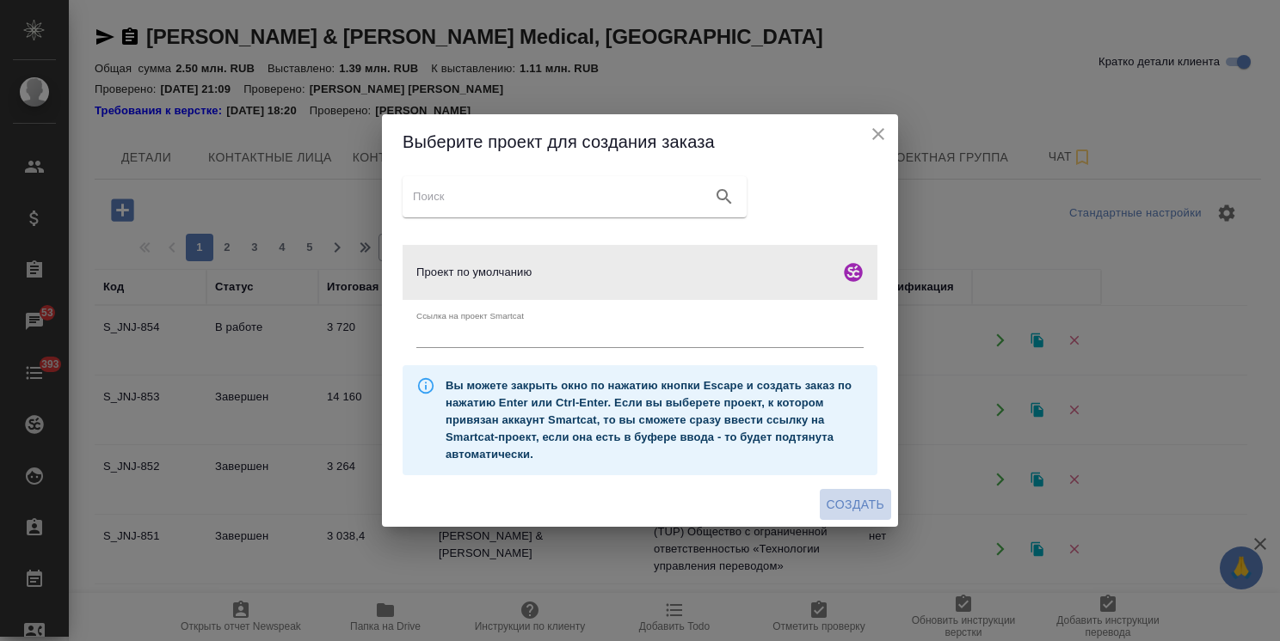
click at [870, 494] on button "Создать" at bounding box center [854, 505] width 71 height 32
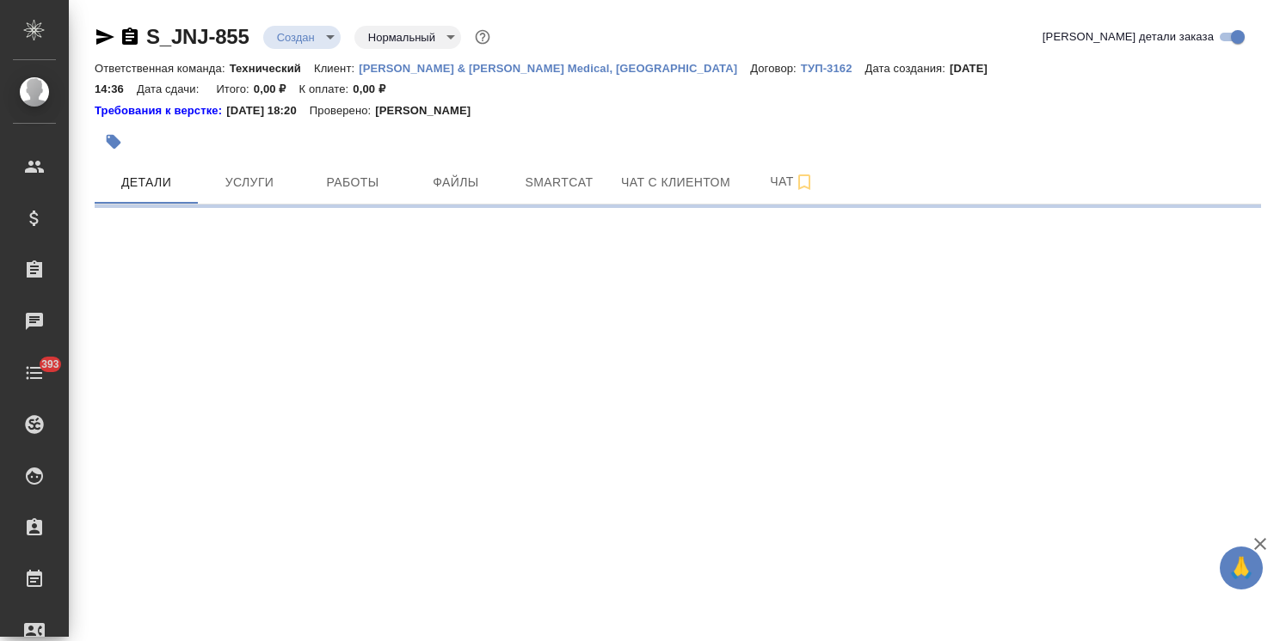
select select "RU"
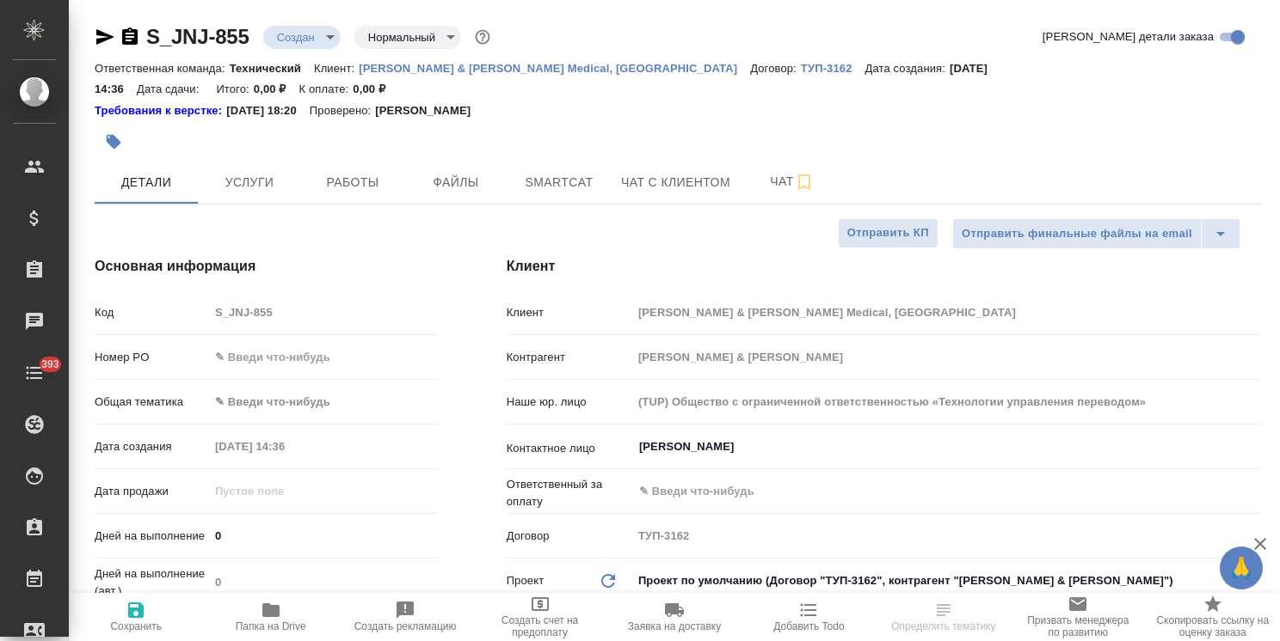
type textarea "x"
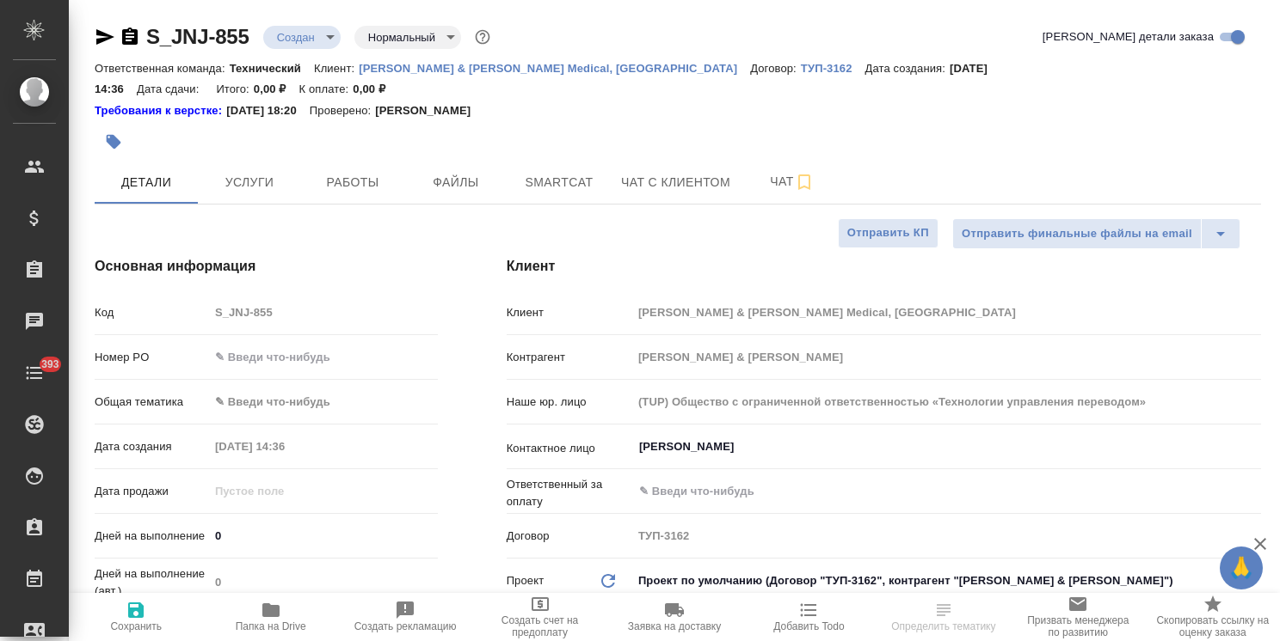
type textarea "x"
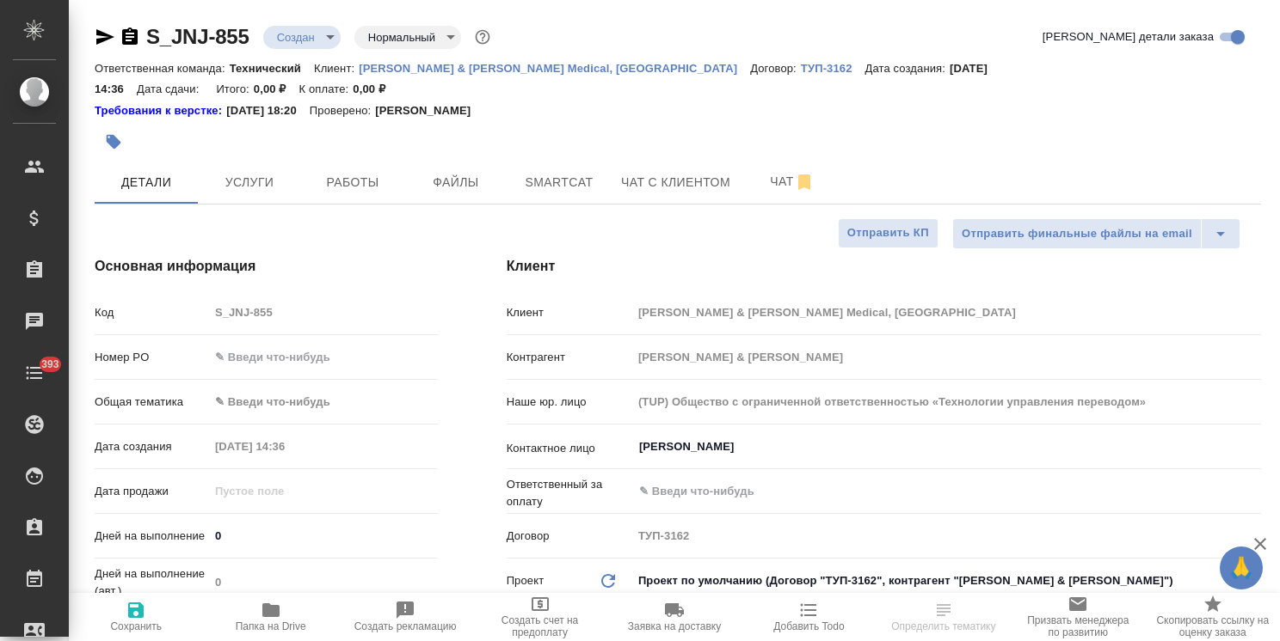
type textarea "x"
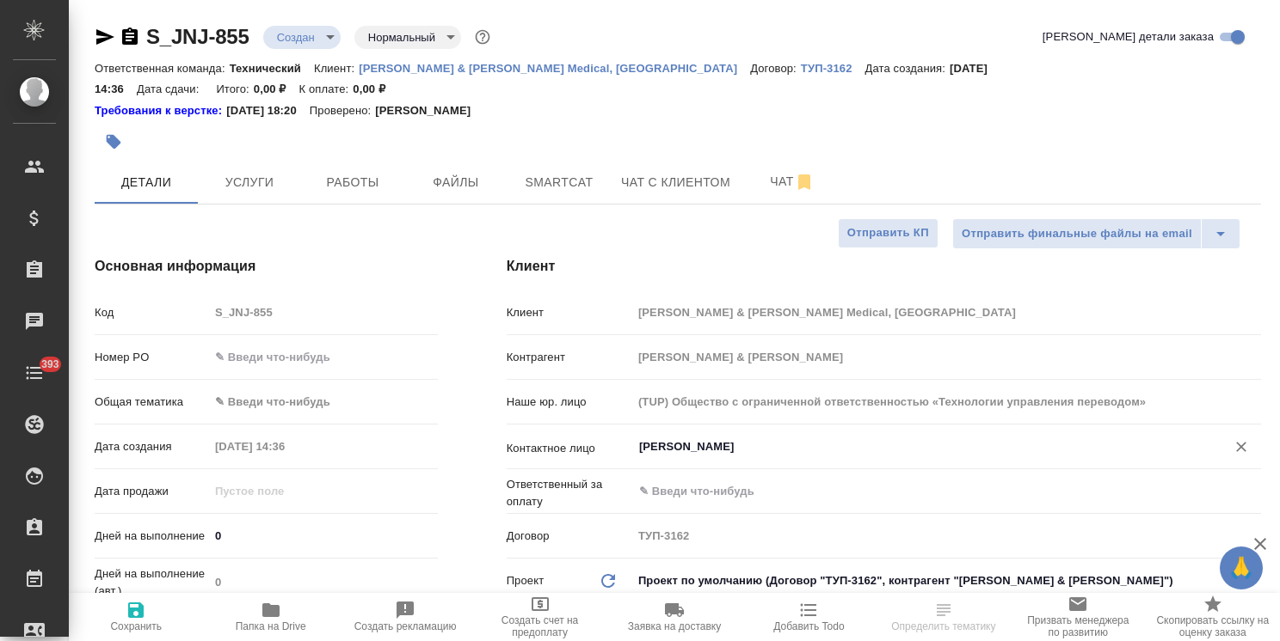
click at [707, 437] on input "Шакурова Юлия" at bounding box center [917, 447] width 561 height 21
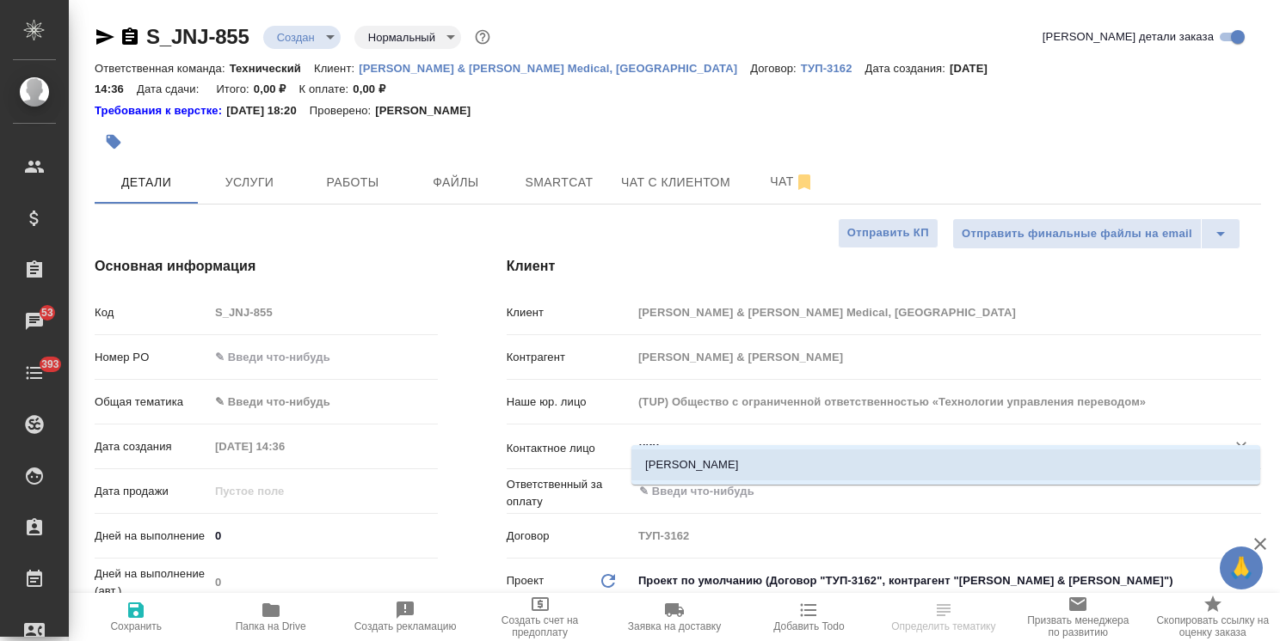
click at [709, 463] on li "Чичкина Елена" at bounding box center [945, 465] width 629 height 31
type input "Чичкина Елена"
type textarea "x"
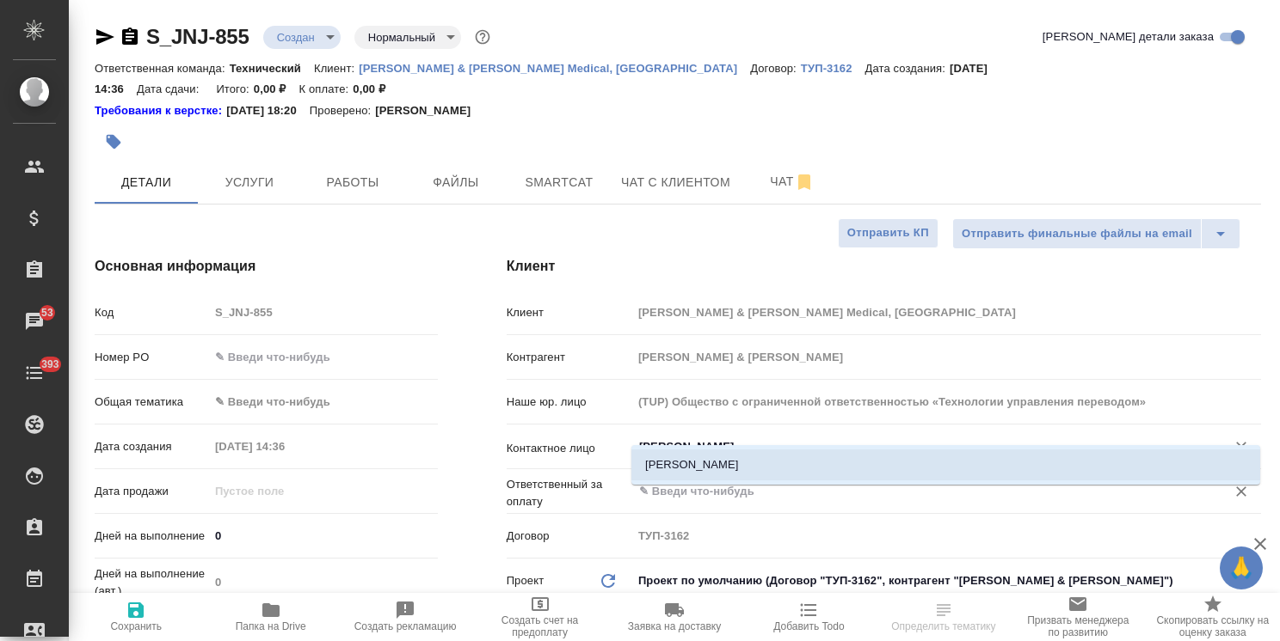
type input "Чичкина Елена"
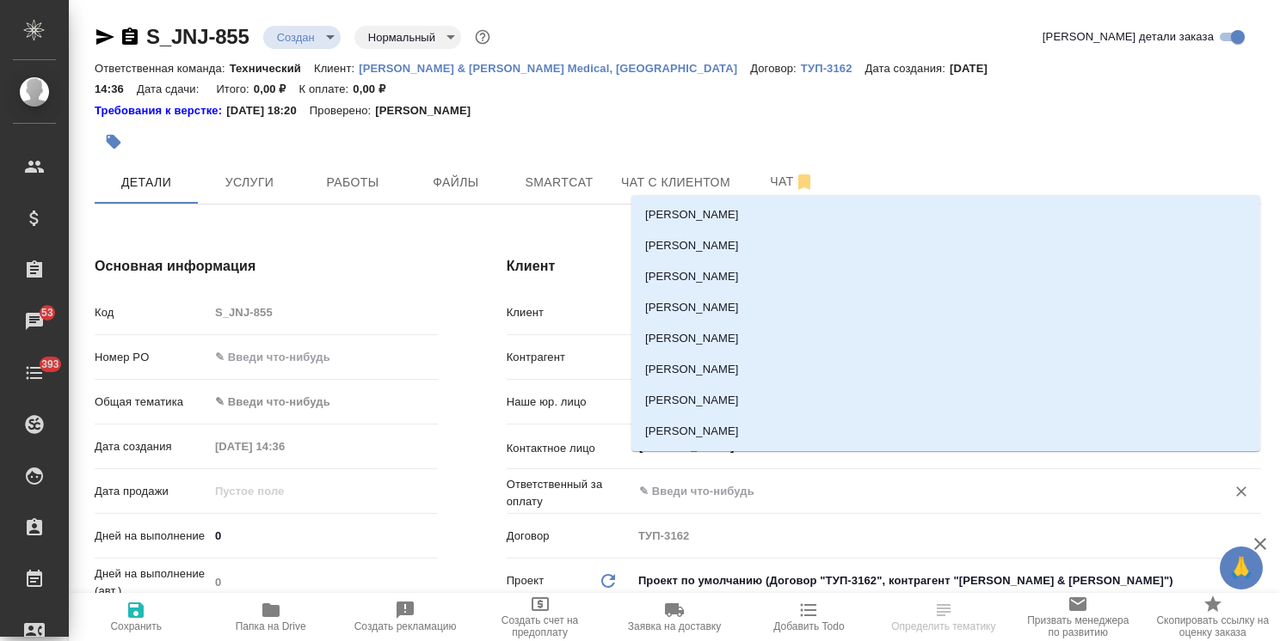
click at [709, 482] on input "text" at bounding box center [917, 492] width 561 height 21
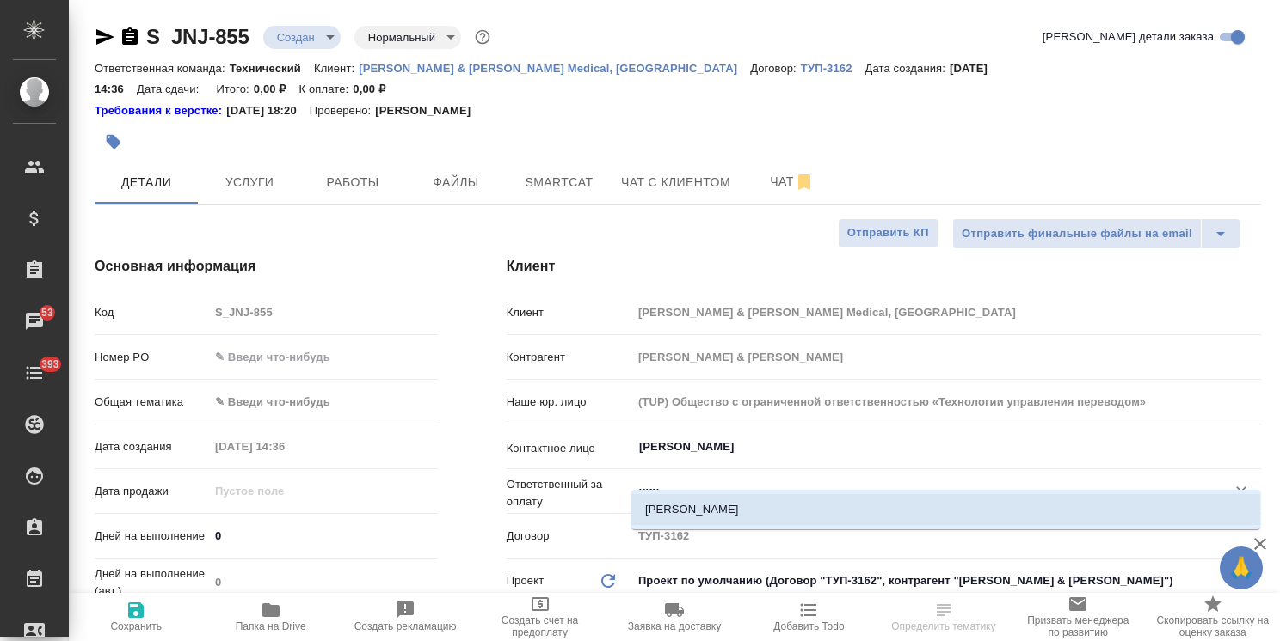
drag, startPoint x: 699, startPoint y: 525, endPoint x: 705, endPoint y: 513, distance: 12.7
click at [699, 525] on li "Чичкина Елена" at bounding box center [945, 509] width 629 height 31
type input "Чичкина Елена"
type textarea "x"
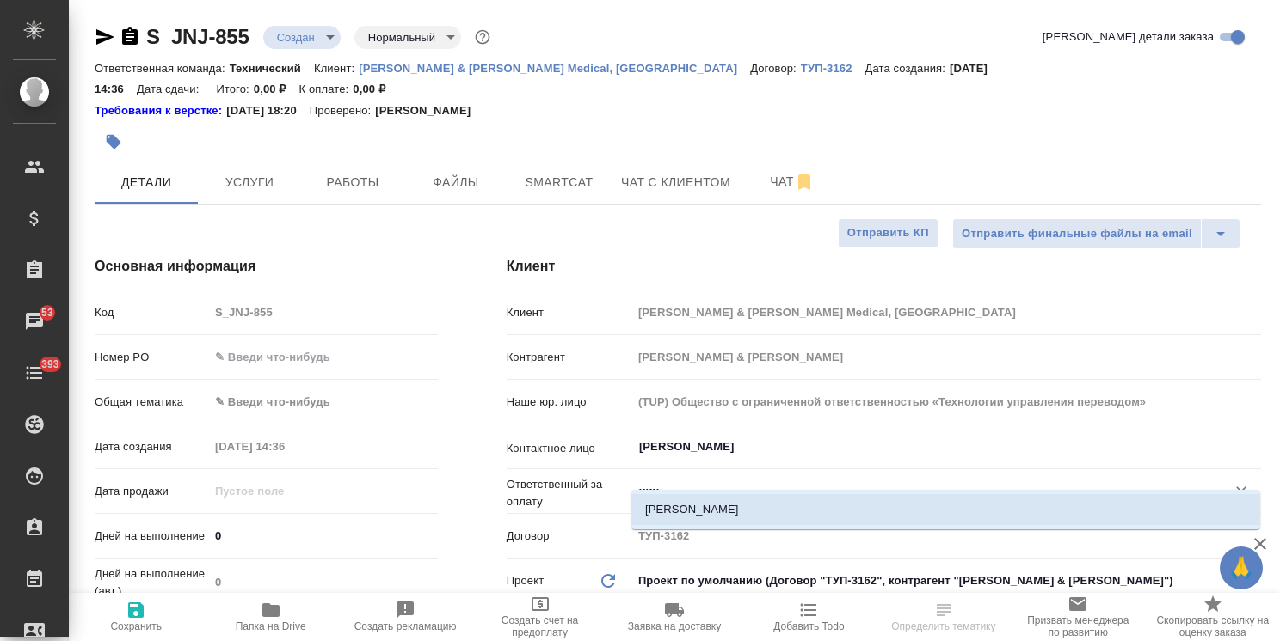
type textarea "x"
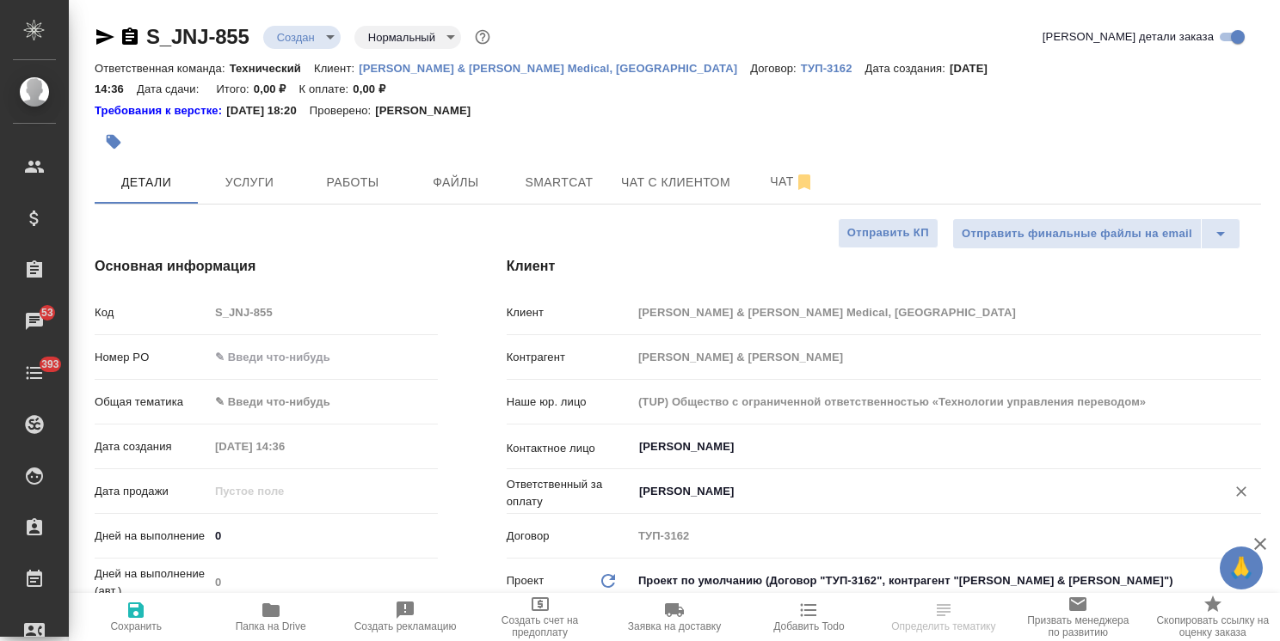
type input "Чичкина Елена"
click at [126, 624] on span "Сохранить" at bounding box center [136, 627] width 52 height 12
type textarea "x"
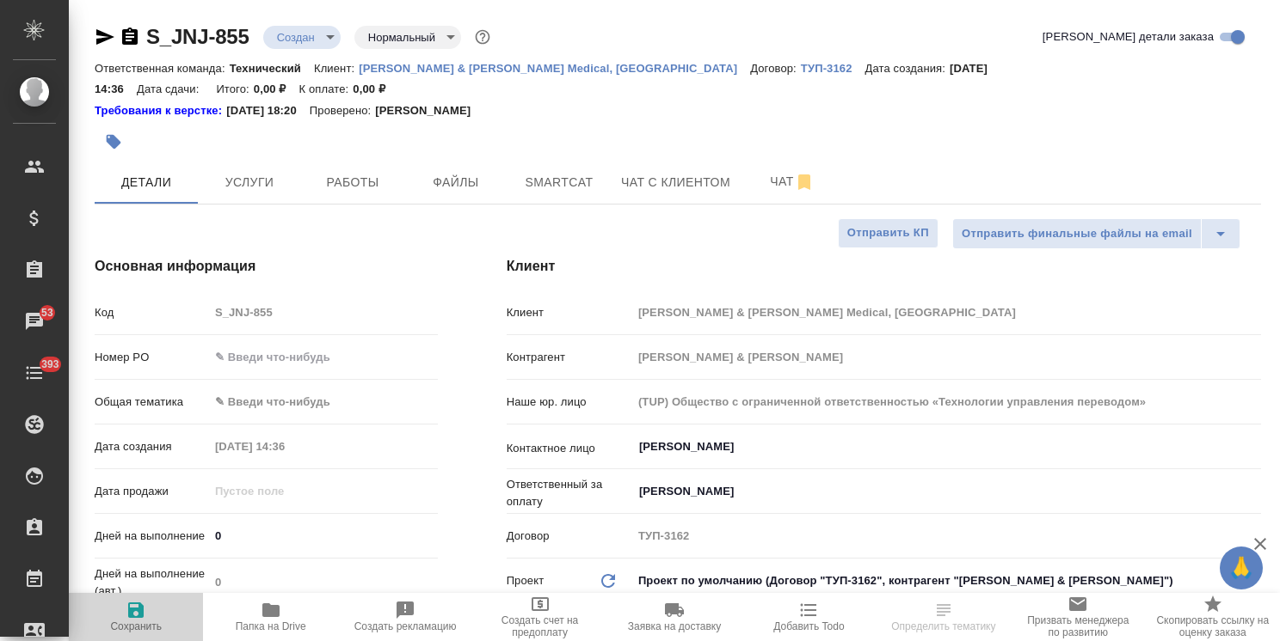
type textarea "x"
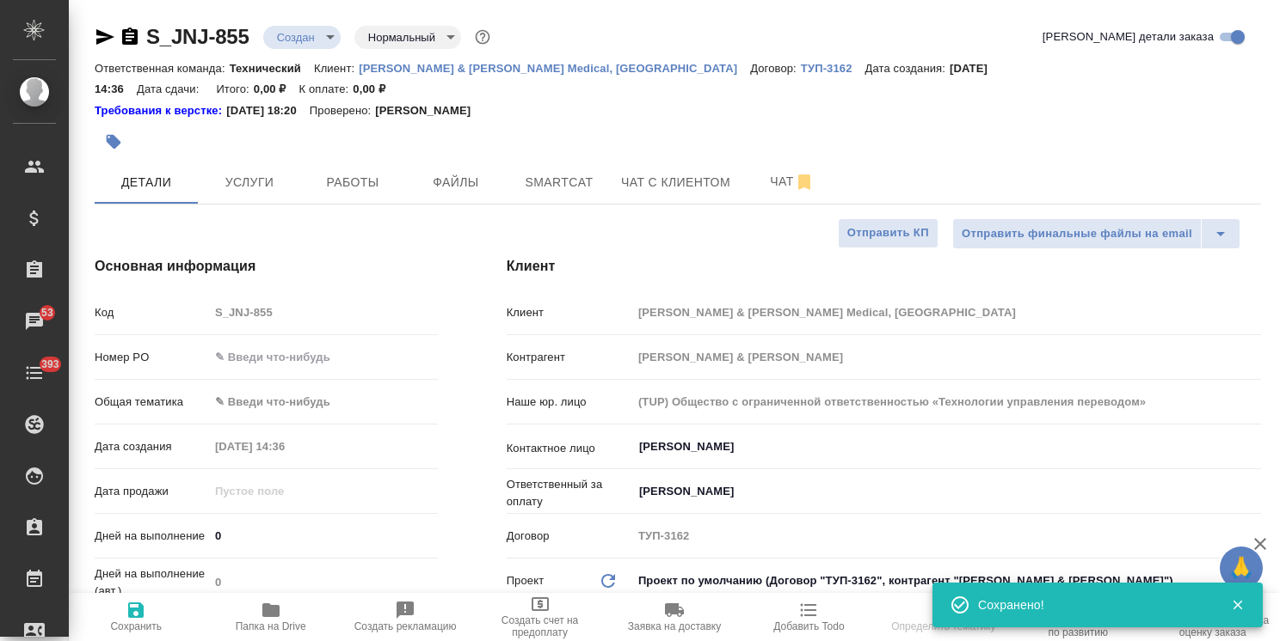
select select "RU"
type textarea "x"
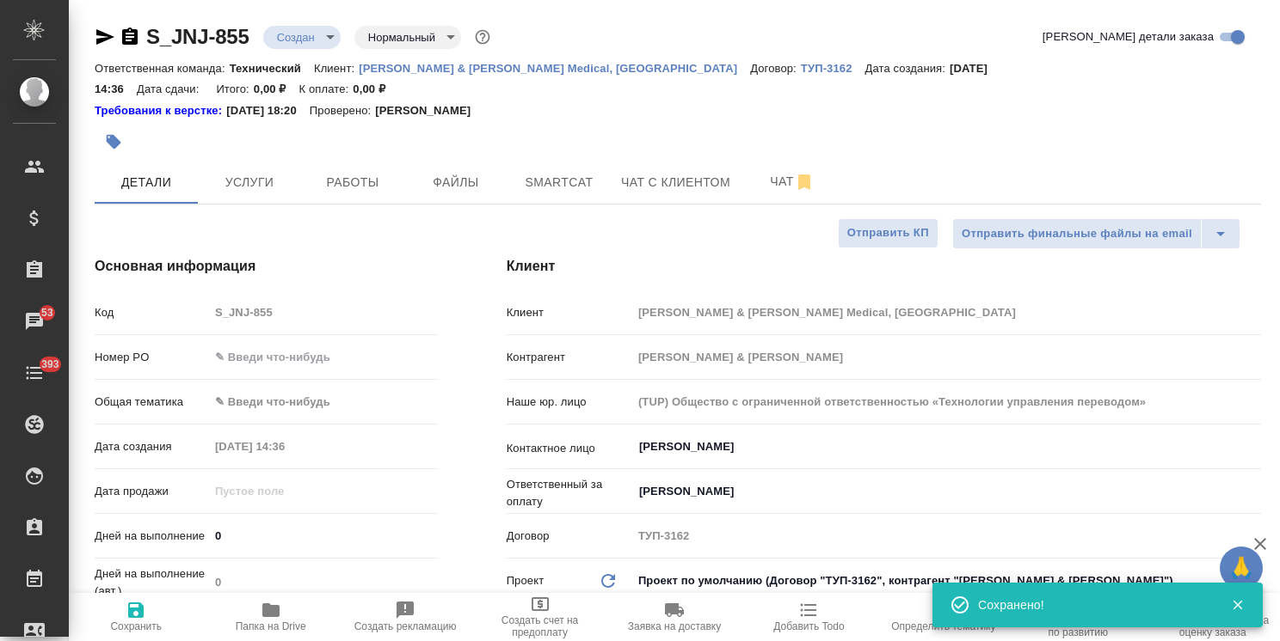
type textarea "x"
click at [313, 345] on input "text" at bounding box center [323, 357] width 229 height 25
paste input "P26095310R"
type input "P26095310R"
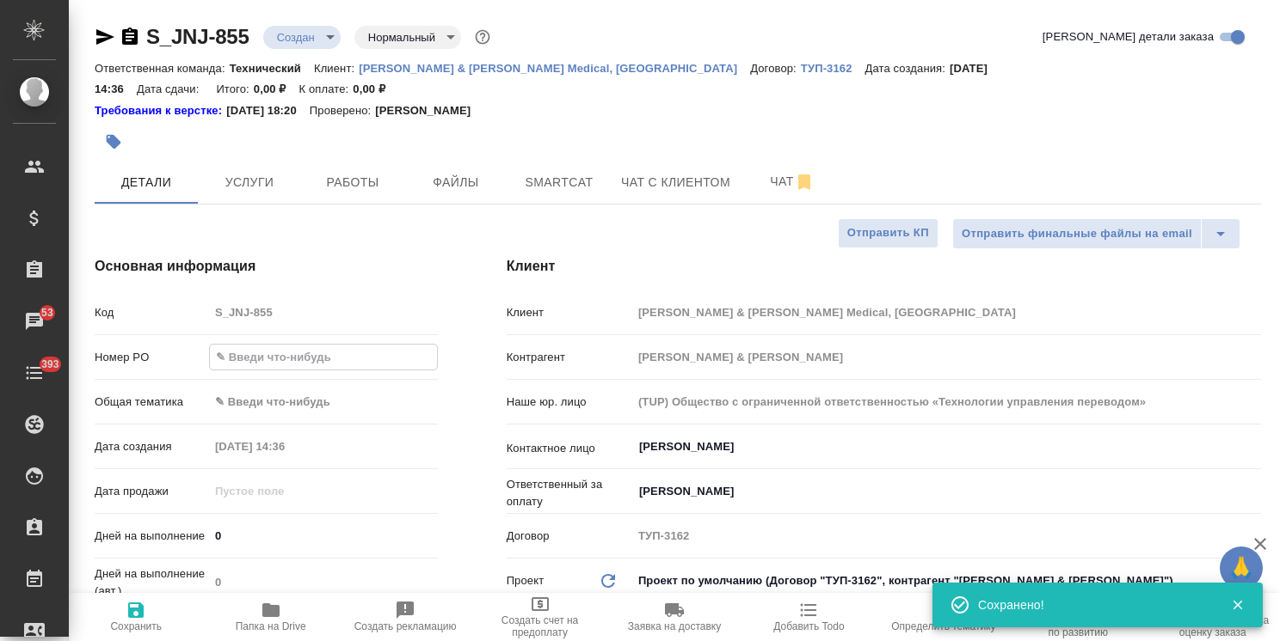
type textarea "x"
type input "P26095310R"
click at [138, 612] on icon "button" at bounding box center [136, 610] width 21 height 21
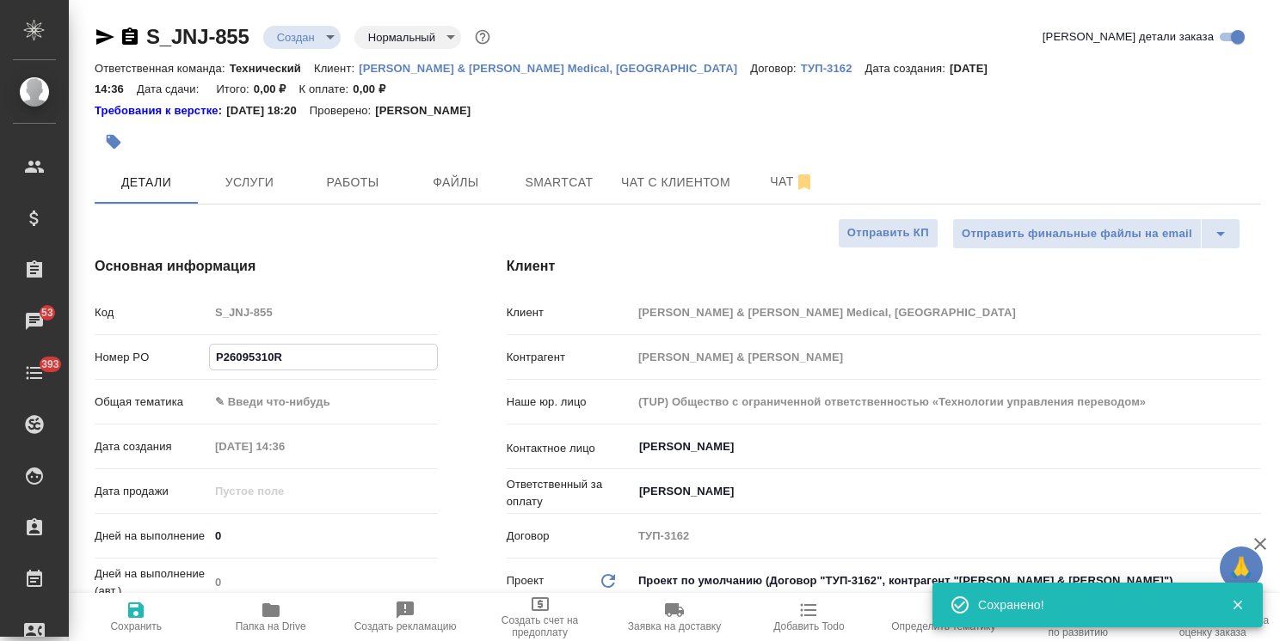
type textarea "x"
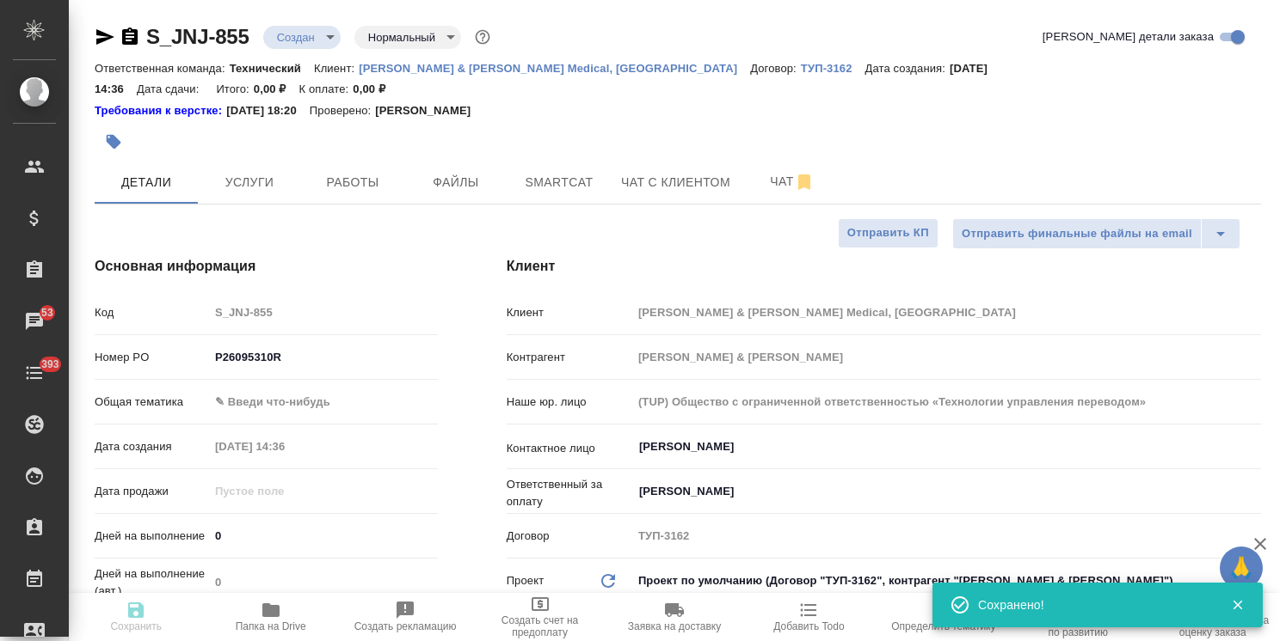
type textarea "x"
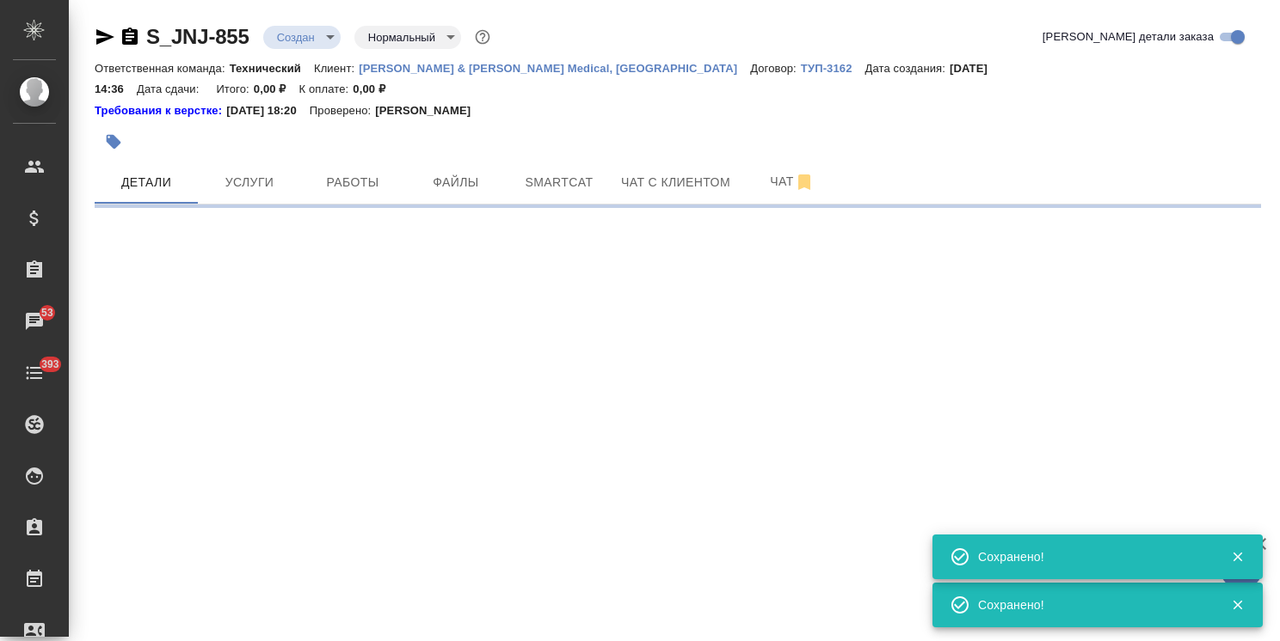
select select "RU"
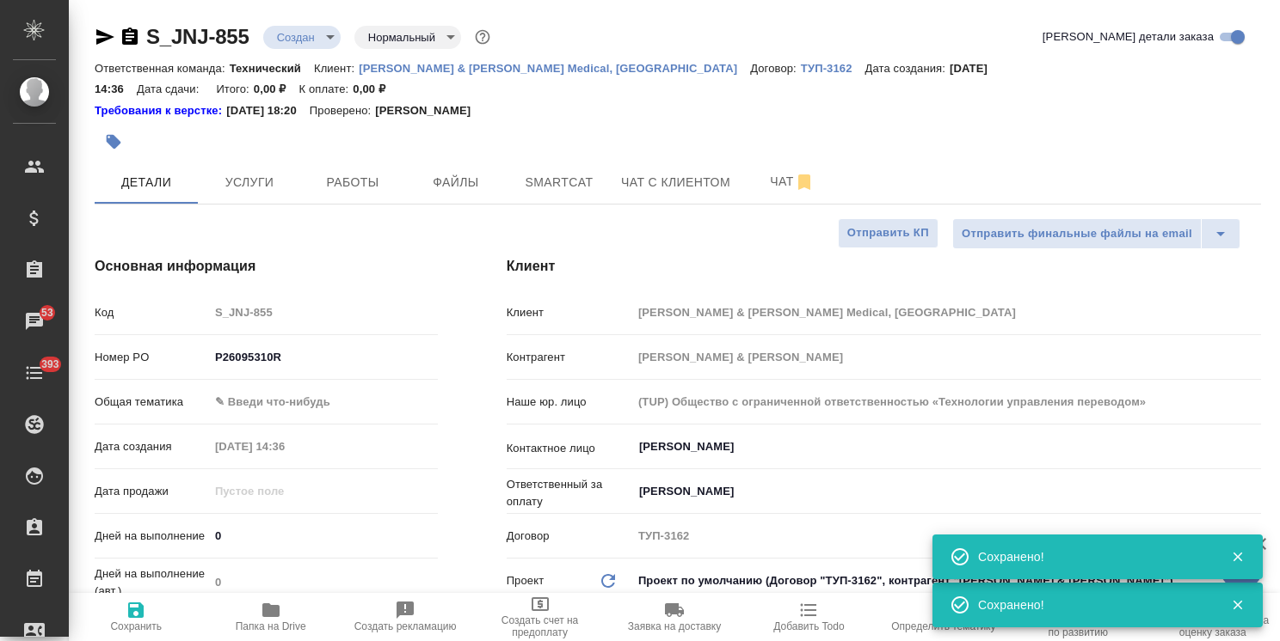
type textarea "x"
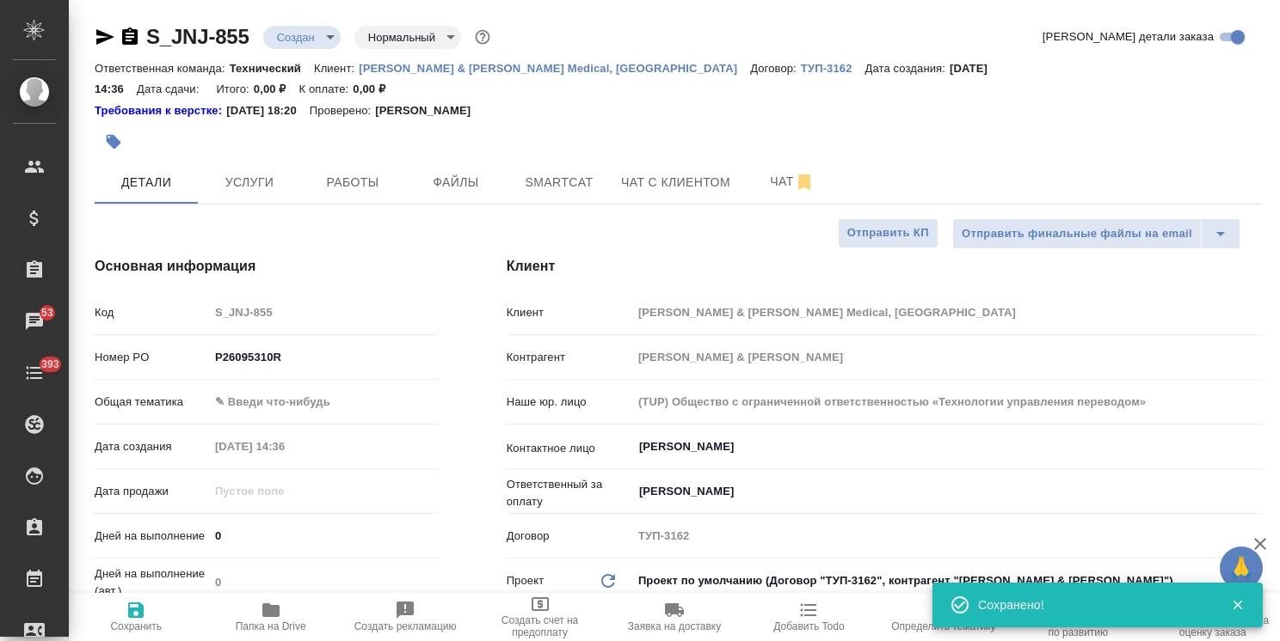
type textarea "x"
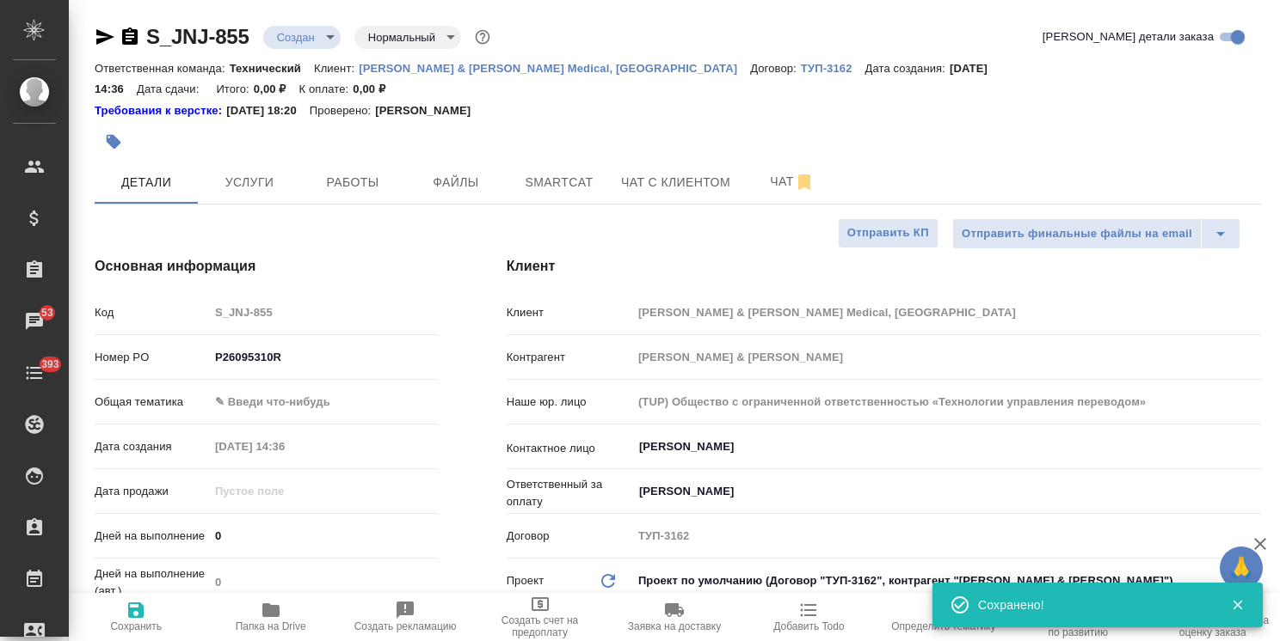
type textarea "x"
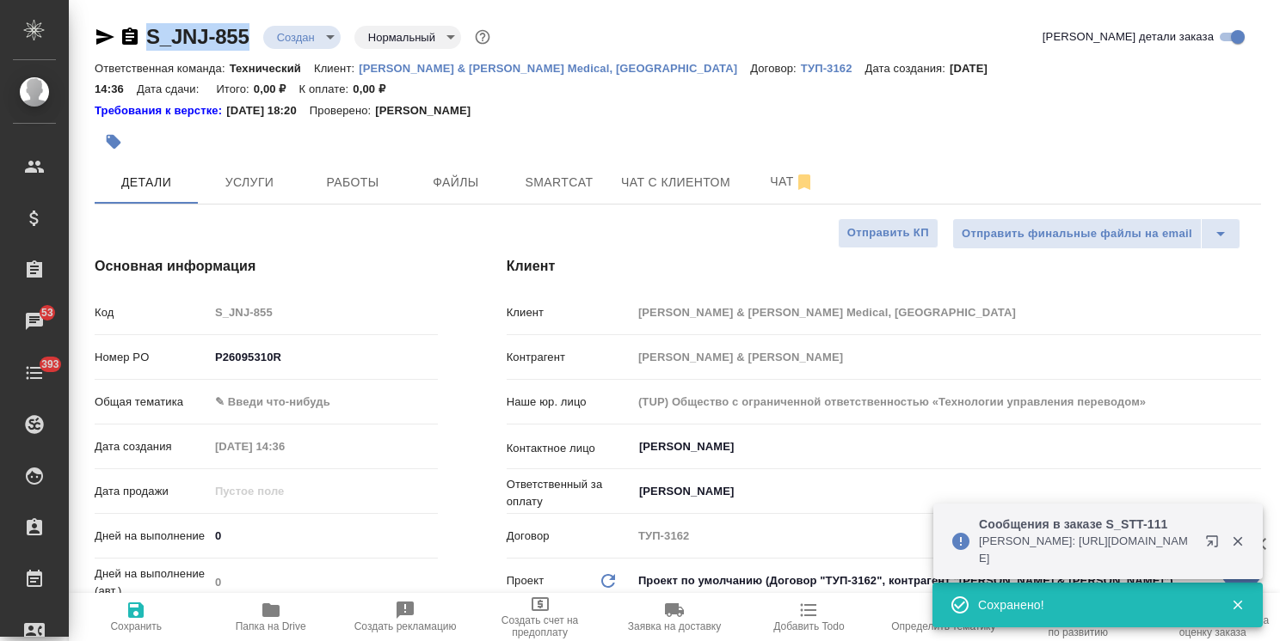
drag, startPoint x: 174, startPoint y: 21, endPoint x: 120, endPoint y: 21, distance: 53.3
copy link "S_JNJ-855"
type textarea "x"
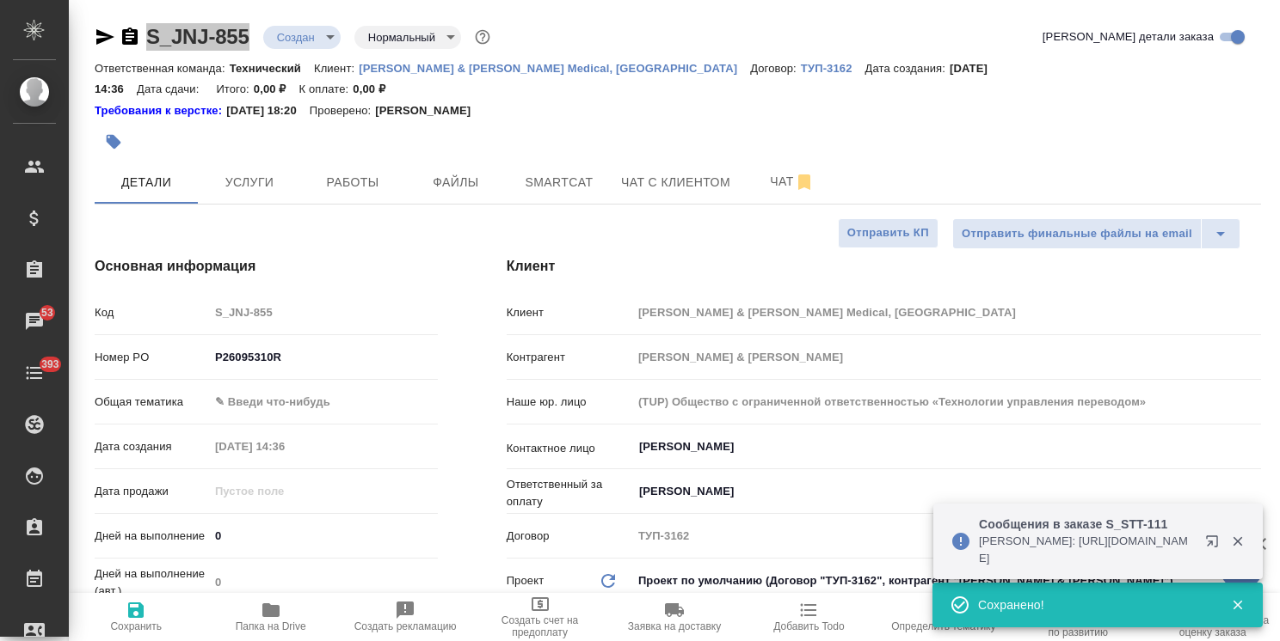
type textarea "x"
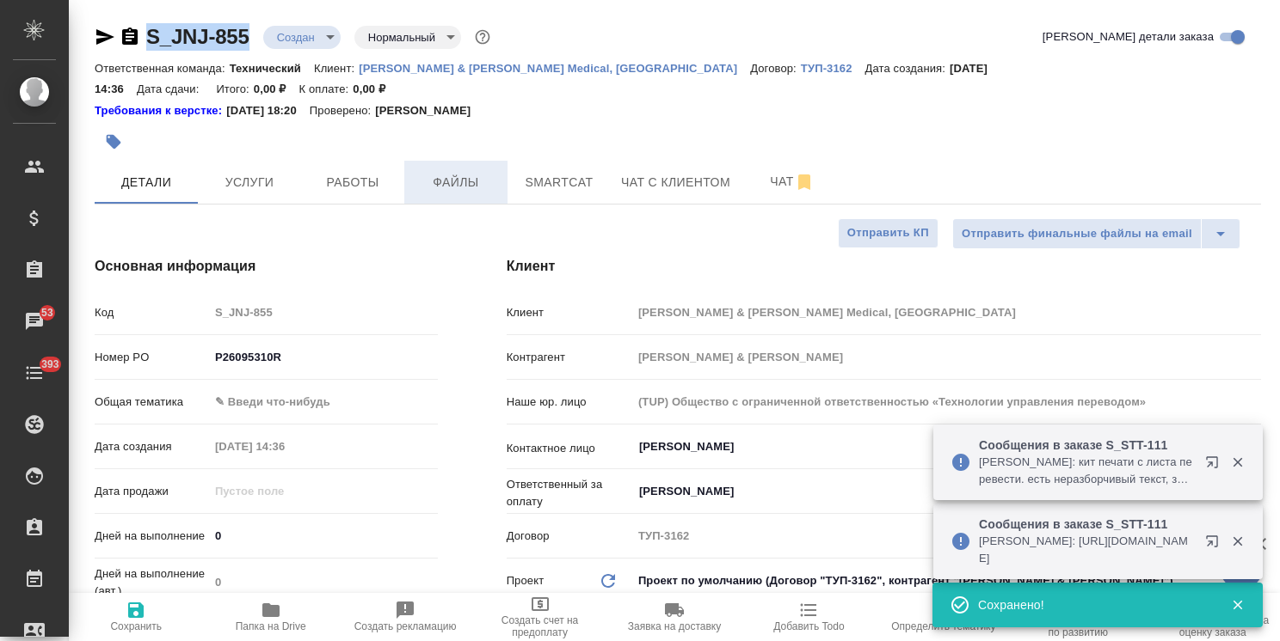
click at [444, 174] on button "Файлы" at bounding box center [455, 182] width 103 height 43
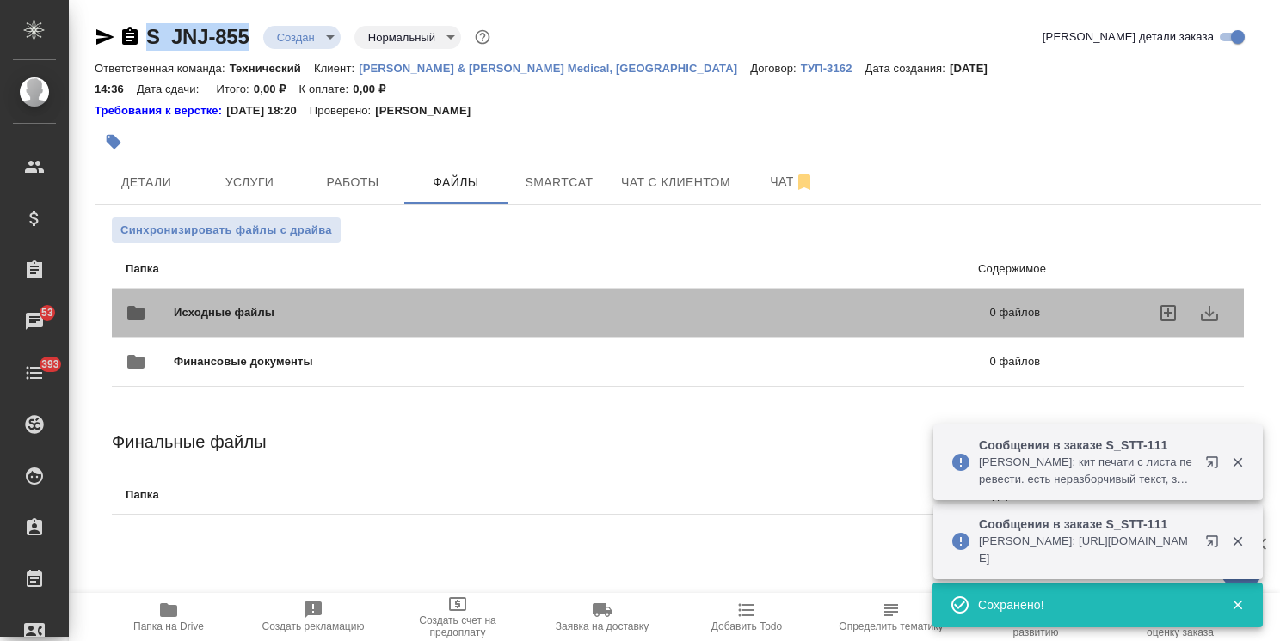
click at [217, 304] on span "Исходные файлы" at bounding box center [403, 312] width 458 height 17
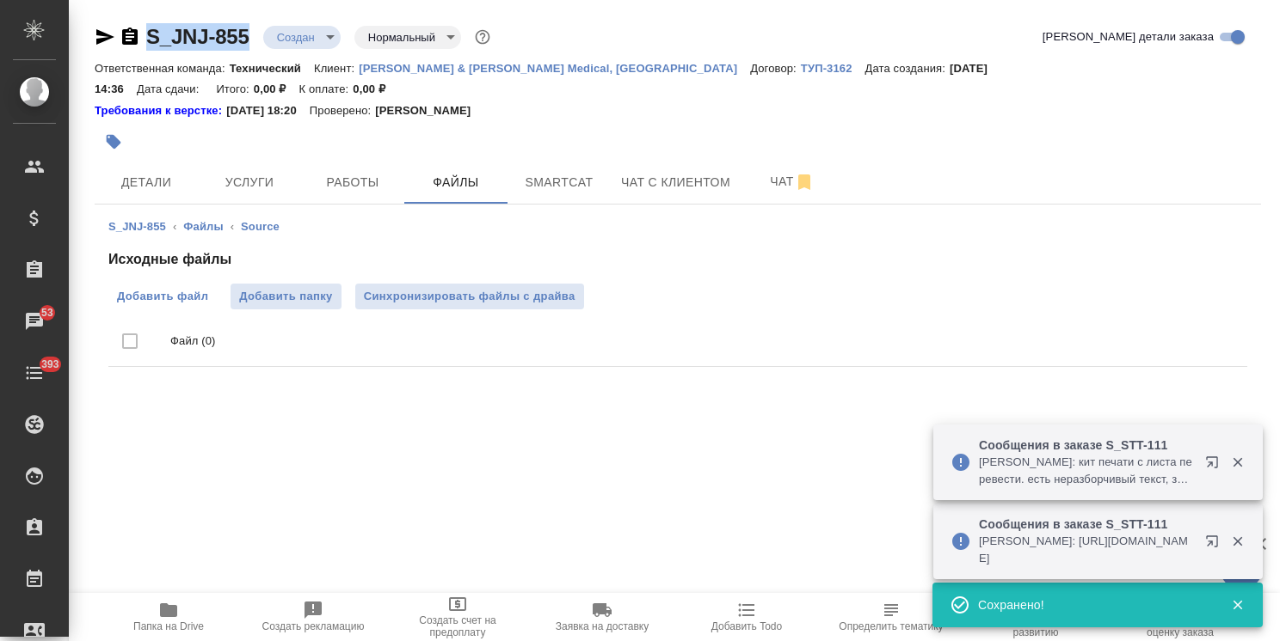
click at [157, 288] on span "Добавить файл" at bounding box center [162, 296] width 91 height 17
click at [0, 0] on input "Добавить файл" at bounding box center [0, 0] width 0 height 0
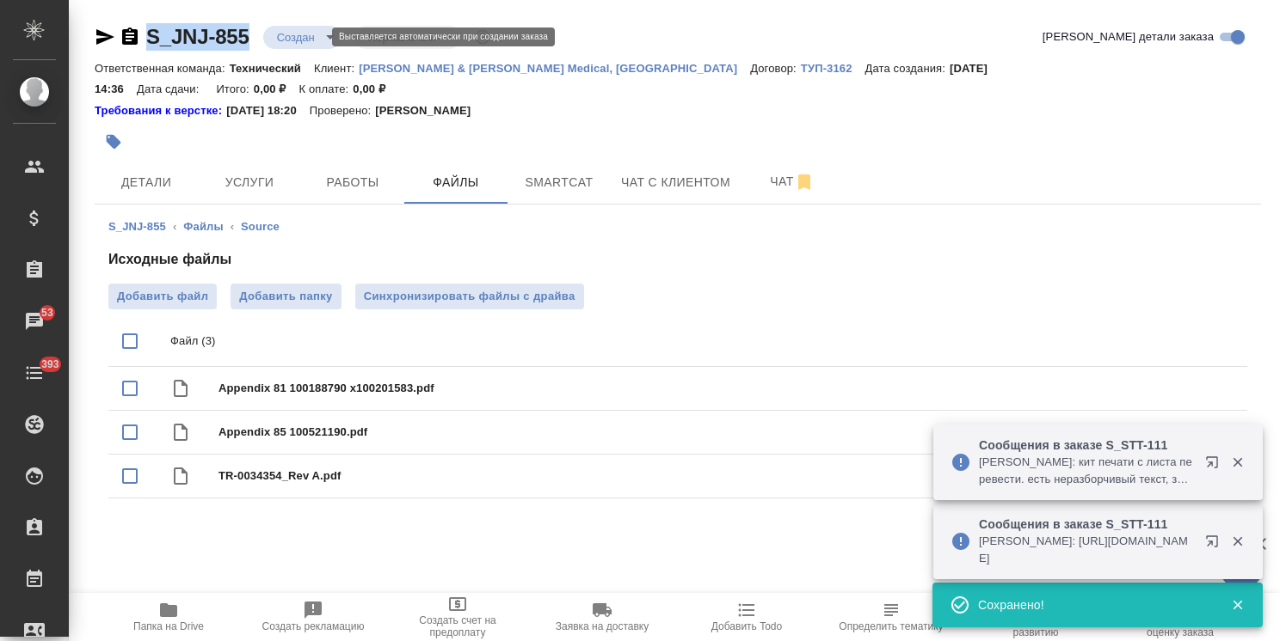
click at [292, 36] on body "🙏 .cls-1 fill:#fff; AWATERA Usmanova Olga Клиенты Спецификации Заказы 53 Чаты 3…" at bounding box center [640, 320] width 1280 height 641
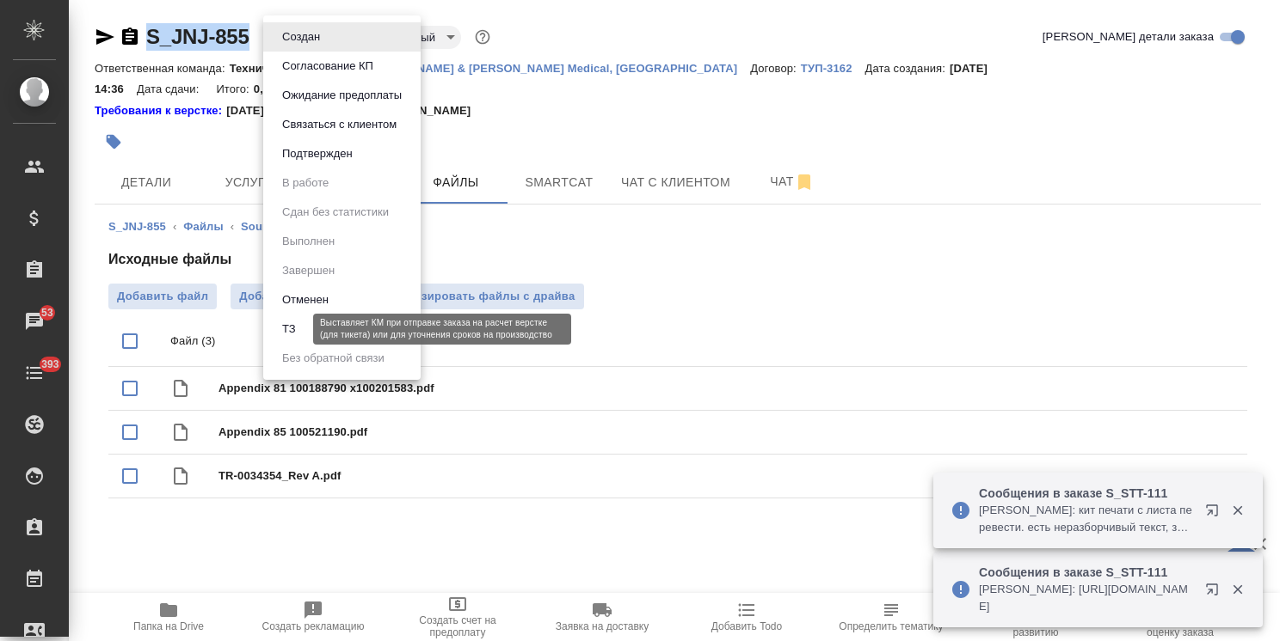
click at [287, 330] on button "ТЗ" at bounding box center [289, 329] width 24 height 19
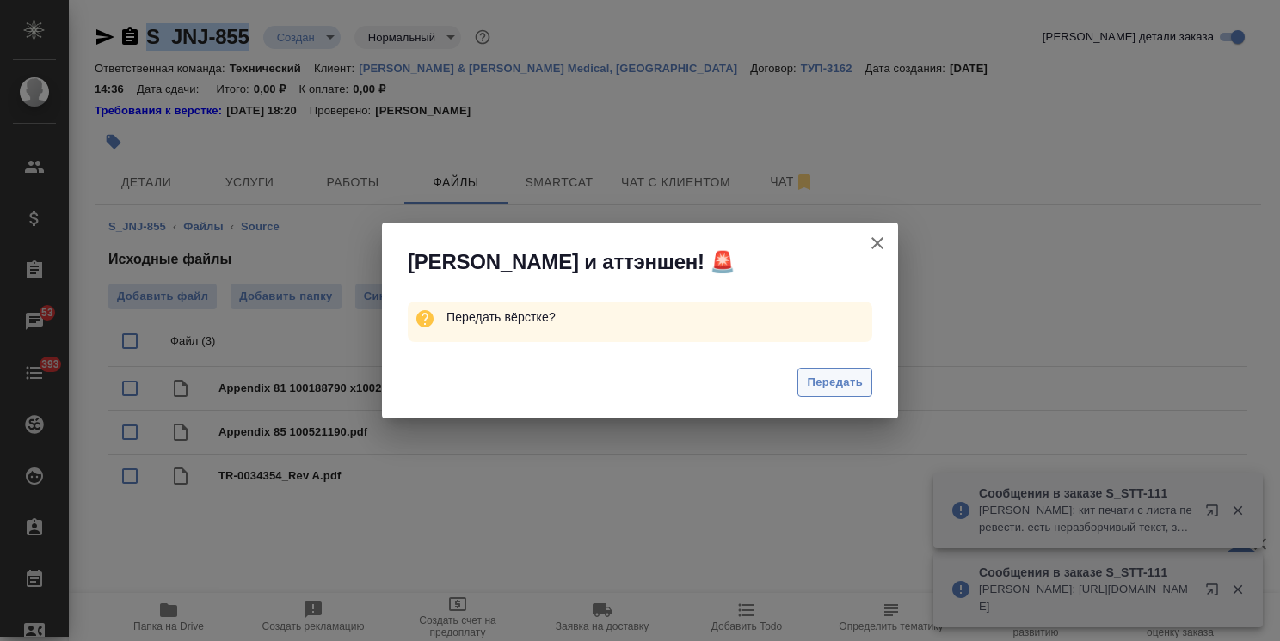
click at [830, 390] on span "Передать" at bounding box center [835, 383] width 56 height 20
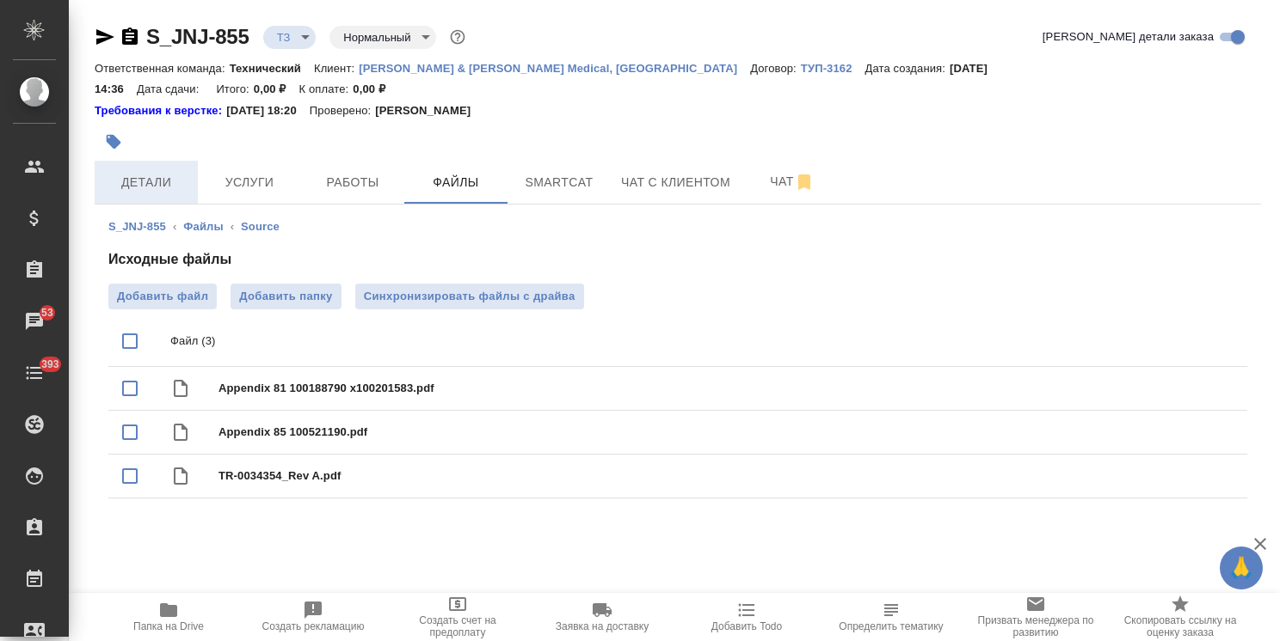
click at [149, 161] on button "Детали" at bounding box center [146, 182] width 103 height 43
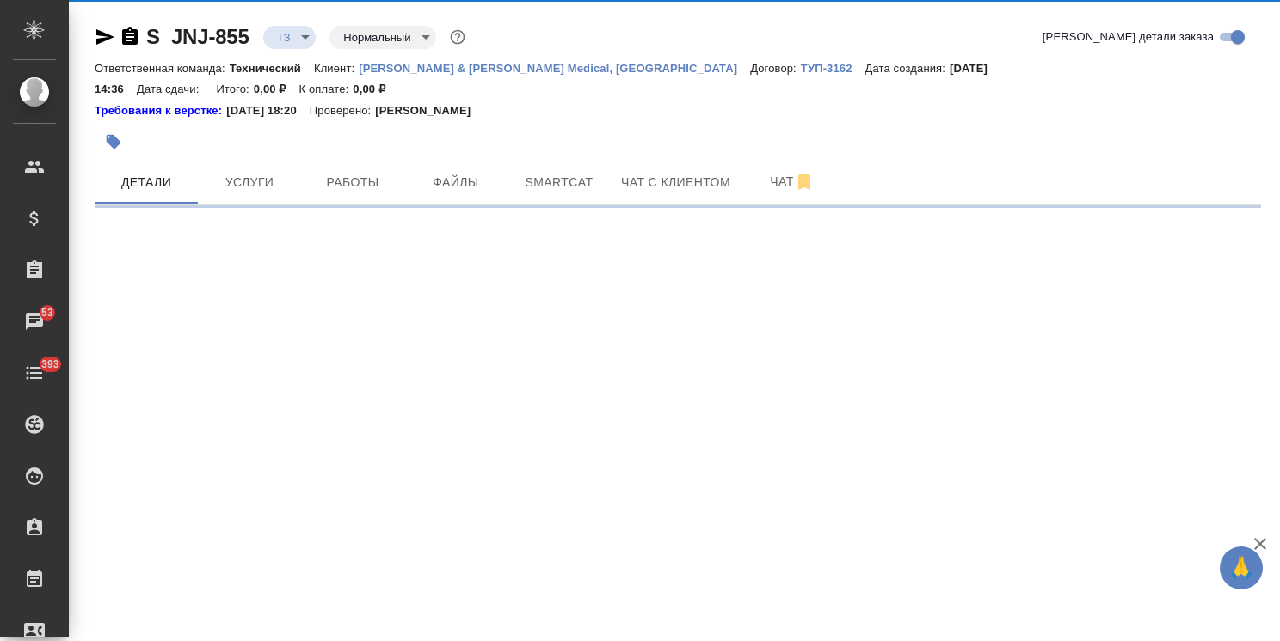
select select "RU"
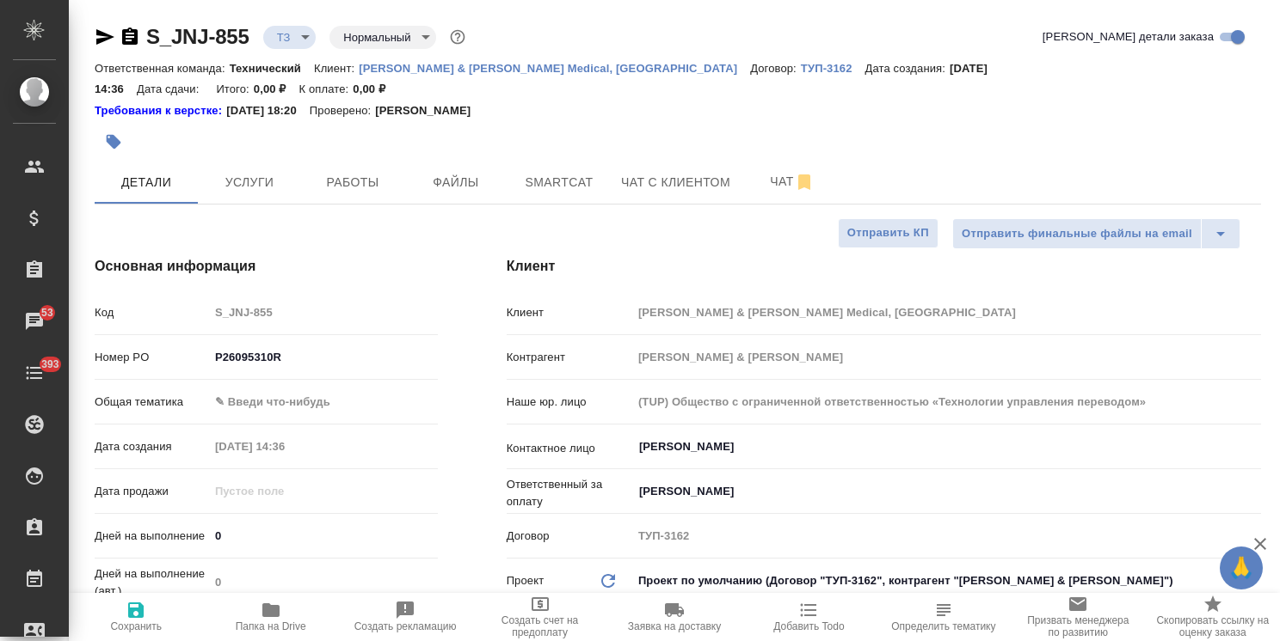
type textarea "x"
click at [286, 396] on div "Общая тематика ✎ Введи что-нибудь" at bounding box center [266, 409] width 343 height 45
click at [287, 384] on body "🙏 .cls-1 fill:#fff; AWATERA Usmanova Olga Клиенты Спецификации Заказы 53 Чаты 3…" at bounding box center [640, 320] width 1280 height 641
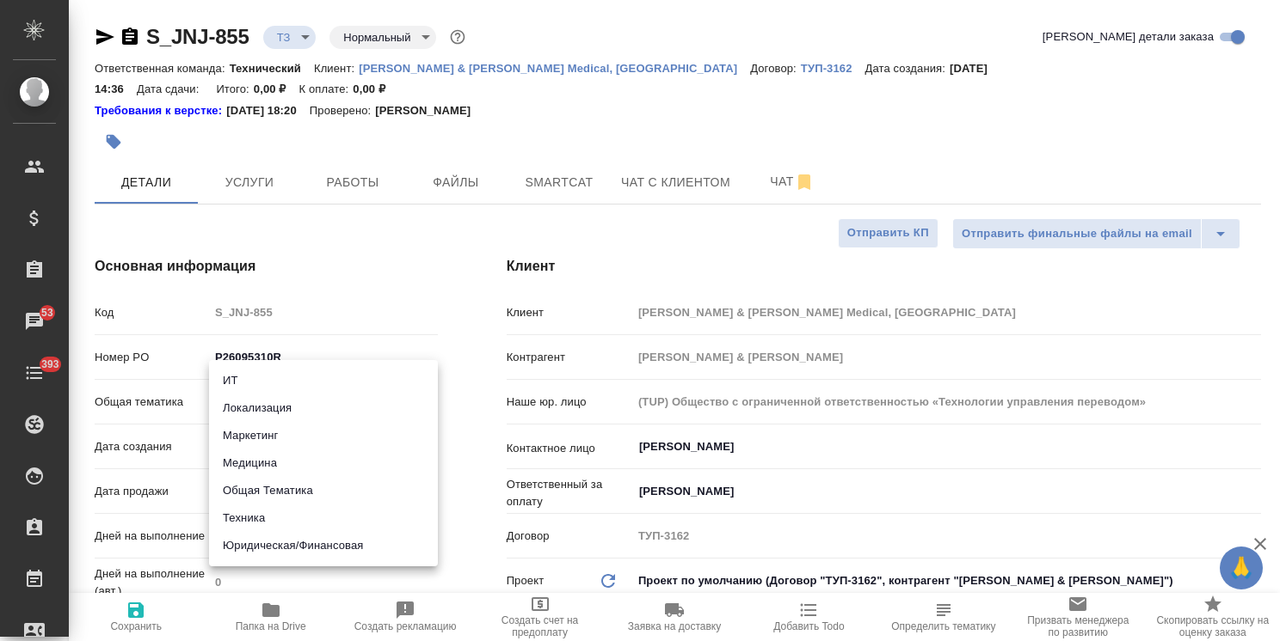
click at [273, 460] on li "Медицина" at bounding box center [323, 464] width 229 height 28
type input "med"
type textarea "x"
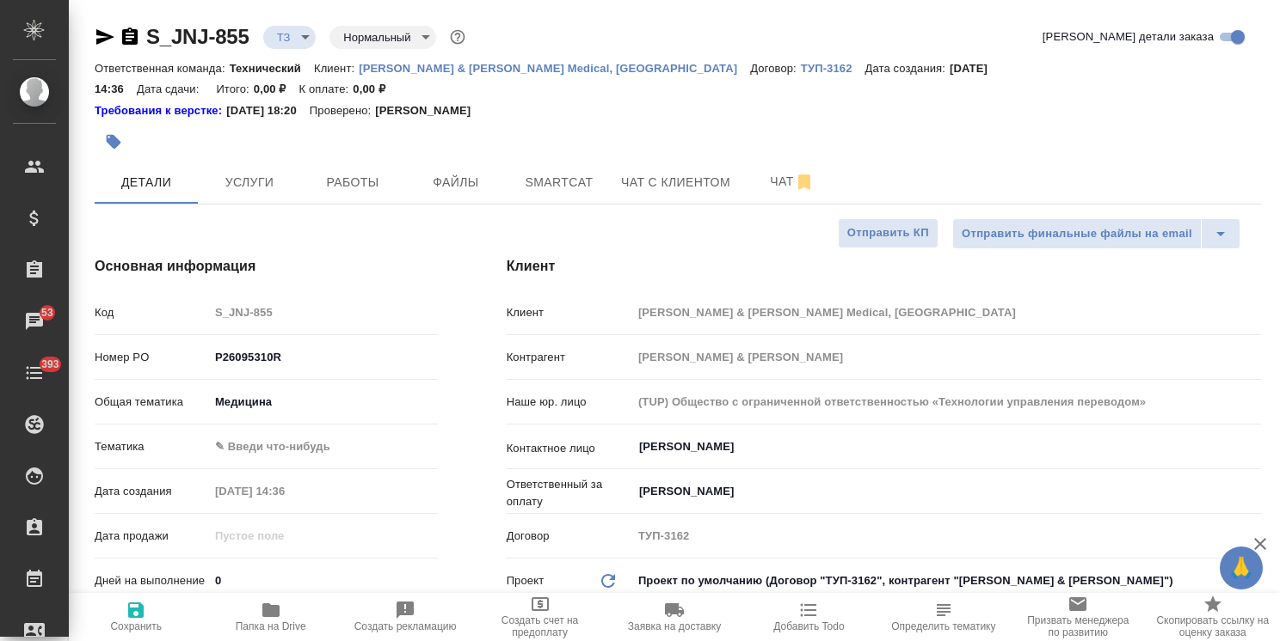
click at [303, 416] on body "🙏 .cls-1 fill:#fff; AWATERA Usmanova Olga Клиенты Спецификации Заказы 53 Чаты 3…" at bounding box center [640, 320] width 1280 height 641
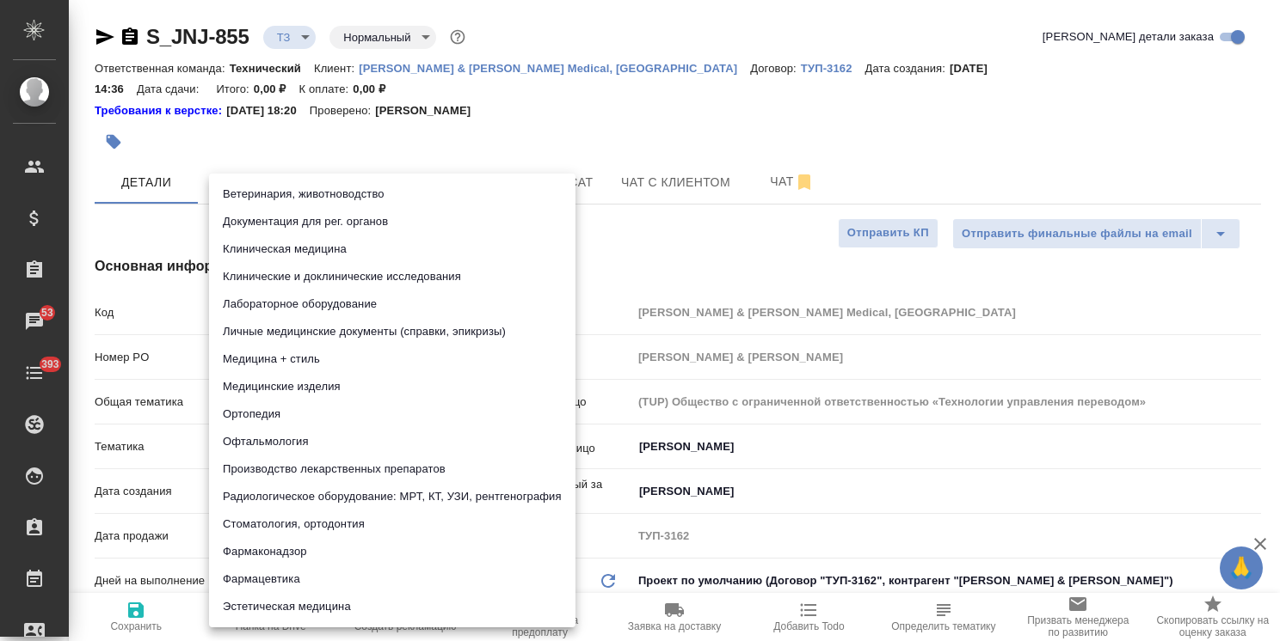
click at [335, 298] on li "Лабораторное оборудование" at bounding box center [392, 305] width 366 height 28
type textarea "x"
type input "6149830c2b7be24903fd7a80"
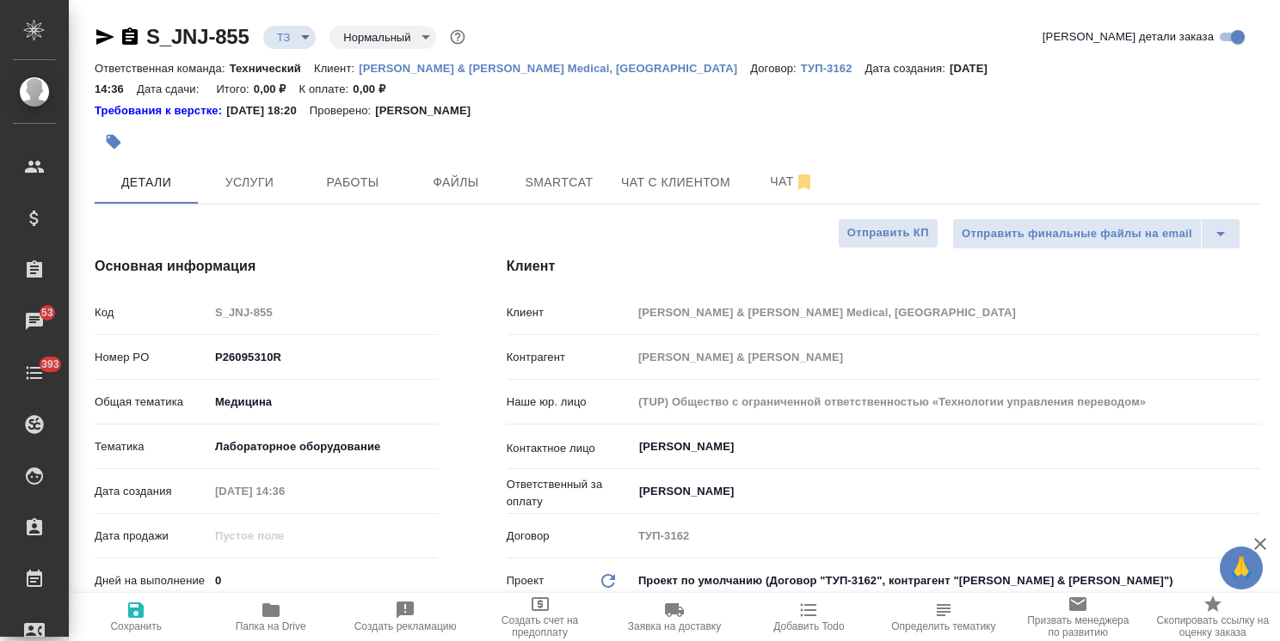
click at [278, 432] on div "Тематика Лабораторное оборудование 6149830c2b7be24903fd7a80" at bounding box center [266, 447] width 343 height 30
click at [274, 433] on body "🙏 .cls-1 fill:#fff; AWATERA Usmanova Olga Клиенты Спецификации Заказы 53 Чаты 3…" at bounding box center [640, 320] width 1280 height 641
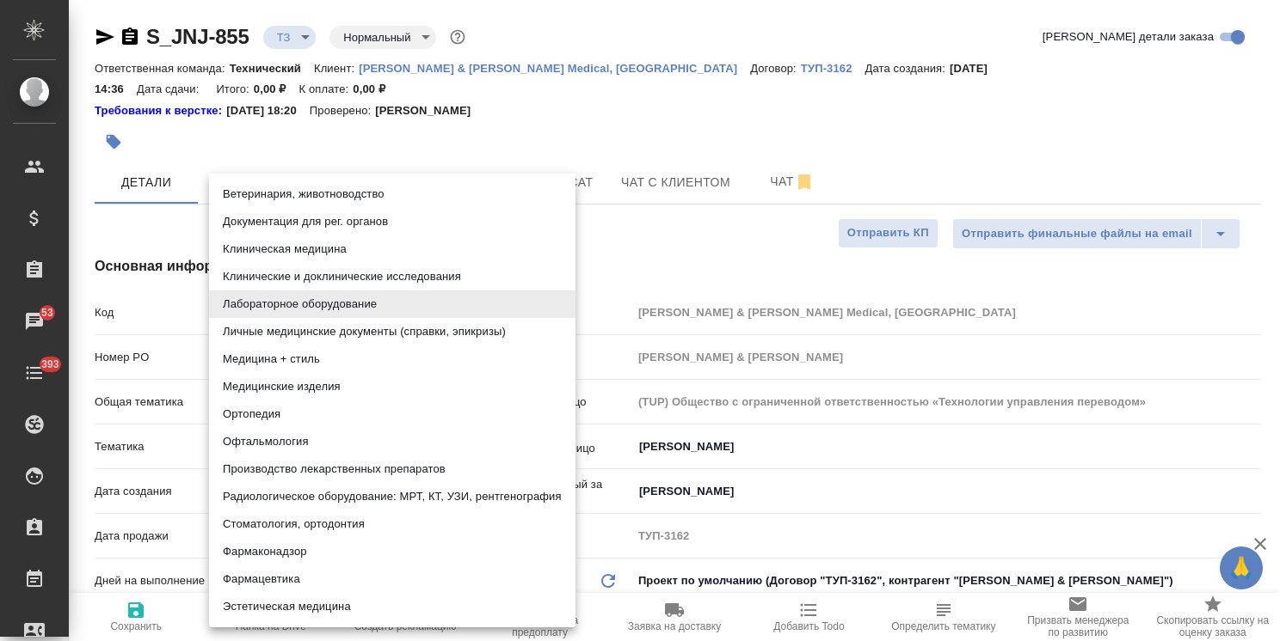
click at [341, 390] on li "Медицинские изделия" at bounding box center [392, 387] width 366 height 28
type textarea "x"
type input "5a8b8b956a9677013d343dd7"
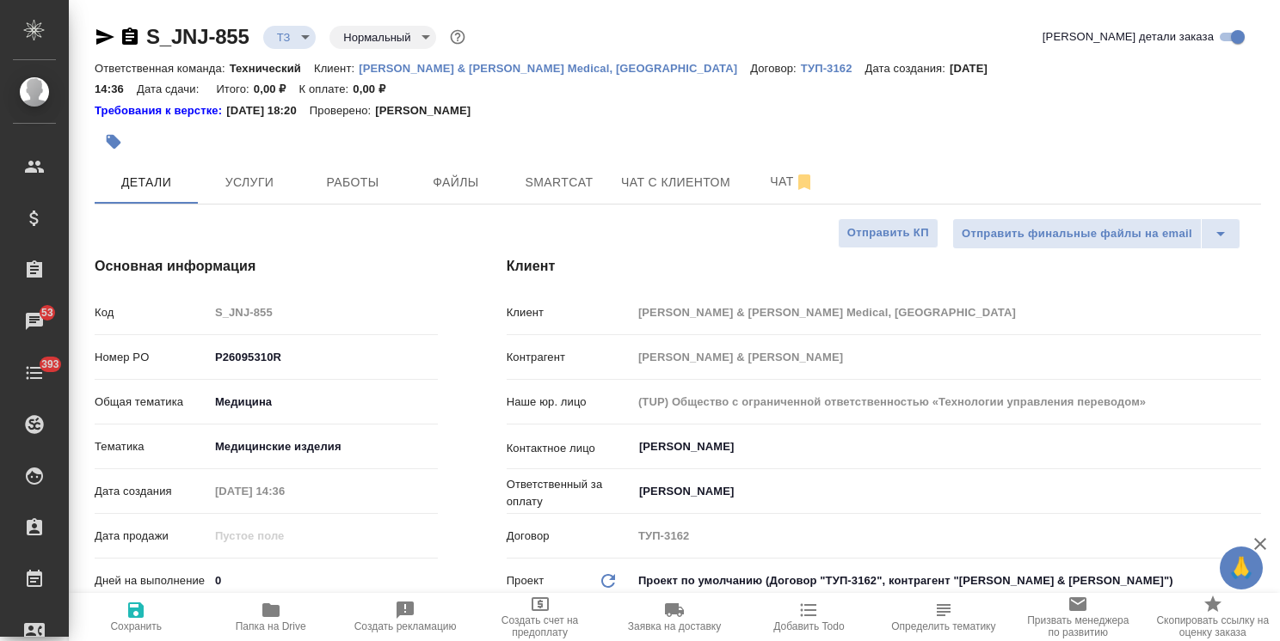
click at [122, 631] on span "Сохранить" at bounding box center [136, 627] width 52 height 12
type textarea "x"
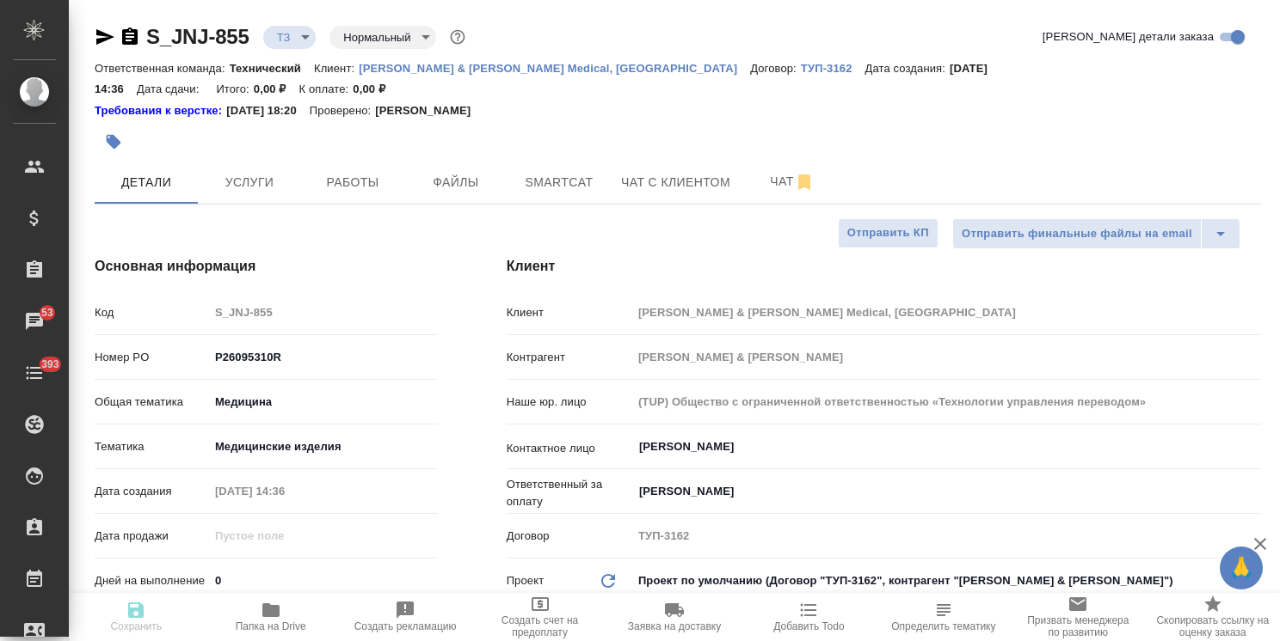
type textarea "x"
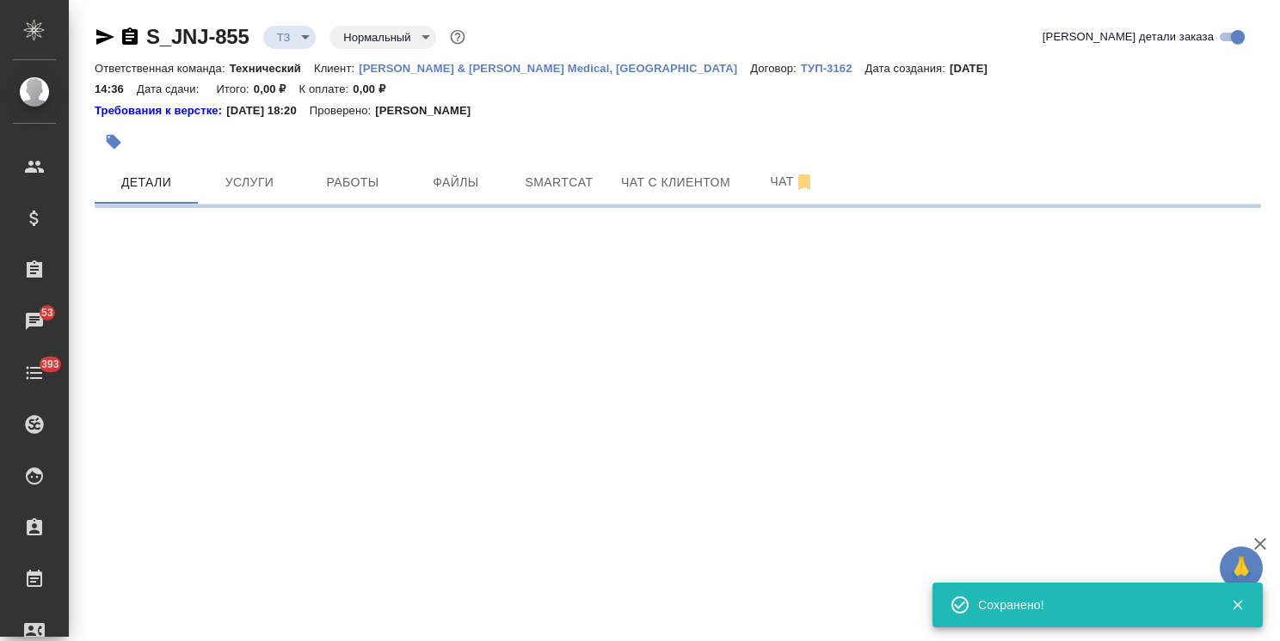
select select "RU"
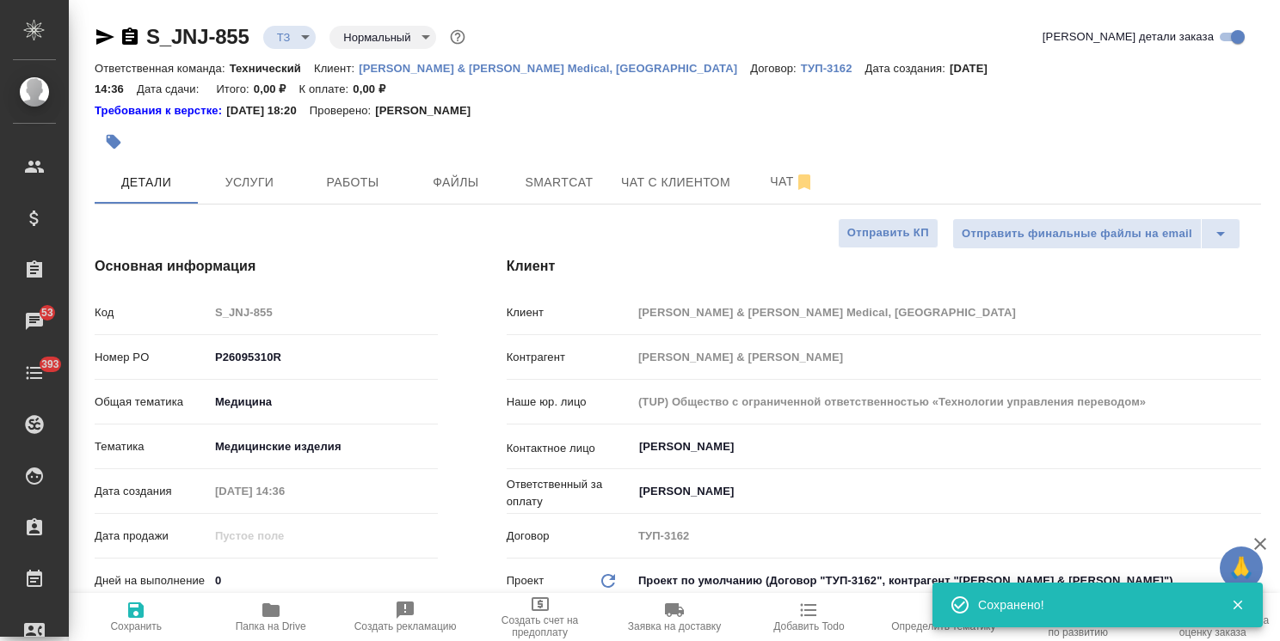
type textarea "x"
click at [208, 161] on button "Услуги" at bounding box center [249, 182] width 103 height 43
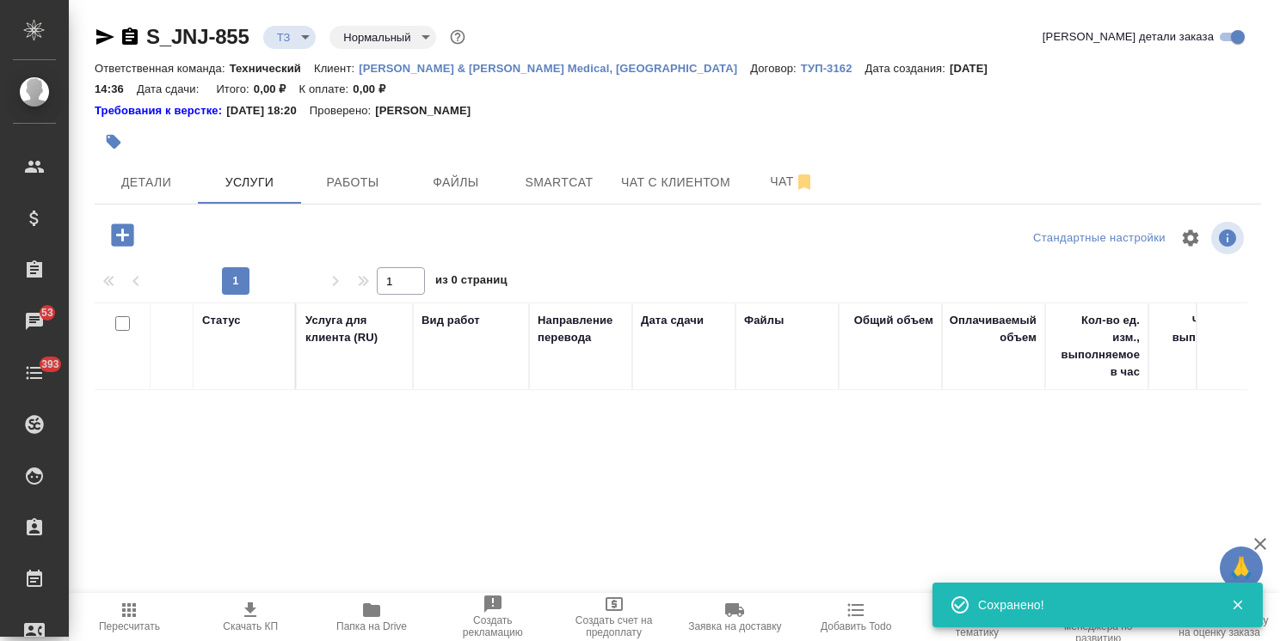
click at [124, 224] on icon "button" at bounding box center [122, 235] width 22 height 22
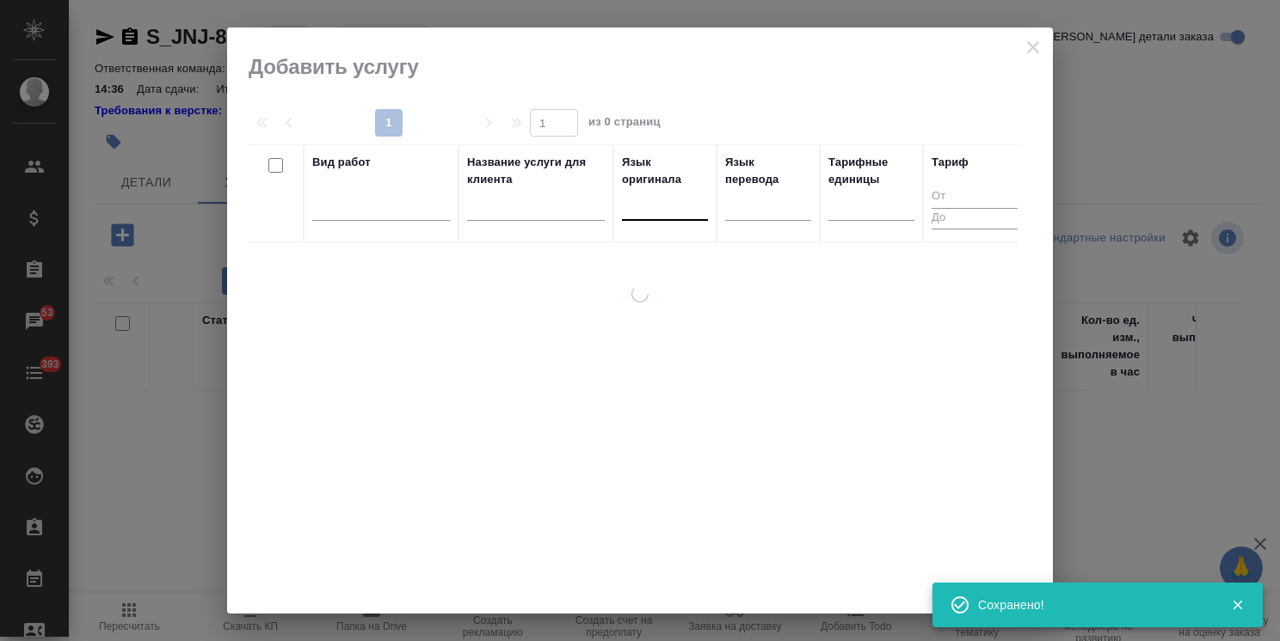
click at [659, 215] on div at bounding box center [665, 203] width 86 height 25
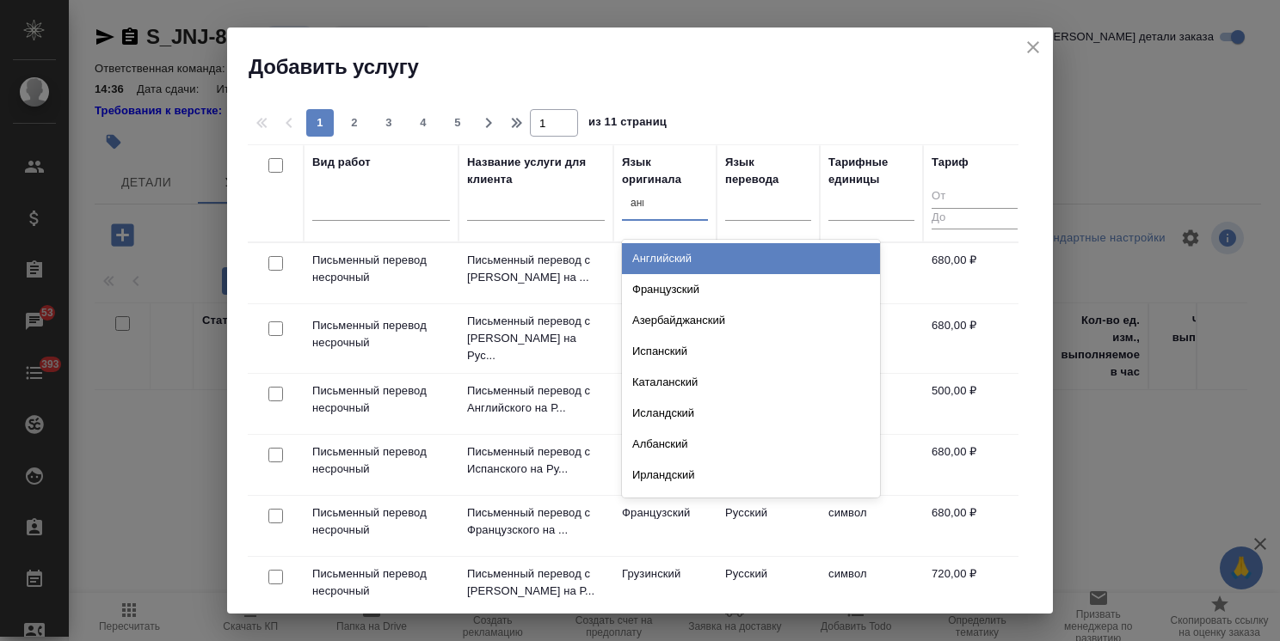
type input "англ"
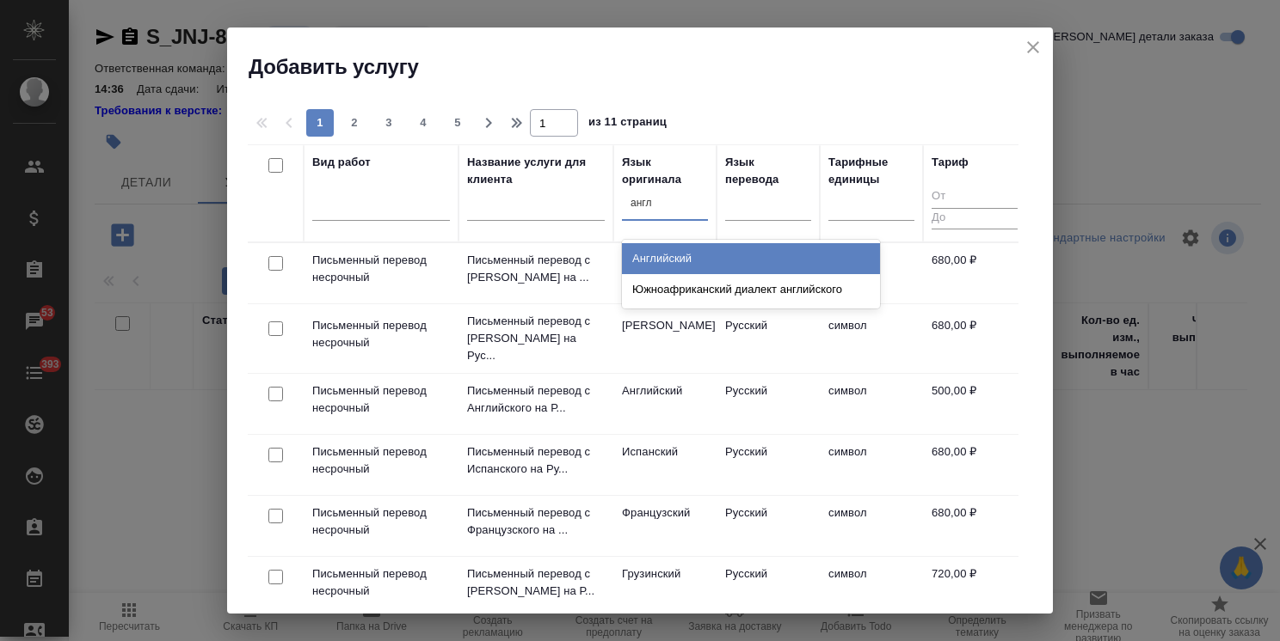
click at [654, 249] on div "Английский" at bounding box center [751, 258] width 258 height 31
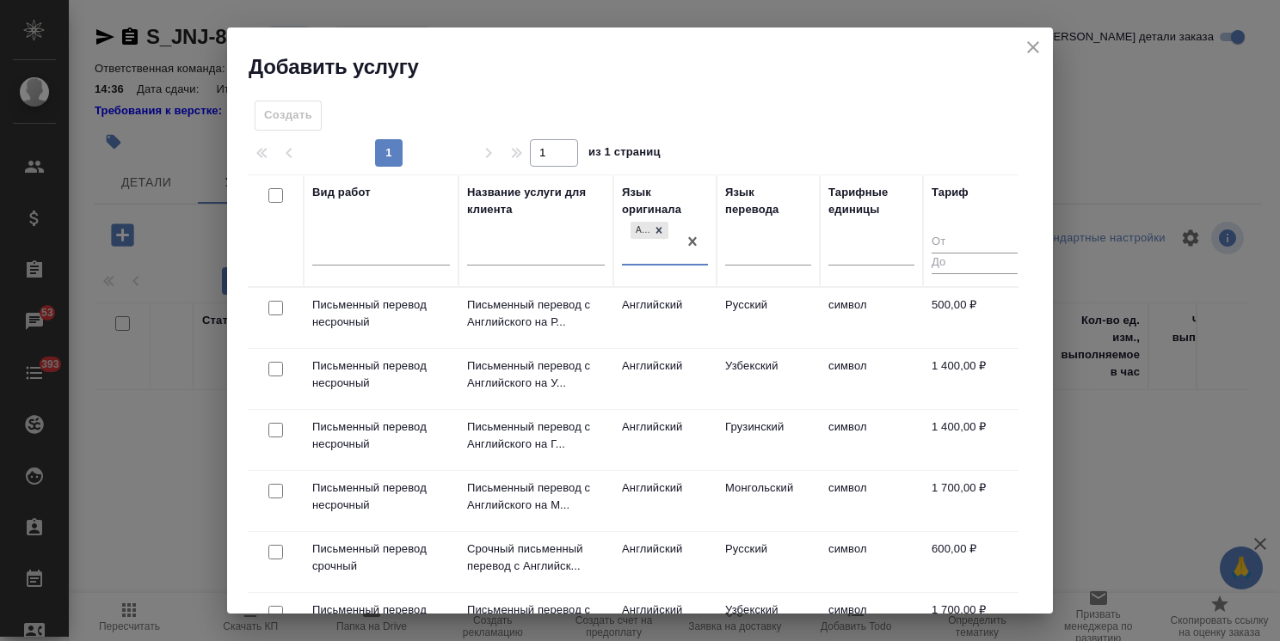
click at [282, 313] on div at bounding box center [275, 309] width 39 height 24
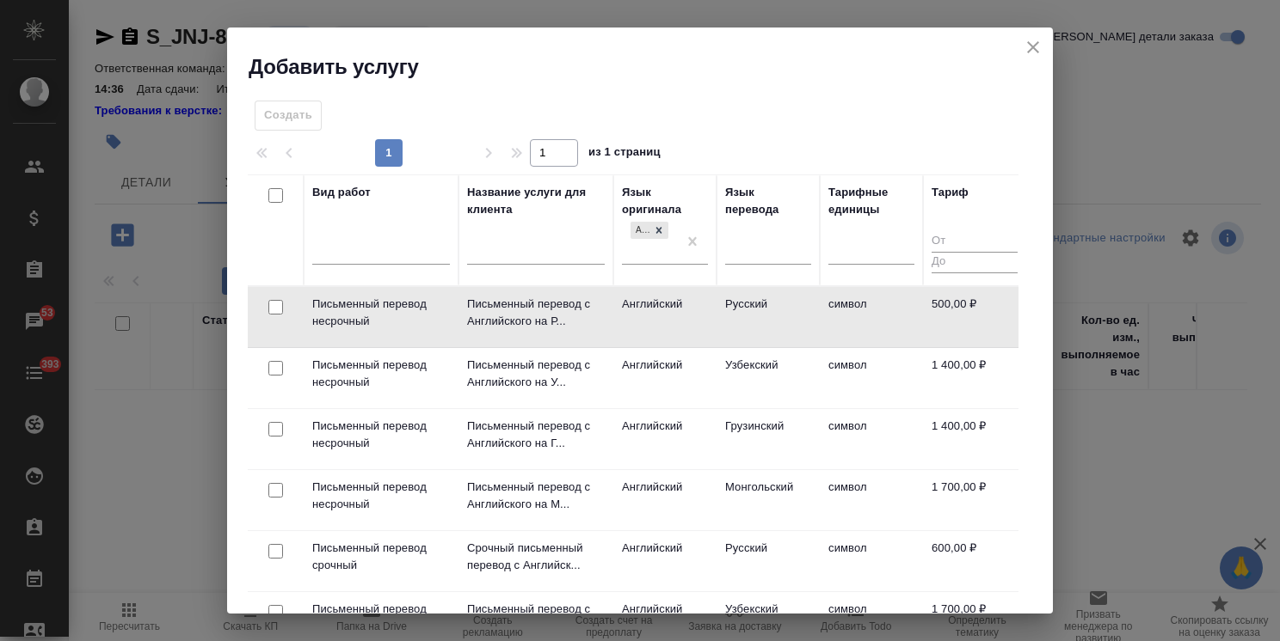
click at [272, 314] on input "checkbox" at bounding box center [275, 307] width 15 height 15
checkbox input "true"
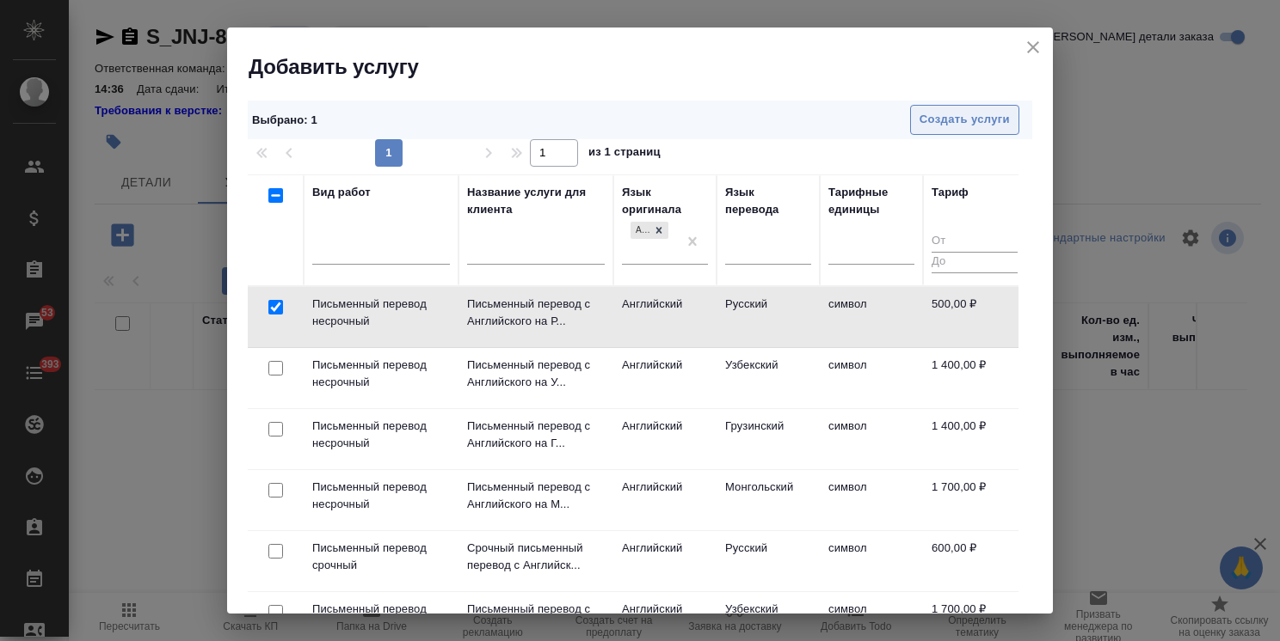
click at [927, 125] on span "Создать услуги" at bounding box center [964, 120] width 90 height 20
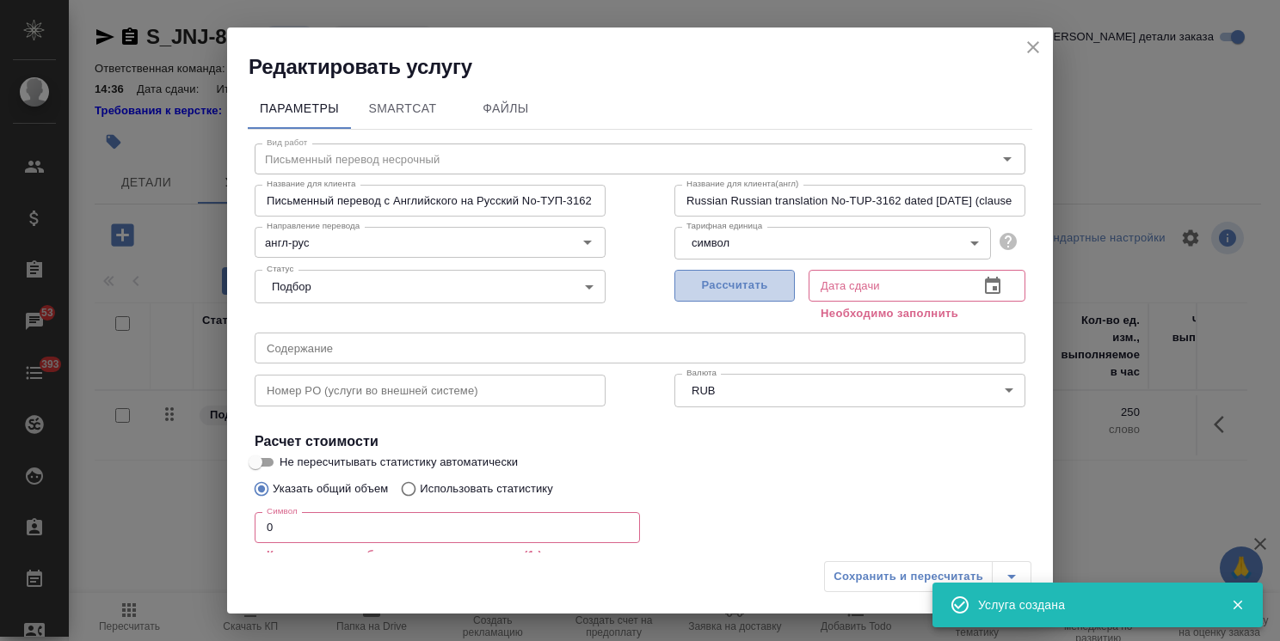
click at [707, 286] on span "Рассчитать" at bounding box center [734, 286] width 101 height 20
type input "24.09.2025 14:38"
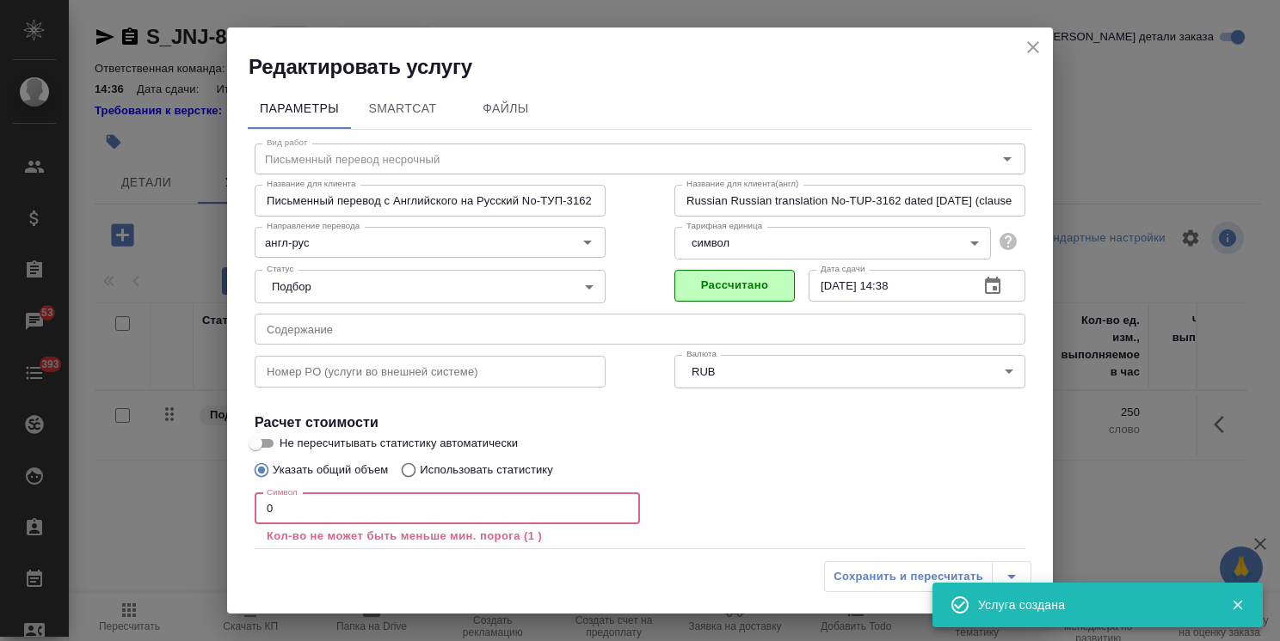
drag, startPoint x: 296, startPoint y: 504, endPoint x: 101, endPoint y: 502, distance: 195.2
click at [138, 501] on div "Редактировать услугу Параметры SmartCat Файлы Вид работ Письменный перевод неср…" at bounding box center [640, 320] width 1280 height 641
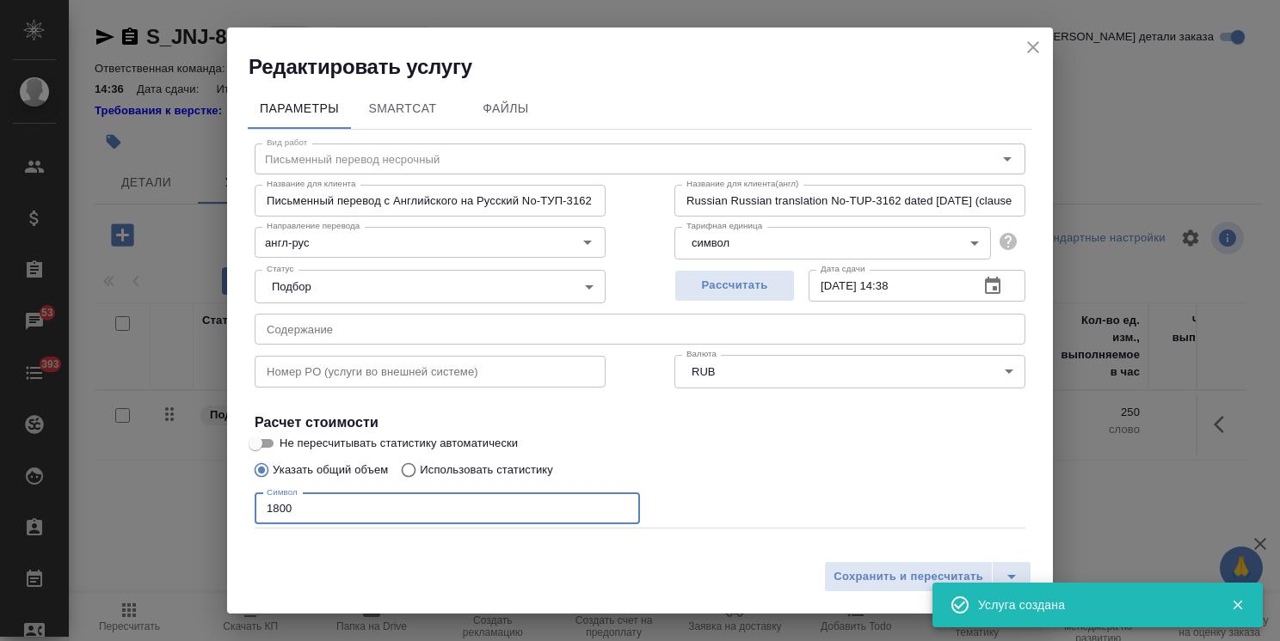
type input "1800"
click at [276, 443] on input "Не пересчитывать статистику автоматически" at bounding box center [255, 443] width 62 height 21
checkbox input "true"
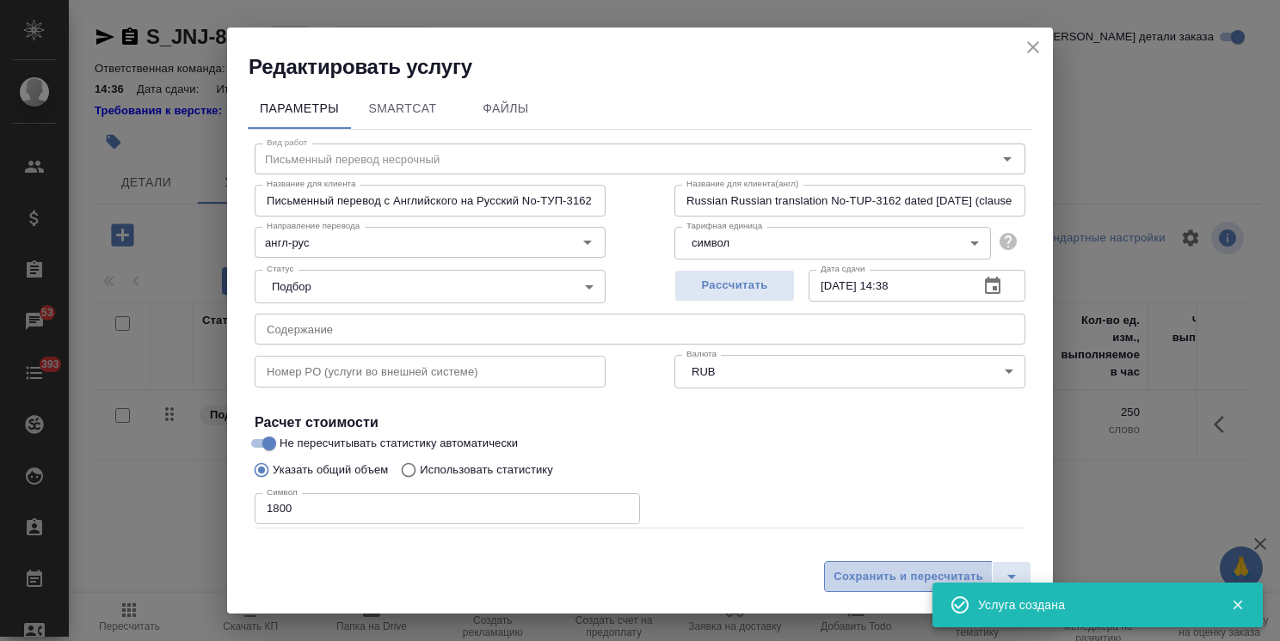
click at [902, 569] on span "Сохранить и пересчитать" at bounding box center [908, 578] width 150 height 20
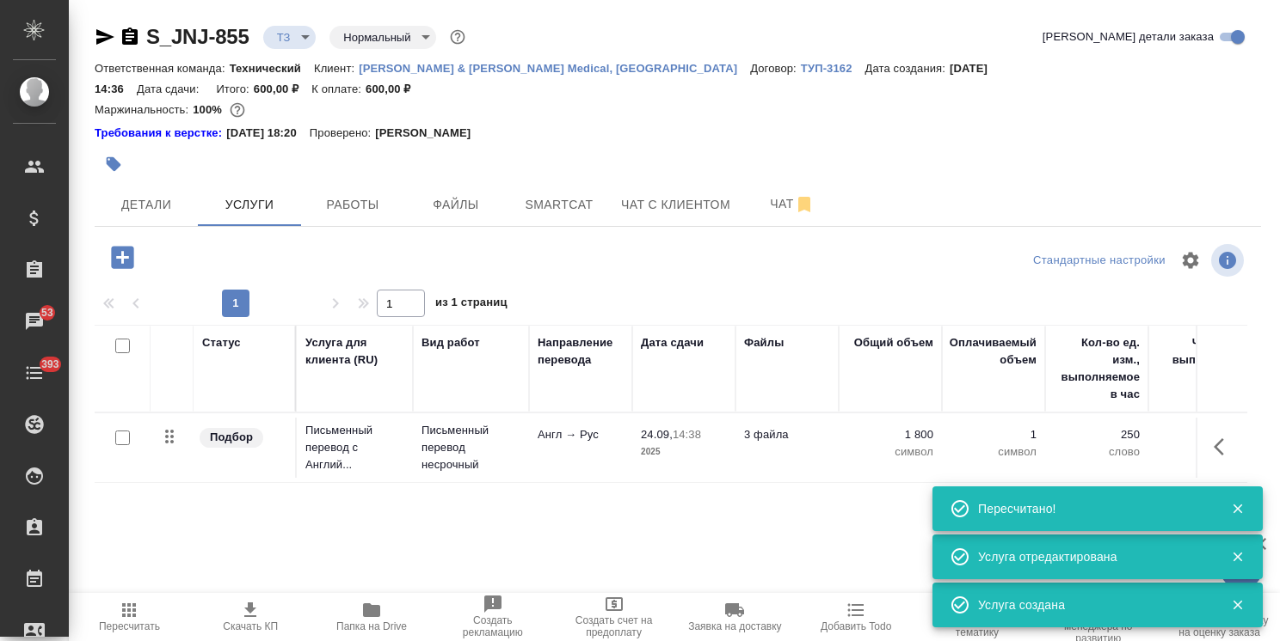
click at [128, 246] on icon "button" at bounding box center [122, 257] width 22 height 22
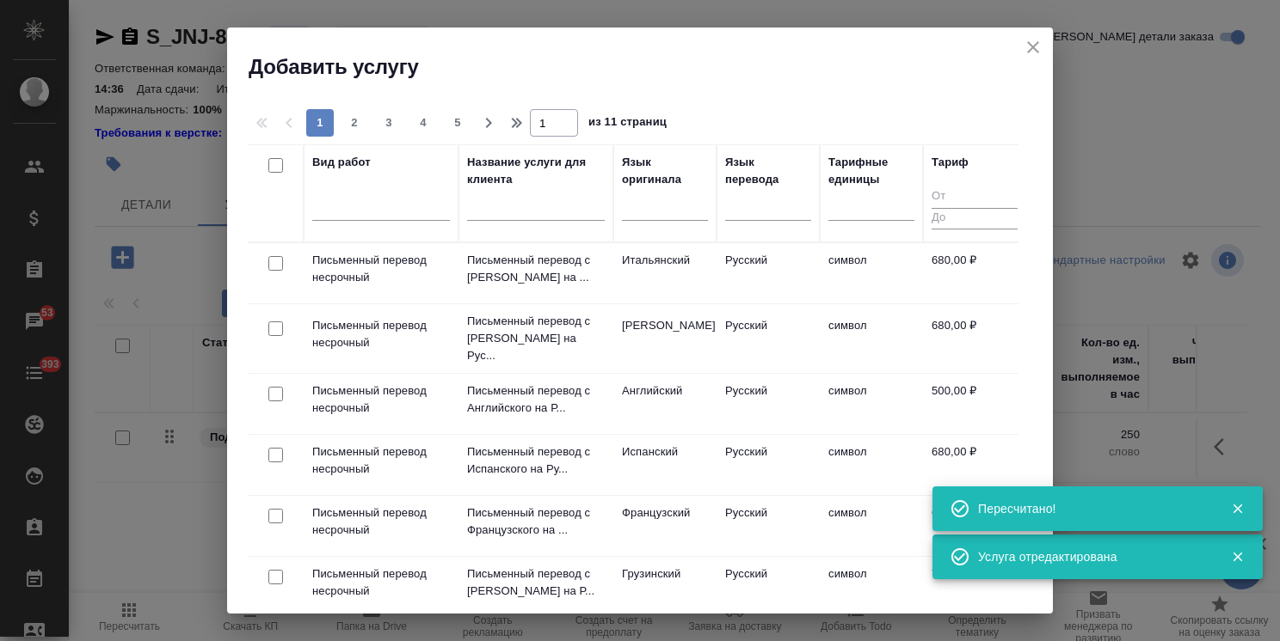
click at [1023, 46] on icon "close" at bounding box center [1032, 47] width 21 height 21
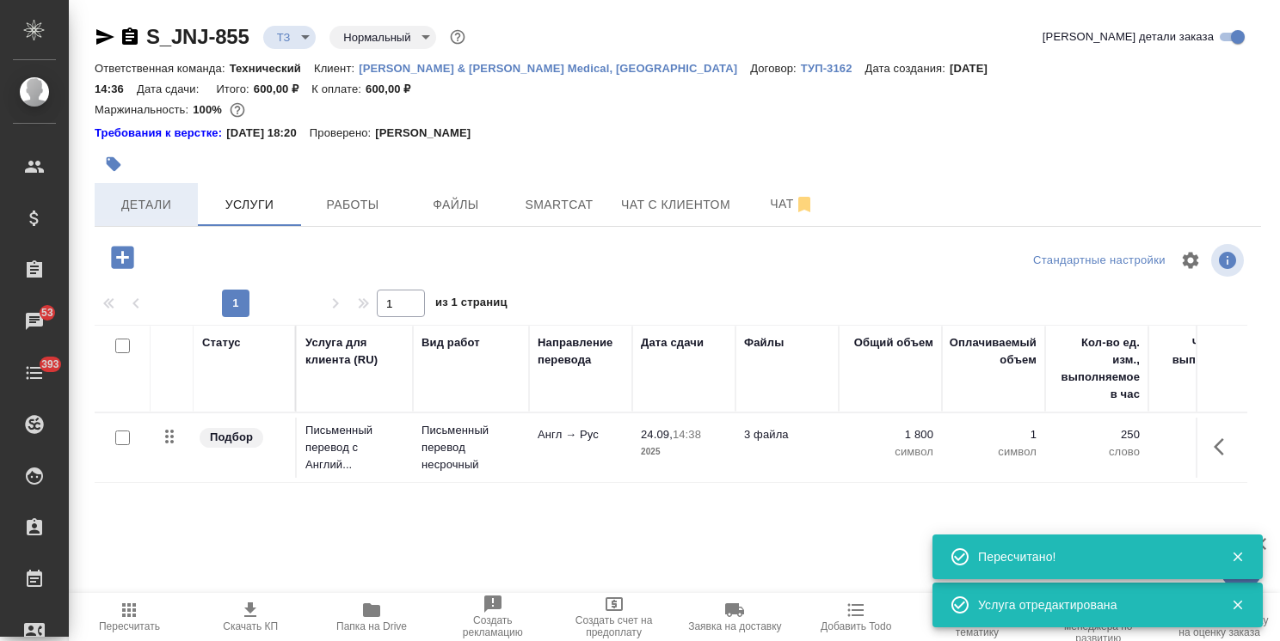
click at [174, 183] on button "Детали" at bounding box center [146, 204] width 103 height 43
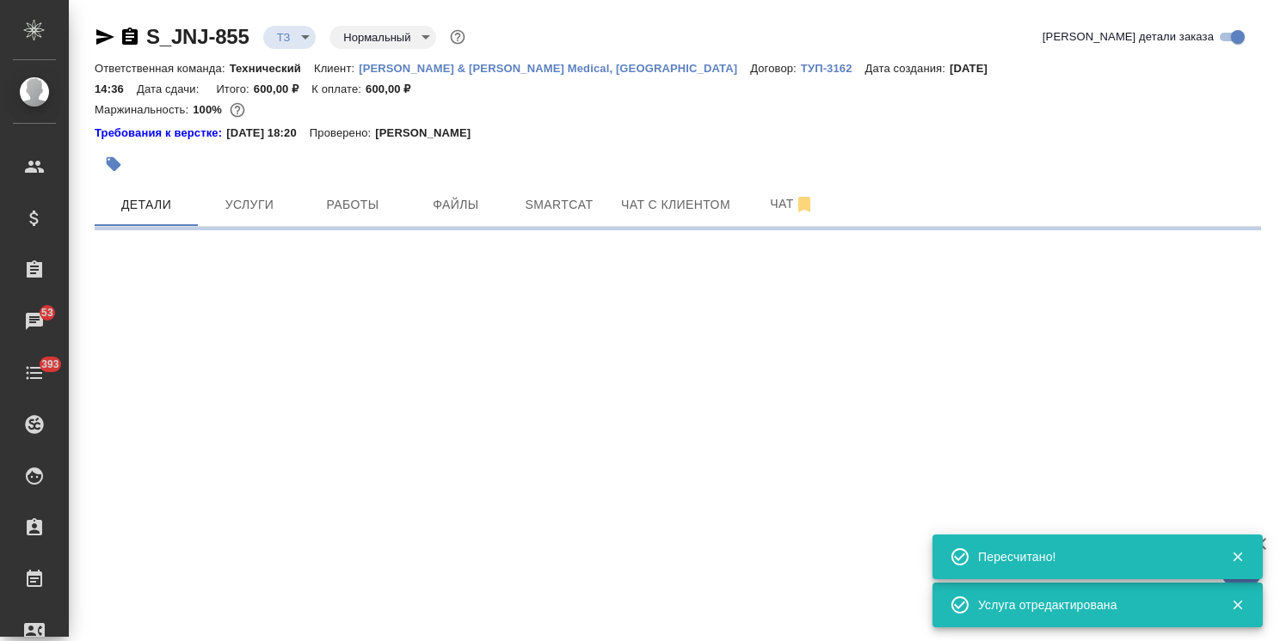
select select "RU"
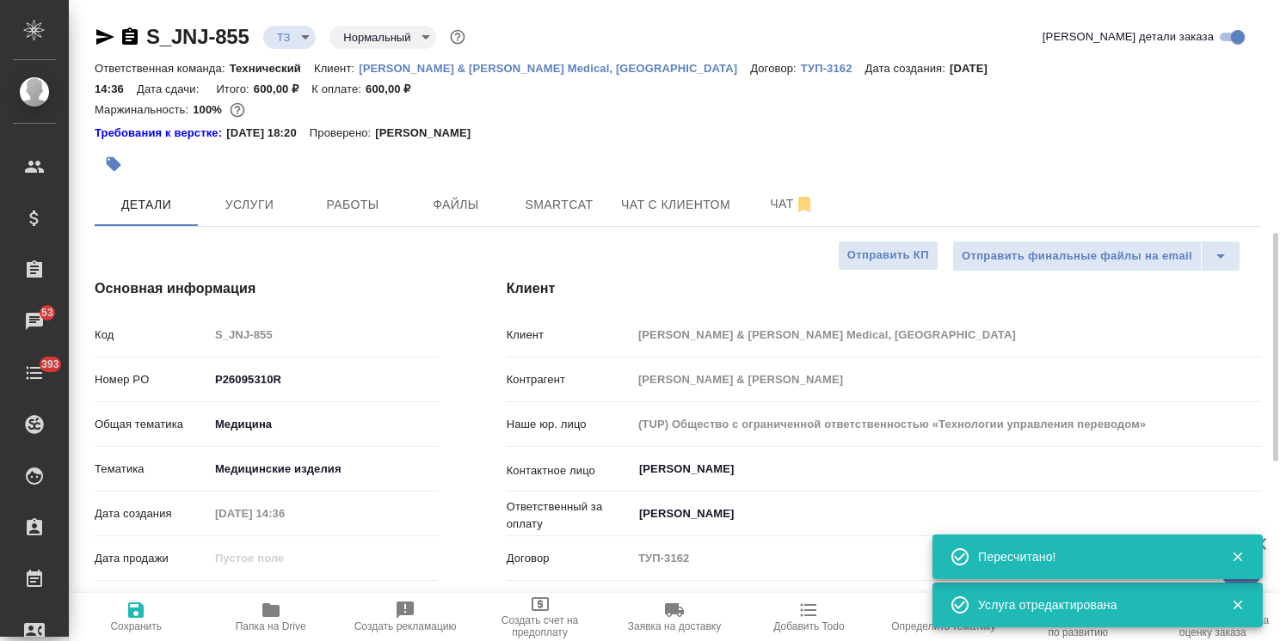
type textarea "x"
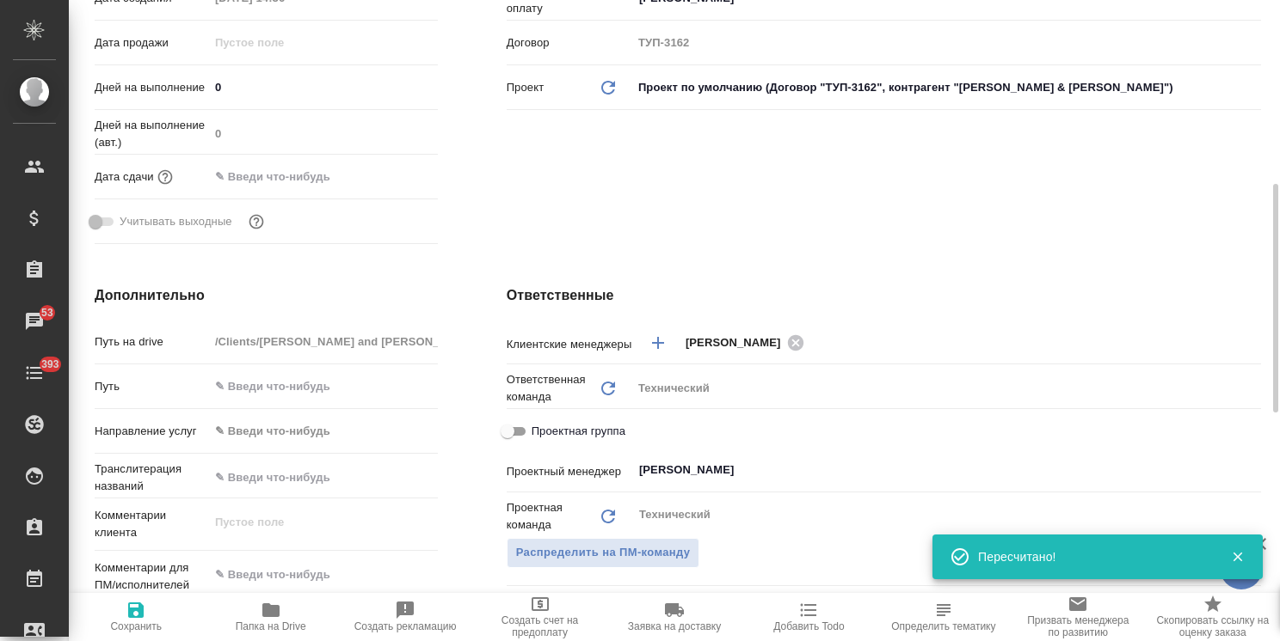
scroll to position [688, 0]
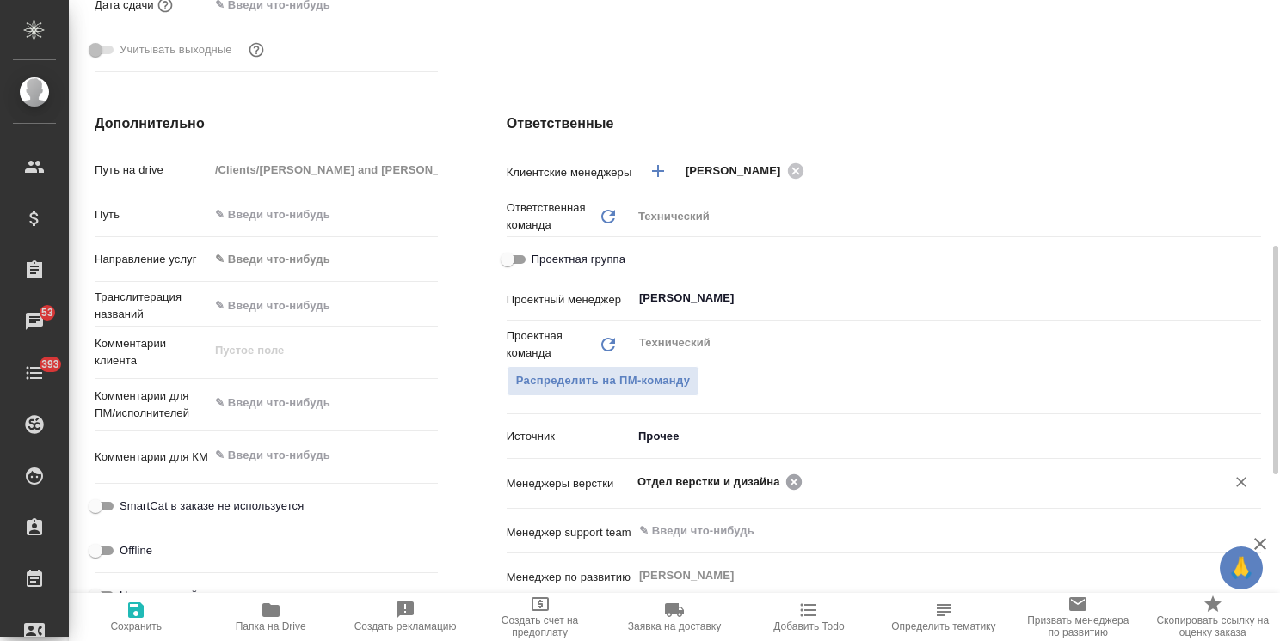
click at [795, 474] on icon at bounding box center [793, 481] width 15 height 15
type textarea "x"
click at [723, 471] on input "text" at bounding box center [917, 481] width 561 height 21
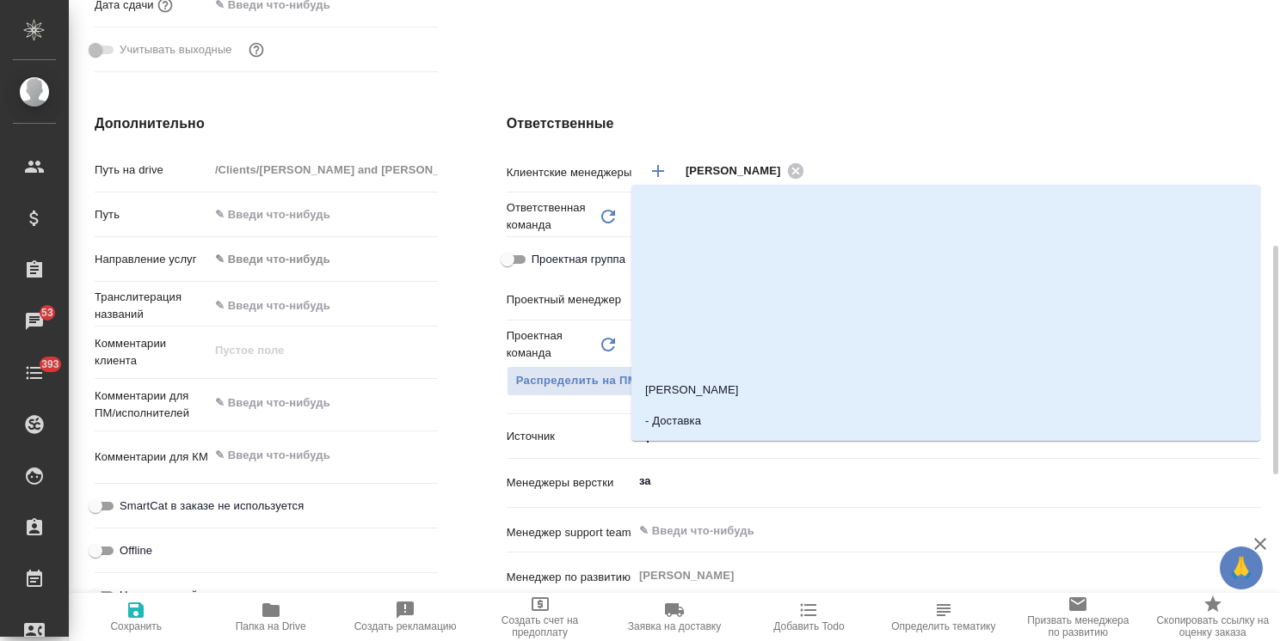
type input "заб"
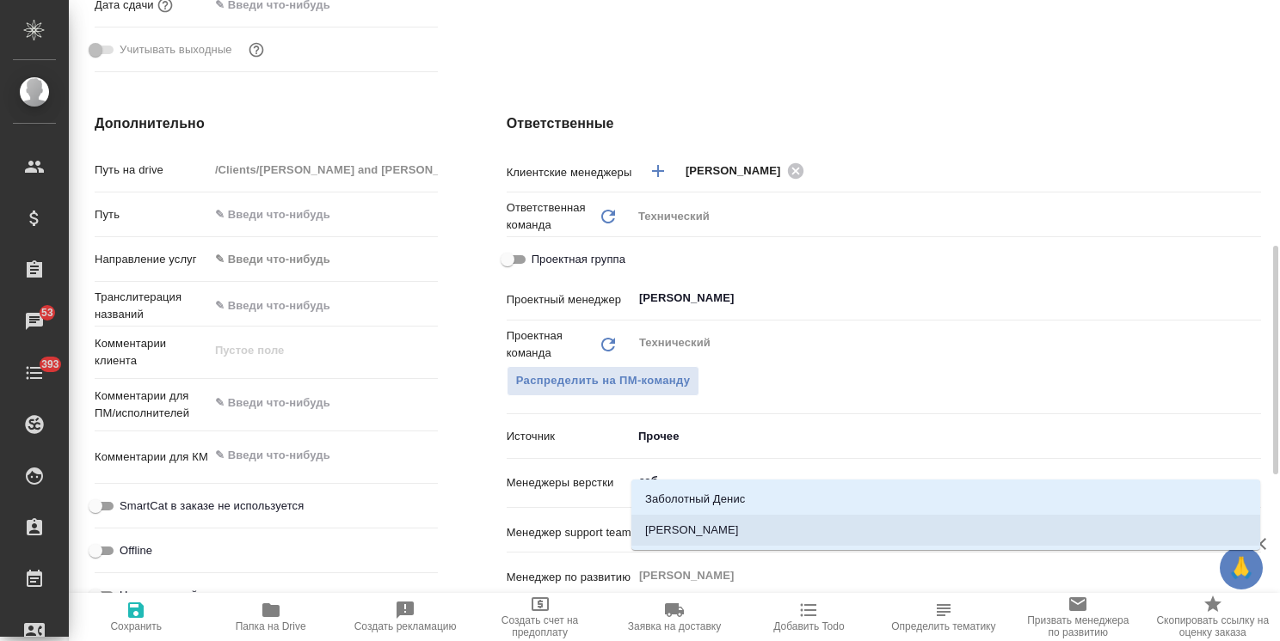
drag, startPoint x: 723, startPoint y: 521, endPoint x: 446, endPoint y: 583, distance: 283.7
click at [723, 521] on li "Заборова Александра" at bounding box center [945, 530] width 629 height 31
type textarea "x"
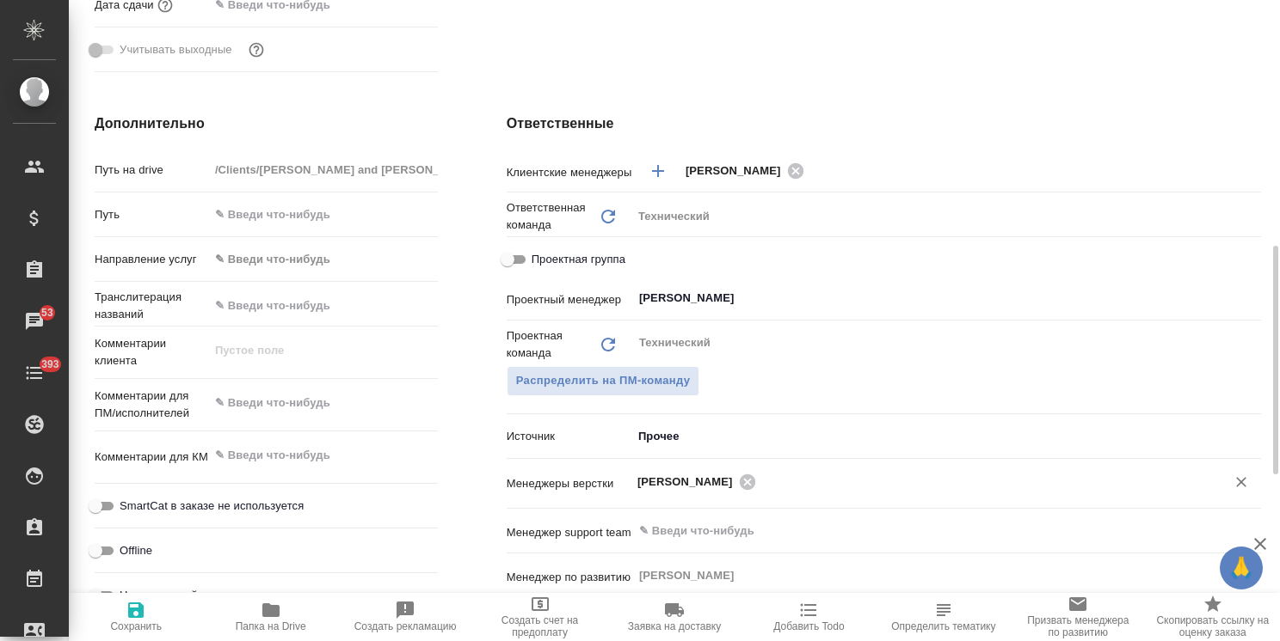
click at [138, 621] on span "Сохранить" at bounding box center [136, 627] width 52 height 12
type textarea "x"
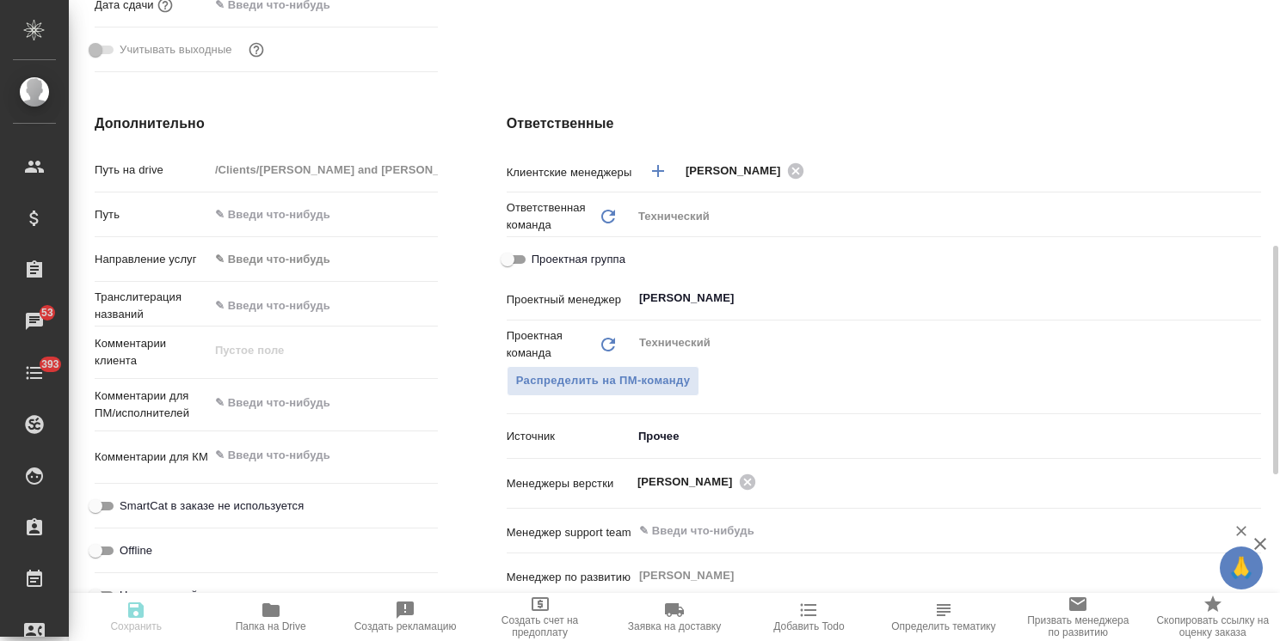
type textarea "x"
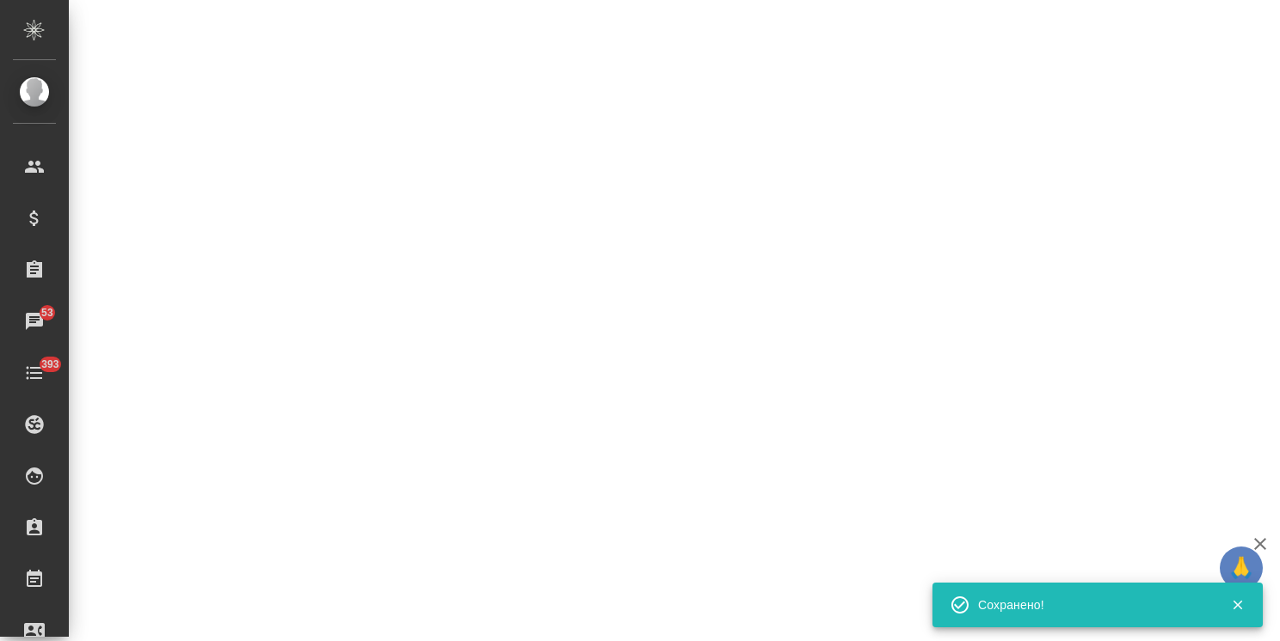
select select "RU"
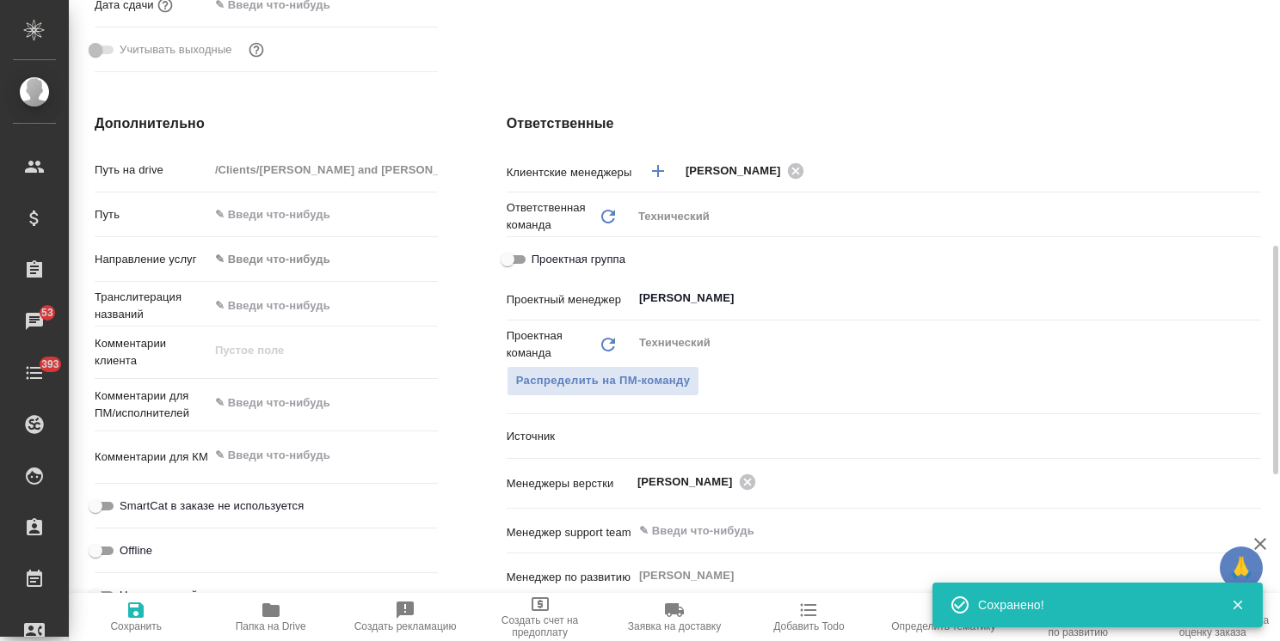
type textarea "x"
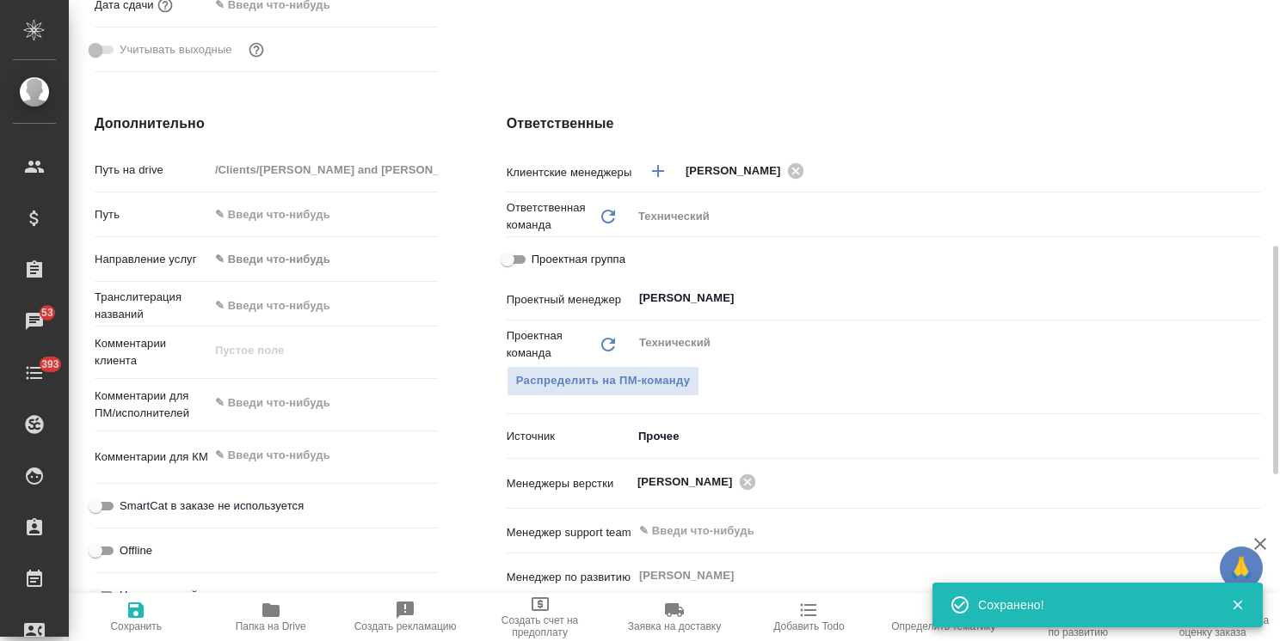
type textarea "x"
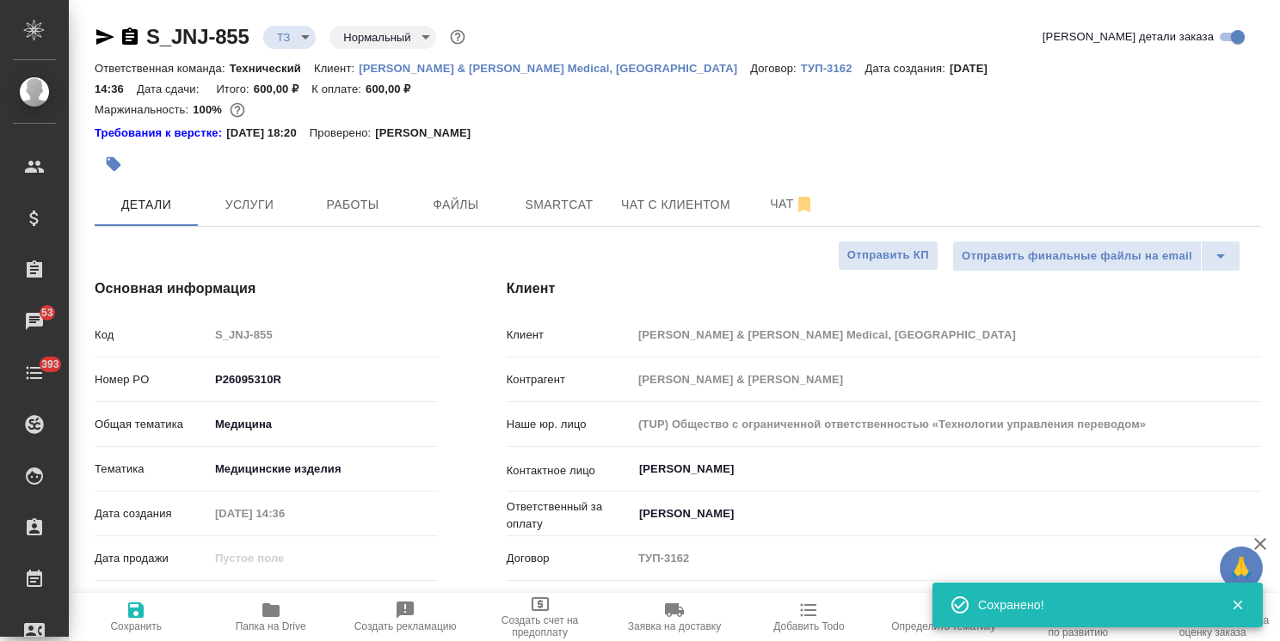
drag, startPoint x: 1271, startPoint y: 379, endPoint x: 1195, endPoint y: 33, distance: 354.7
click at [1198, 42] on div "S_JNJ-855 ТЗ tz Нормальный normal Кратко детали заказа Ответственная команда: Т…" at bounding box center [674, 320] width 1211 height 641
click at [234, 195] on button "Услуги" at bounding box center [249, 204] width 103 height 43
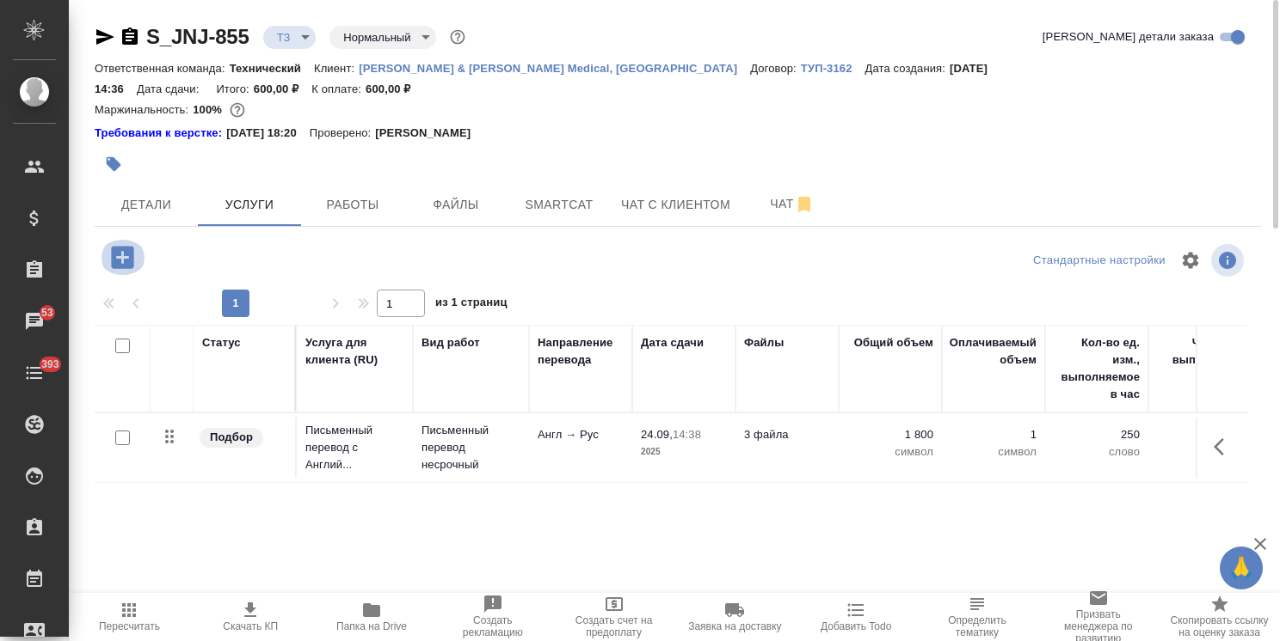
click at [126, 246] on icon "button" at bounding box center [122, 257] width 22 height 22
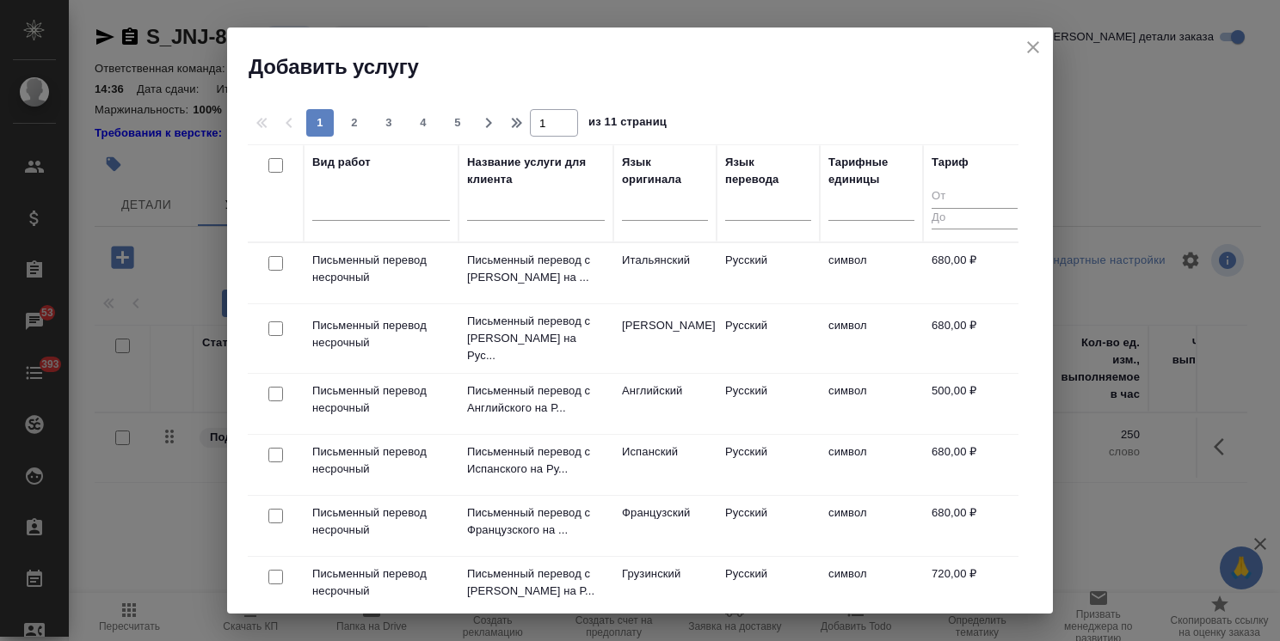
click at [536, 212] on input "text" at bounding box center [536, 210] width 138 height 21
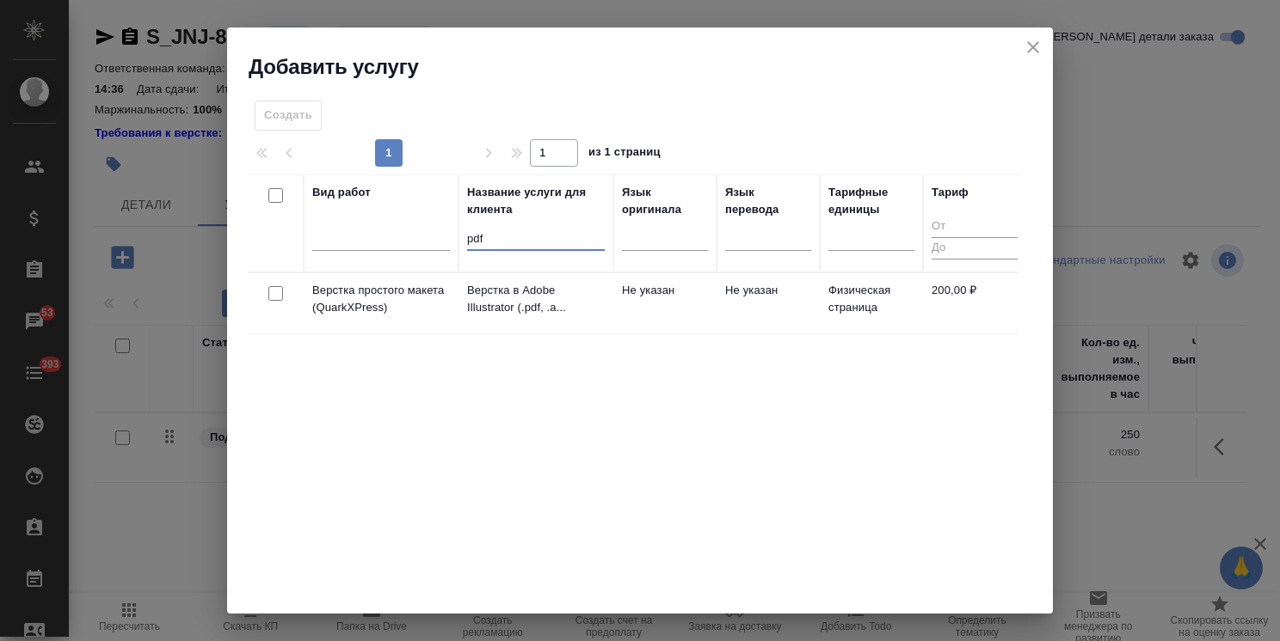
type input "pdf"
click at [277, 296] on input "checkbox" at bounding box center [275, 293] width 15 height 15
checkbox input "true"
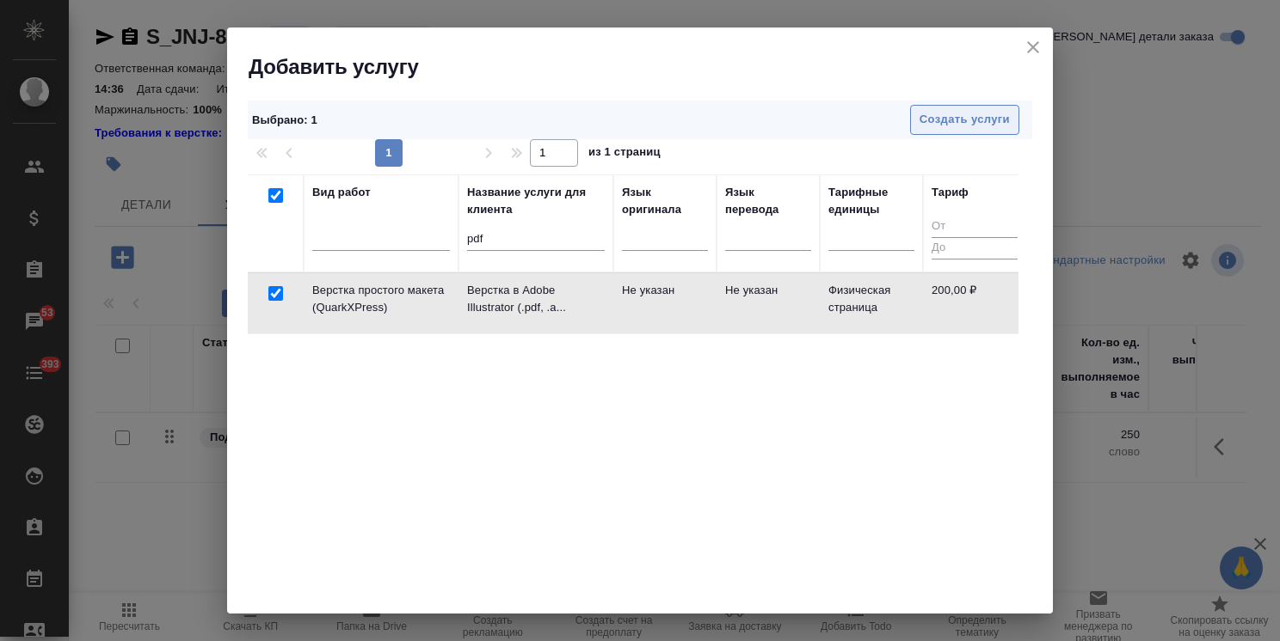
click at [980, 112] on span "Создать услуги" at bounding box center [964, 120] width 90 height 20
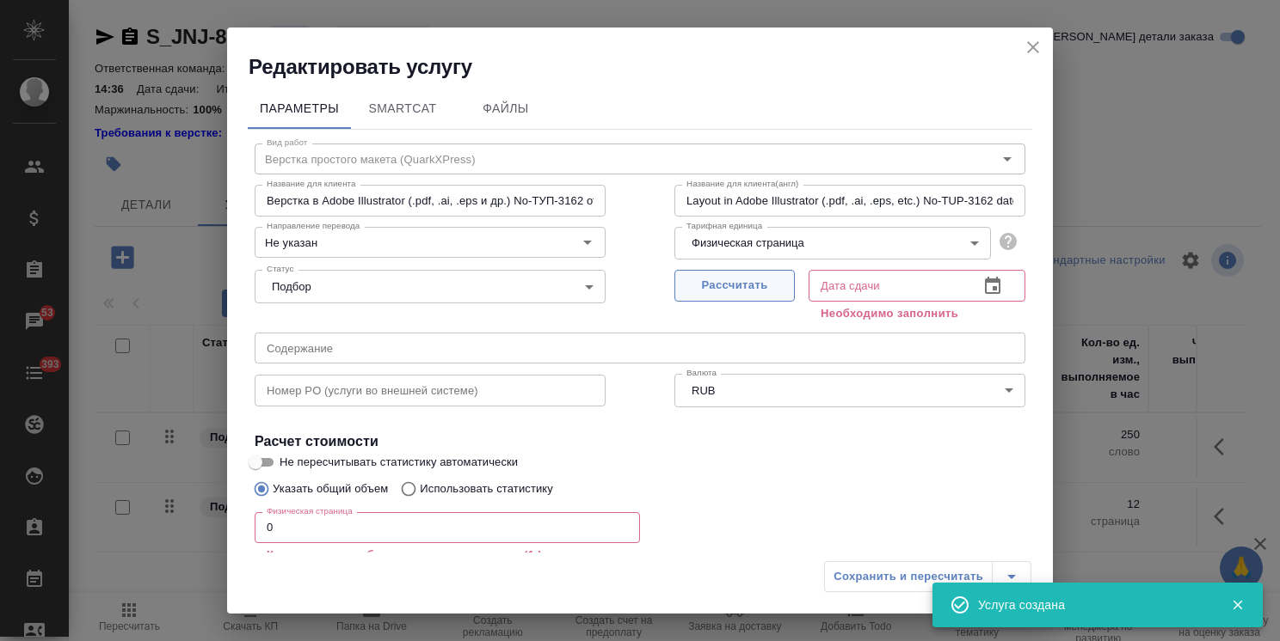
click at [699, 281] on span "Рассчитать" at bounding box center [734, 286] width 101 height 20
type input "24.09.2025 14:39"
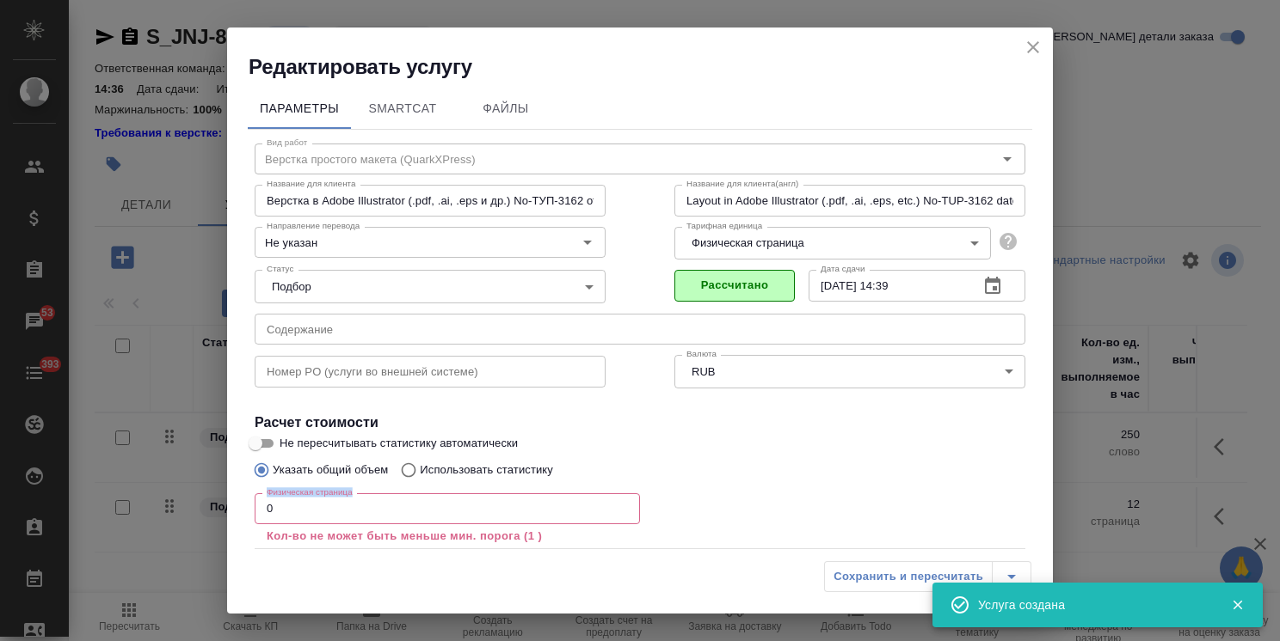
drag, startPoint x: 316, startPoint y: 497, endPoint x: 203, endPoint y: 512, distance: 114.4
click at [202, 511] on div "Редактировать услугу Параметры SmartCat Файлы Вид работ Верстка простого макета…" at bounding box center [640, 320] width 1280 height 641
click at [323, 507] on input "0" at bounding box center [447, 509] width 385 height 31
drag, startPoint x: 299, startPoint y: 513, endPoint x: 215, endPoint y: 511, distance: 84.3
click at [216, 512] on div "Редактировать услугу Параметры SmartCat Файлы Вид работ Верстка простого макета…" at bounding box center [640, 320] width 1280 height 641
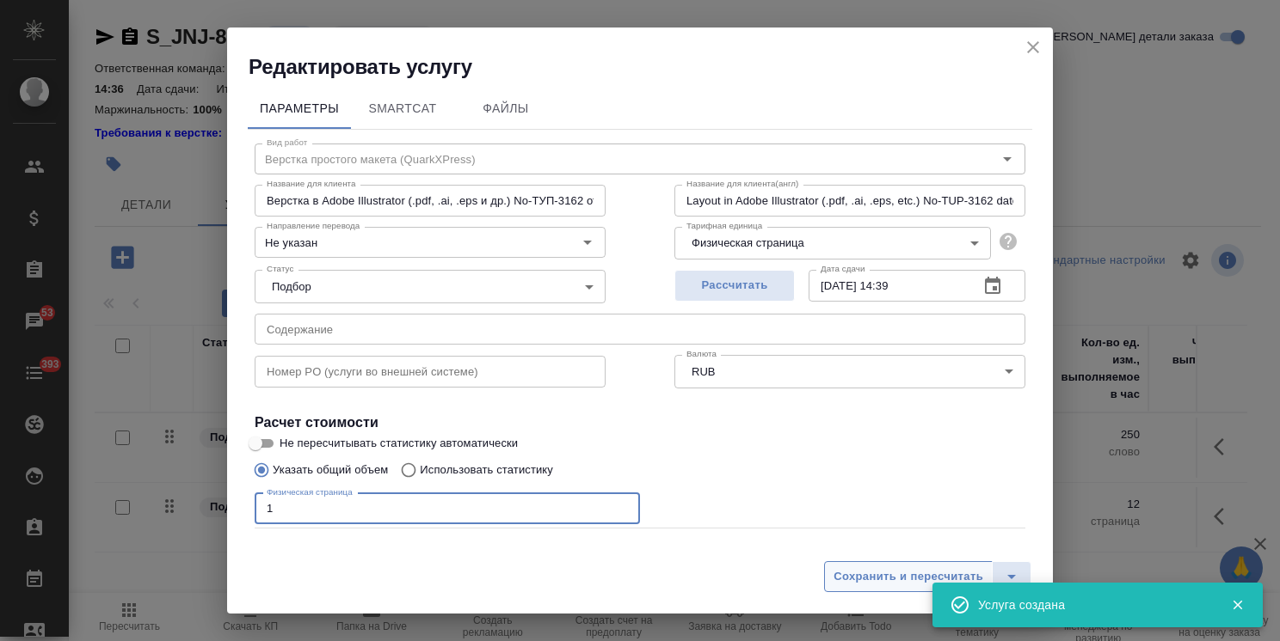
type input "1"
click at [864, 574] on span "Сохранить и пересчитать" at bounding box center [908, 578] width 150 height 20
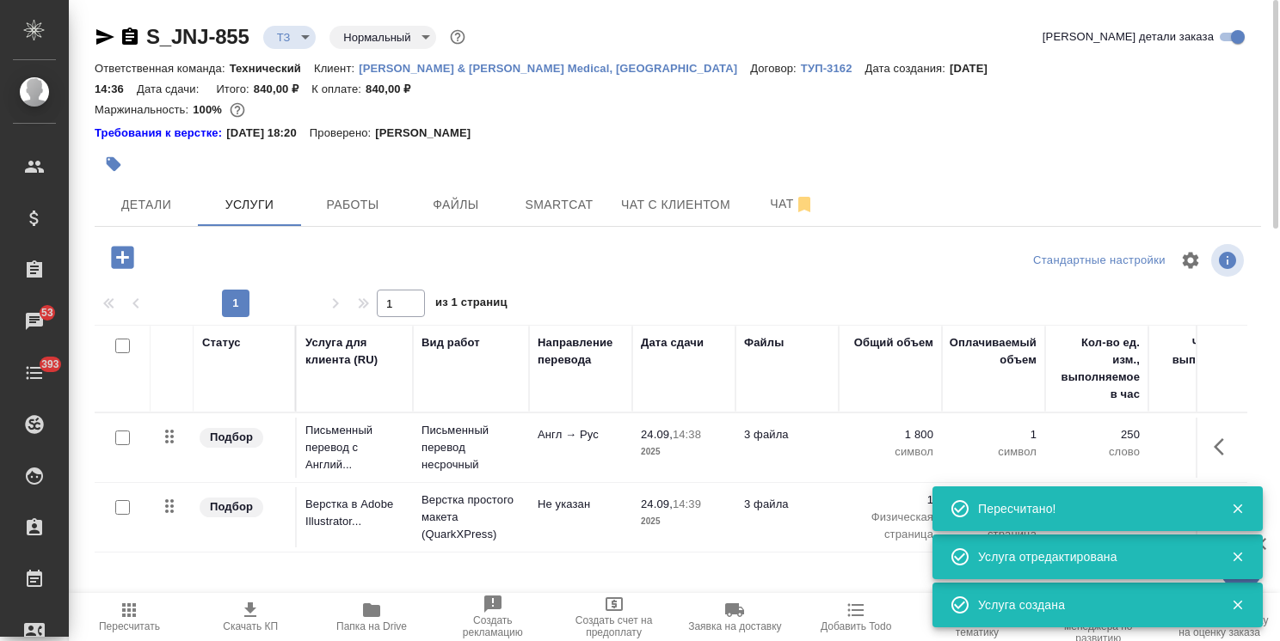
click at [383, 611] on span "Папка на Drive" at bounding box center [372, 616] width 101 height 33
click at [482, 194] on span "Файлы" at bounding box center [455, 204] width 83 height 21
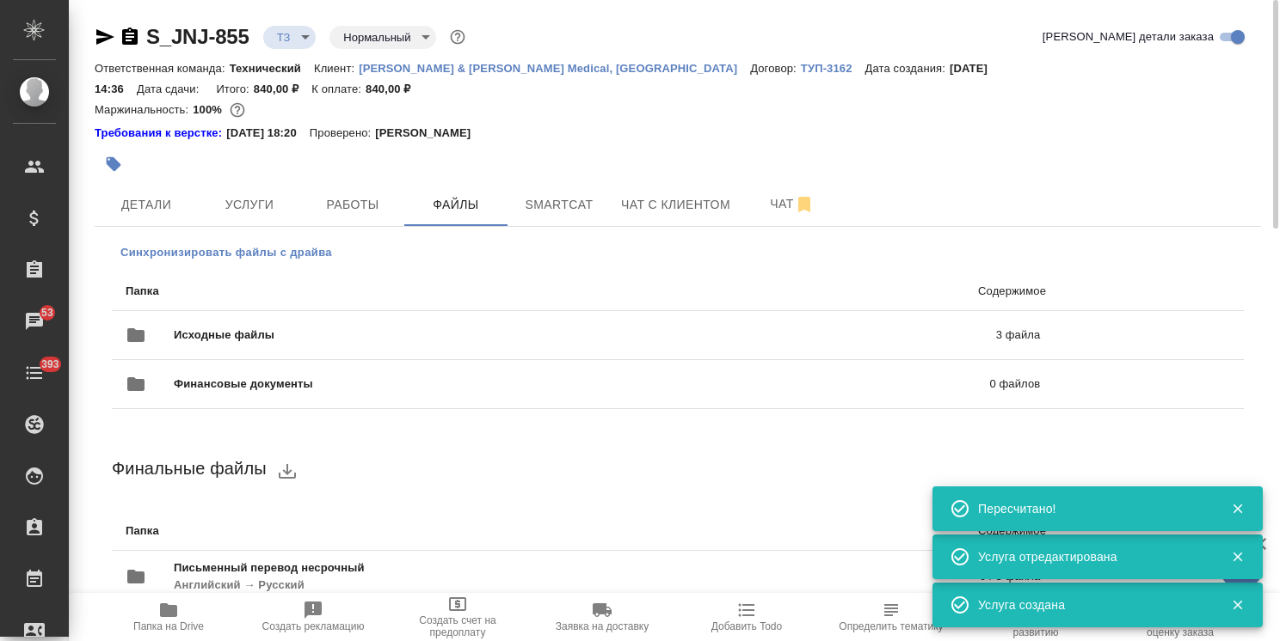
click at [282, 244] on span "Синхронизировать файлы с драйва" at bounding box center [226, 252] width 212 height 17
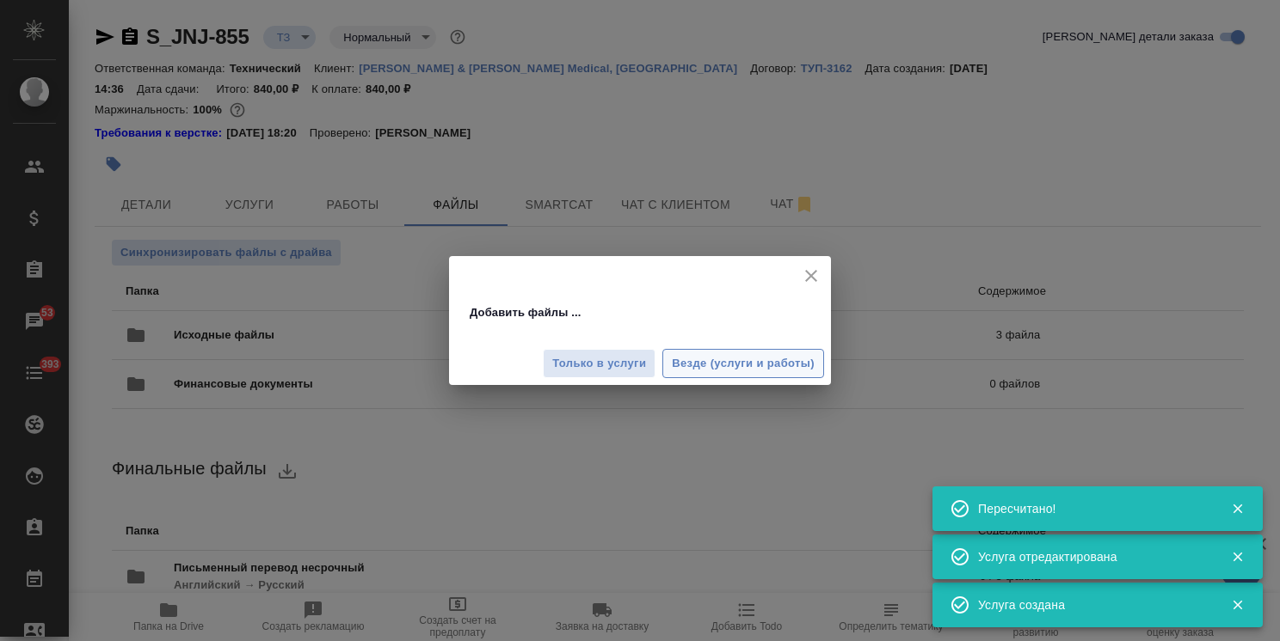
click at [709, 376] on button "Везде (услуги и работы)" at bounding box center [743, 364] width 162 height 30
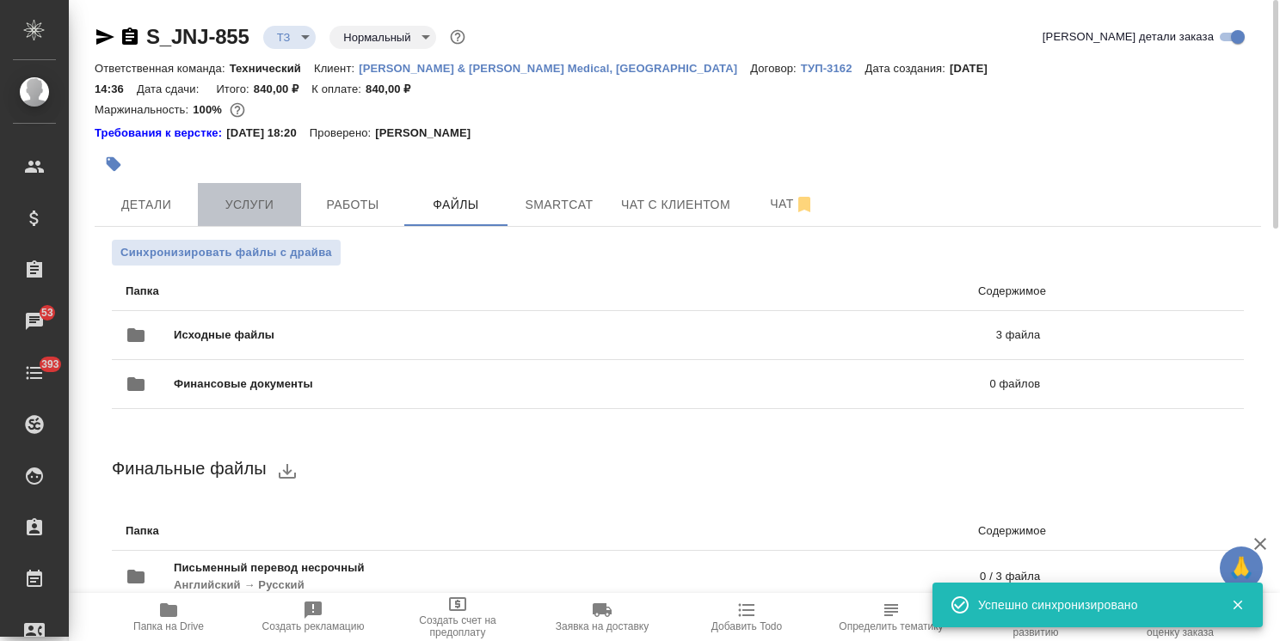
click at [255, 194] on span "Услуги" at bounding box center [249, 204] width 83 height 21
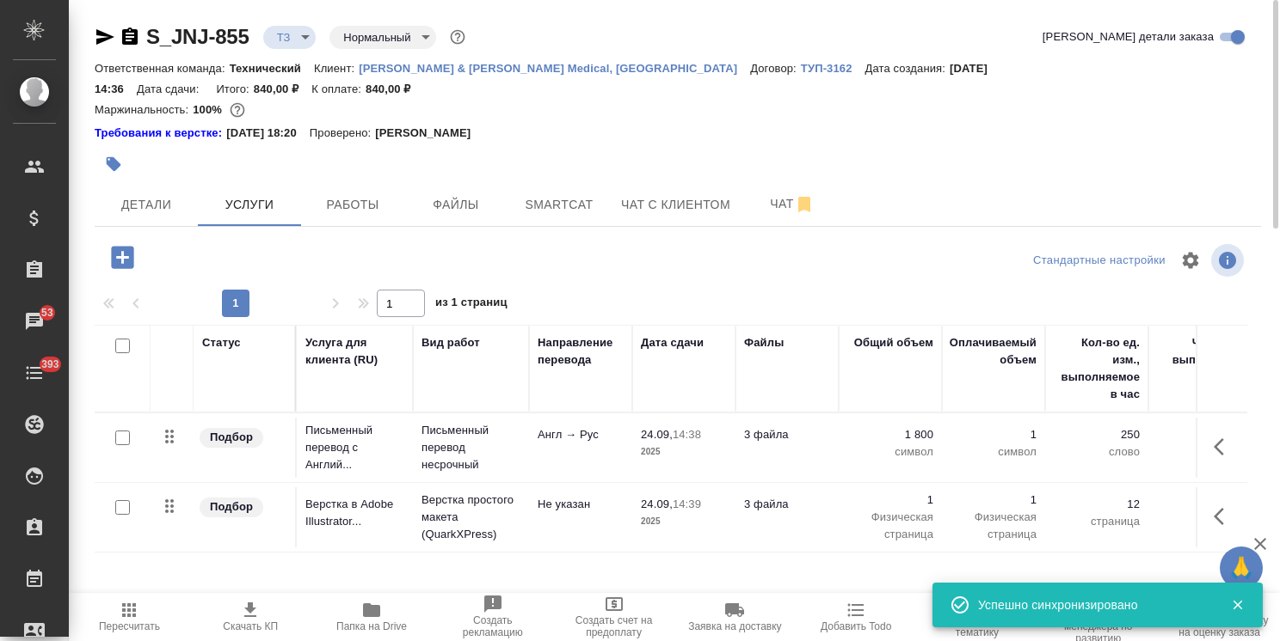
click at [120, 431] on input "checkbox" at bounding box center [122, 438] width 15 height 15
checkbox input "true"
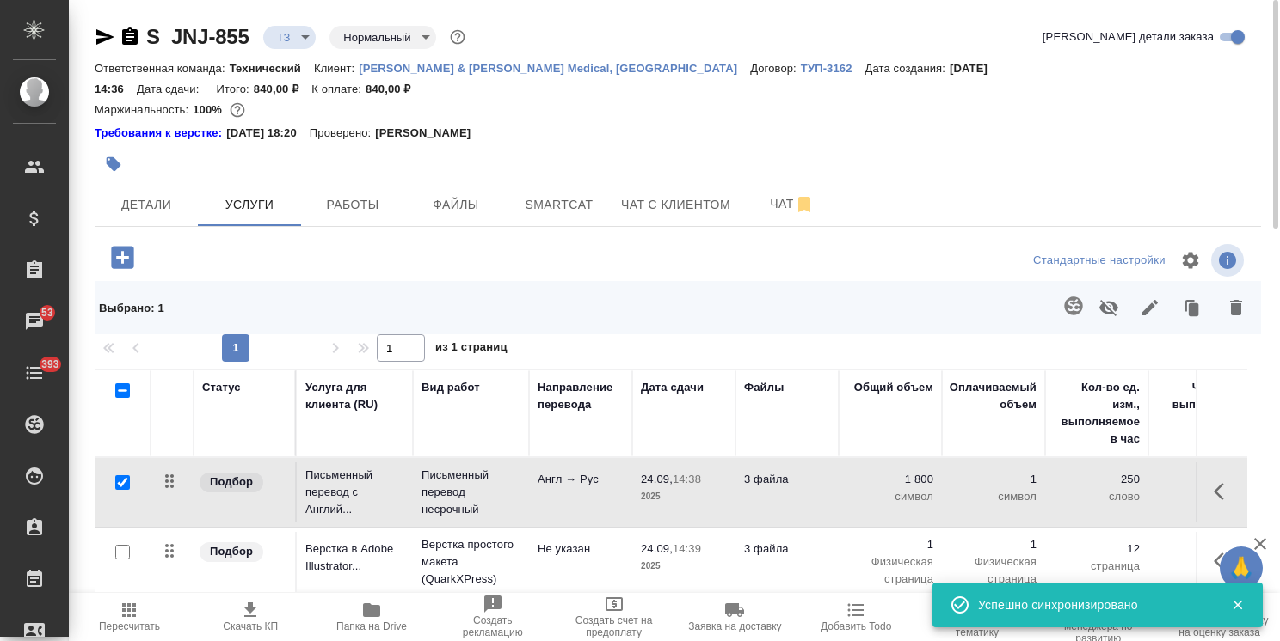
click at [1060, 285] on button "button" at bounding box center [1073, 305] width 41 height 41
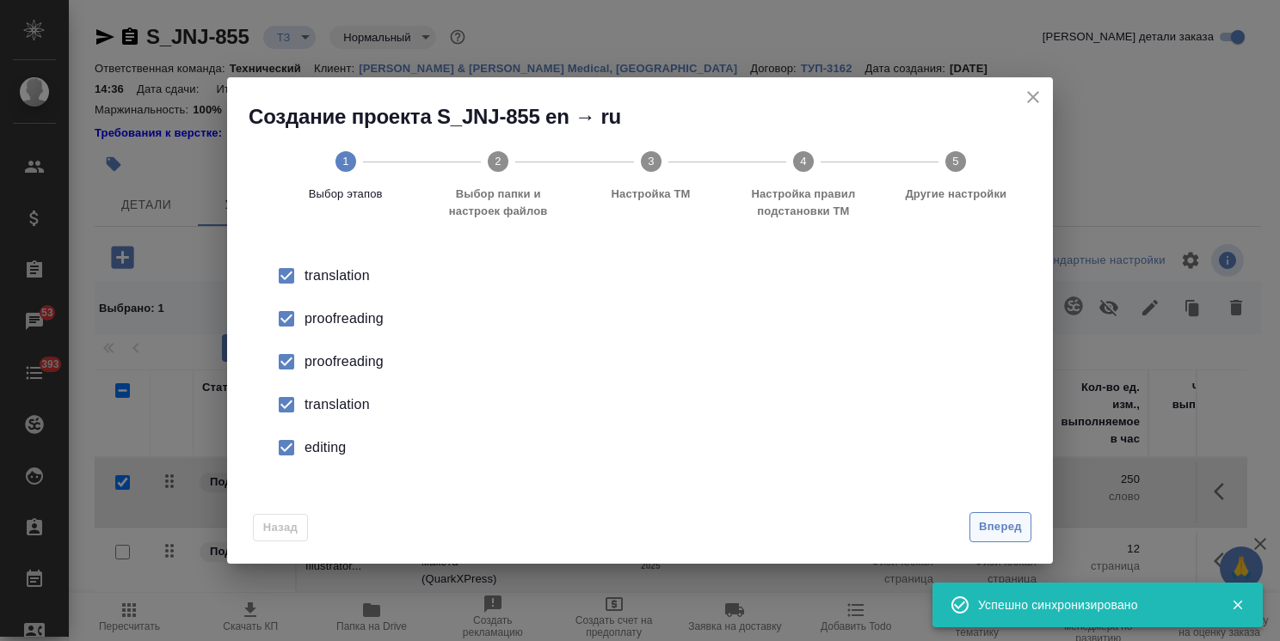
click at [996, 518] on span "Вперед" at bounding box center [1000, 528] width 43 height 20
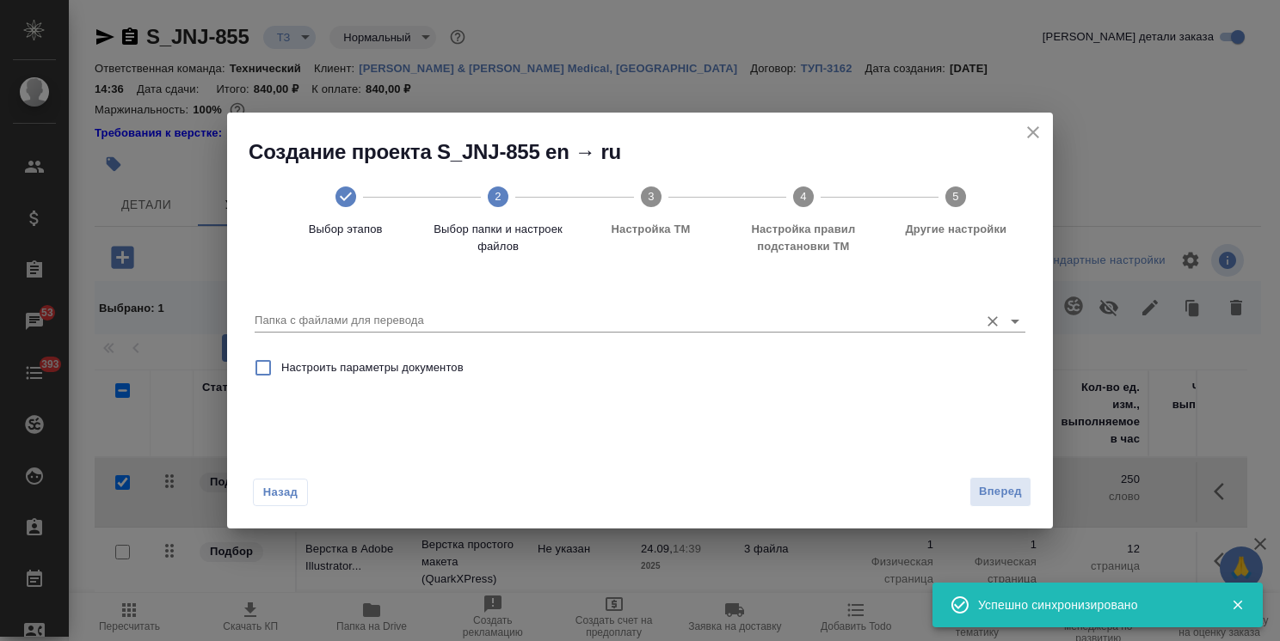
click at [475, 319] on input "Папка с файлами для перевода" at bounding box center [612, 320] width 715 height 21
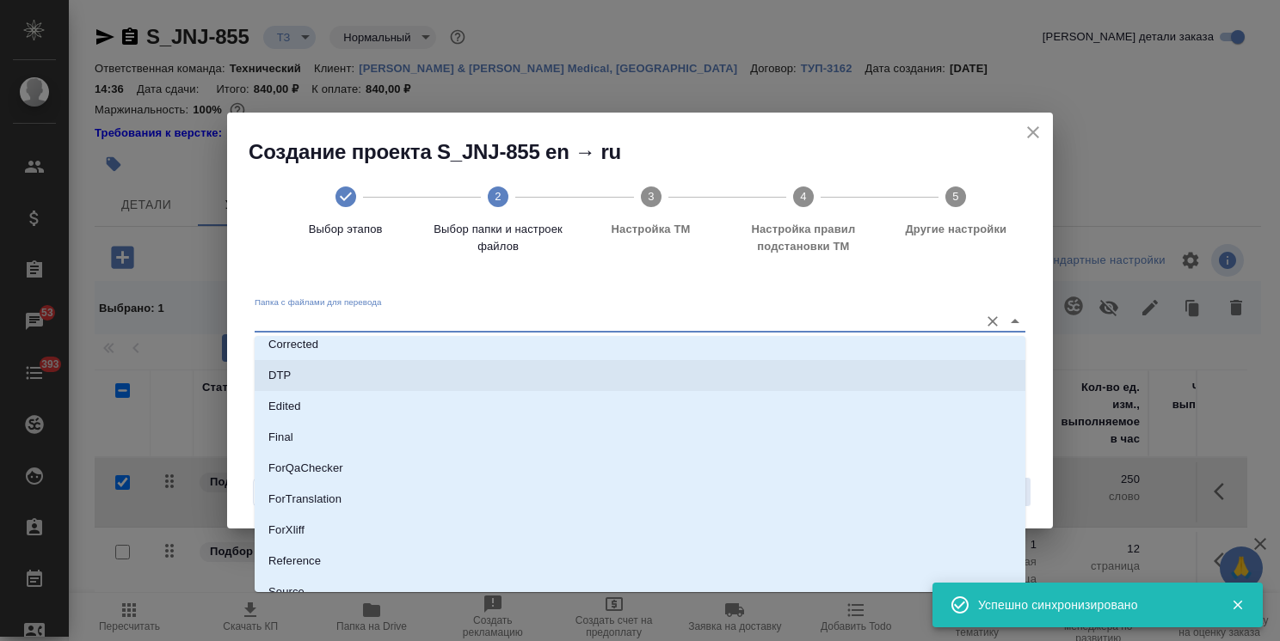
scroll to position [182, 0]
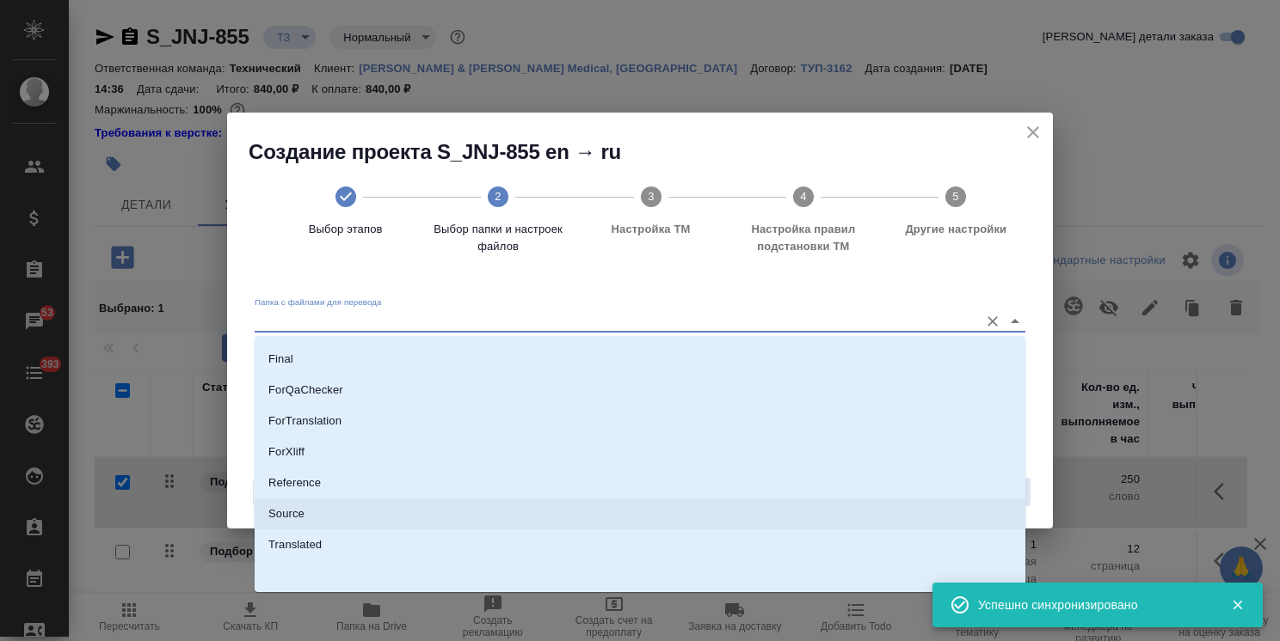
click at [294, 507] on p "Source" at bounding box center [286, 514] width 36 height 17
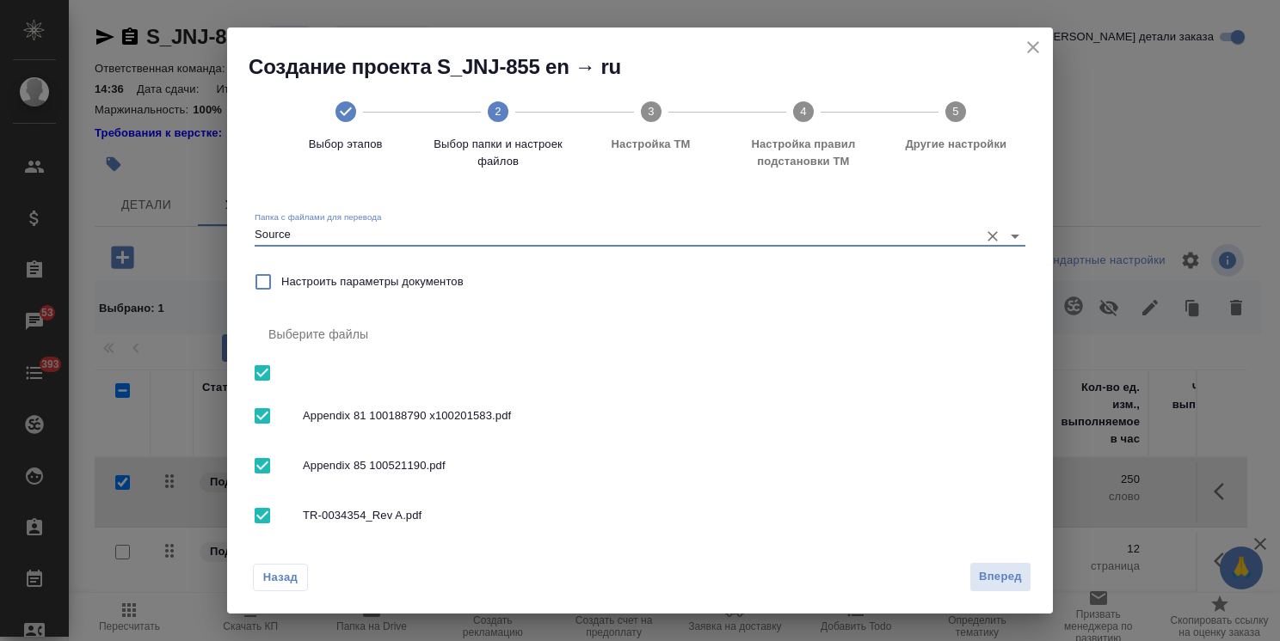
click at [390, 240] on input "Source" at bounding box center [612, 235] width 715 height 21
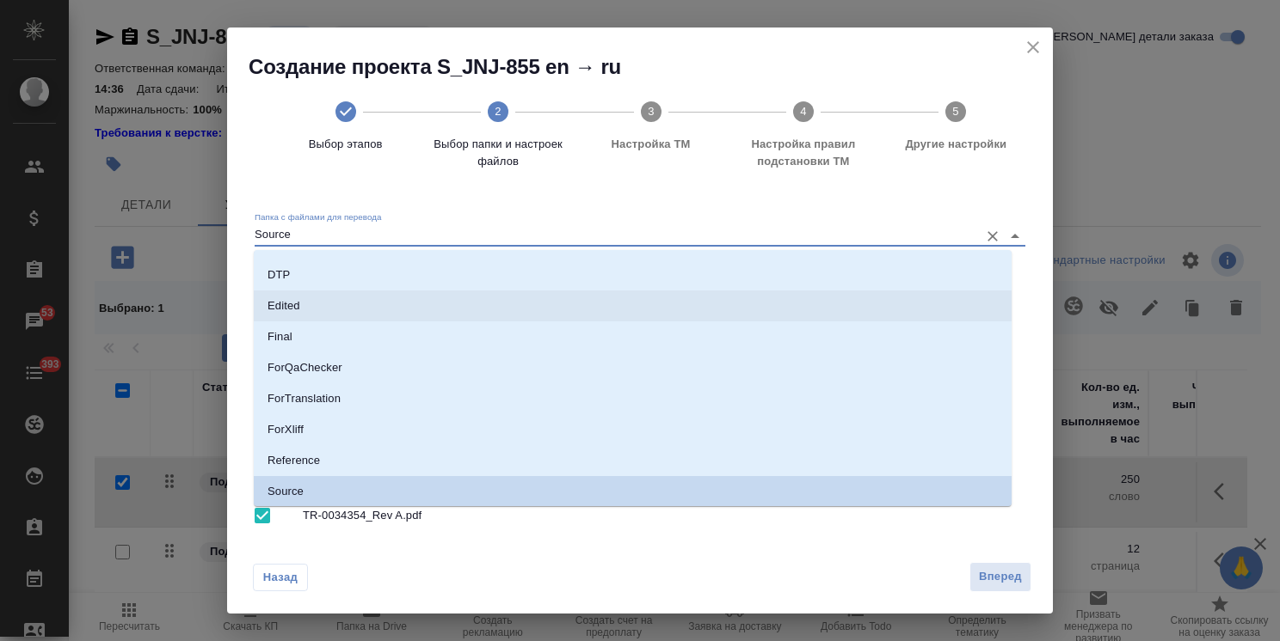
scroll to position [0, 0]
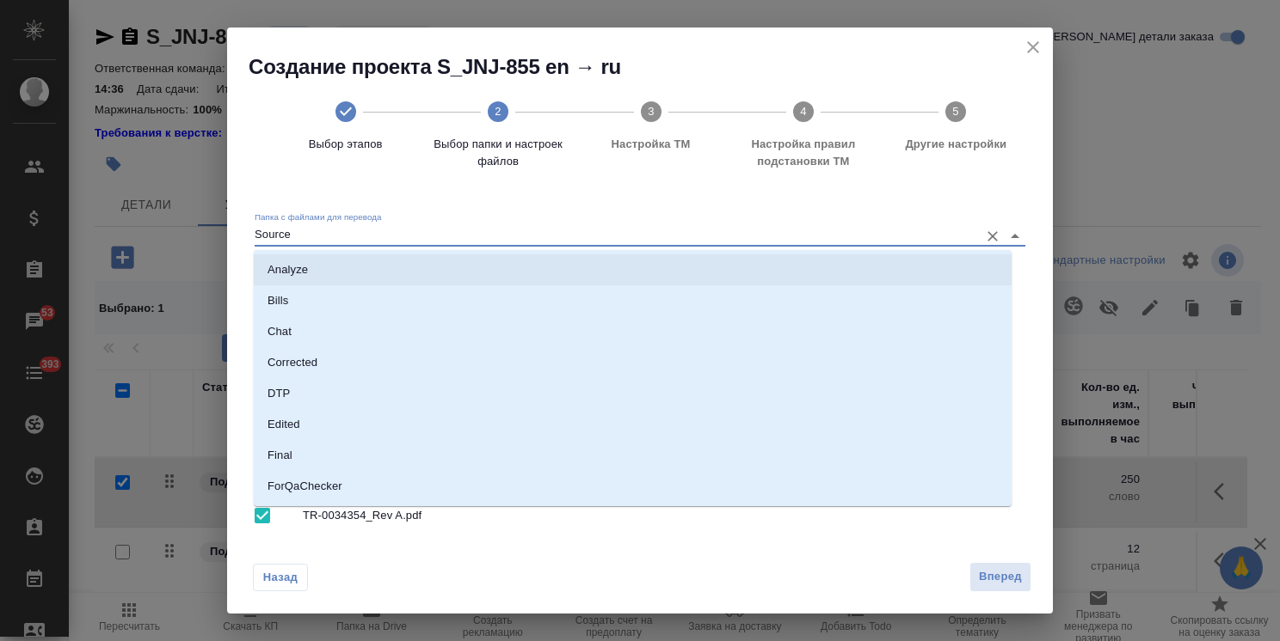
click at [324, 267] on li "Analyze" at bounding box center [633, 270] width 758 height 31
type input "Analyze"
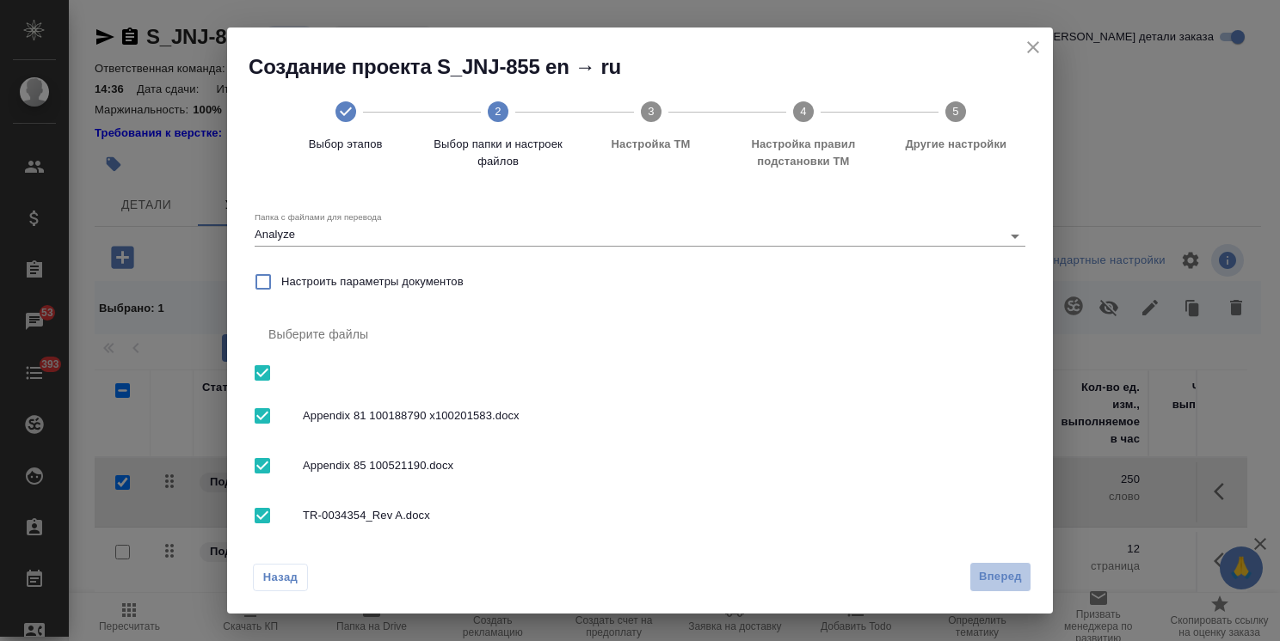
click at [1003, 580] on span "Вперед" at bounding box center [1000, 578] width 43 height 20
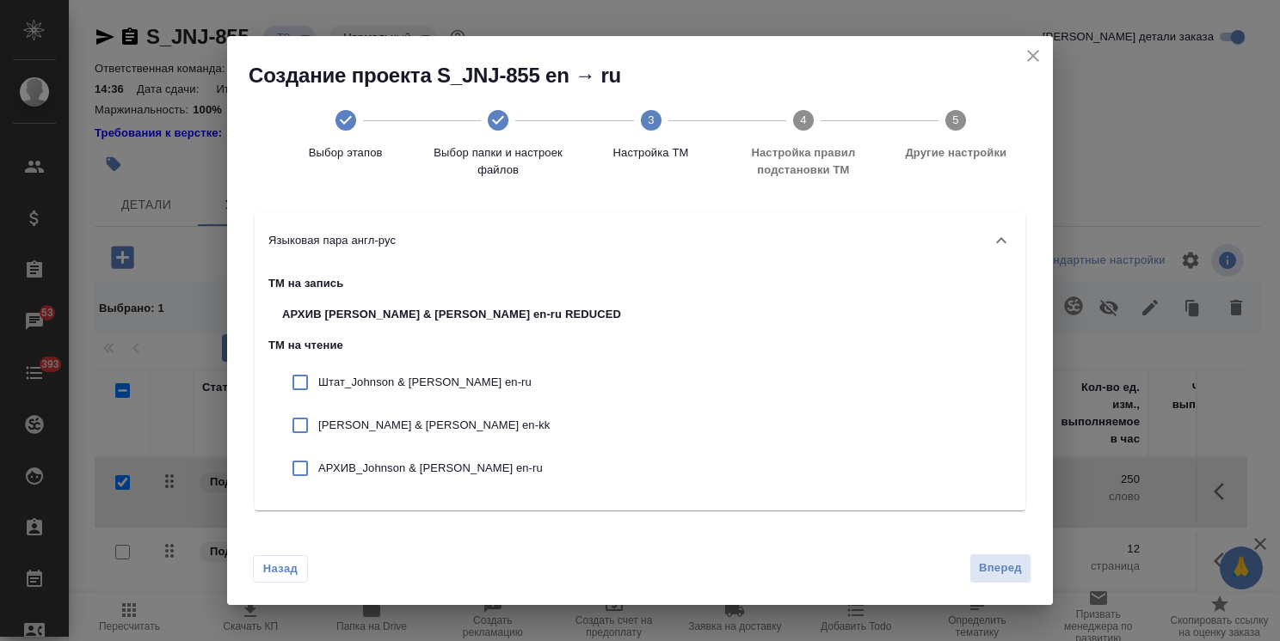
click at [404, 381] on p "Штат_Johnson & Johnson en-ru" at bounding box center [469, 382] width 303 height 17
checkbox input "true"
drag, startPoint x: 410, startPoint y: 426, endPoint x: 410, endPoint y: 437, distance: 11.2
click at [410, 427] on p "Johnson & Johnson en-kk" at bounding box center [469, 425] width 303 height 17
checkbox input "true"
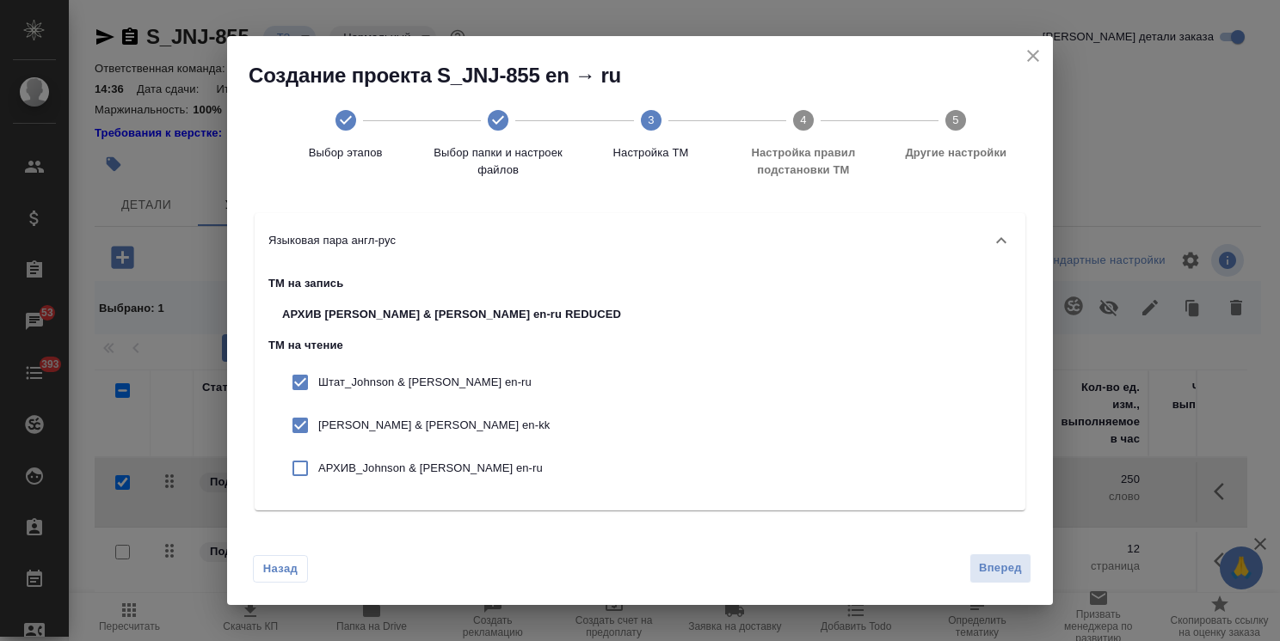
click at [413, 461] on p "АРХИВ_Johnson & Johnson en-ru" at bounding box center [469, 468] width 303 height 17
checkbox input "true"
click at [998, 574] on span "Вперед" at bounding box center [1000, 569] width 43 height 20
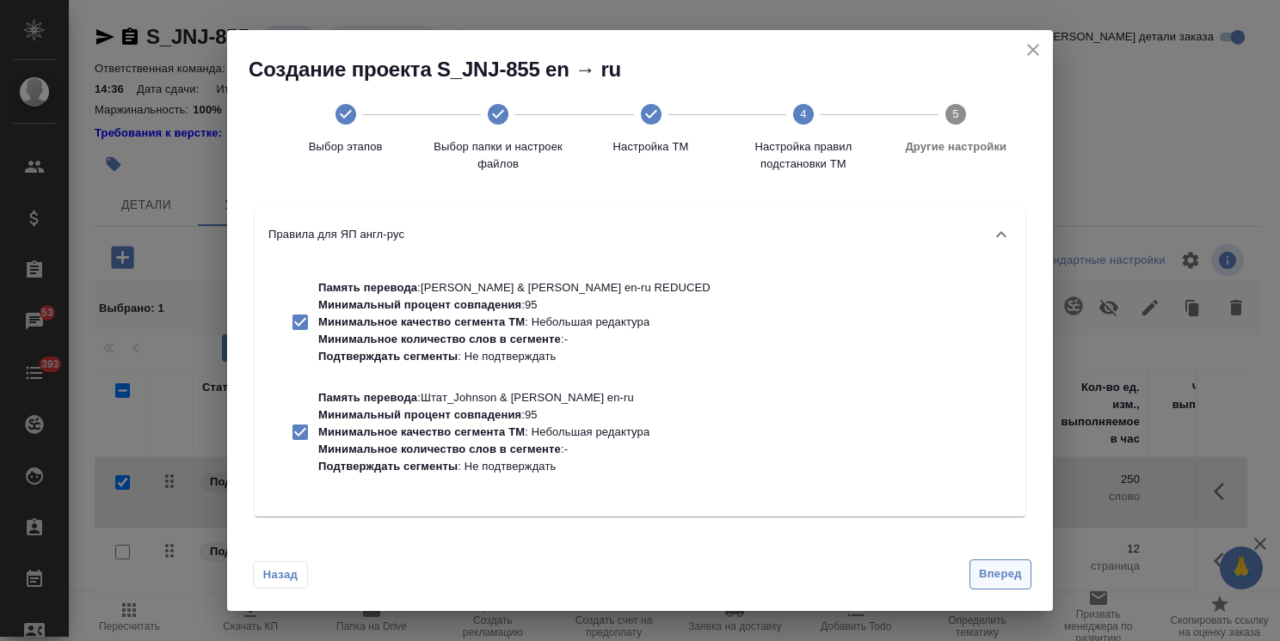
click at [1004, 566] on span "Вперед" at bounding box center [1000, 575] width 43 height 20
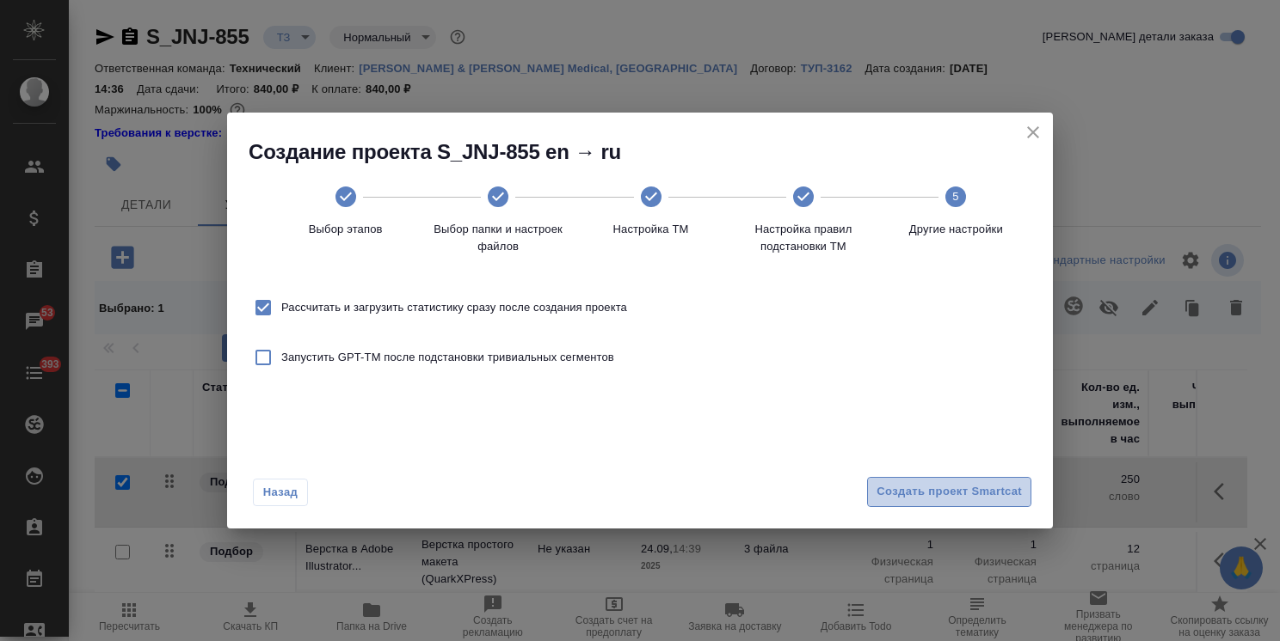
click at [970, 491] on span "Создать проект Smartcat" at bounding box center [948, 492] width 145 height 20
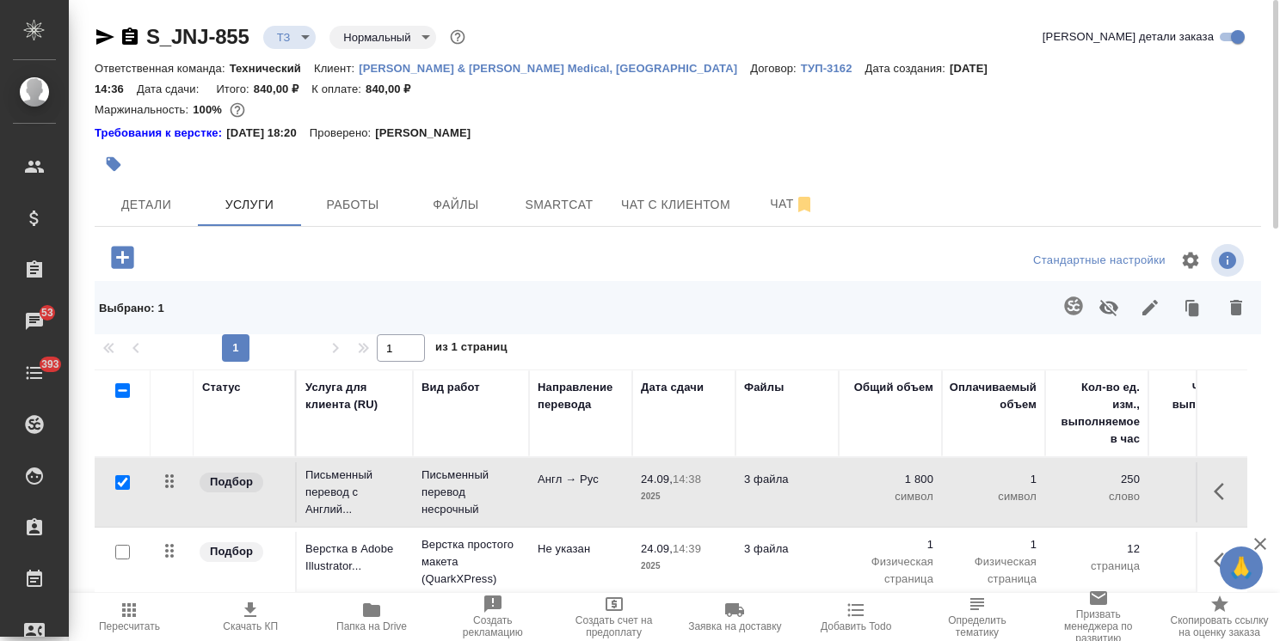
click at [121, 476] on input "checkbox" at bounding box center [122, 483] width 15 height 15
checkbox input "false"
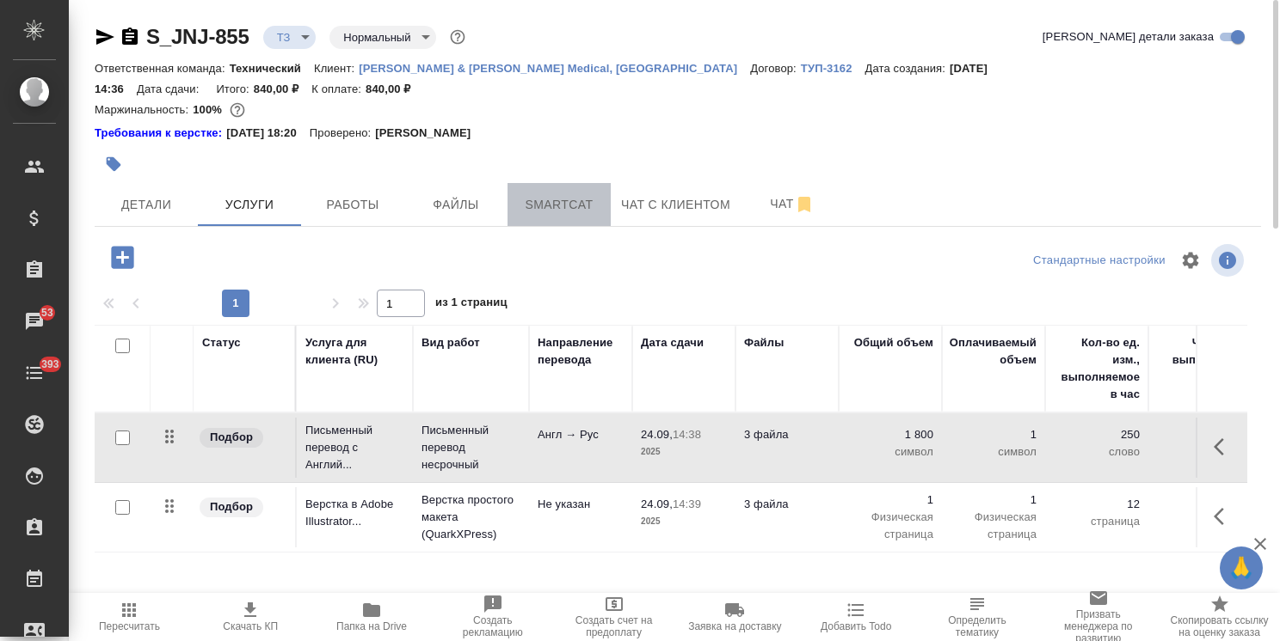
click at [558, 194] on span "Smartcat" at bounding box center [559, 204] width 83 height 21
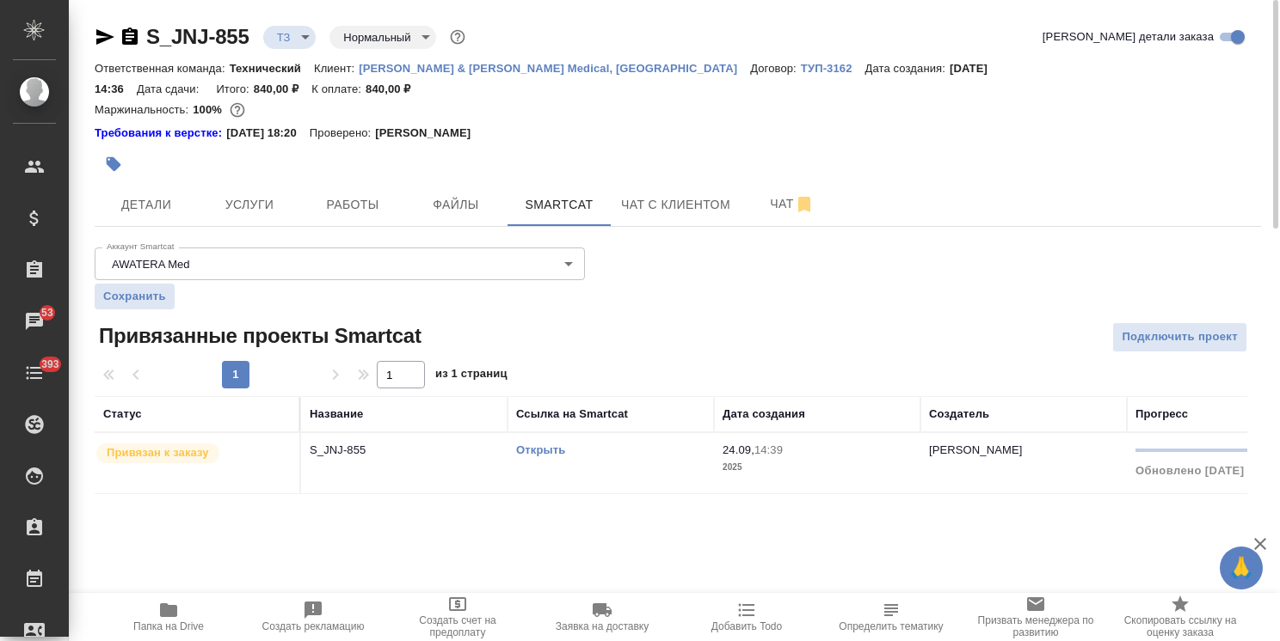
click at [543, 444] on link "Открыть" at bounding box center [540, 450] width 49 height 13
click at [735, 189] on button "Чат с клиентом" at bounding box center [676, 204] width 130 height 43
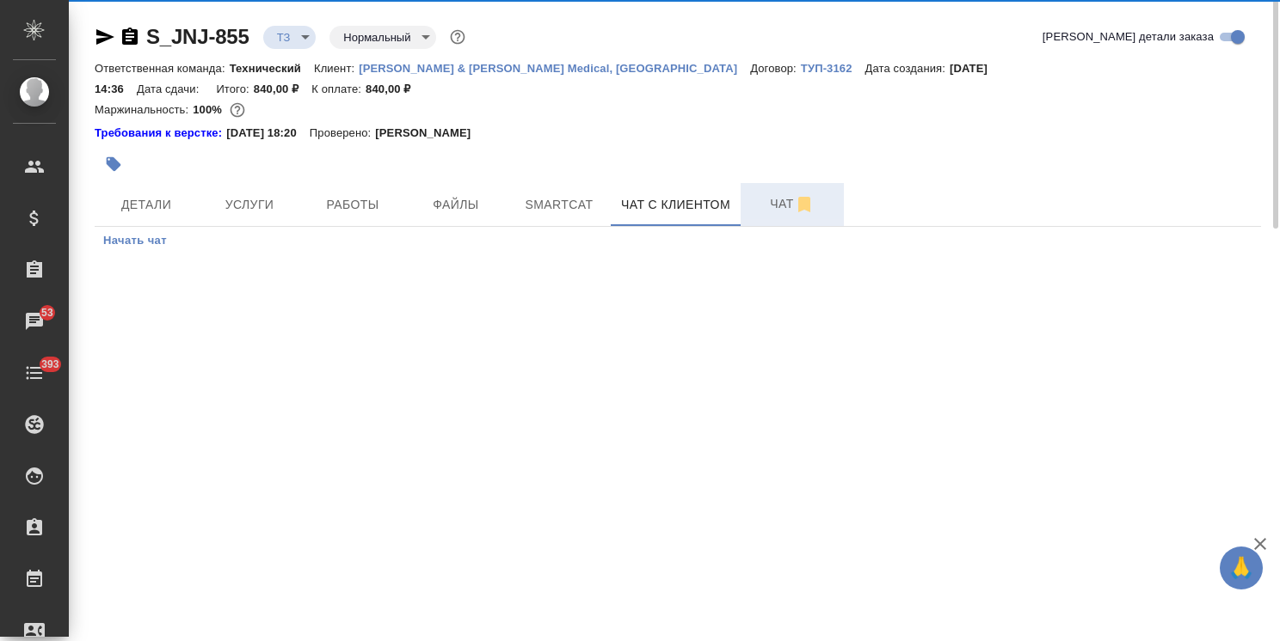
click at [772, 193] on span "Чат" at bounding box center [792, 203] width 83 height 21
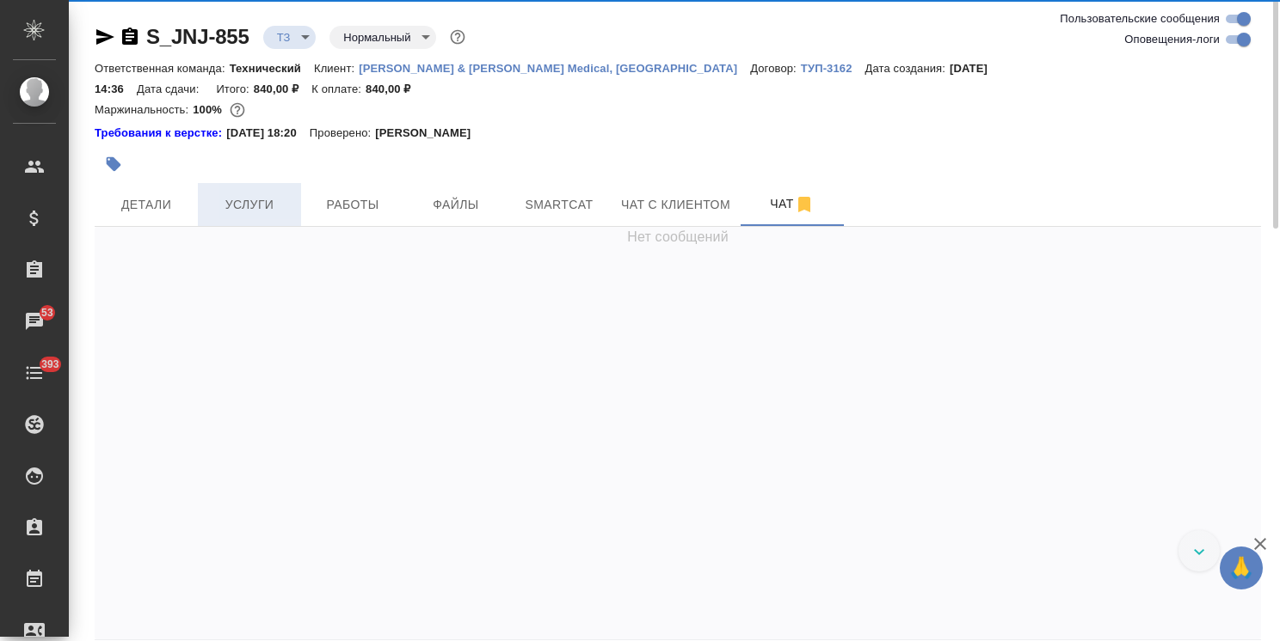
scroll to position [116, 0]
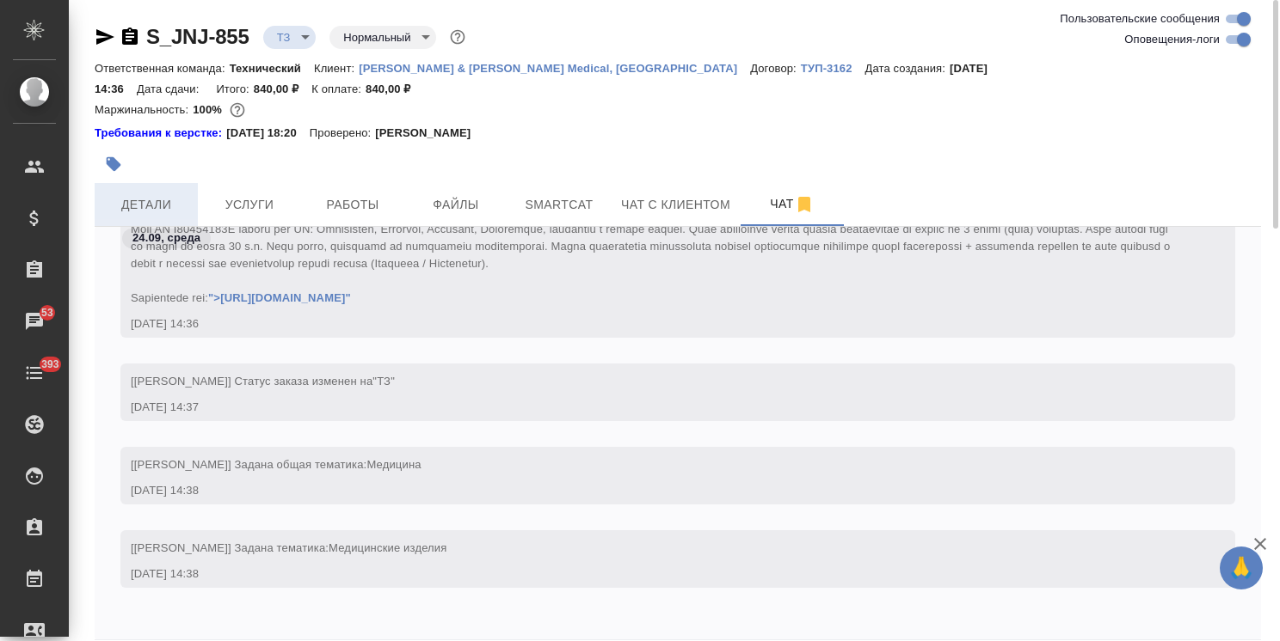
click at [168, 194] on span "Детали" at bounding box center [146, 204] width 83 height 21
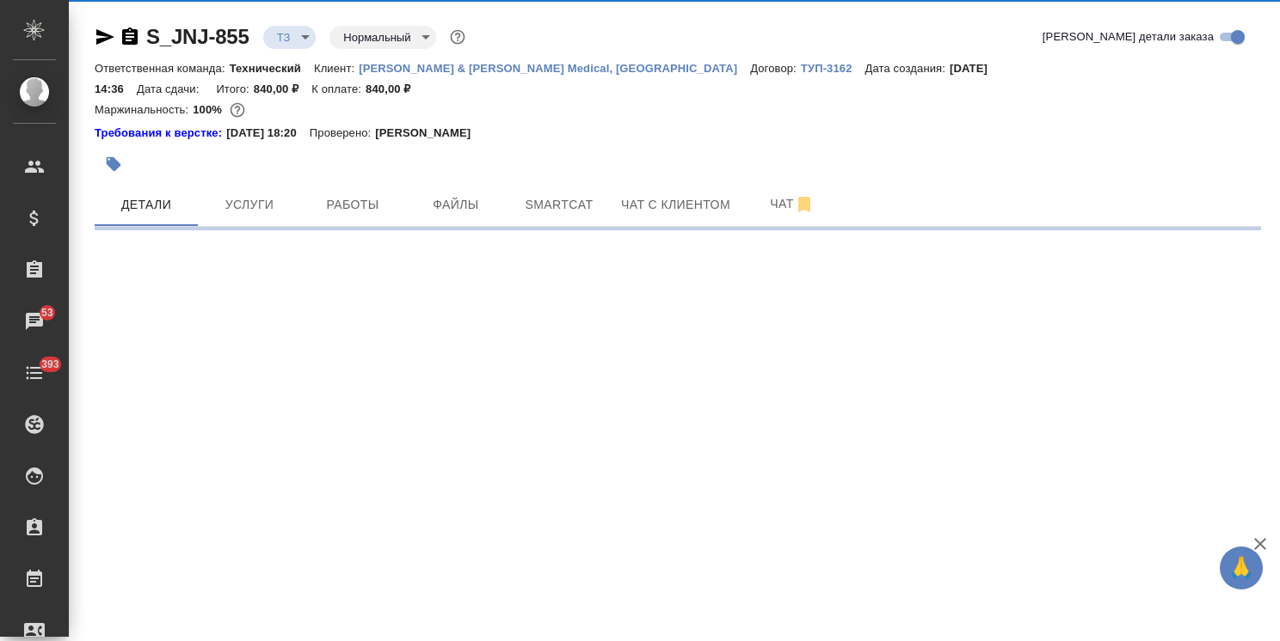
select select "RU"
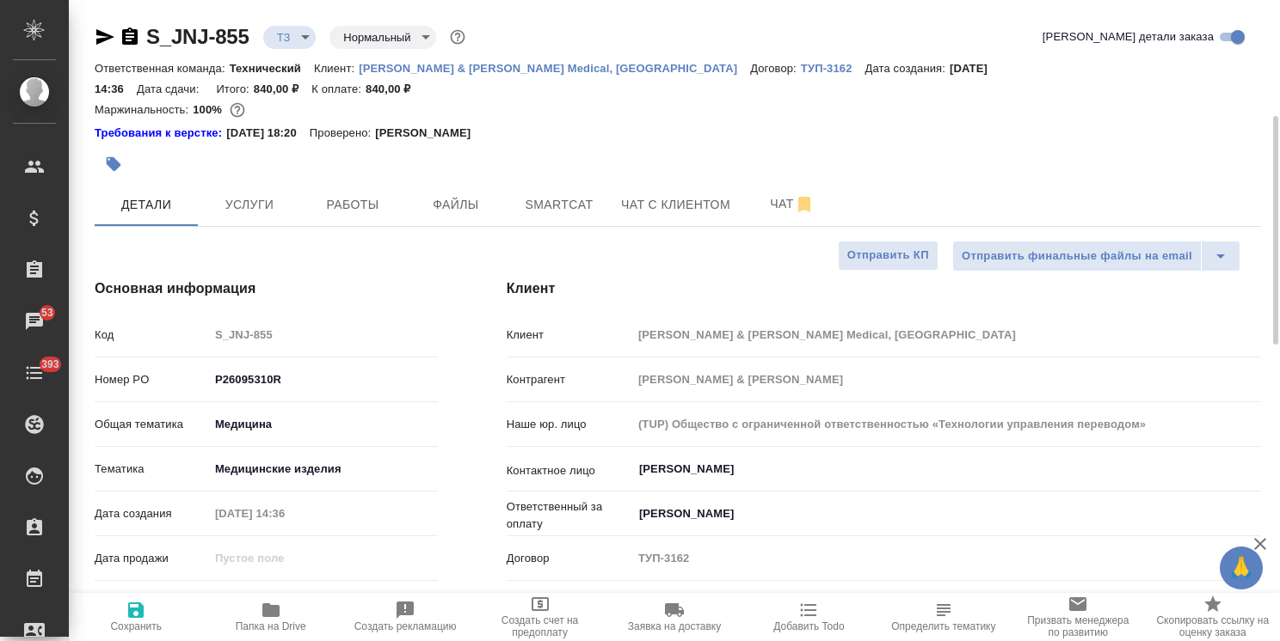
type textarea "x"
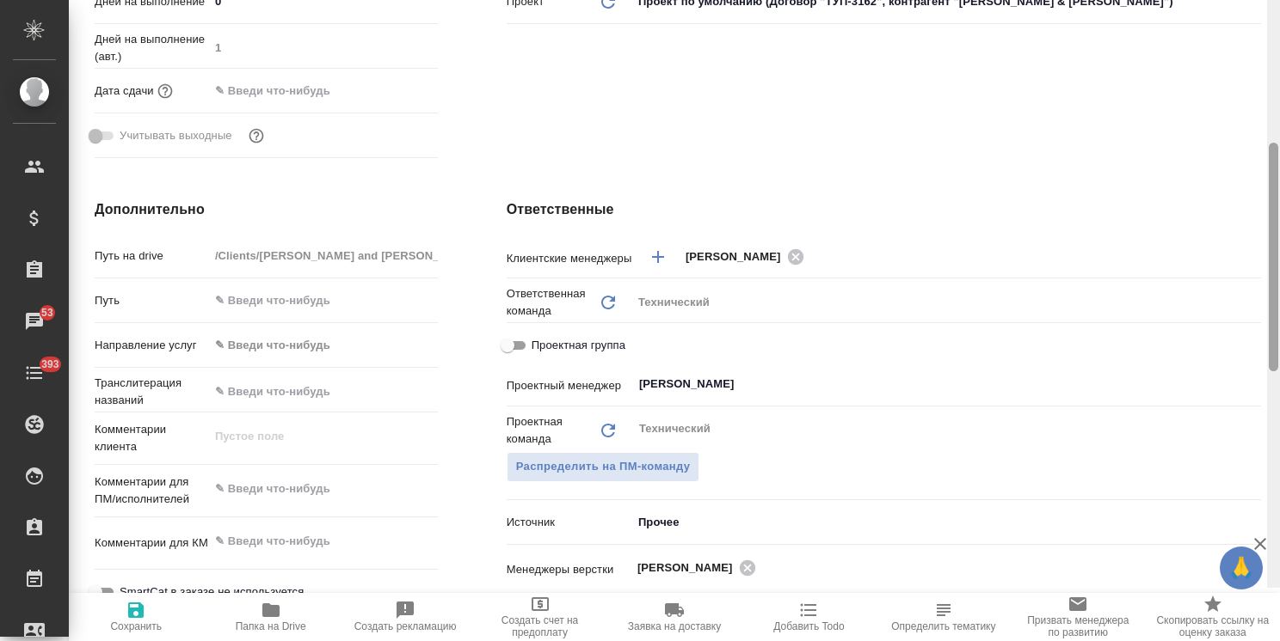
scroll to position [278, 0]
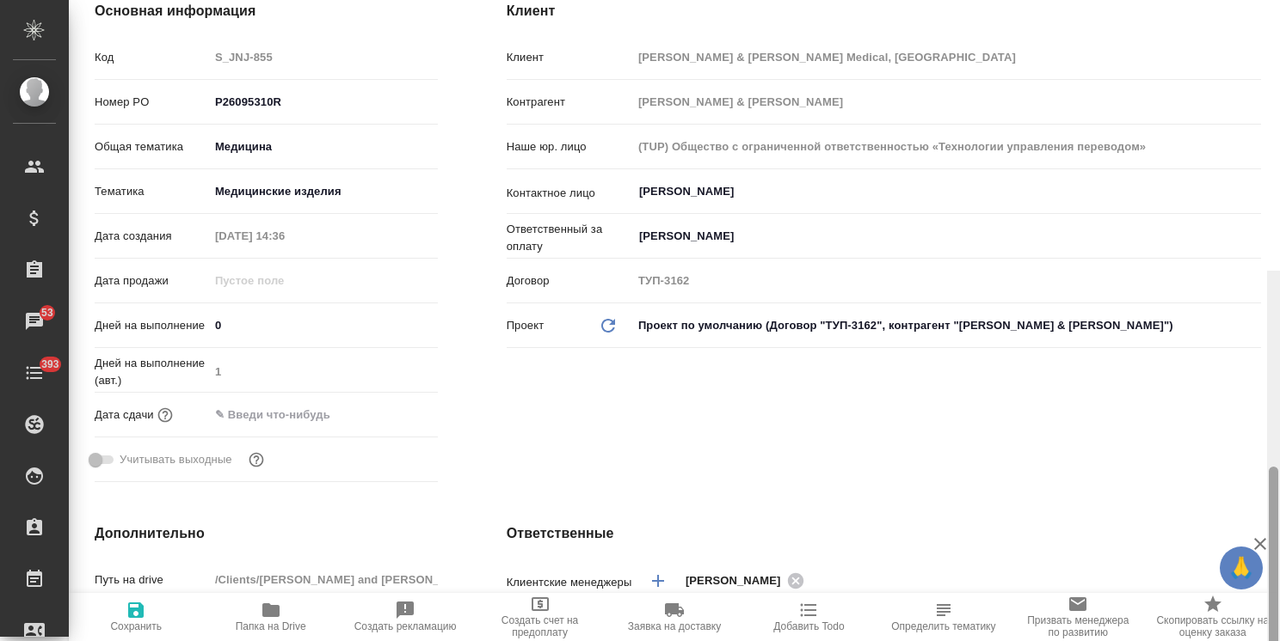
drag, startPoint x: 1269, startPoint y: 394, endPoint x: 951, endPoint y: 115, distance: 422.9
click at [1238, 120] on div "S_JNJ-855 ТЗ tz Нормальный normal Кратко детали заказа Ответственная команда: Т…" at bounding box center [674, 320] width 1211 height 641
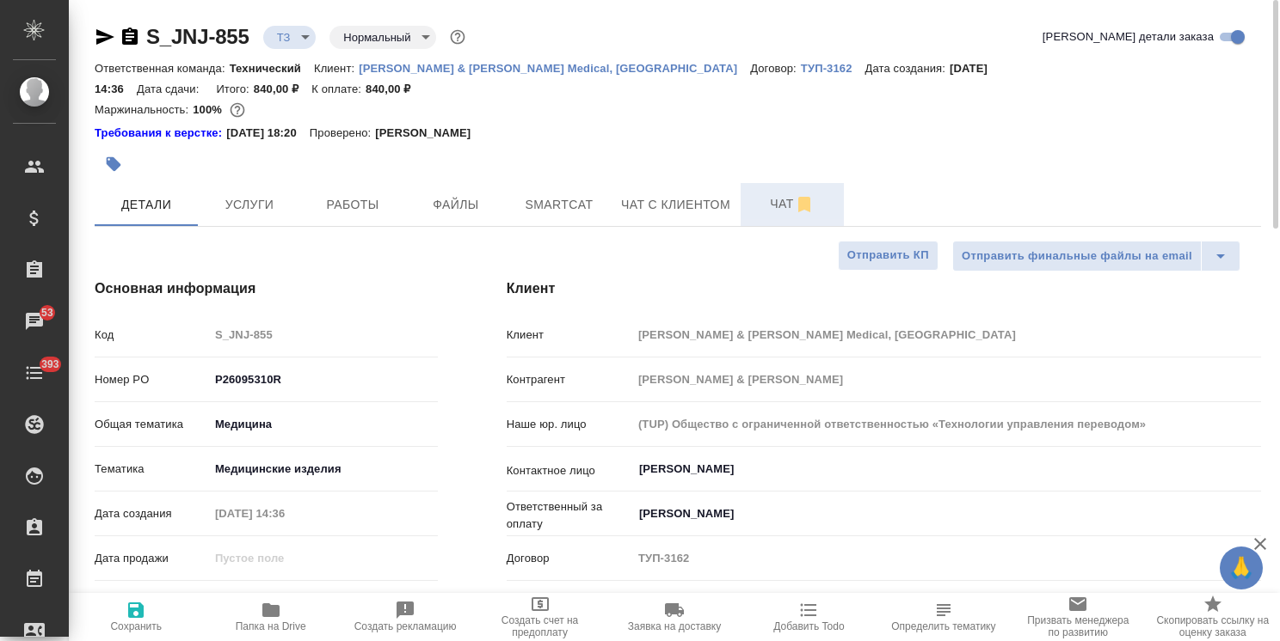
click at [772, 193] on span "Чат" at bounding box center [792, 203] width 83 height 21
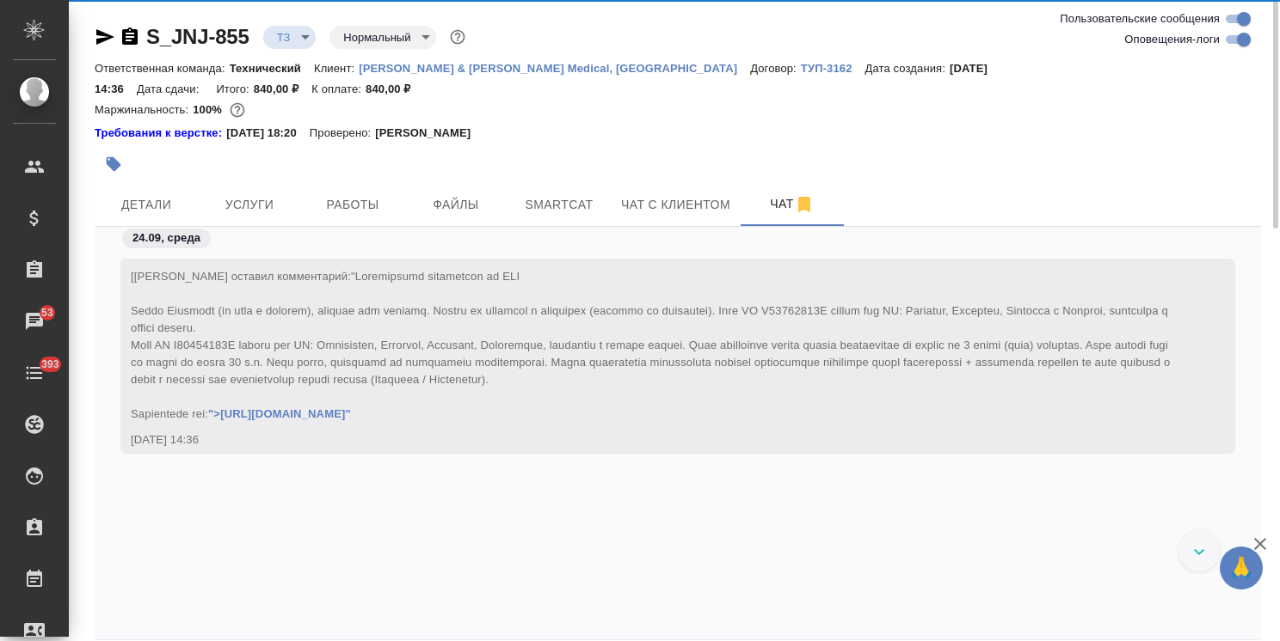
scroll to position [116, 0]
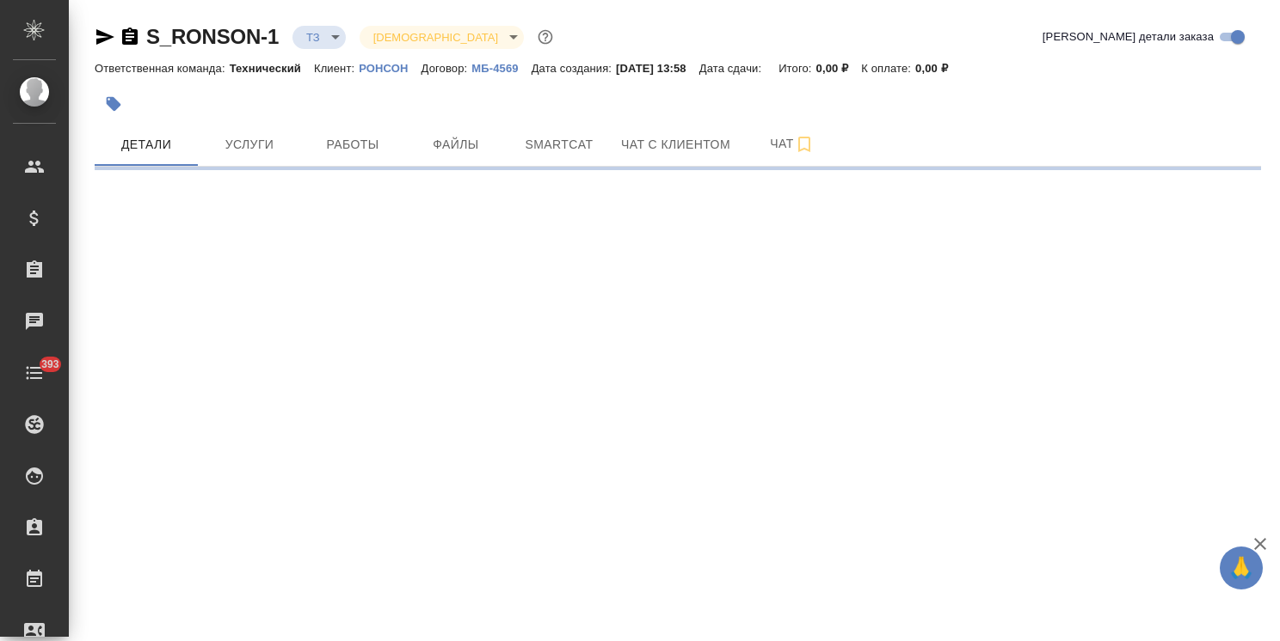
select select "RU"
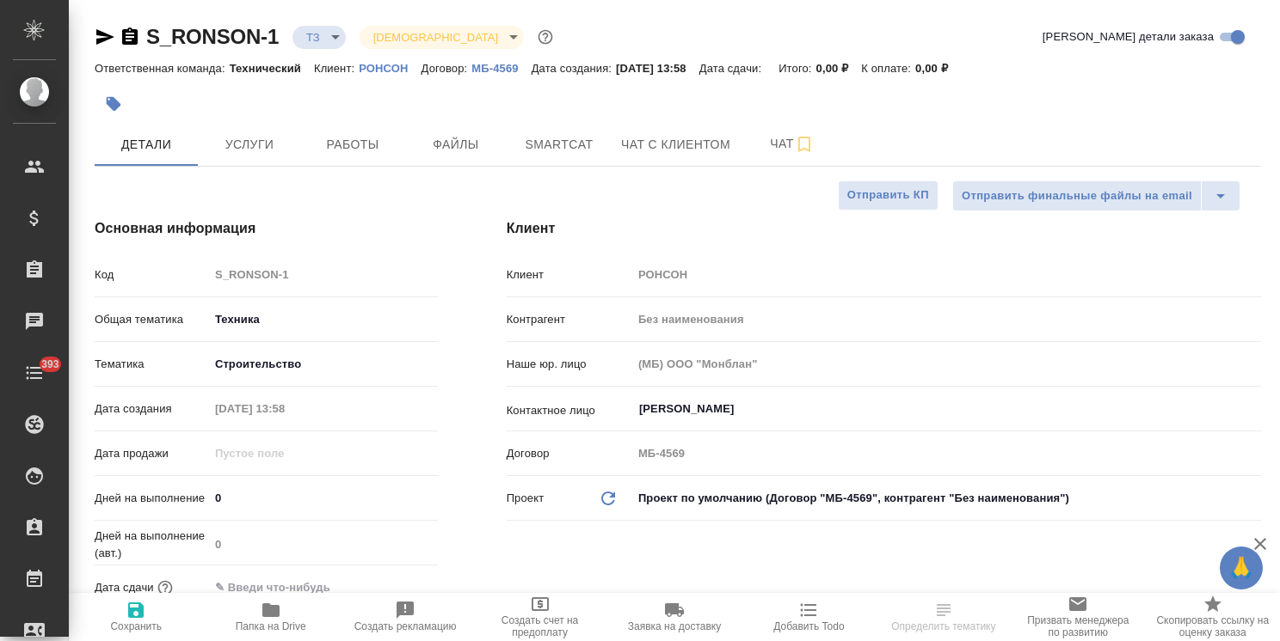
type textarea "x"
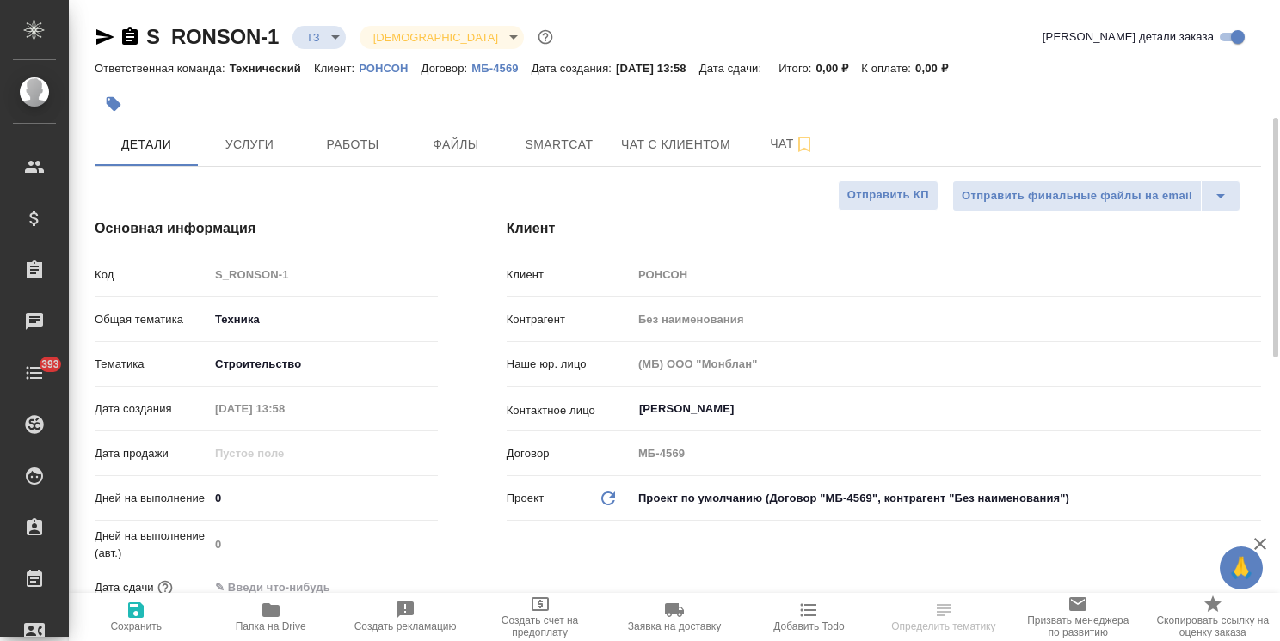
type textarea "x"
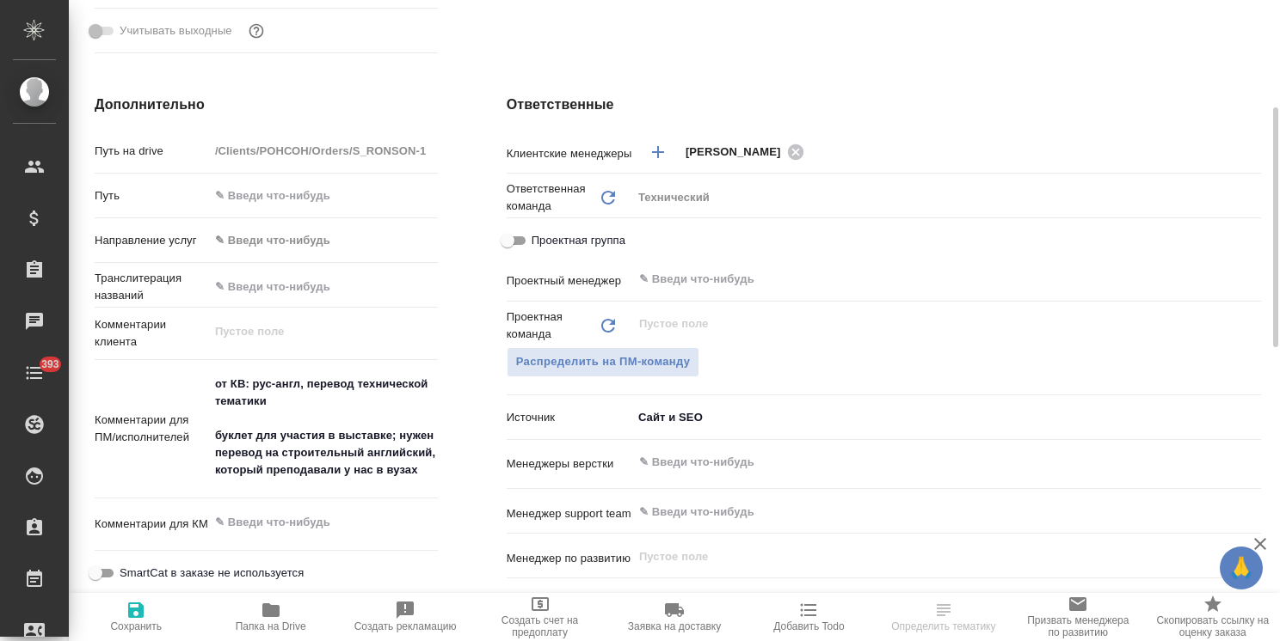
scroll to position [774, 0]
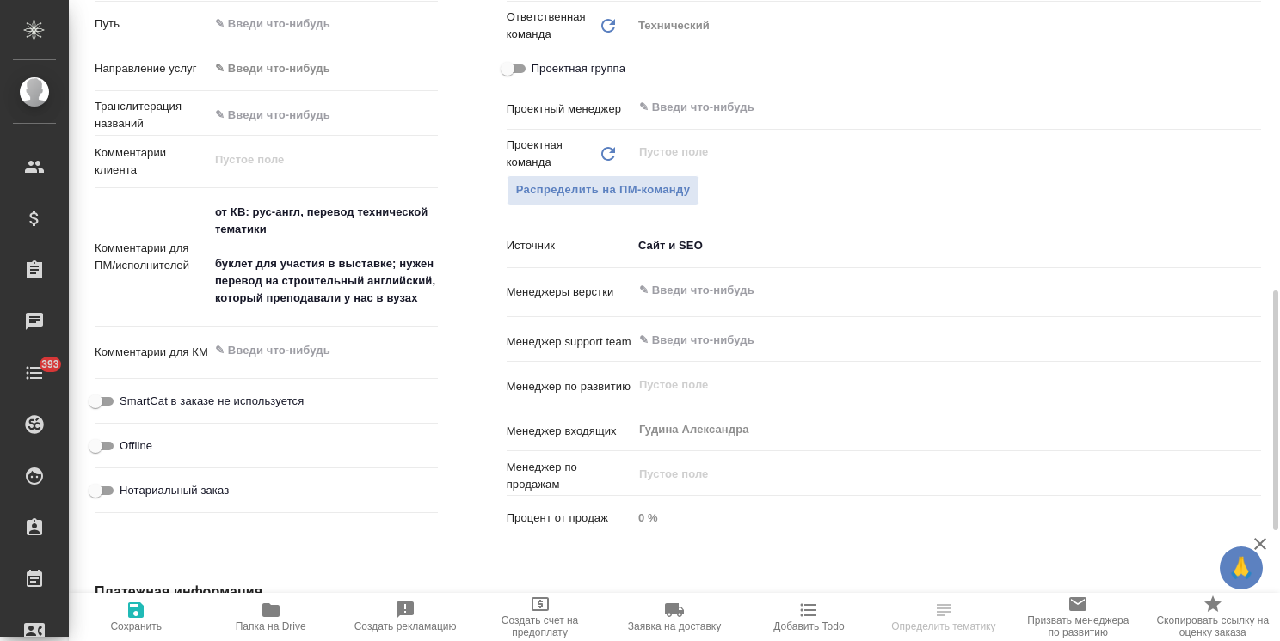
click at [723, 290] on input "text" at bounding box center [917, 290] width 561 height 21
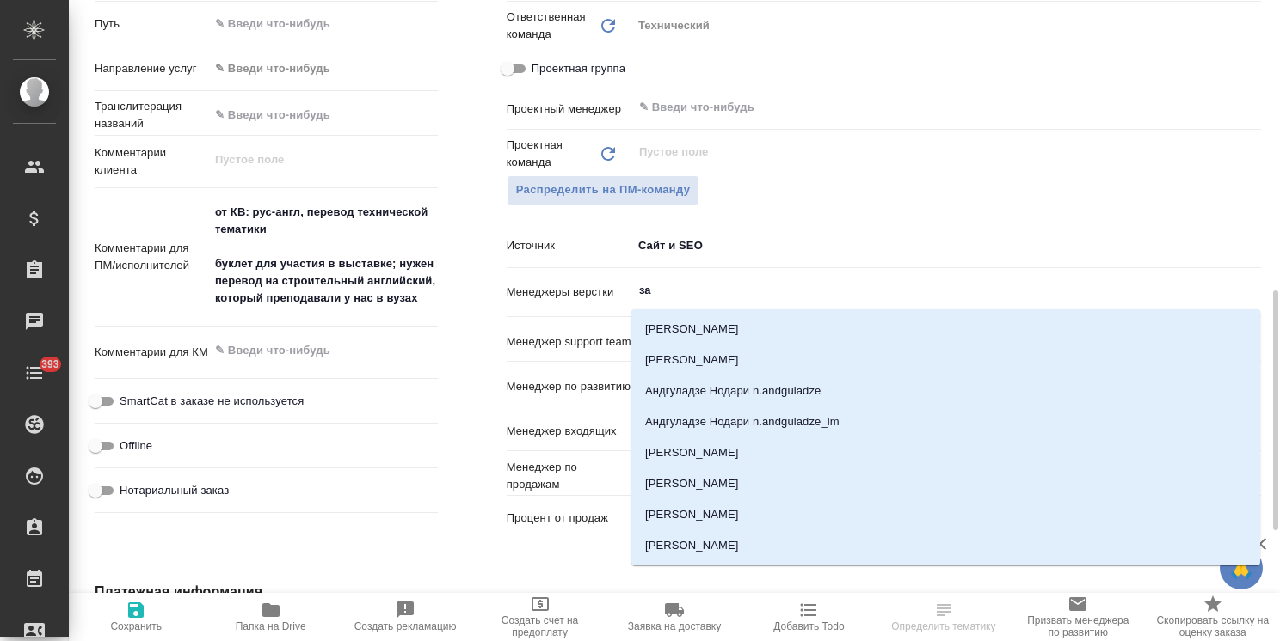
type input "заб"
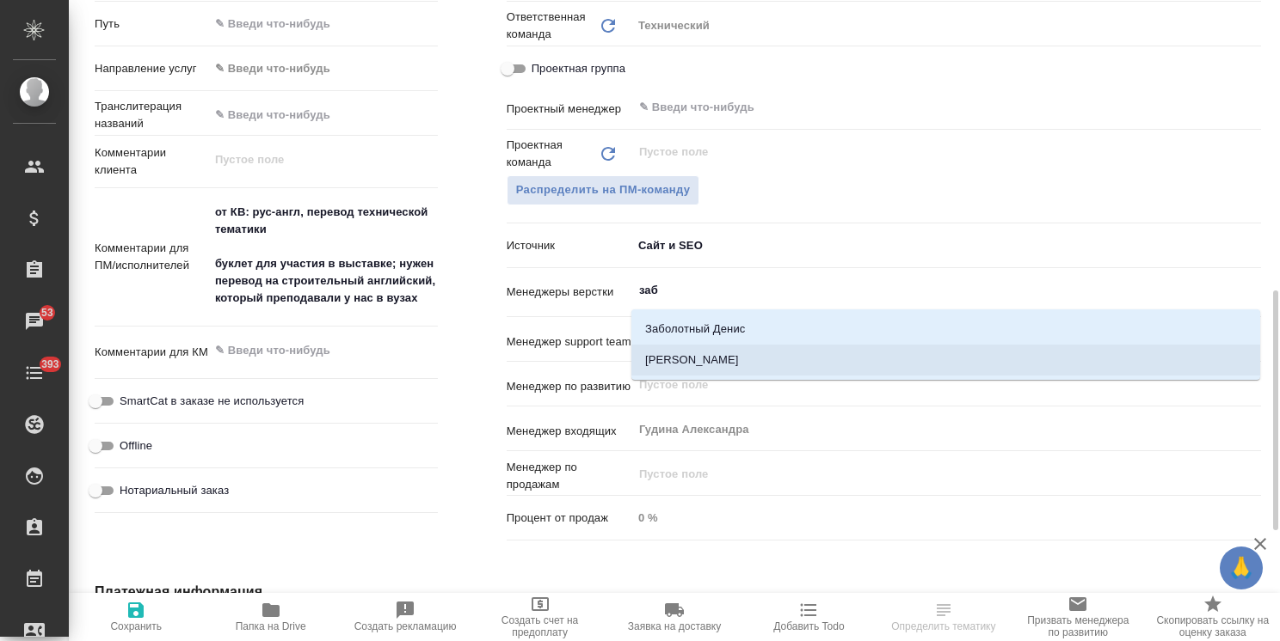
drag, startPoint x: 733, startPoint y: 359, endPoint x: 469, endPoint y: 439, distance: 275.8
click at [731, 359] on li "[PERSON_NAME]" at bounding box center [945, 360] width 629 height 31
type textarea "x"
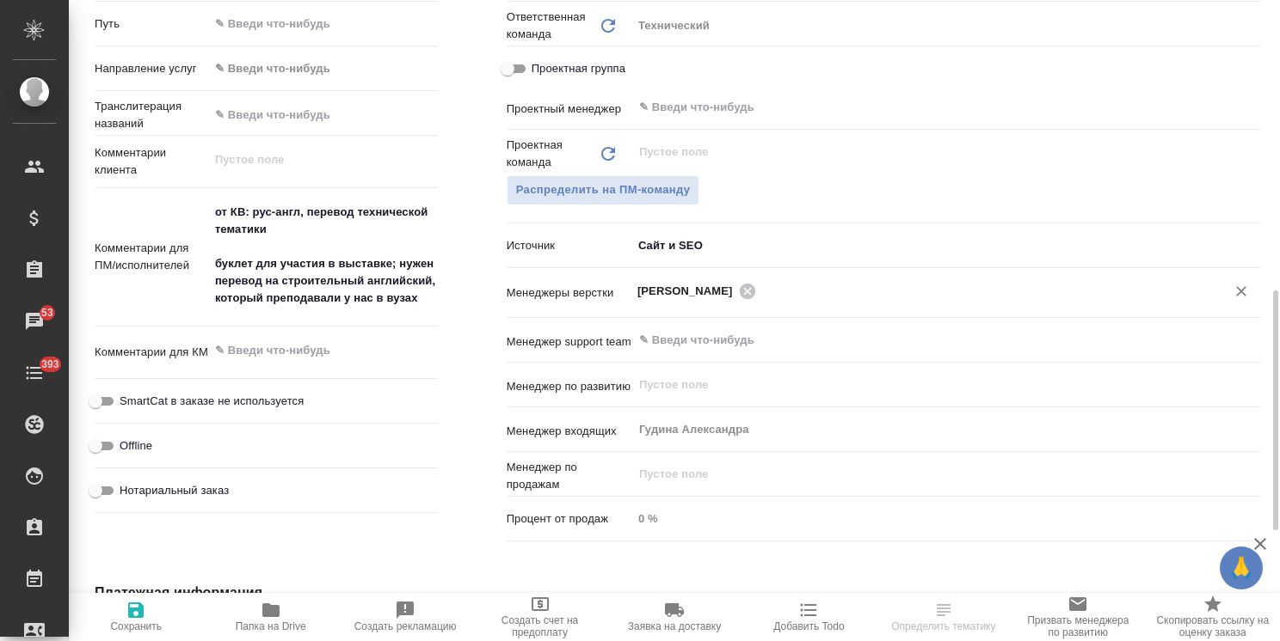
click at [131, 622] on span "Сохранить" at bounding box center [136, 627] width 52 height 12
type textarea "x"
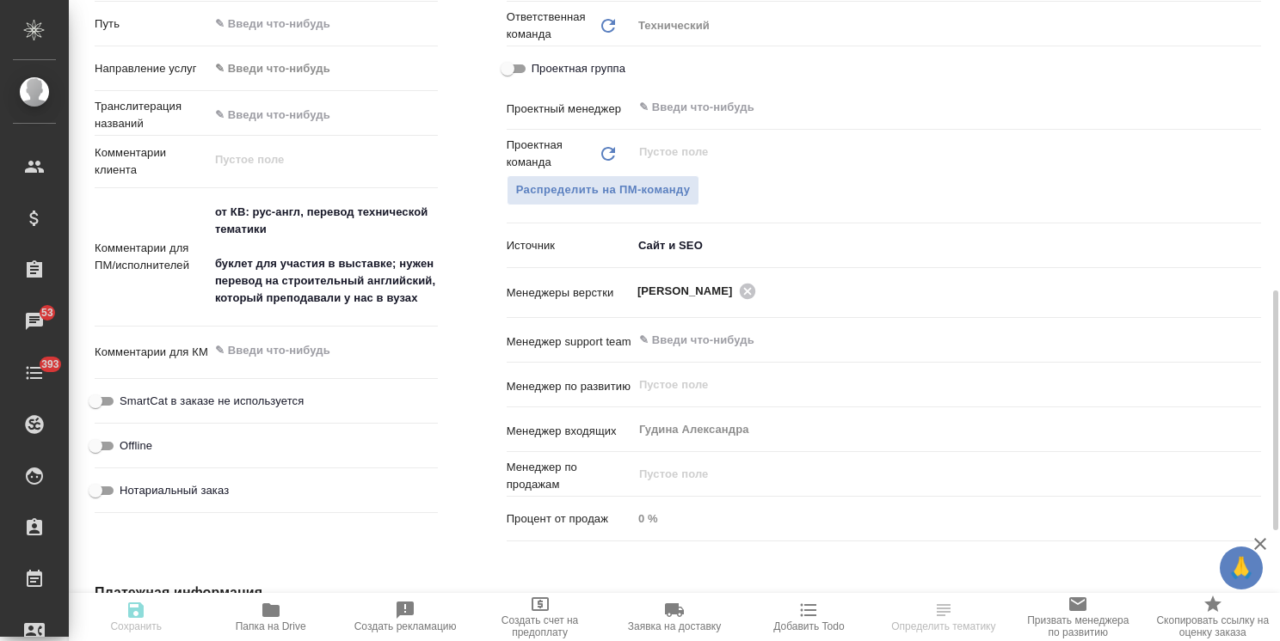
type textarea "x"
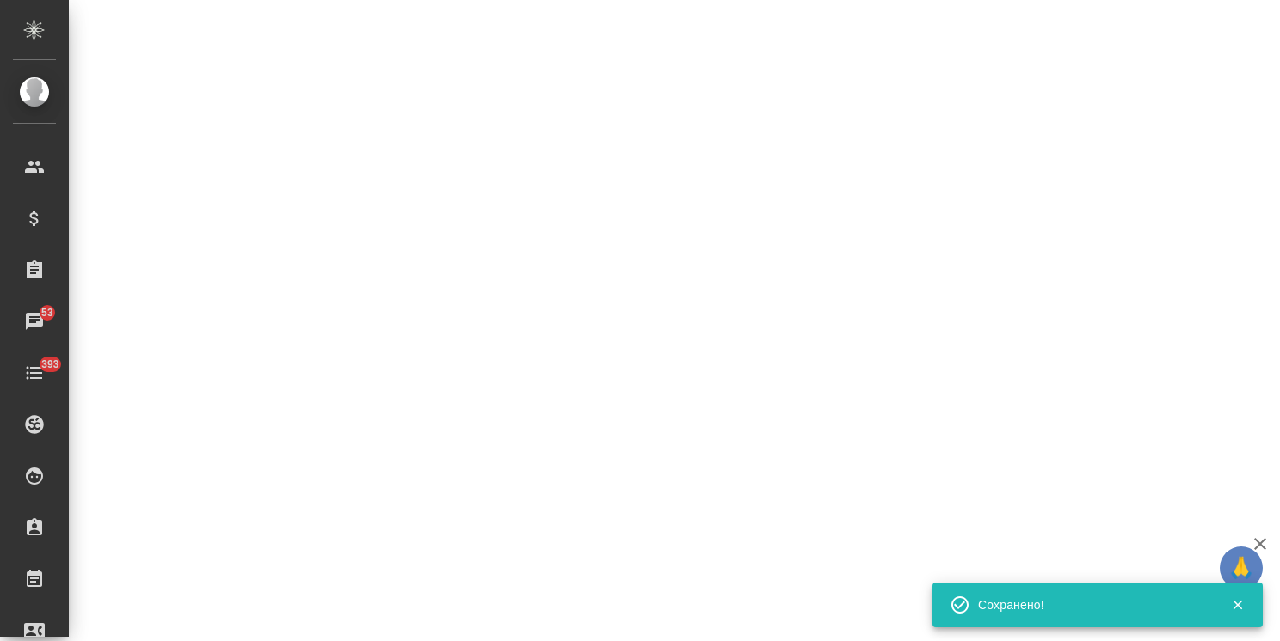
select select "RU"
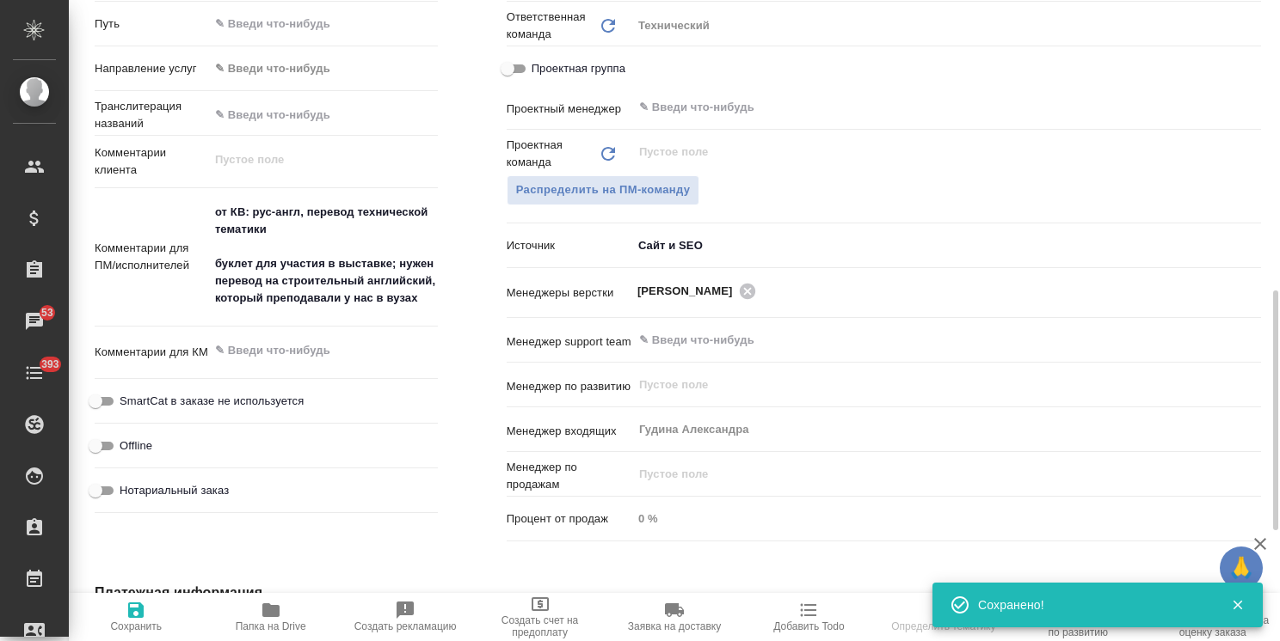
type textarea "x"
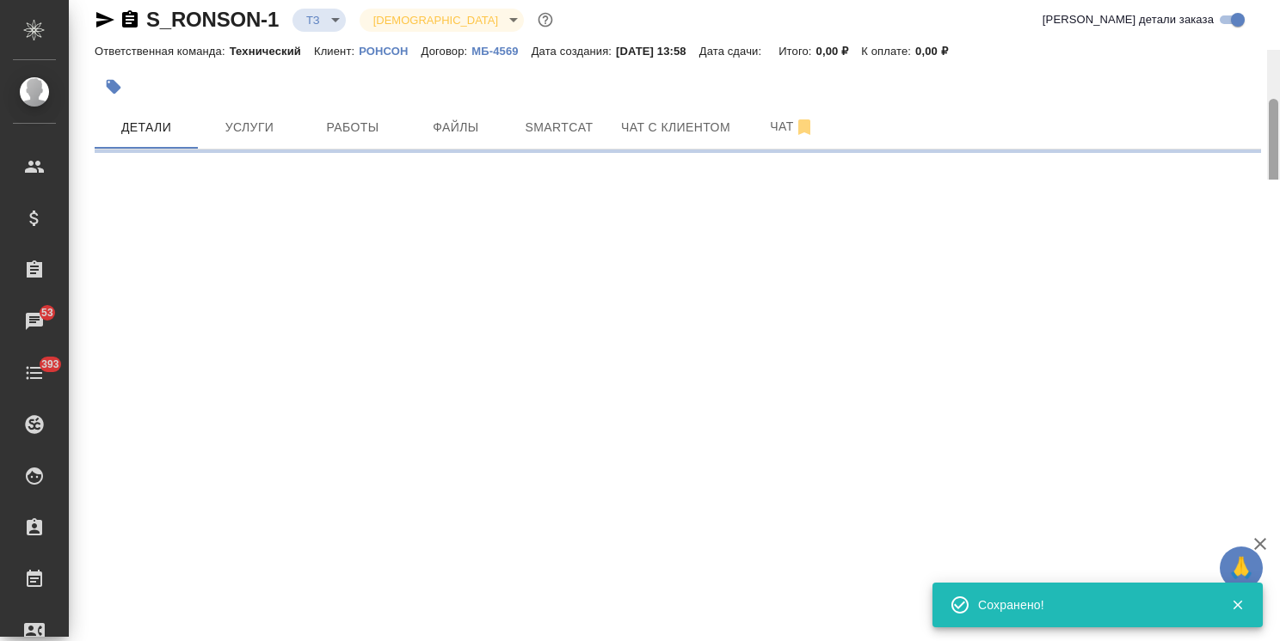
scroll to position [0, 0]
select select "RU"
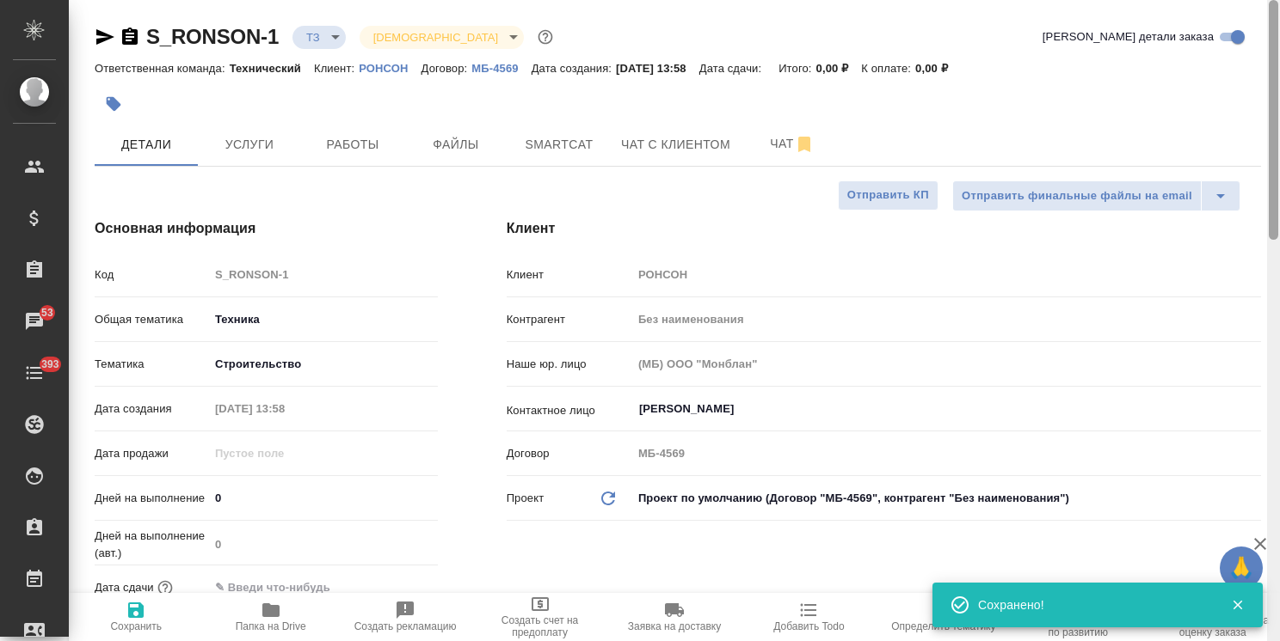
drag, startPoint x: 1273, startPoint y: 403, endPoint x: 1241, endPoint y: 115, distance: 289.8
click at [1241, 115] on div "S_RONSON-1 ТЗ tz Святая троица holyTrinity Кратко детали заказа Ответственная к…" at bounding box center [674, 320] width 1211 height 641
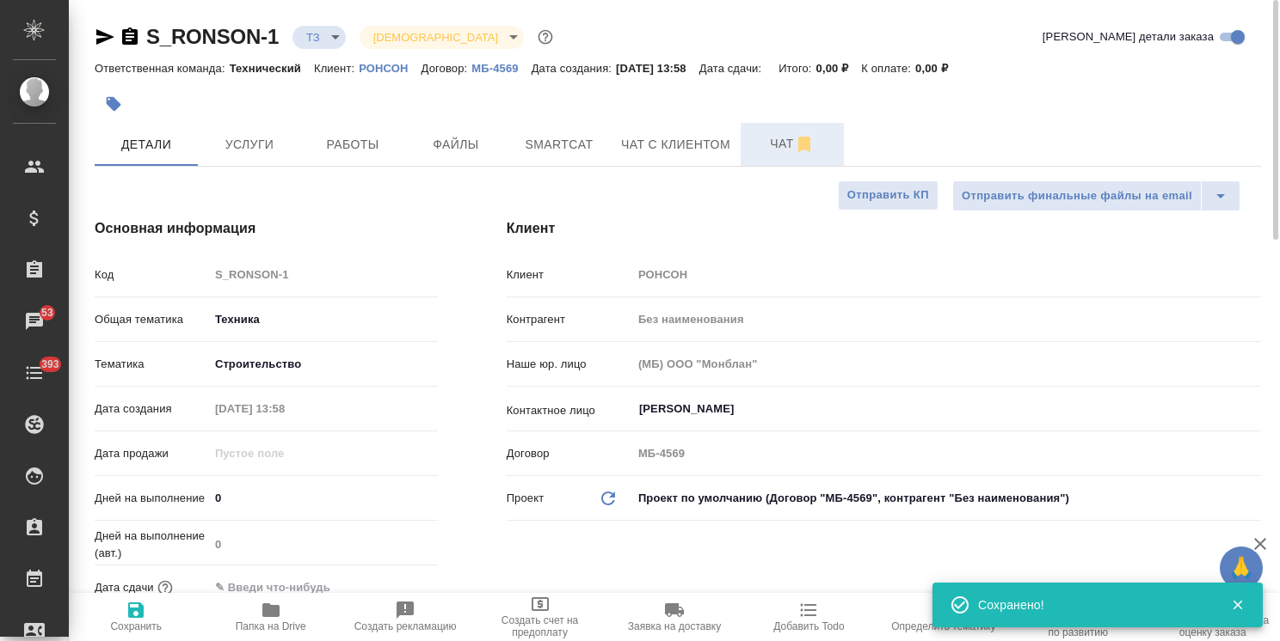
click at [780, 155] on button "Чат" at bounding box center [791, 144] width 103 height 43
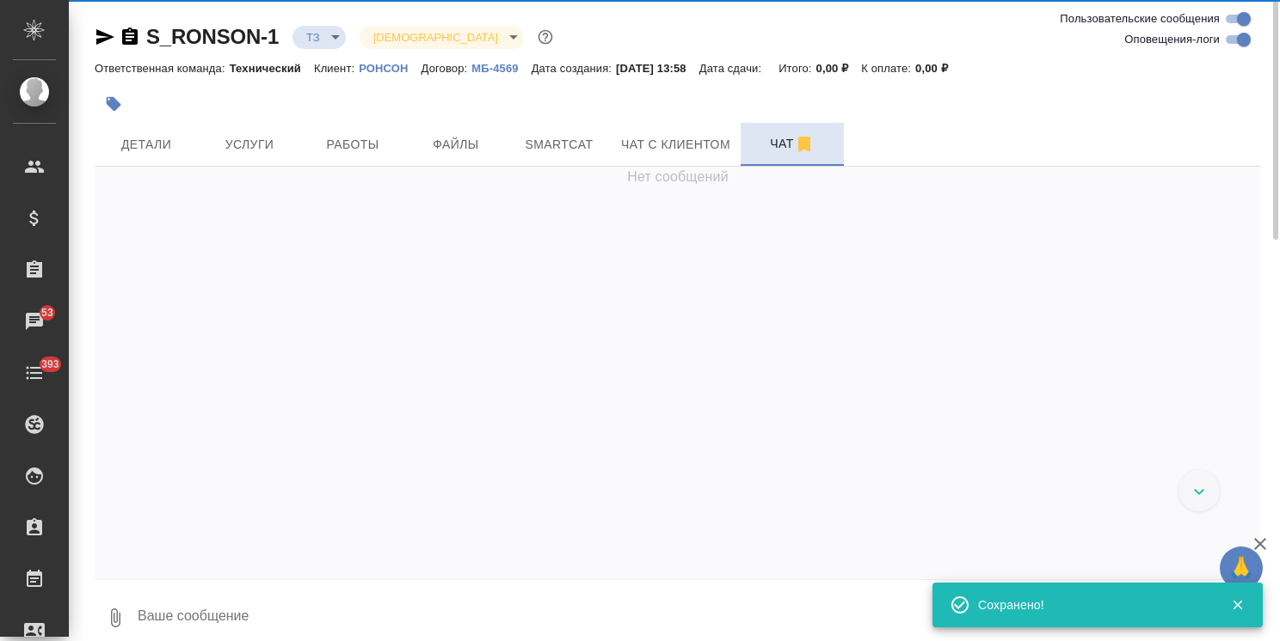
scroll to position [710, 0]
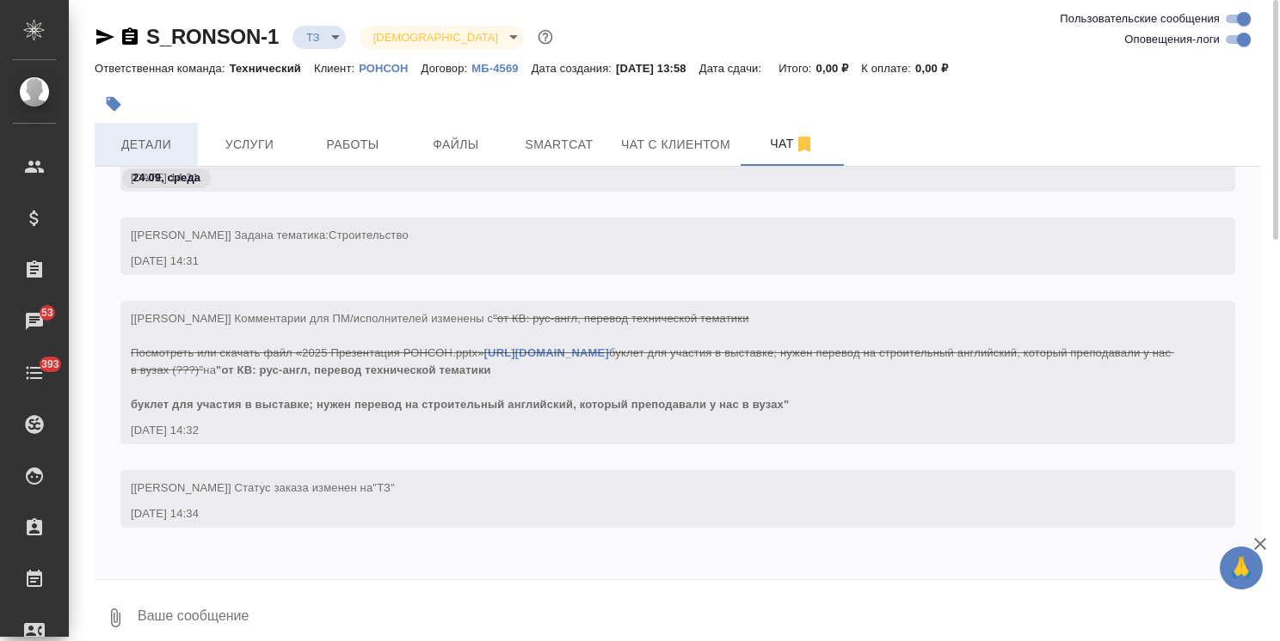
click at [143, 146] on span "Детали" at bounding box center [146, 144] width 83 height 21
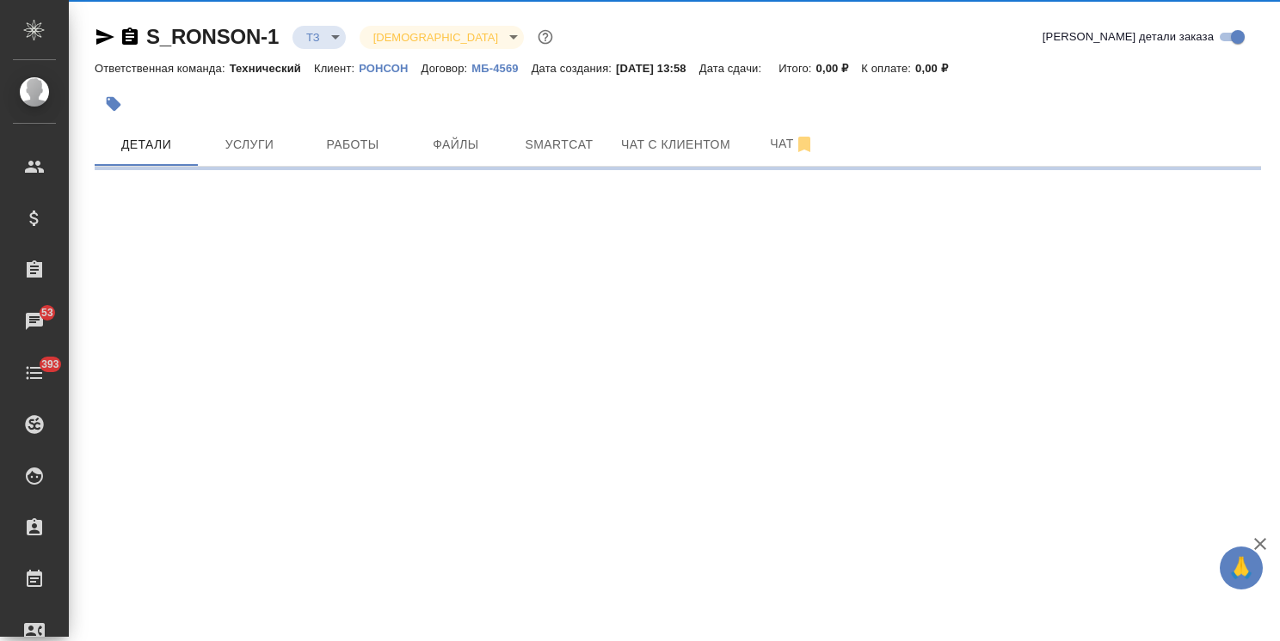
select select "RU"
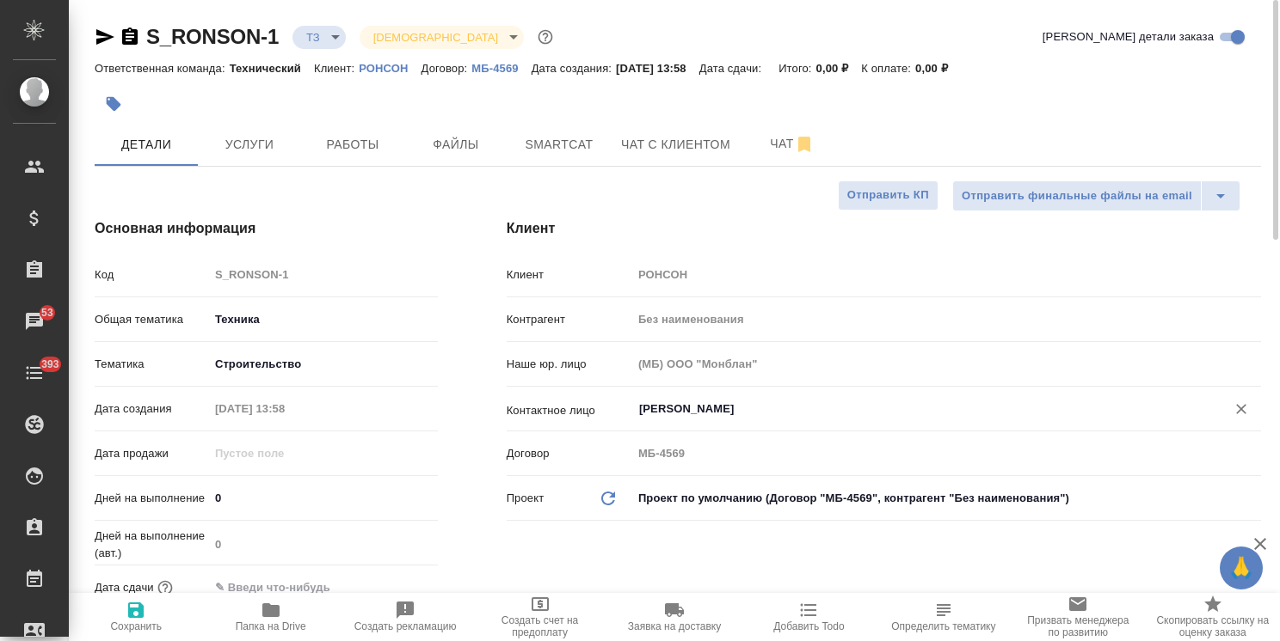
type textarea "x"
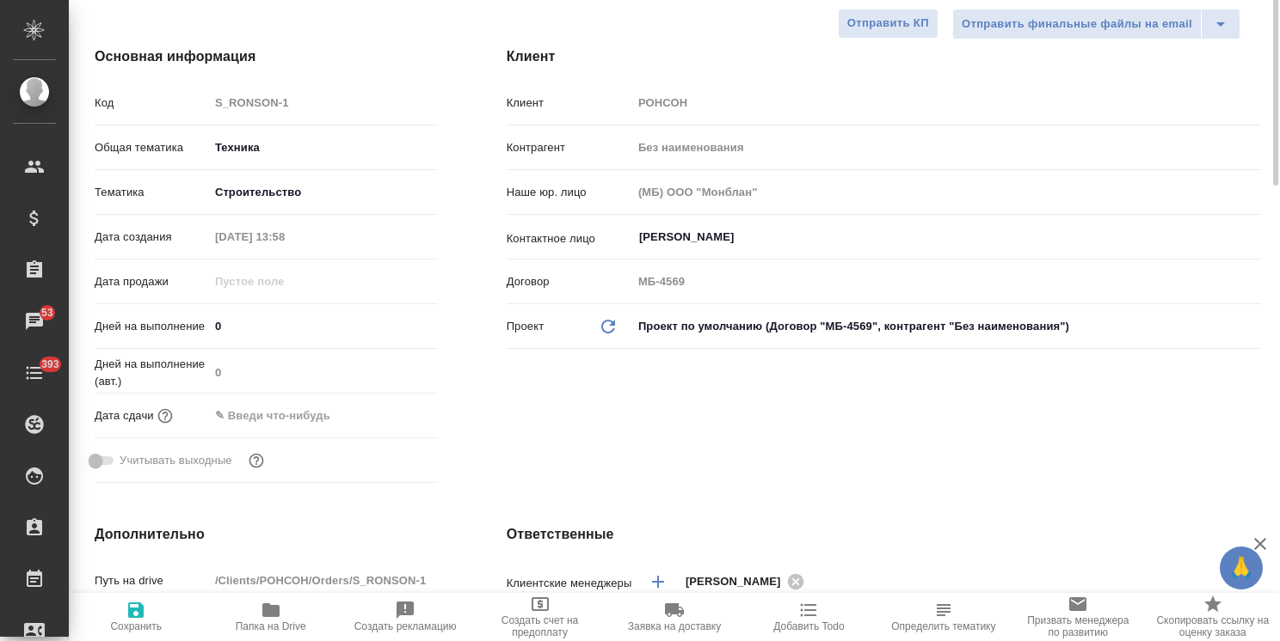
scroll to position [258, 0]
